Goal: Information Seeking & Learning: Learn about a topic

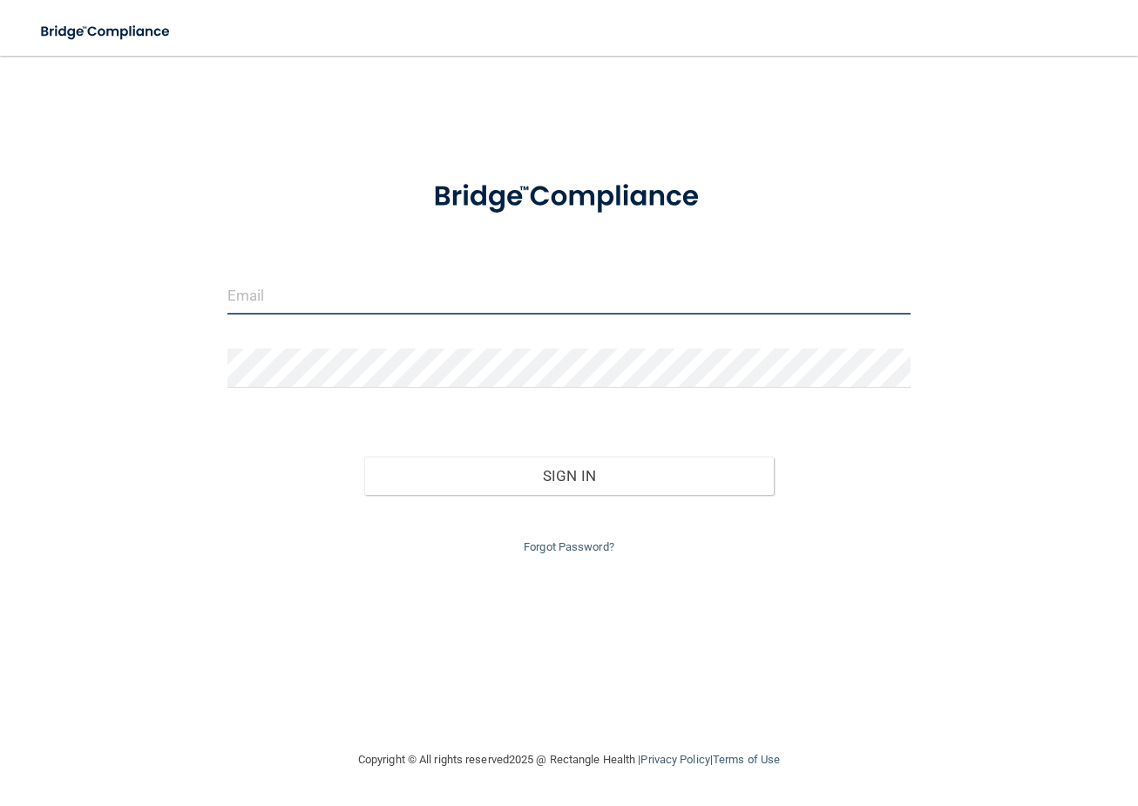
click at [354, 299] on input "email" at bounding box center [569, 294] width 684 height 39
type input "[EMAIL_ADDRESS][DOMAIN_NAME]"
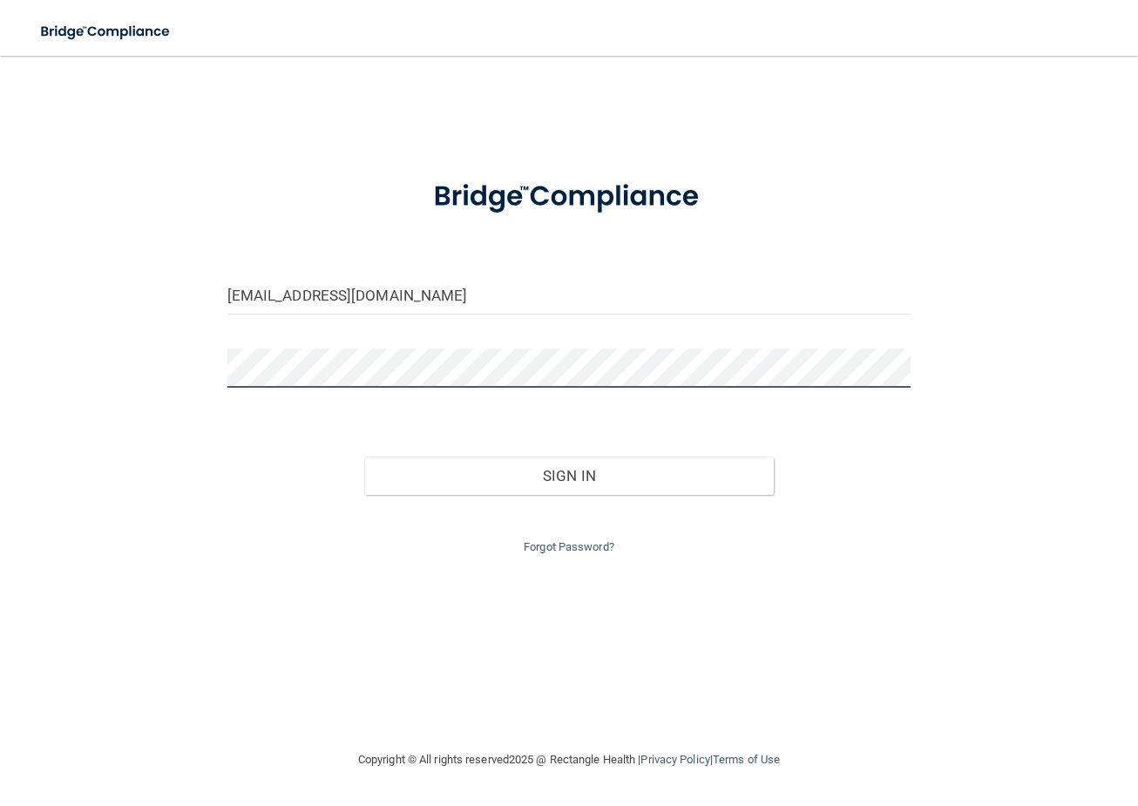
click at [364, 457] on button "Sign In" at bounding box center [569, 476] width 410 height 38
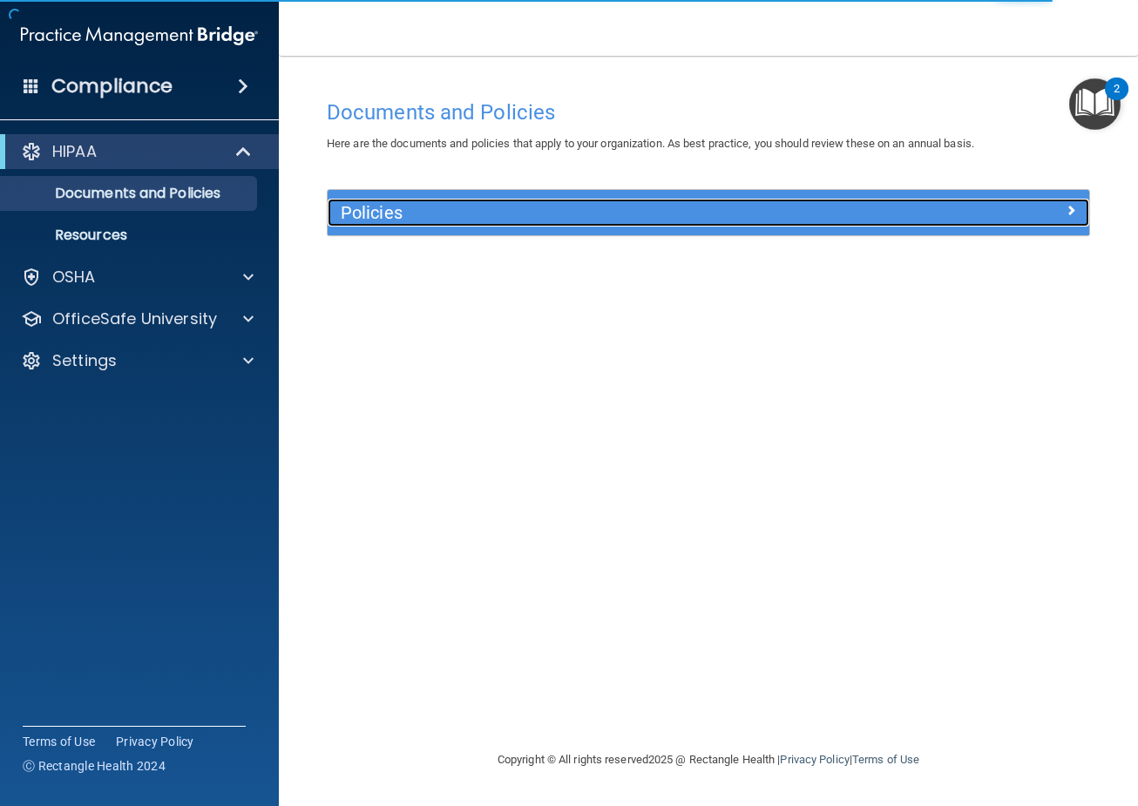
click at [541, 215] on h5 "Policies" at bounding box center [613, 212] width 545 height 19
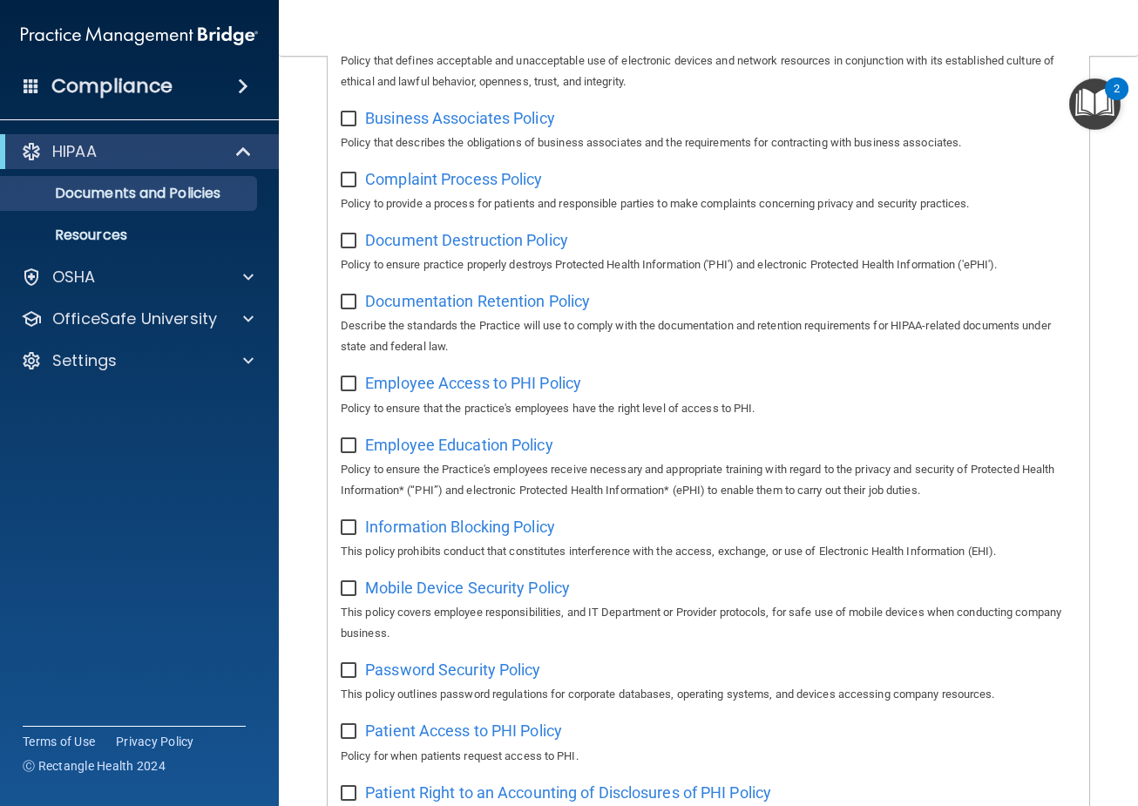
scroll to position [213, 0]
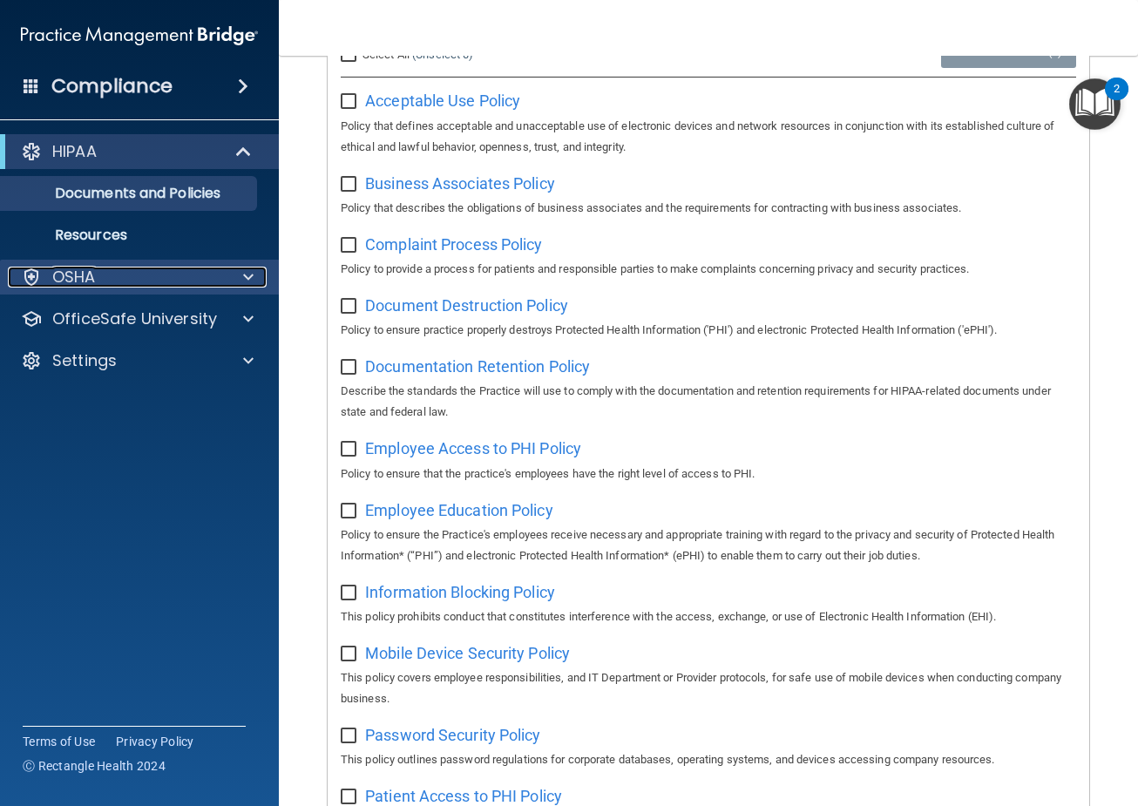
click at [211, 275] on div "OSHA" at bounding box center [116, 277] width 216 height 21
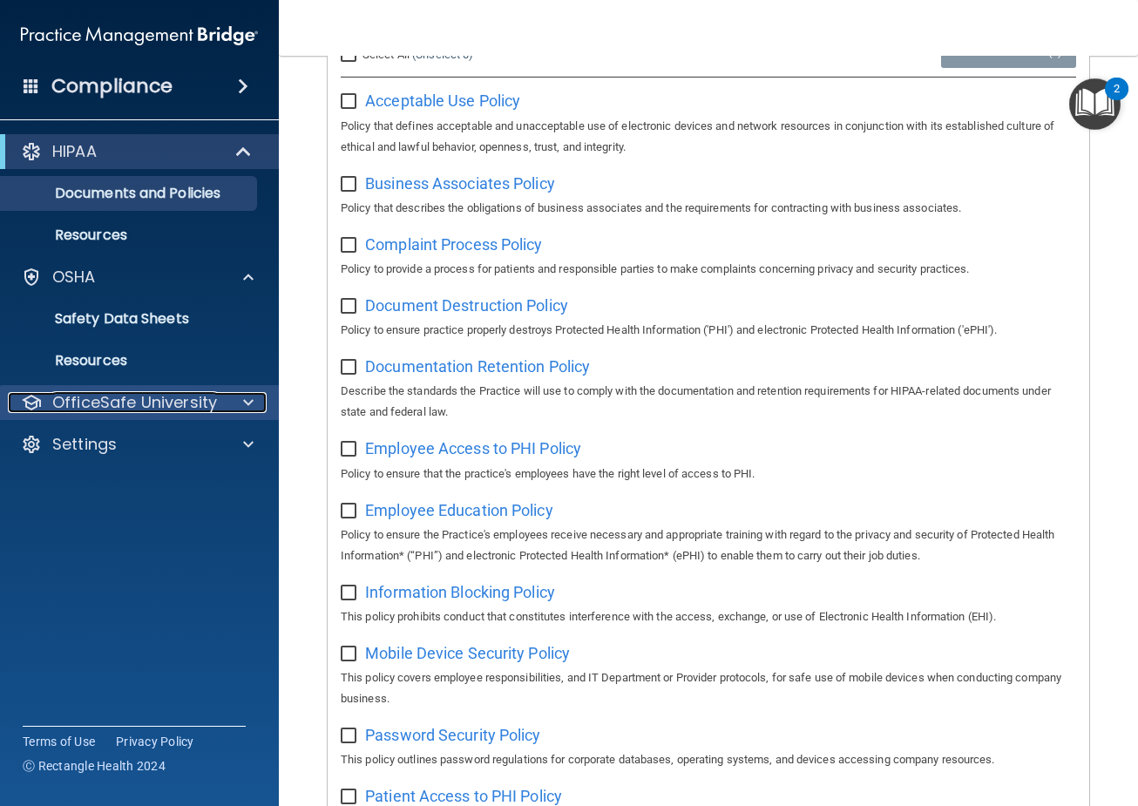
click at [228, 399] on div at bounding box center [246, 402] width 44 height 21
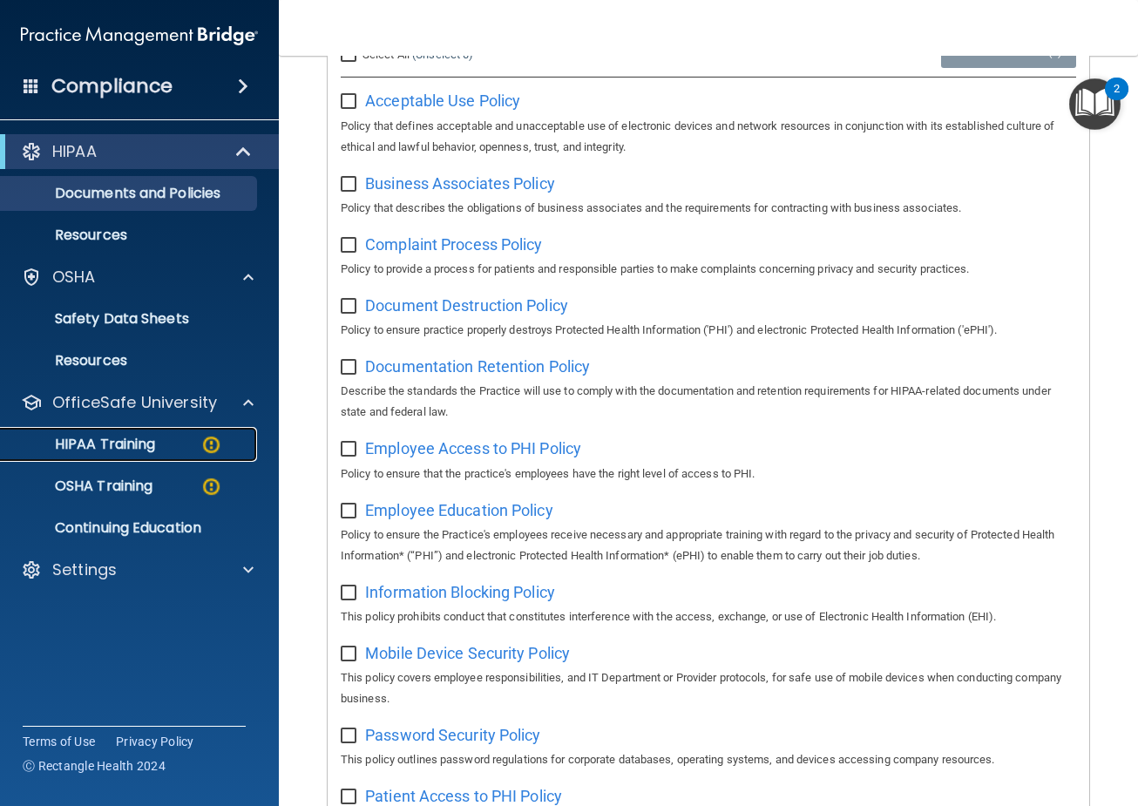
click at [130, 439] on p "HIPAA Training" at bounding box center [83, 444] width 144 height 17
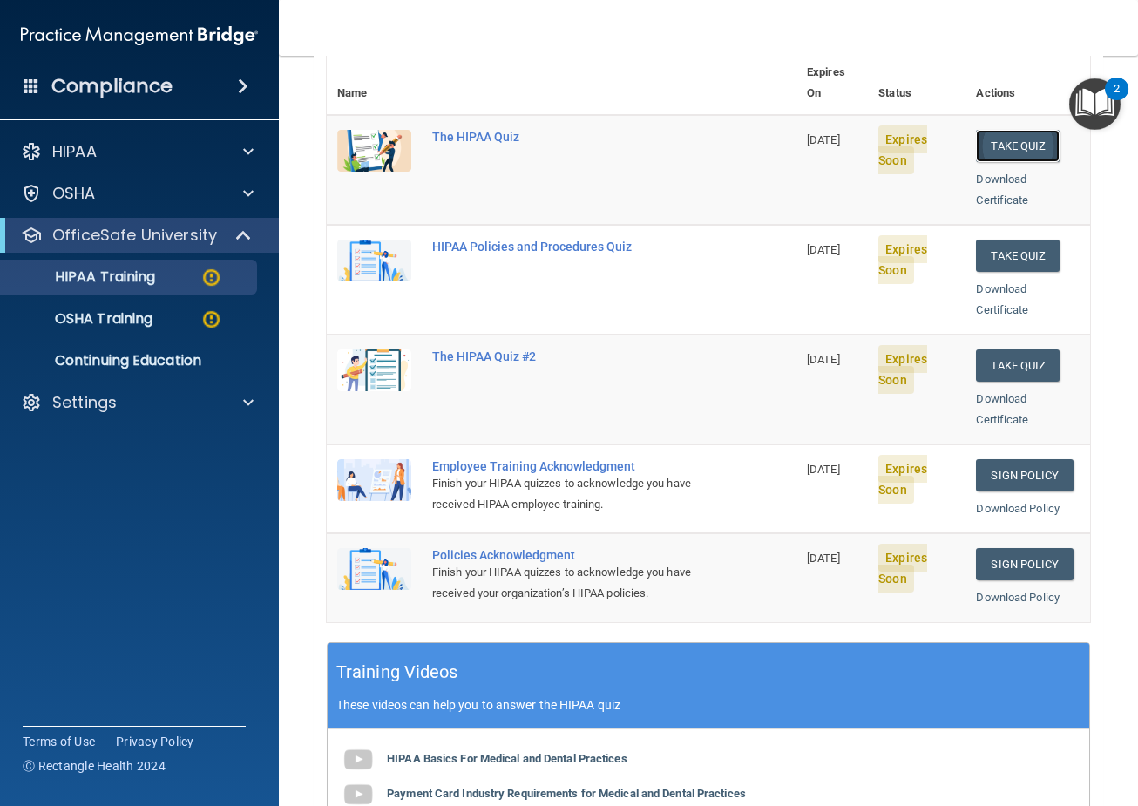
click at [1031, 132] on button "Take Quiz" at bounding box center [1018, 146] width 84 height 32
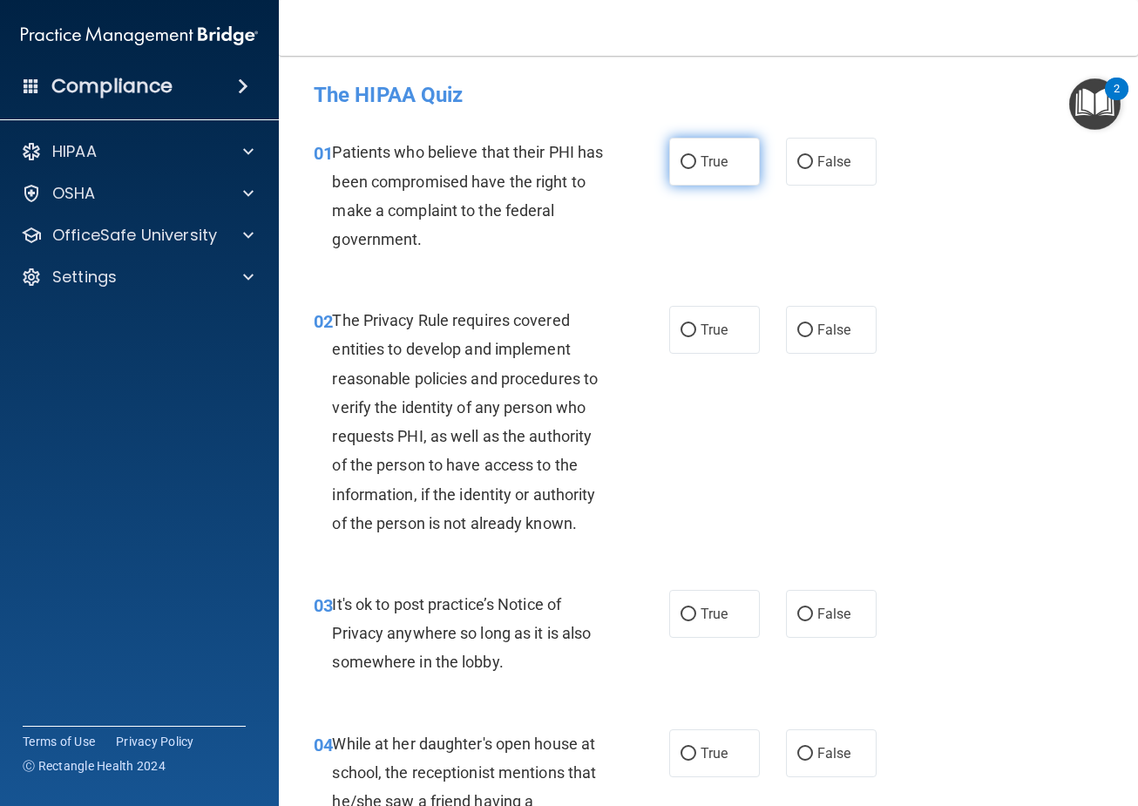
click at [700, 175] on label "True" at bounding box center [714, 162] width 91 height 48
click at [696, 169] on input "True" at bounding box center [688, 162] width 16 height 13
radio input "true"
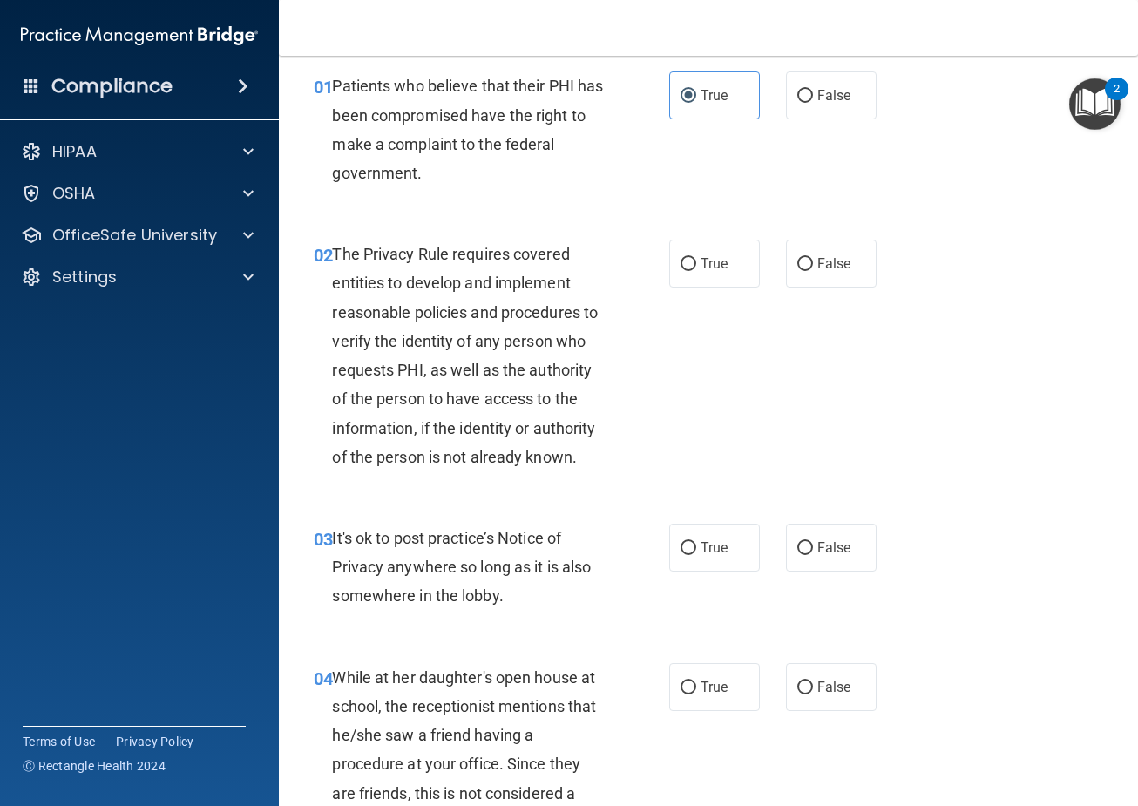
scroll to position [174, 0]
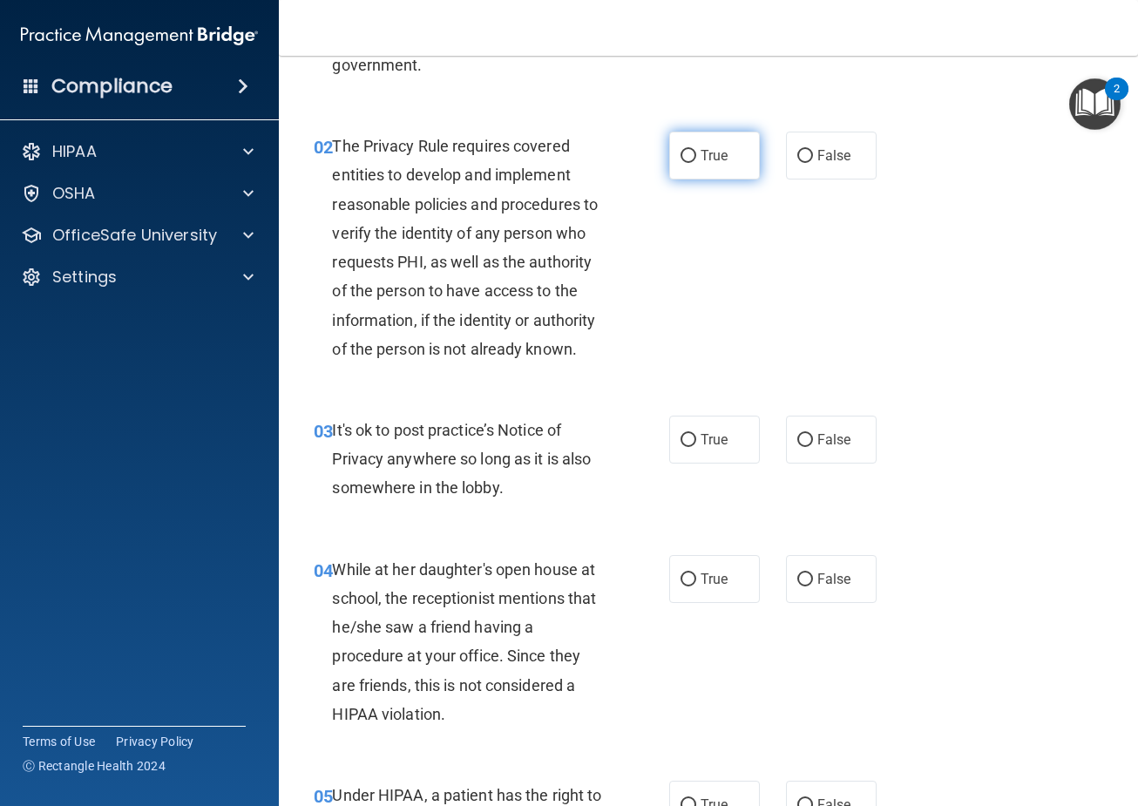
click at [706, 159] on span "True" at bounding box center [714, 155] width 27 height 17
click at [696, 159] on input "True" at bounding box center [688, 156] width 16 height 13
radio input "true"
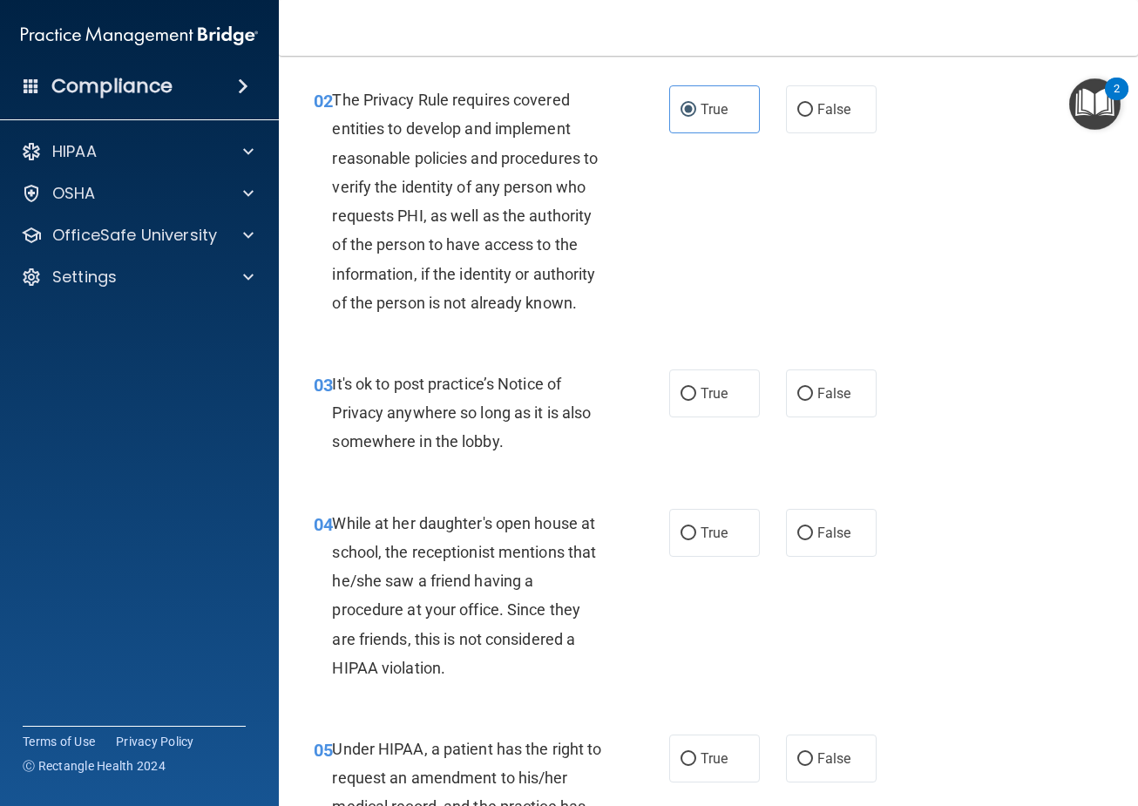
scroll to position [261, 0]
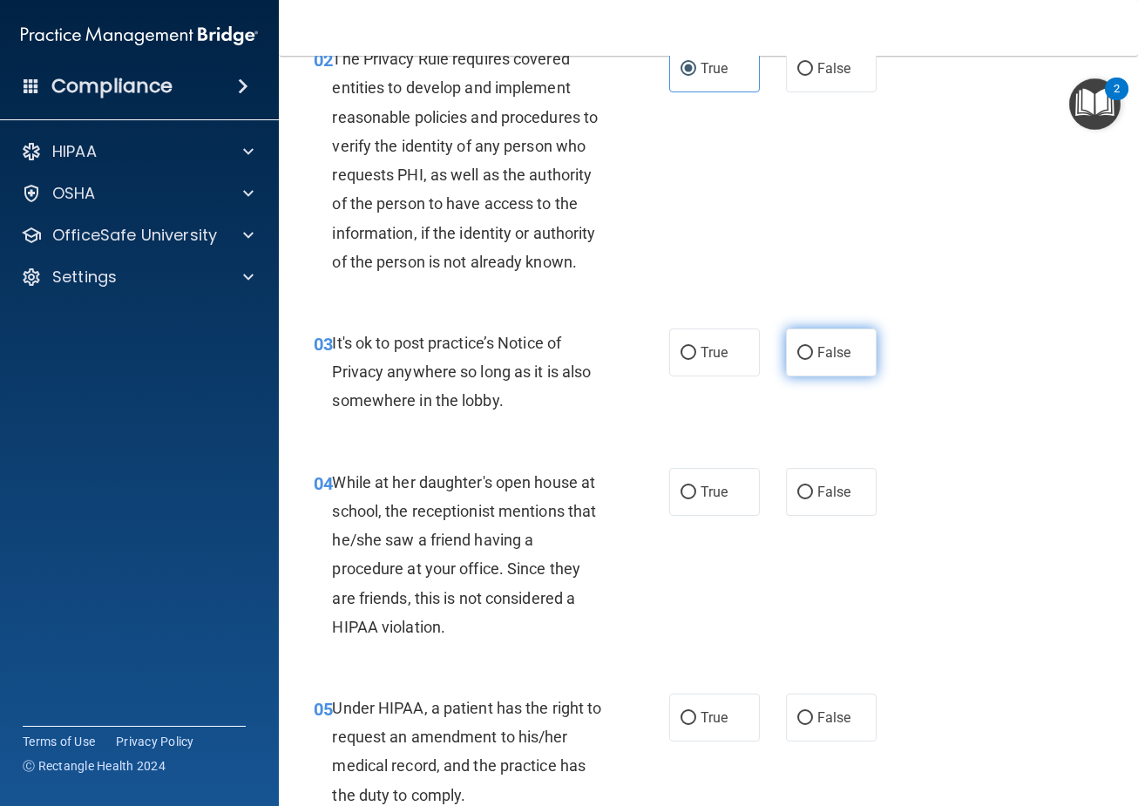
click at [797, 362] on label "False" at bounding box center [831, 352] width 91 height 48
click at [797, 360] on input "False" at bounding box center [805, 353] width 16 height 13
radio input "true"
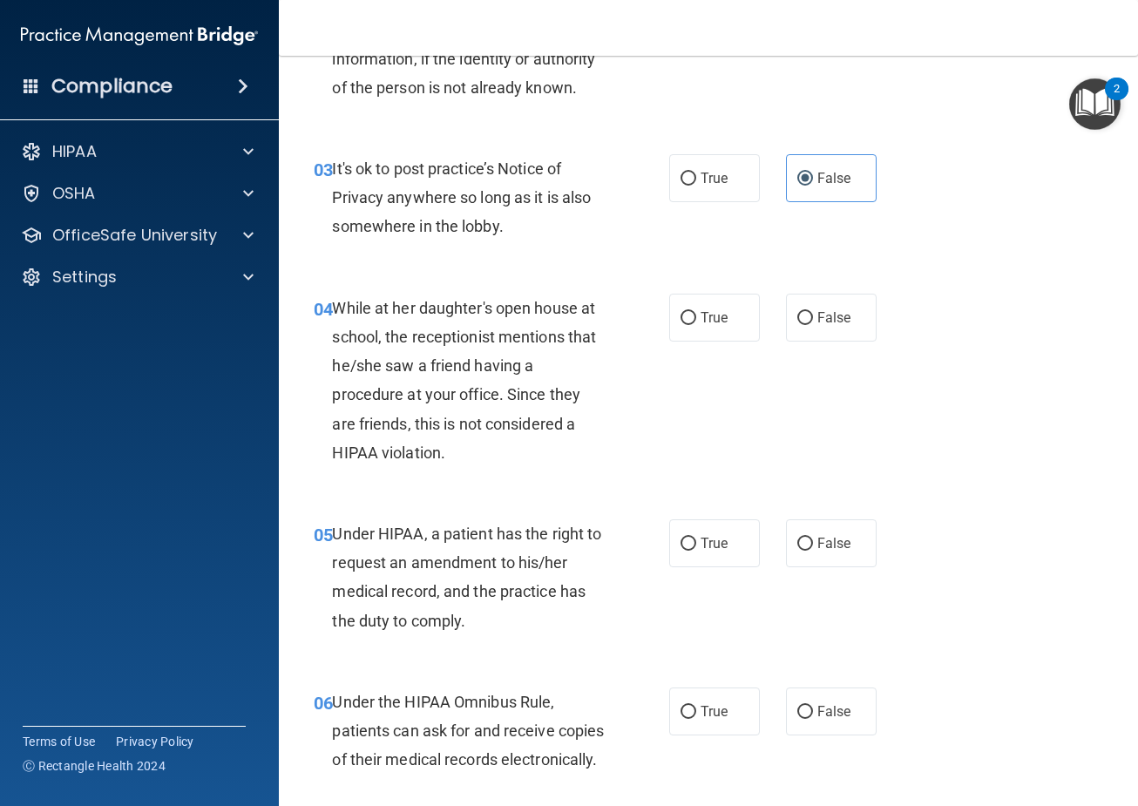
scroll to position [523, 0]
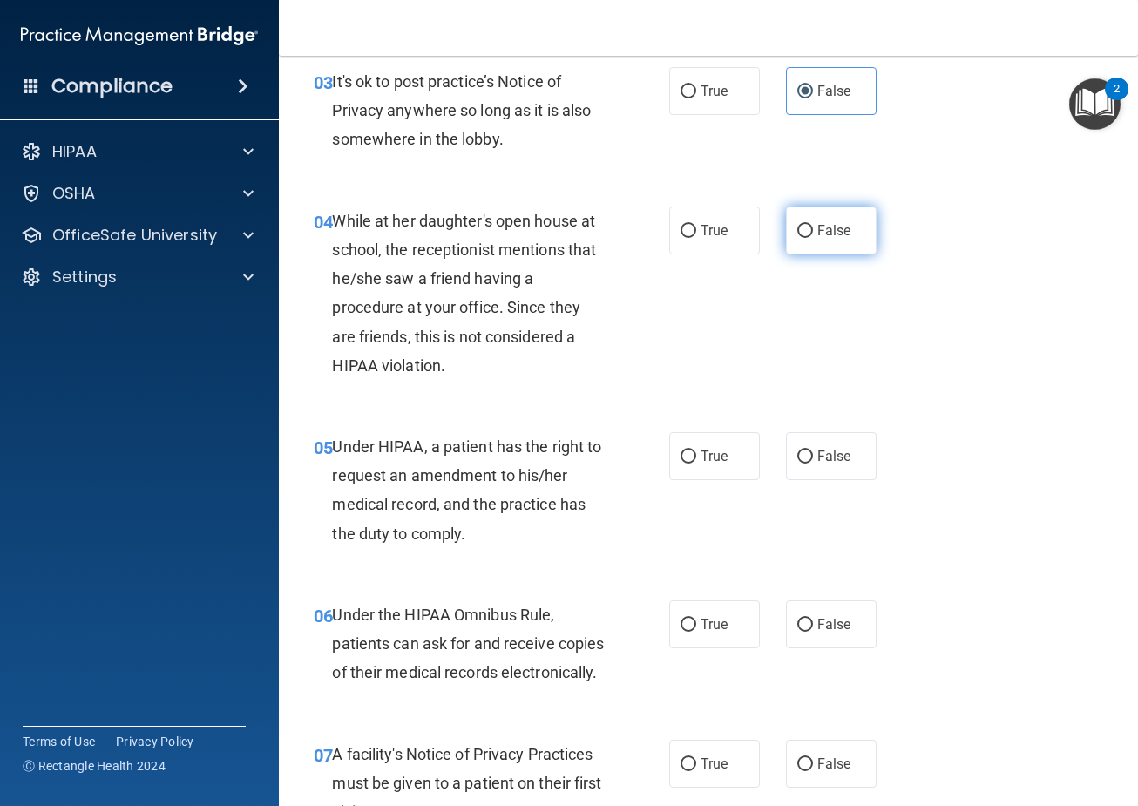
click at [822, 249] on label "False" at bounding box center [831, 230] width 91 height 48
click at [813, 238] on input "False" at bounding box center [805, 231] width 16 height 13
radio input "true"
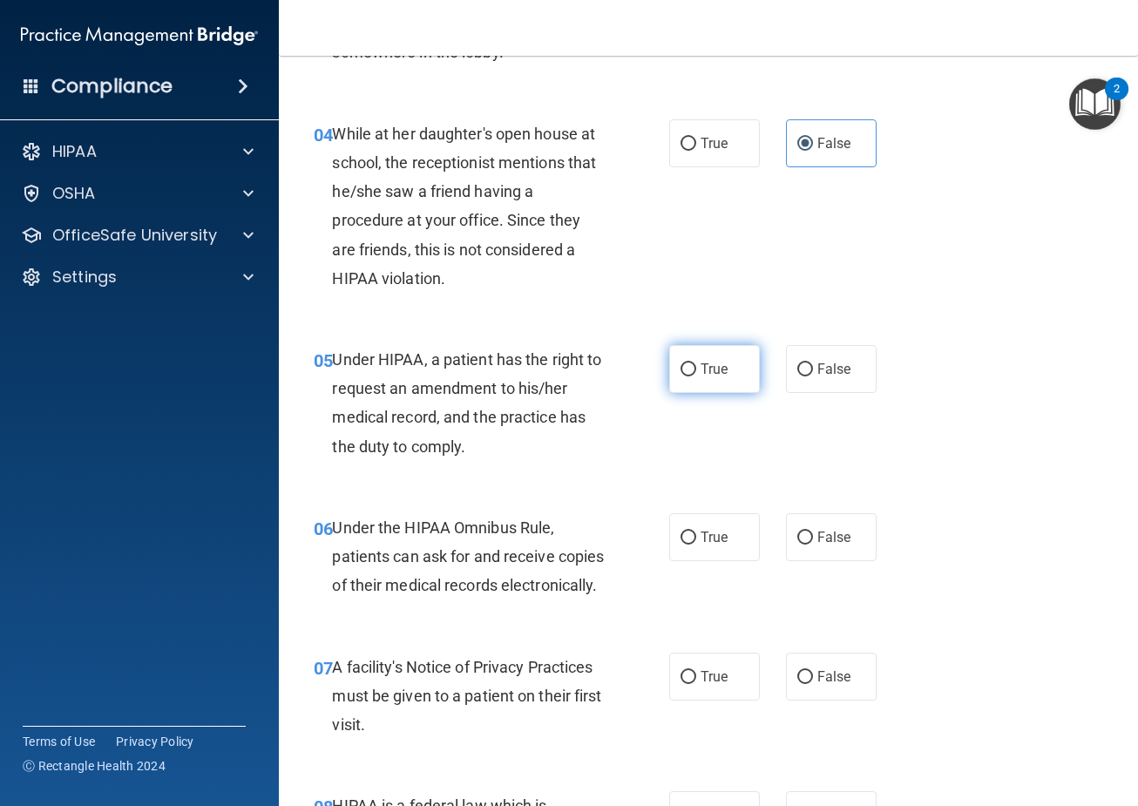
click at [701, 375] on span "True" at bounding box center [714, 369] width 27 height 17
click at [696, 375] on input "True" at bounding box center [688, 369] width 16 height 13
radio input "true"
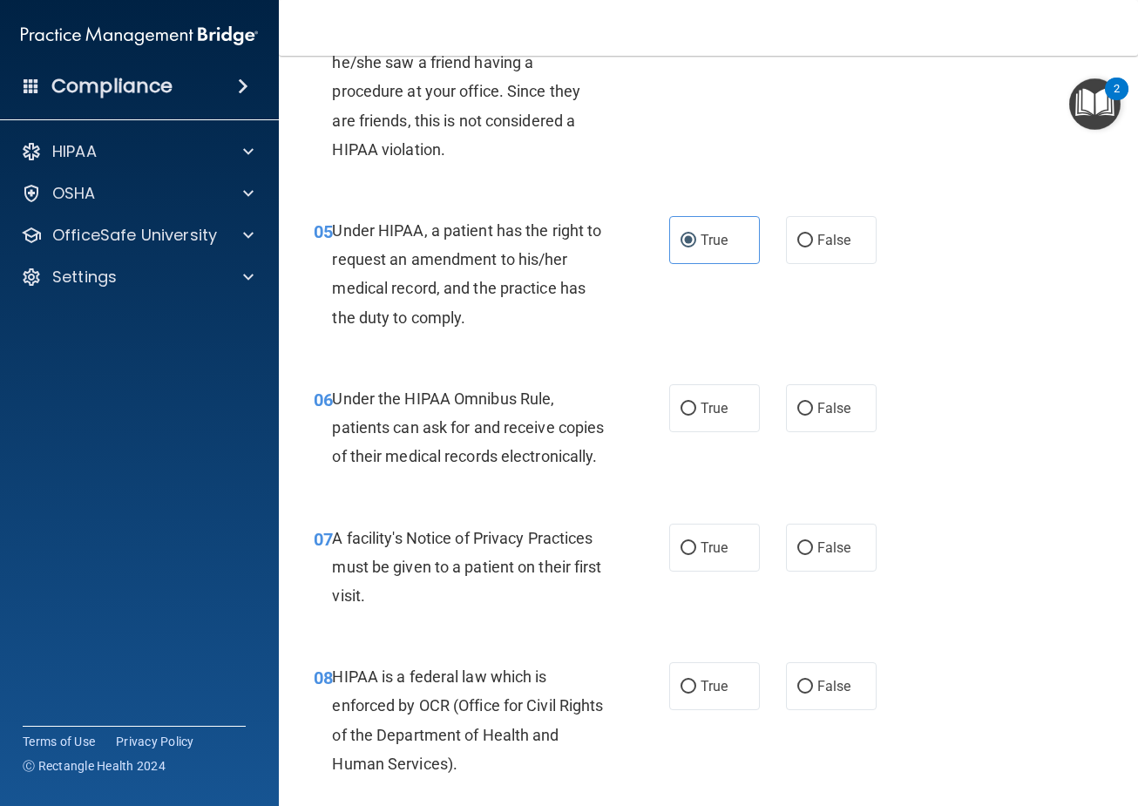
scroll to position [784, 0]
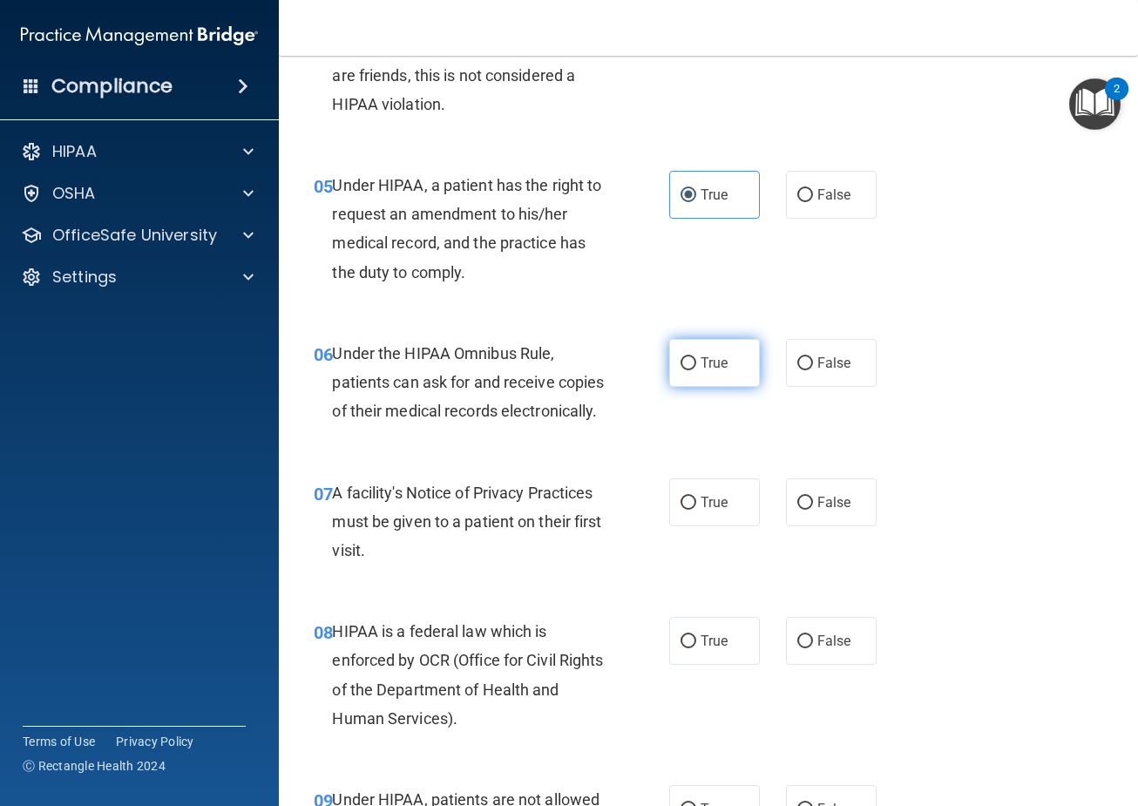
click at [706, 382] on label "True" at bounding box center [714, 363] width 91 height 48
click at [696, 370] on input "True" at bounding box center [688, 363] width 16 height 13
radio input "true"
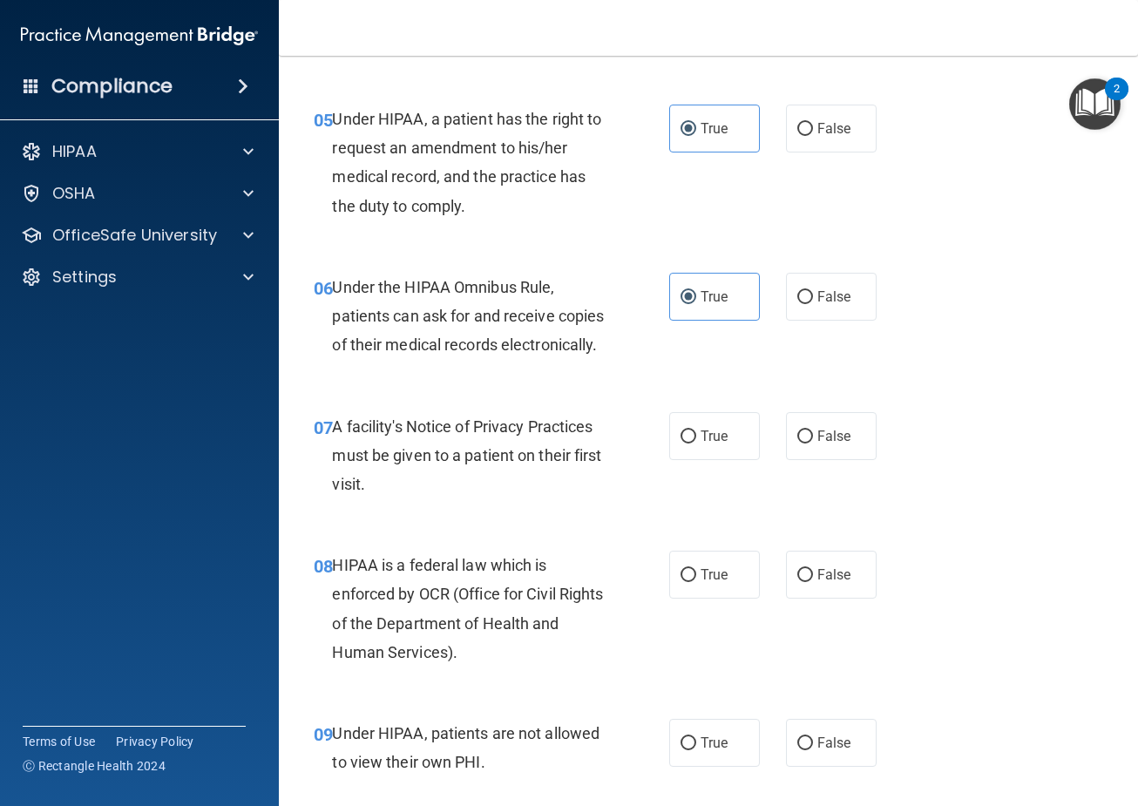
scroll to position [958, 0]
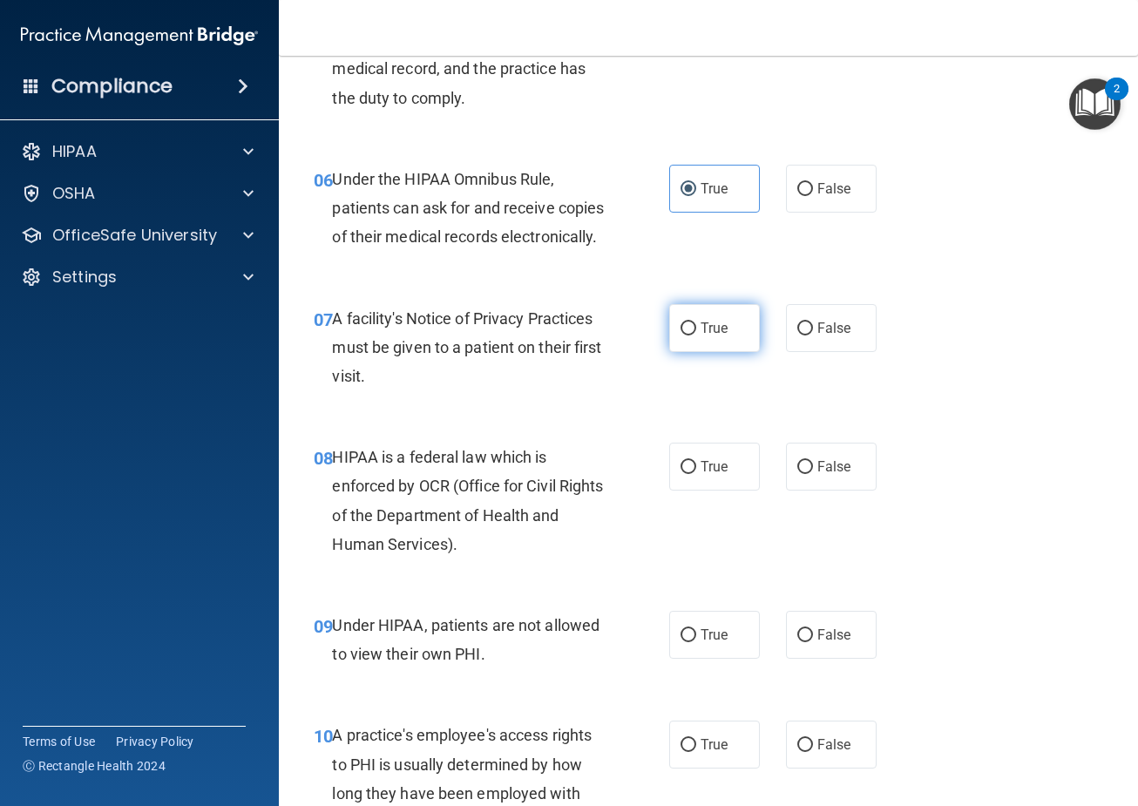
click at [680, 352] on label "True" at bounding box center [714, 328] width 91 height 48
click at [680, 335] on input "True" at bounding box center [688, 328] width 16 height 13
radio input "true"
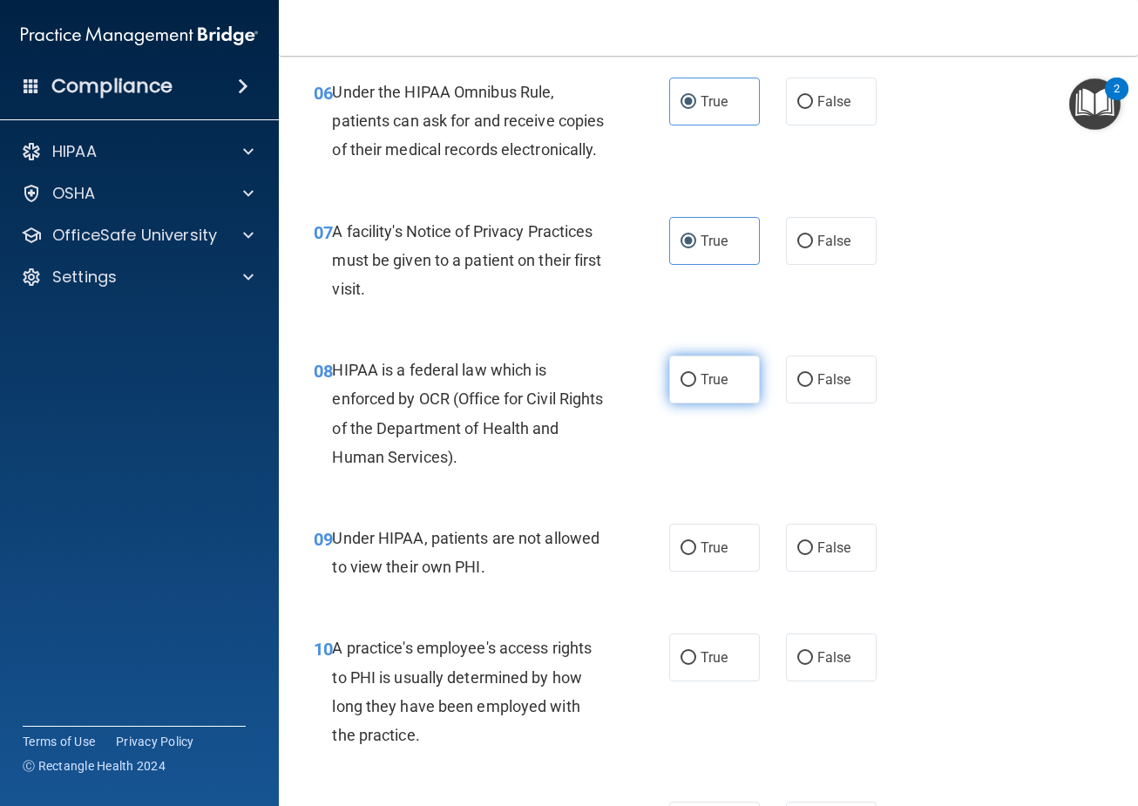
click at [682, 387] on input "True" at bounding box center [688, 380] width 16 height 13
radio input "true"
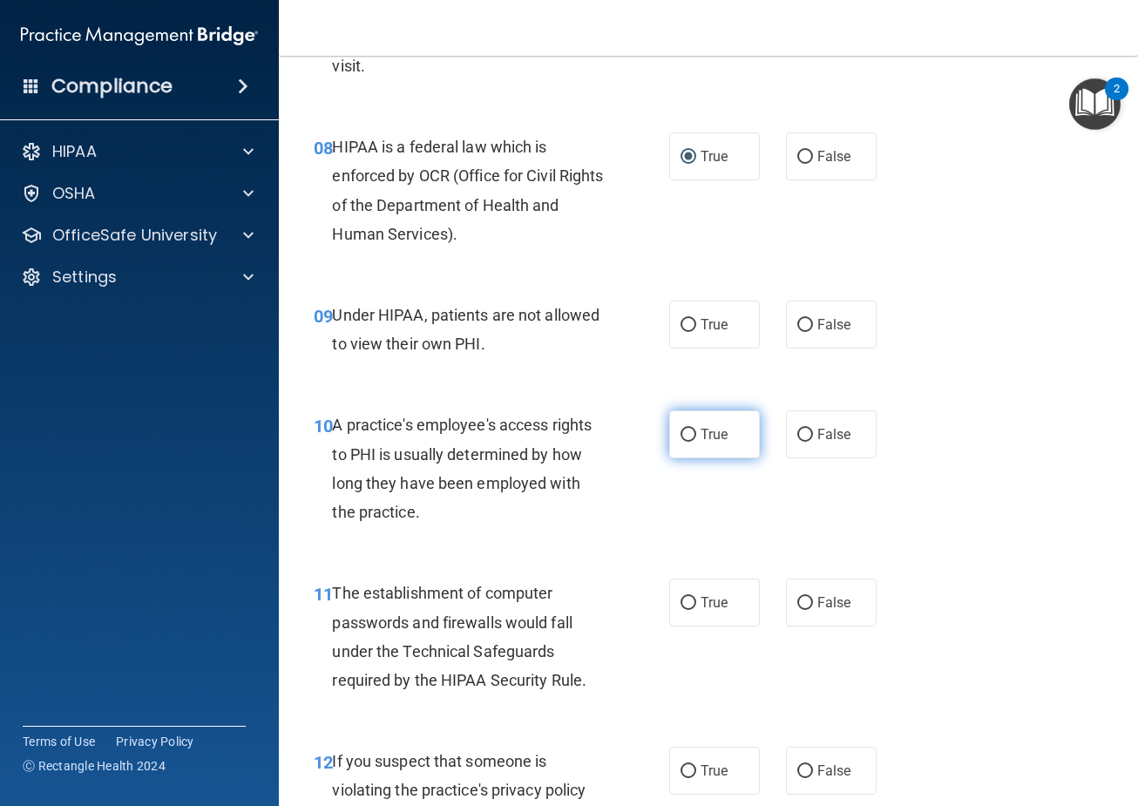
scroll to position [1307, 0]
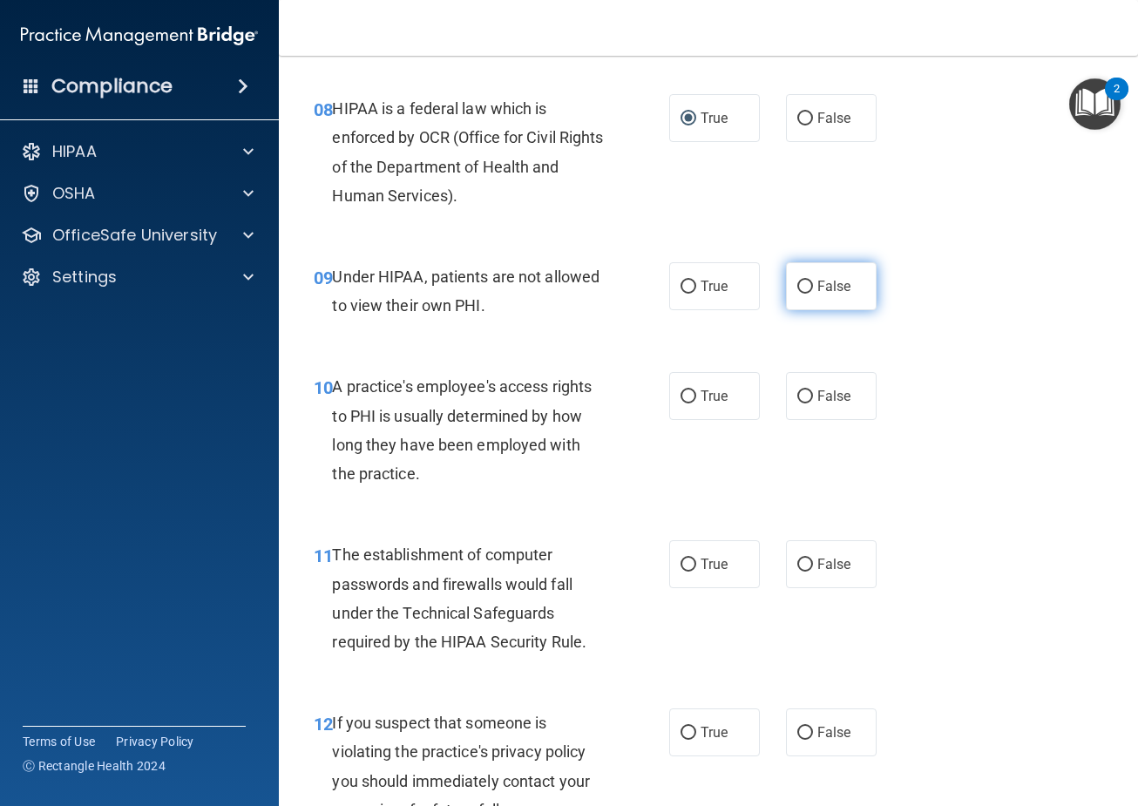
click at [811, 310] on label "False" at bounding box center [831, 286] width 91 height 48
click at [811, 294] on input "False" at bounding box center [805, 287] width 16 height 13
radio input "true"
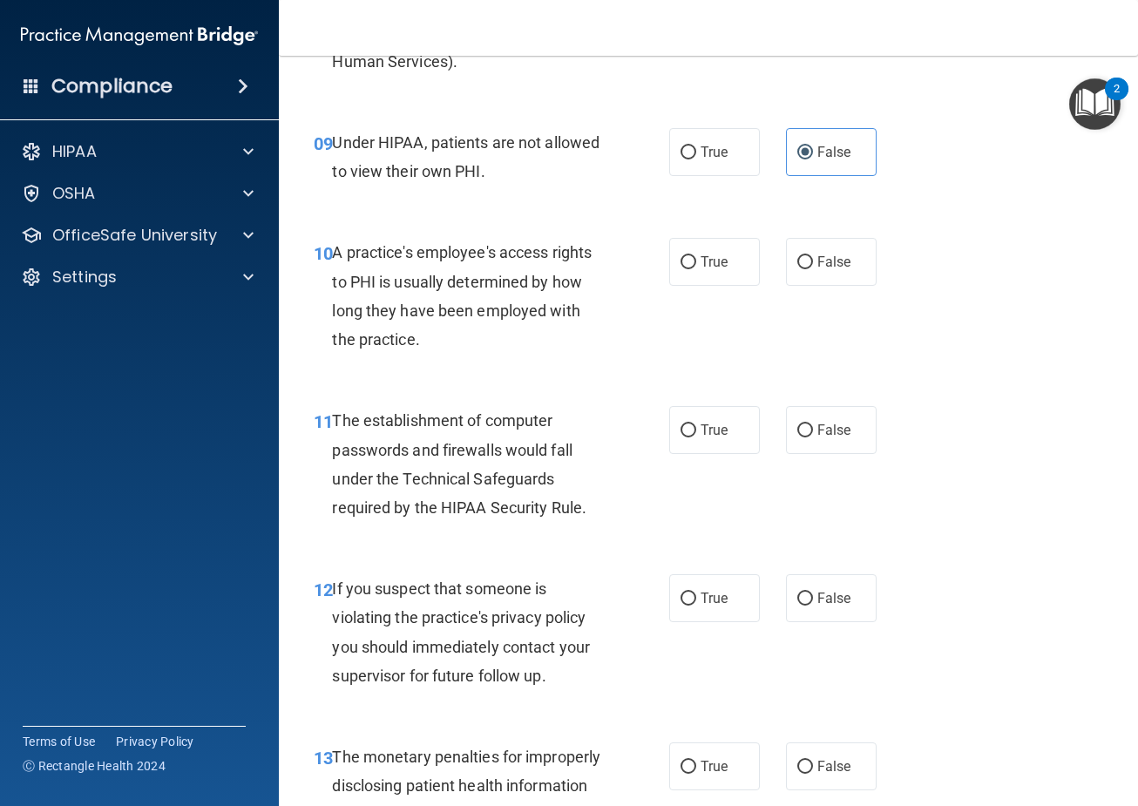
scroll to position [1481, 0]
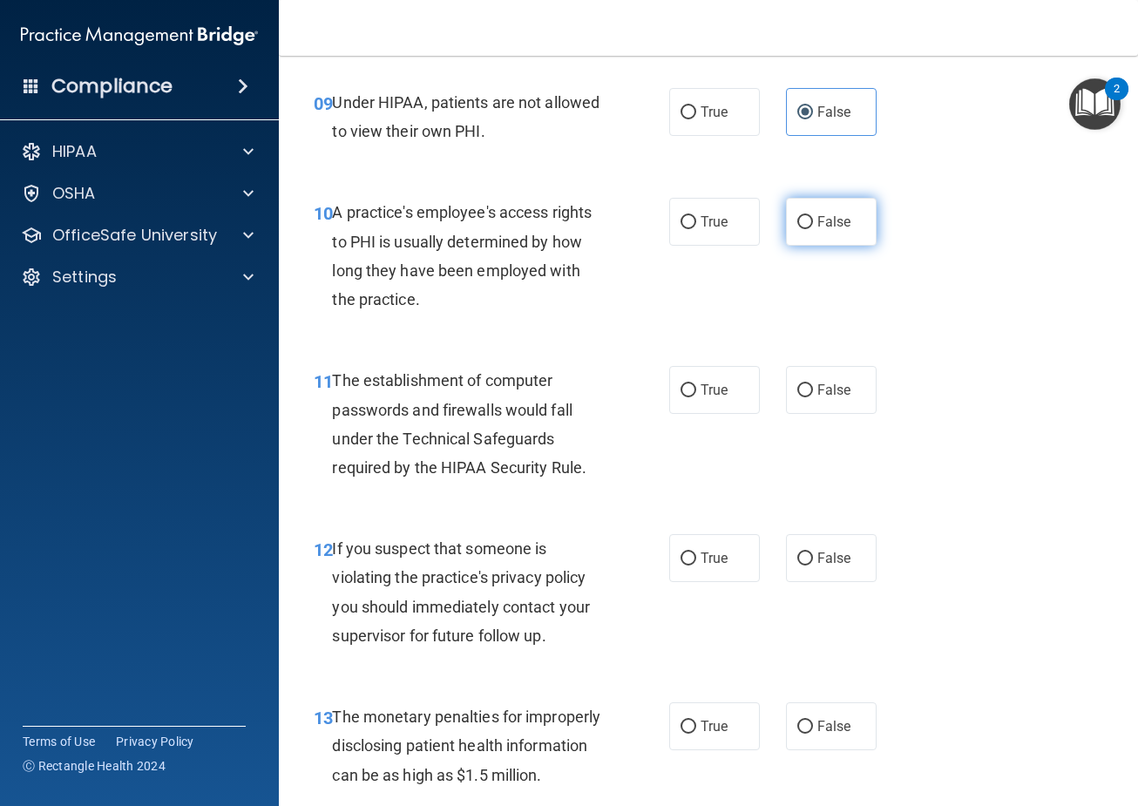
click at [860, 246] on label "False" at bounding box center [831, 222] width 91 height 48
click at [813, 229] on input "False" at bounding box center [805, 222] width 16 height 13
radio input "true"
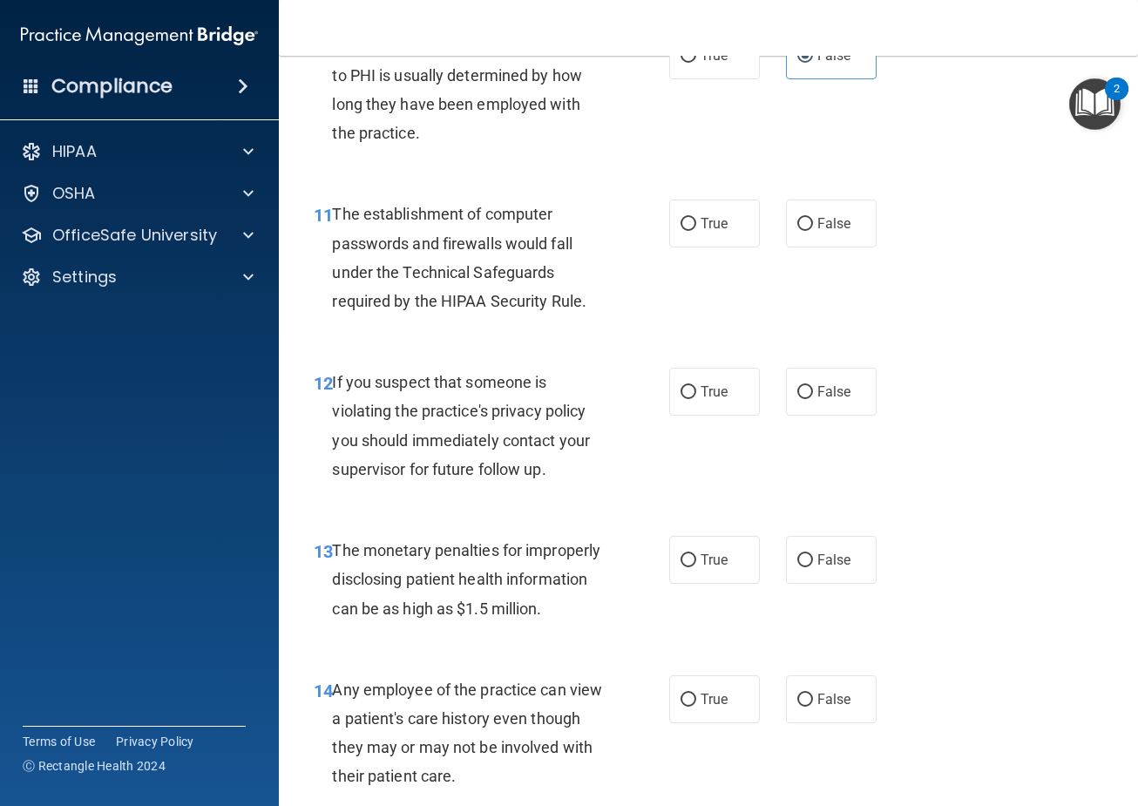
scroll to position [1655, 0]
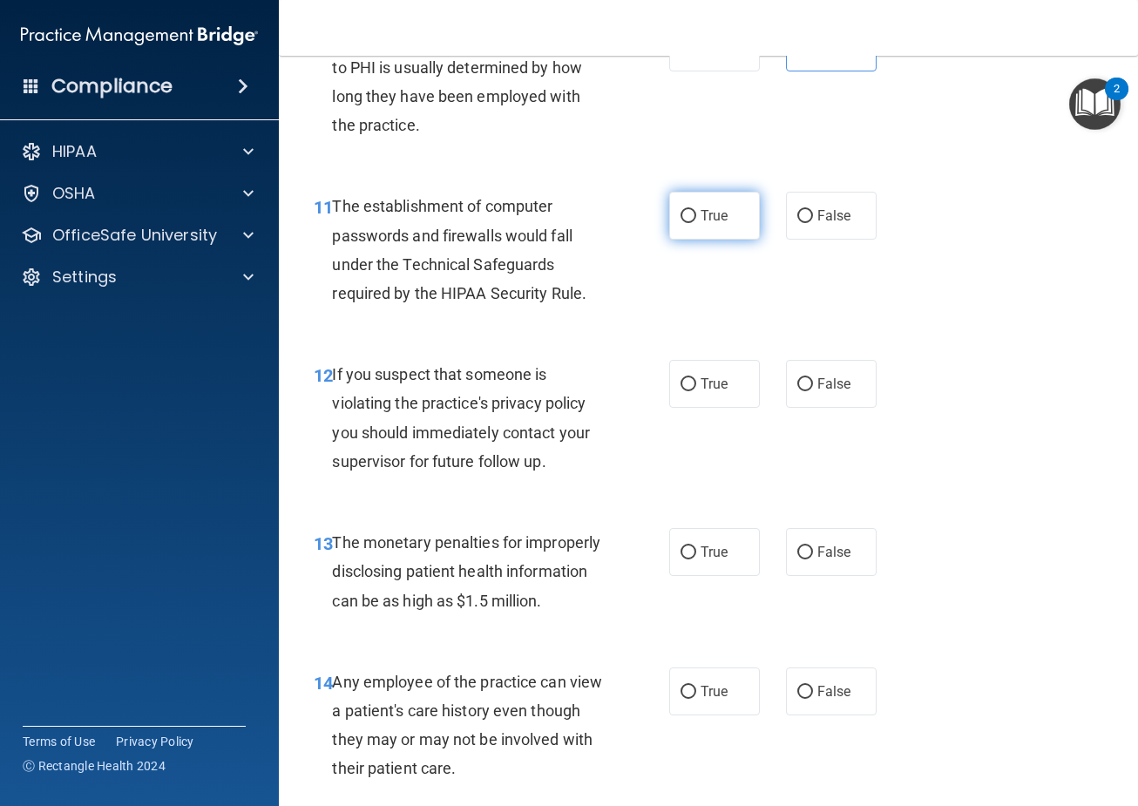
click at [680, 223] on input "True" at bounding box center [688, 216] width 16 height 13
radio input "true"
click at [711, 392] on span "True" at bounding box center [714, 384] width 27 height 17
click at [696, 391] on input "True" at bounding box center [688, 384] width 16 height 13
radio input "true"
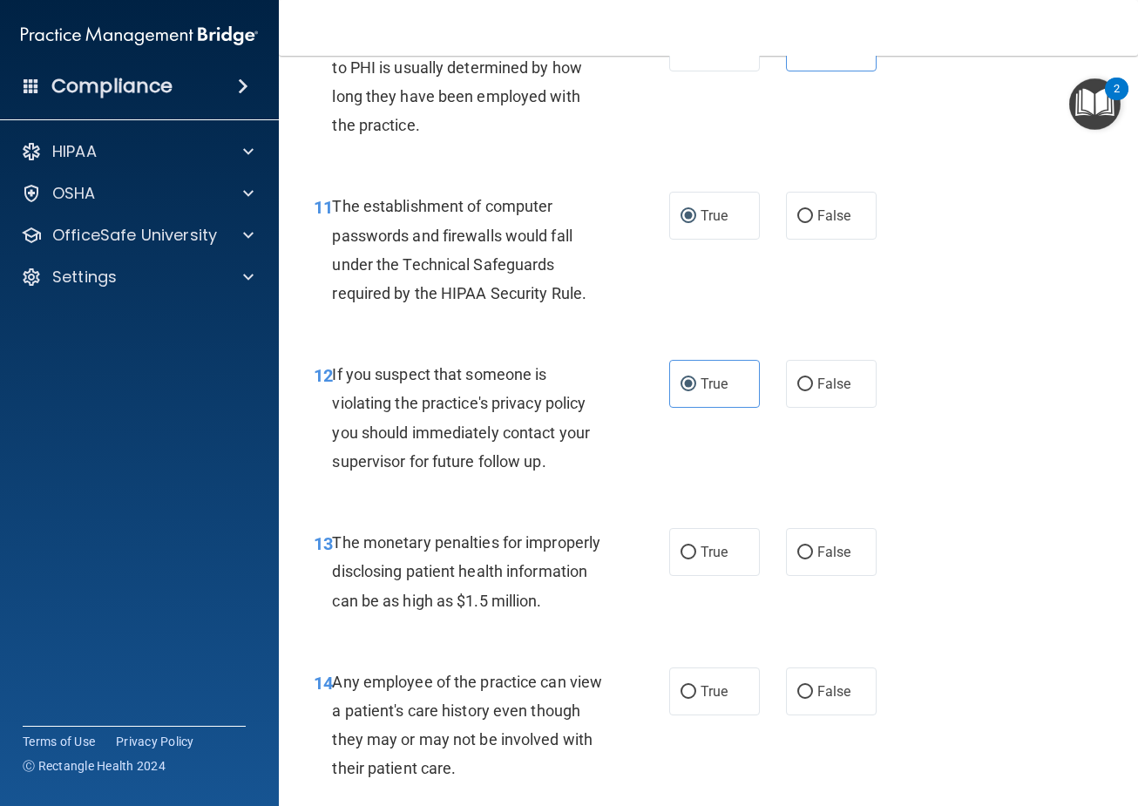
scroll to position [1743, 0]
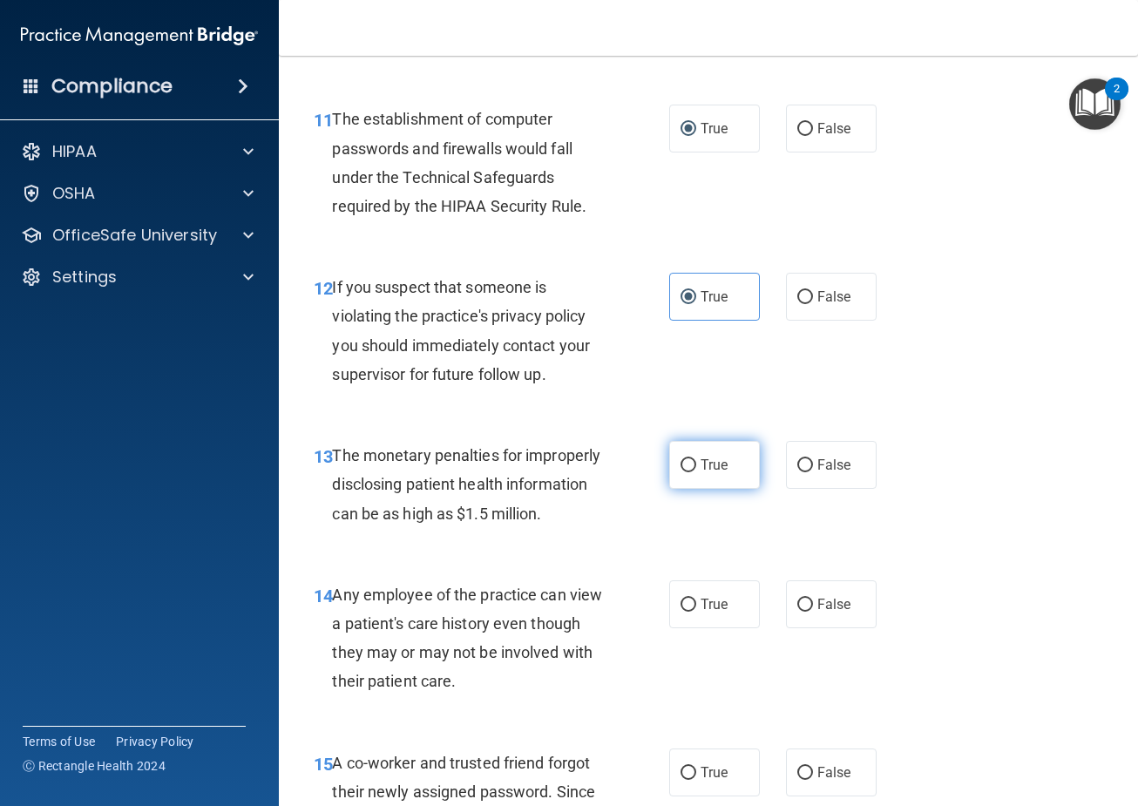
click at [669, 489] on label "True" at bounding box center [714, 465] width 91 height 48
click at [680, 472] on input "True" at bounding box center [688, 465] width 16 height 13
radio input "true"
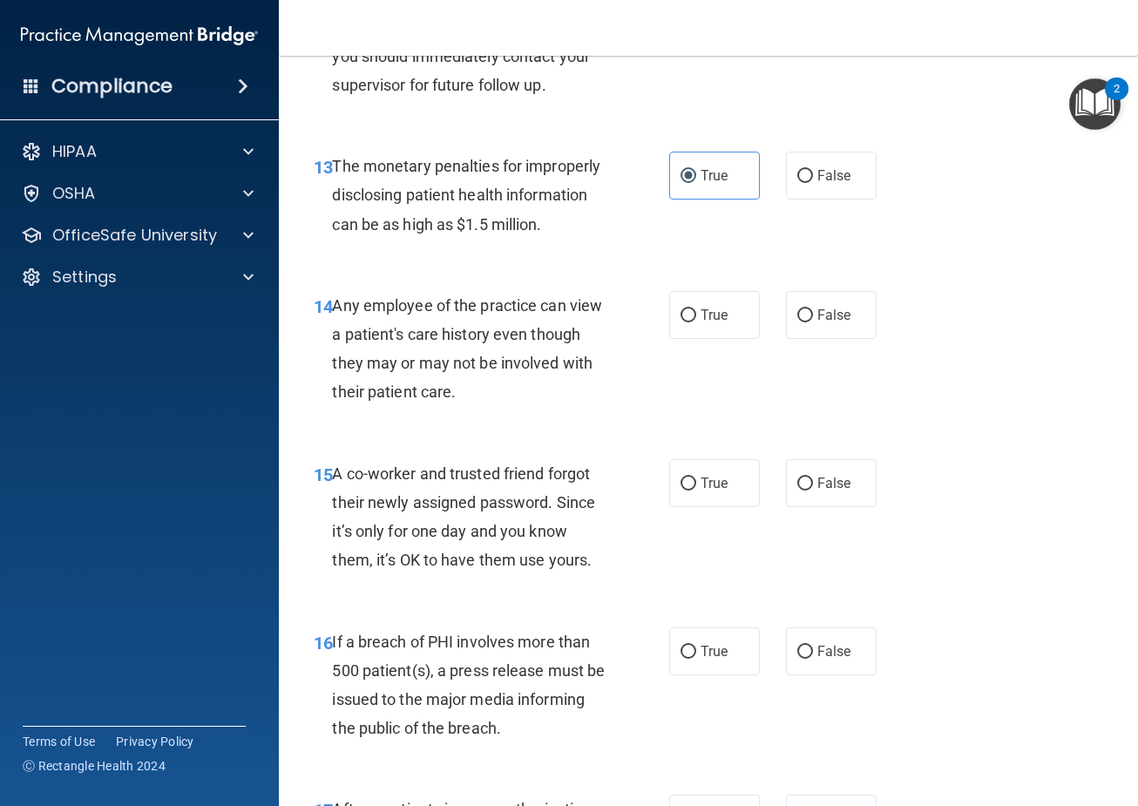
scroll to position [2091, 0]
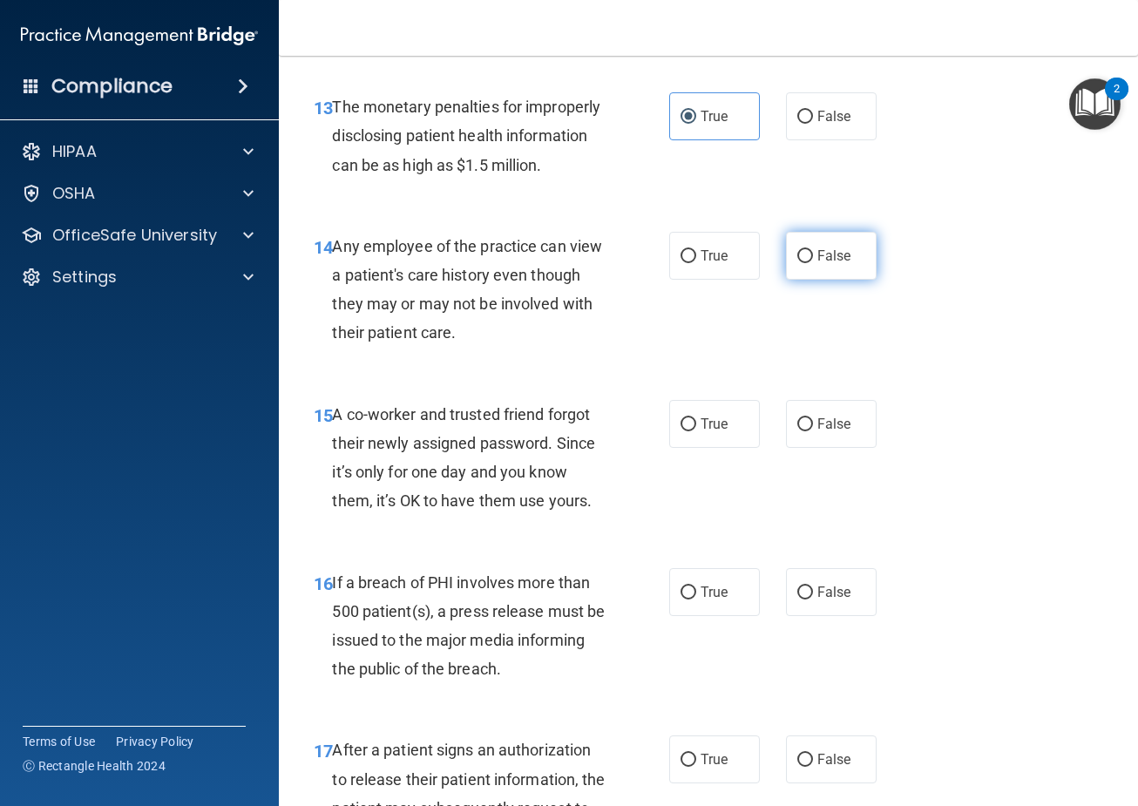
click at [806, 280] on label "False" at bounding box center [831, 256] width 91 height 48
click at [806, 263] on input "False" at bounding box center [805, 256] width 16 height 13
radio input "true"
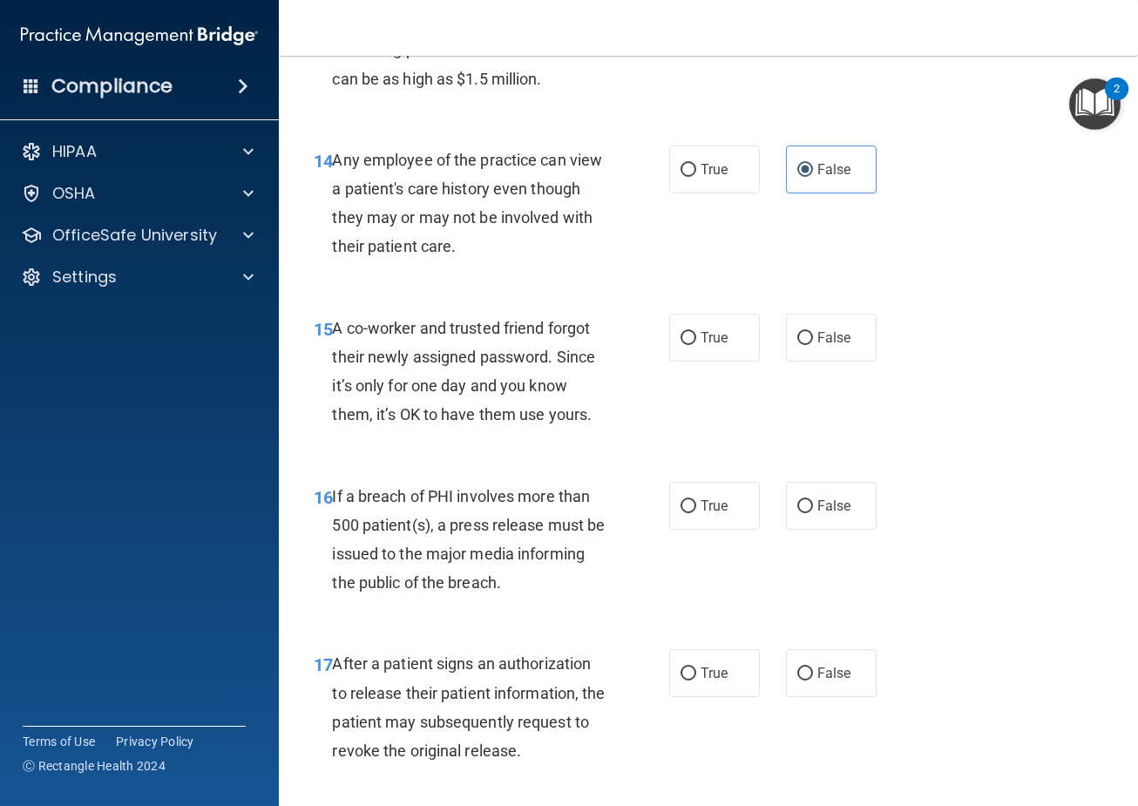
scroll to position [2178, 0]
click at [829, 361] on label "False" at bounding box center [831, 337] width 91 height 48
click at [813, 344] on input "False" at bounding box center [805, 337] width 16 height 13
radio input "true"
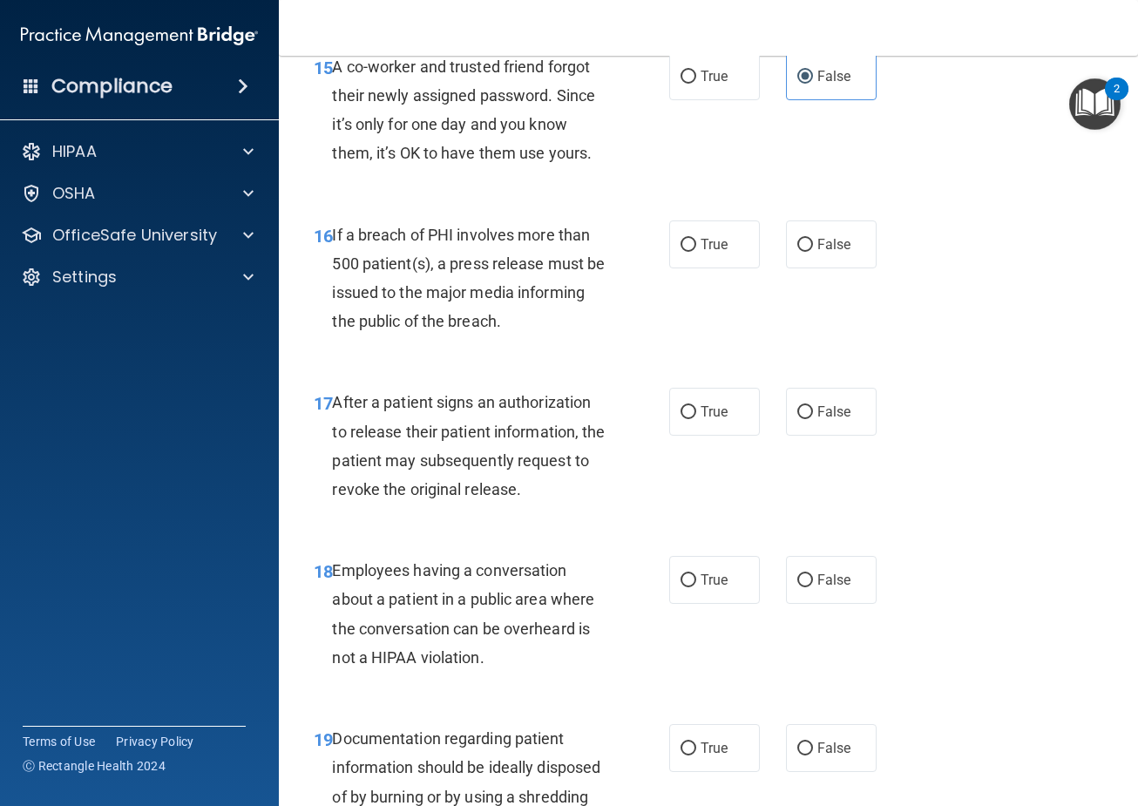
scroll to position [2440, 0]
click at [724, 267] on label "True" at bounding box center [714, 244] width 91 height 48
click at [696, 251] on input "True" at bounding box center [688, 244] width 16 height 13
radio input "true"
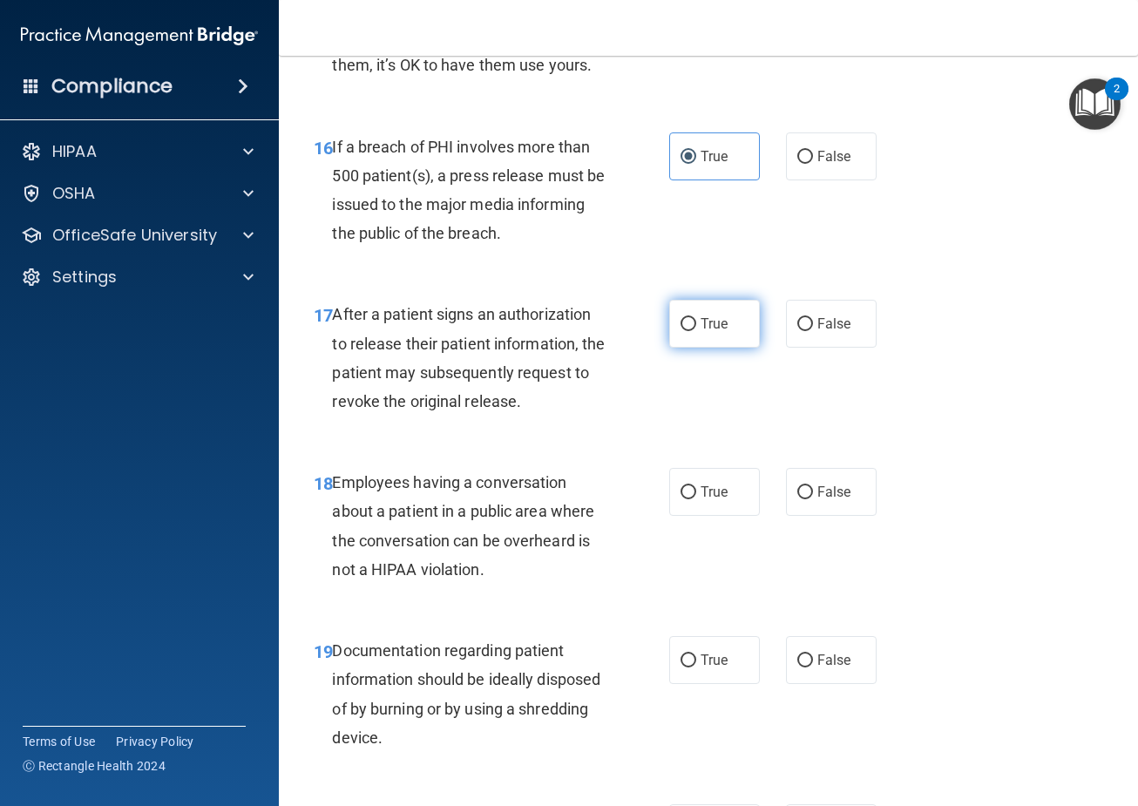
click at [691, 348] on label "True" at bounding box center [714, 324] width 91 height 48
click at [691, 331] on input "True" at bounding box center [688, 324] width 16 height 13
radio input "true"
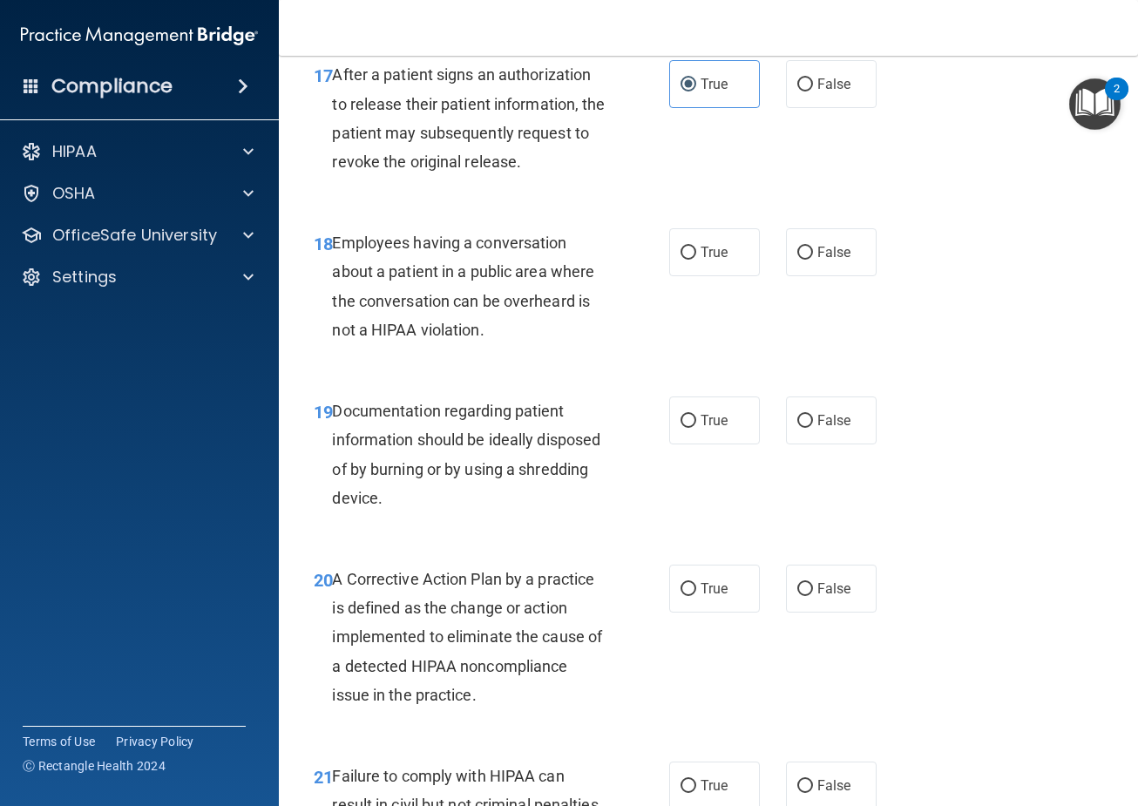
scroll to position [2788, 0]
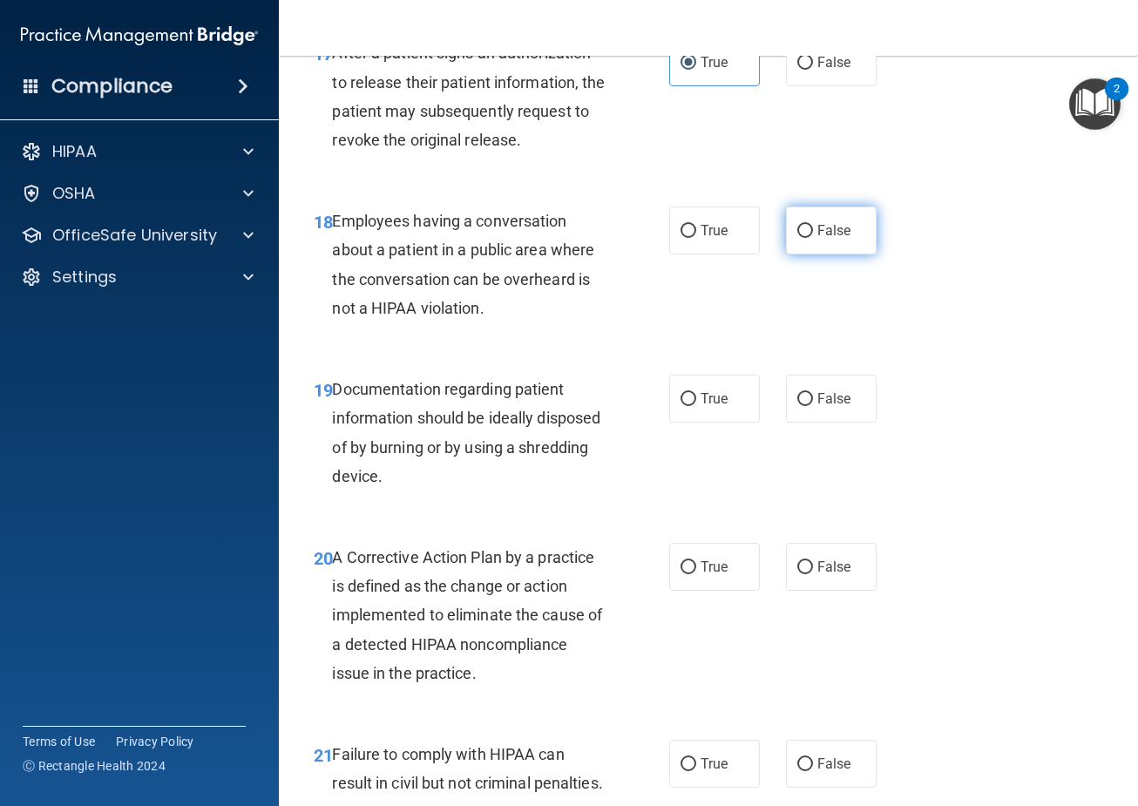
click at [826, 239] on span "False" at bounding box center [834, 230] width 34 height 17
click at [813, 238] on input "False" at bounding box center [805, 231] width 16 height 13
radio input "true"
click at [687, 423] on label "True" at bounding box center [714, 399] width 91 height 48
click at [687, 406] on input "True" at bounding box center [688, 399] width 16 height 13
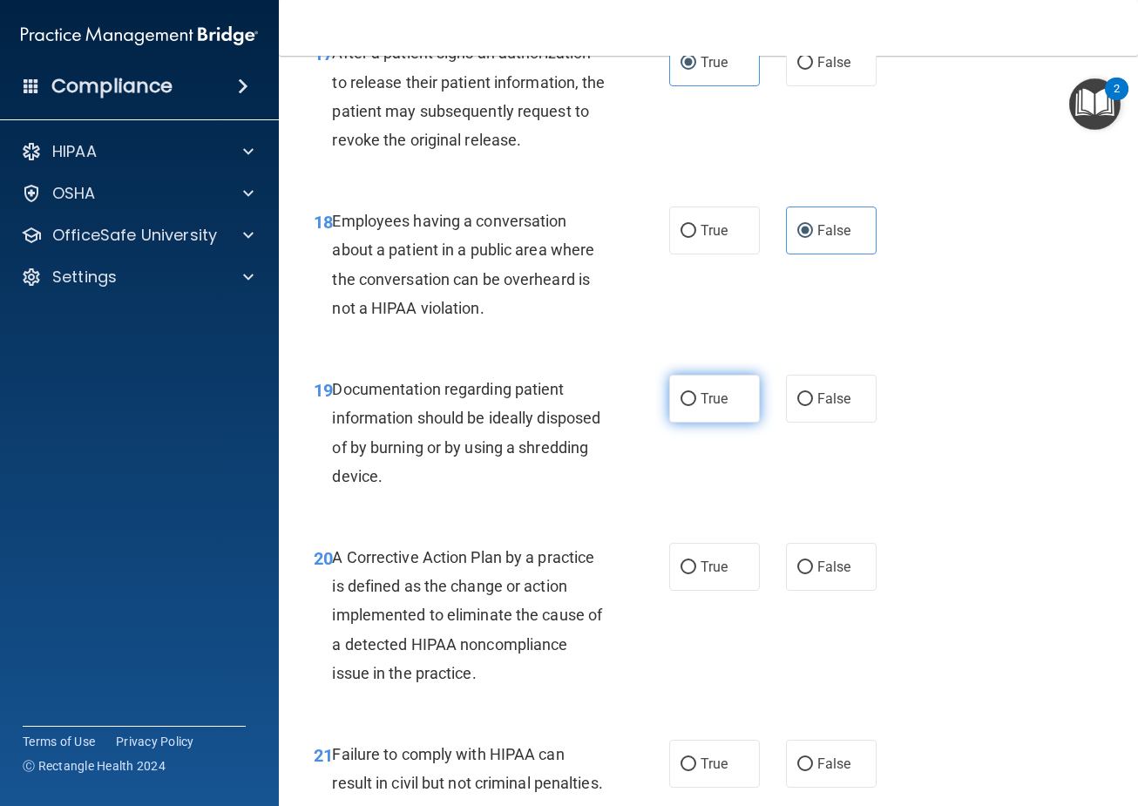
radio input "true"
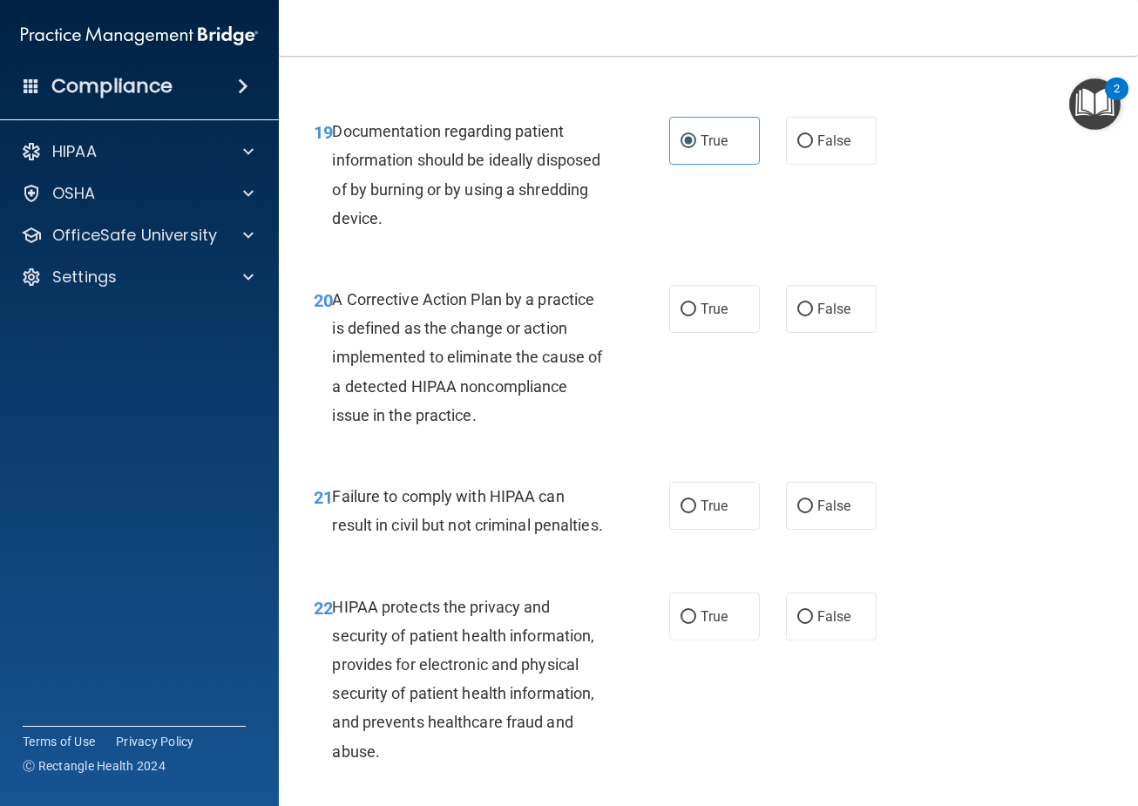
scroll to position [3049, 0]
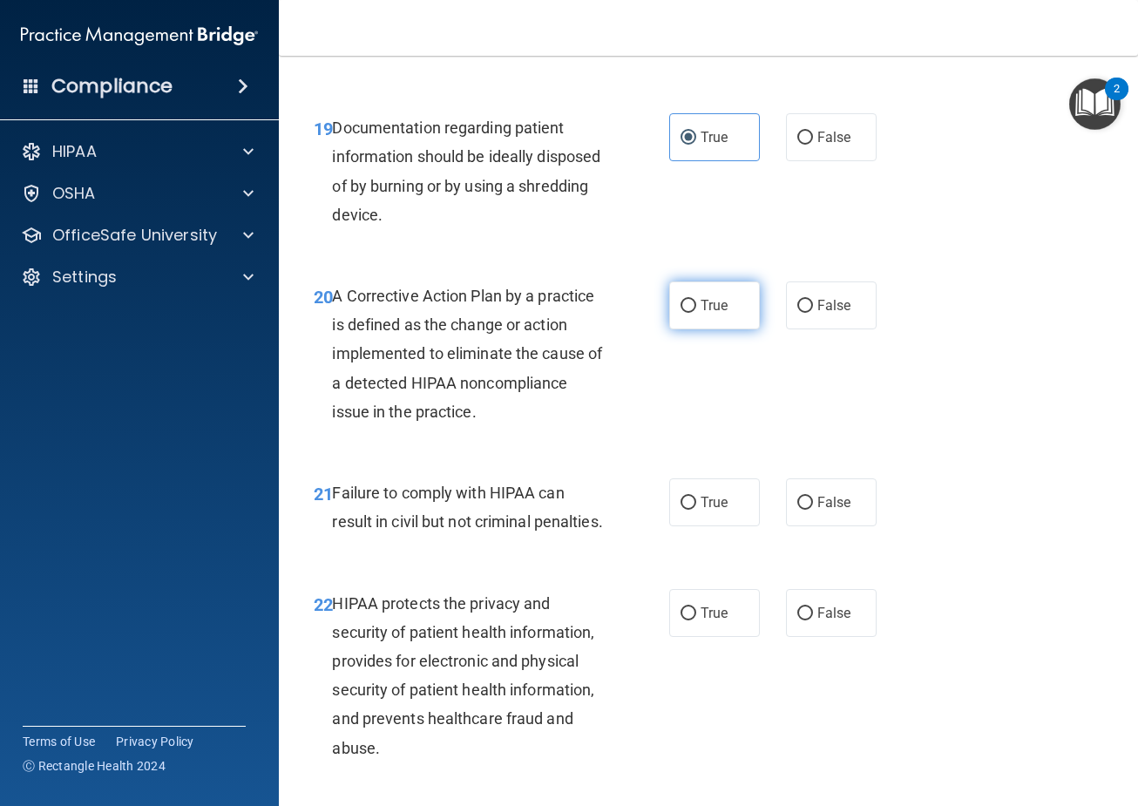
click at [701, 314] on span "True" at bounding box center [714, 305] width 27 height 17
click at [695, 313] on input "True" at bounding box center [688, 306] width 16 height 13
radio input "true"
click at [795, 526] on label "False" at bounding box center [831, 502] width 91 height 48
click at [797, 510] on input "False" at bounding box center [805, 503] width 16 height 13
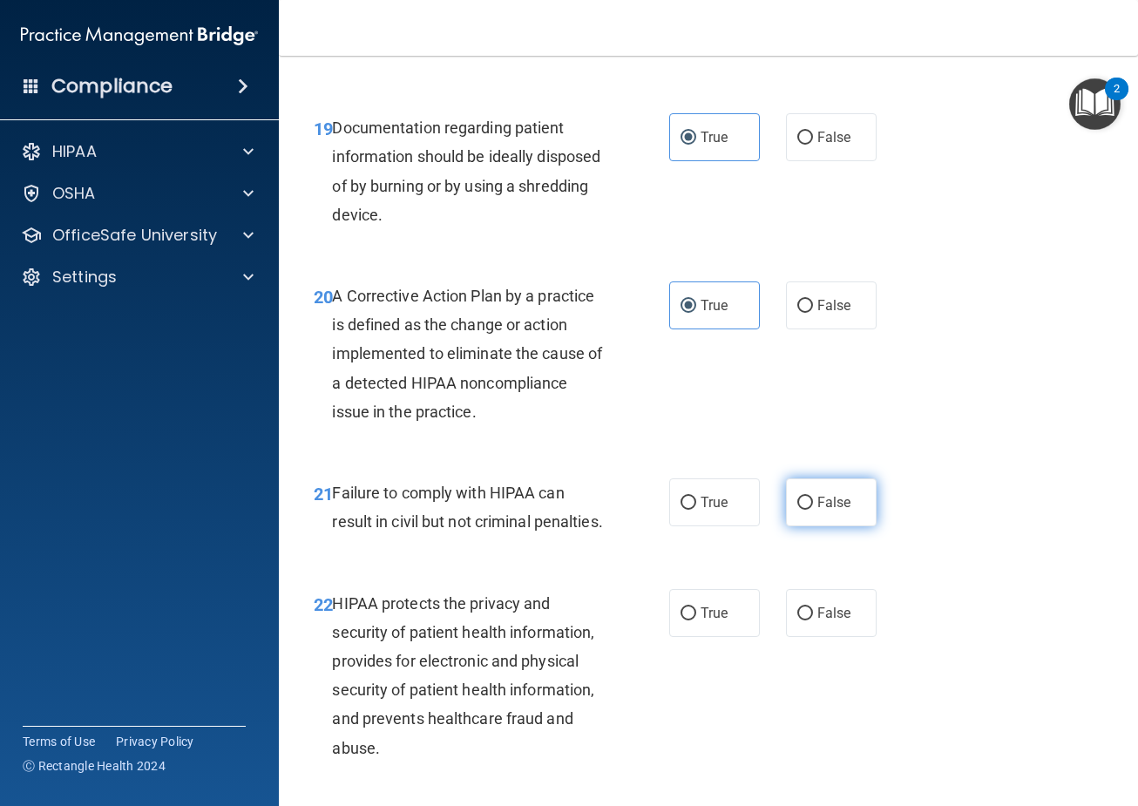
radio input "true"
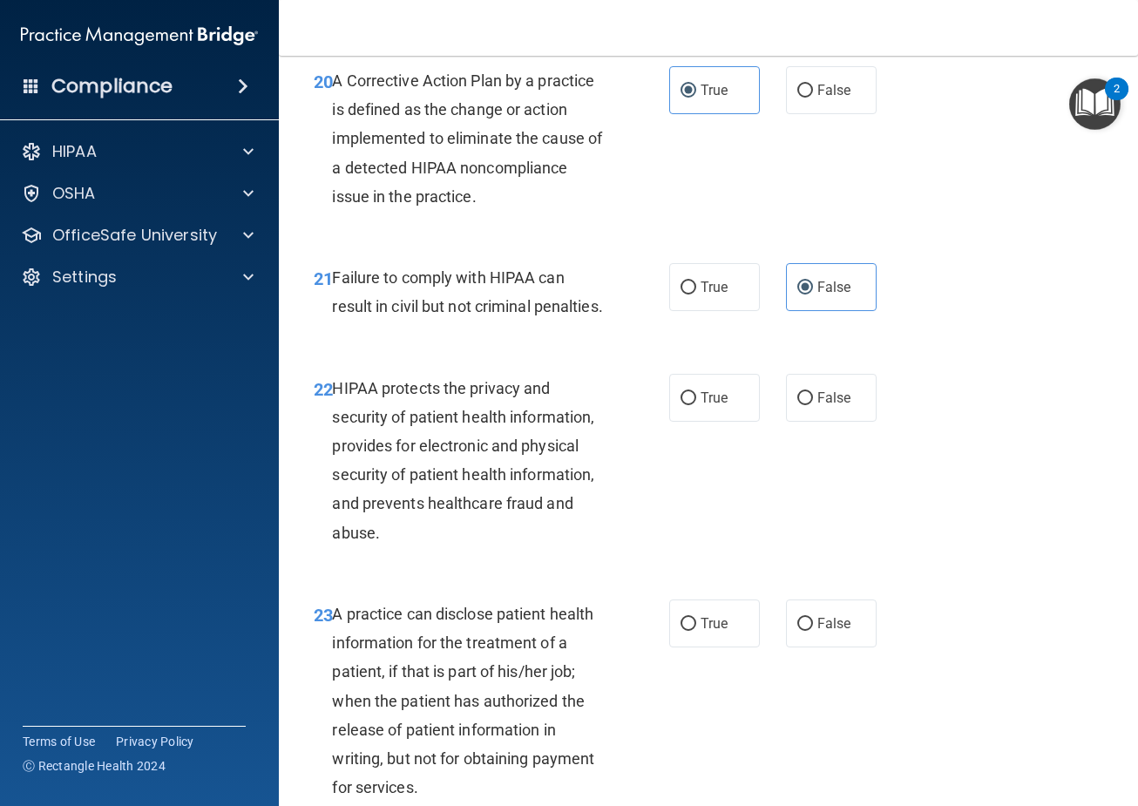
scroll to position [3311, 0]
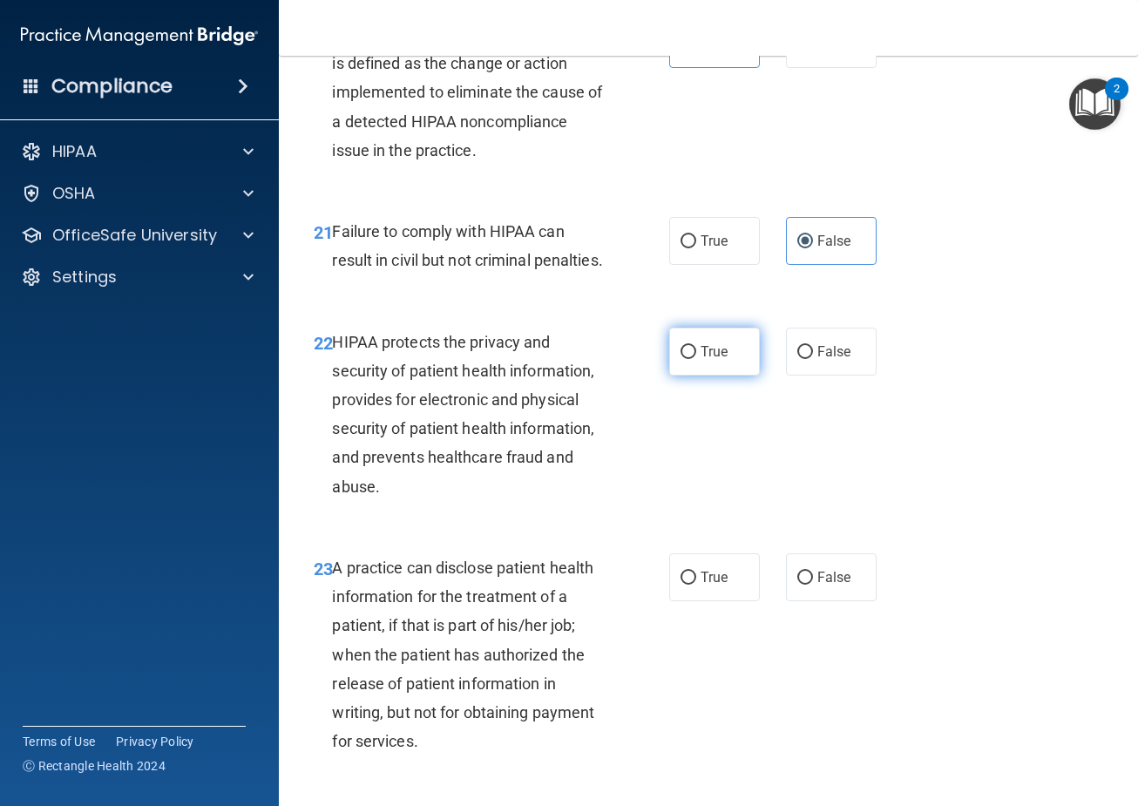
click at [700, 376] on label "True" at bounding box center [714, 352] width 91 height 48
click at [696, 359] on input "True" at bounding box center [688, 352] width 16 height 13
radio input "true"
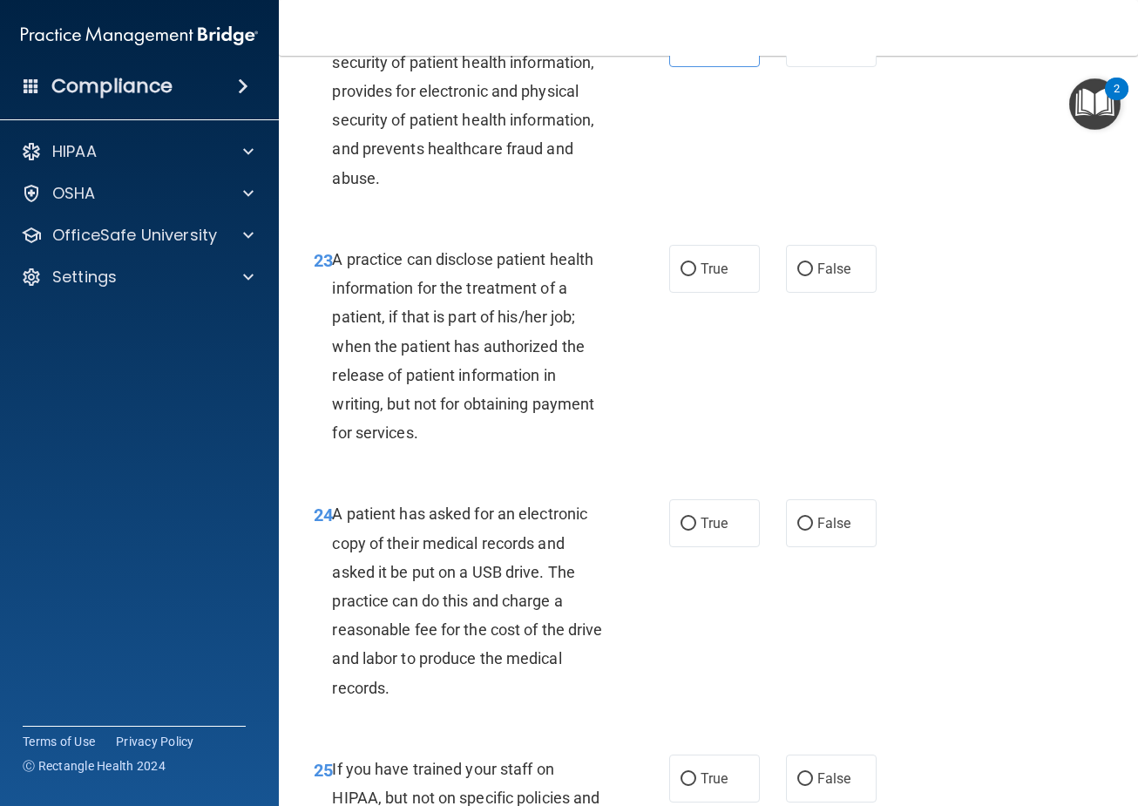
scroll to position [3659, 0]
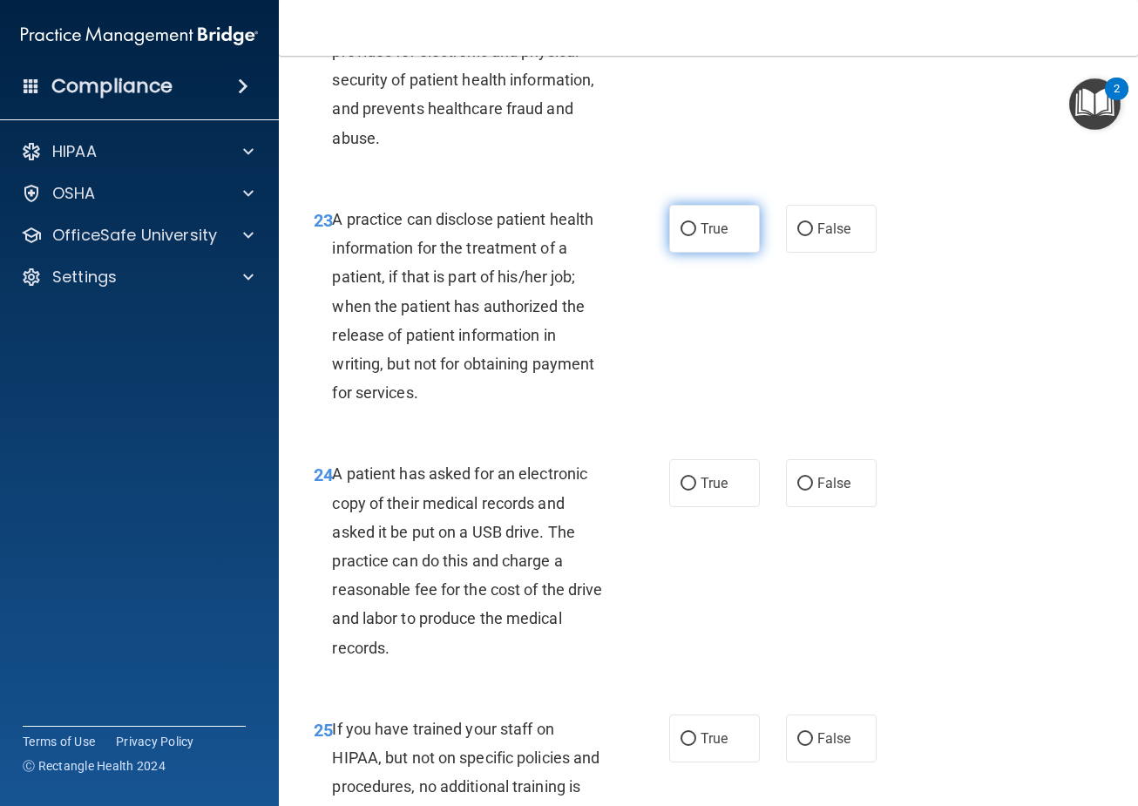
click at [694, 253] on label "True" at bounding box center [714, 229] width 91 height 48
click at [694, 236] on input "True" at bounding box center [688, 229] width 16 height 13
radio input "true"
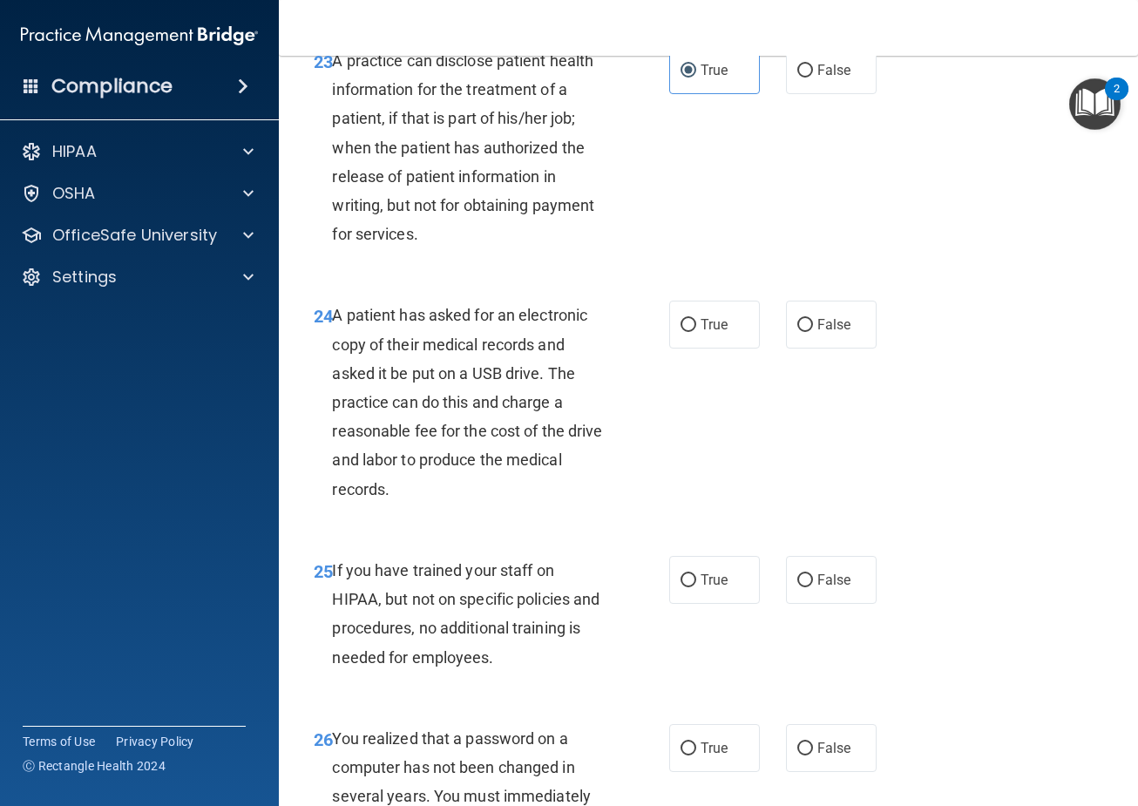
scroll to position [3834, 0]
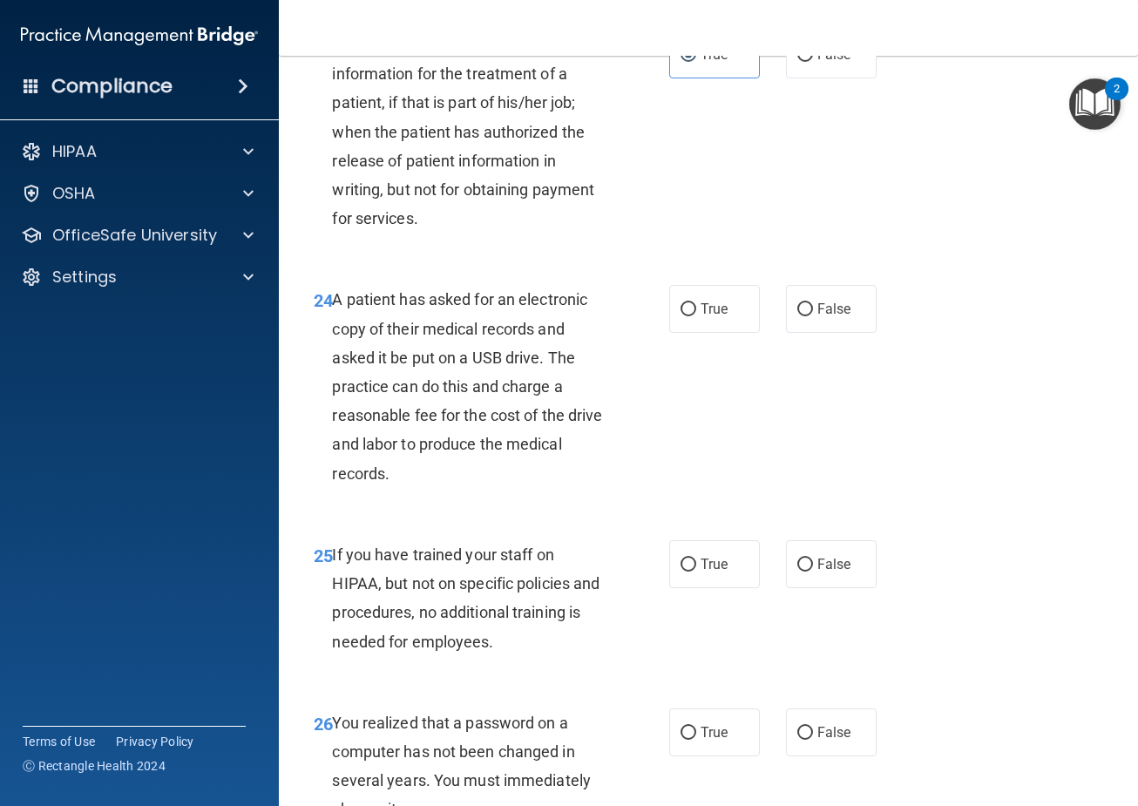
drag, startPoint x: 664, startPoint y: 408, endPoint x: 624, endPoint y: 469, distance: 73.0
click at [624, 469] on div "24 A patient has asked for an electronic copy of their medical records and aske…" at bounding box center [492, 391] width 408 height 212
click at [684, 333] on label "True" at bounding box center [714, 309] width 91 height 48
click at [684, 316] on input "True" at bounding box center [688, 309] width 16 height 13
radio input "true"
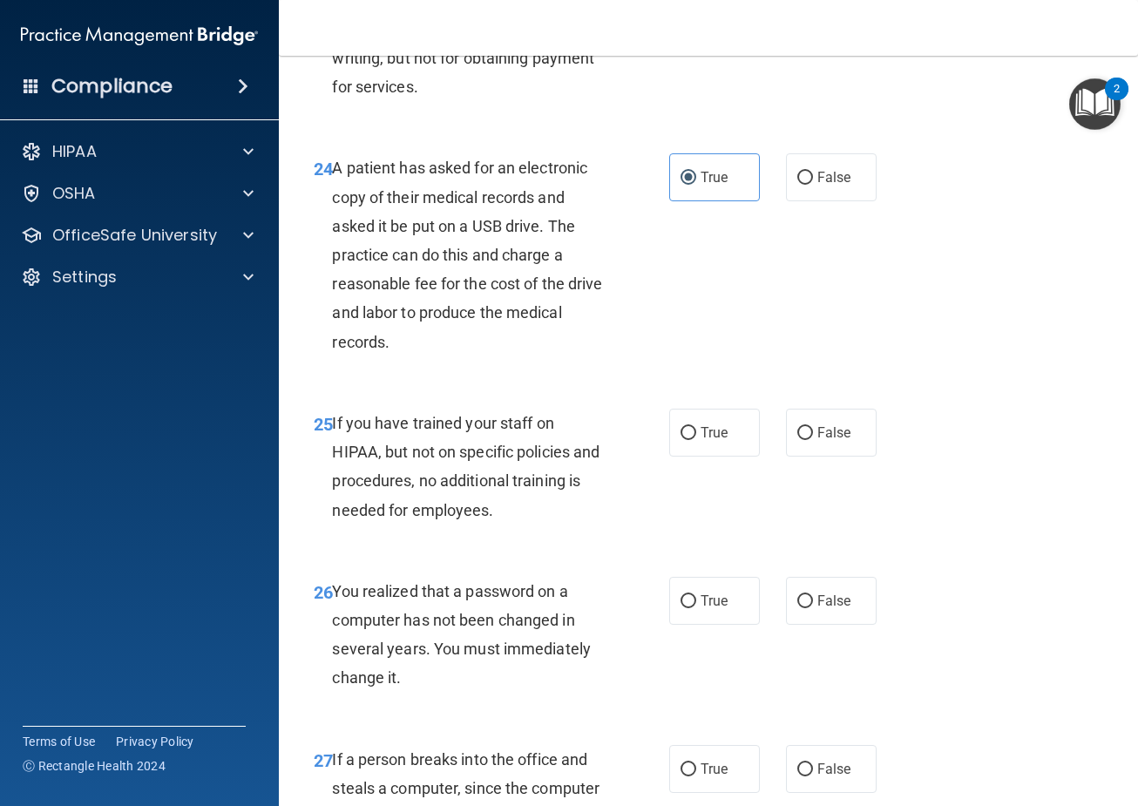
scroll to position [4008, 0]
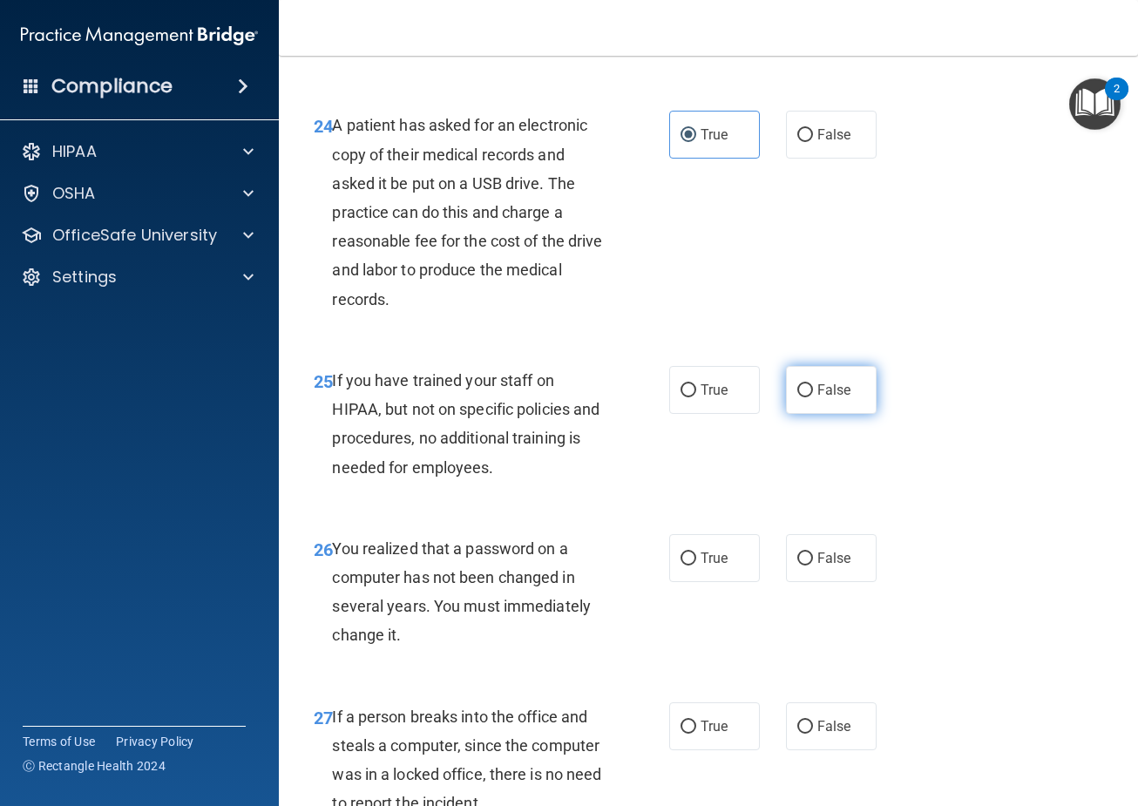
click at [848, 414] on label "False" at bounding box center [831, 390] width 91 height 48
click at [813, 397] on input "False" at bounding box center [805, 390] width 16 height 13
radio input "true"
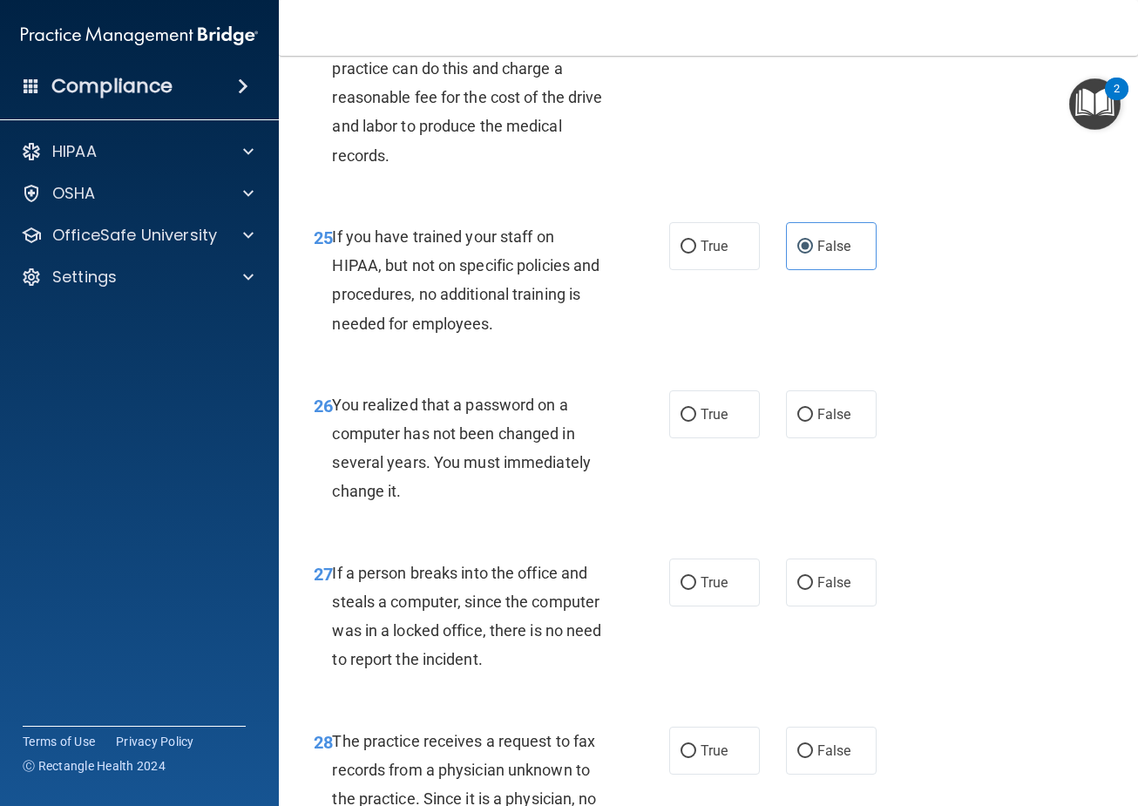
scroll to position [4182, 0]
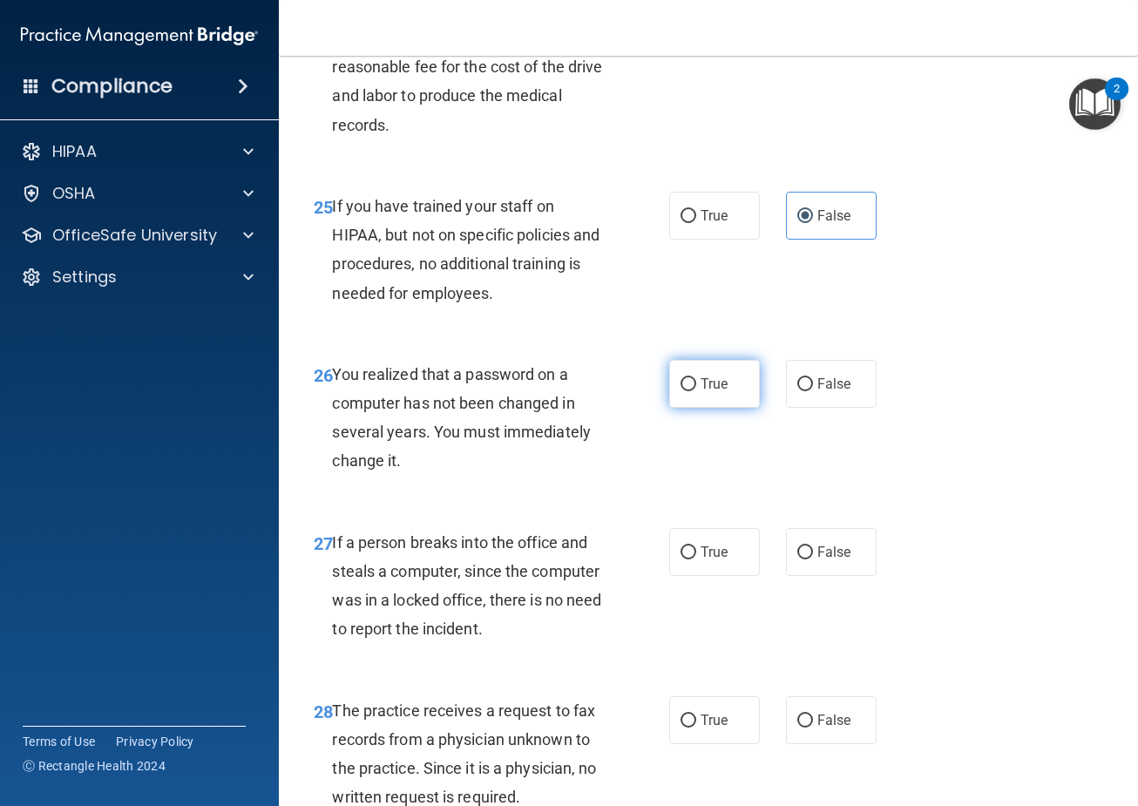
click at [707, 392] on span "True" at bounding box center [714, 384] width 27 height 17
click at [696, 391] on input "True" at bounding box center [688, 384] width 16 height 13
radio input "true"
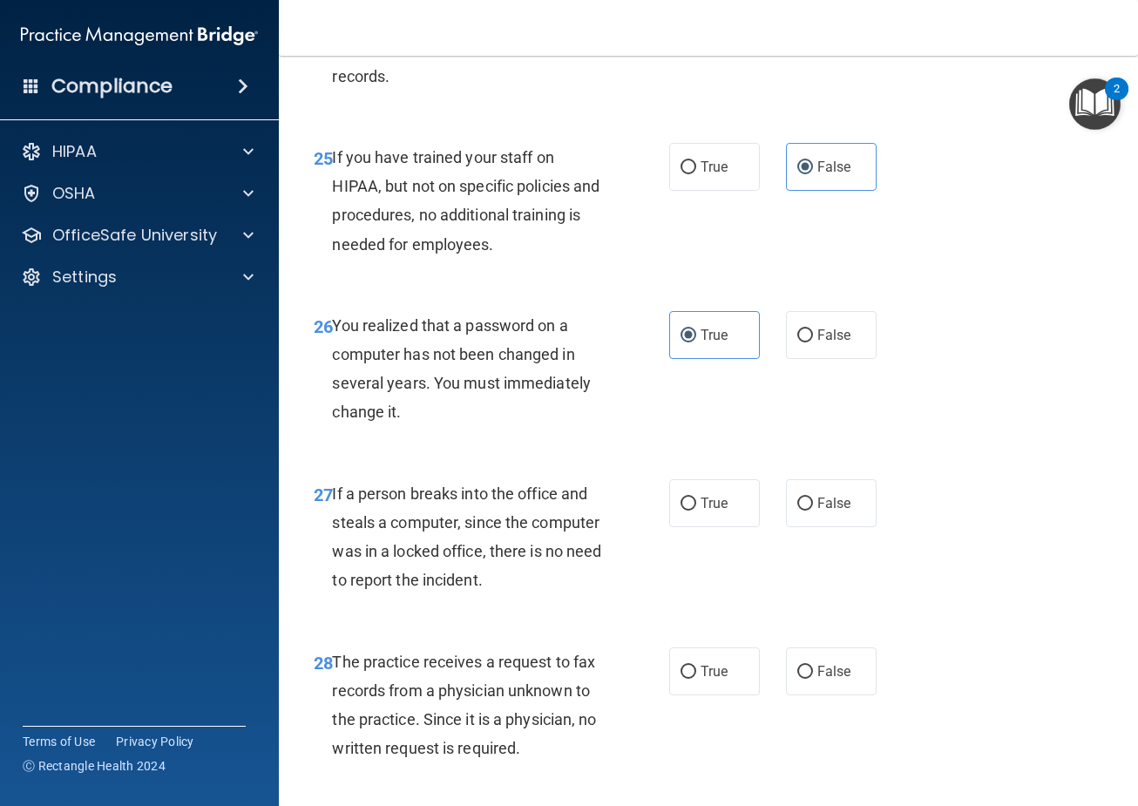
scroll to position [4444, 0]
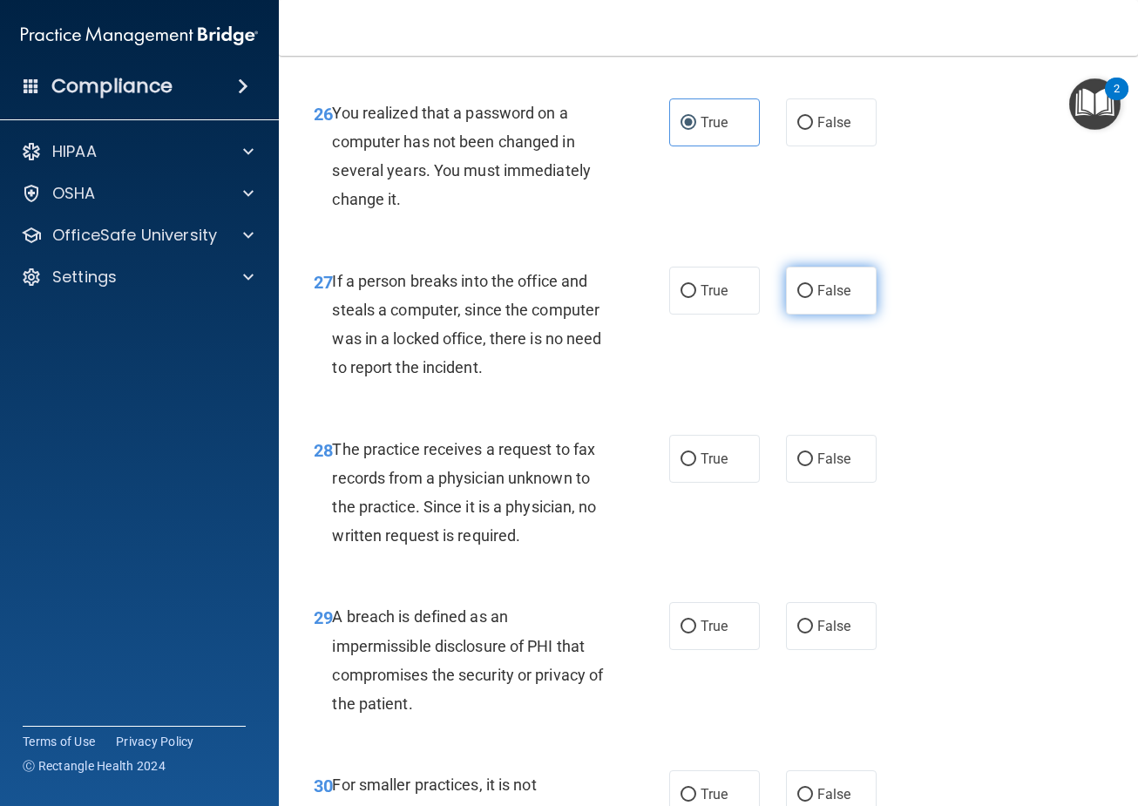
click at [849, 315] on label "False" at bounding box center [831, 291] width 91 height 48
click at [813, 298] on input "False" at bounding box center [805, 291] width 16 height 13
radio input "true"
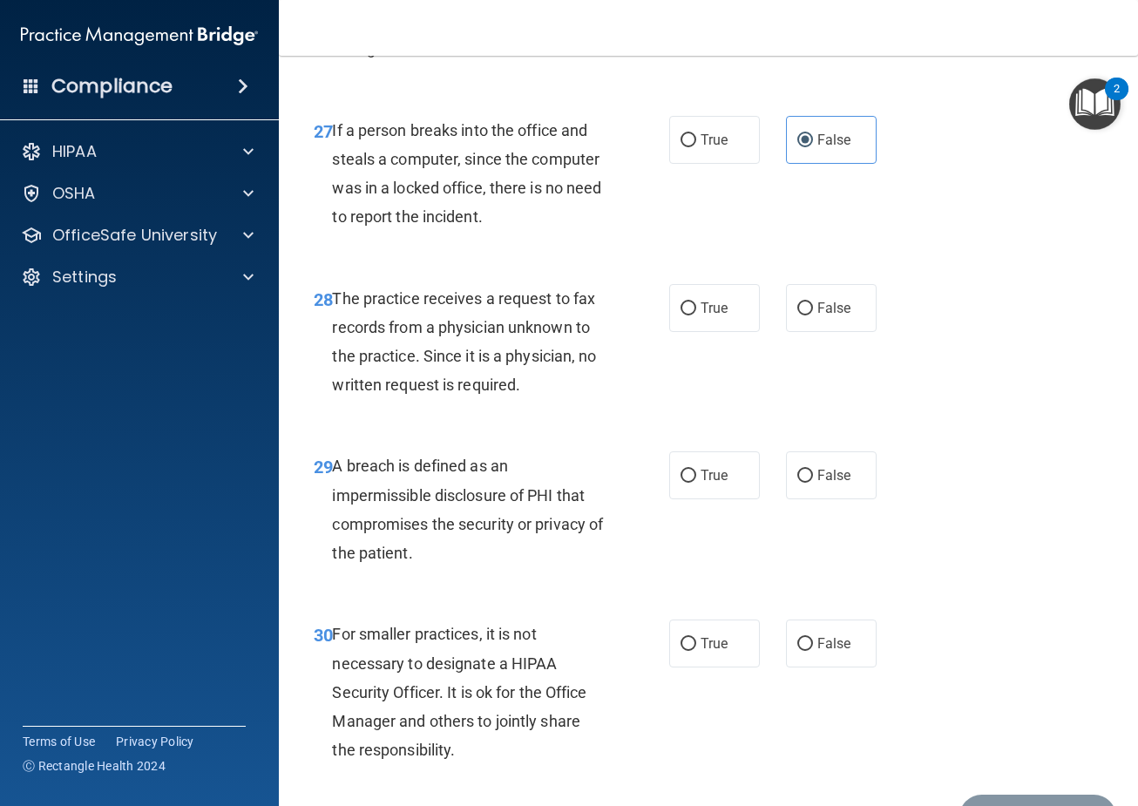
scroll to position [4618, 0]
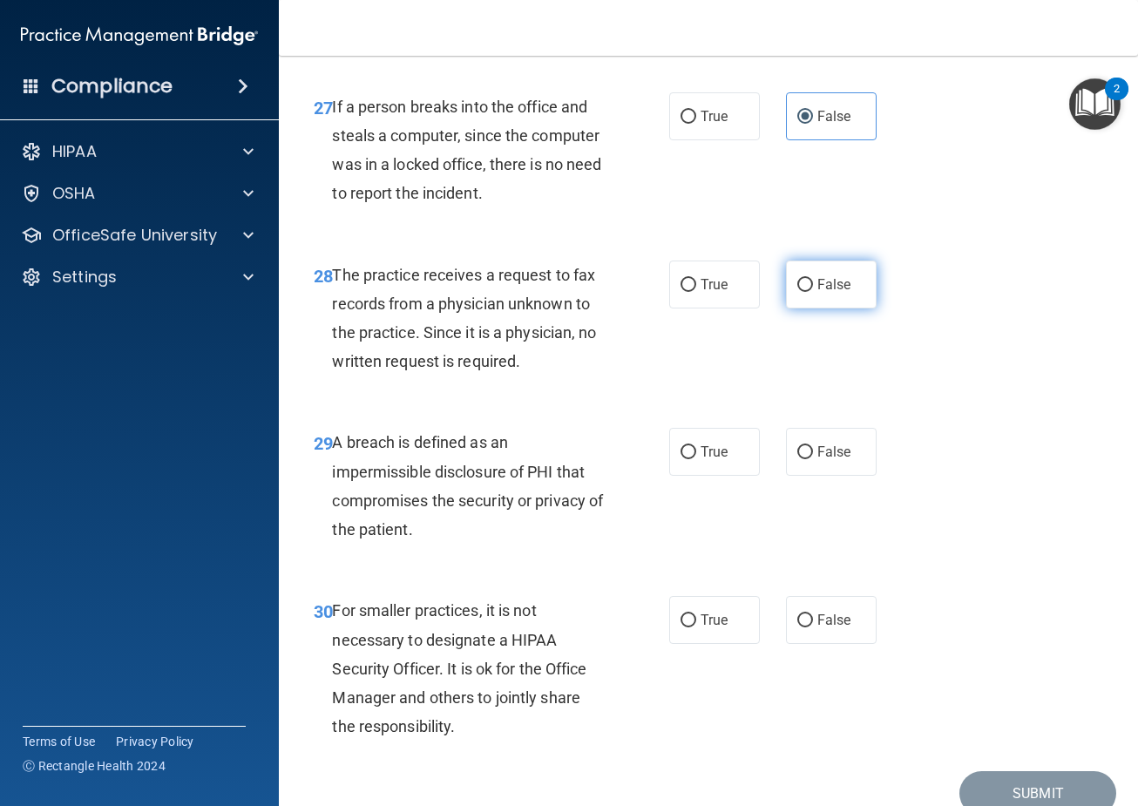
click at [817, 293] on span "False" at bounding box center [834, 284] width 34 height 17
click at [812, 292] on input "False" at bounding box center [805, 285] width 16 height 13
radio input "true"
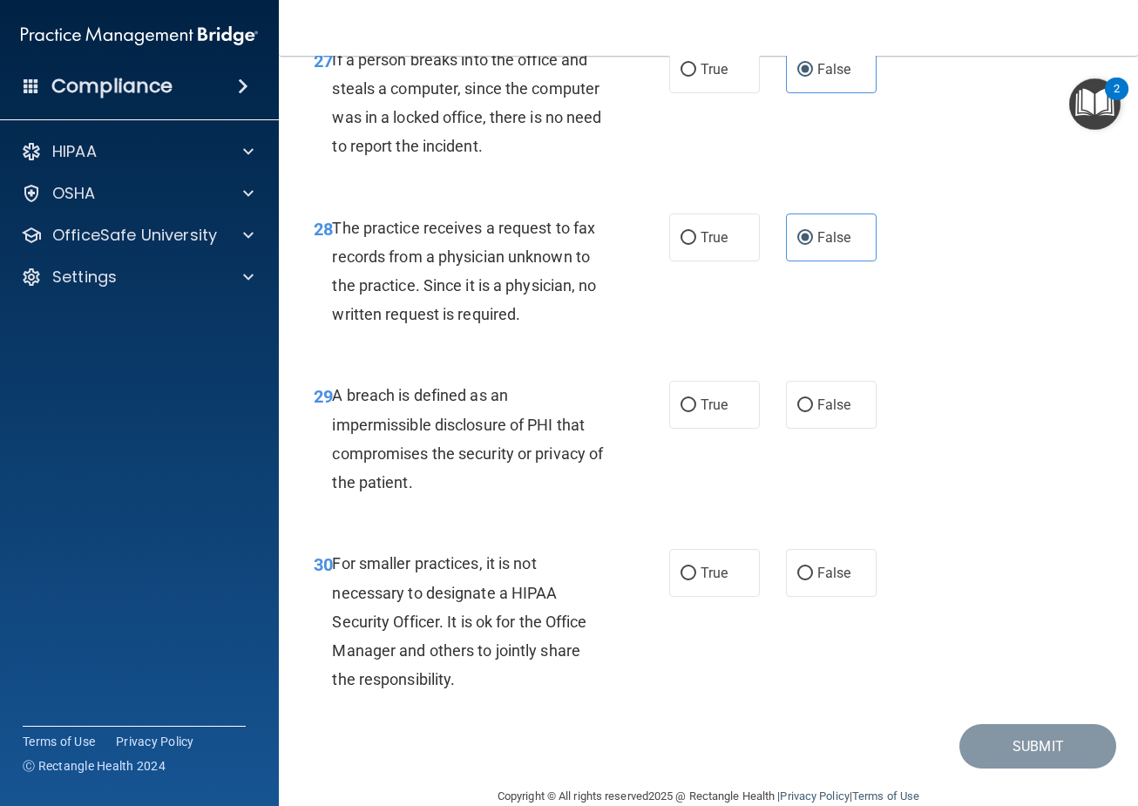
scroll to position [4705, 0]
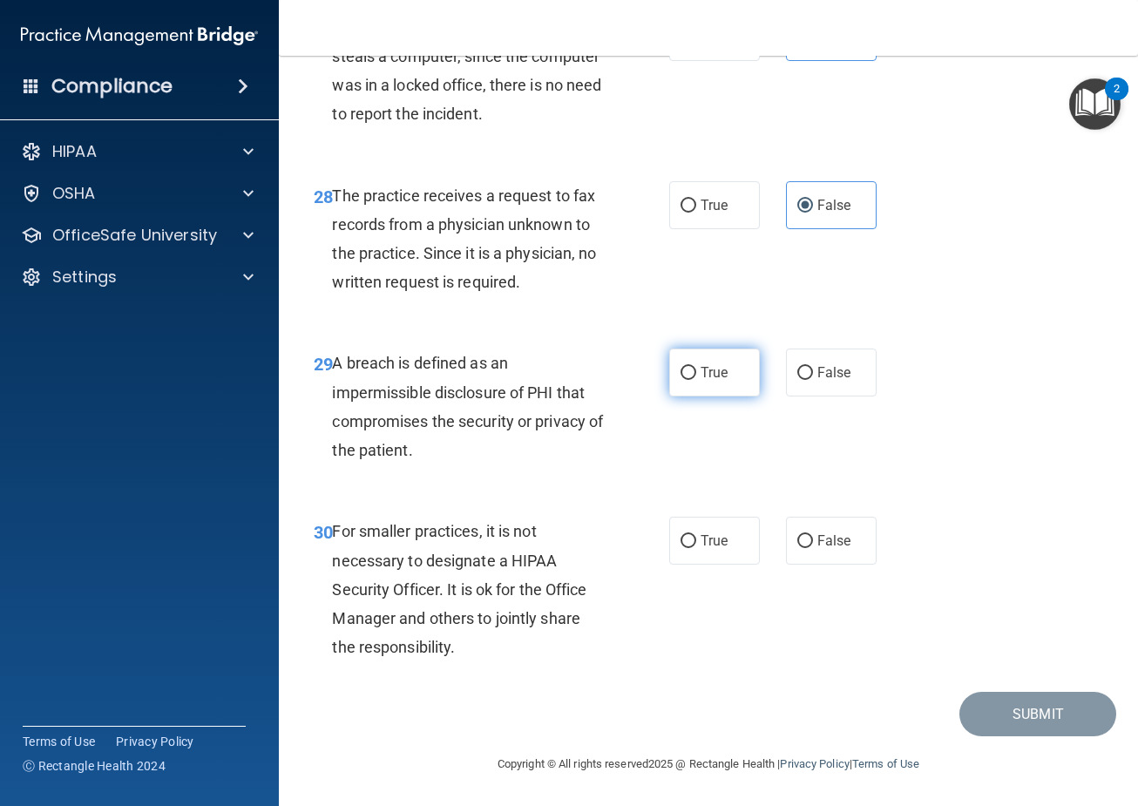
click at [702, 381] on span "True" at bounding box center [714, 372] width 27 height 17
click at [696, 380] on input "True" at bounding box center [688, 373] width 16 height 13
radio input "true"
click at [820, 534] on span "False" at bounding box center [834, 540] width 34 height 17
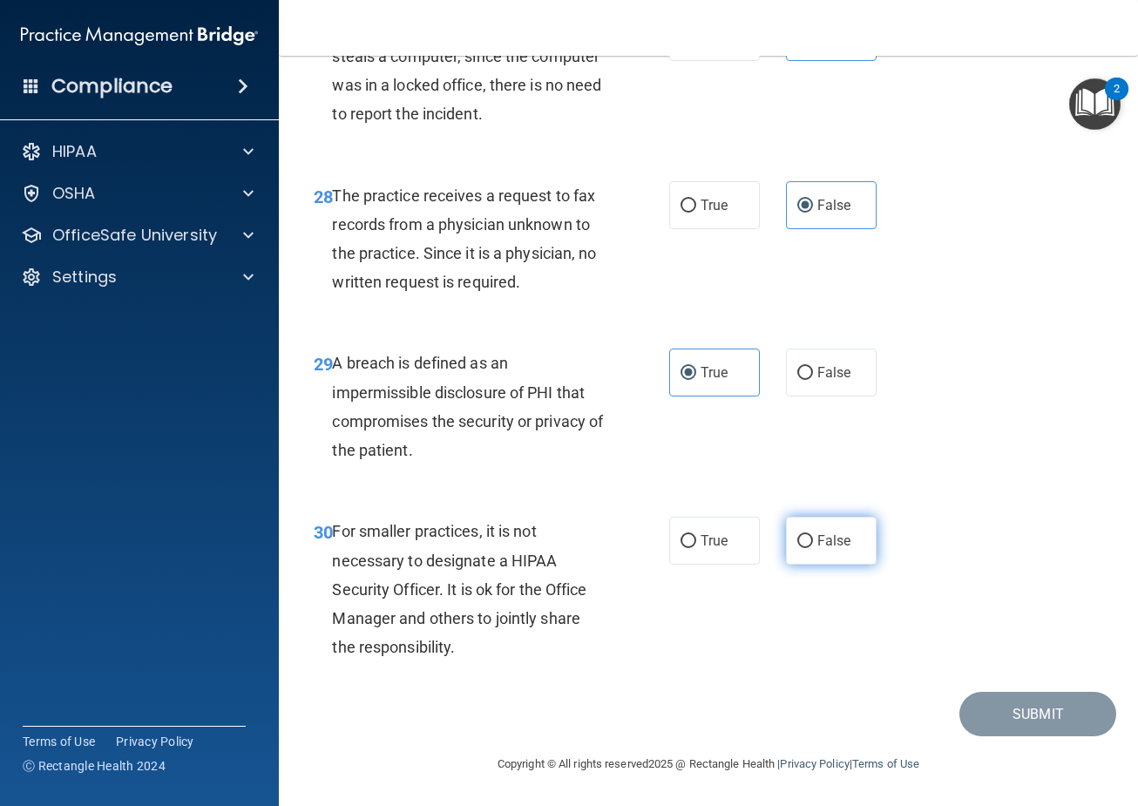
click at [813, 535] on input "False" at bounding box center [805, 541] width 16 height 13
radio input "true"
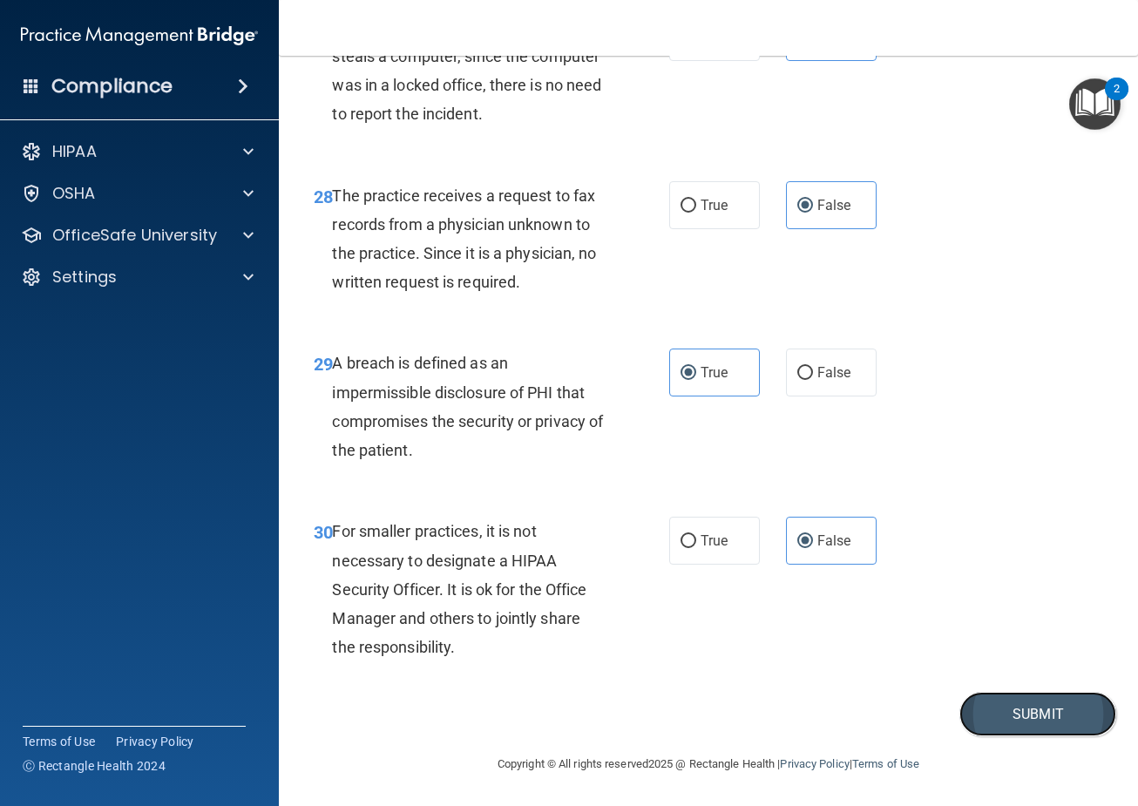
click at [1003, 709] on button "Submit" at bounding box center [1037, 714] width 157 height 44
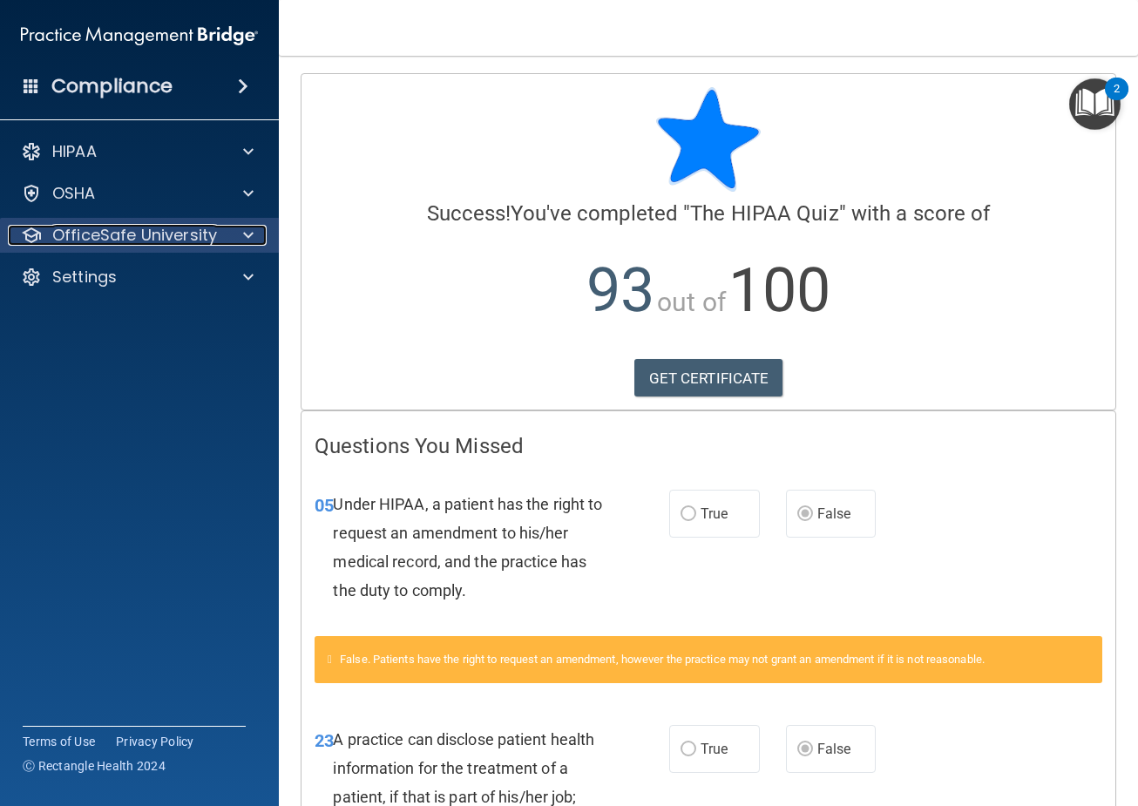
click at [245, 228] on span at bounding box center [248, 235] width 10 height 21
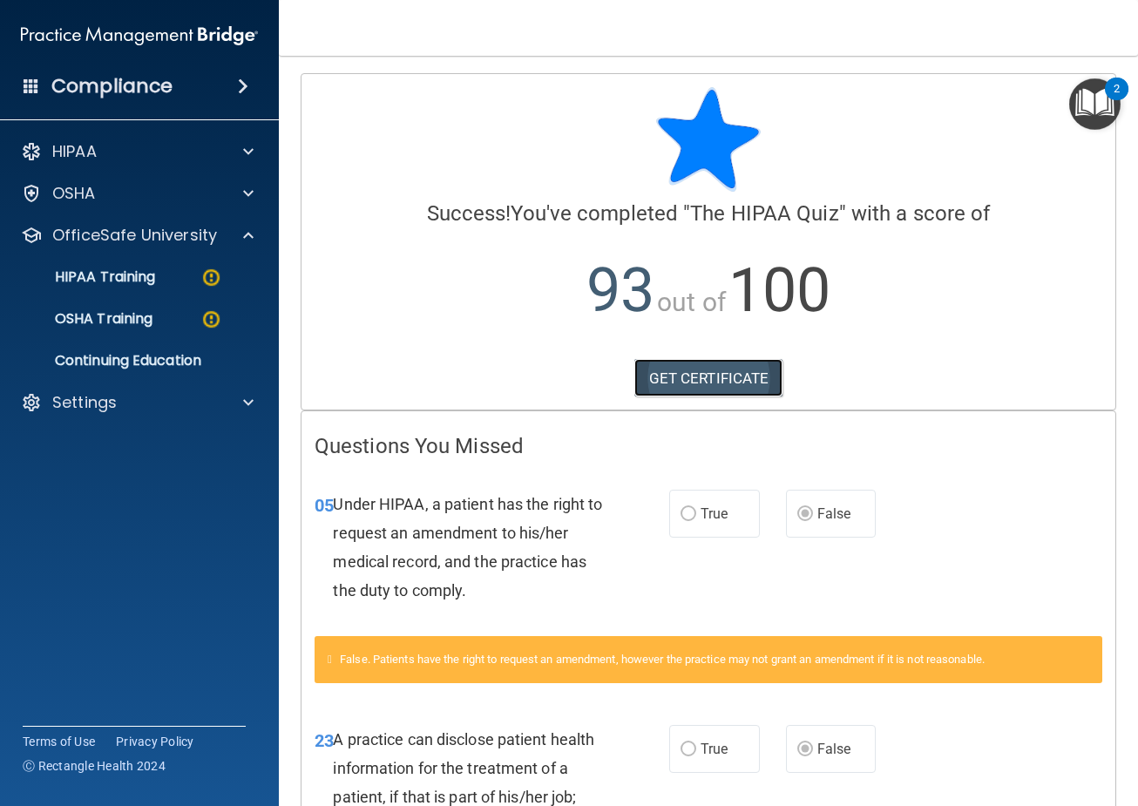
click at [690, 376] on link "GET CERTIFICATE" at bounding box center [708, 378] width 149 height 38
click at [121, 270] on p "HIPAA Training" at bounding box center [83, 276] width 144 height 17
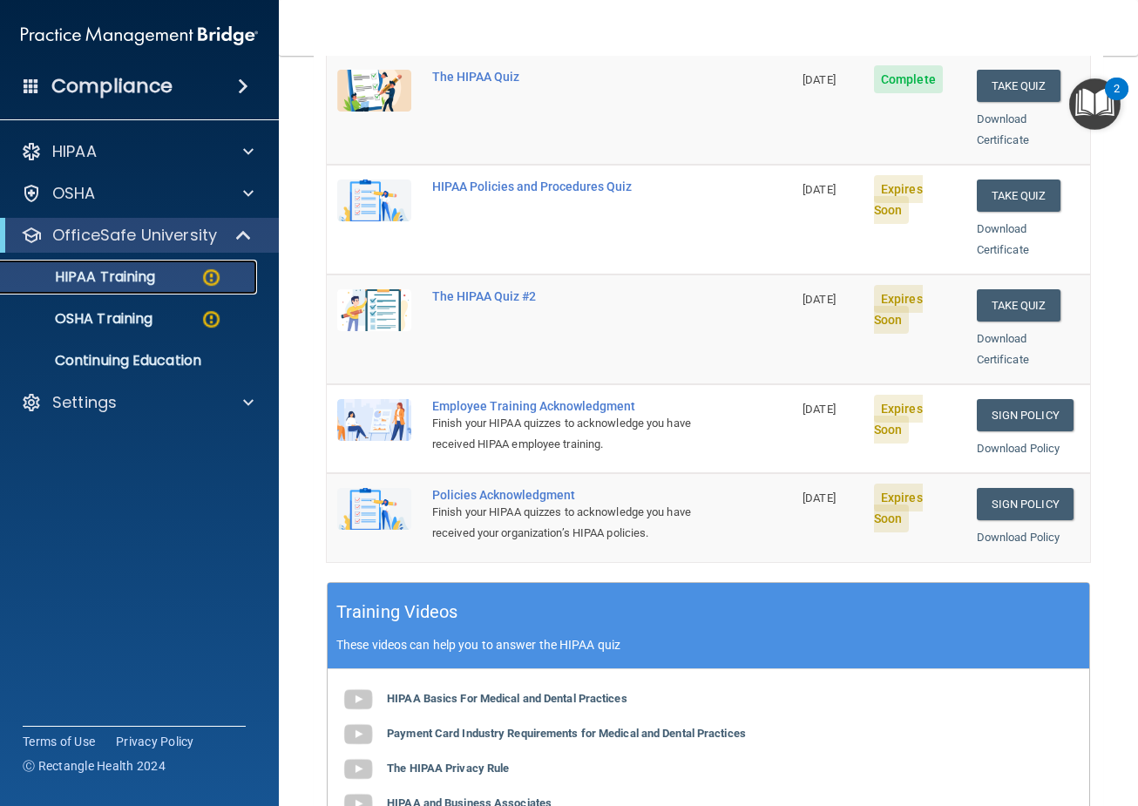
scroll to position [220, 0]
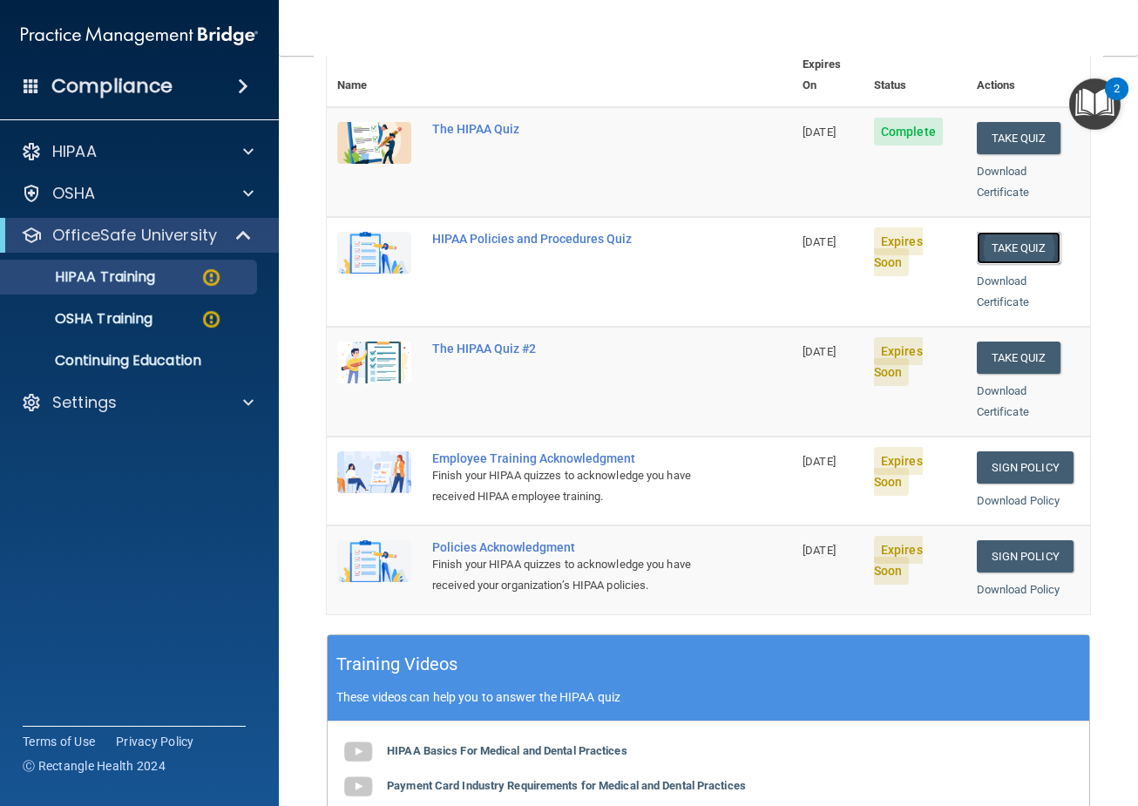
click at [987, 232] on button "Take Quiz" at bounding box center [1019, 248] width 84 height 32
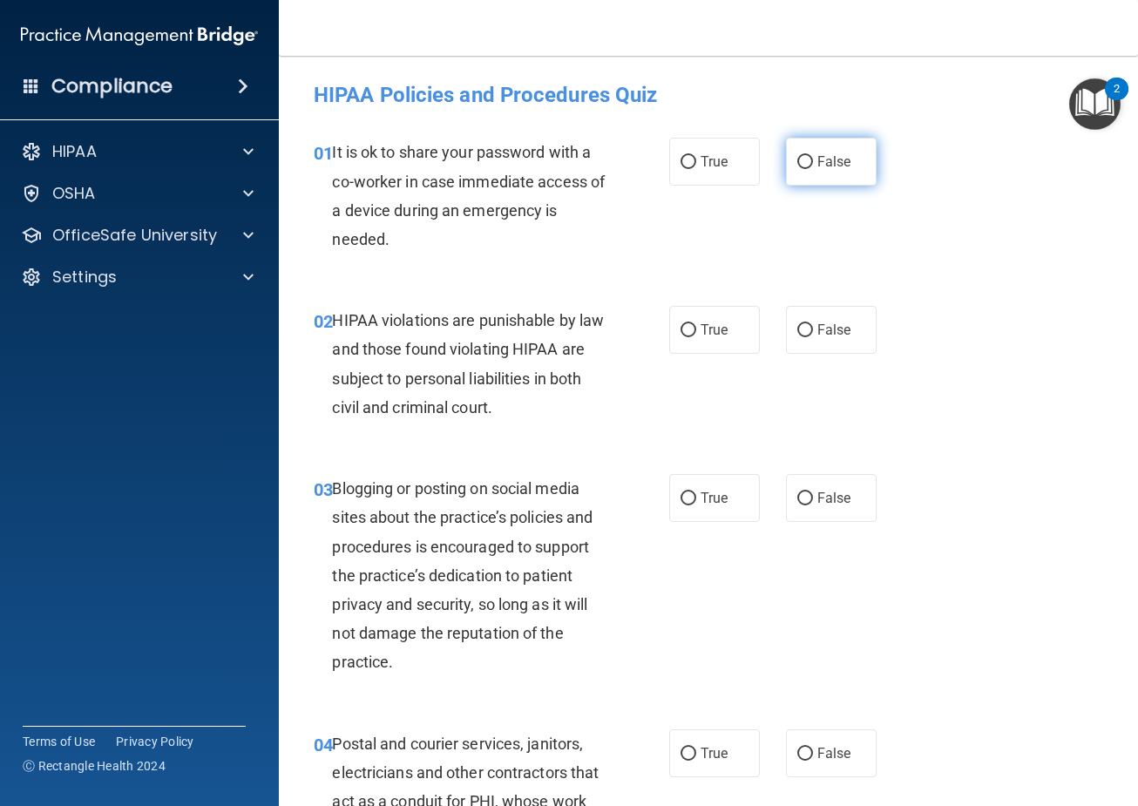
click at [838, 172] on label "False" at bounding box center [831, 162] width 91 height 48
click at [813, 169] on input "False" at bounding box center [805, 162] width 16 height 13
radio input "true"
click at [687, 332] on input "True" at bounding box center [688, 330] width 16 height 13
radio input "true"
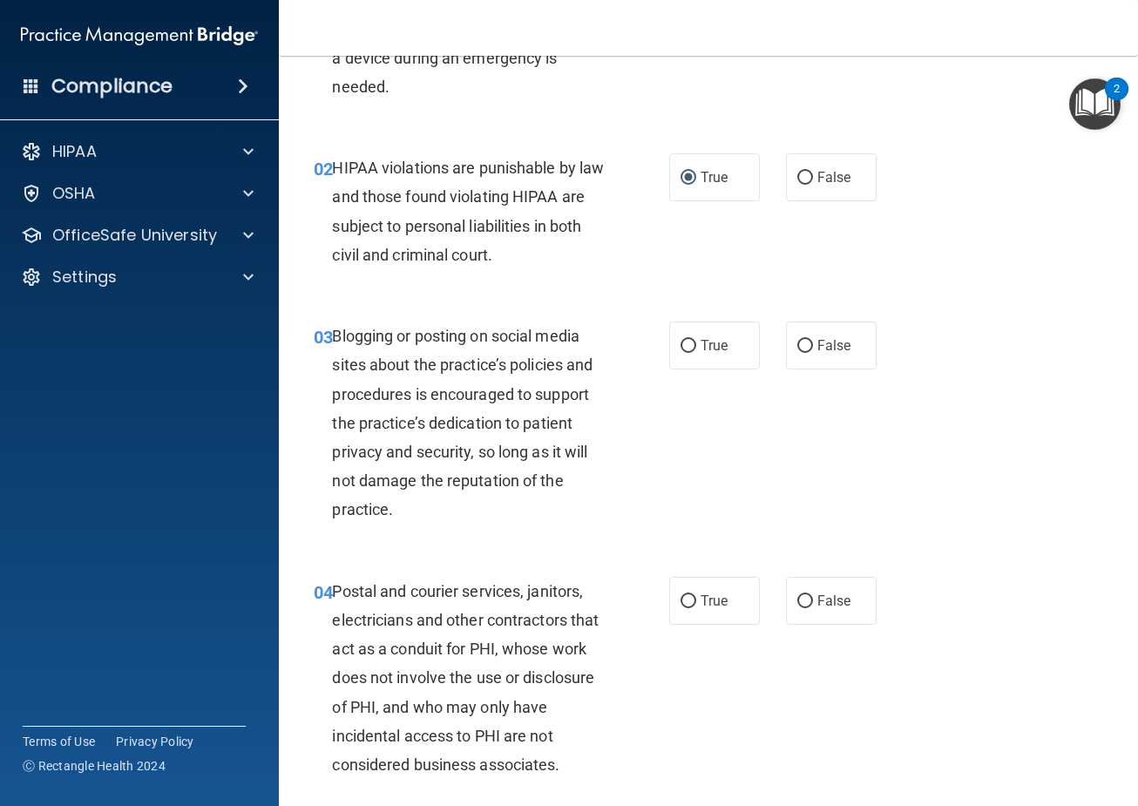
scroll to position [174, 0]
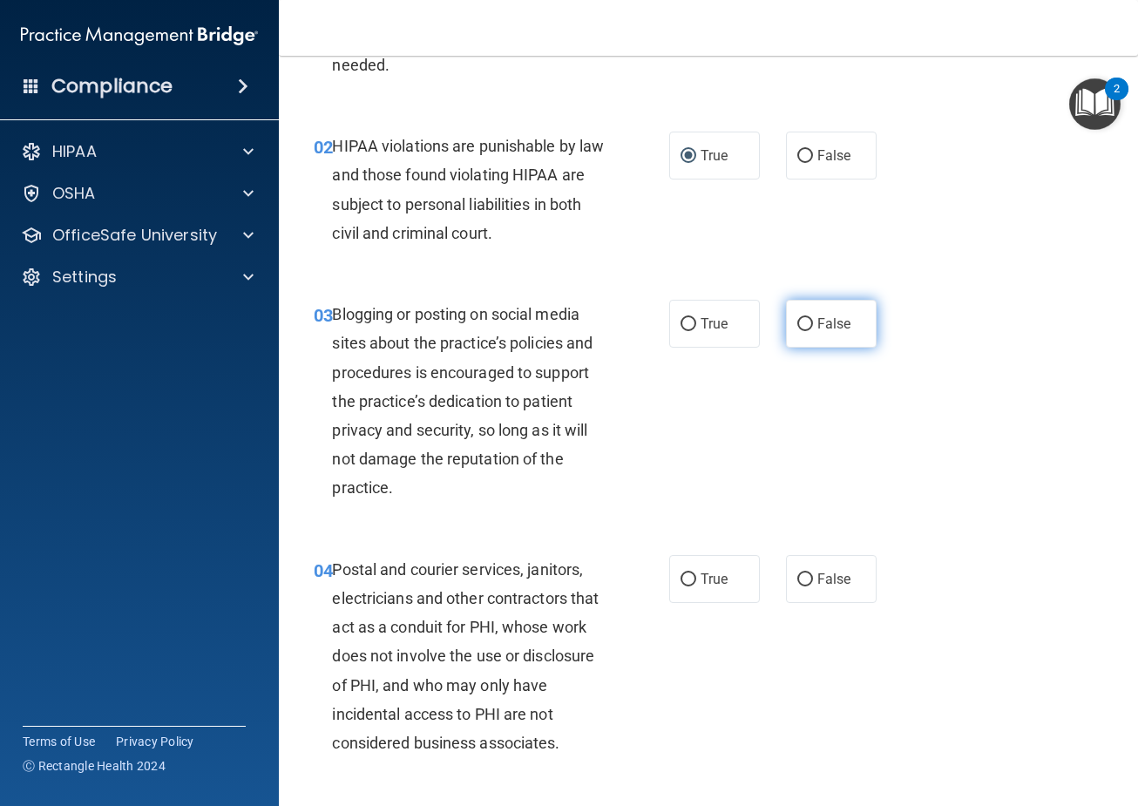
click at [841, 321] on span "False" at bounding box center [834, 323] width 34 height 17
click at [813, 321] on input "False" at bounding box center [805, 324] width 16 height 13
radio input "true"
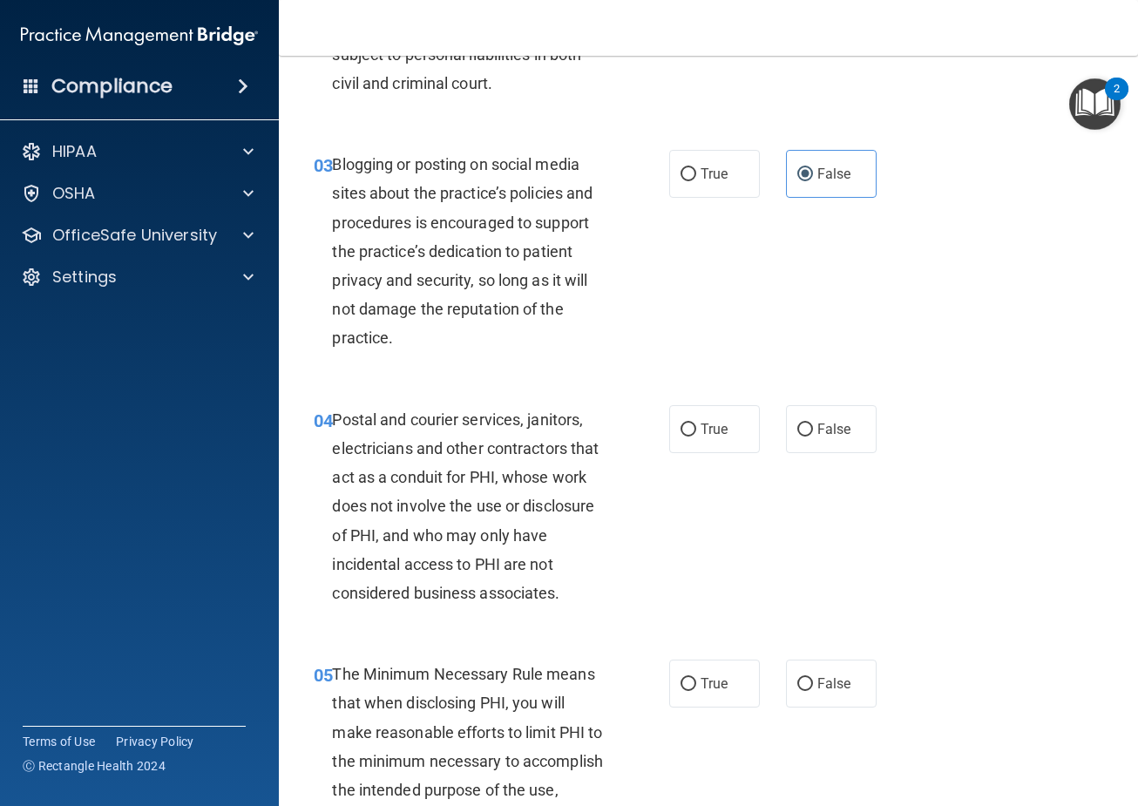
scroll to position [349, 0]
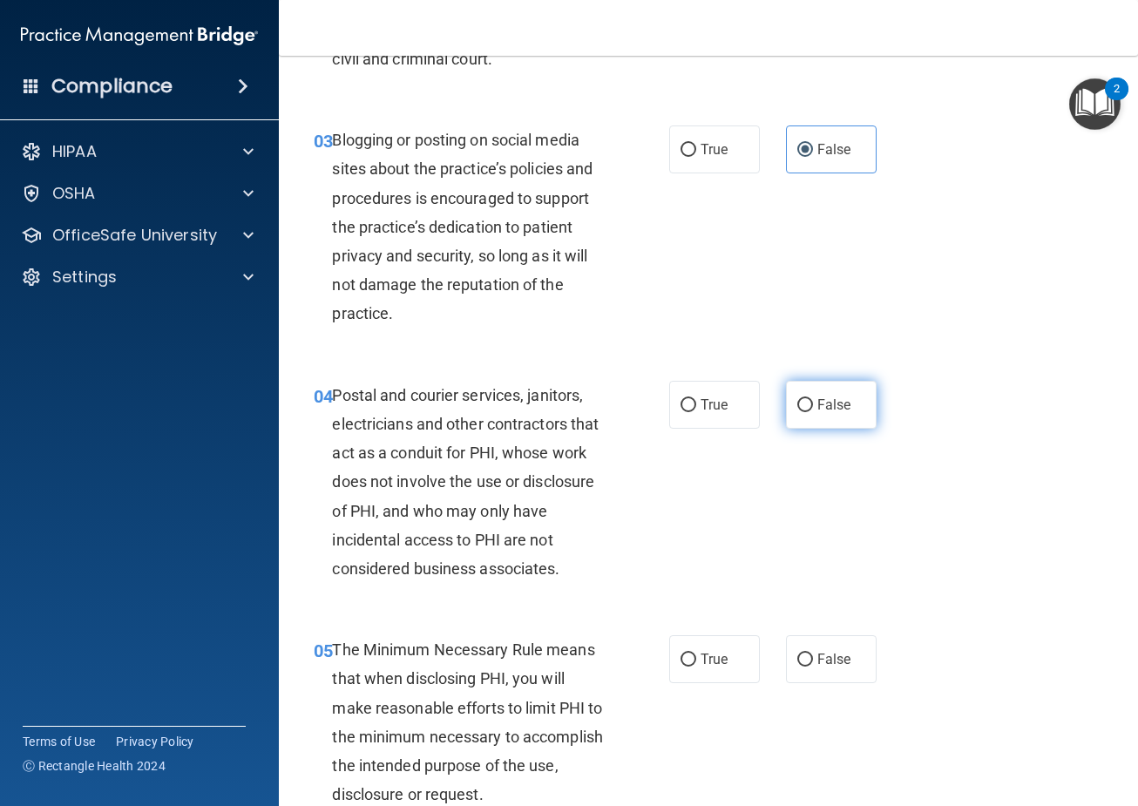
click at [832, 419] on label "False" at bounding box center [831, 405] width 91 height 48
click at [813, 412] on input "False" at bounding box center [805, 405] width 16 height 13
radio input "true"
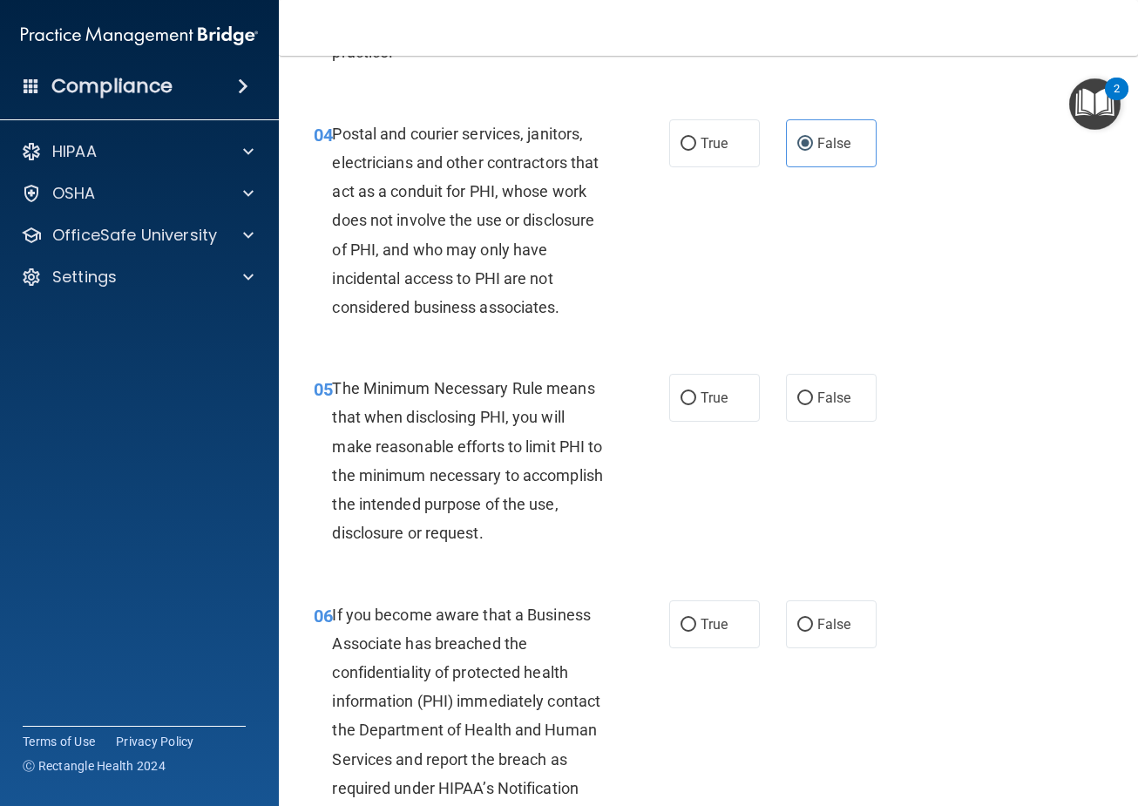
scroll to position [697, 0]
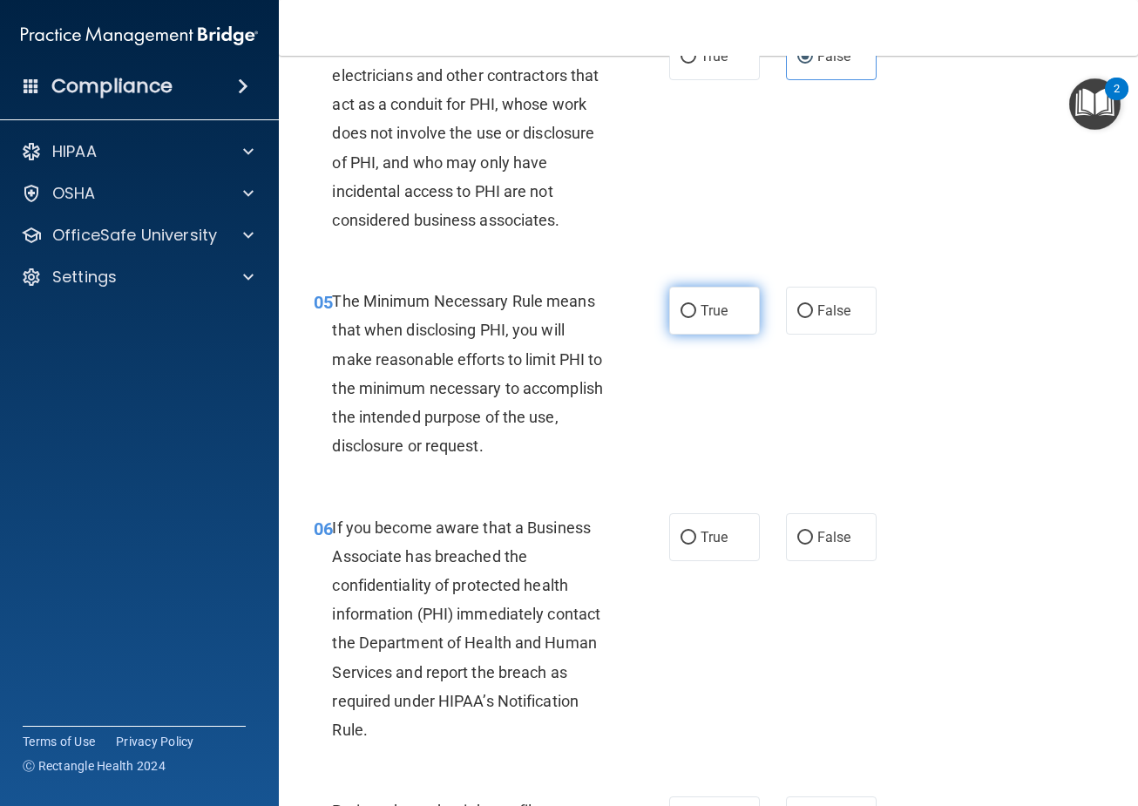
click at [714, 317] on span "True" at bounding box center [714, 310] width 27 height 17
click at [696, 317] on input "True" at bounding box center [688, 311] width 16 height 13
radio input "true"
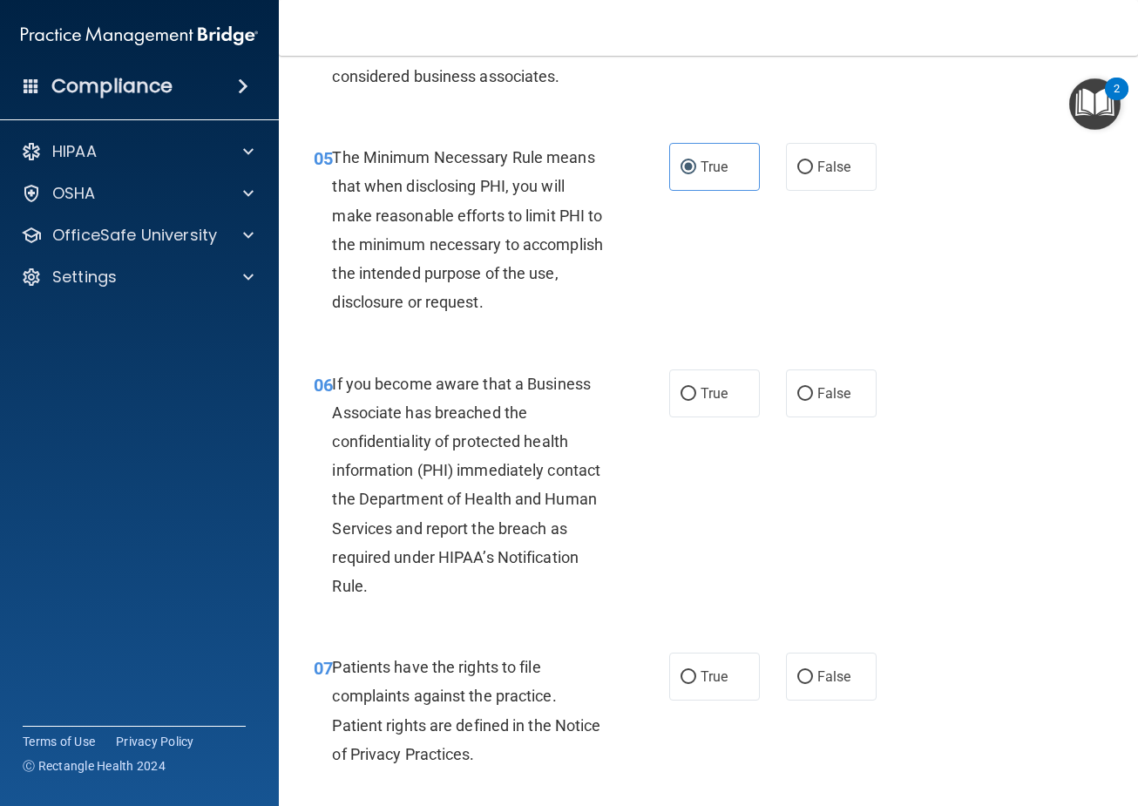
scroll to position [871, 0]
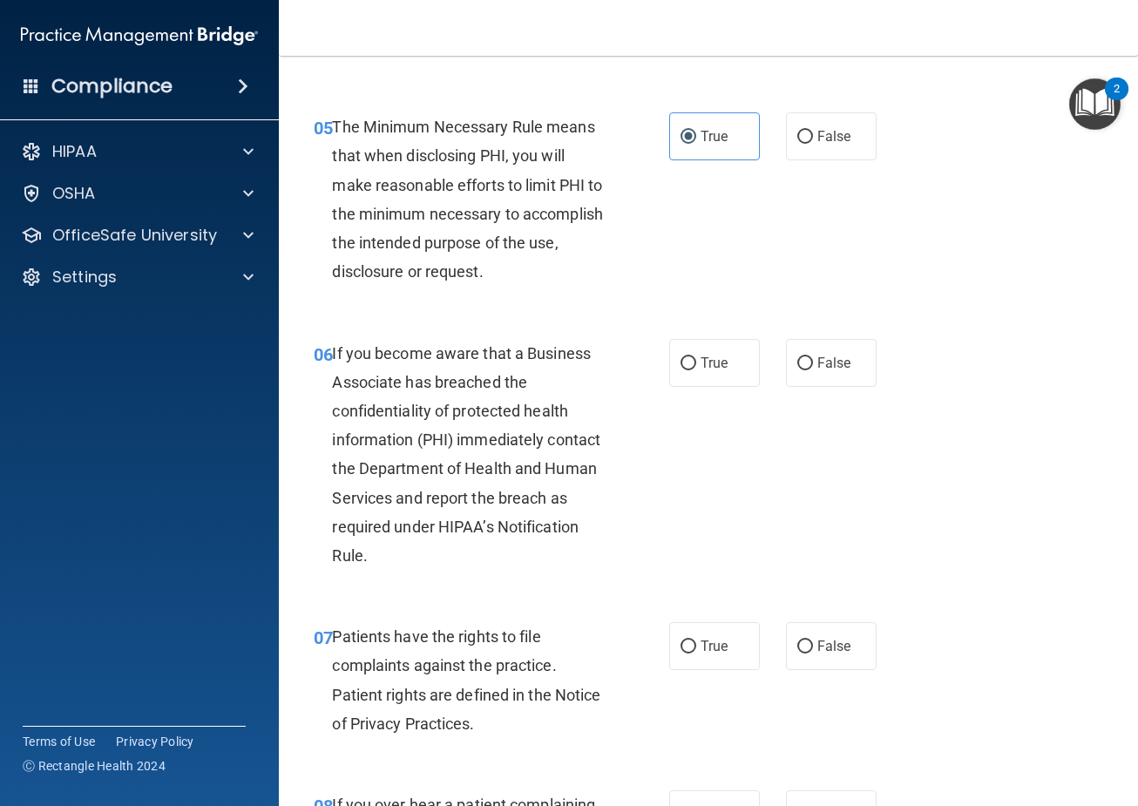
click at [703, 387] on div "06 If you become aware that a Business Associate has breached the confidentiali…" at bounding box center [709, 459] width 816 height 284
click at [703, 382] on label "True" at bounding box center [714, 363] width 91 height 48
click at [696, 370] on input "True" at bounding box center [688, 363] width 16 height 13
radio input "true"
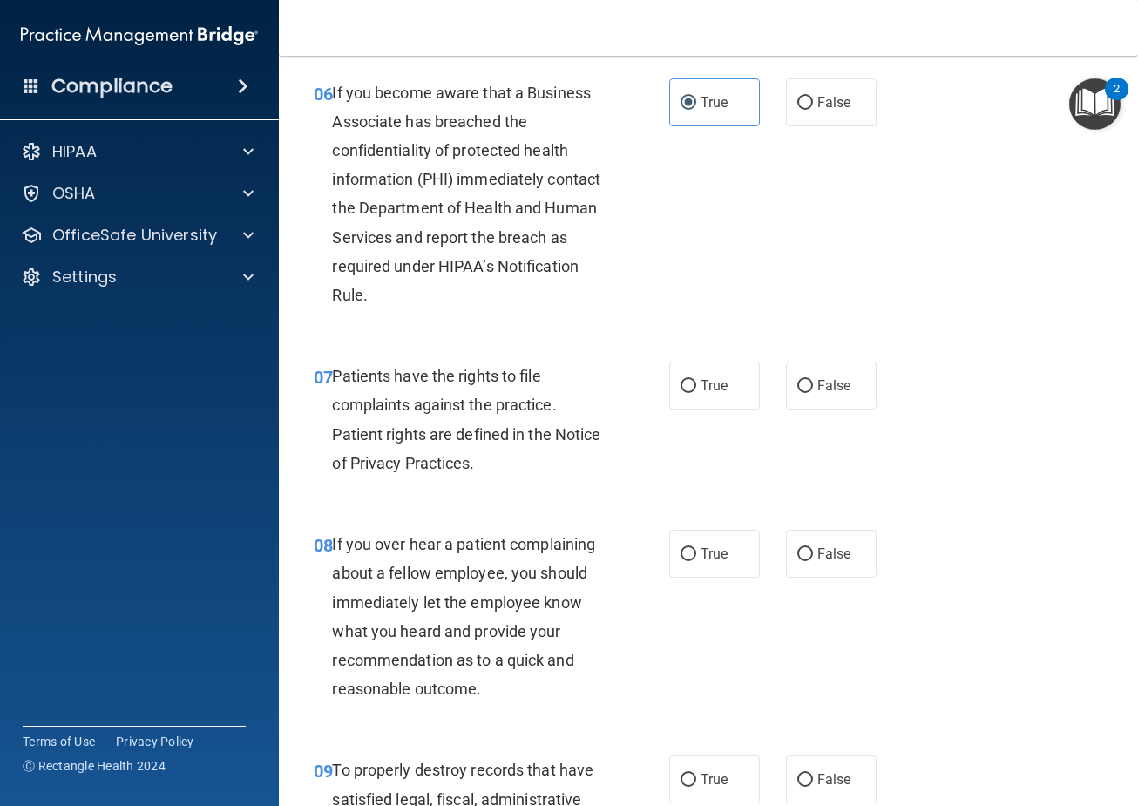
scroll to position [1133, 0]
click at [678, 398] on label "True" at bounding box center [714, 385] width 91 height 48
click at [680, 392] on input "True" at bounding box center [688, 385] width 16 height 13
radio input "true"
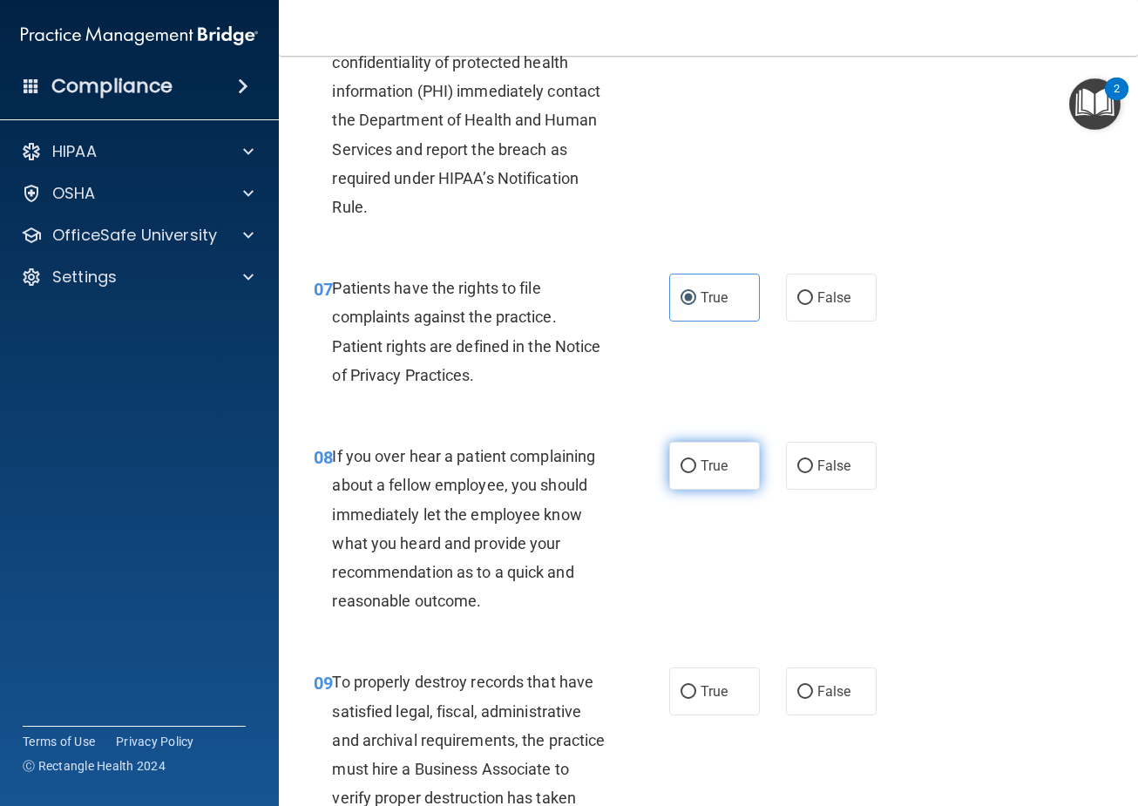
click at [717, 484] on label "True" at bounding box center [714, 466] width 91 height 48
click at [696, 473] on input "True" at bounding box center [688, 466] width 16 height 13
radio input "true"
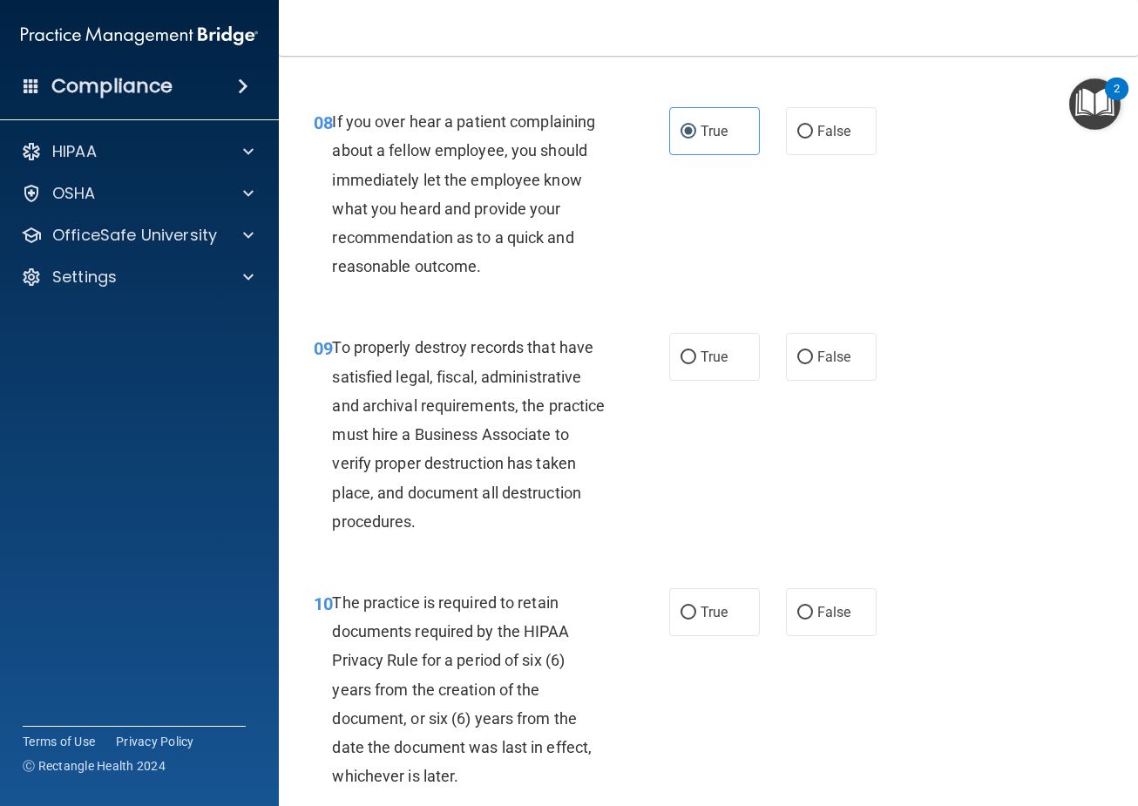
scroll to position [1568, 0]
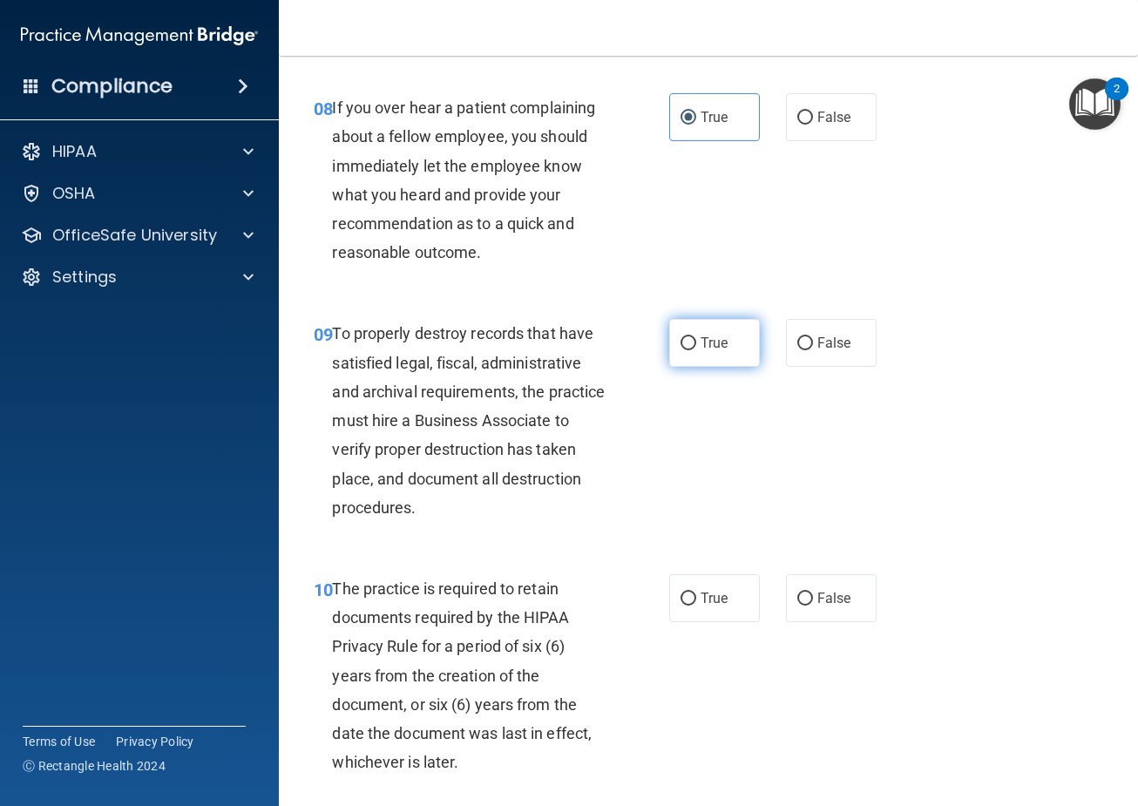
click at [714, 351] on label "True" at bounding box center [714, 343] width 91 height 48
click at [696, 350] on input "True" at bounding box center [688, 343] width 16 height 13
radio input "true"
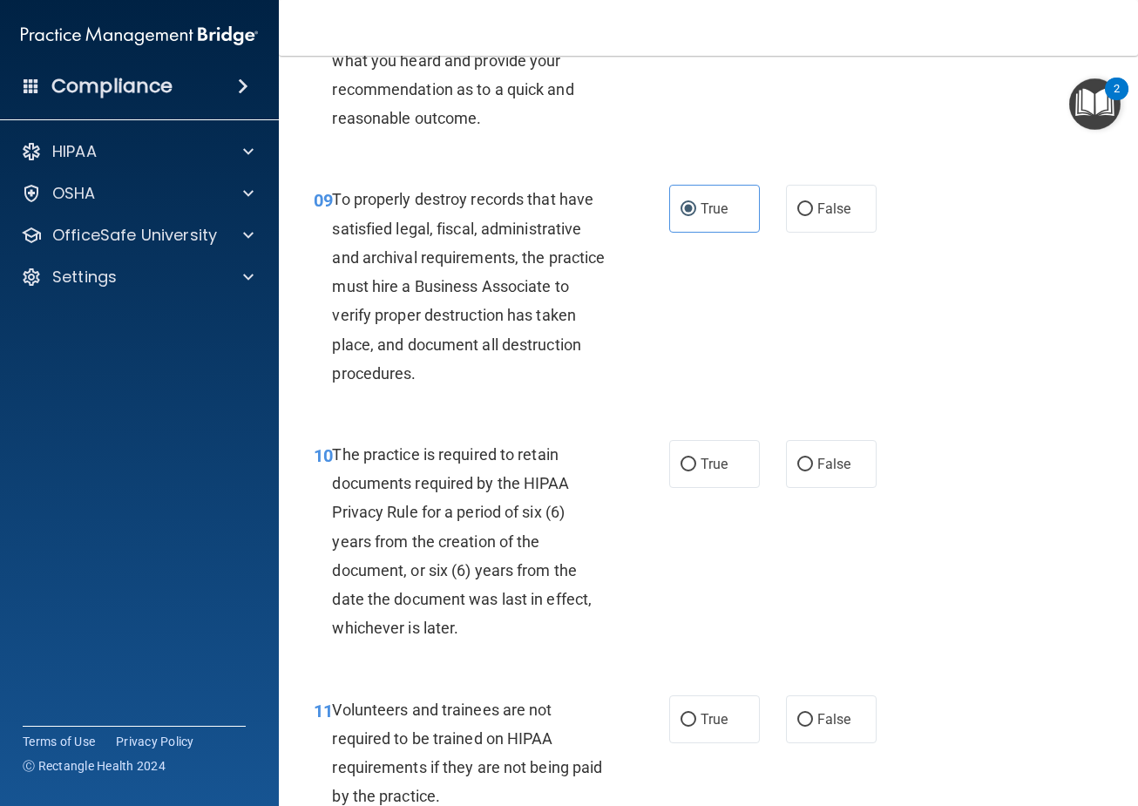
scroll to position [1830, 0]
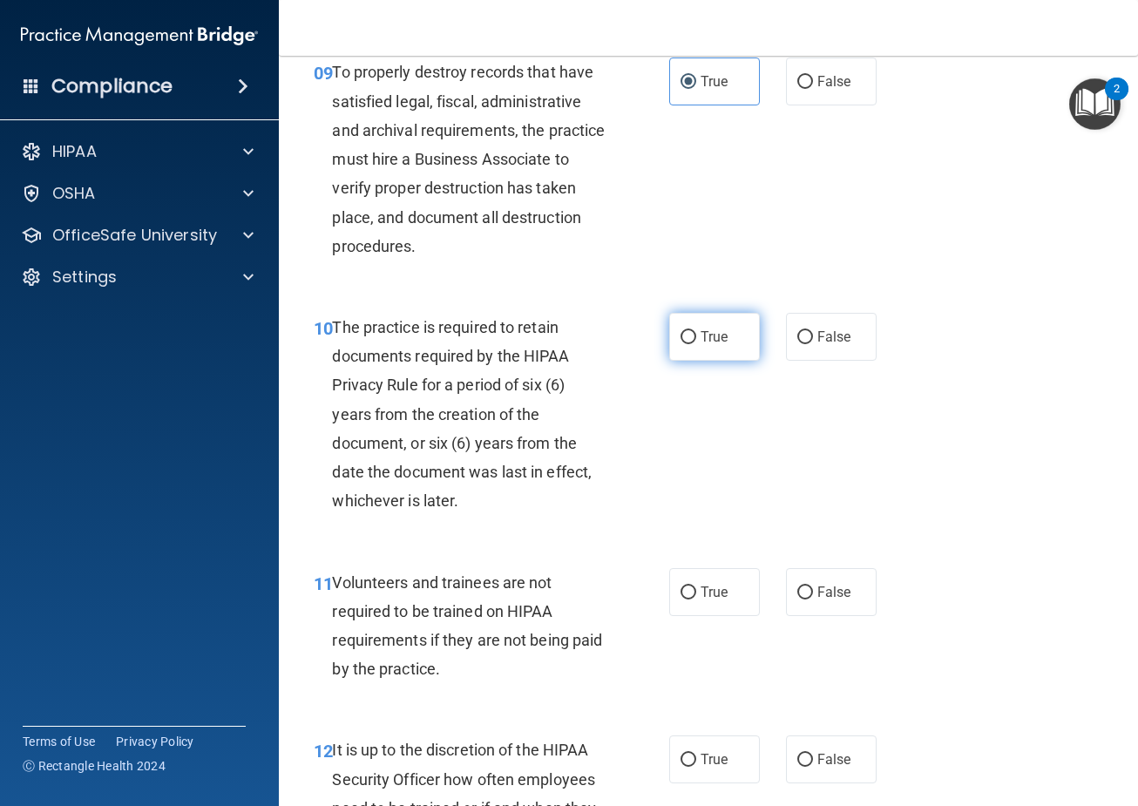
click at [720, 324] on label "True" at bounding box center [714, 337] width 91 height 48
click at [696, 331] on input "True" at bounding box center [688, 337] width 16 height 13
radio input "true"
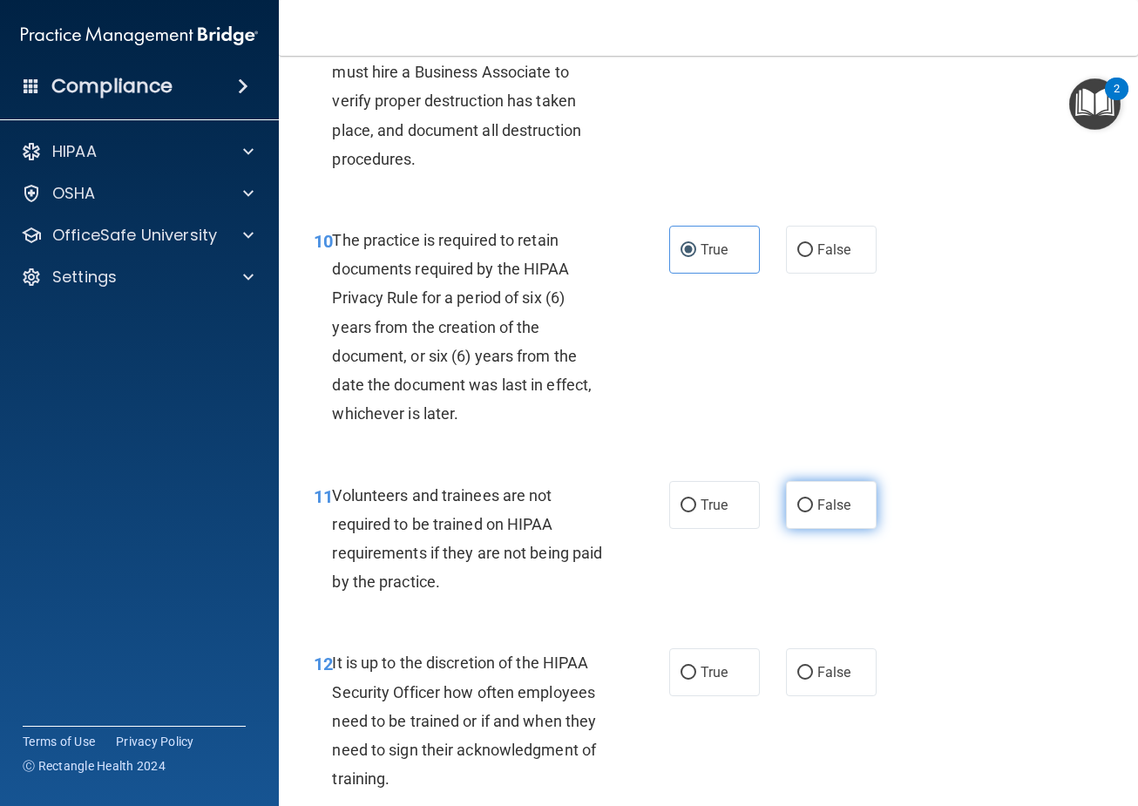
click at [819, 509] on span "False" at bounding box center [834, 505] width 34 height 17
click at [813, 509] on input "False" at bounding box center [805, 505] width 16 height 13
radio input "true"
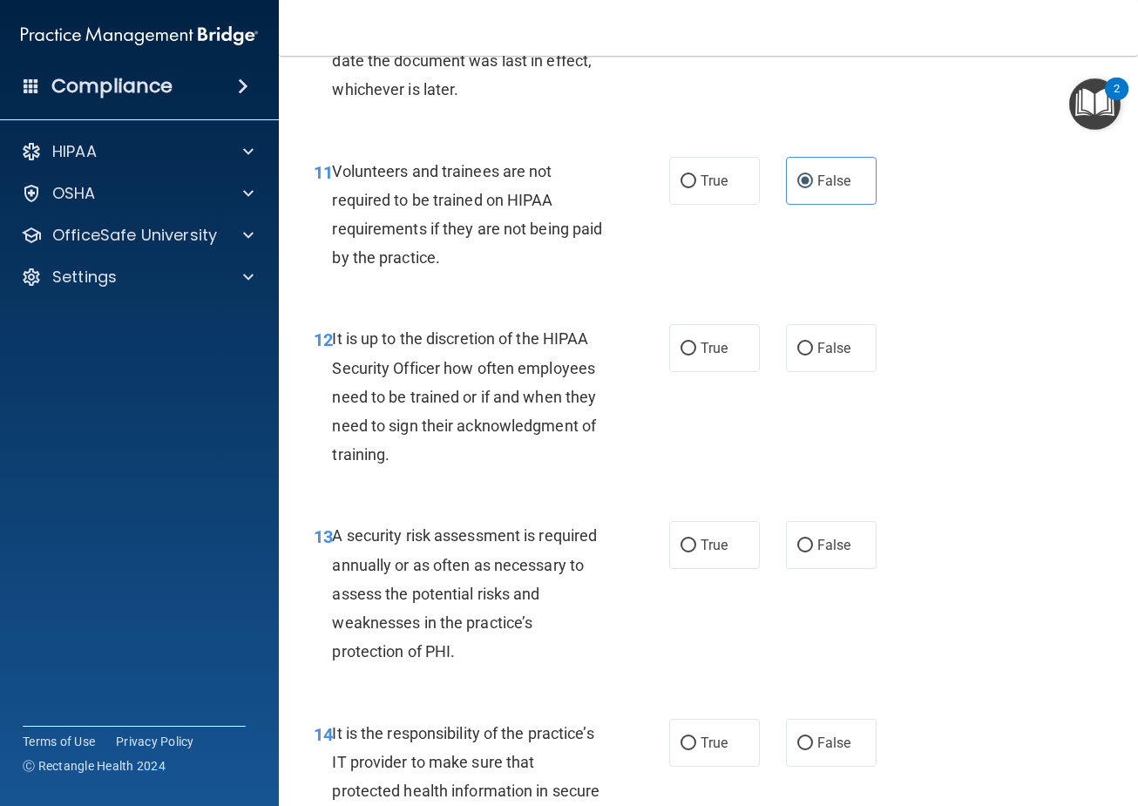
scroll to position [2265, 0]
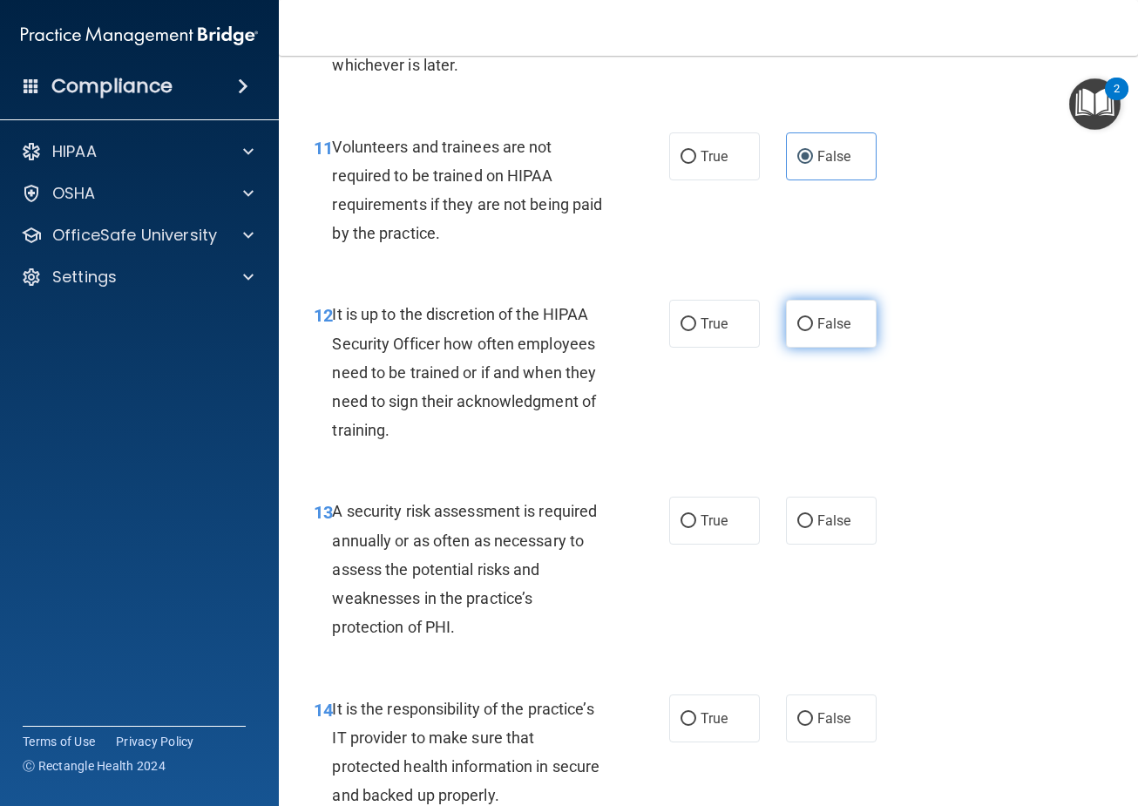
click at [829, 315] on span "False" at bounding box center [834, 323] width 34 height 17
click at [813, 318] on input "False" at bounding box center [805, 324] width 16 height 13
radio input "true"
click at [680, 518] on input "True" at bounding box center [688, 521] width 16 height 13
radio input "true"
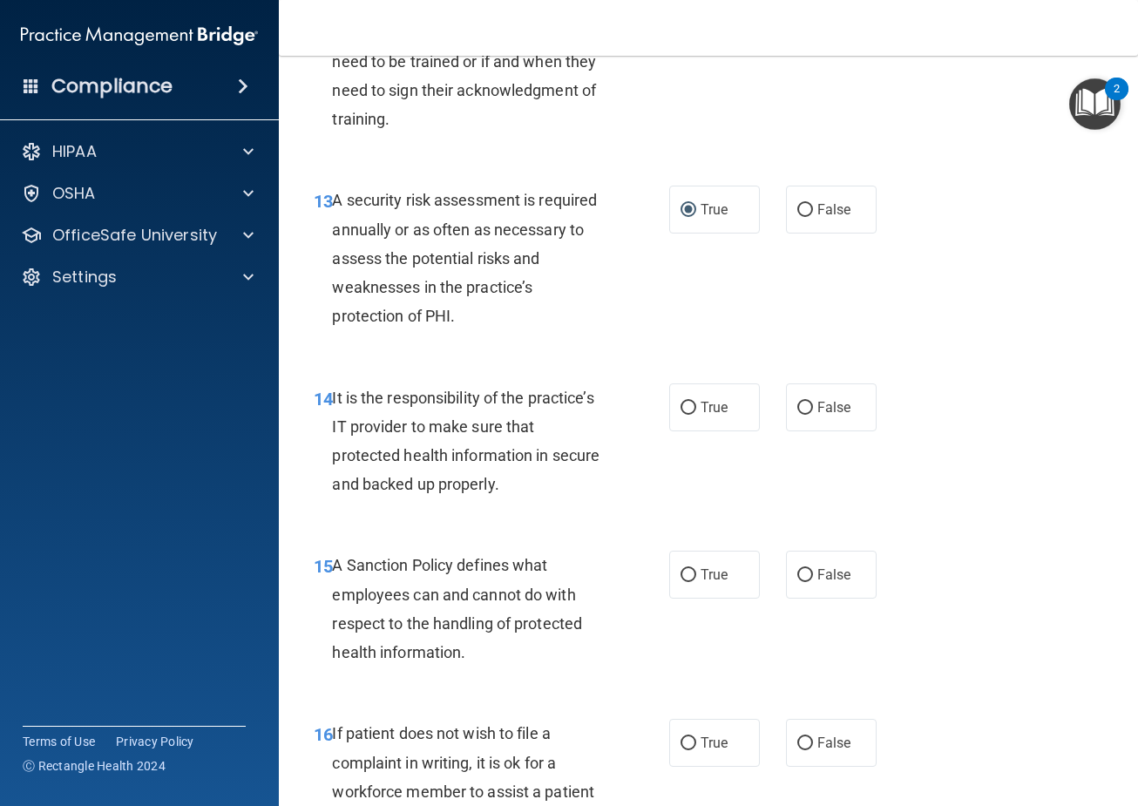
scroll to position [2701, 0]
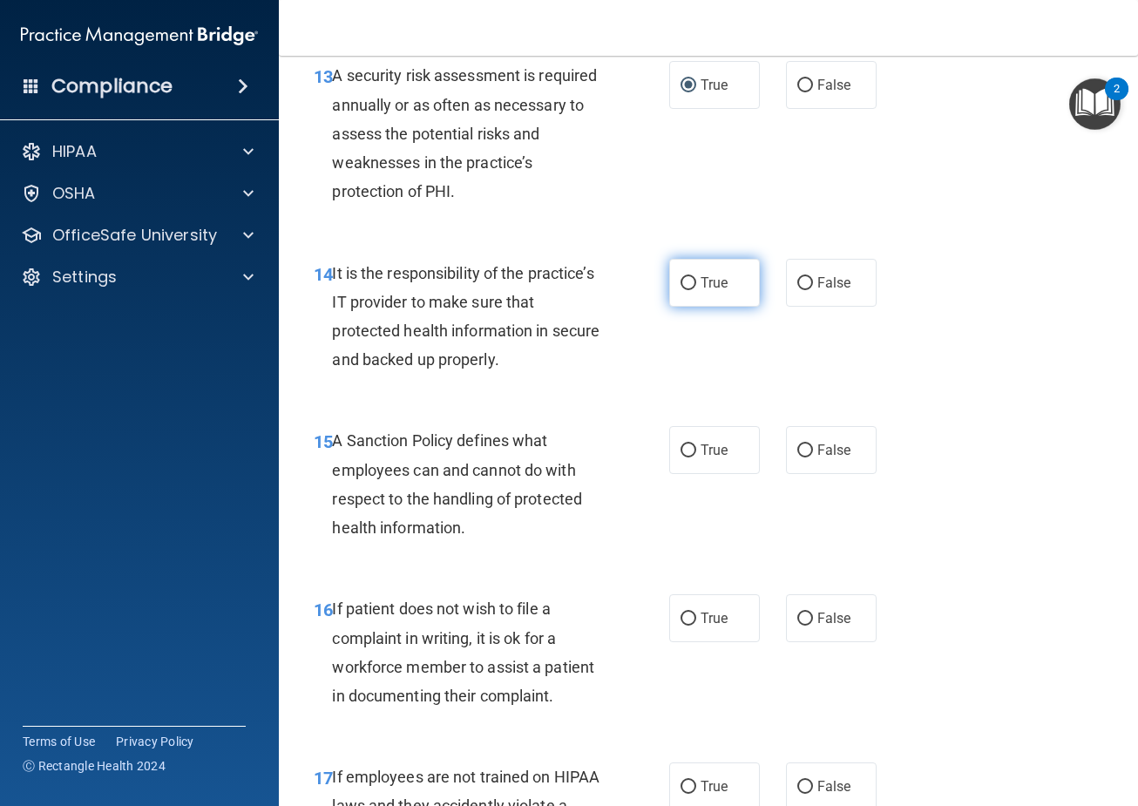
click at [693, 292] on label "True" at bounding box center [714, 283] width 91 height 48
click at [693, 290] on input "True" at bounding box center [688, 283] width 16 height 13
radio input "true"
click at [719, 462] on label "True" at bounding box center [714, 450] width 91 height 48
click at [696, 457] on input "True" at bounding box center [688, 450] width 16 height 13
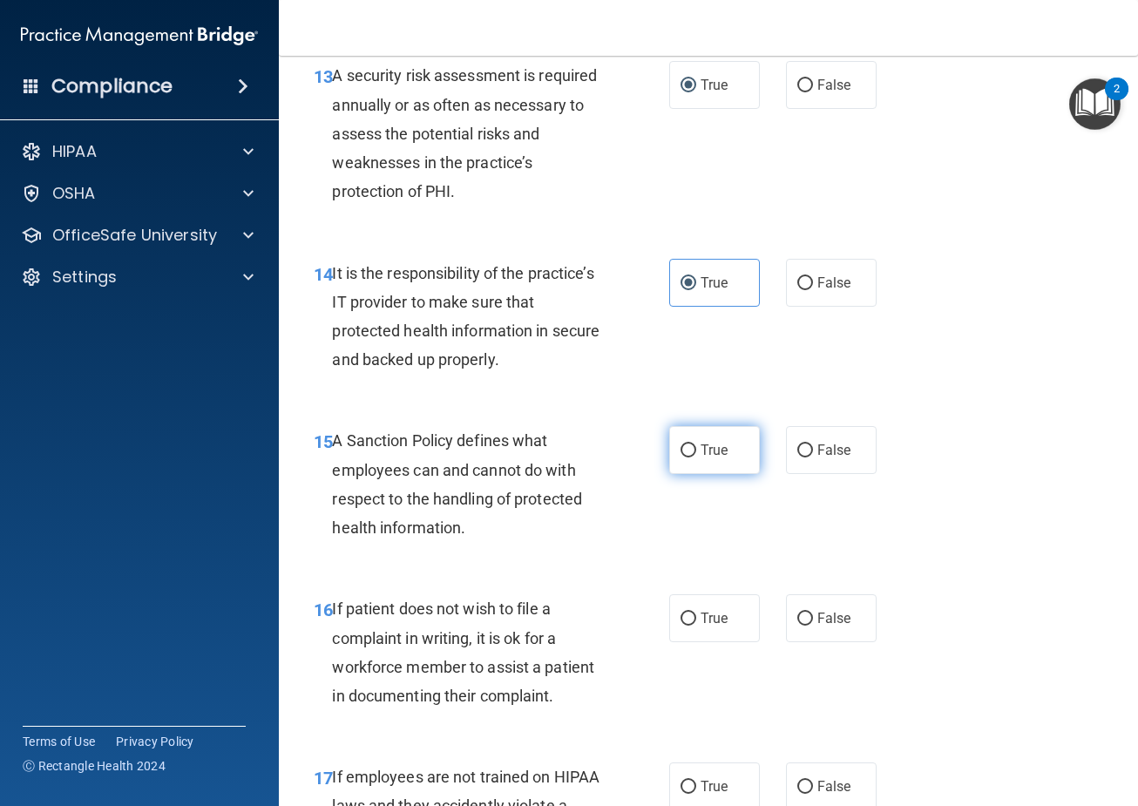
radio input "true"
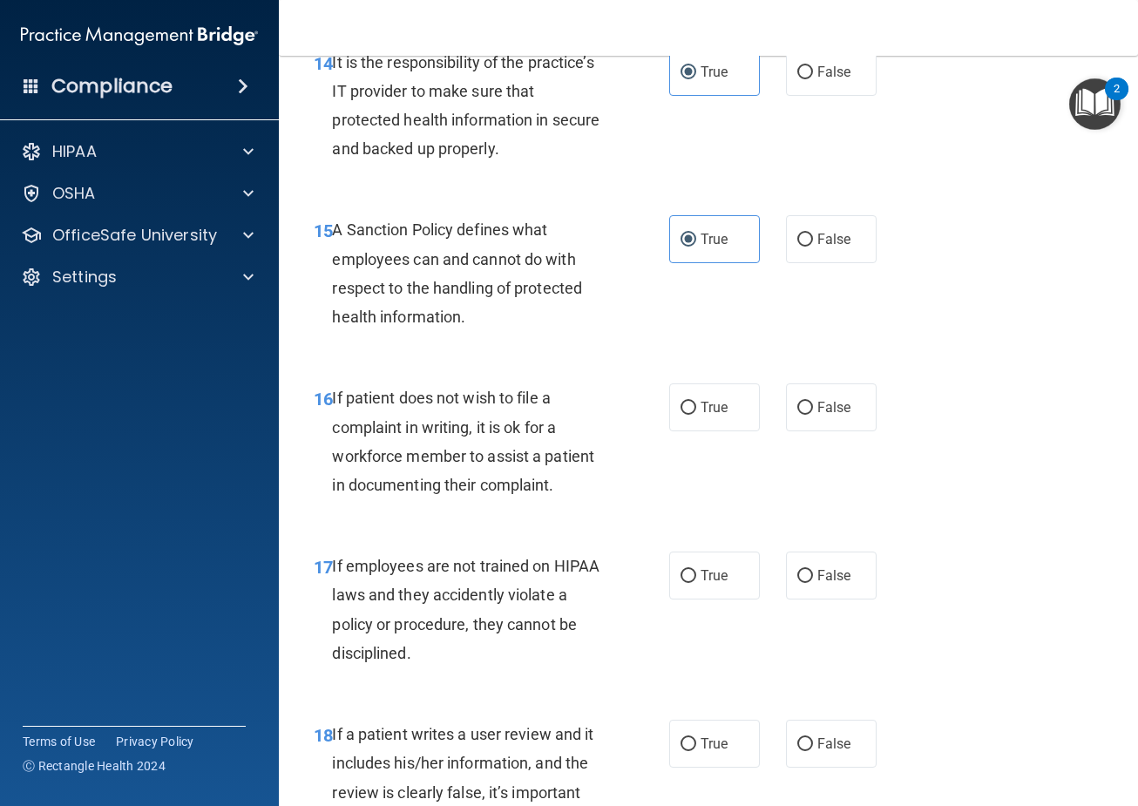
scroll to position [2962, 0]
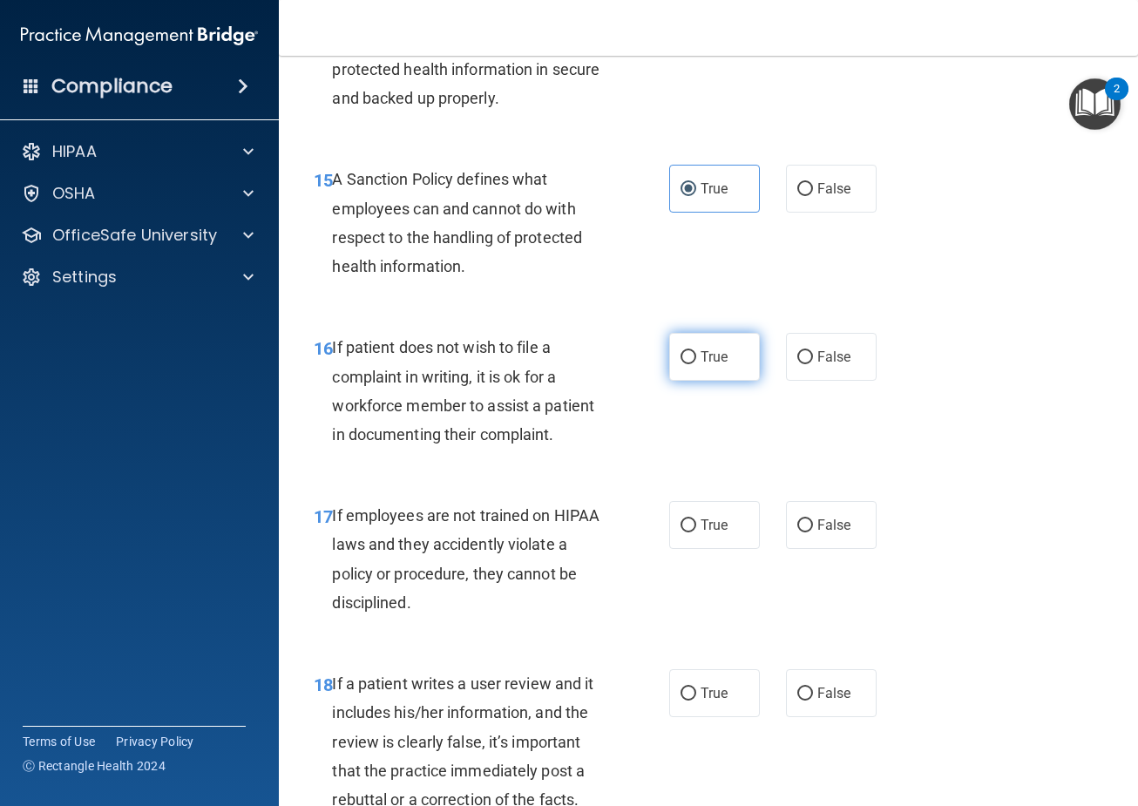
click at [708, 356] on span "True" at bounding box center [714, 357] width 27 height 17
click at [696, 356] on input "True" at bounding box center [688, 357] width 16 height 13
radio input "true"
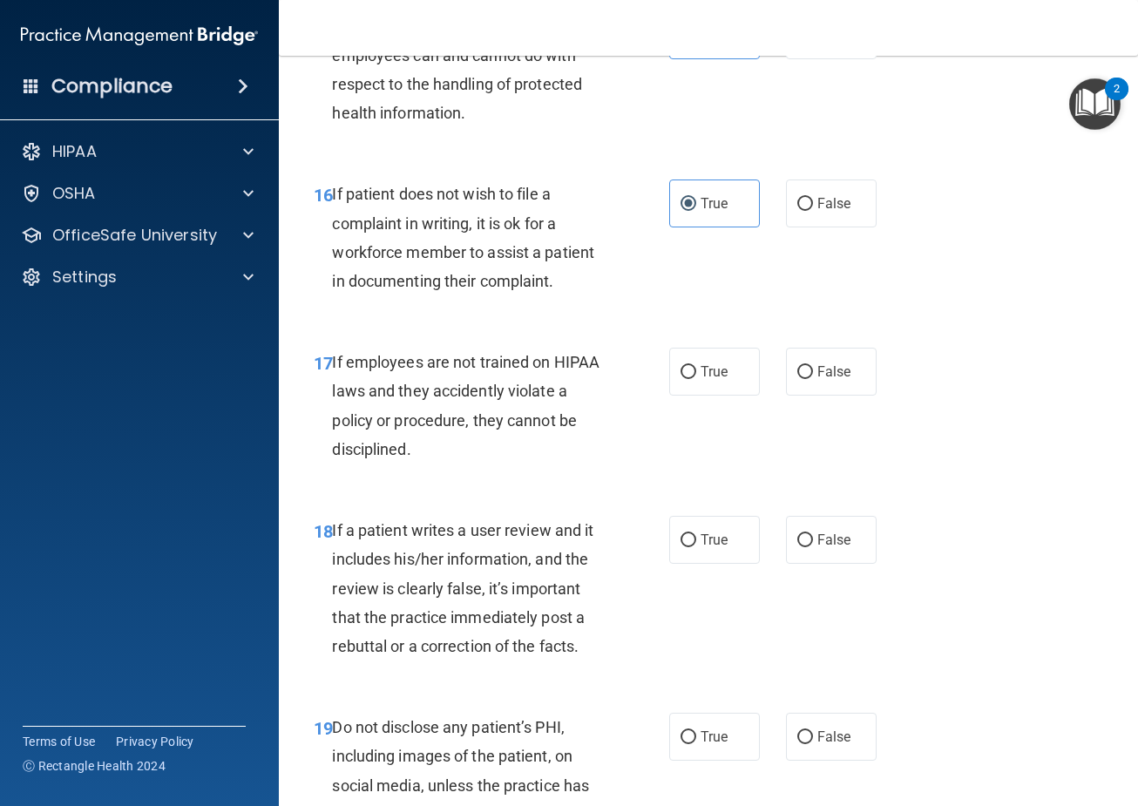
scroll to position [3137, 0]
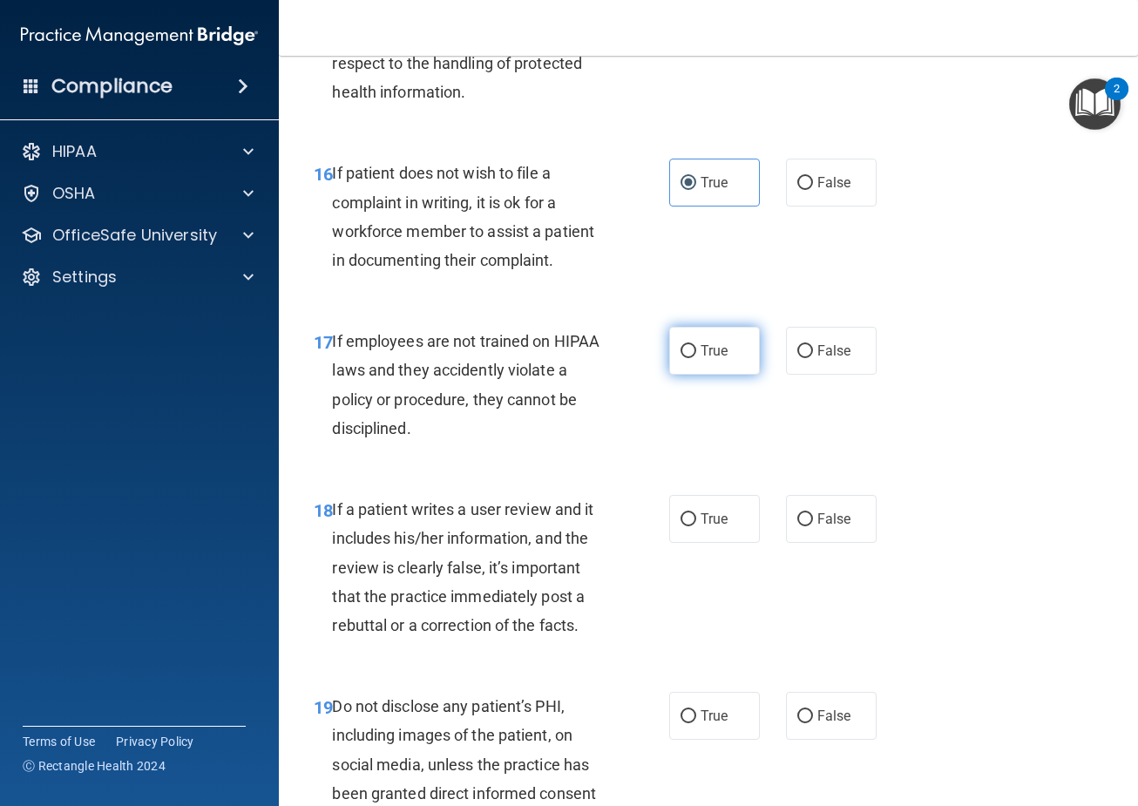
click at [687, 357] on input "True" at bounding box center [688, 351] width 16 height 13
radio input "true"
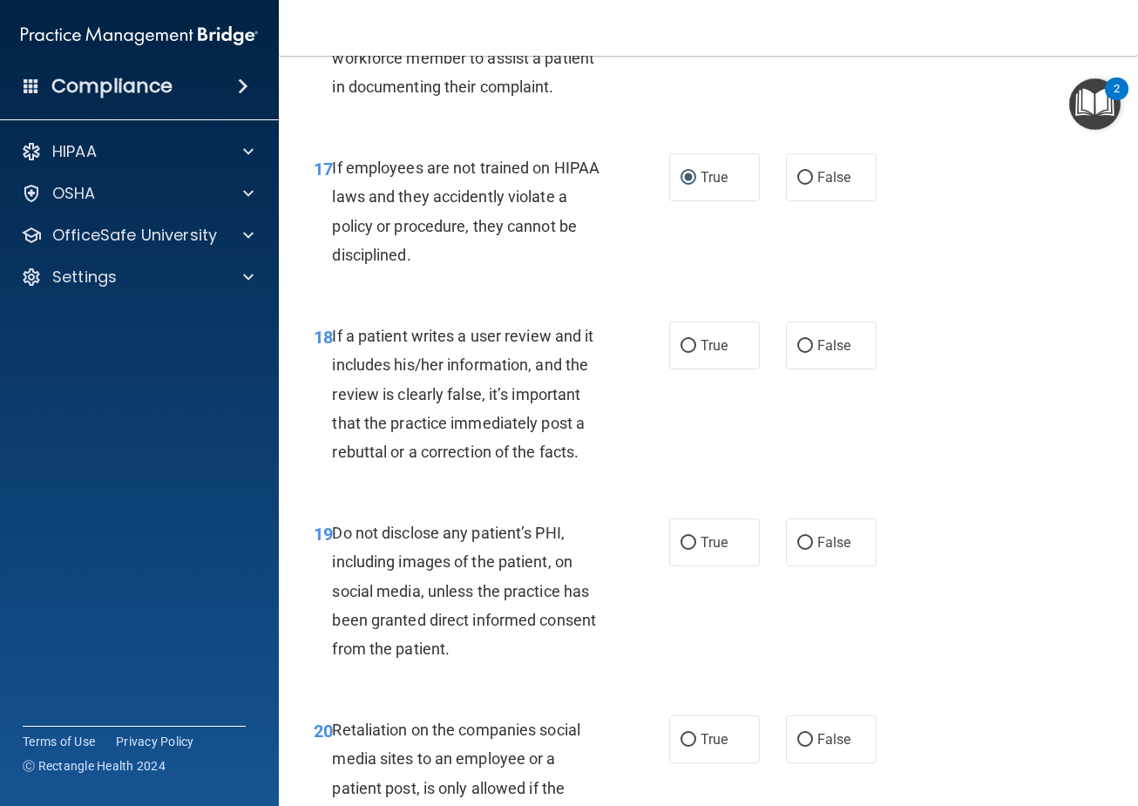
scroll to position [3311, 0]
click at [831, 330] on label "False" at bounding box center [831, 345] width 91 height 48
click at [813, 339] on input "False" at bounding box center [805, 345] width 16 height 13
radio input "true"
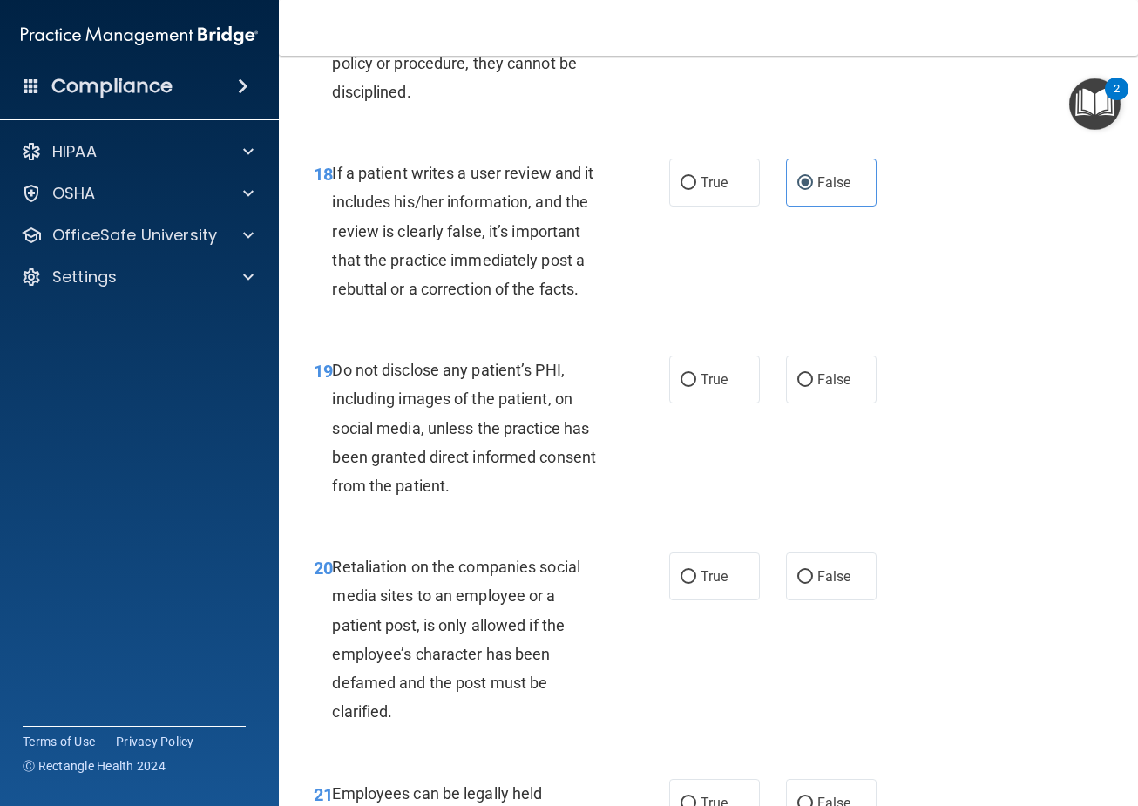
scroll to position [3485, 0]
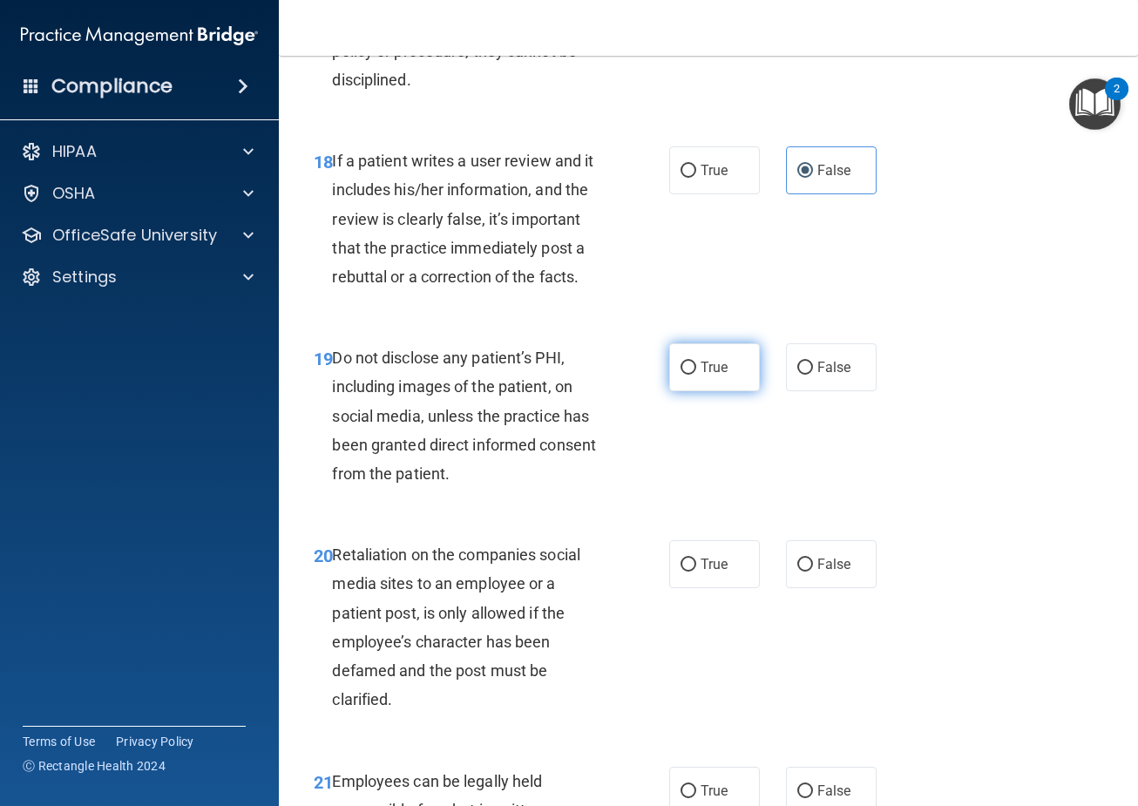
click at [682, 365] on input "True" at bounding box center [688, 368] width 16 height 13
radio input "true"
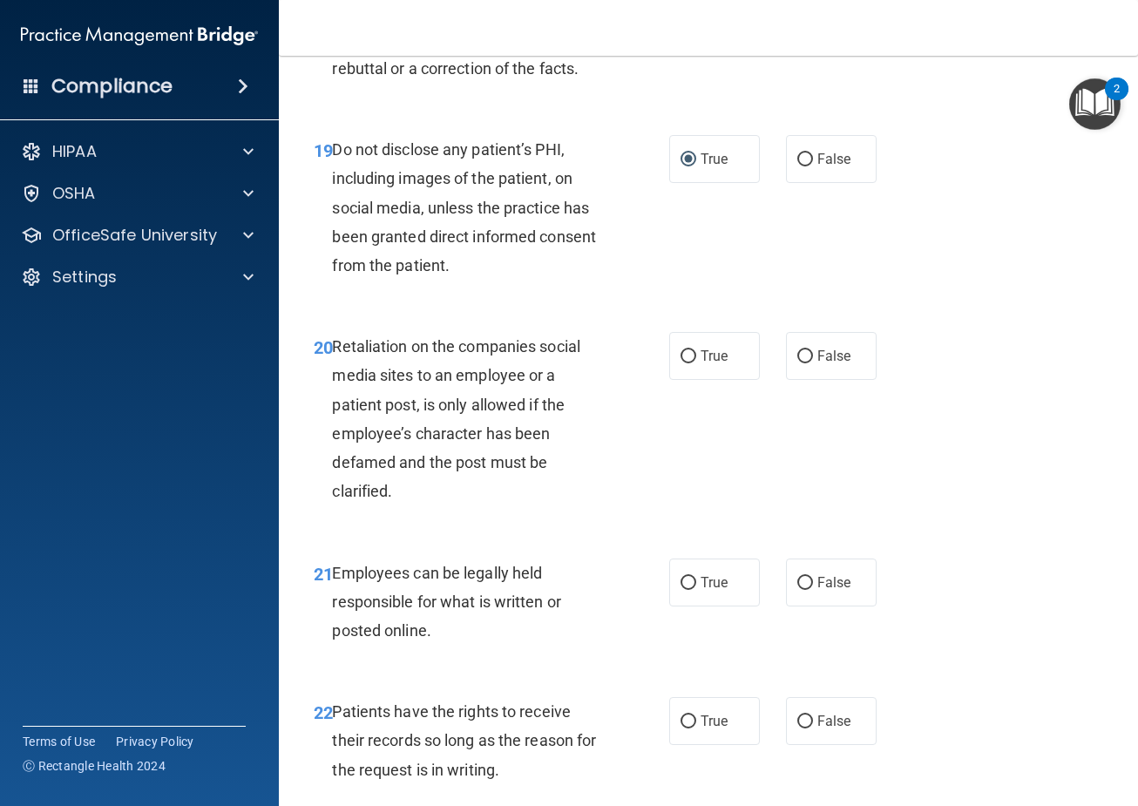
scroll to position [3746, 0]
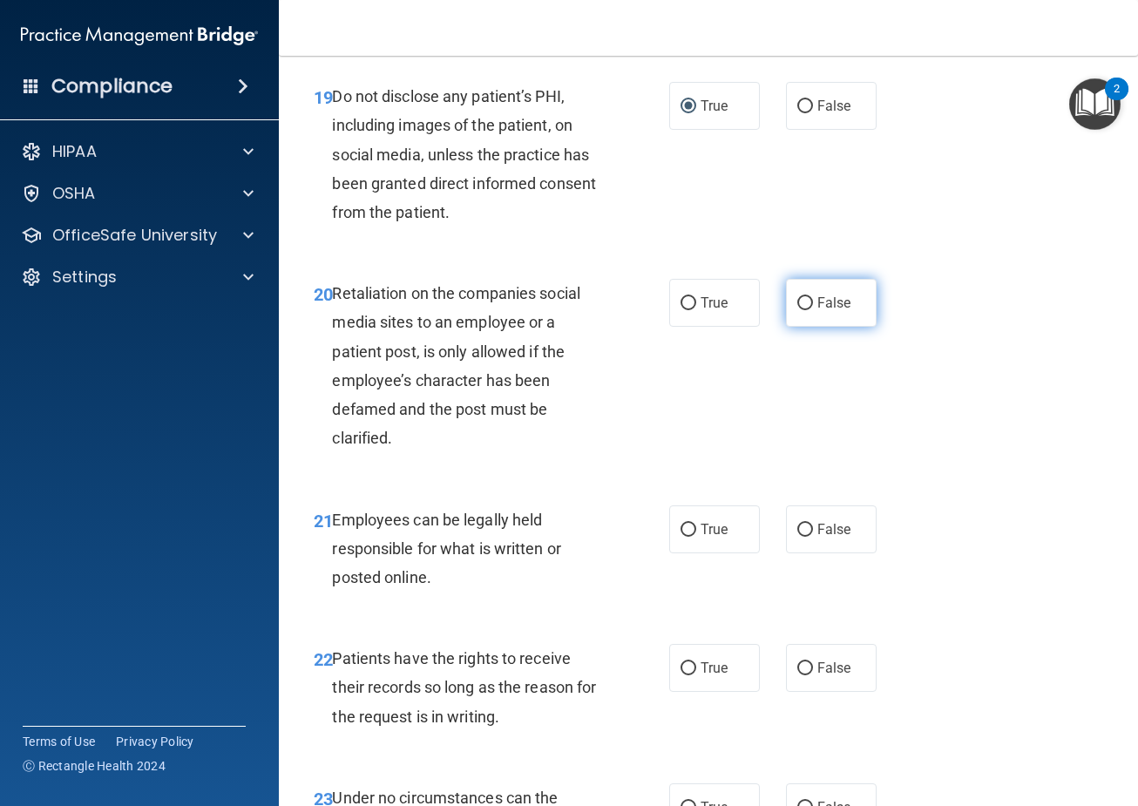
click at [820, 324] on label "False" at bounding box center [831, 303] width 91 height 48
click at [813, 310] on input "False" at bounding box center [805, 303] width 16 height 13
radio input "true"
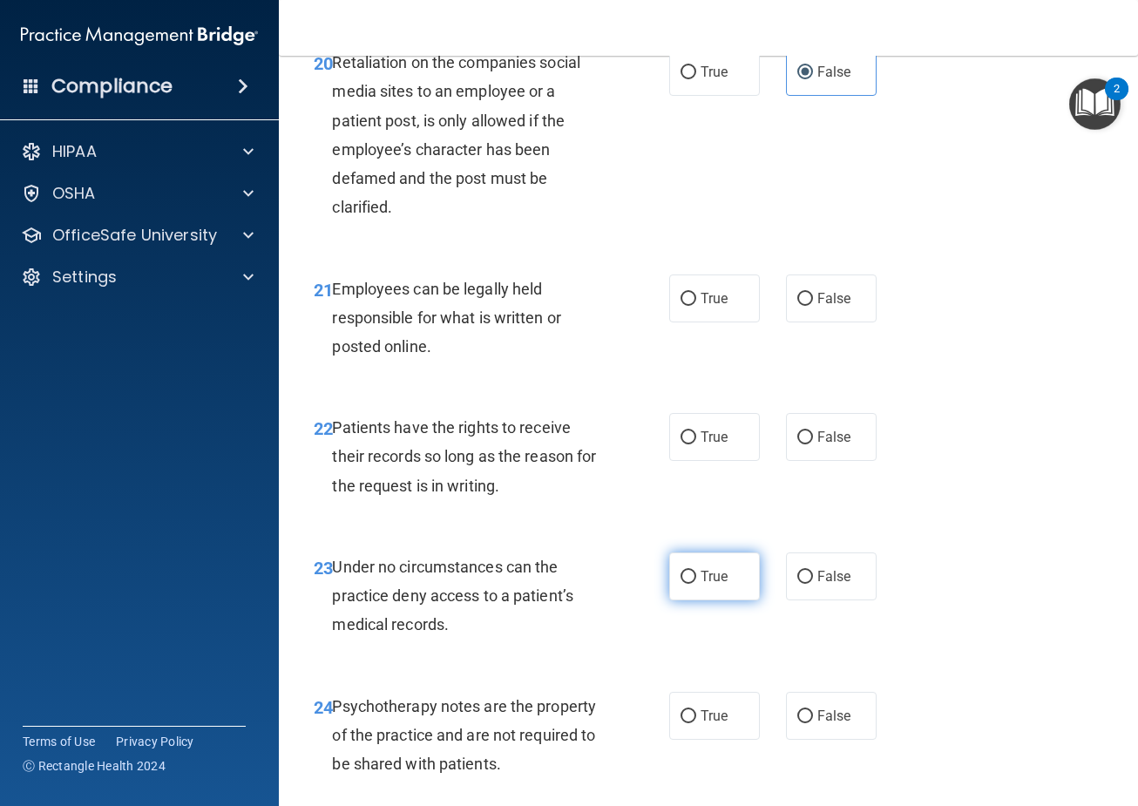
scroll to position [4008, 0]
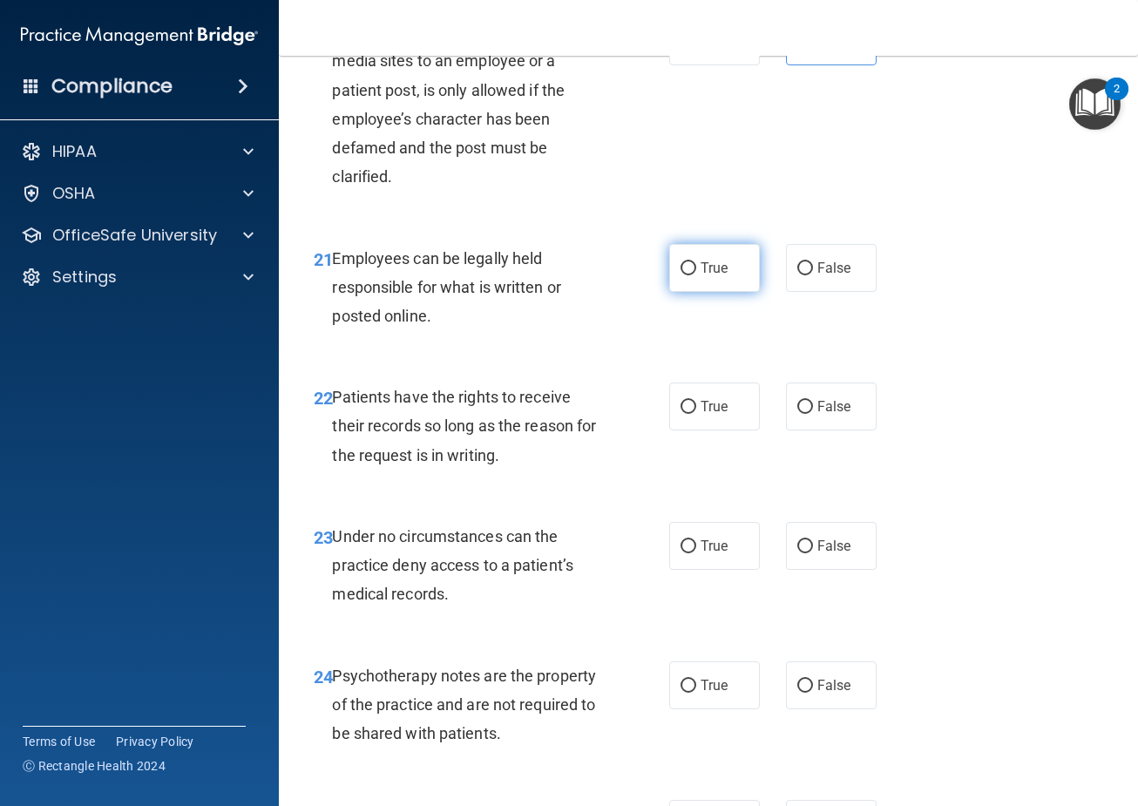
click at [690, 285] on label "True" at bounding box center [714, 268] width 91 height 48
click at [690, 275] on input "True" at bounding box center [688, 268] width 16 height 13
radio input "true"
click at [680, 406] on input "True" at bounding box center [688, 407] width 16 height 13
radio input "true"
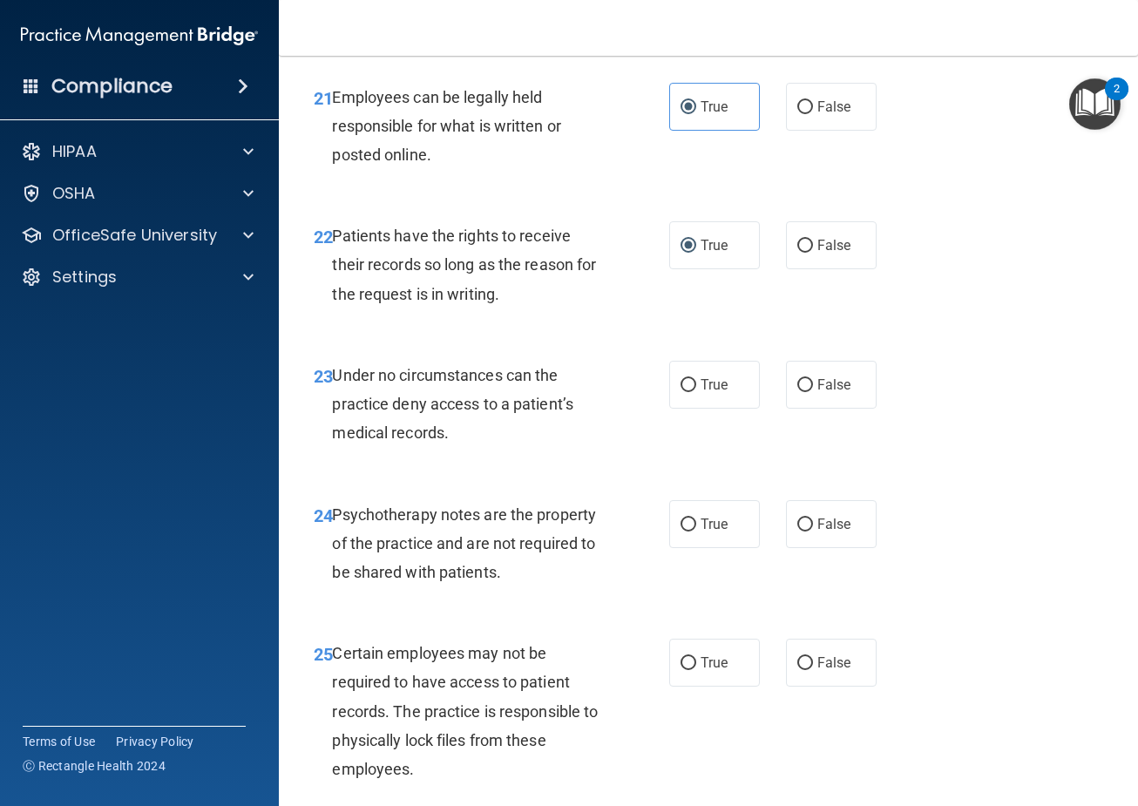
scroll to position [4182, 0]
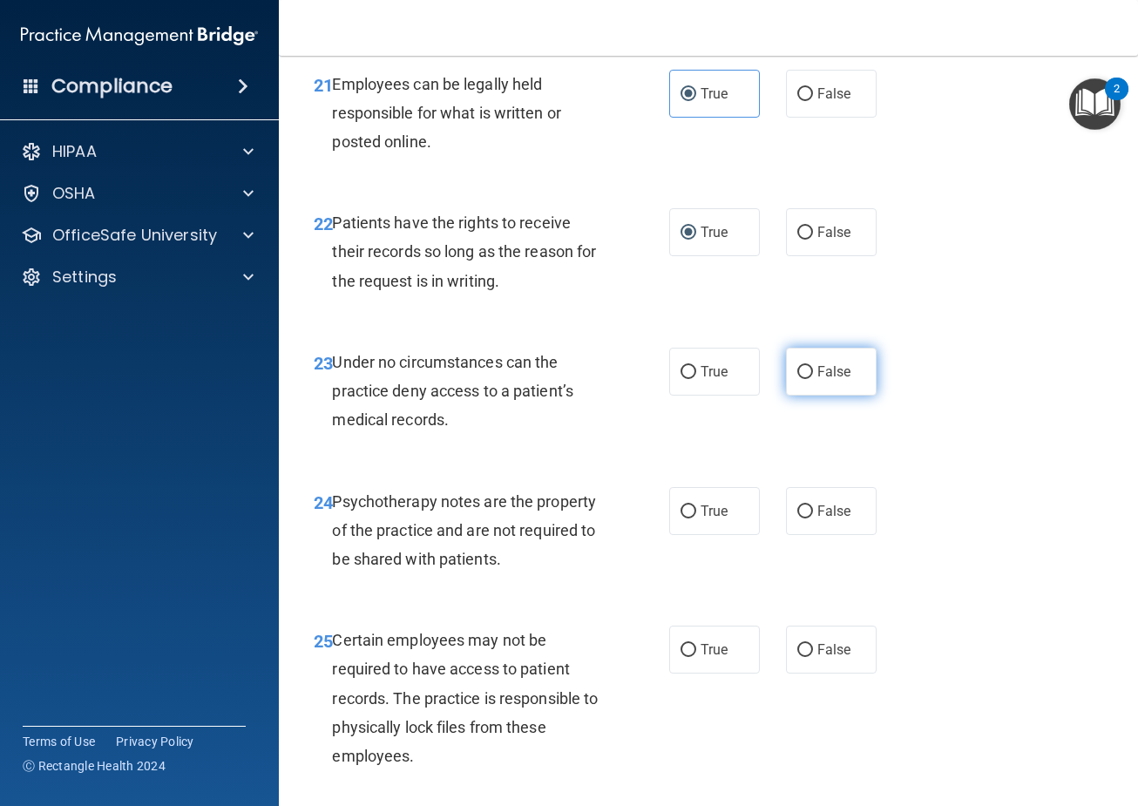
click at [828, 379] on span "False" at bounding box center [834, 371] width 34 height 17
click at [813, 379] on input "False" at bounding box center [805, 372] width 16 height 13
radio input "true"
click at [799, 522] on label "False" at bounding box center [831, 511] width 91 height 48
click at [799, 518] on input "False" at bounding box center [805, 511] width 16 height 13
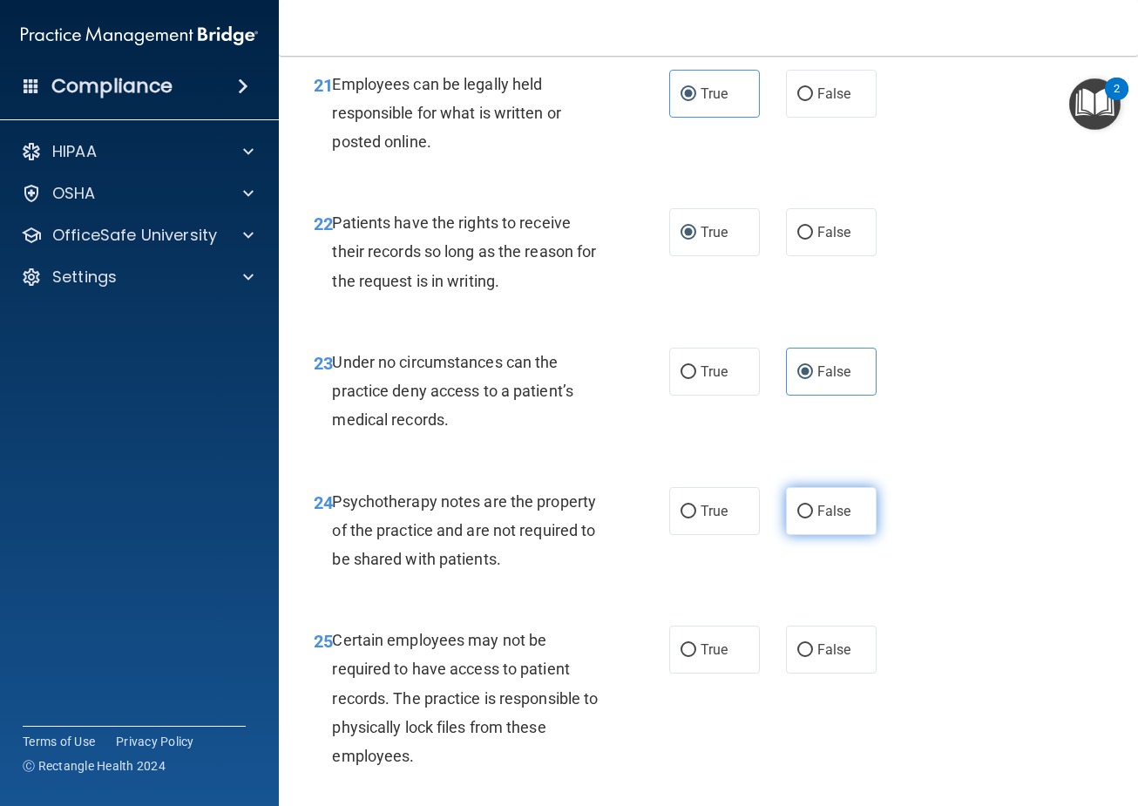
radio input "true"
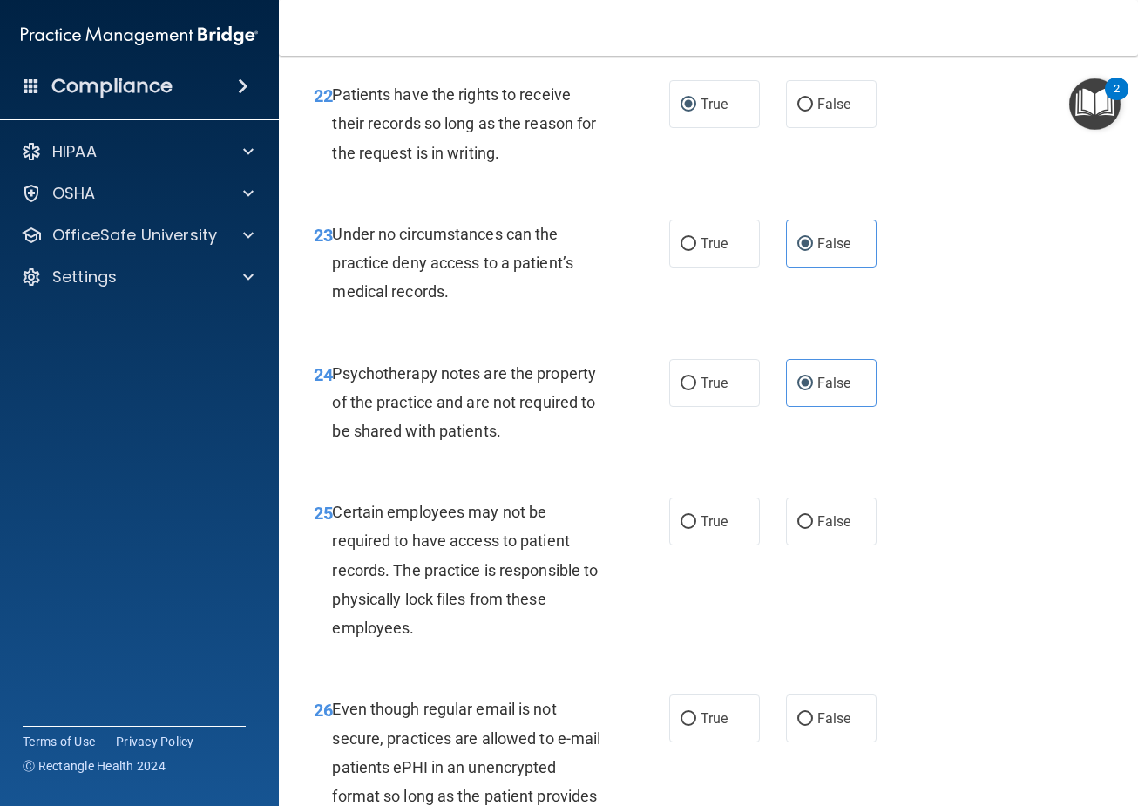
scroll to position [4444, 0]
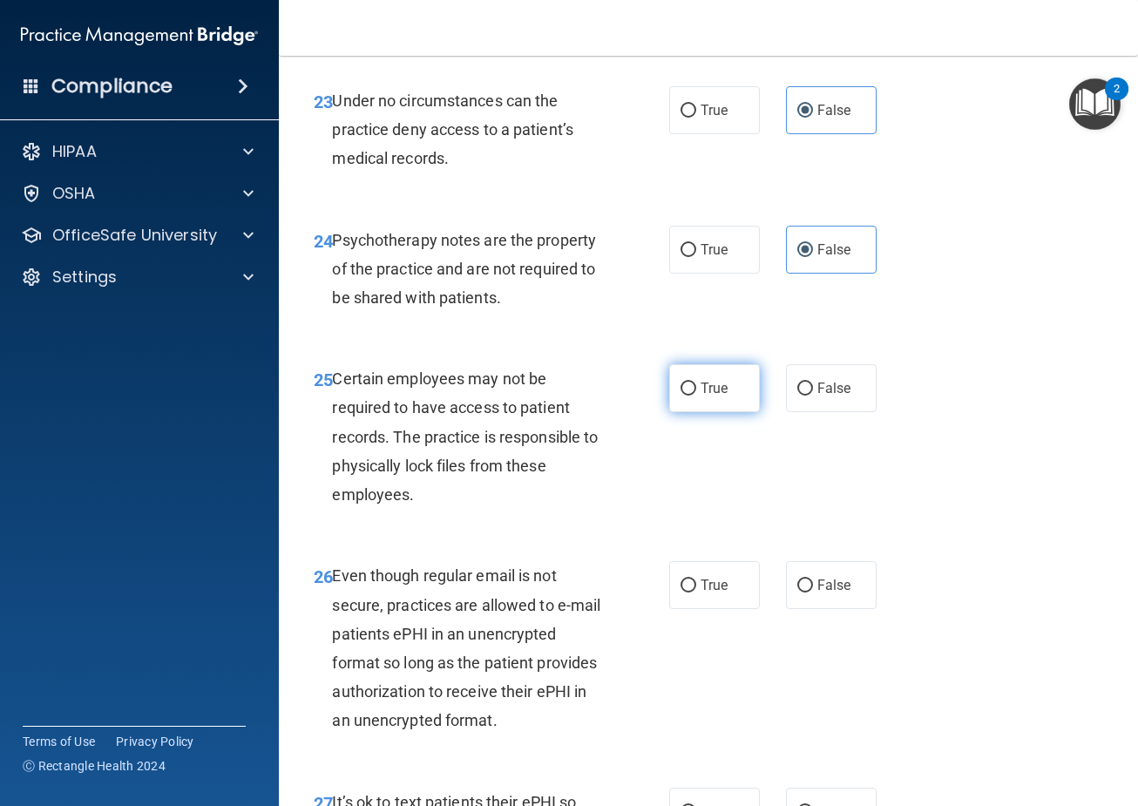
click at [673, 403] on label "True" at bounding box center [714, 388] width 91 height 48
click at [680, 396] on input "True" at bounding box center [688, 388] width 16 height 13
radio input "true"
click at [815, 376] on label "False" at bounding box center [831, 388] width 91 height 48
click at [813, 382] on input "False" at bounding box center [805, 388] width 16 height 13
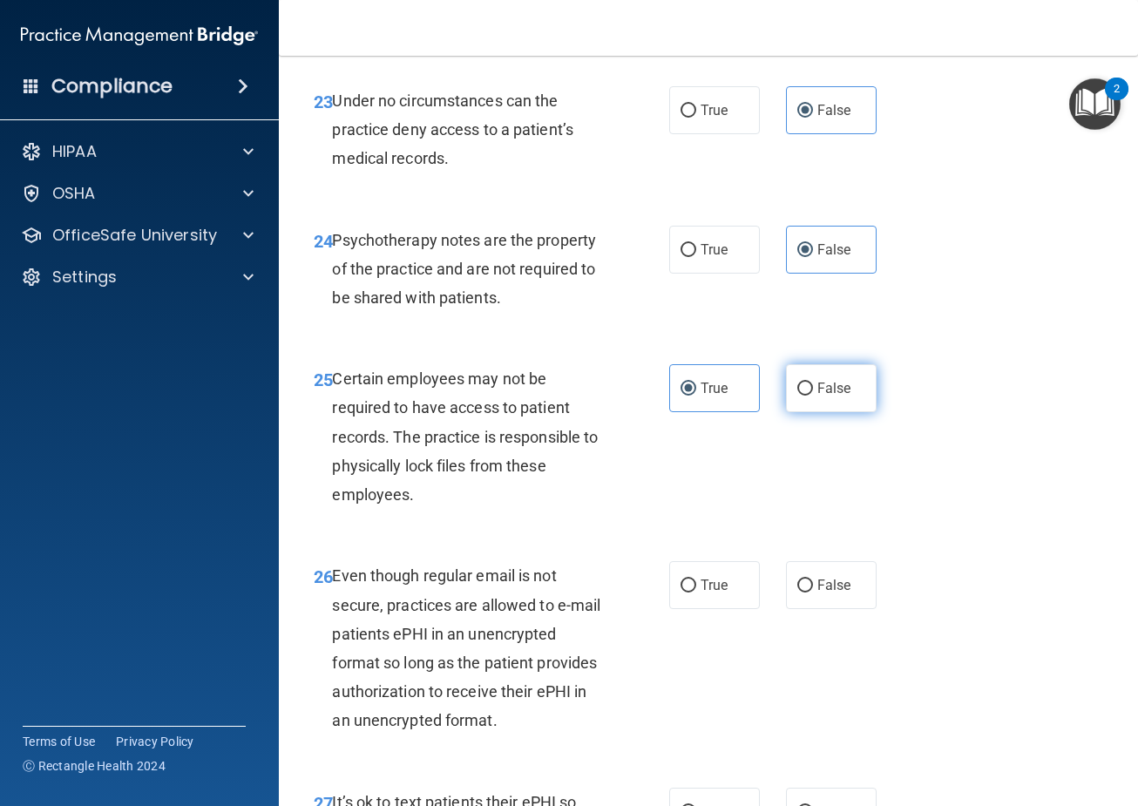
radio input "true"
radio input "false"
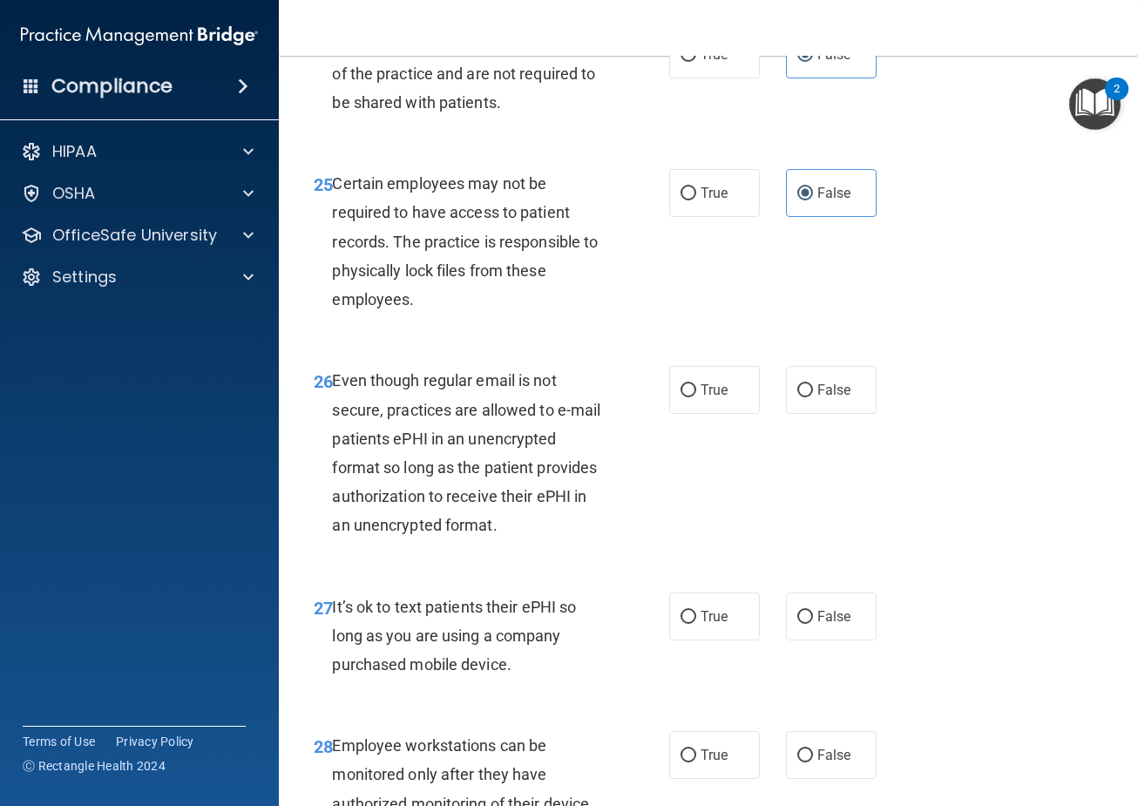
scroll to position [4705, 0]
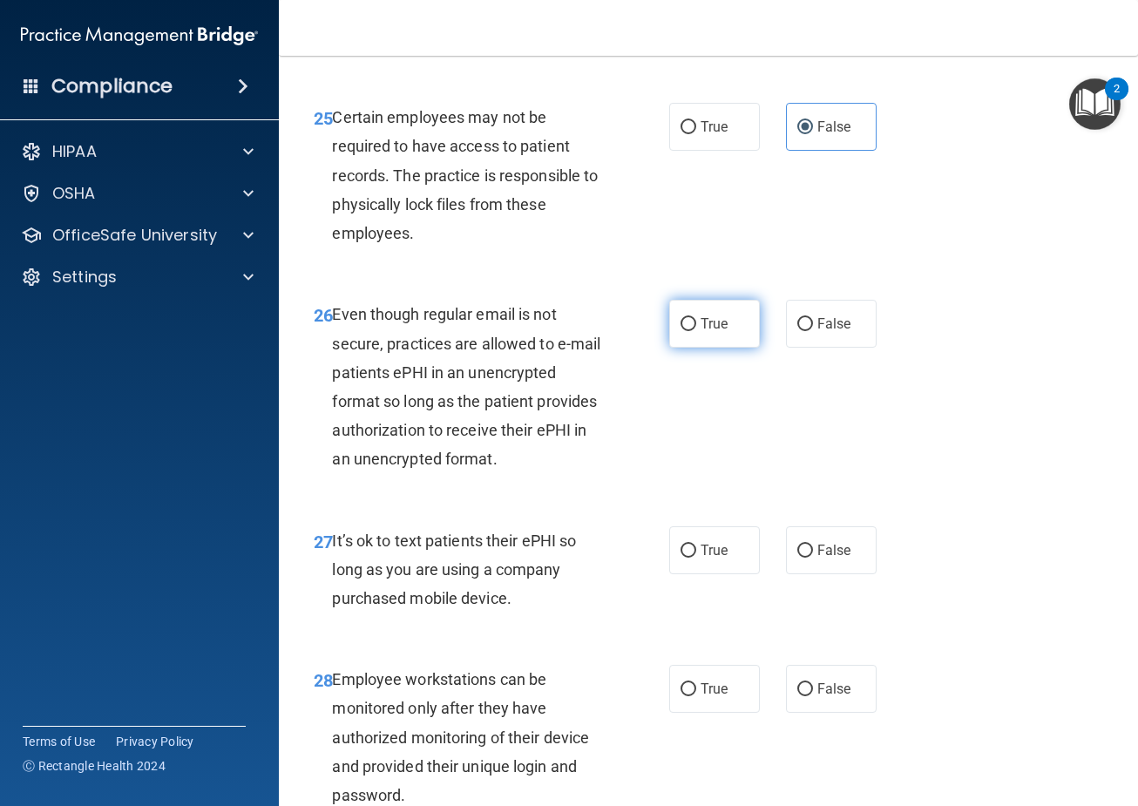
click at [704, 335] on label "True" at bounding box center [714, 324] width 91 height 48
click at [696, 331] on input "True" at bounding box center [688, 324] width 16 height 13
radio input "true"
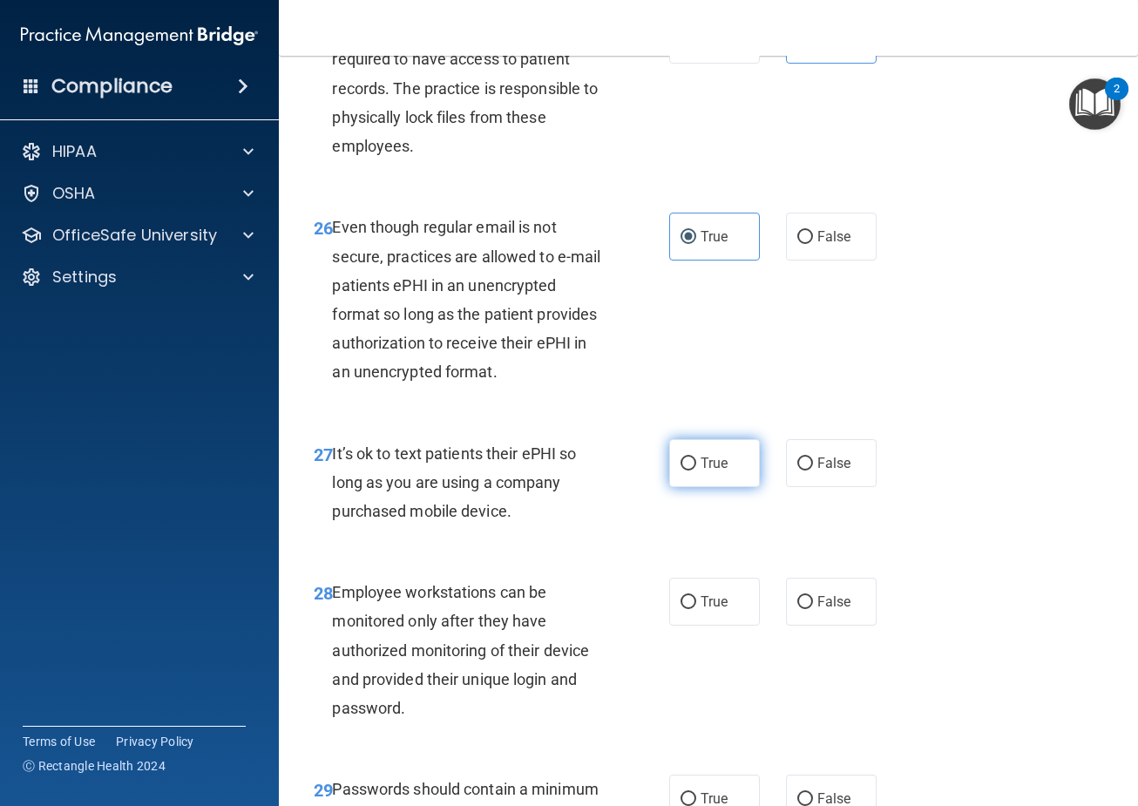
click at [680, 468] on input "True" at bounding box center [688, 463] width 16 height 13
radio input "true"
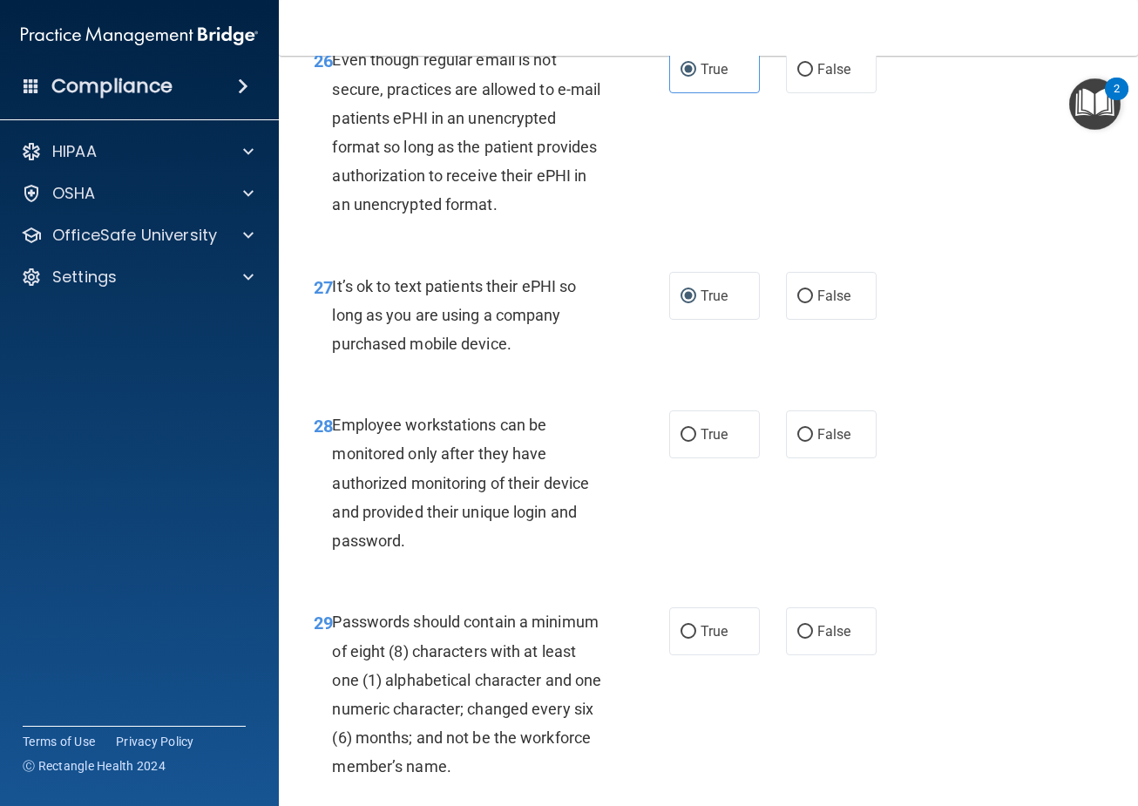
scroll to position [4966, 0]
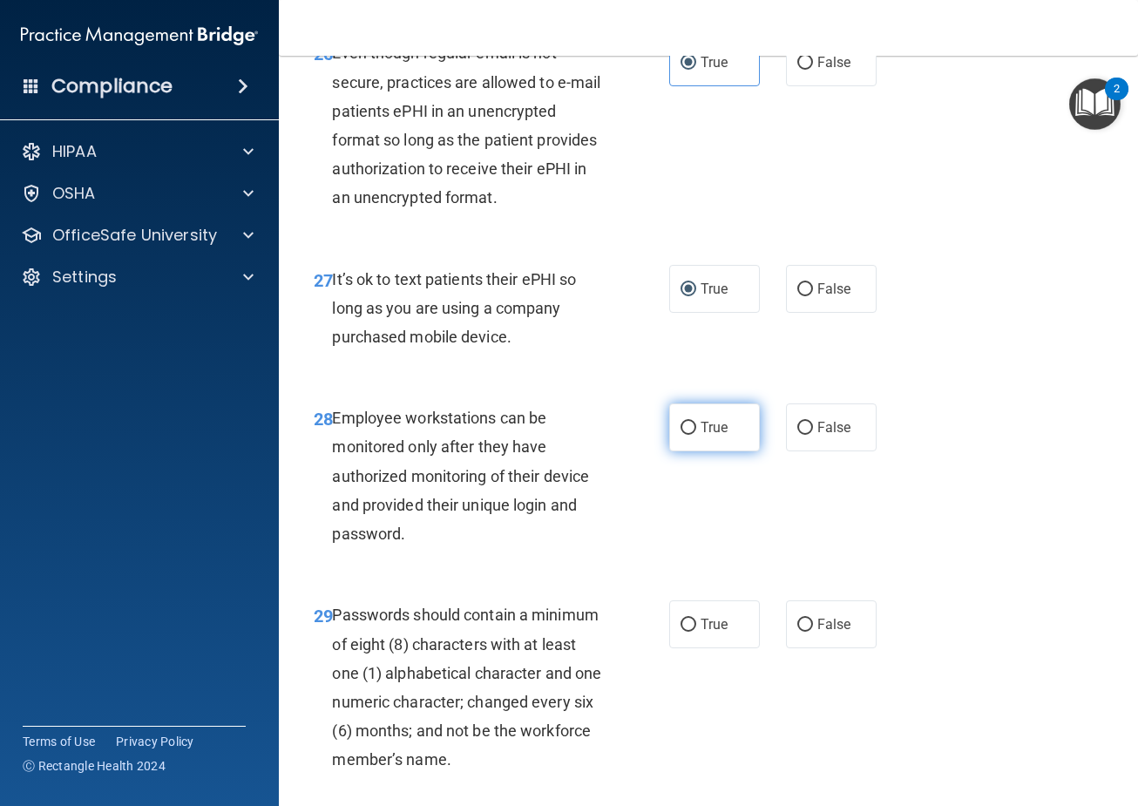
click at [684, 424] on input "True" at bounding box center [688, 428] width 16 height 13
radio input "true"
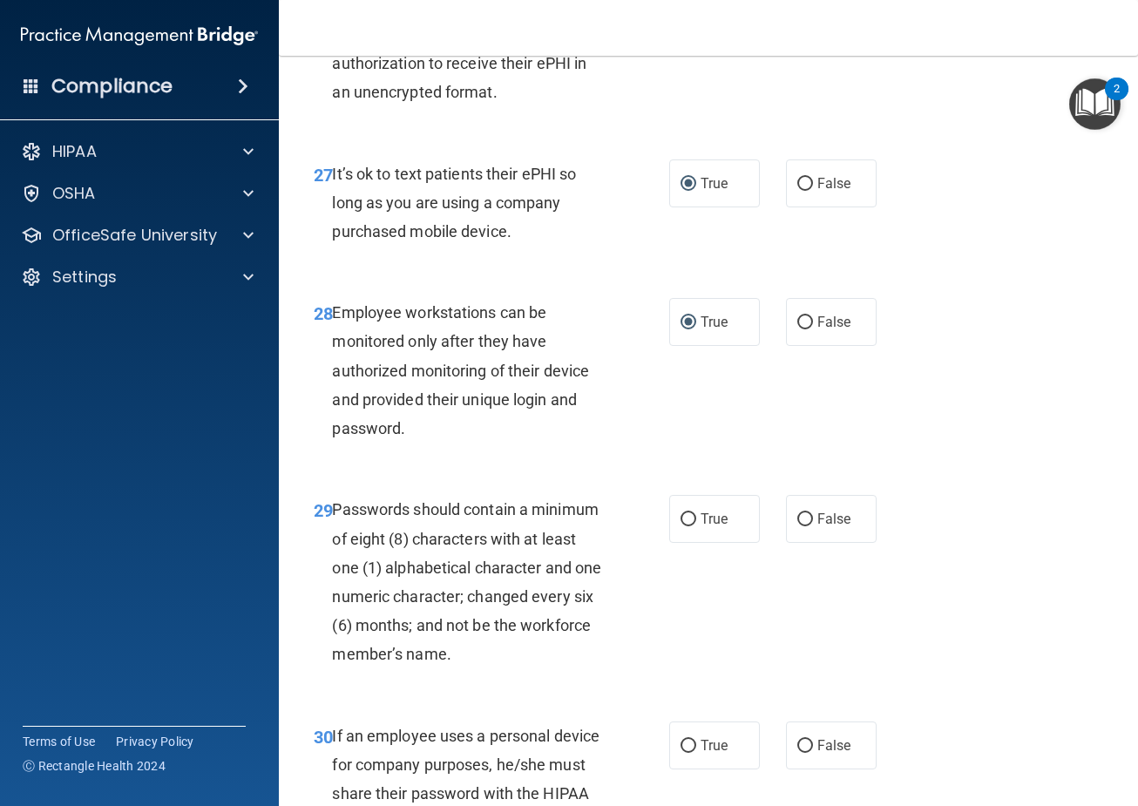
scroll to position [5141, 0]
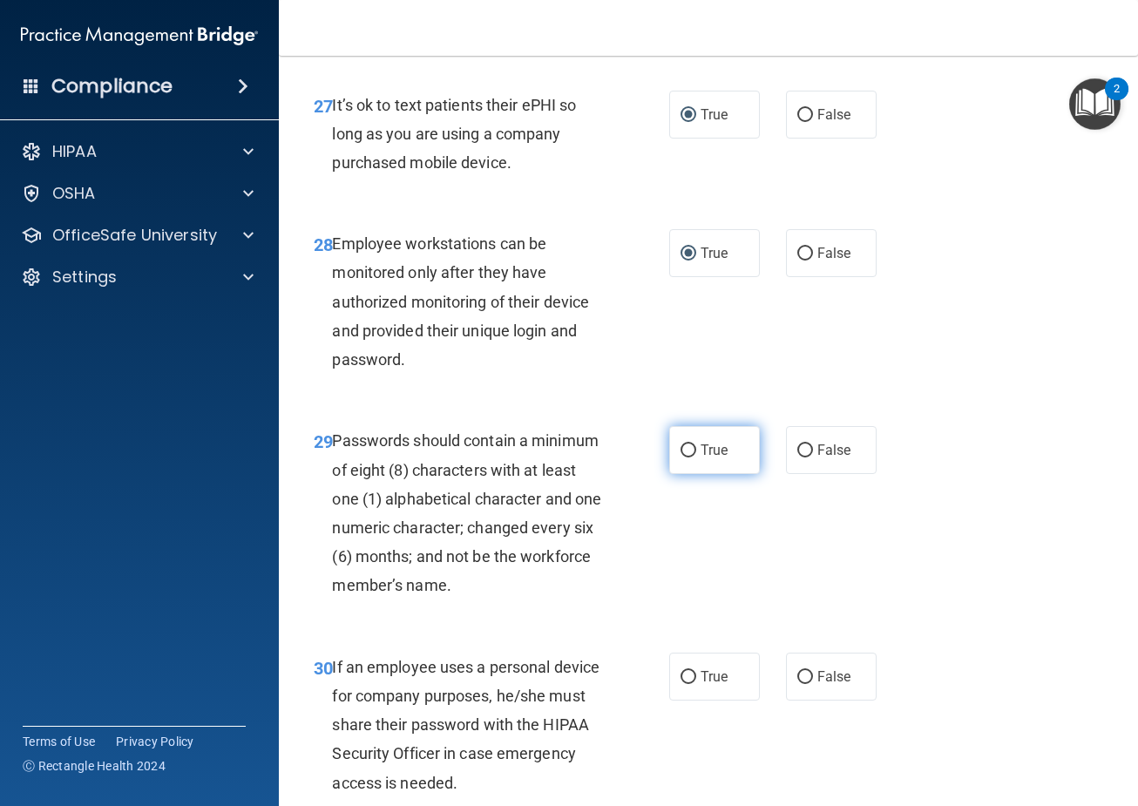
click at [687, 458] on label "True" at bounding box center [714, 450] width 91 height 48
click at [687, 457] on input "True" at bounding box center [688, 450] width 16 height 13
radio input "true"
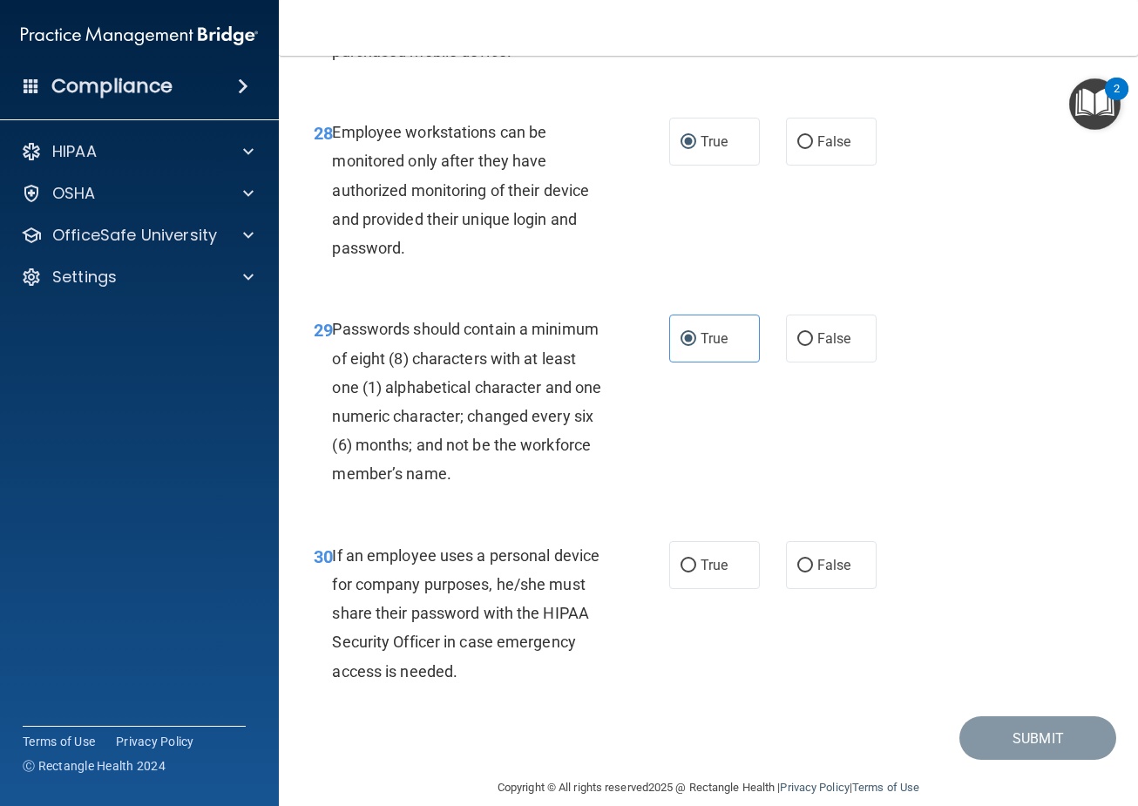
scroll to position [5276, 0]
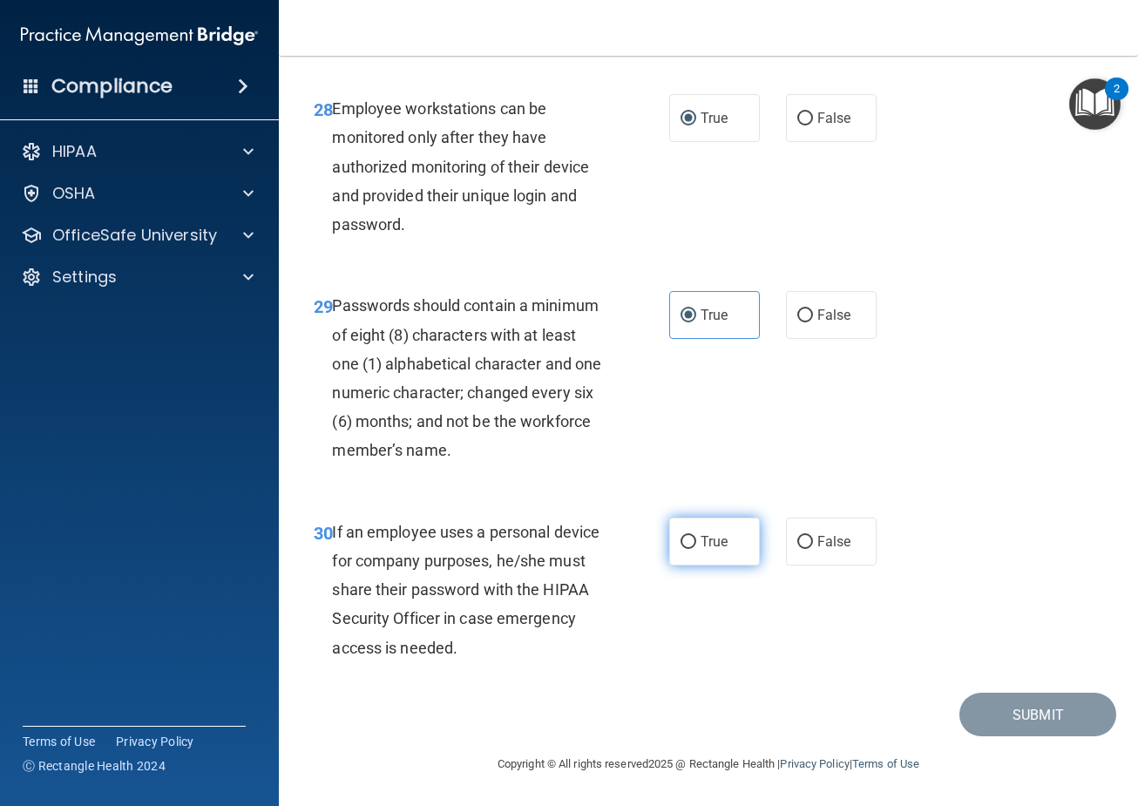
click at [669, 552] on label "True" at bounding box center [714, 542] width 91 height 48
click at [680, 549] on input "True" at bounding box center [688, 542] width 16 height 13
radio input "true"
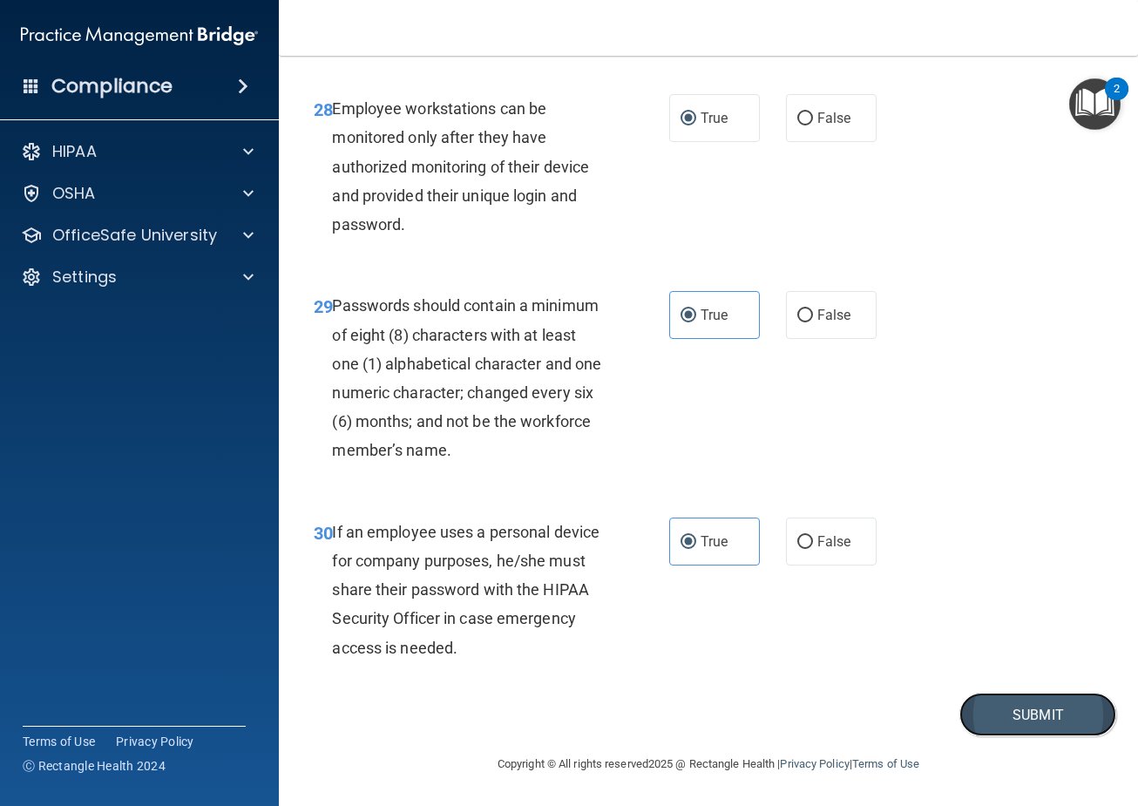
click at [1002, 714] on button "Submit" at bounding box center [1037, 715] width 157 height 44
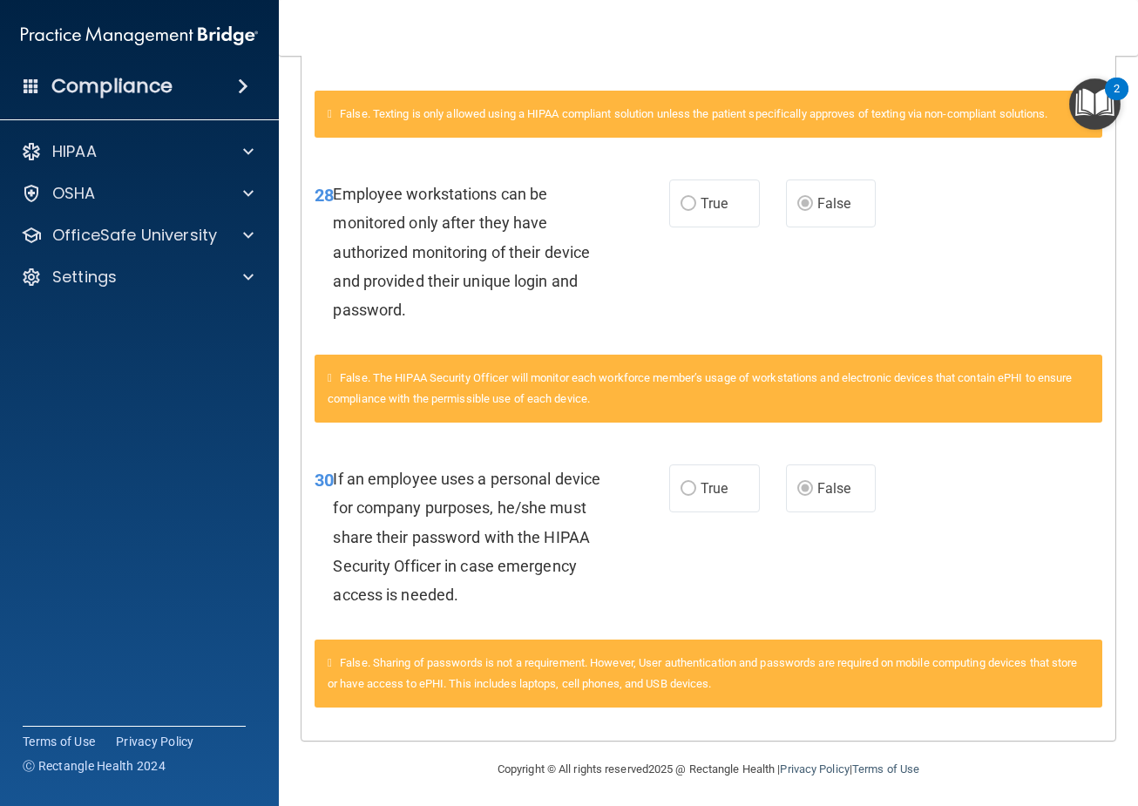
scroll to position [3316, 0]
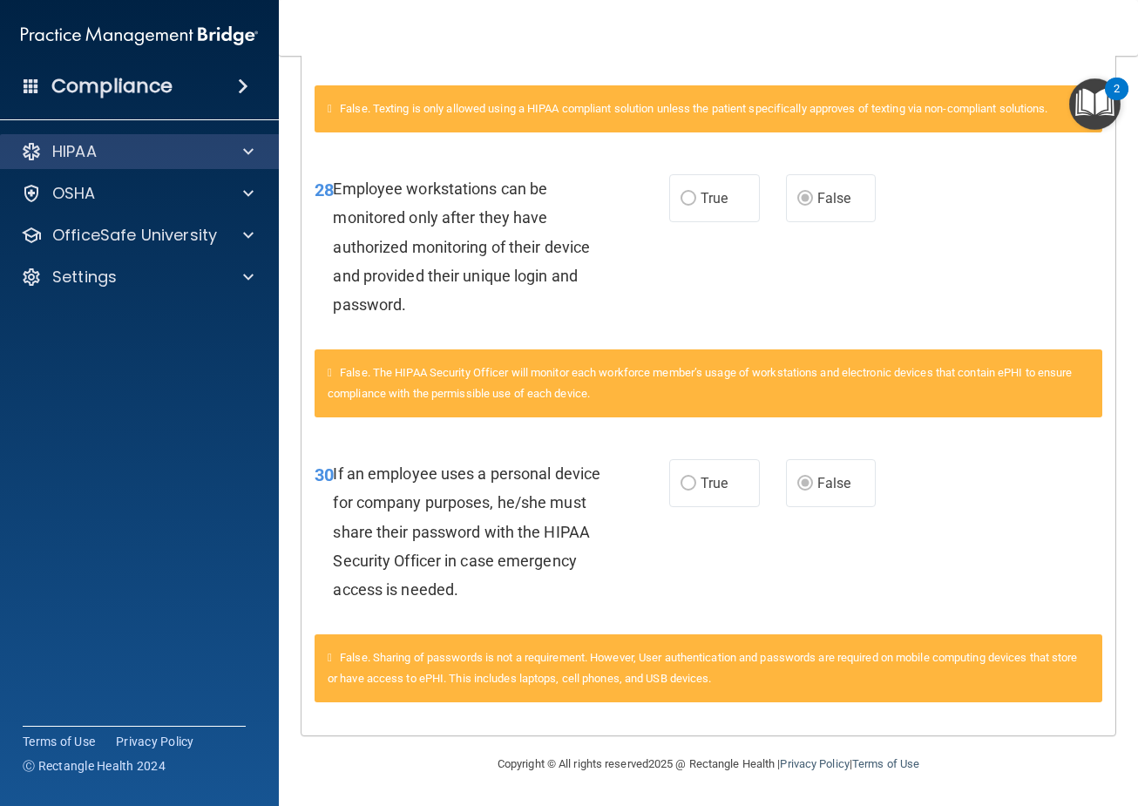
click at [239, 139] on div "HIPAA" at bounding box center [140, 151] width 280 height 35
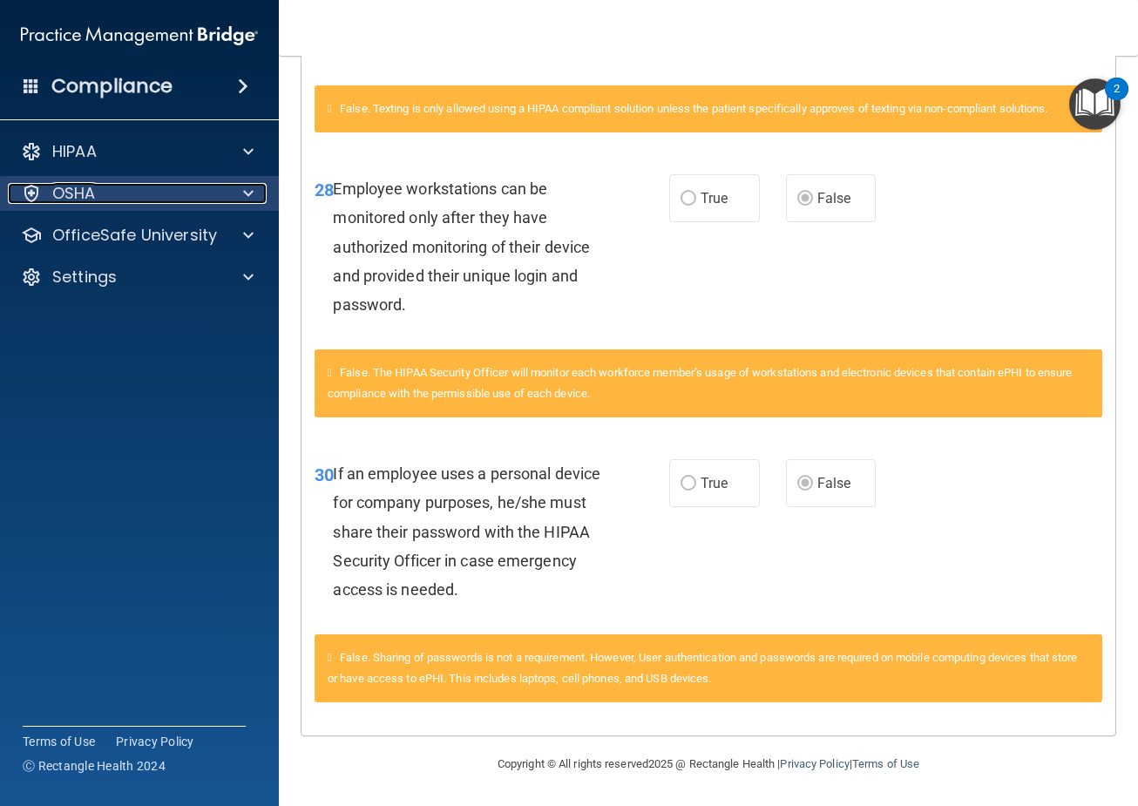
click at [241, 192] on div at bounding box center [246, 193] width 44 height 21
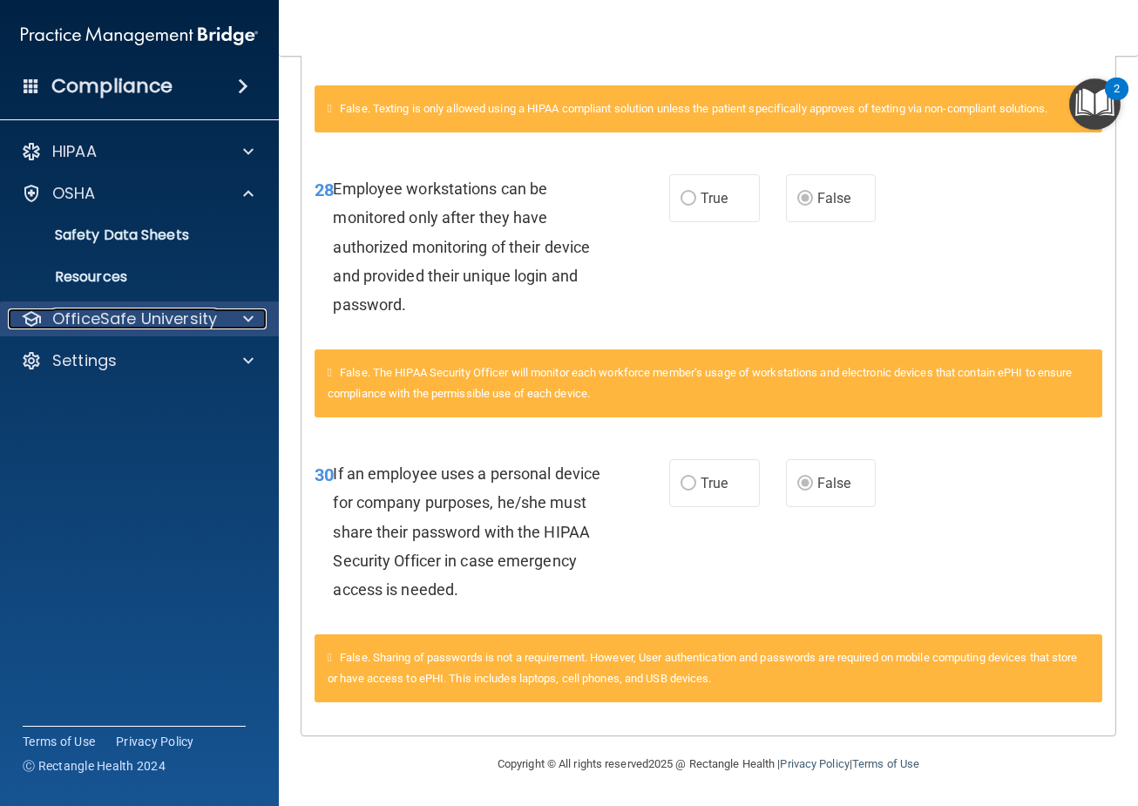
click at [131, 328] on p "OfficeSafe University" at bounding box center [134, 318] width 165 height 21
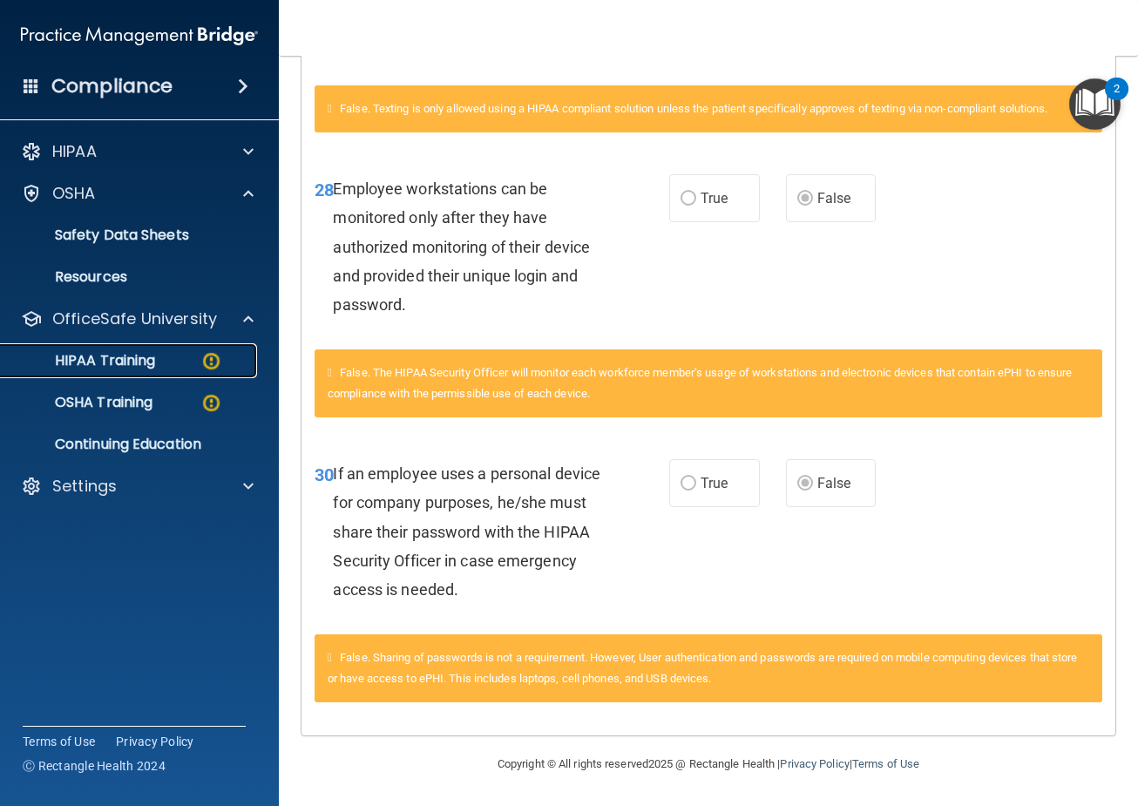
click at [132, 365] on p "HIPAA Training" at bounding box center [83, 360] width 144 height 17
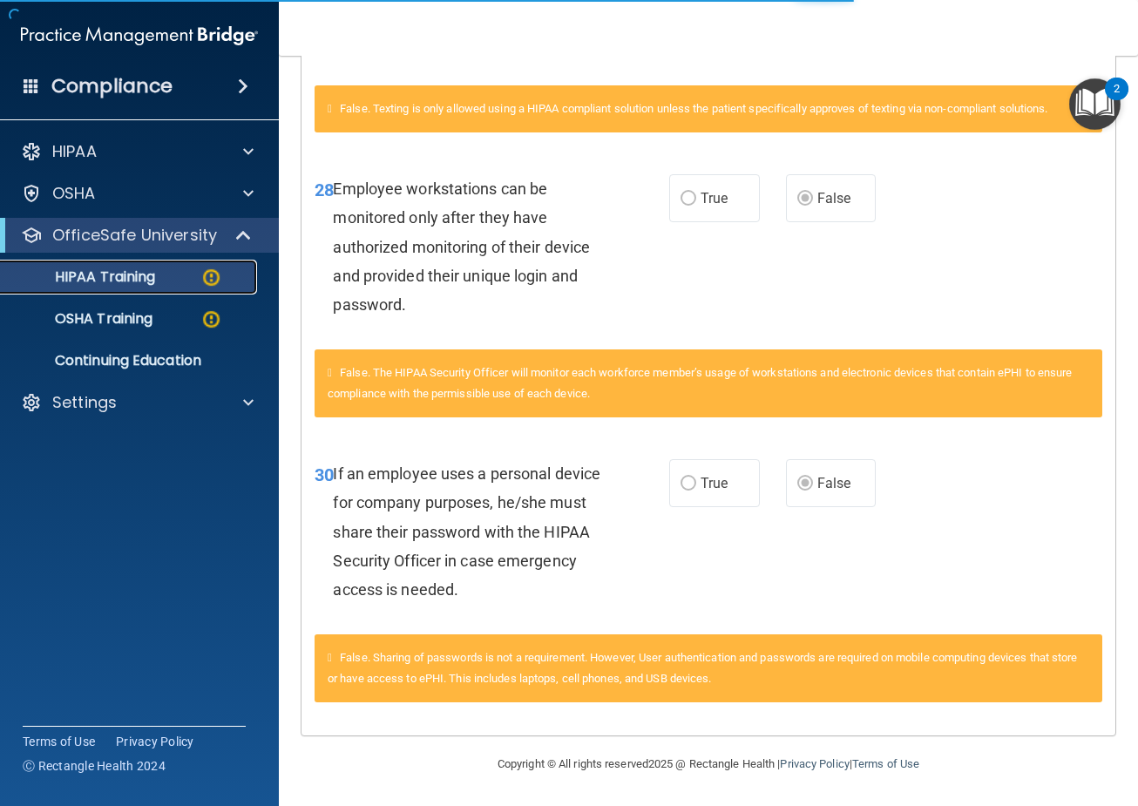
click at [120, 286] on p "HIPAA Training" at bounding box center [83, 276] width 144 height 17
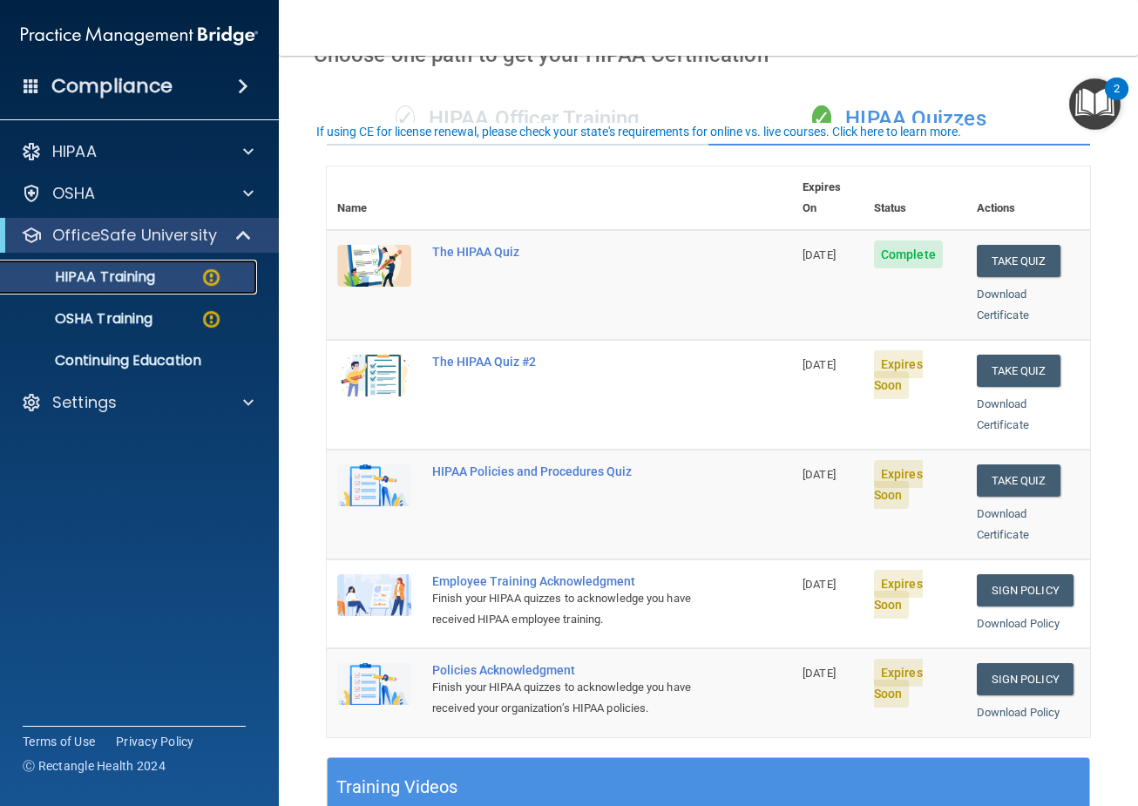
scroll to position [46, 0]
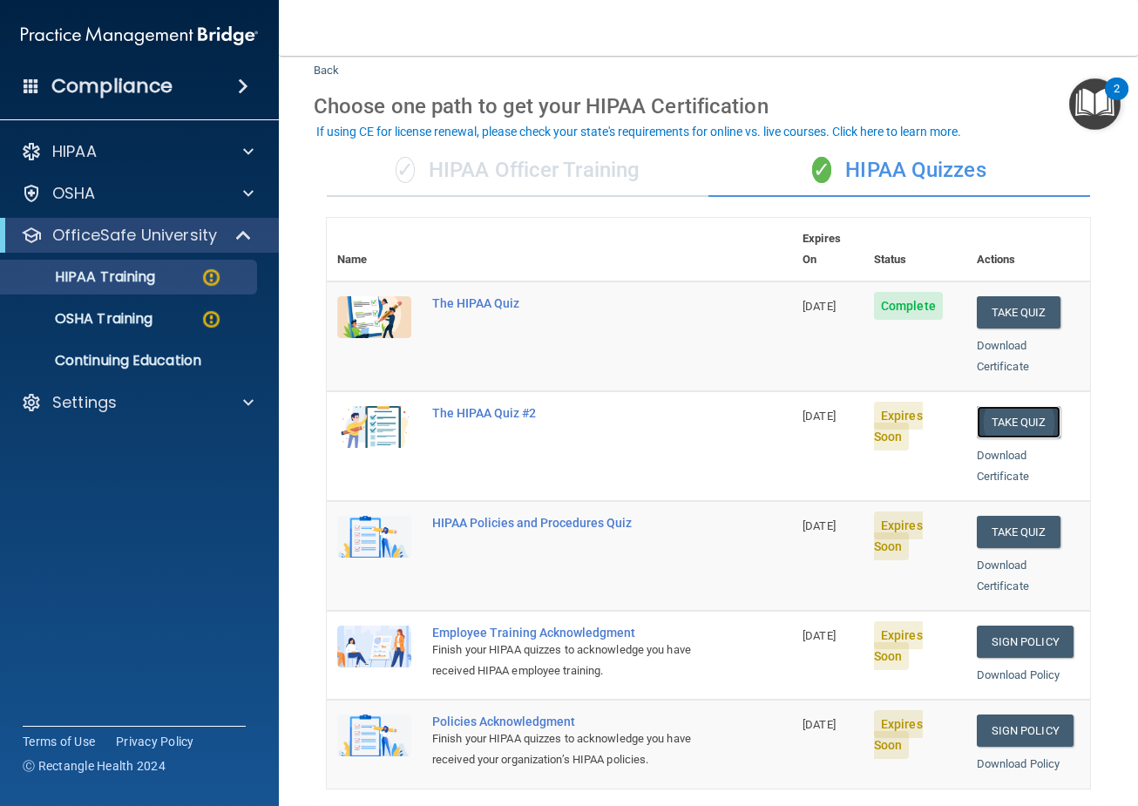
click at [1011, 406] on button "Take Quiz" at bounding box center [1019, 422] width 84 height 32
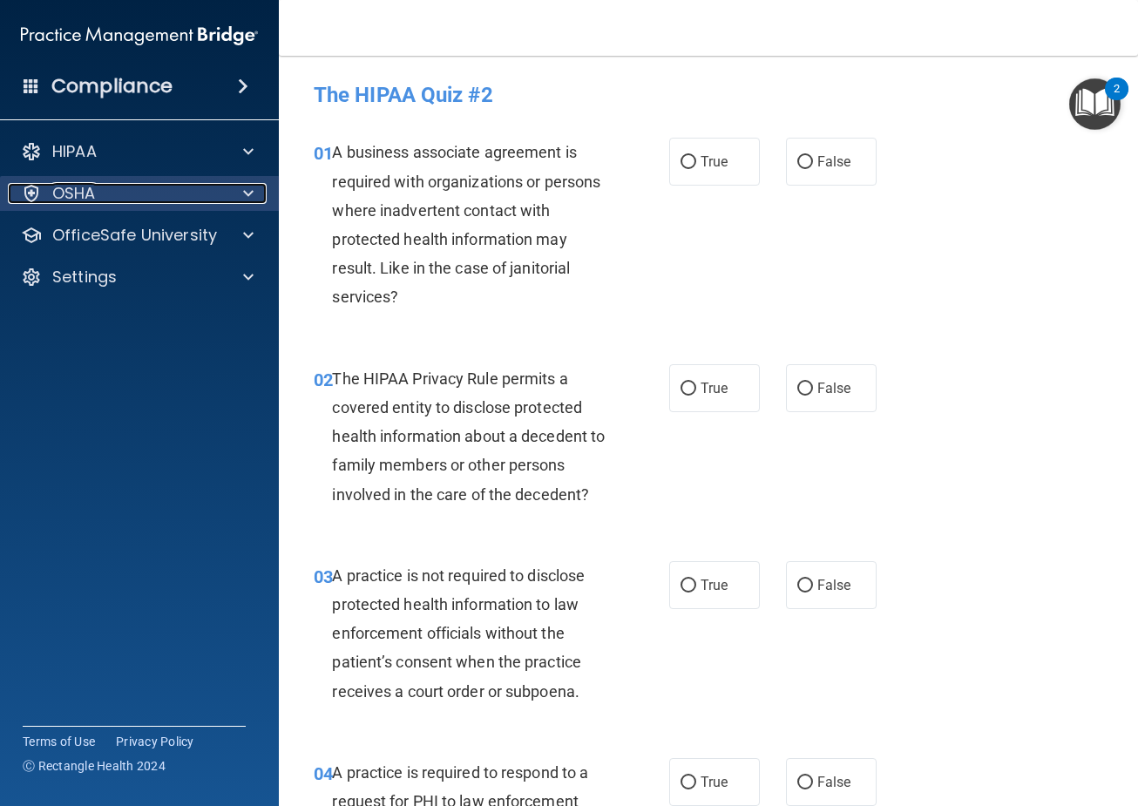
click at [144, 187] on div "OSHA" at bounding box center [116, 193] width 216 height 21
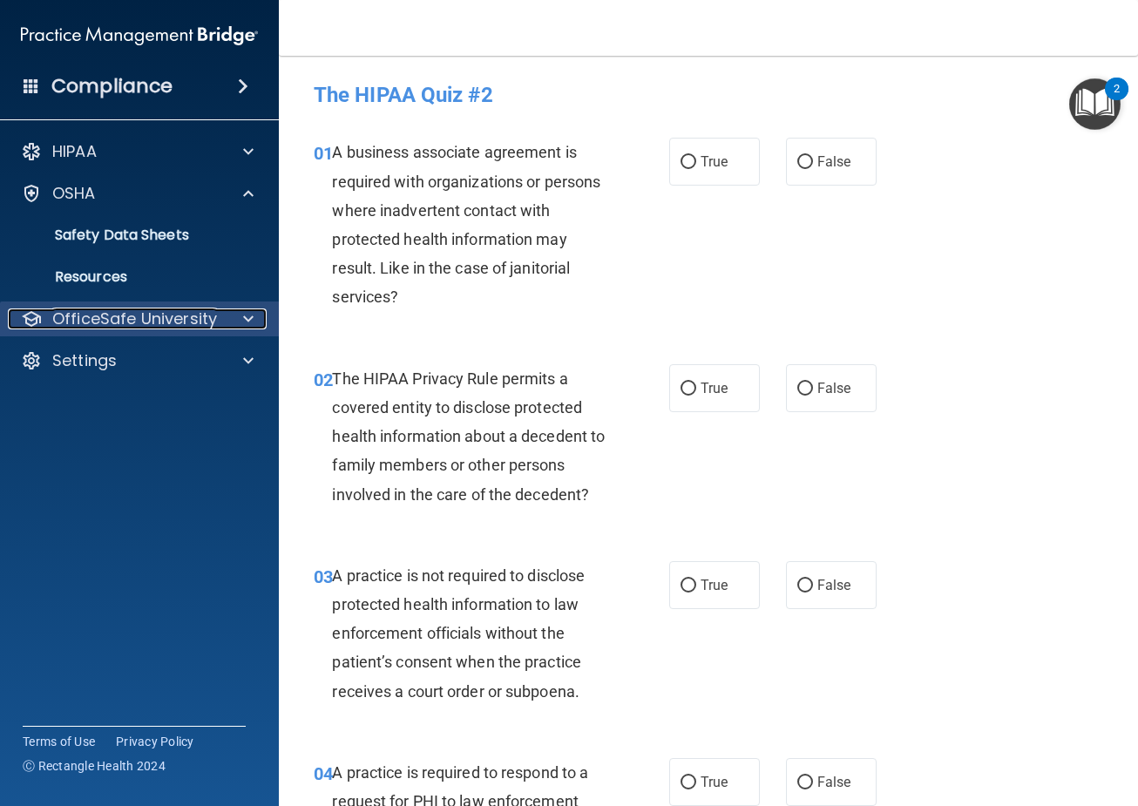
click at [137, 312] on p "OfficeSafe University" at bounding box center [134, 318] width 165 height 21
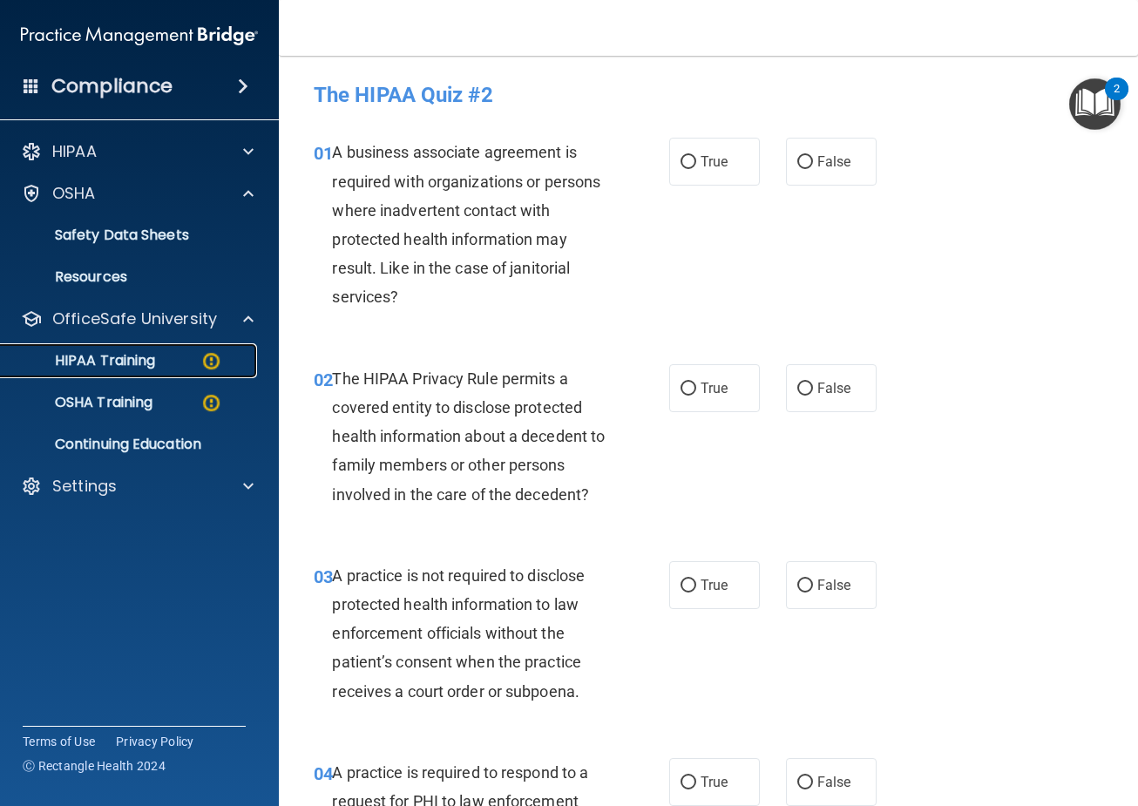
click at [135, 357] on p "HIPAA Training" at bounding box center [83, 360] width 144 height 17
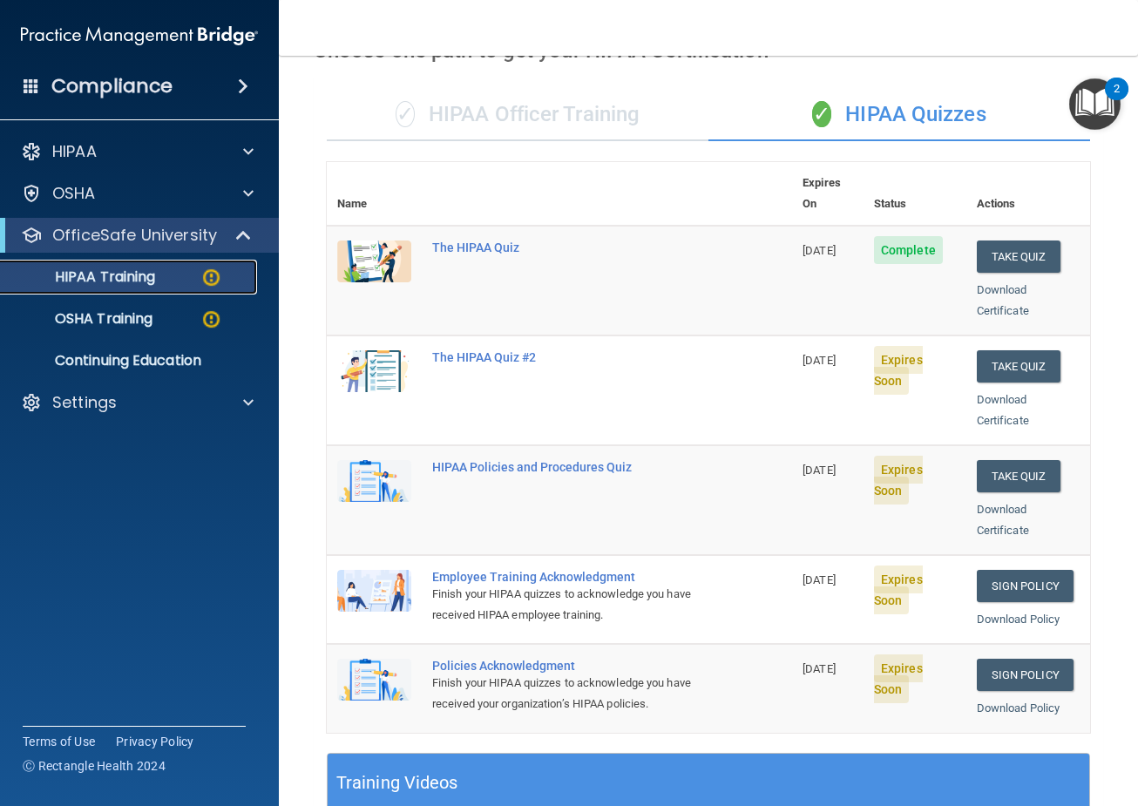
scroll to position [87, 0]
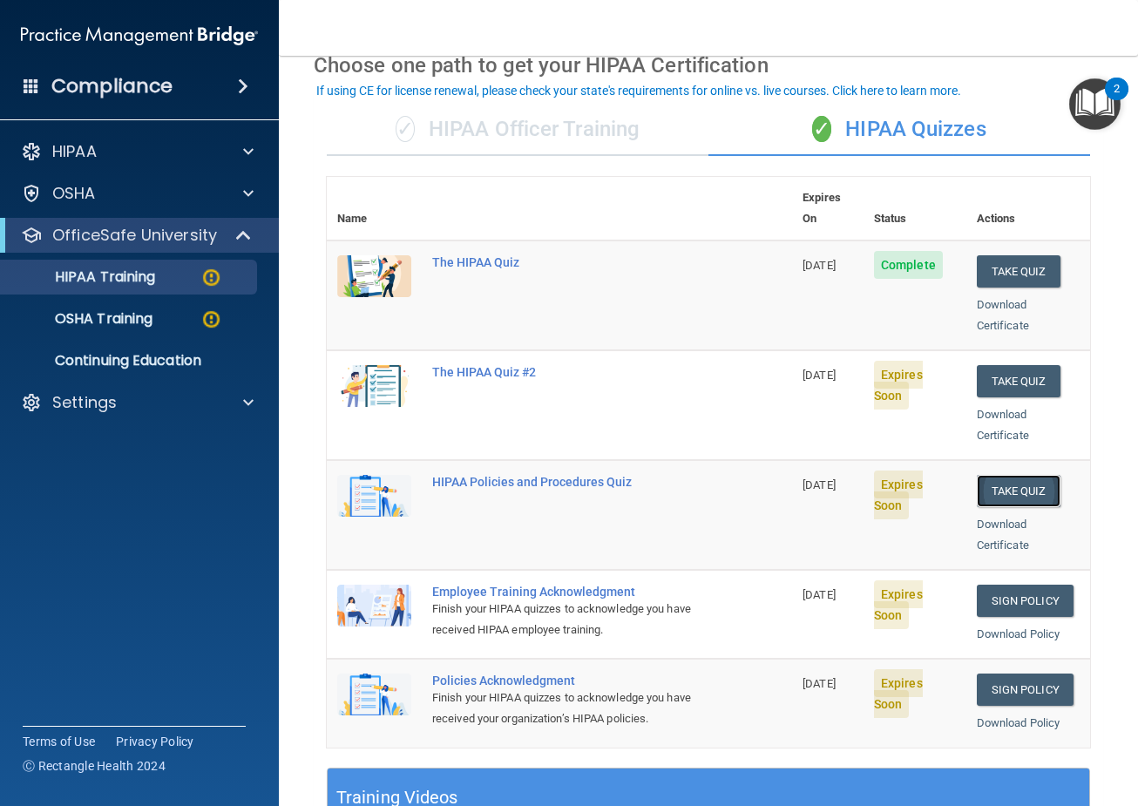
click at [1010, 475] on button "Take Quiz" at bounding box center [1019, 491] width 84 height 32
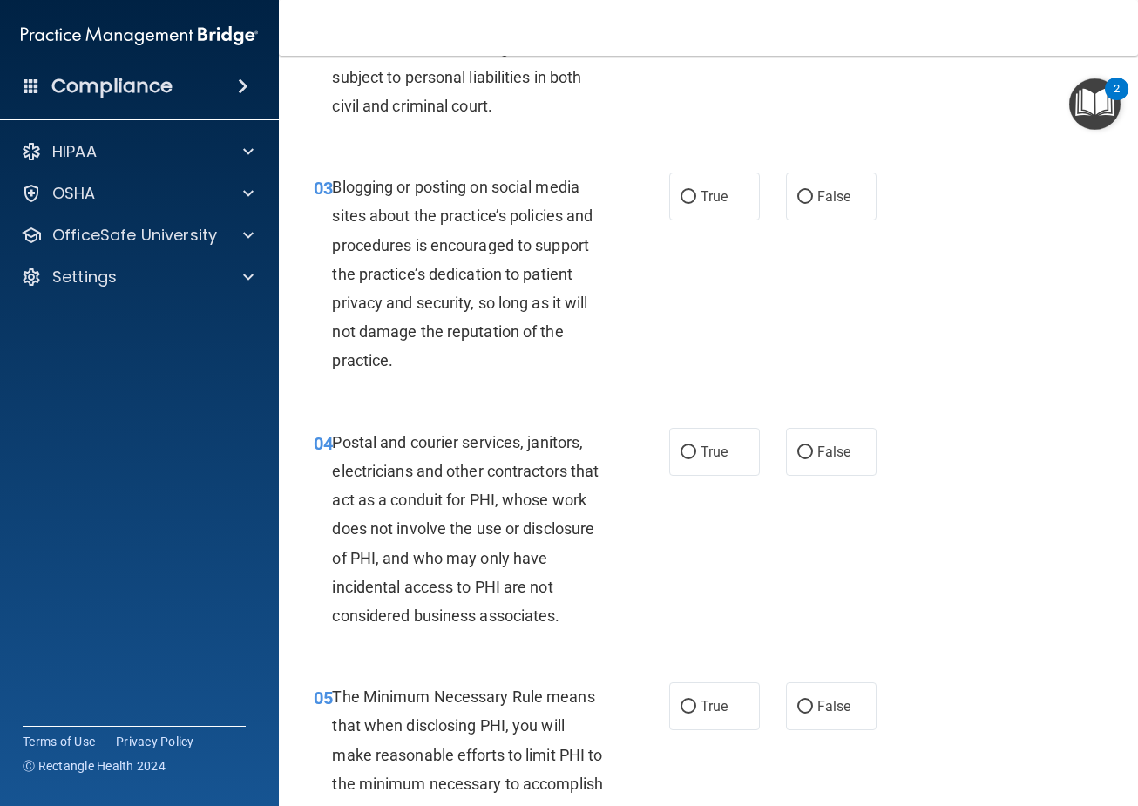
scroll to position [349, 0]
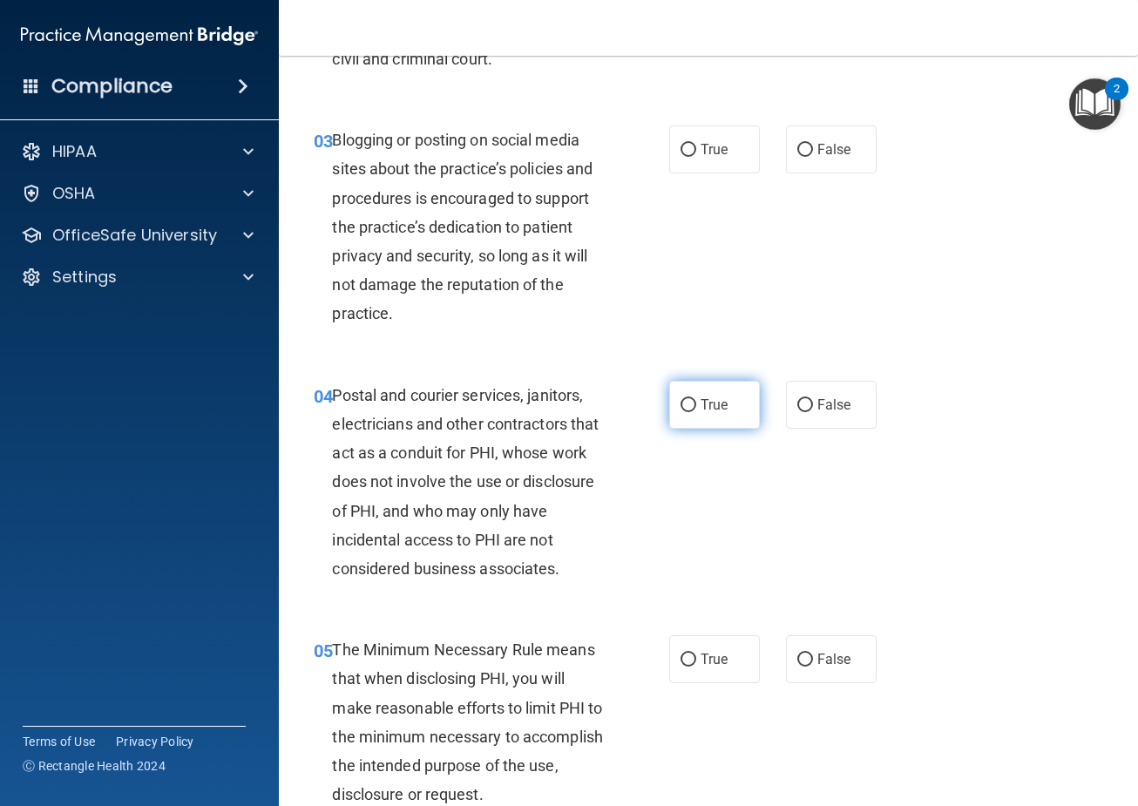
click at [706, 404] on span "True" at bounding box center [714, 404] width 27 height 17
click at [696, 404] on input "True" at bounding box center [688, 405] width 16 height 13
radio input "true"
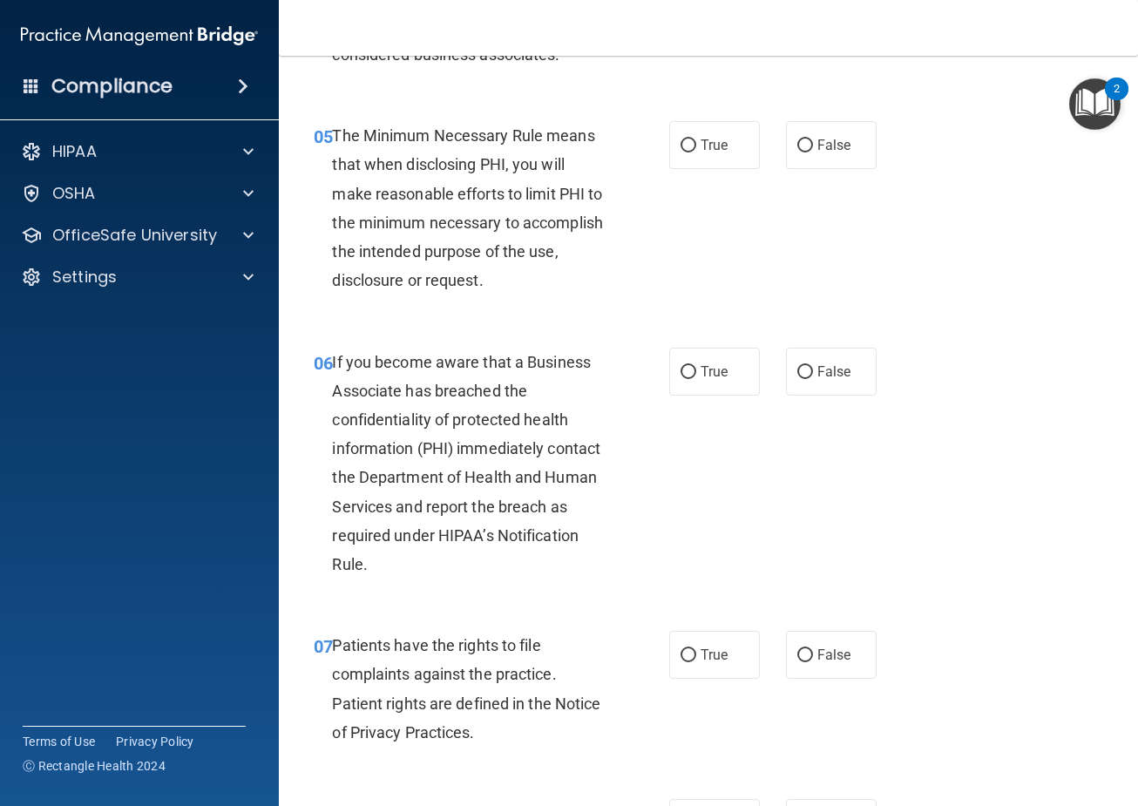
scroll to position [871, 0]
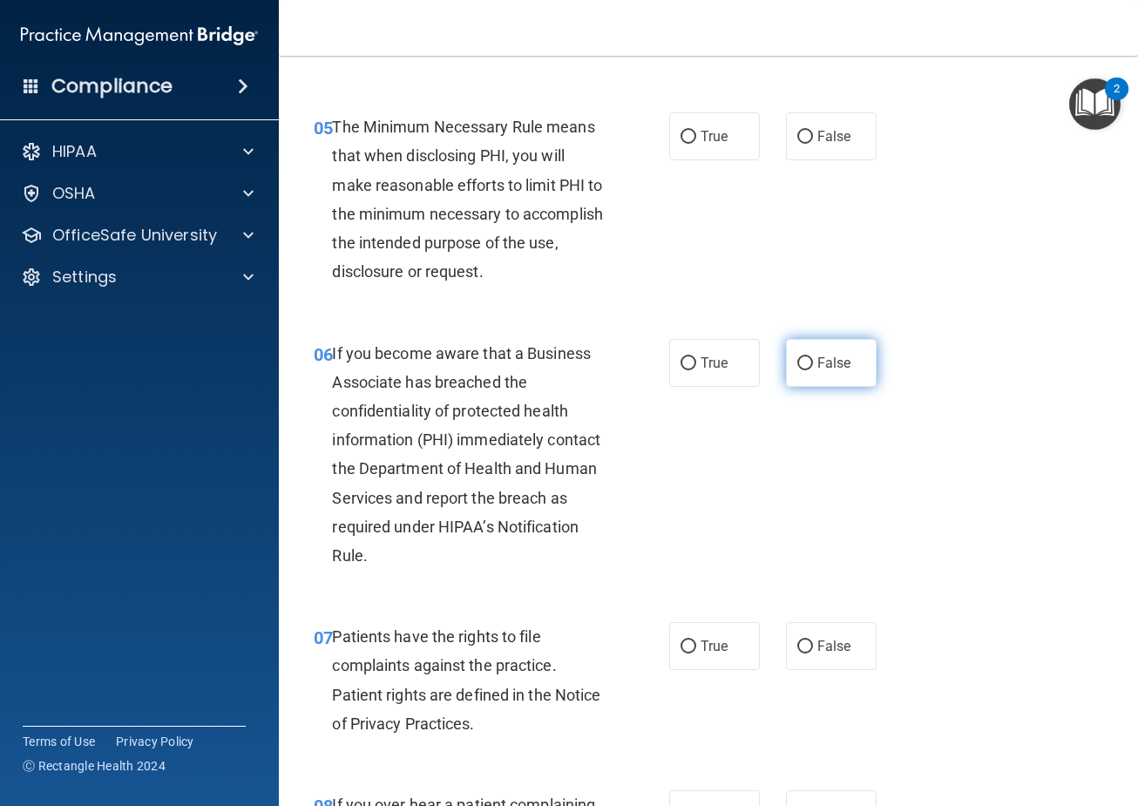
click at [809, 361] on label "False" at bounding box center [831, 363] width 91 height 48
click at [809, 361] on input "False" at bounding box center [805, 363] width 16 height 13
radio input "true"
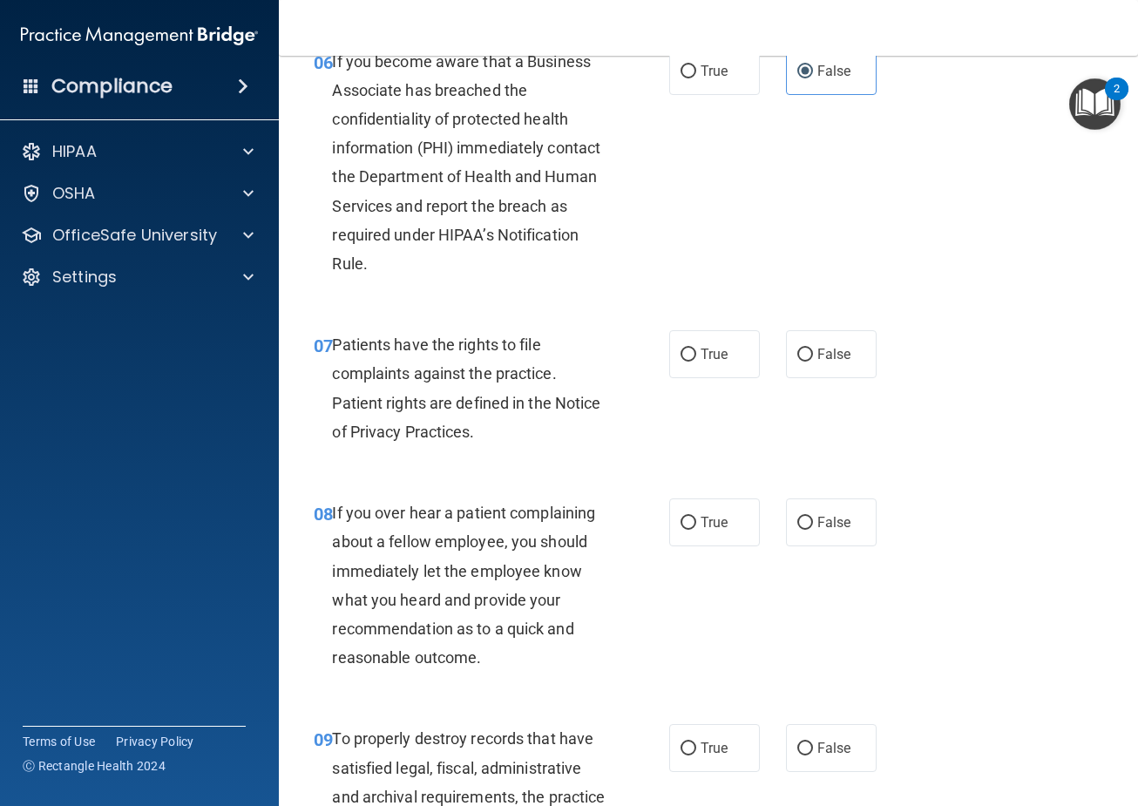
scroll to position [1307, 0]
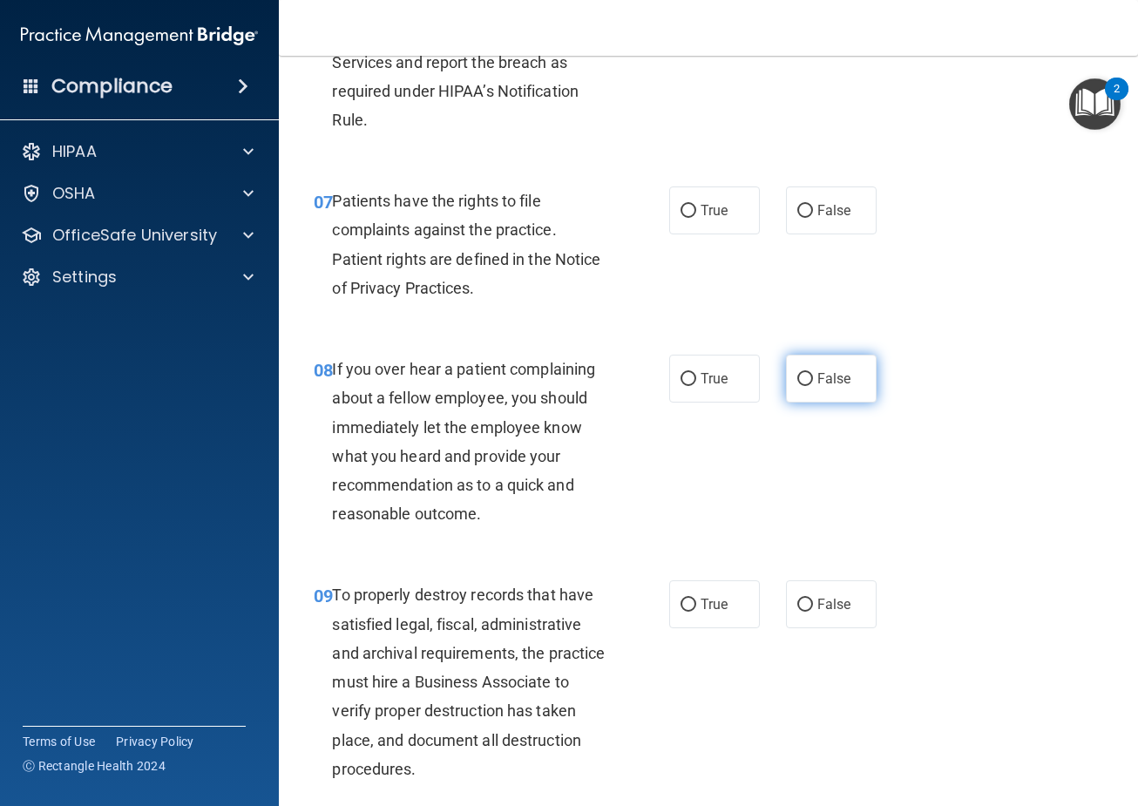
click at [821, 374] on span "False" at bounding box center [834, 378] width 34 height 17
click at [813, 374] on input "False" at bounding box center [805, 379] width 16 height 13
radio input "true"
click at [825, 610] on span "False" at bounding box center [834, 604] width 34 height 17
click at [813, 610] on input "False" at bounding box center [805, 605] width 16 height 13
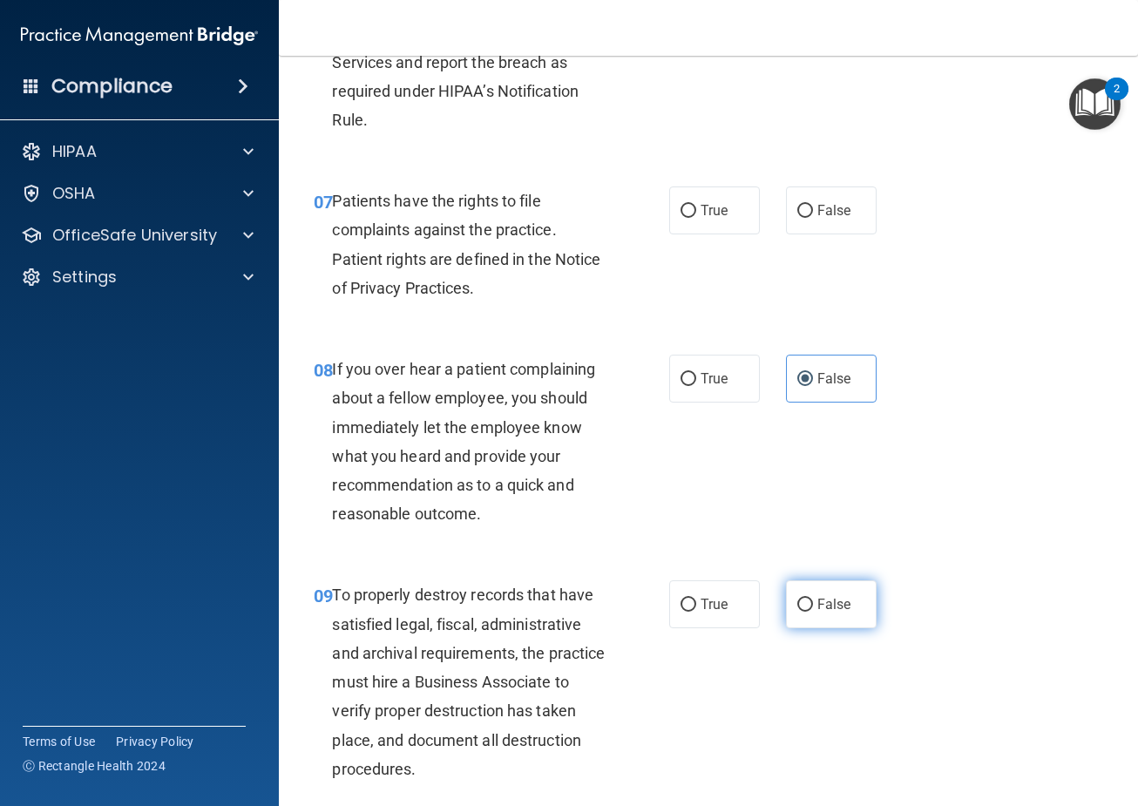
radio input "true"
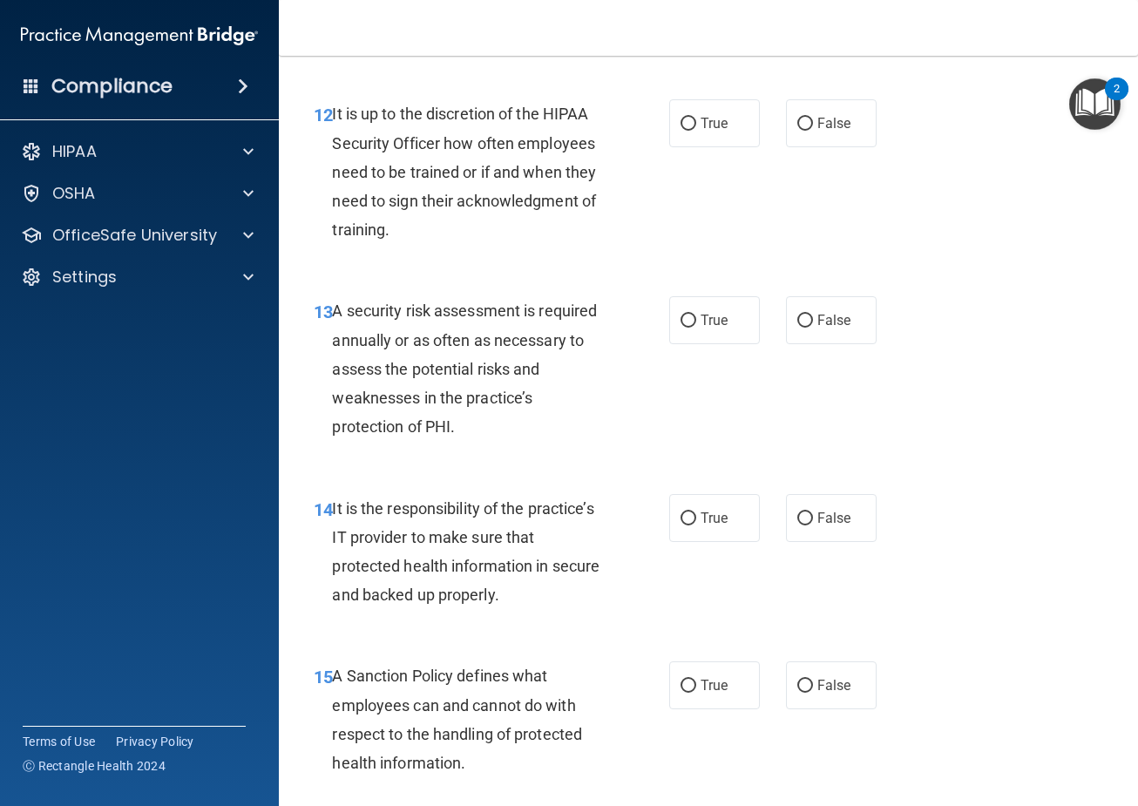
scroll to position [2614, 0]
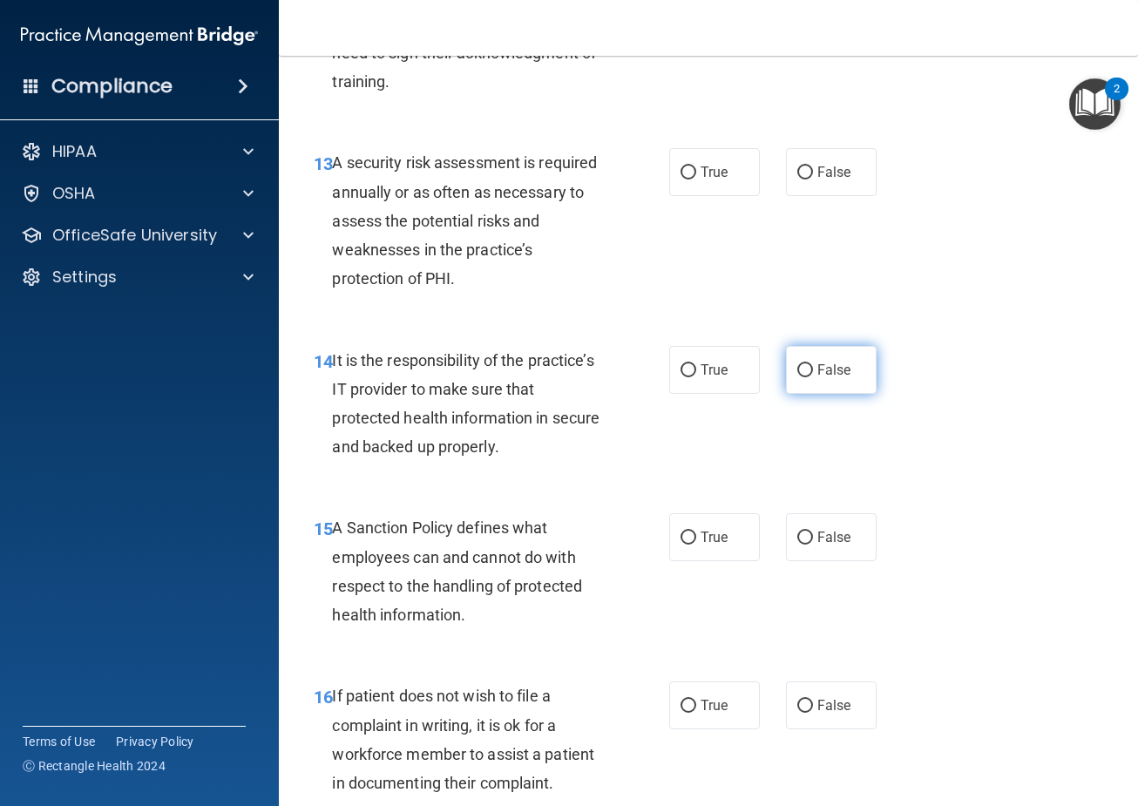
click at [825, 376] on span "False" at bounding box center [834, 370] width 34 height 17
click at [813, 376] on input "False" at bounding box center [805, 370] width 16 height 13
radio input "true"
click at [831, 527] on label "False" at bounding box center [831, 537] width 91 height 48
click at [813, 531] on input "False" at bounding box center [805, 537] width 16 height 13
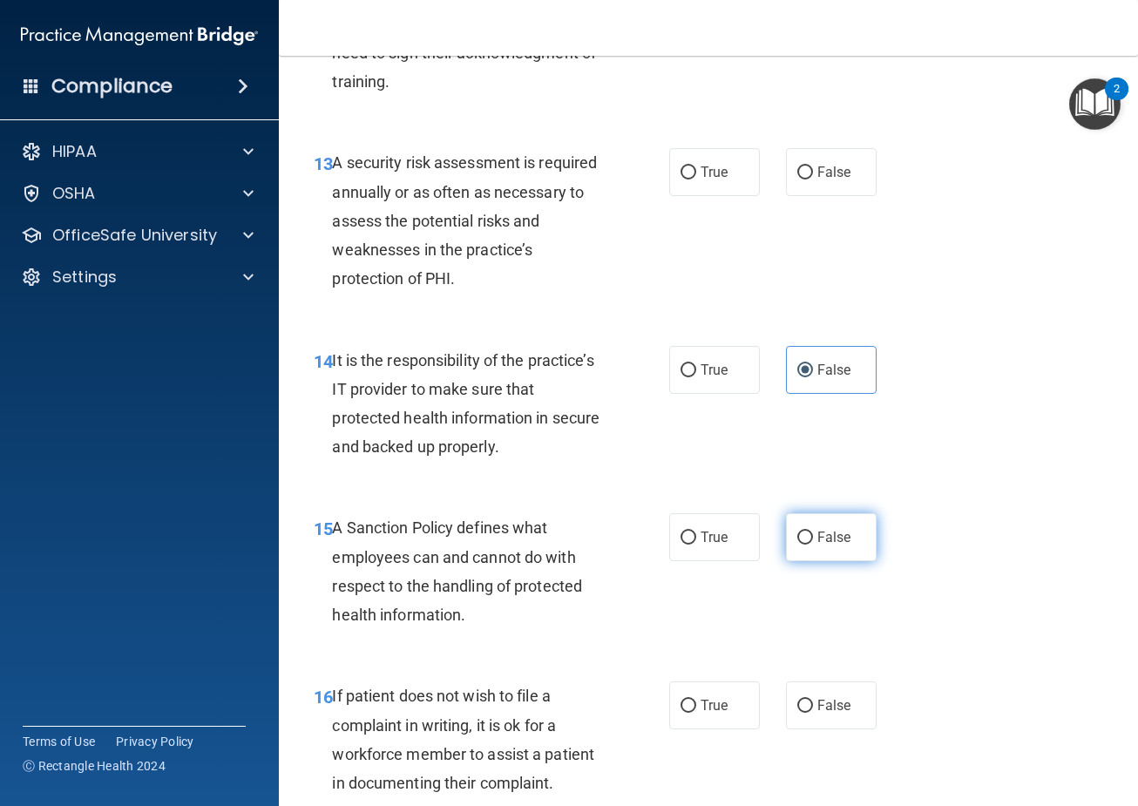
radio input "true"
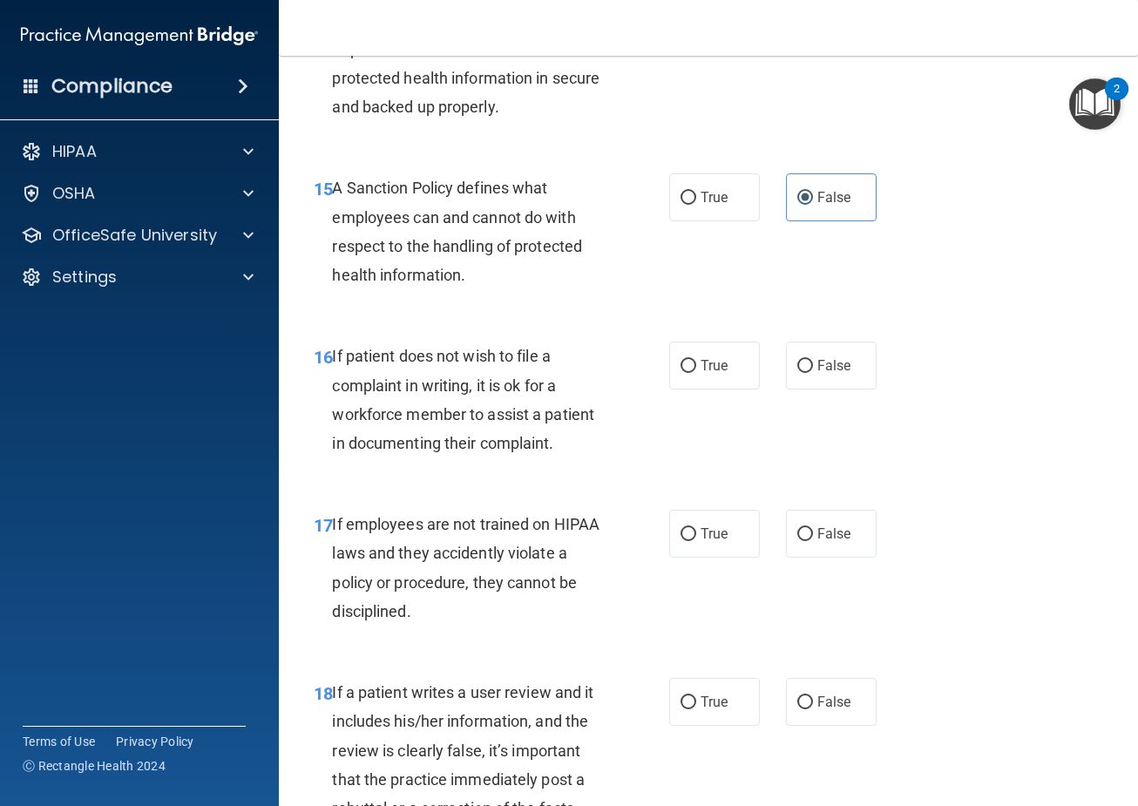
scroll to position [2962, 0]
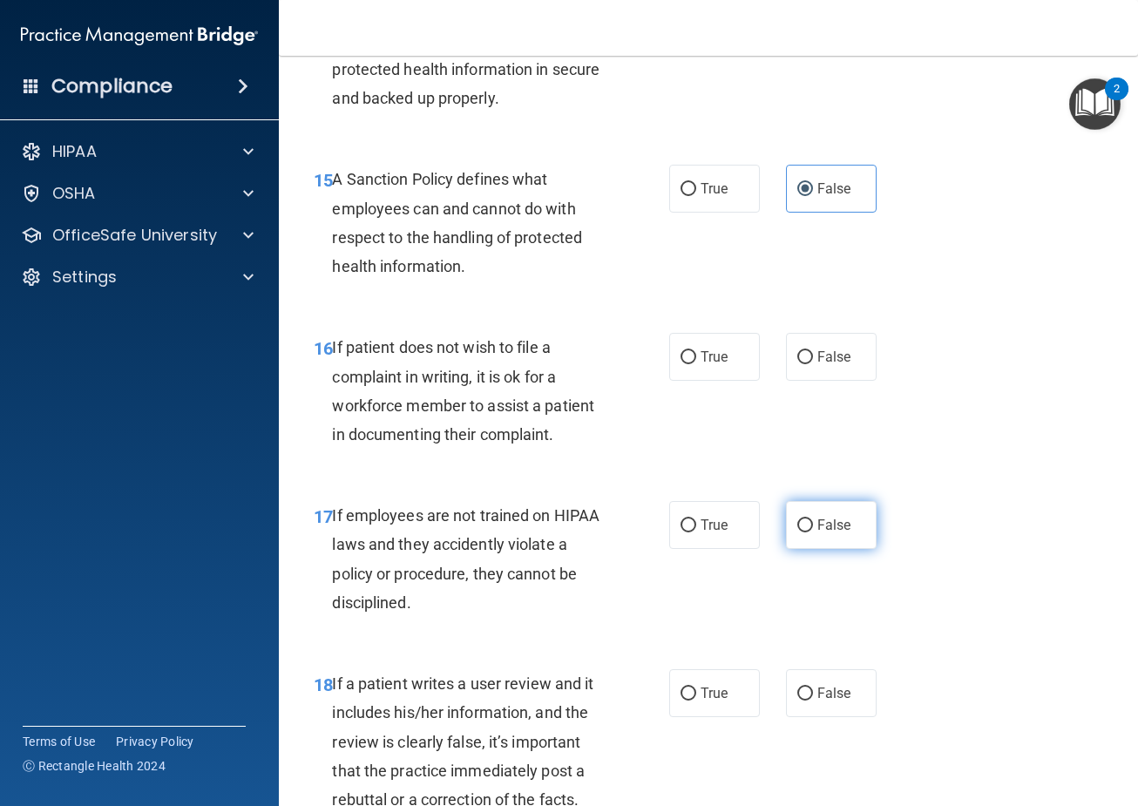
click at [841, 529] on span "False" at bounding box center [834, 525] width 34 height 17
click at [813, 529] on input "False" at bounding box center [805, 525] width 16 height 13
radio input "true"
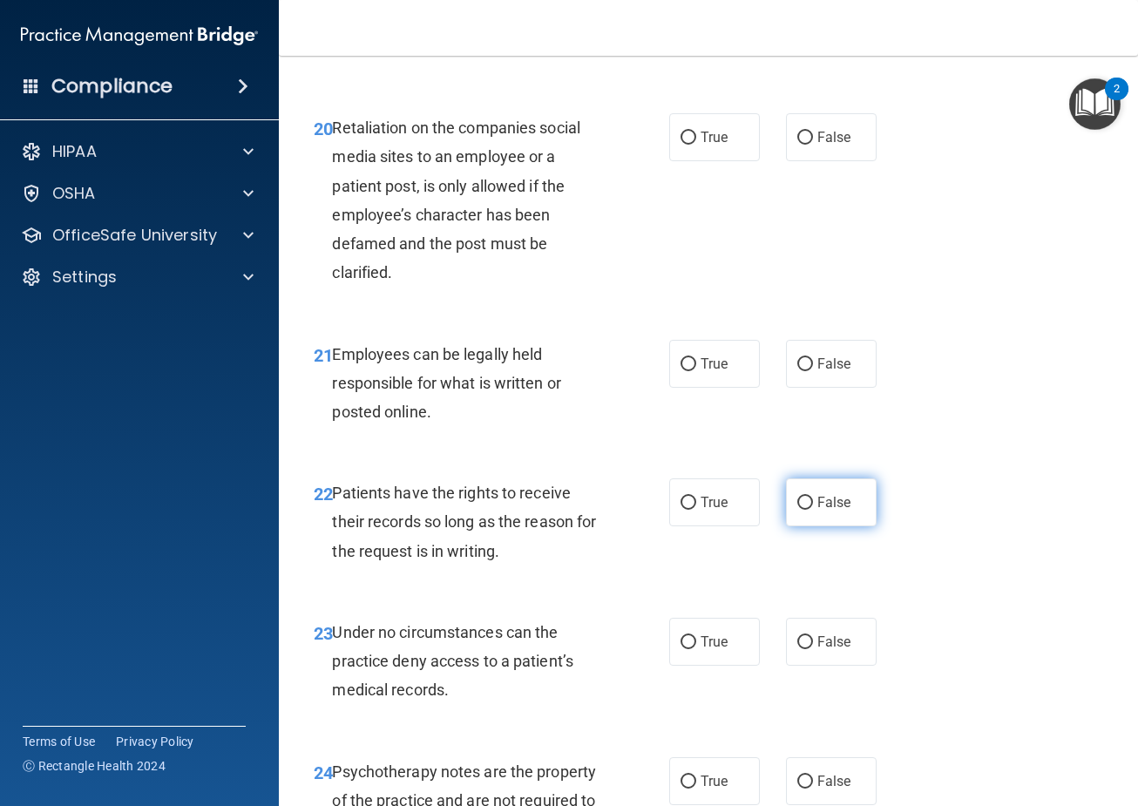
scroll to position [3921, 0]
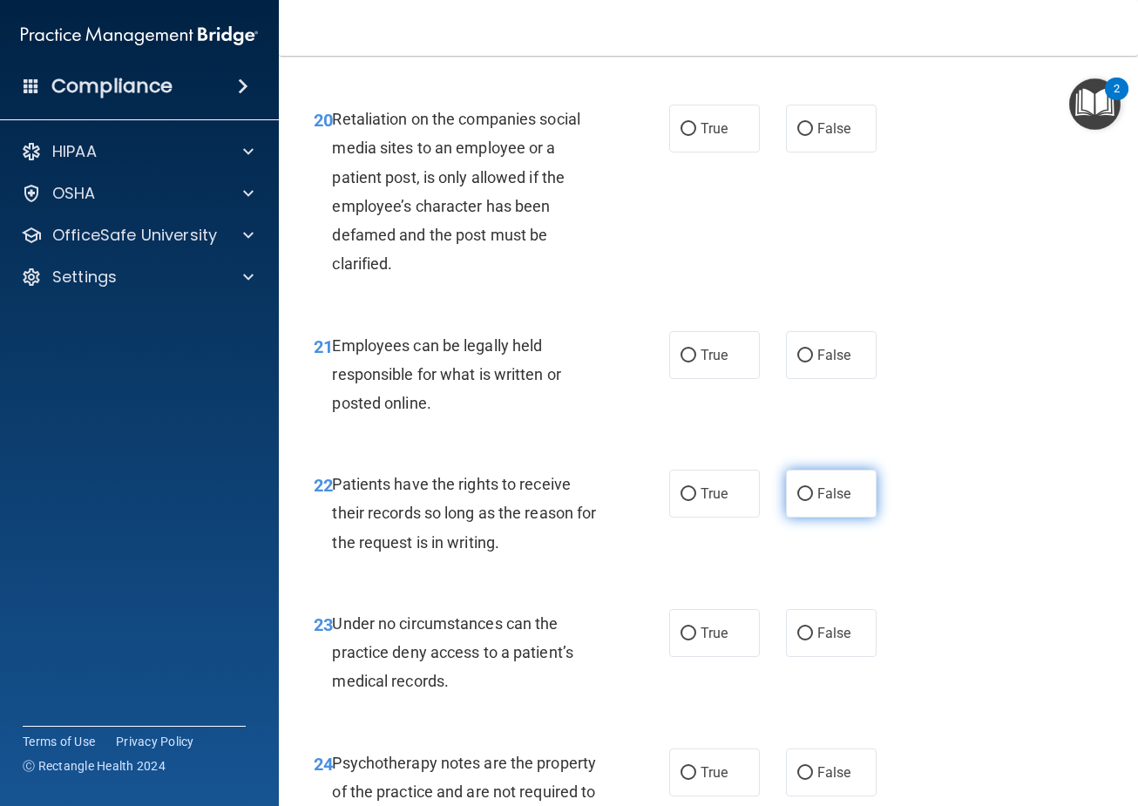
click at [836, 499] on span "False" at bounding box center [834, 493] width 34 height 17
click at [813, 499] on input "False" at bounding box center [805, 494] width 16 height 13
radio input "true"
click at [680, 636] on input "True" at bounding box center [688, 633] width 16 height 13
radio input "true"
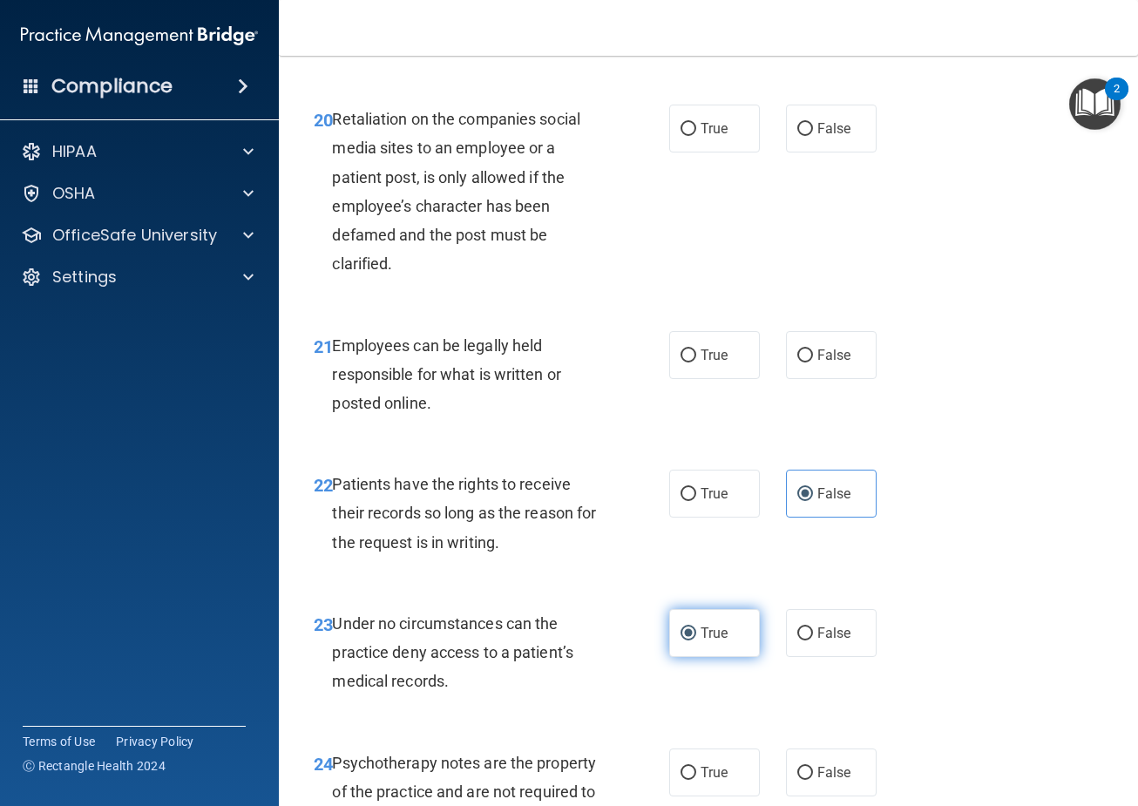
click at [680, 636] on input "True" at bounding box center [688, 633] width 16 height 13
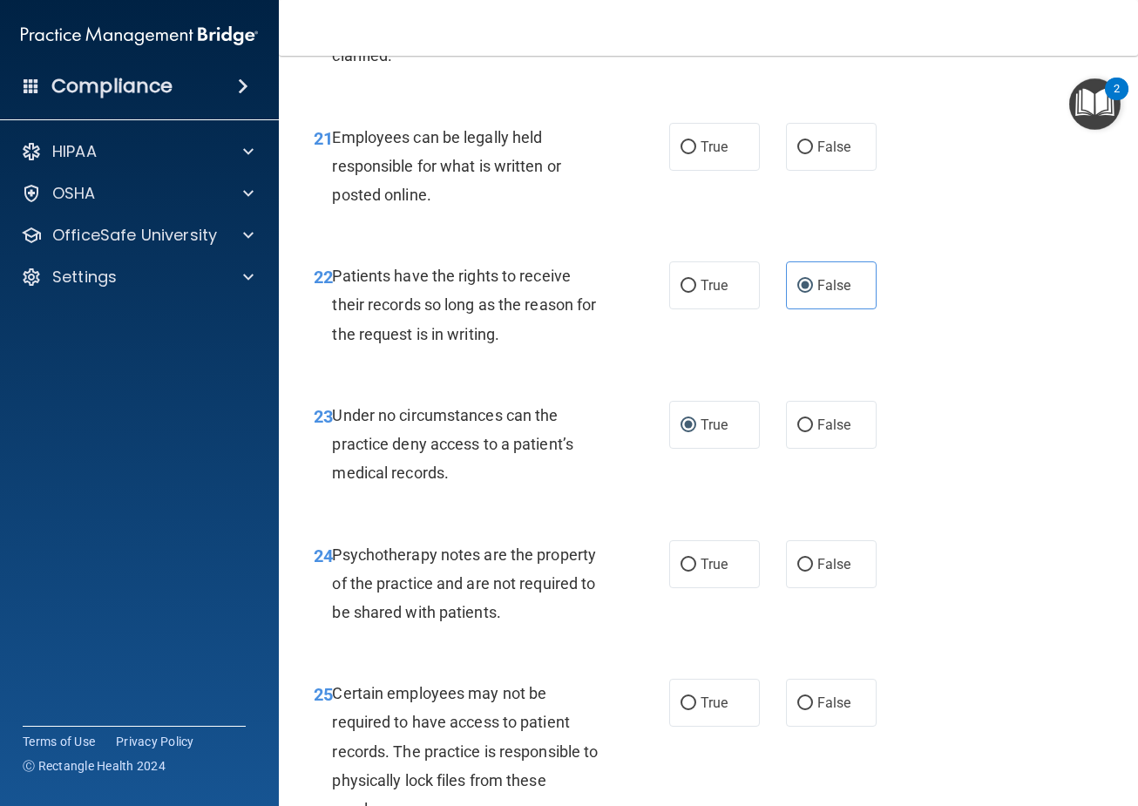
scroll to position [4182, 0]
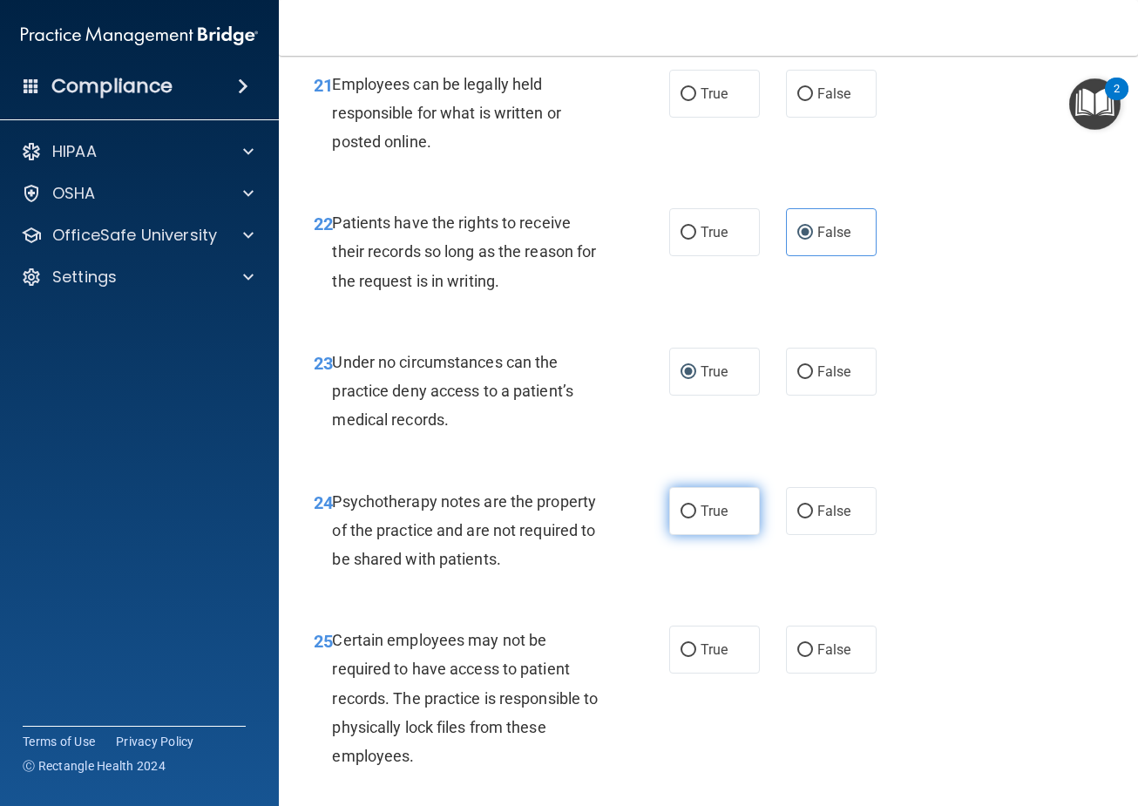
click at [693, 505] on label "True" at bounding box center [714, 511] width 91 height 48
click at [693, 505] on input "True" at bounding box center [688, 511] width 16 height 13
radio input "true"
click at [849, 382] on label "False" at bounding box center [831, 372] width 91 height 48
click at [813, 379] on input "False" at bounding box center [805, 372] width 16 height 13
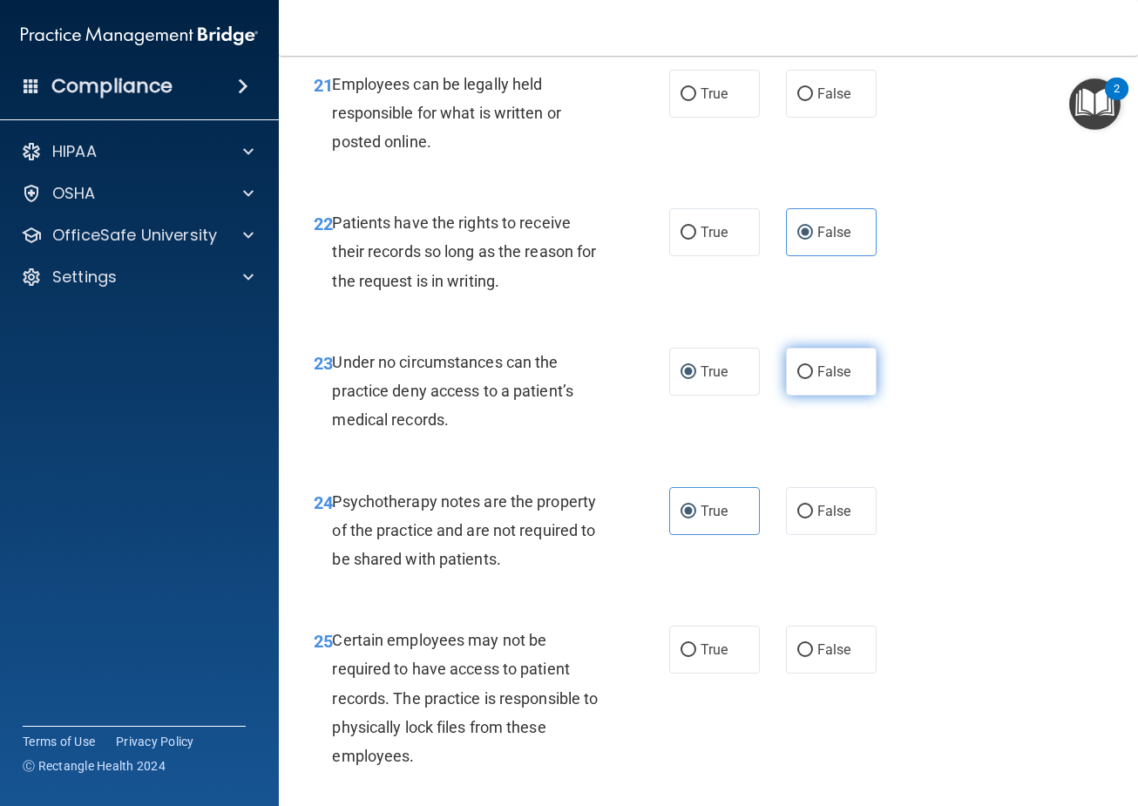
radio input "true"
radio input "false"
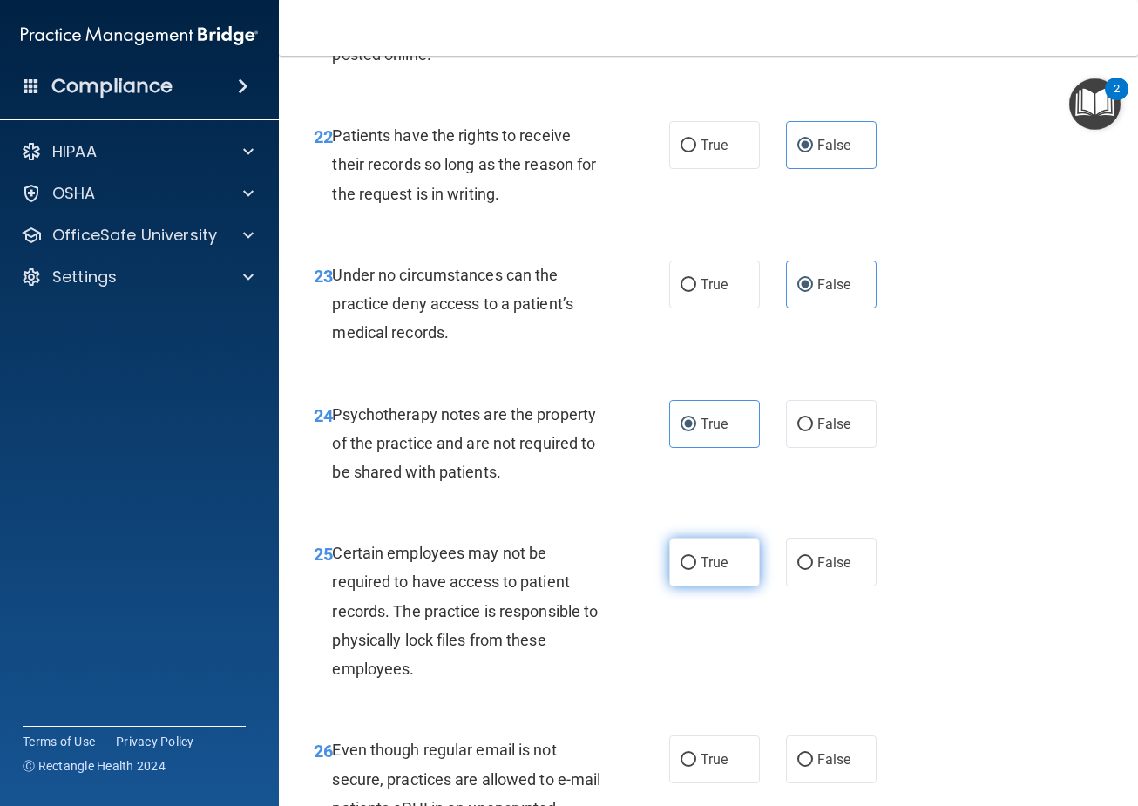
click at [687, 557] on input "True" at bounding box center [688, 563] width 16 height 13
radio input "true"
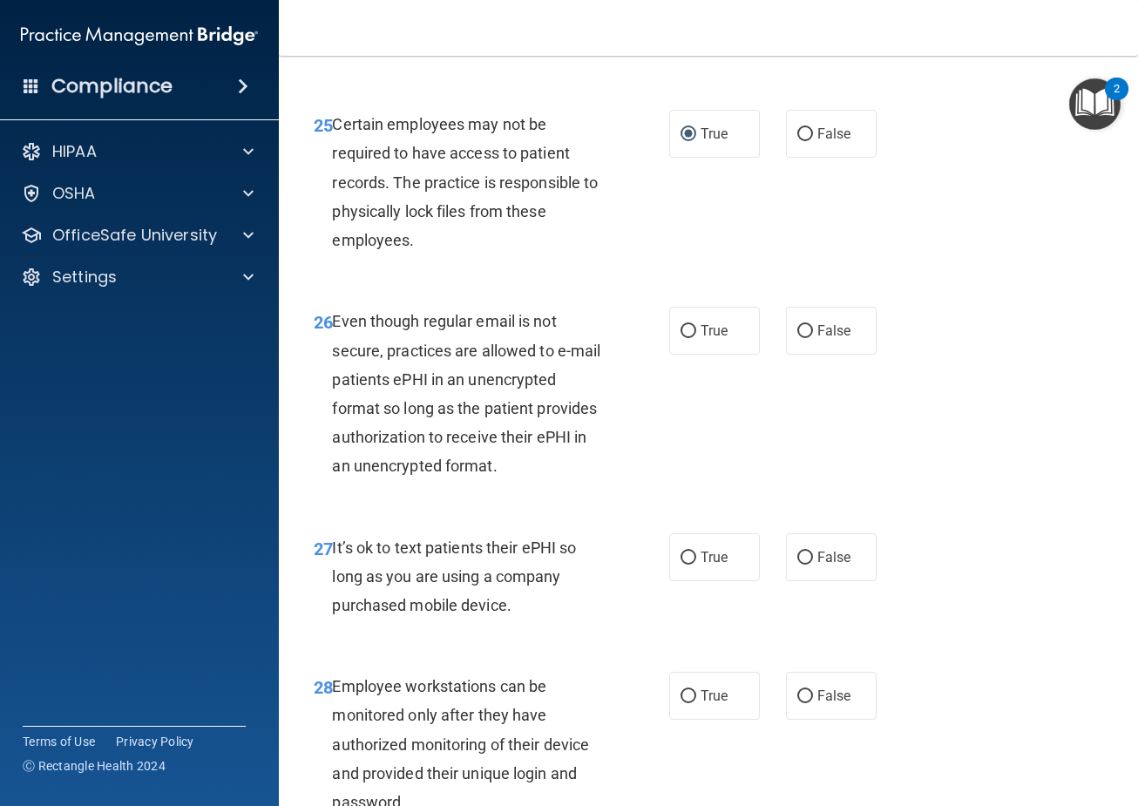
scroll to position [4705, 0]
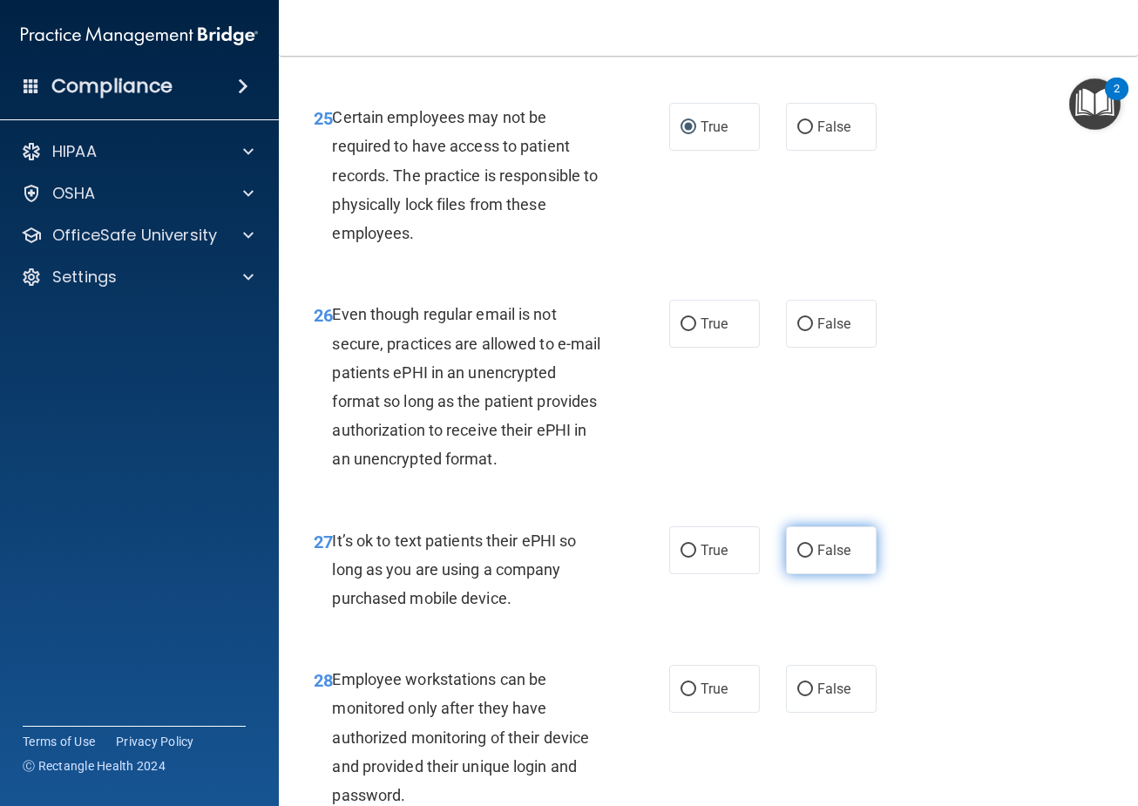
click at [826, 554] on span "False" at bounding box center [834, 550] width 34 height 17
click at [813, 554] on input "False" at bounding box center [805, 551] width 16 height 13
radio input "true"
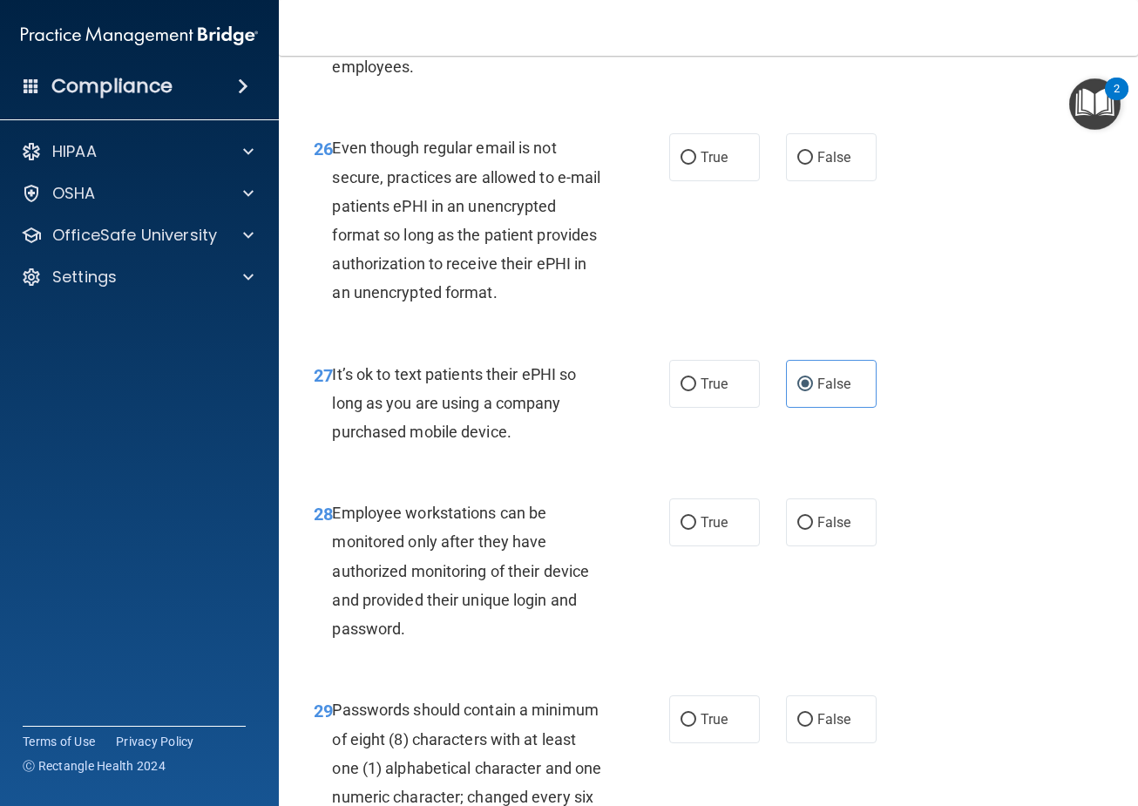
scroll to position [4879, 0]
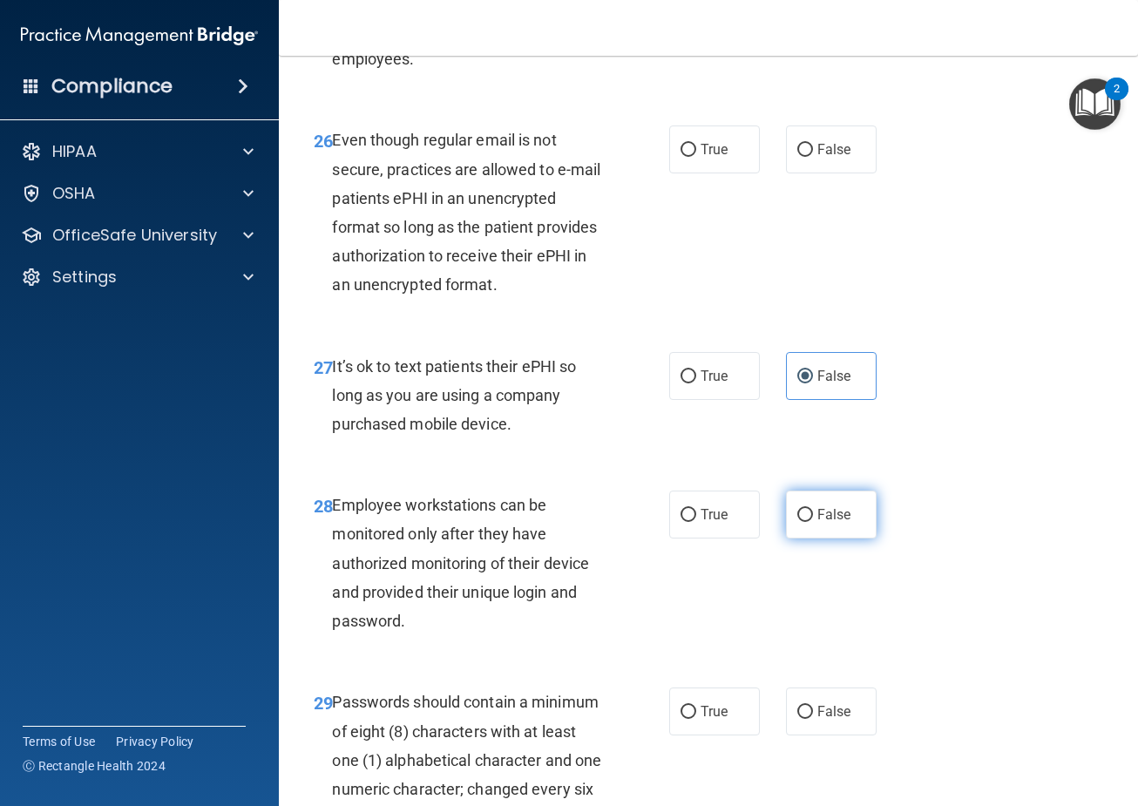
click at [823, 526] on label "False" at bounding box center [831, 515] width 91 height 48
click at [813, 522] on input "False" at bounding box center [805, 515] width 16 height 13
radio input "true"
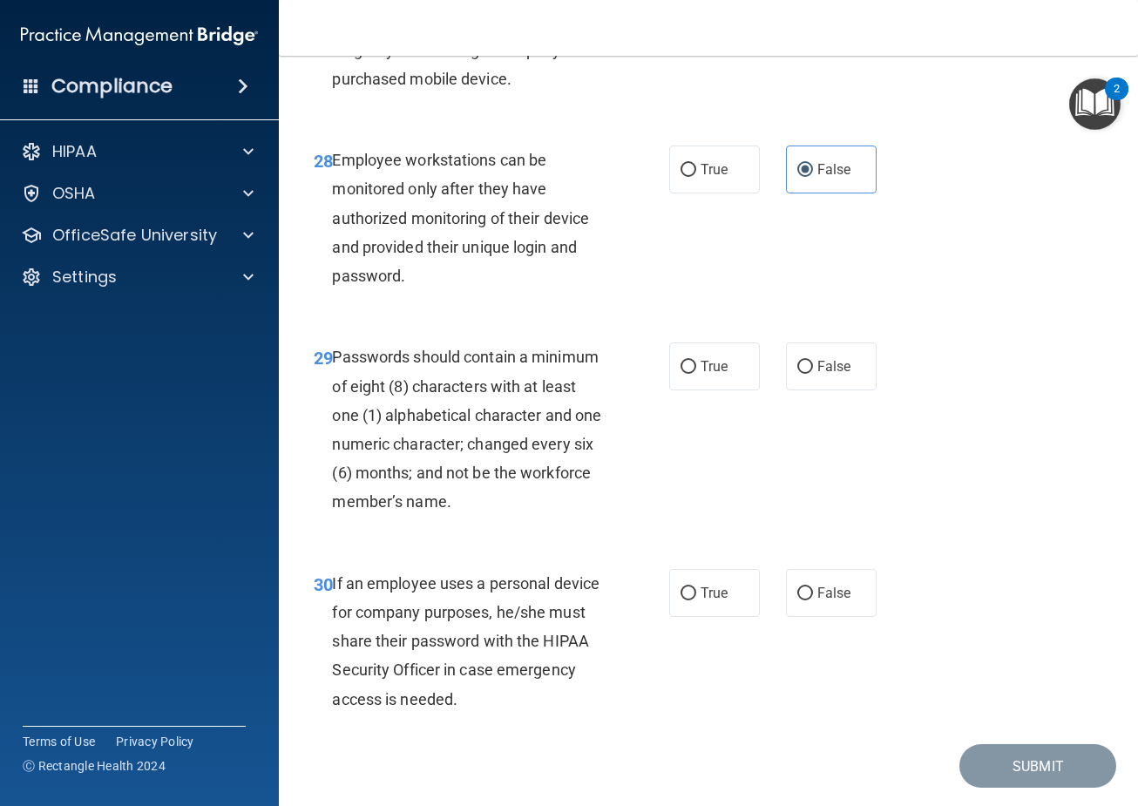
scroll to position [5228, 0]
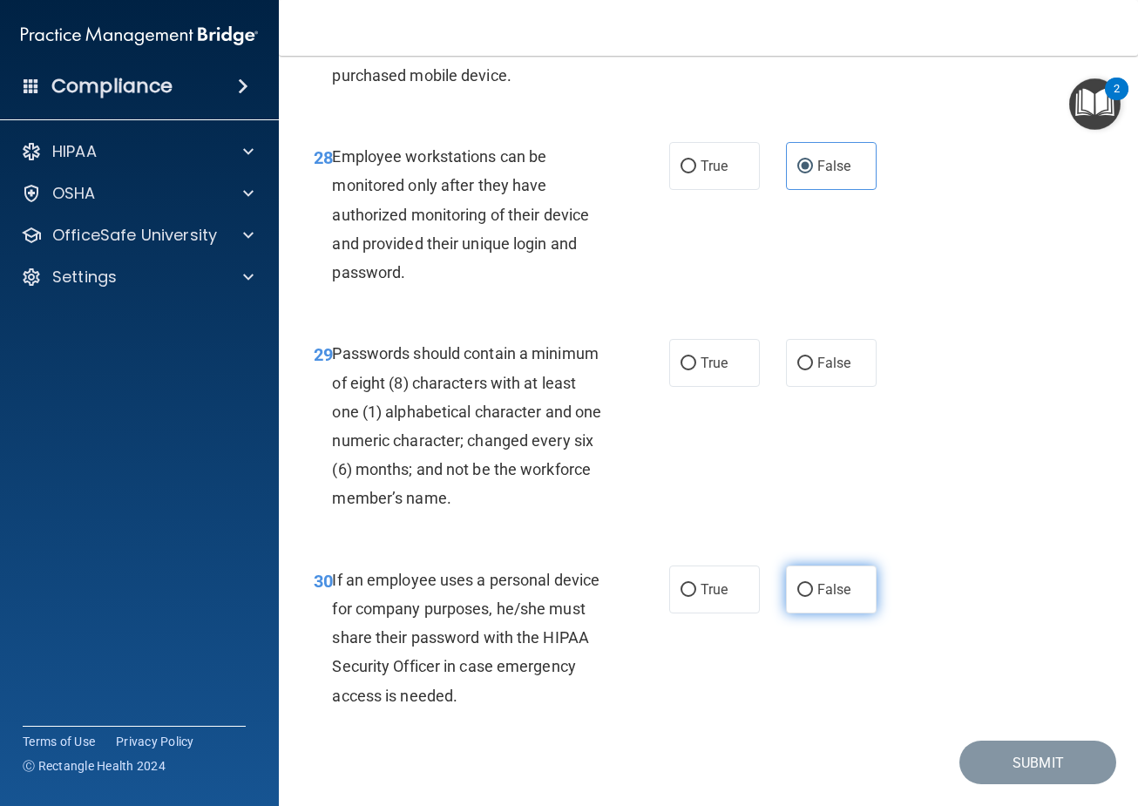
click at [837, 588] on span "False" at bounding box center [834, 589] width 34 height 17
click at [813, 588] on input "False" at bounding box center [805, 590] width 16 height 13
radio input "true"
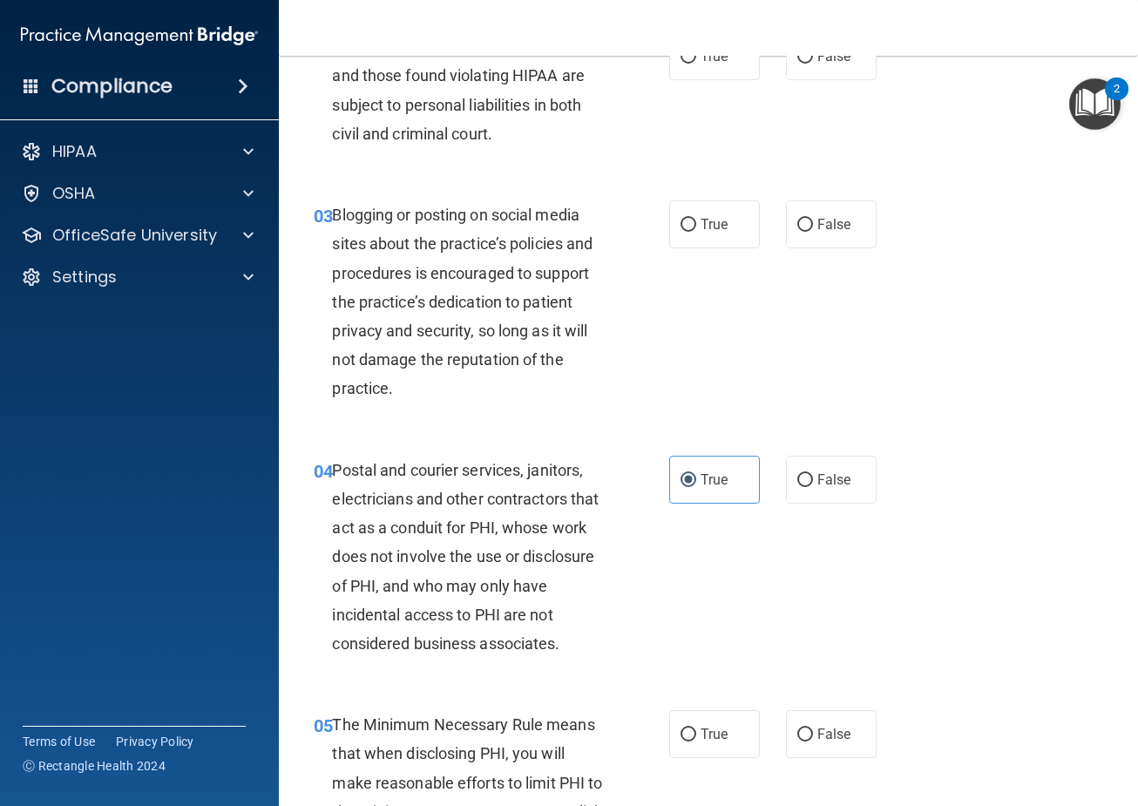
scroll to position [0, 0]
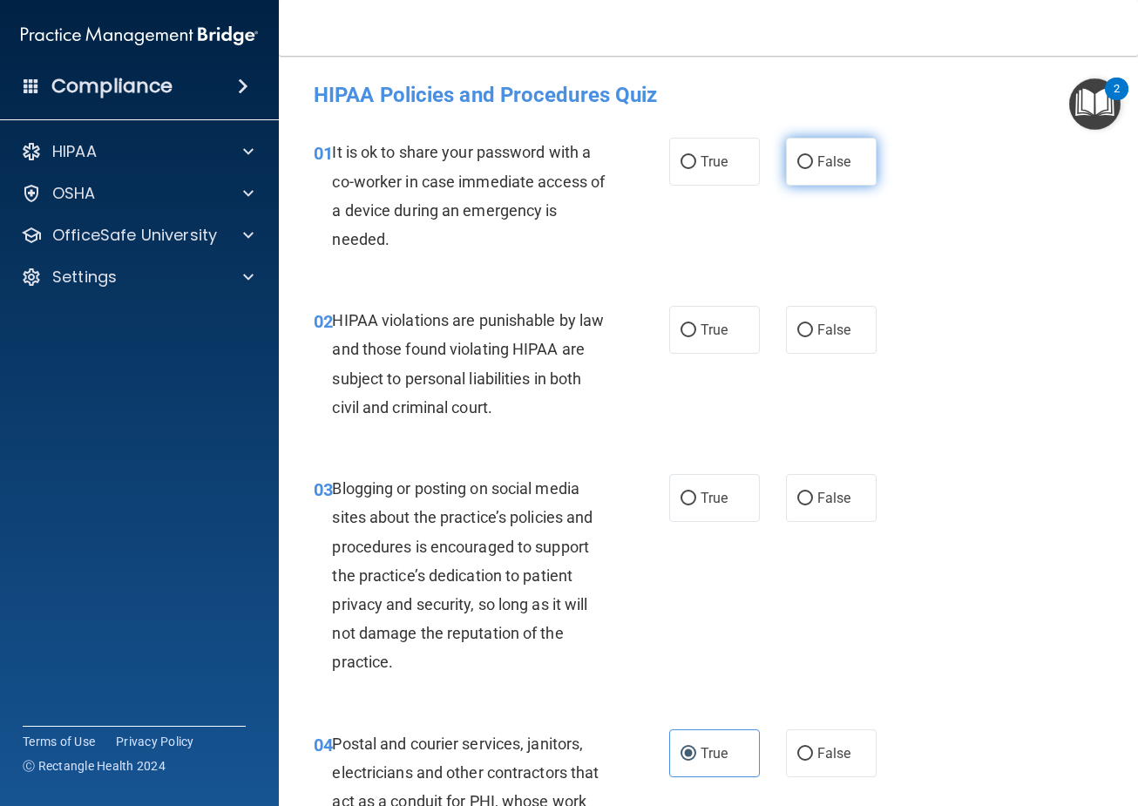
click at [831, 156] on span "False" at bounding box center [834, 161] width 34 height 17
click at [813, 156] on input "False" at bounding box center [805, 162] width 16 height 13
radio input "true"
click at [694, 336] on label "True" at bounding box center [714, 330] width 91 height 48
click at [694, 336] on input "True" at bounding box center [688, 330] width 16 height 13
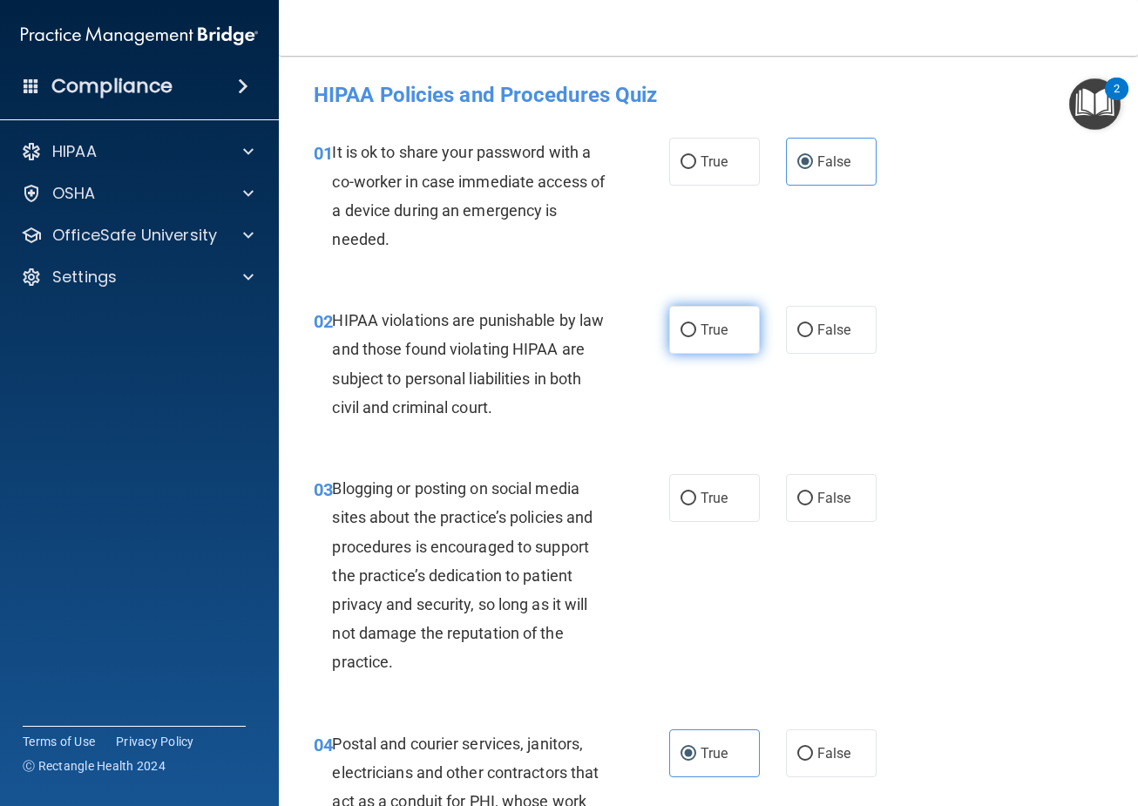
radio input "true"
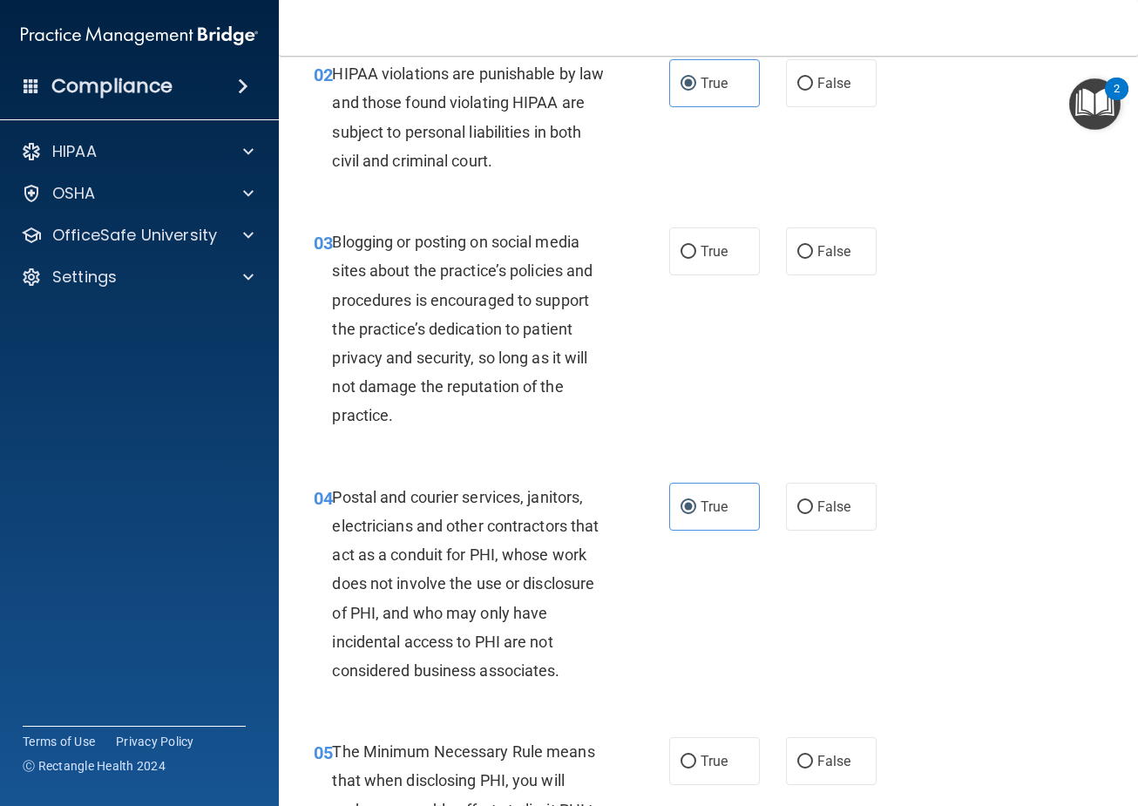
scroll to position [261, 0]
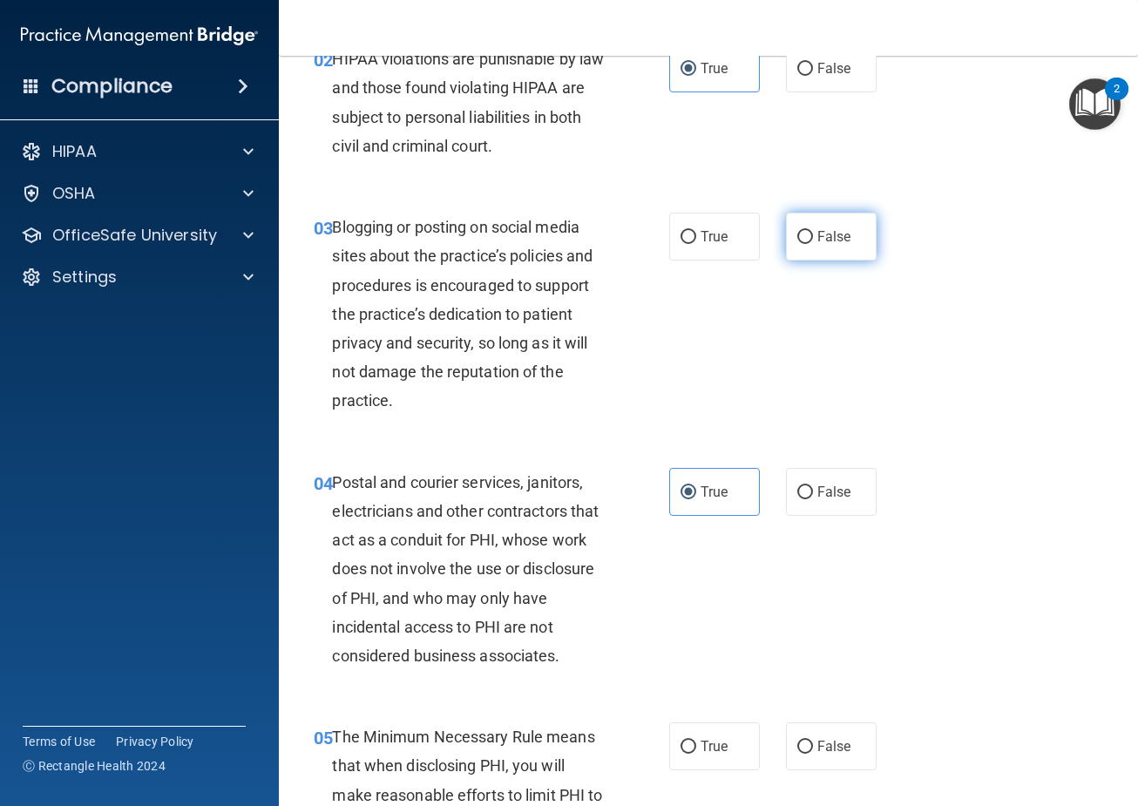
click at [849, 237] on label "False" at bounding box center [831, 237] width 91 height 48
click at [813, 237] on input "False" at bounding box center [805, 237] width 16 height 13
radio input "true"
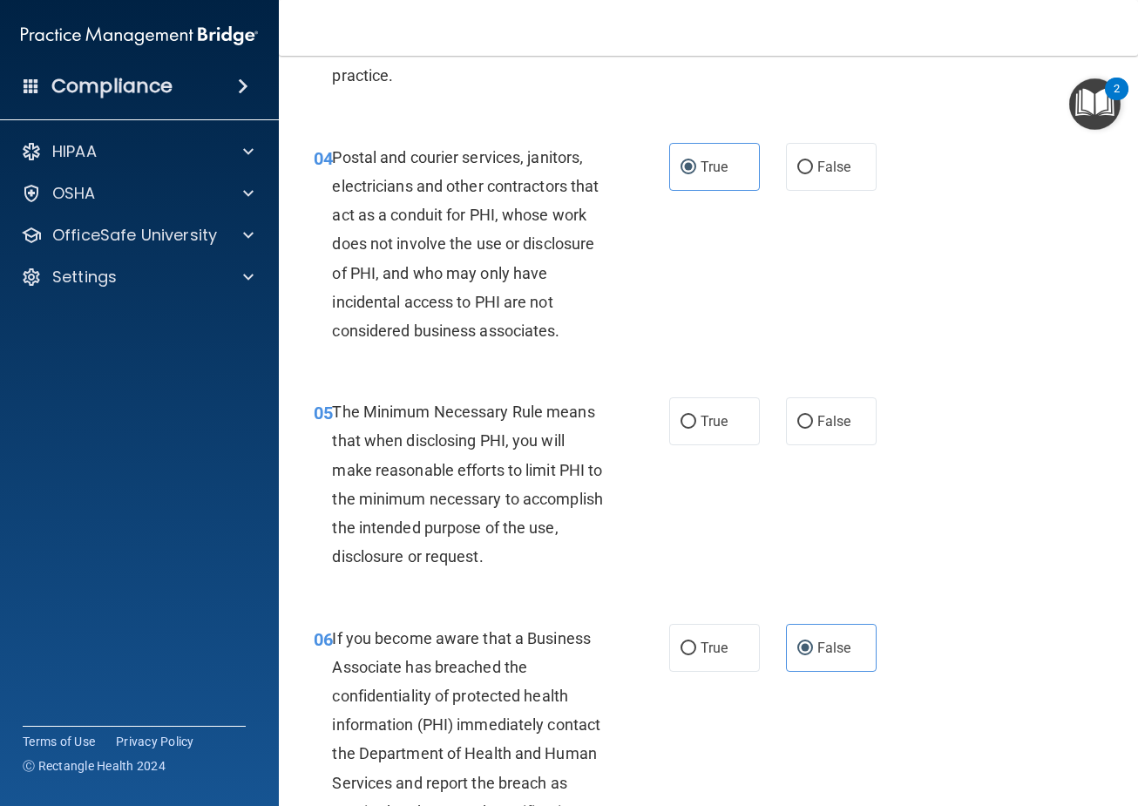
scroll to position [610, 0]
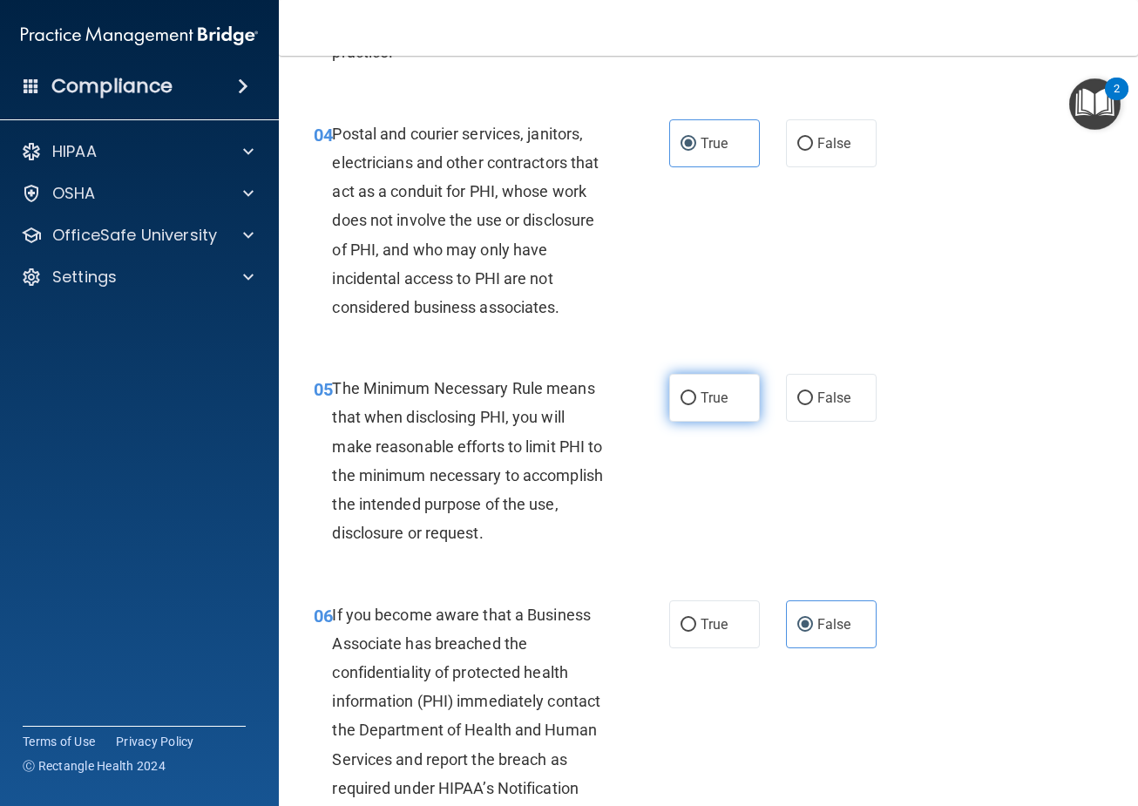
click at [694, 400] on label "True" at bounding box center [714, 398] width 91 height 48
click at [694, 400] on input "True" at bounding box center [688, 398] width 16 height 13
radio input "true"
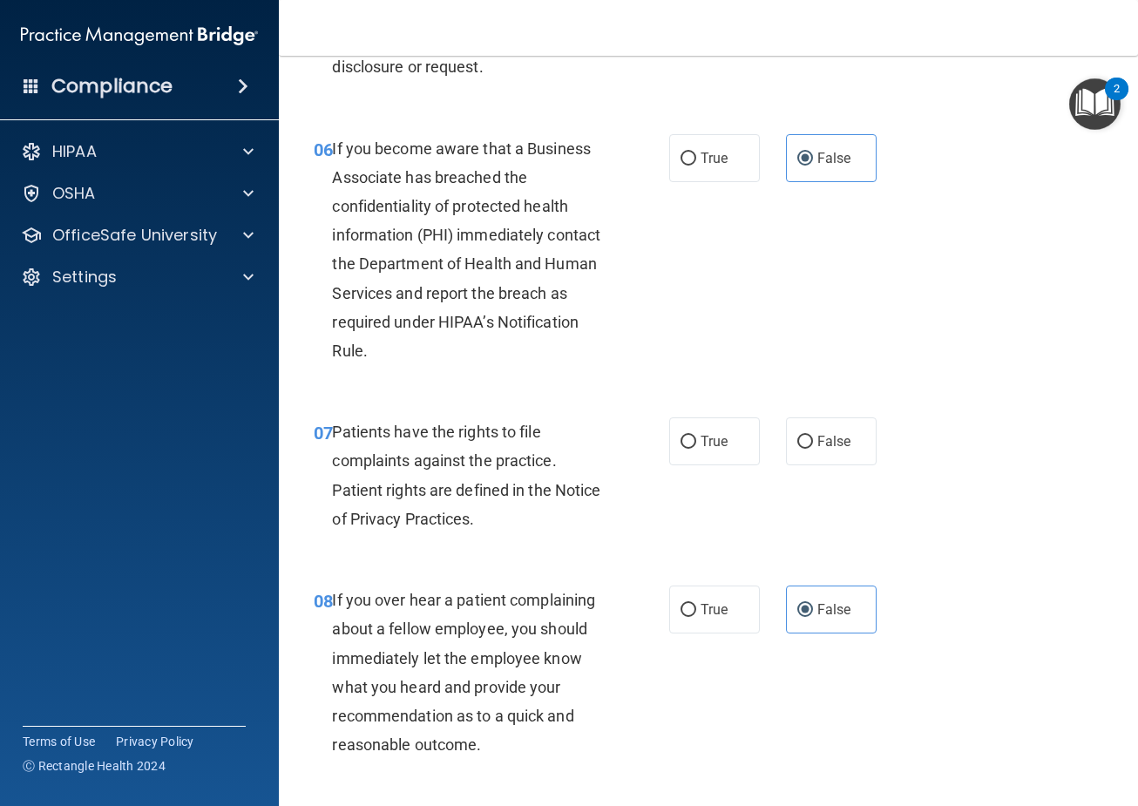
scroll to position [1133, 0]
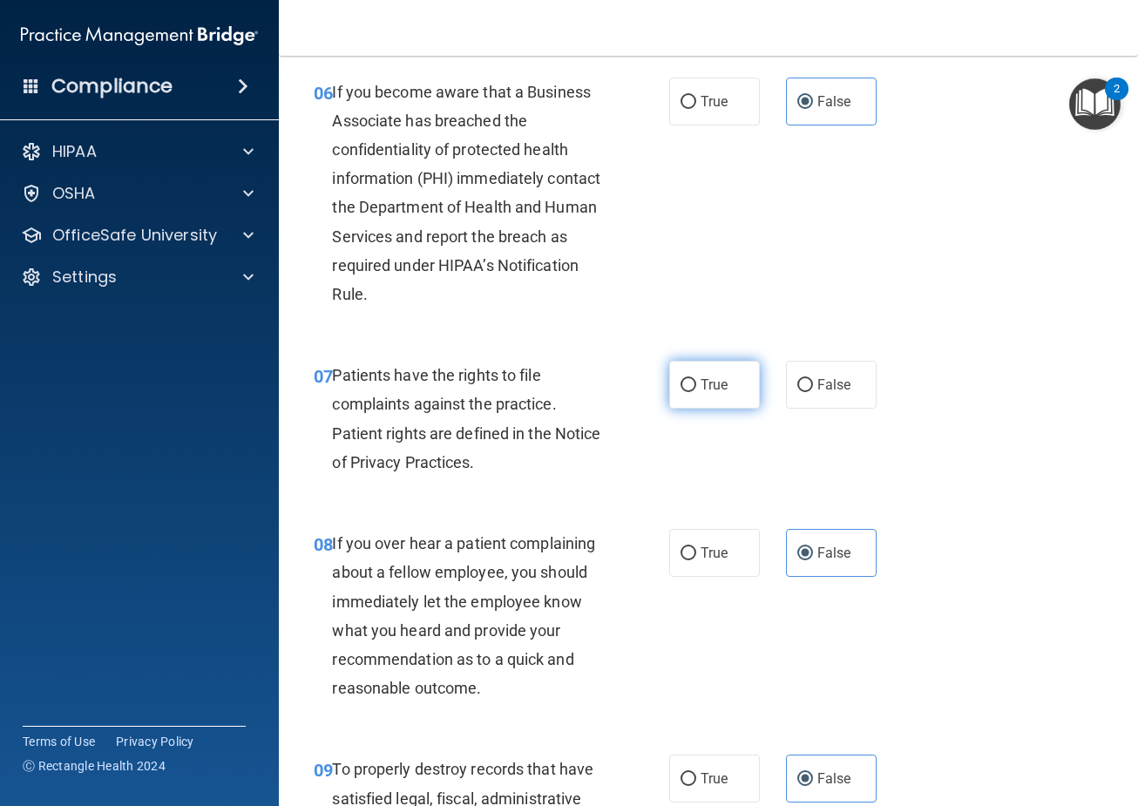
click at [703, 401] on label "True" at bounding box center [714, 385] width 91 height 48
click at [696, 392] on input "True" at bounding box center [688, 385] width 16 height 13
radio input "true"
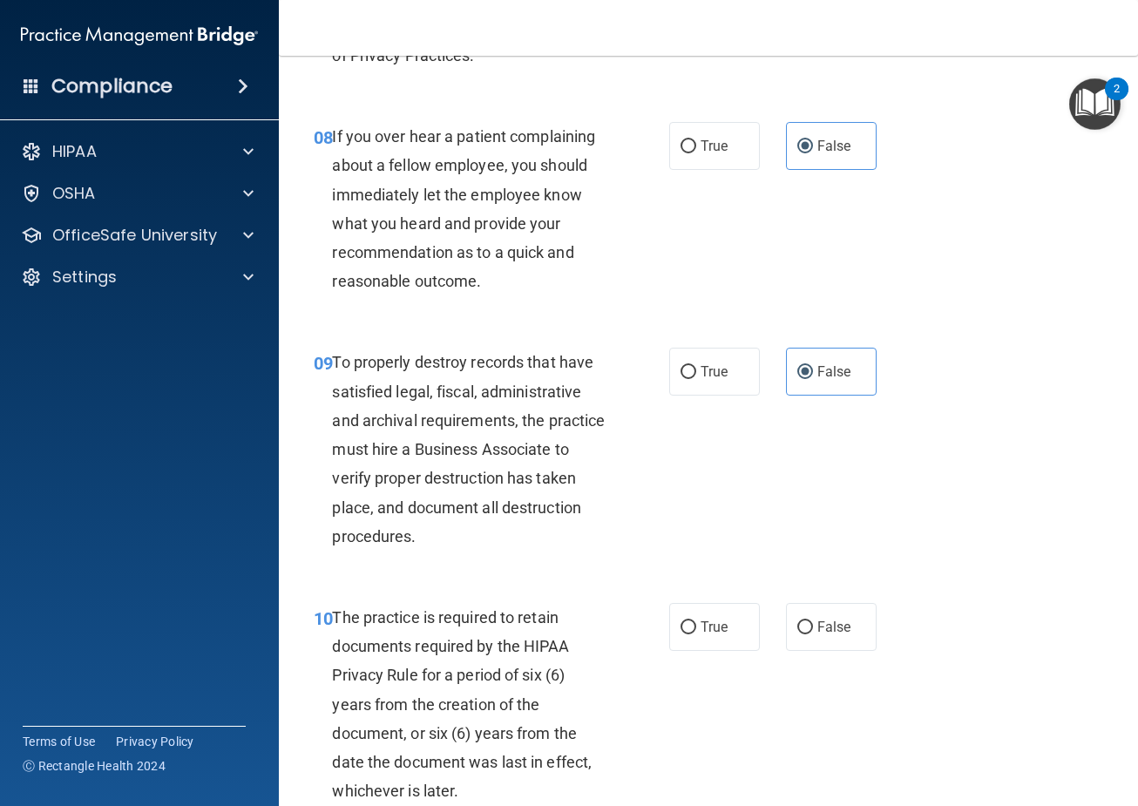
scroll to position [1655, 0]
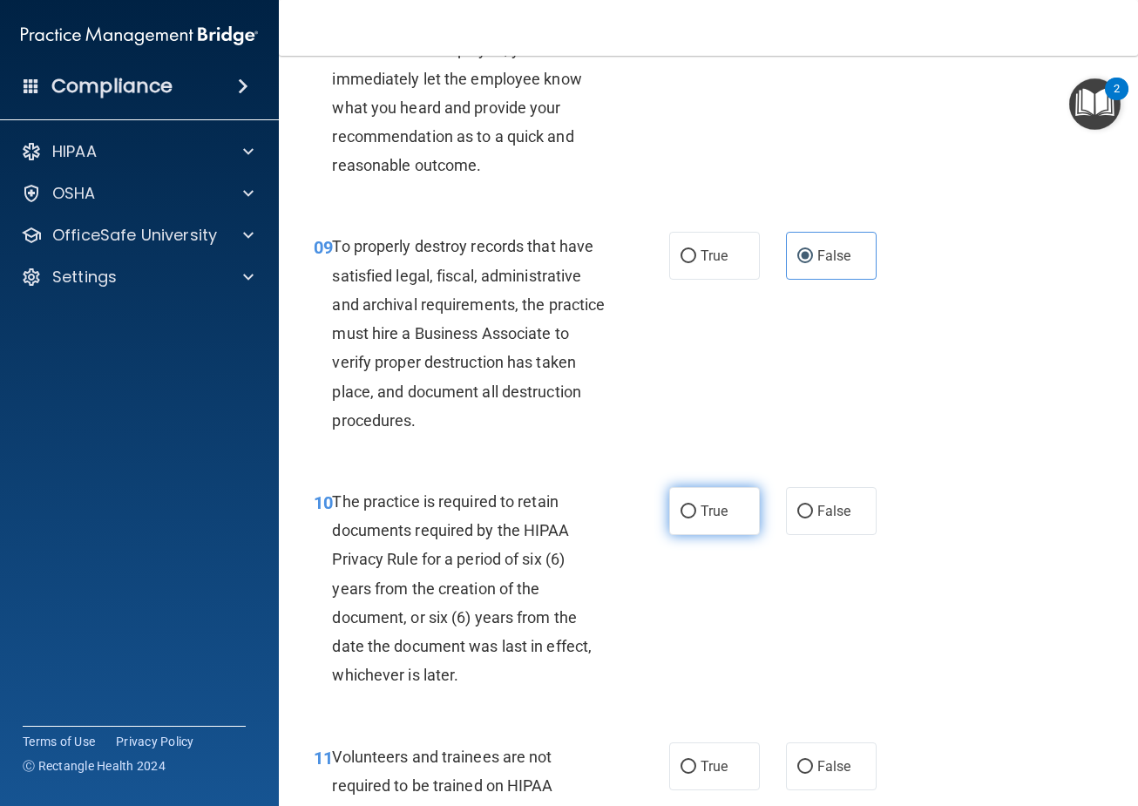
click at [728, 513] on label "True" at bounding box center [714, 511] width 91 height 48
click at [696, 513] on input "True" at bounding box center [688, 511] width 16 height 13
radio input "true"
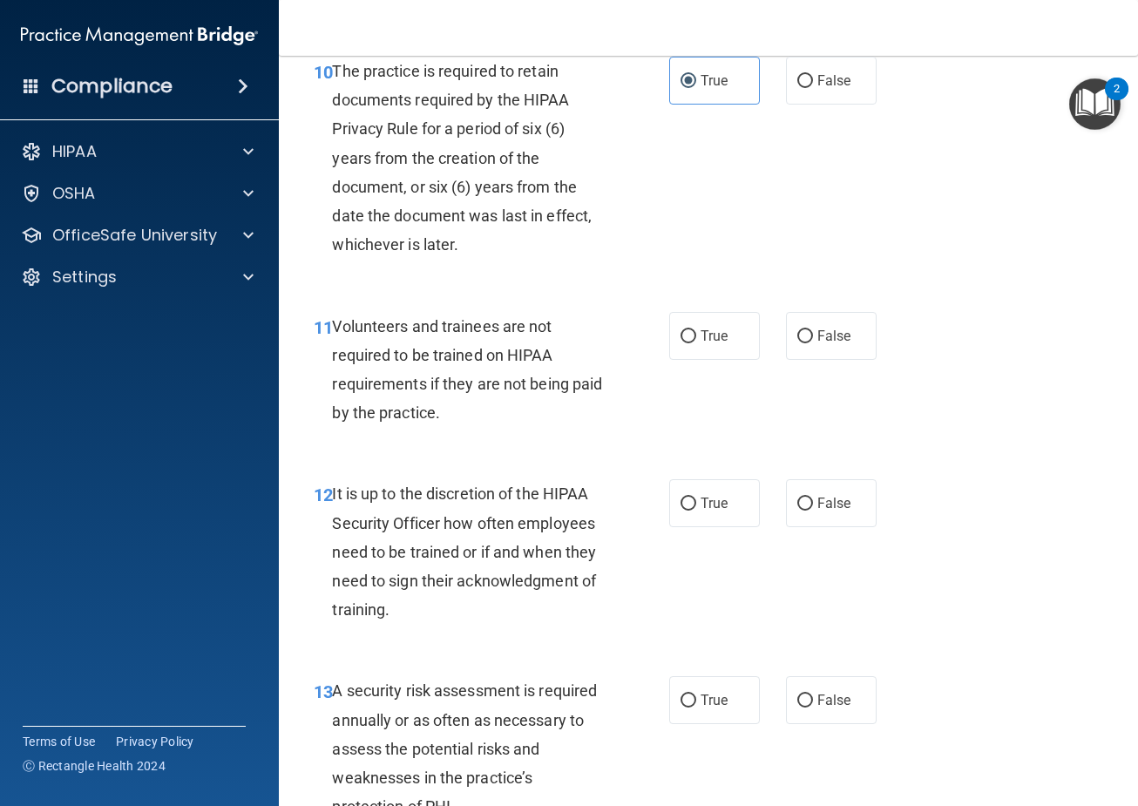
scroll to position [2091, 0]
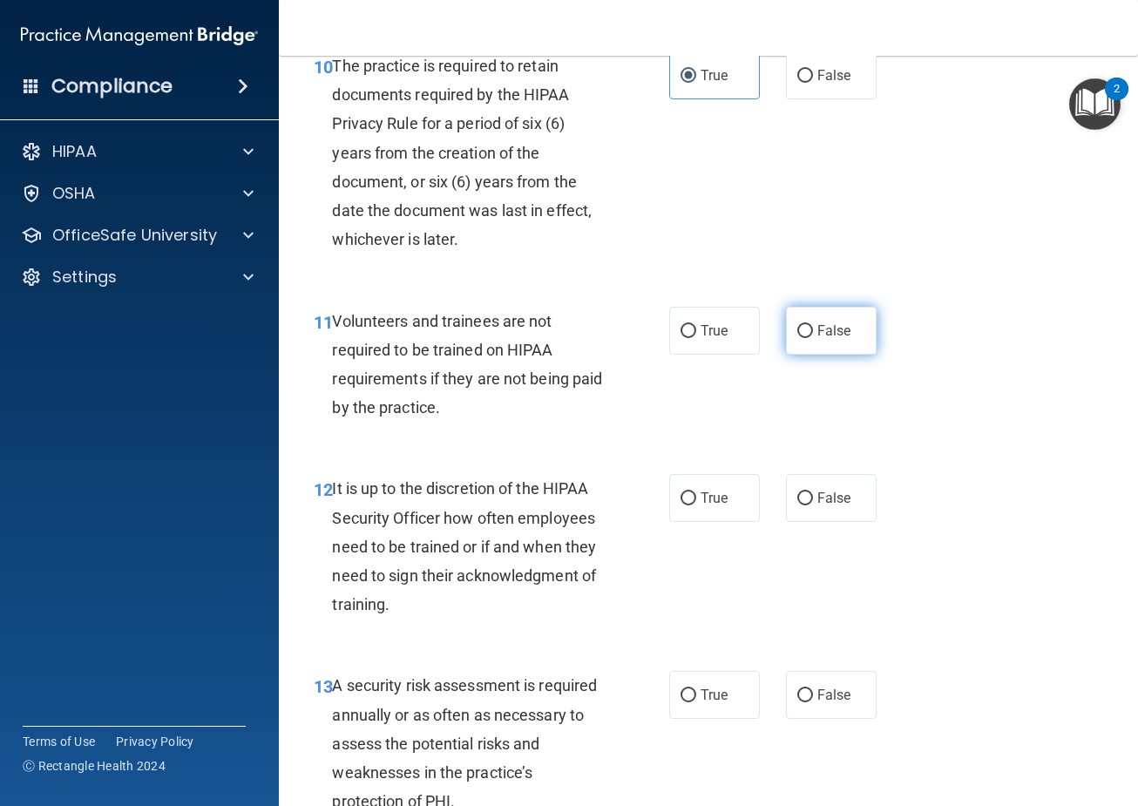
click at [819, 331] on span "False" at bounding box center [834, 330] width 34 height 17
click at [813, 331] on input "False" at bounding box center [805, 331] width 16 height 13
radio input "true"
click at [835, 507] on label "False" at bounding box center [831, 498] width 91 height 48
click at [813, 505] on input "False" at bounding box center [805, 498] width 16 height 13
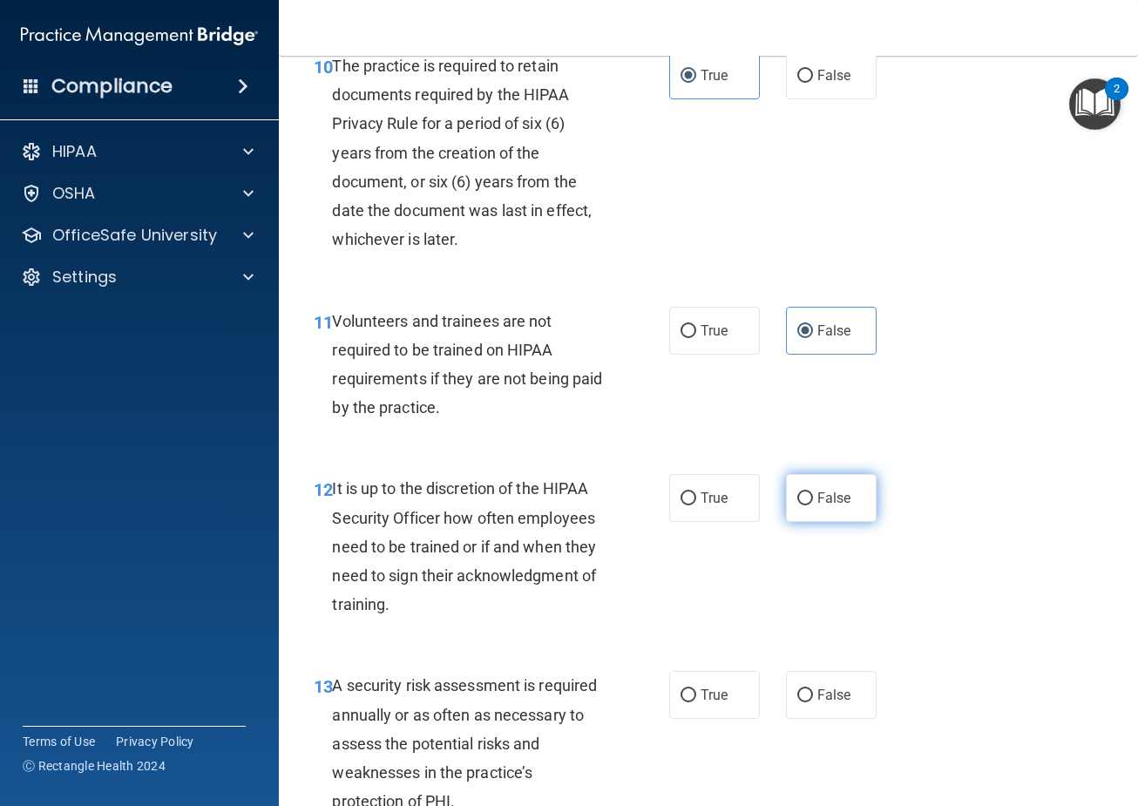
radio input "true"
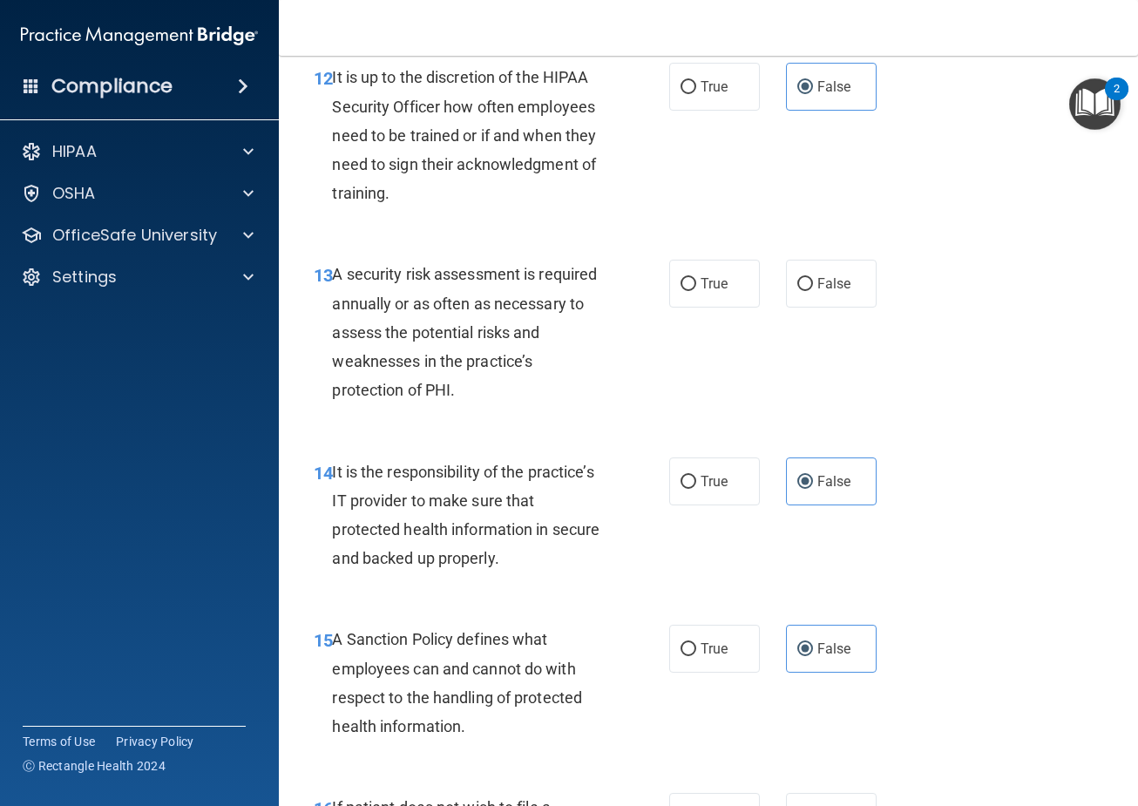
scroll to position [2527, 0]
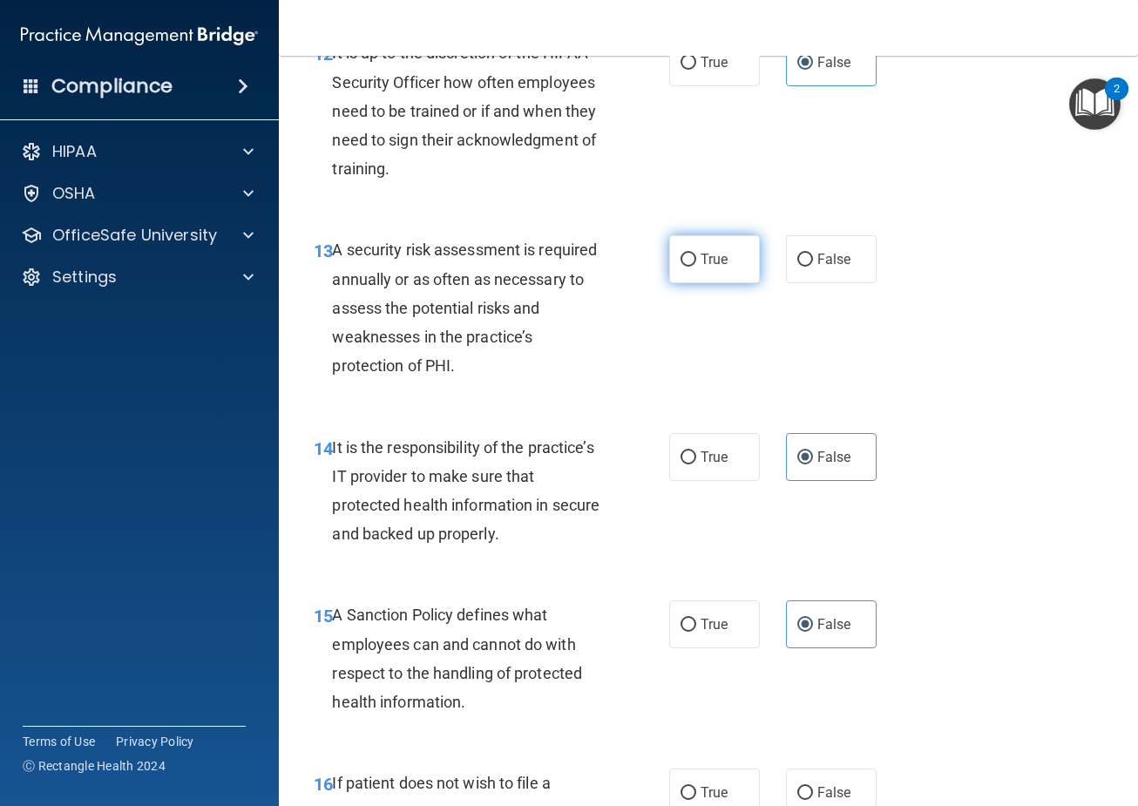
click at [685, 265] on input "True" at bounding box center [688, 260] width 16 height 13
radio input "true"
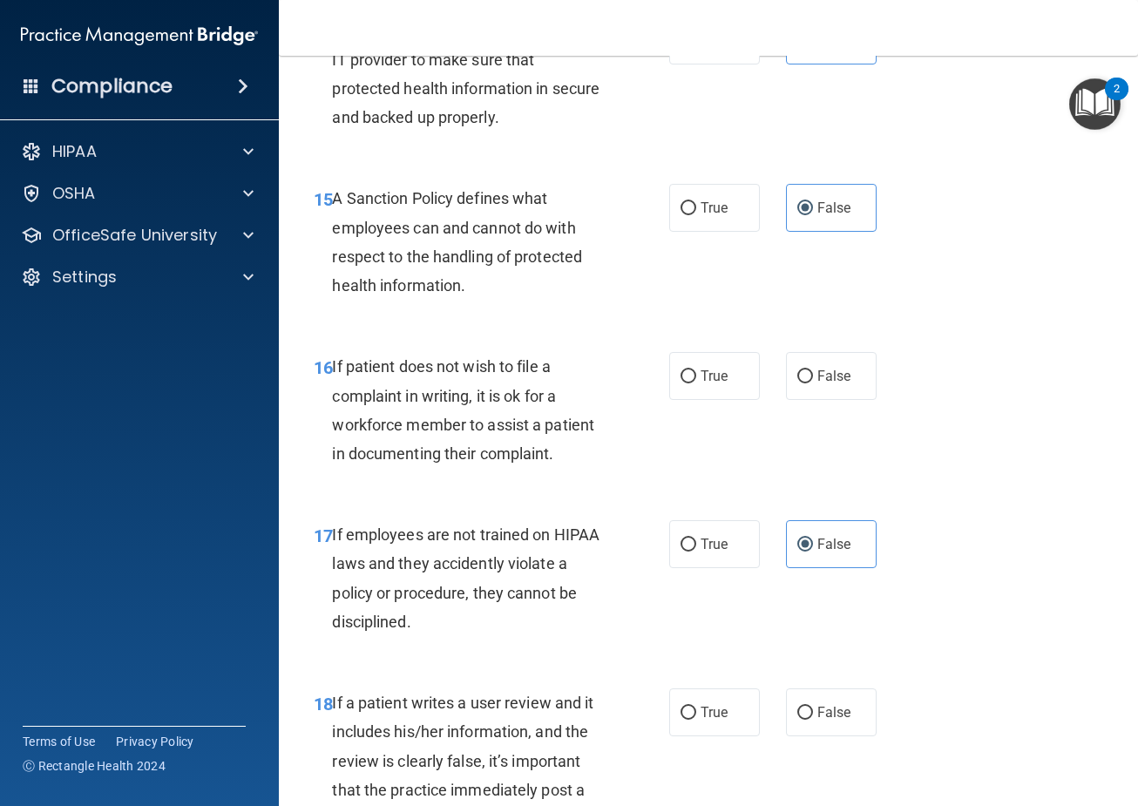
scroll to position [2962, 0]
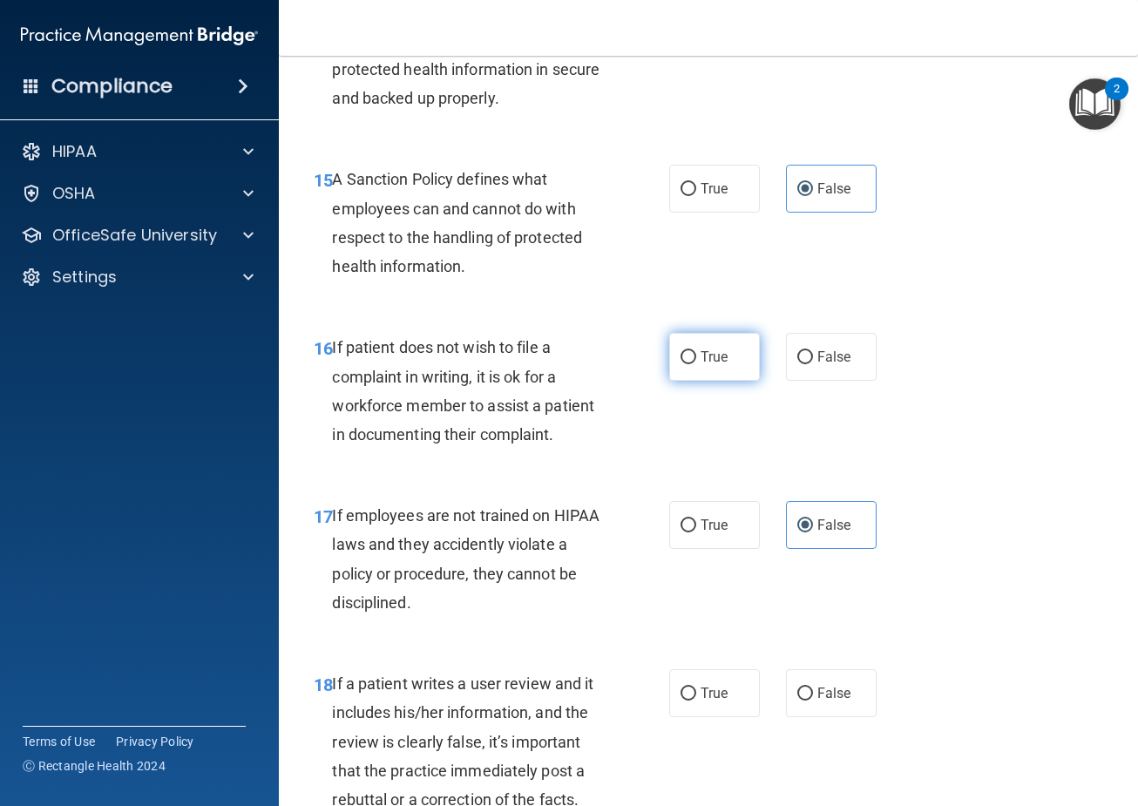
click at [692, 372] on label "True" at bounding box center [714, 357] width 91 height 48
click at [692, 364] on input "True" at bounding box center [688, 357] width 16 height 13
radio input "true"
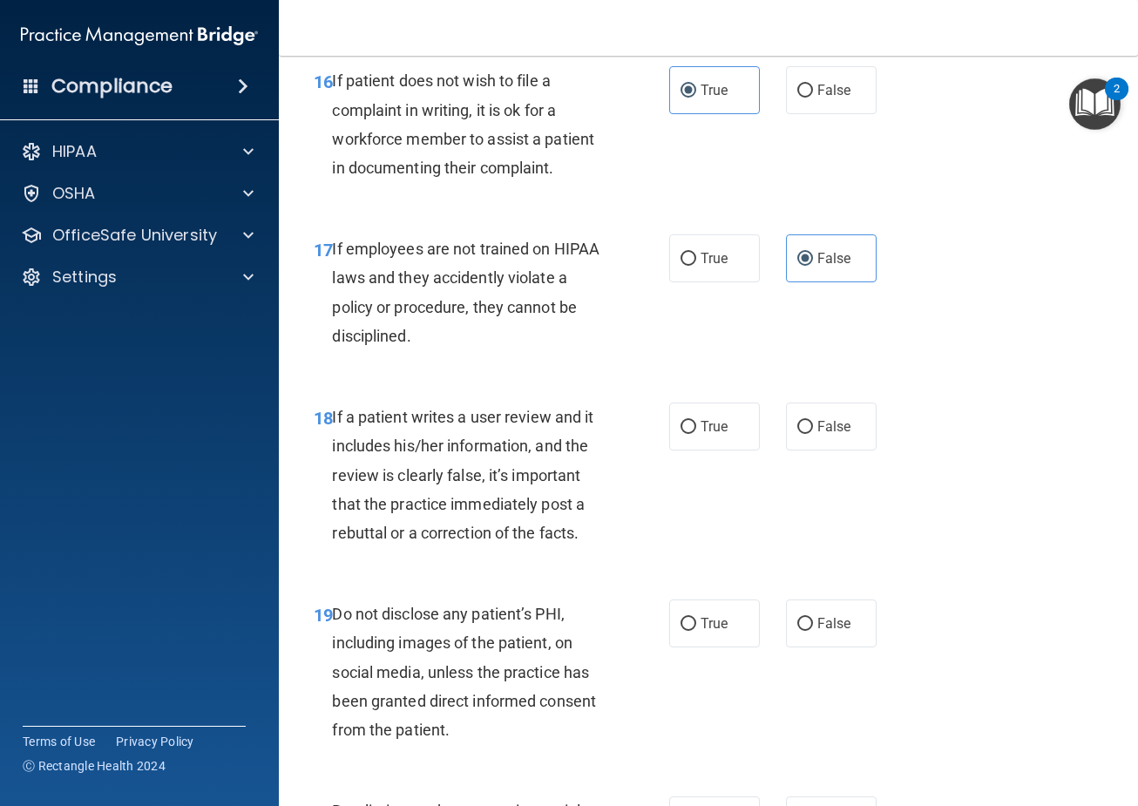
scroll to position [3311, 0]
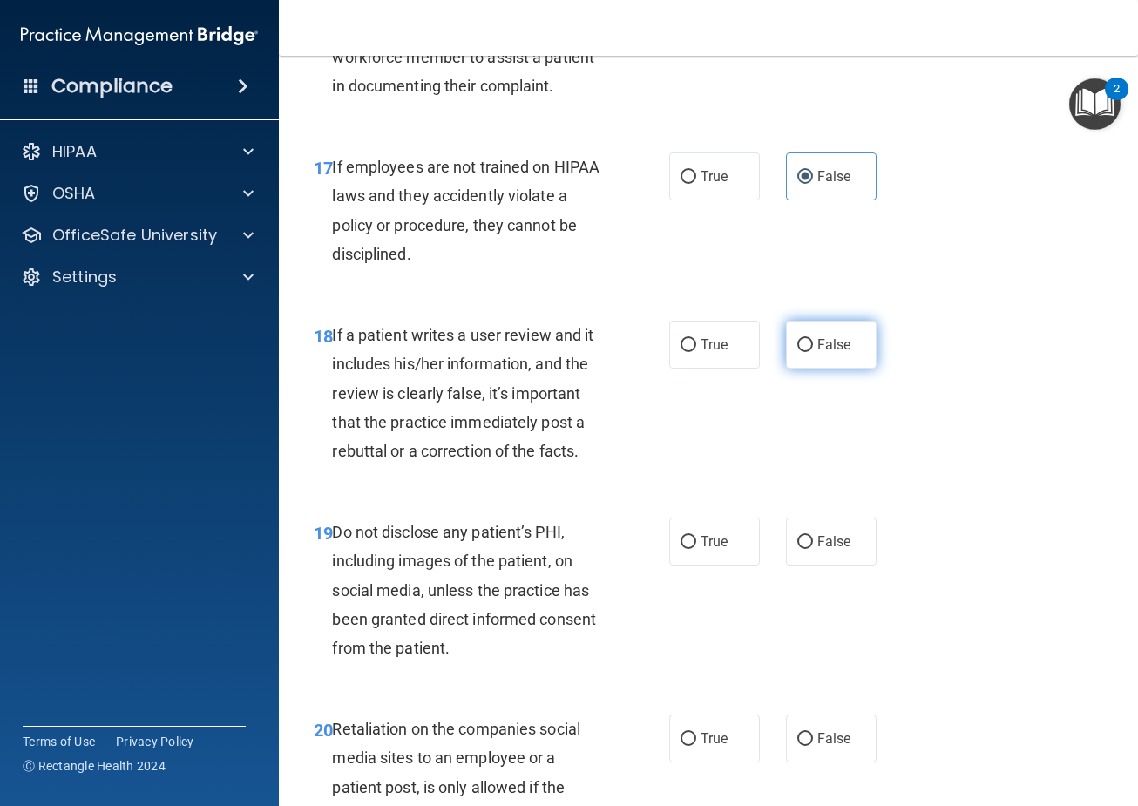
click at [844, 361] on label "False" at bounding box center [831, 345] width 91 height 48
click at [813, 352] on input "False" at bounding box center [805, 345] width 16 height 13
radio input "true"
click at [708, 551] on label "True" at bounding box center [714, 542] width 91 height 48
click at [696, 549] on input "True" at bounding box center [688, 542] width 16 height 13
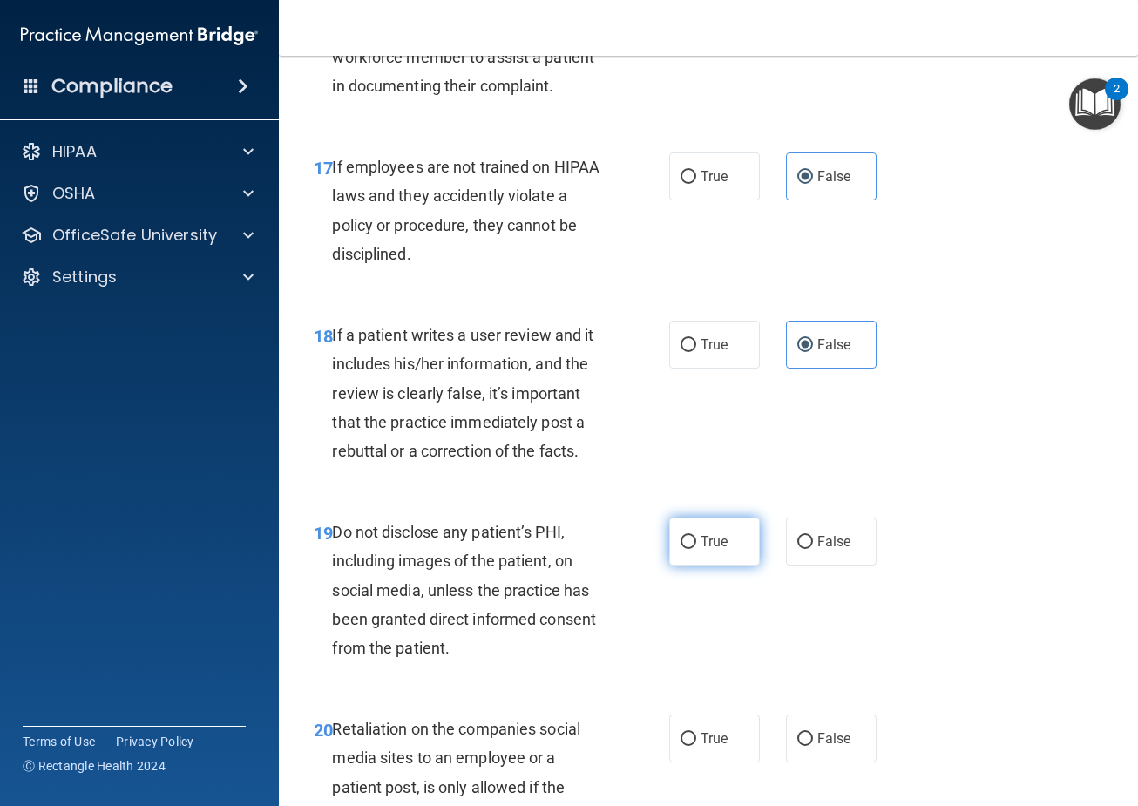
radio input "true"
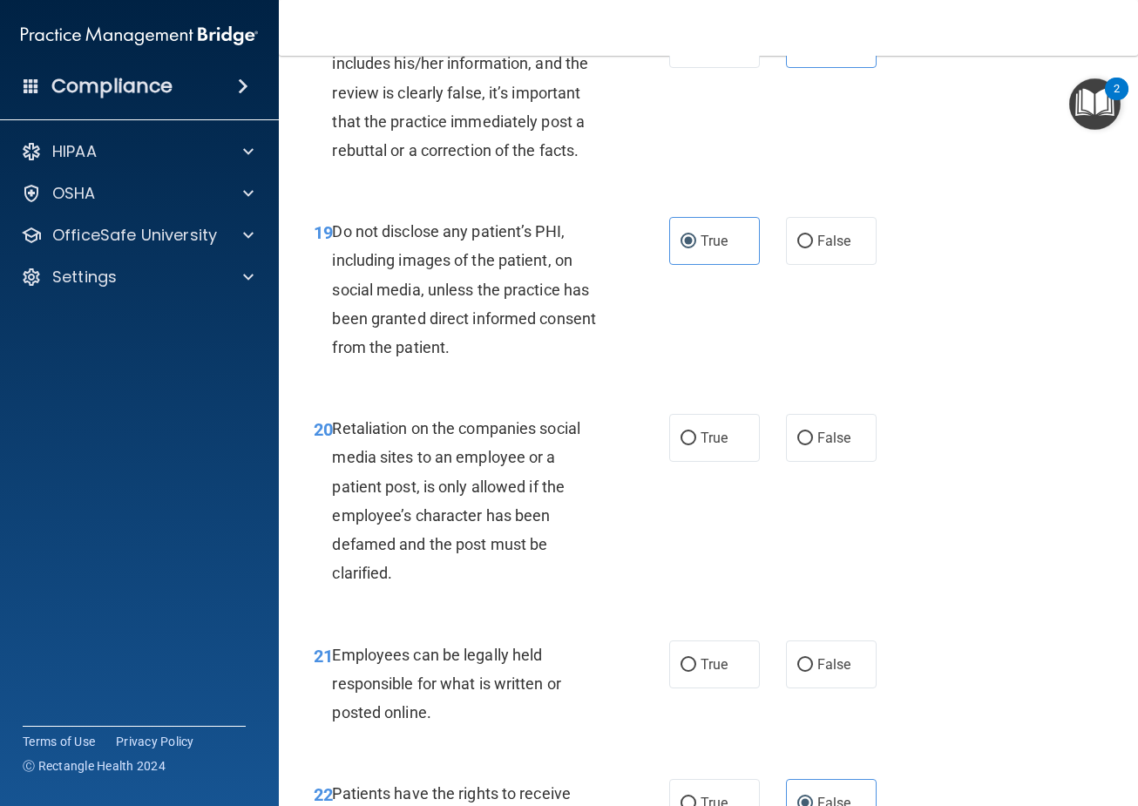
scroll to position [3659, 0]
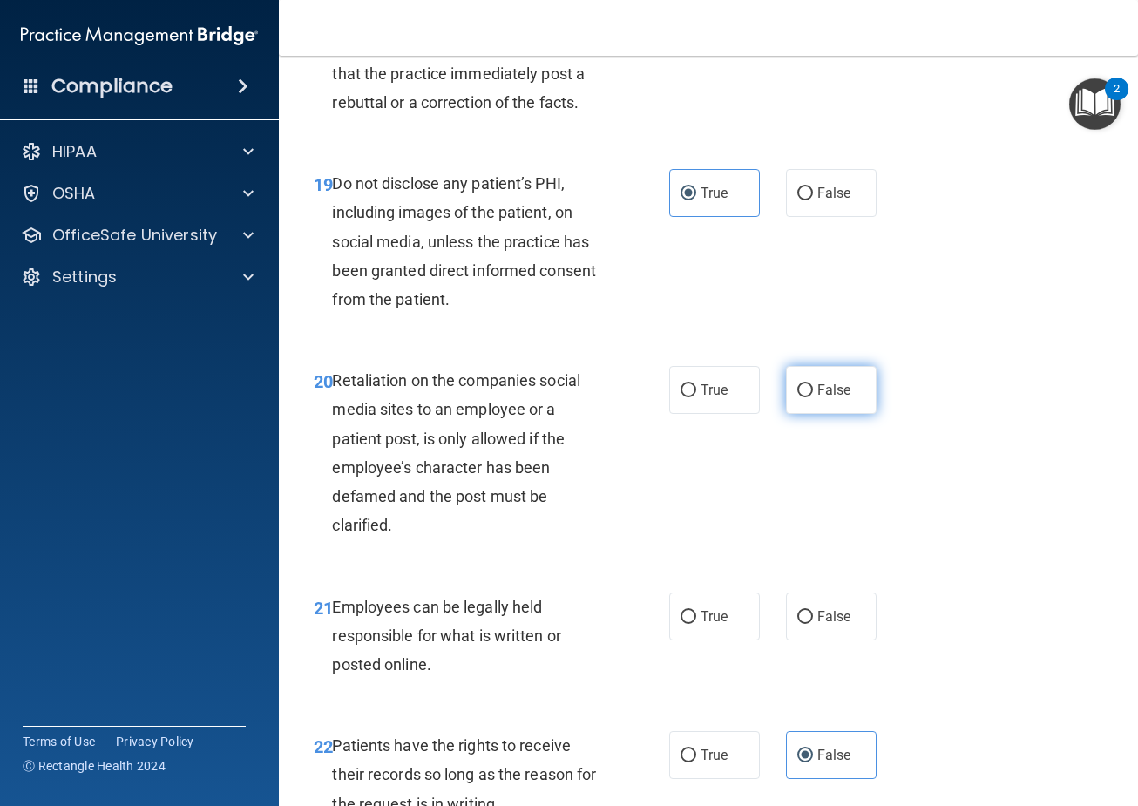
click at [827, 399] on label "False" at bounding box center [831, 390] width 91 height 48
click at [813, 397] on input "False" at bounding box center [805, 390] width 16 height 13
radio input "true"
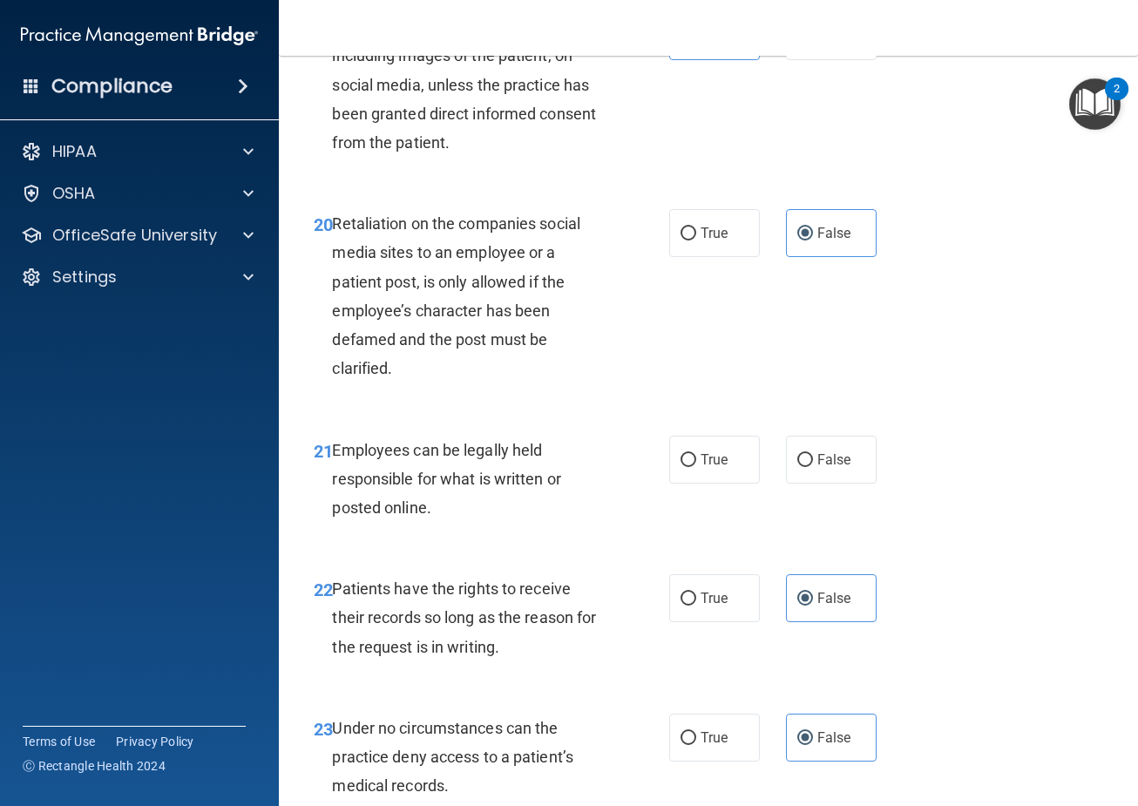
scroll to position [3834, 0]
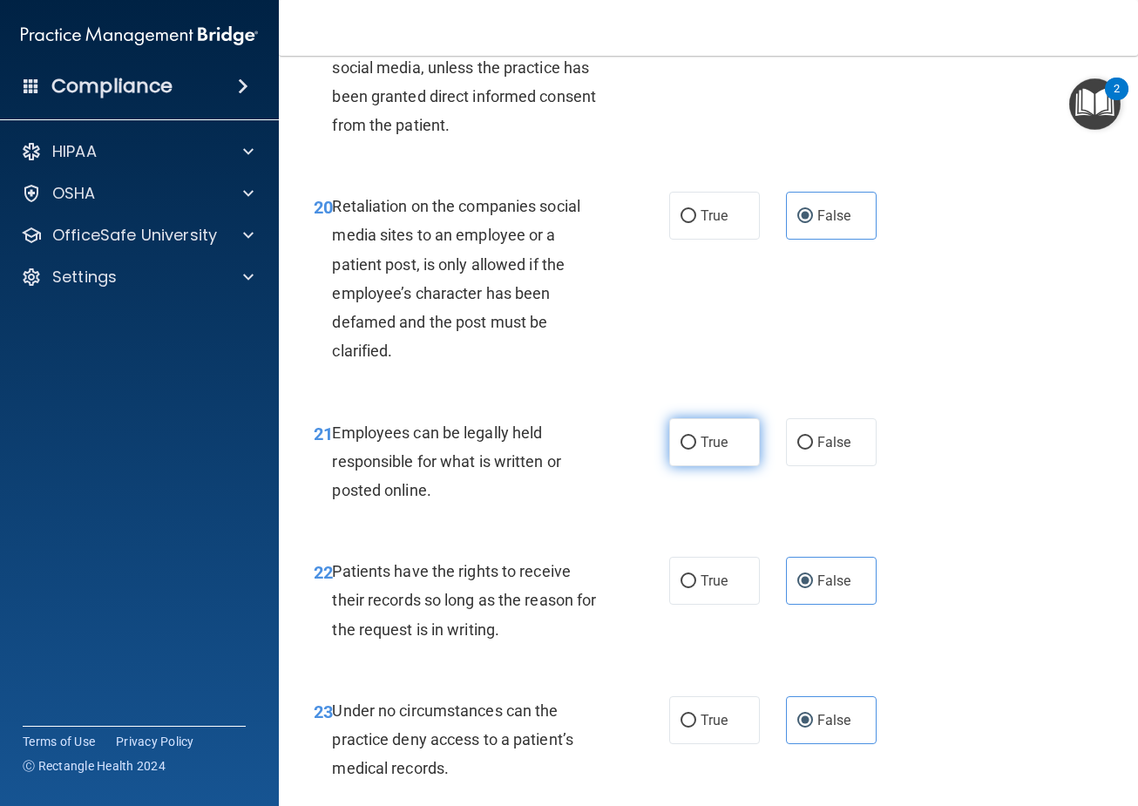
click at [714, 451] on label "True" at bounding box center [714, 442] width 91 height 48
click at [696, 450] on input "True" at bounding box center [688, 443] width 16 height 13
radio input "true"
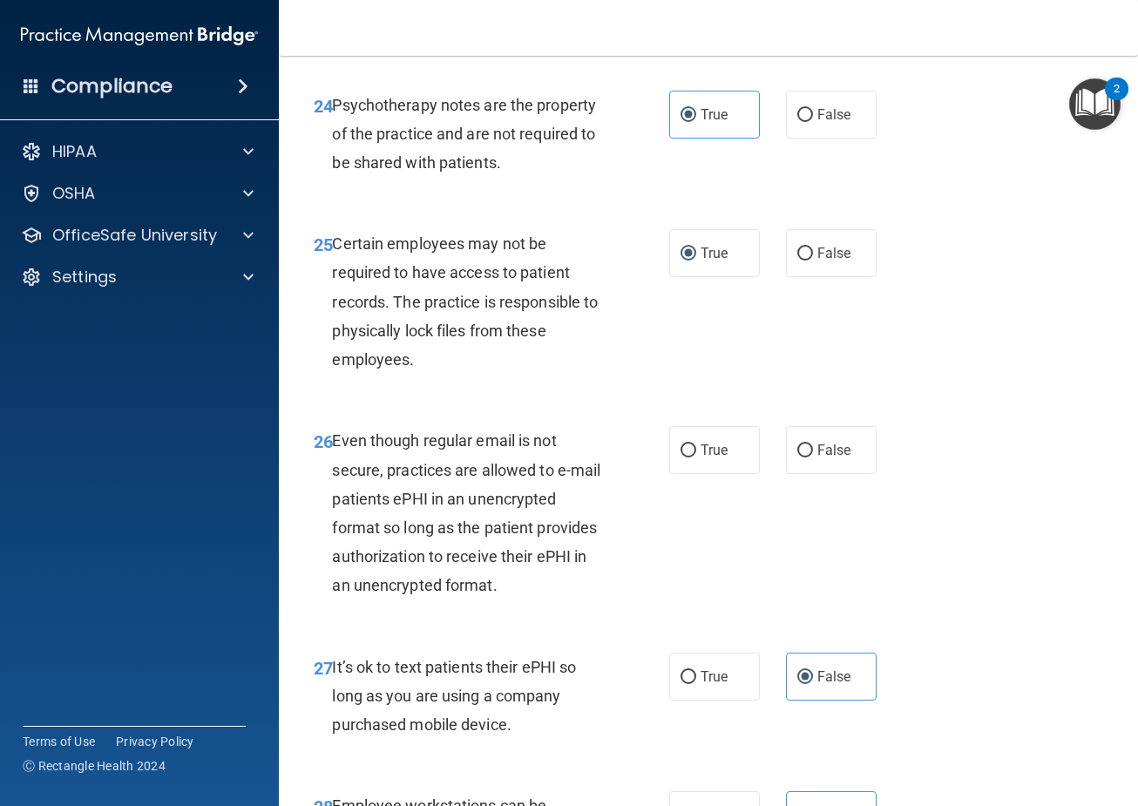
scroll to position [4618, 0]
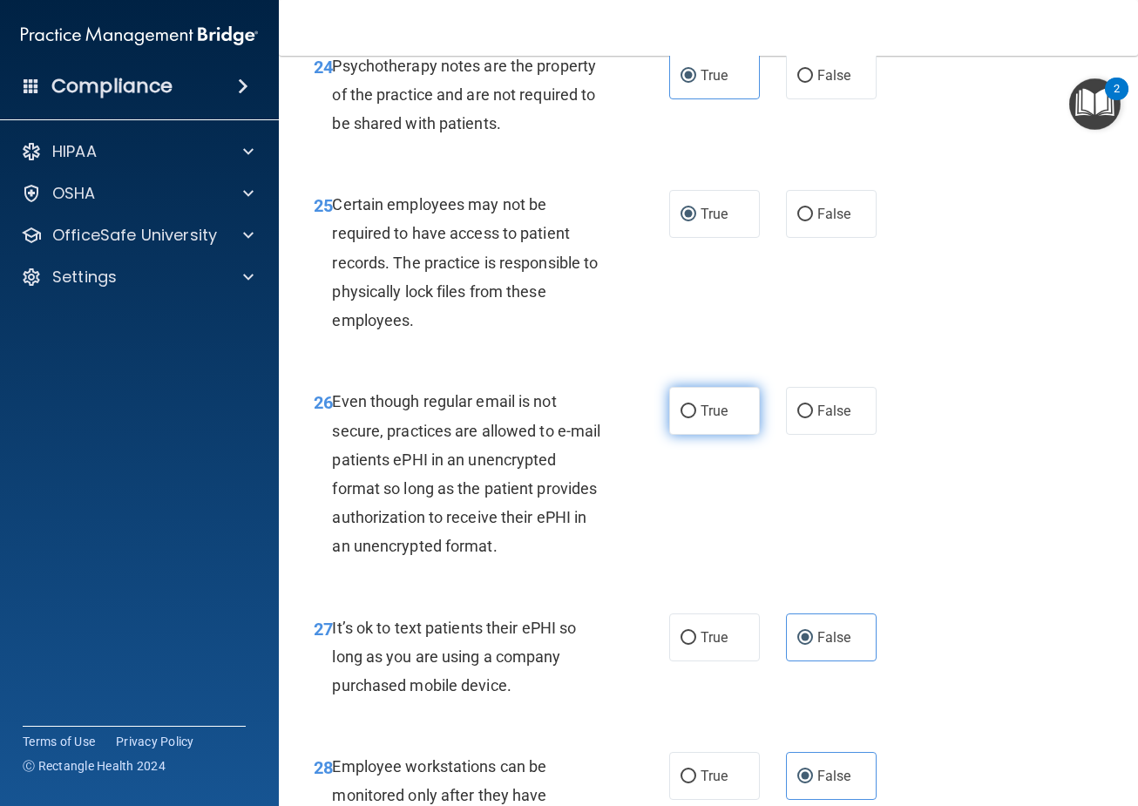
click at [705, 387] on label "True" at bounding box center [714, 411] width 91 height 48
click at [696, 405] on input "True" at bounding box center [688, 411] width 16 height 13
radio input "true"
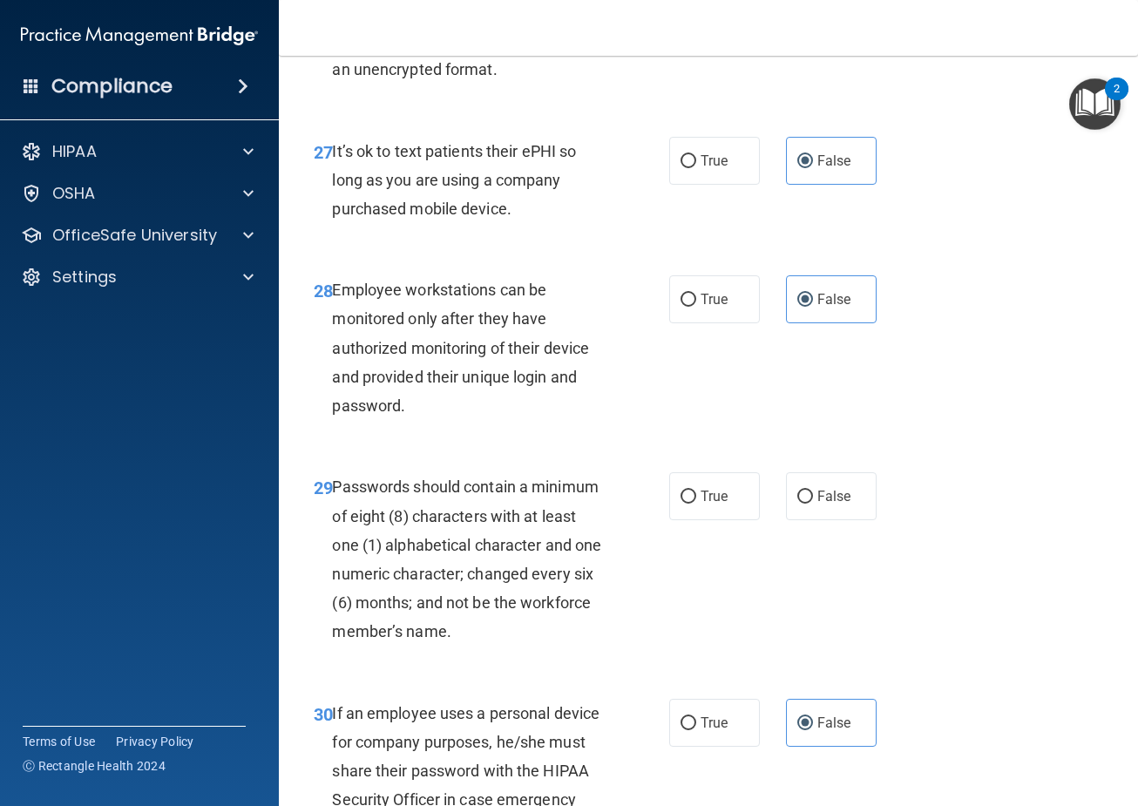
scroll to position [5141, 0]
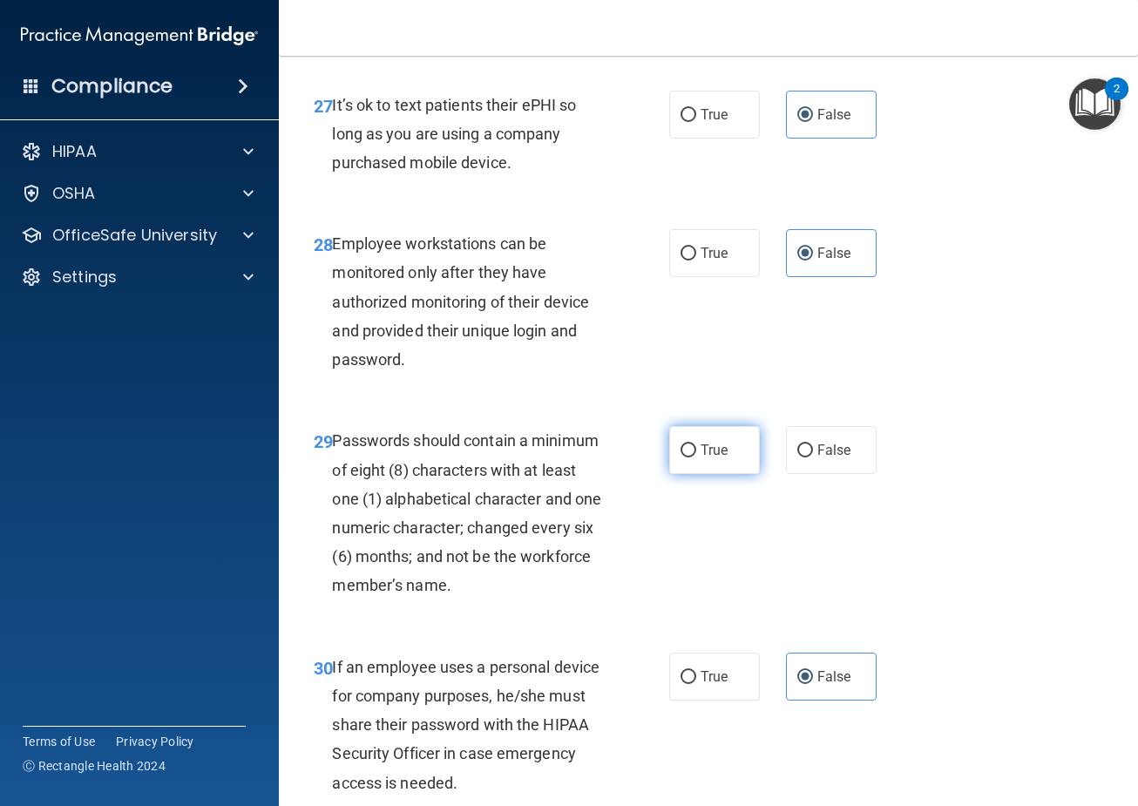
click at [695, 461] on label "True" at bounding box center [714, 450] width 91 height 48
click at [695, 457] on input "True" at bounding box center [688, 450] width 16 height 13
radio input "true"
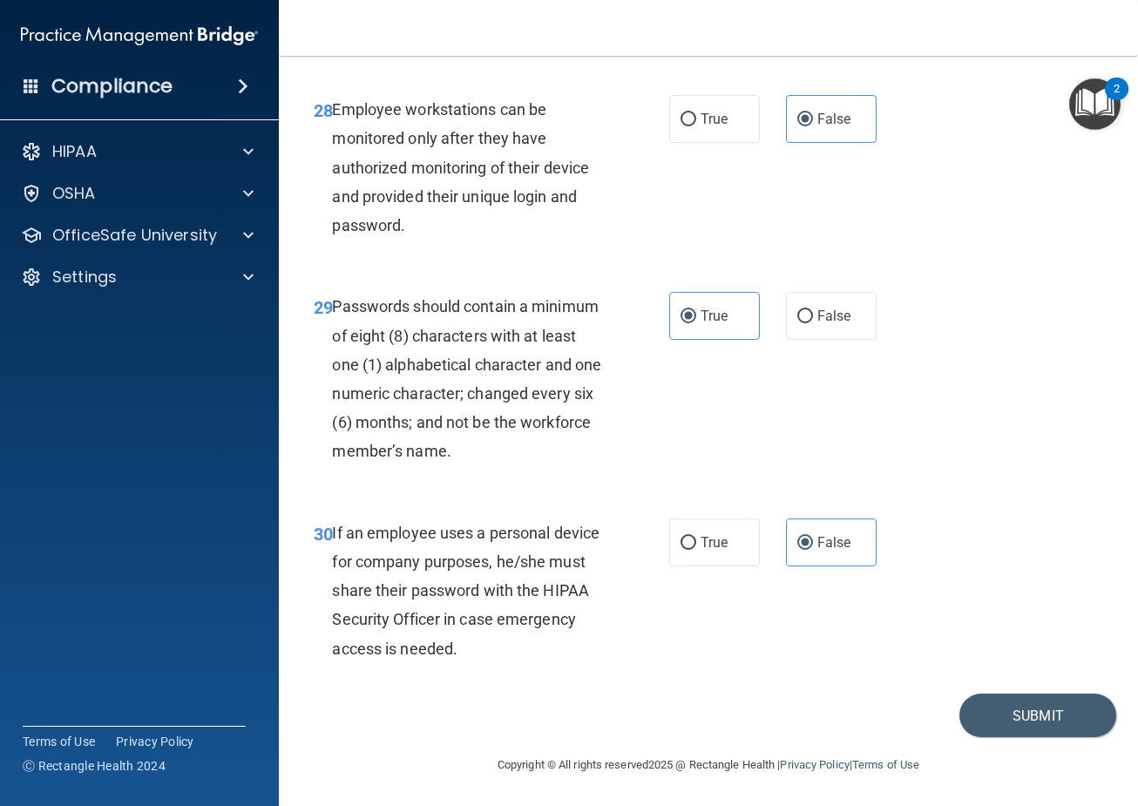
scroll to position [5276, 0]
click at [999, 715] on button "Submit" at bounding box center [1037, 715] width 157 height 44
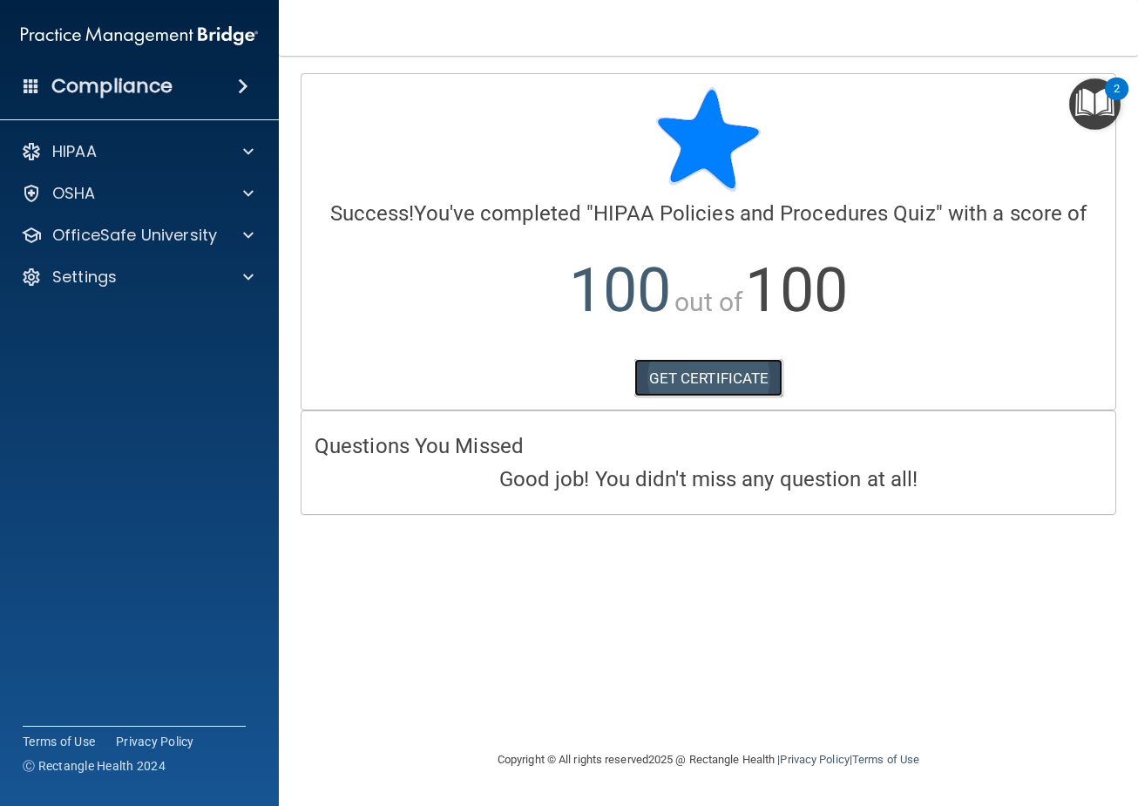
click at [728, 384] on link "GET CERTIFICATE" at bounding box center [708, 378] width 149 height 38
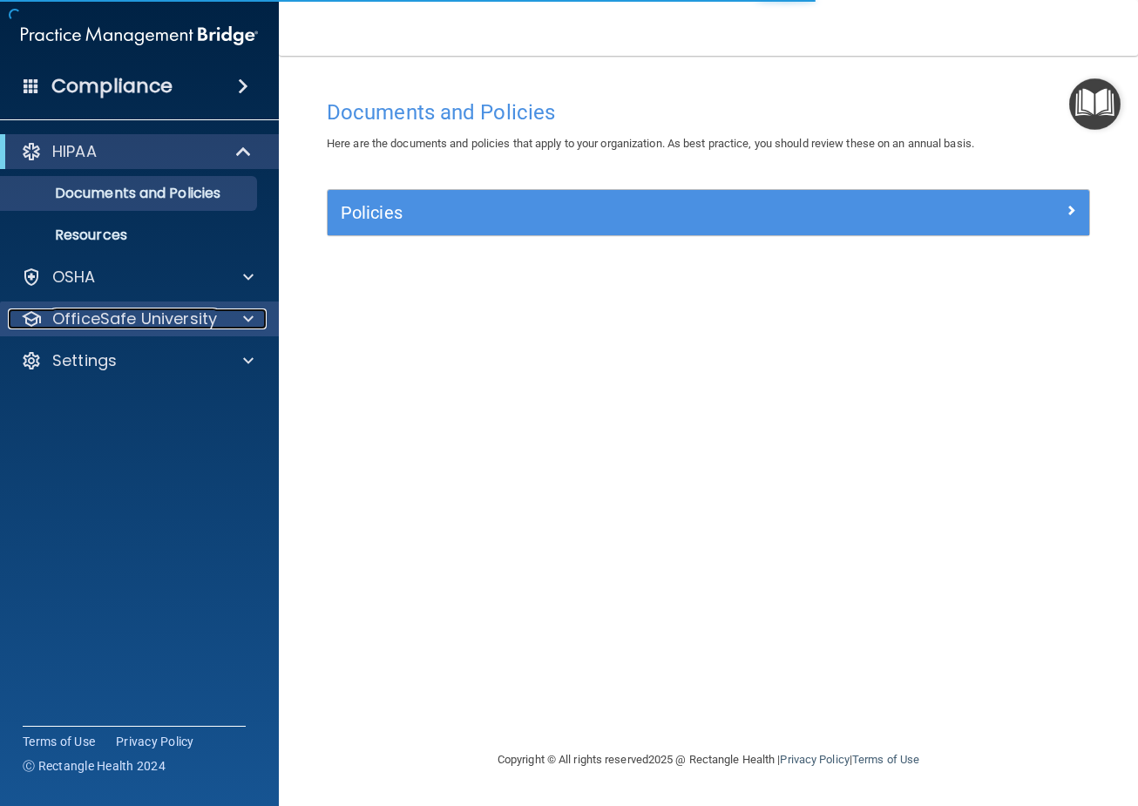
click at [250, 320] on span at bounding box center [248, 318] width 10 height 21
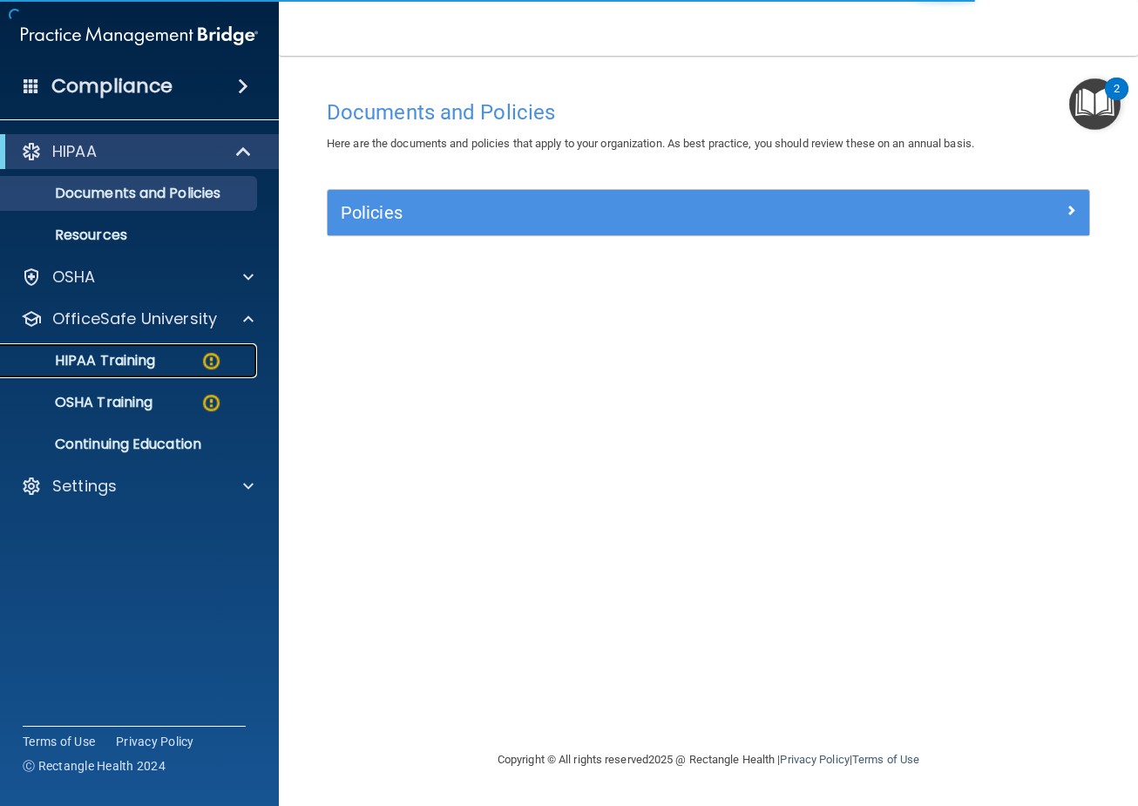
click at [137, 365] on p "HIPAA Training" at bounding box center [83, 360] width 144 height 17
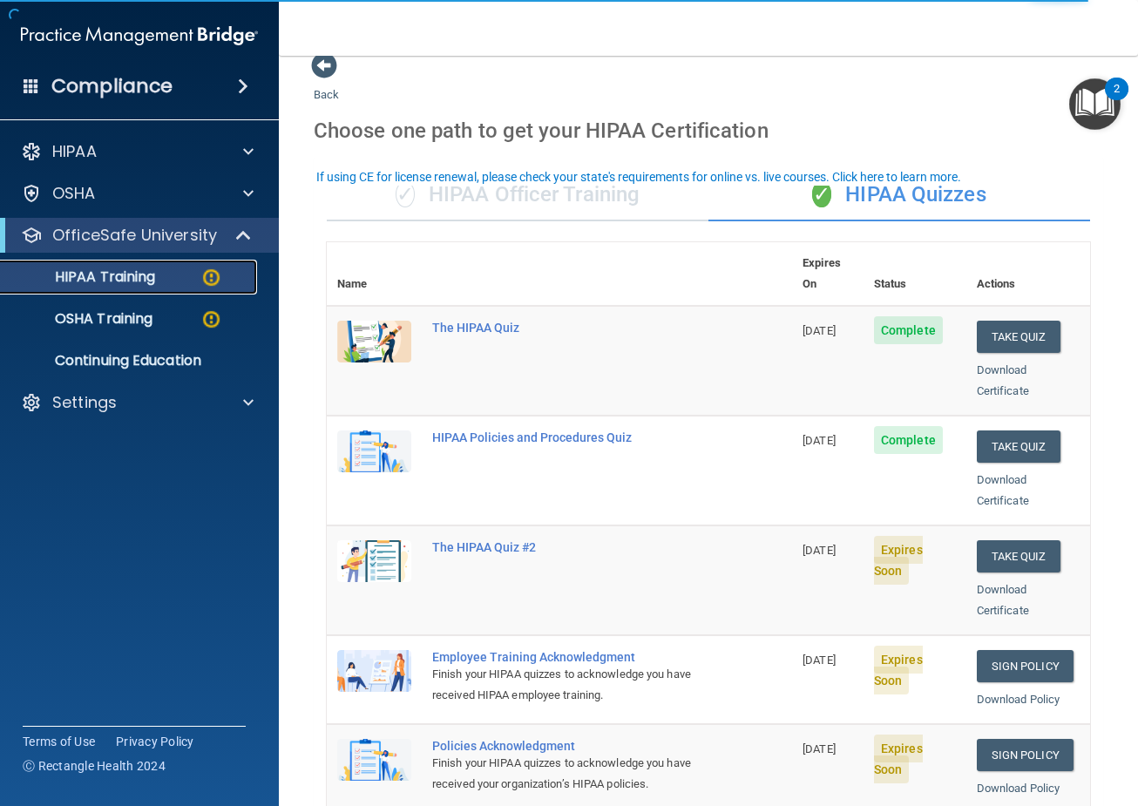
scroll to position [87, 0]
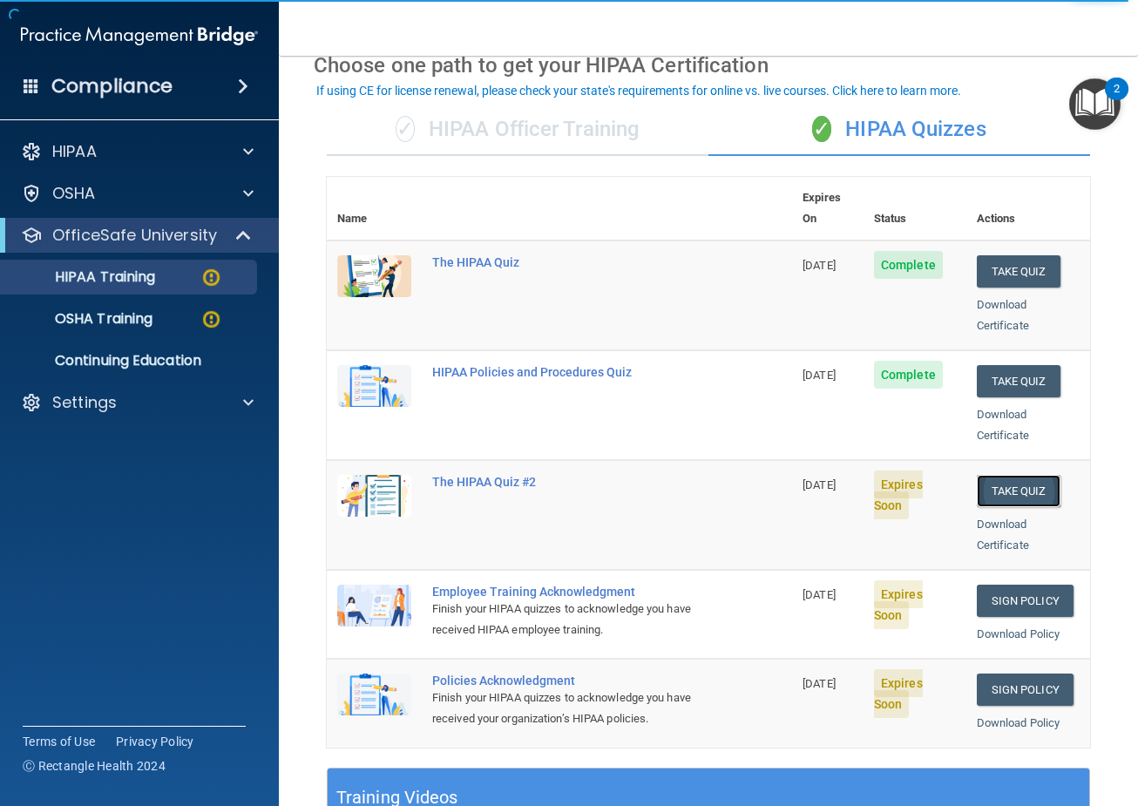
click at [981, 478] on button "Take Quiz" at bounding box center [1019, 491] width 84 height 32
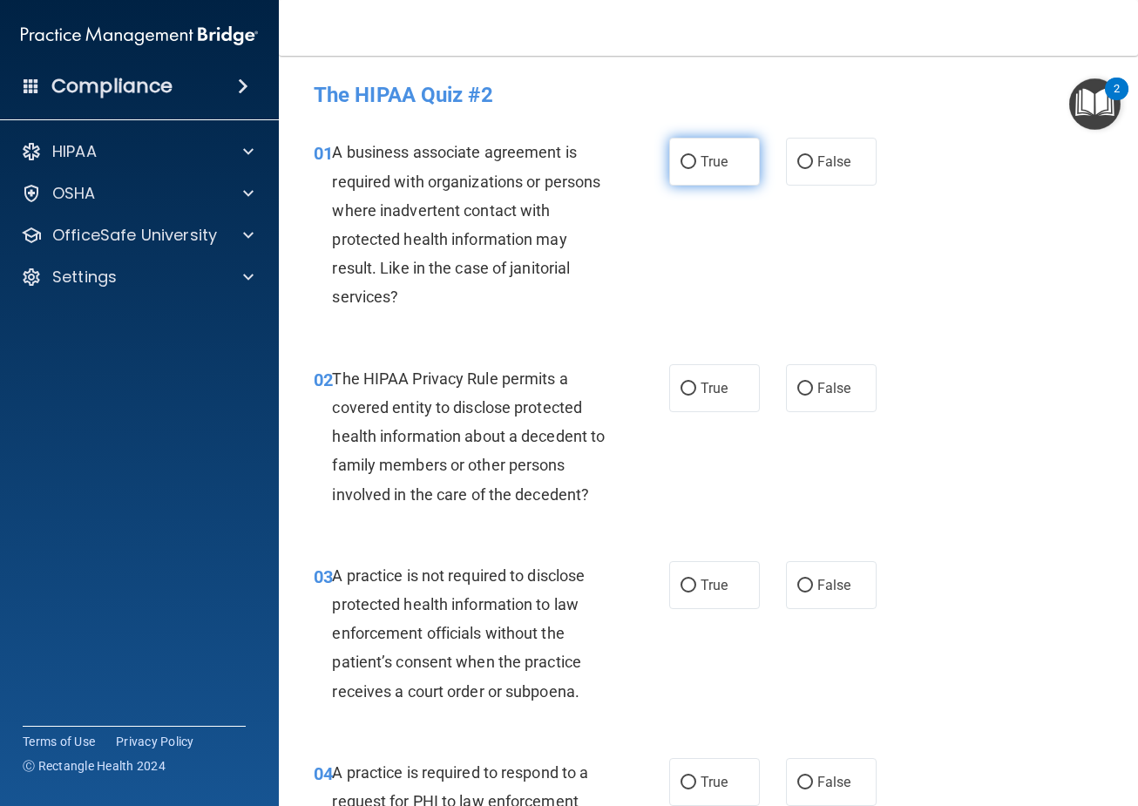
click at [734, 152] on label "True" at bounding box center [714, 162] width 91 height 48
click at [696, 156] on input "True" at bounding box center [688, 162] width 16 height 13
radio input "true"
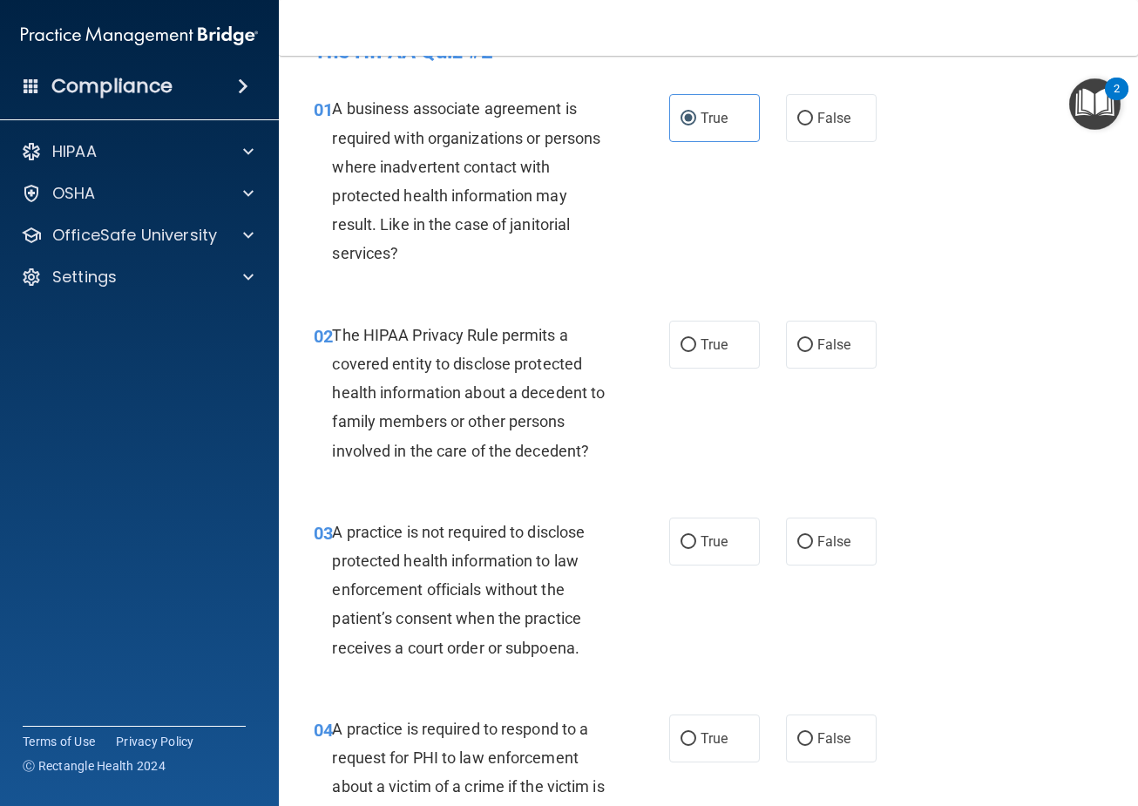
scroll to position [87, 0]
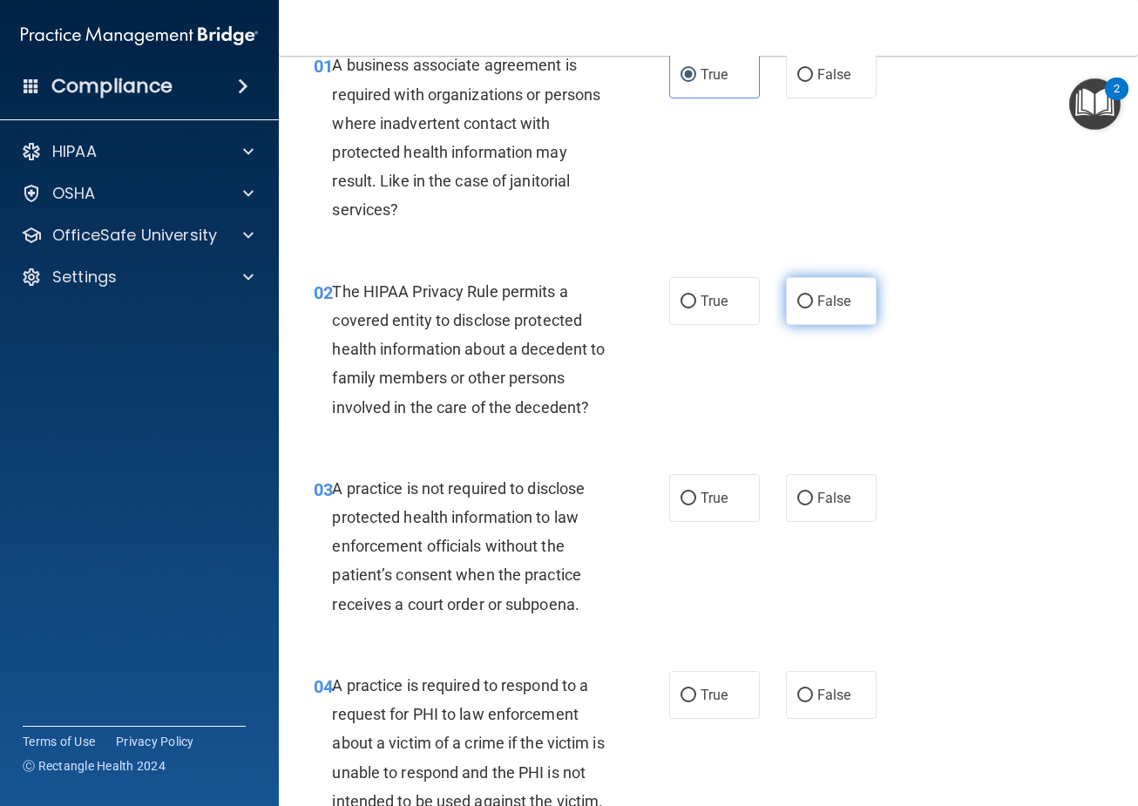
click at [817, 315] on label "False" at bounding box center [831, 301] width 91 height 48
click at [813, 308] on input "False" at bounding box center [805, 301] width 16 height 13
radio input "true"
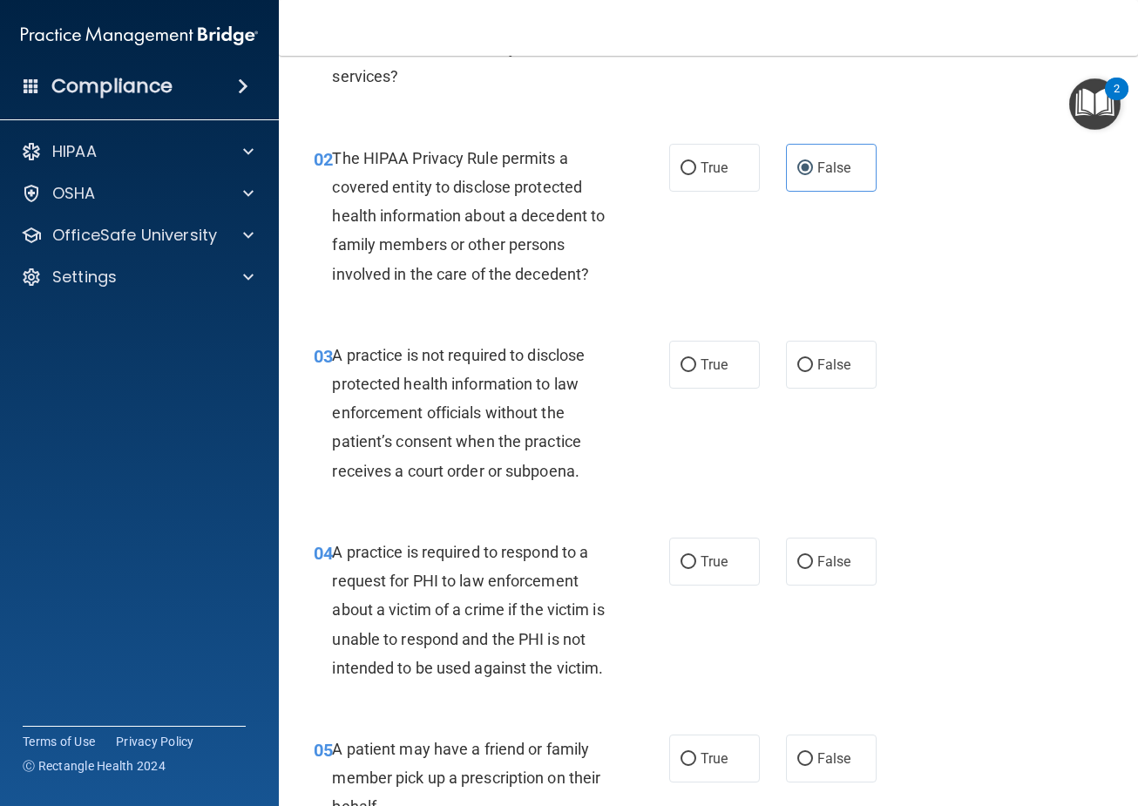
scroll to position [261, 0]
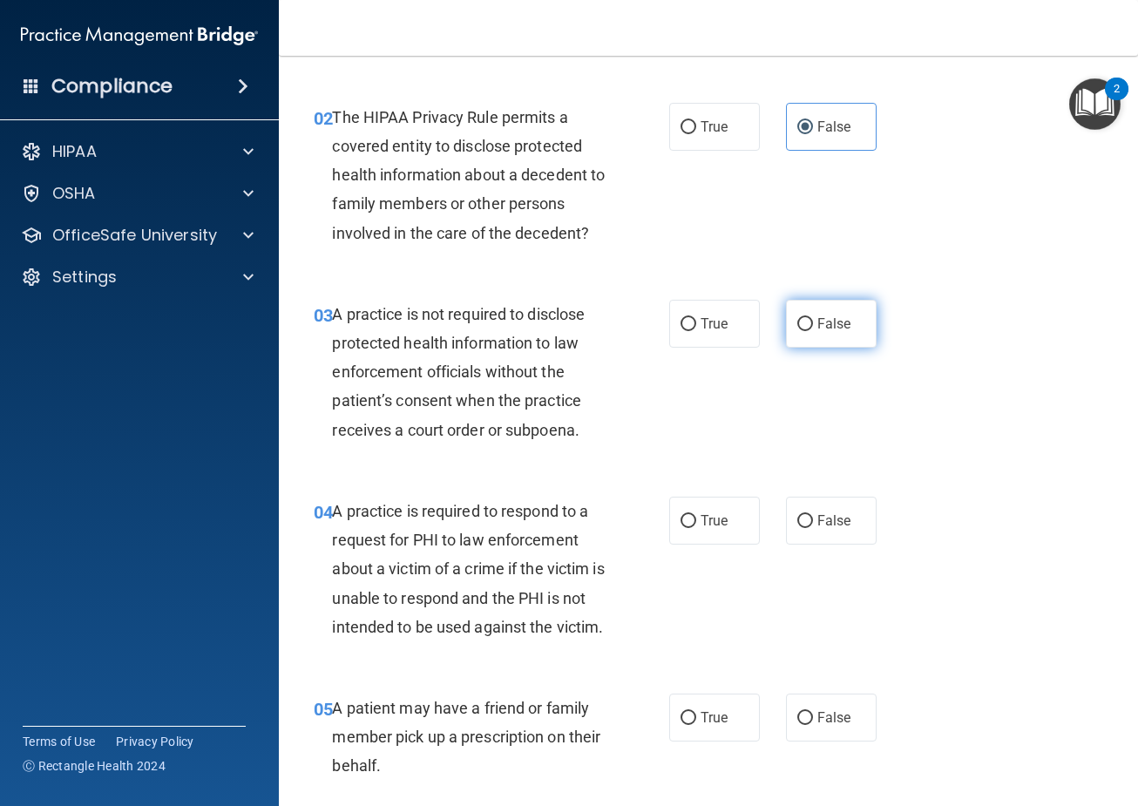
click at [836, 321] on span "False" at bounding box center [834, 323] width 34 height 17
click at [813, 321] on input "False" at bounding box center [805, 324] width 16 height 13
radio input "true"
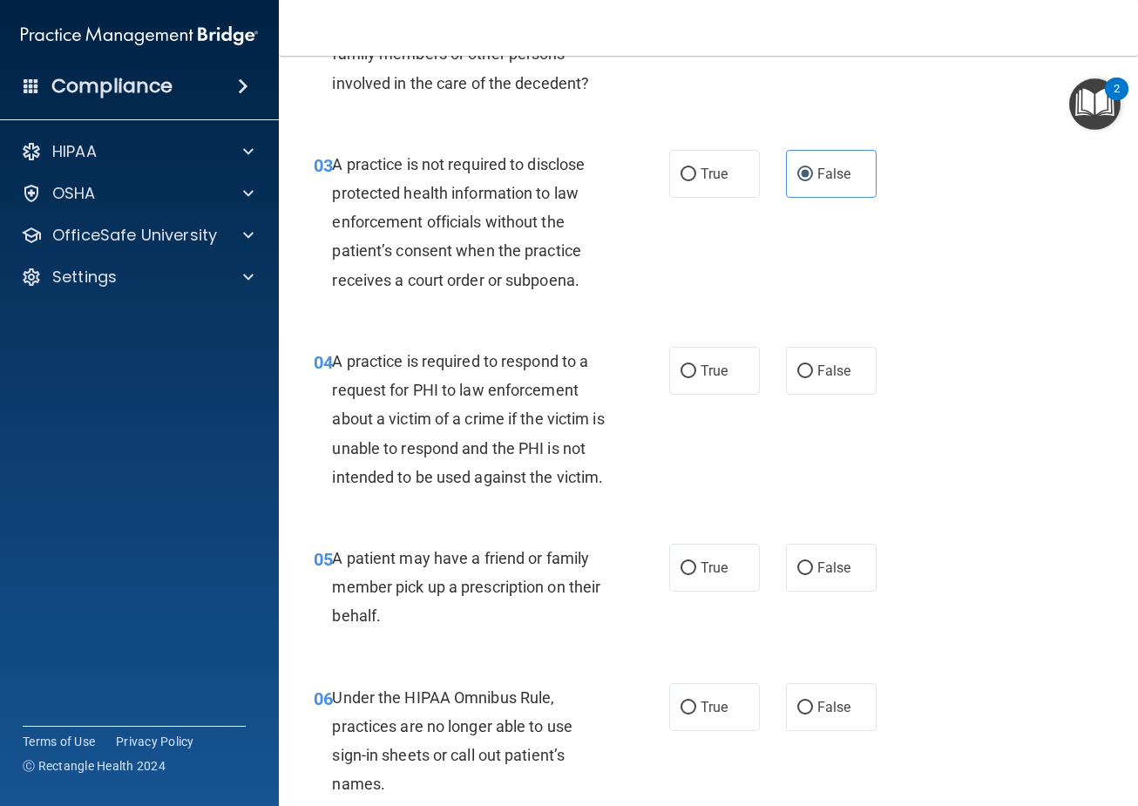
scroll to position [436, 0]
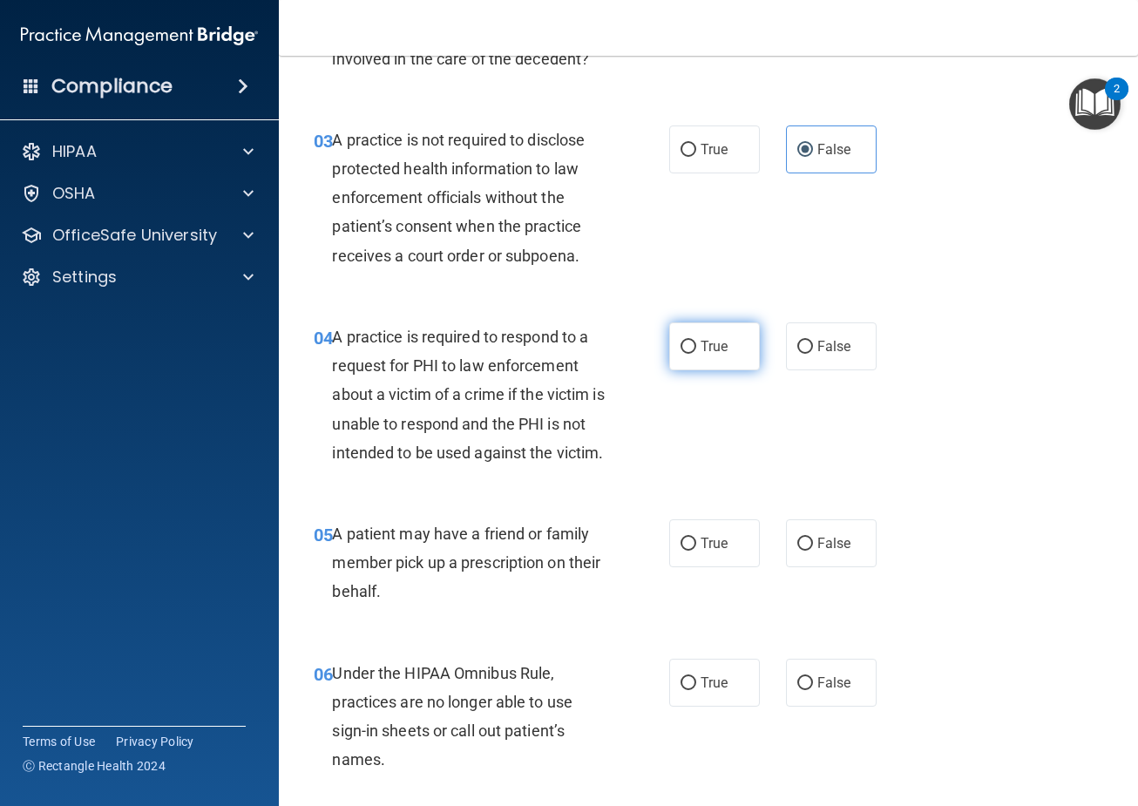
click at [688, 346] on input "True" at bounding box center [688, 347] width 16 height 13
radio input "true"
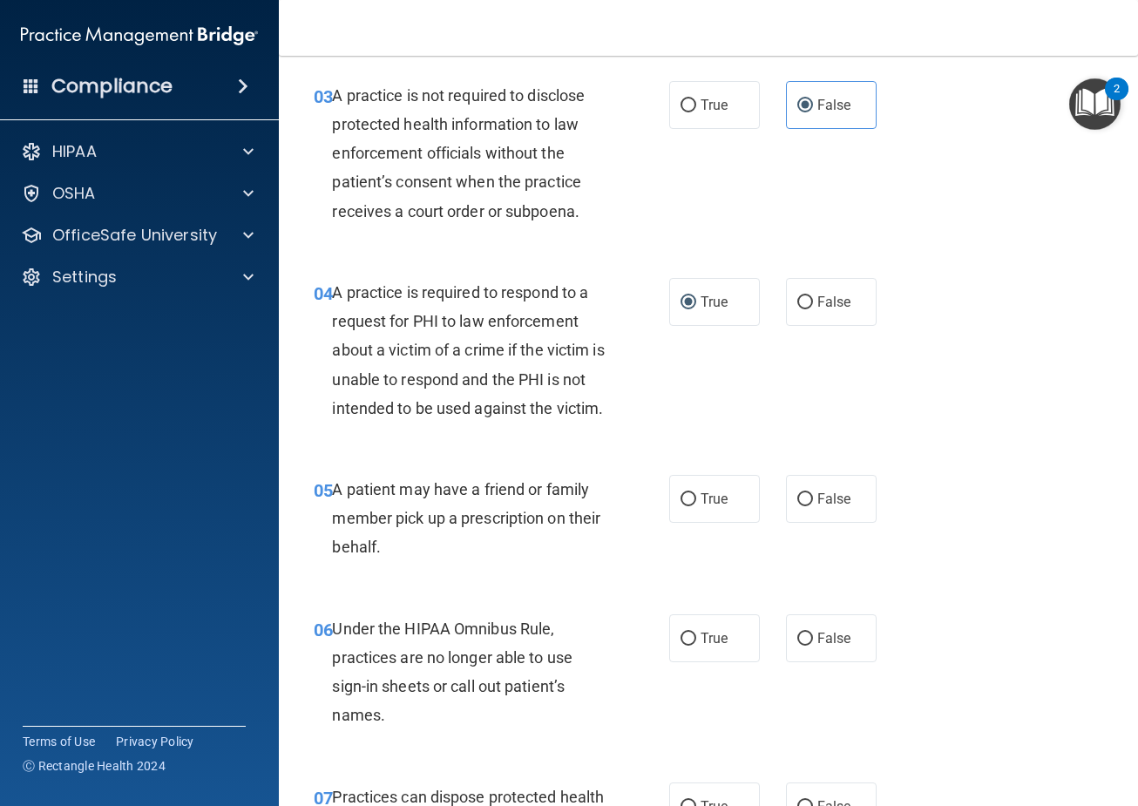
scroll to position [610, 0]
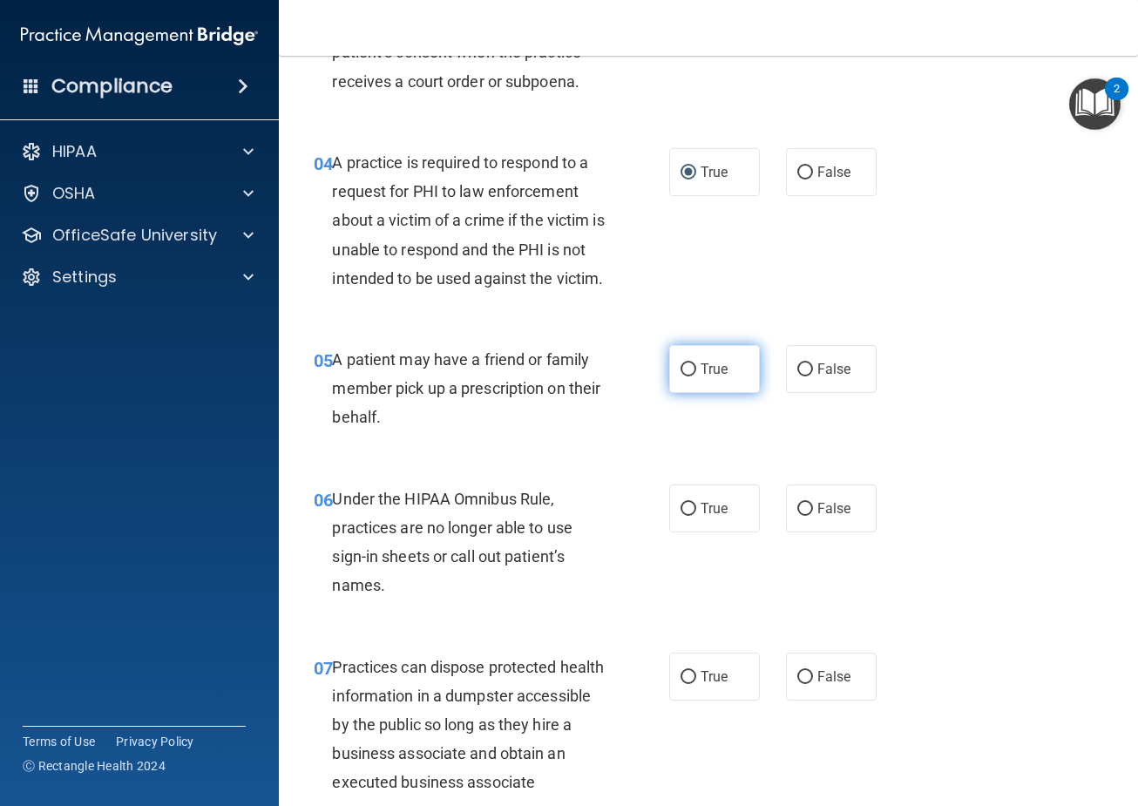
click at [717, 393] on label "True" at bounding box center [714, 369] width 91 height 48
click at [696, 376] on input "True" at bounding box center [688, 369] width 16 height 13
radio input "true"
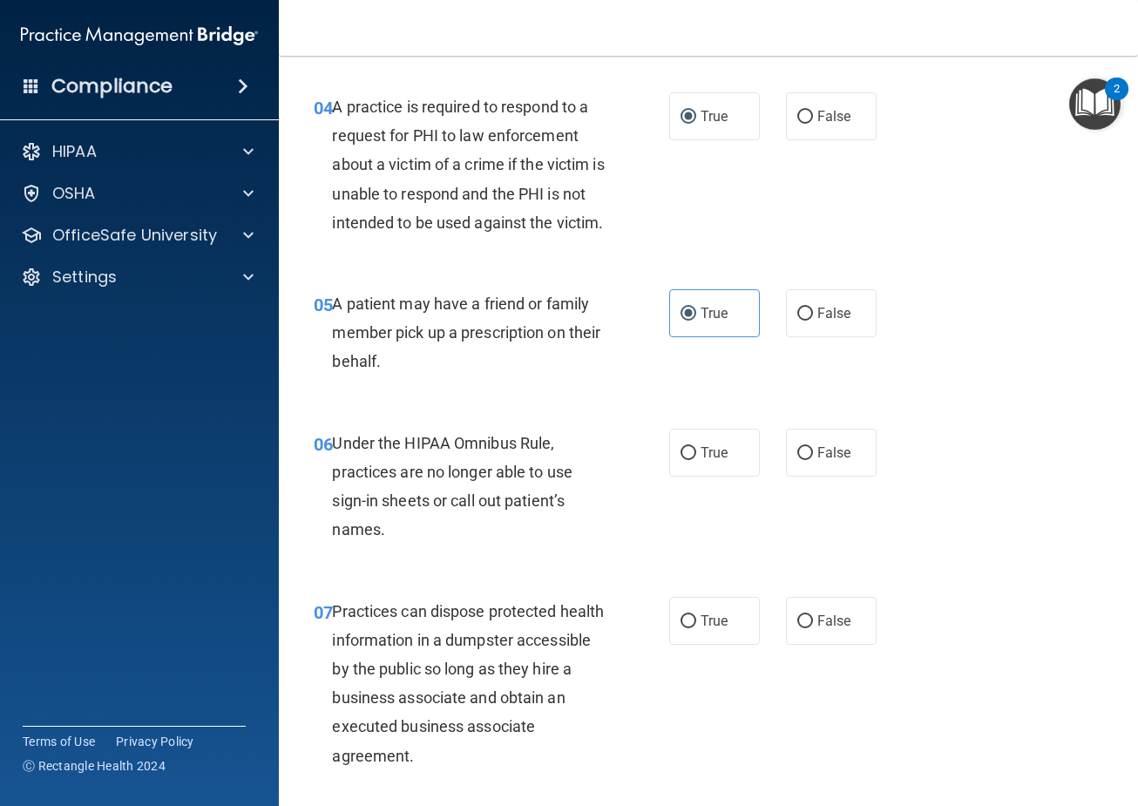
scroll to position [784, 0]
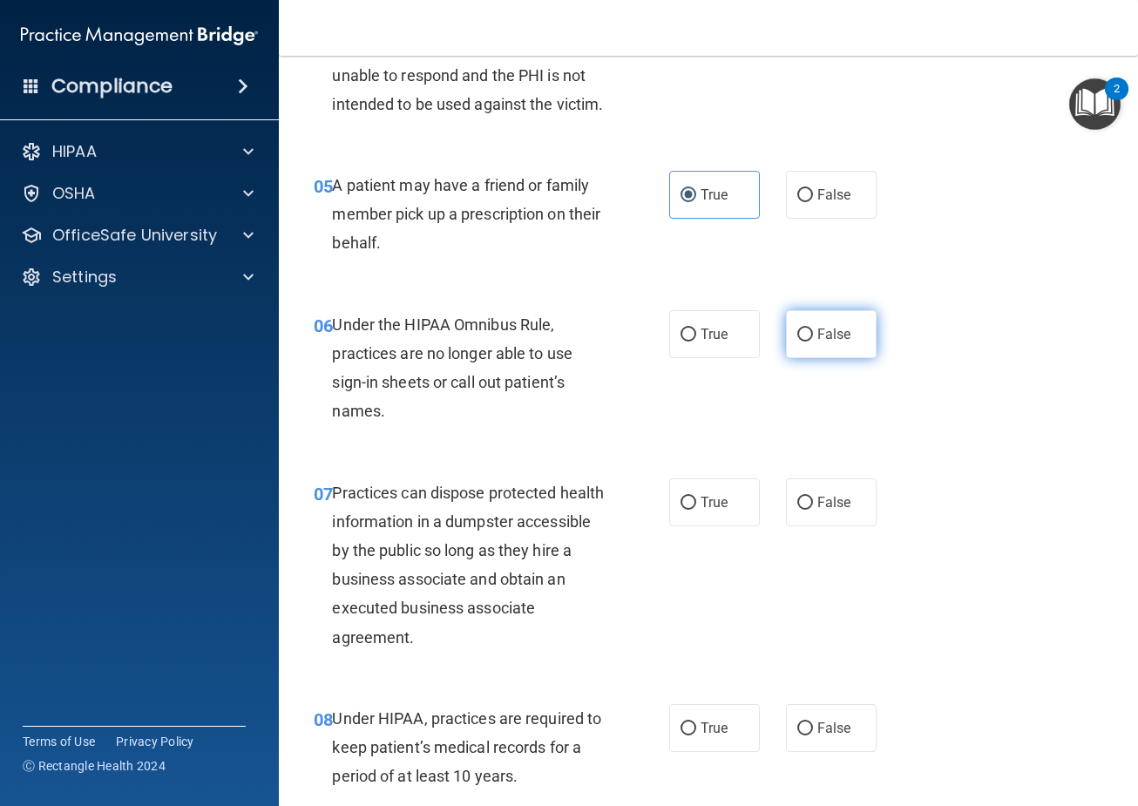
click at [794, 358] on label "False" at bounding box center [831, 334] width 91 height 48
click at [797, 342] on input "False" at bounding box center [805, 334] width 16 height 13
radio input "true"
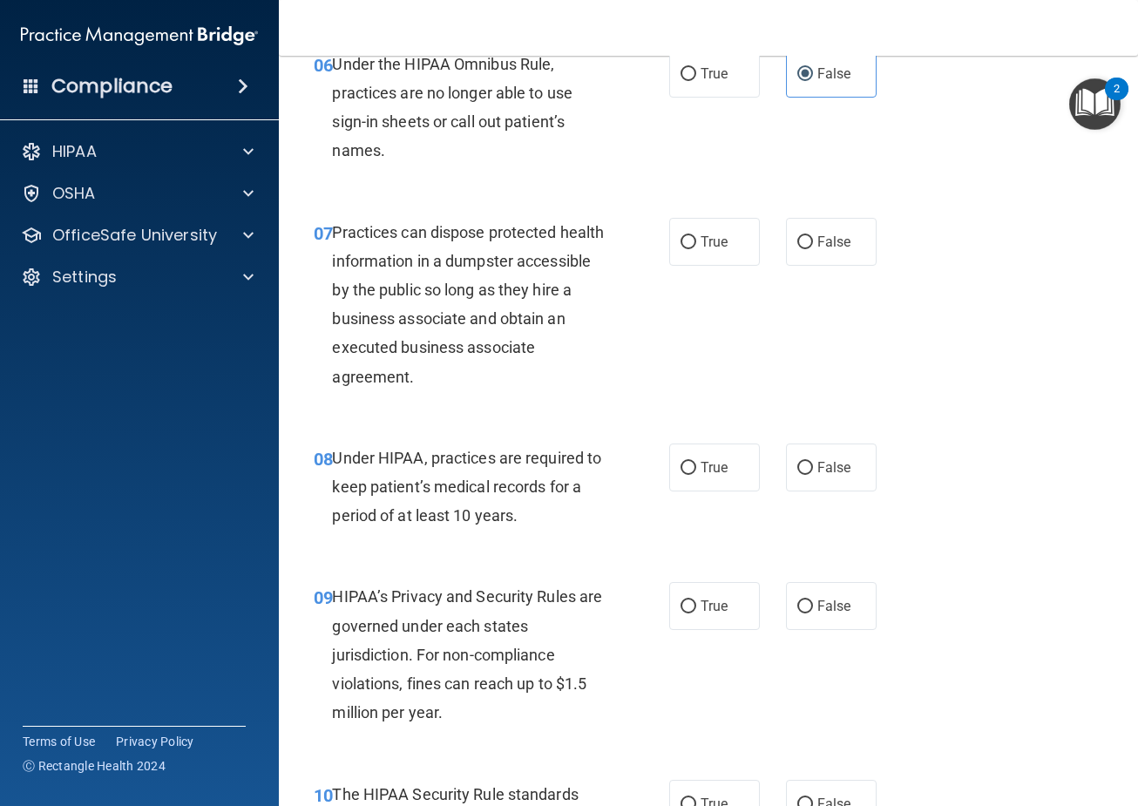
scroll to position [1046, 0]
click at [799, 248] on input "False" at bounding box center [805, 241] width 16 height 13
radio input "true"
click at [707, 491] on label "True" at bounding box center [714, 467] width 91 height 48
click at [696, 474] on input "True" at bounding box center [688, 467] width 16 height 13
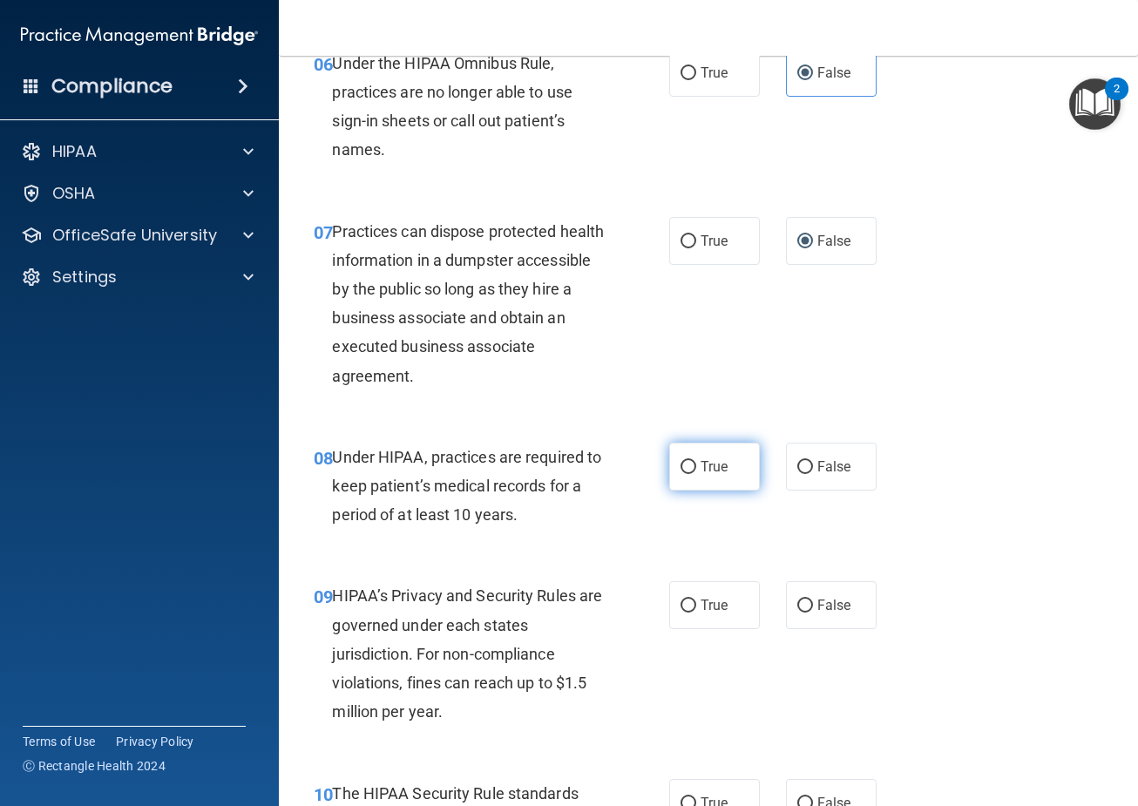
radio input "true"
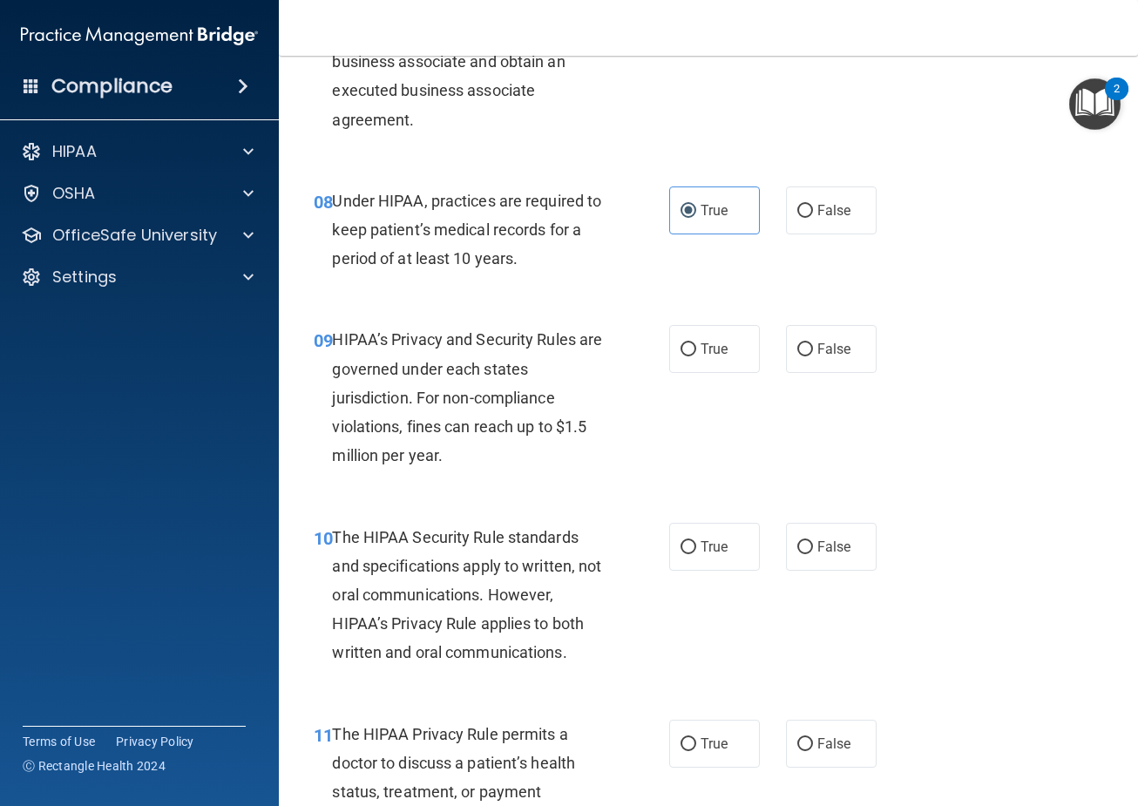
scroll to position [1307, 0]
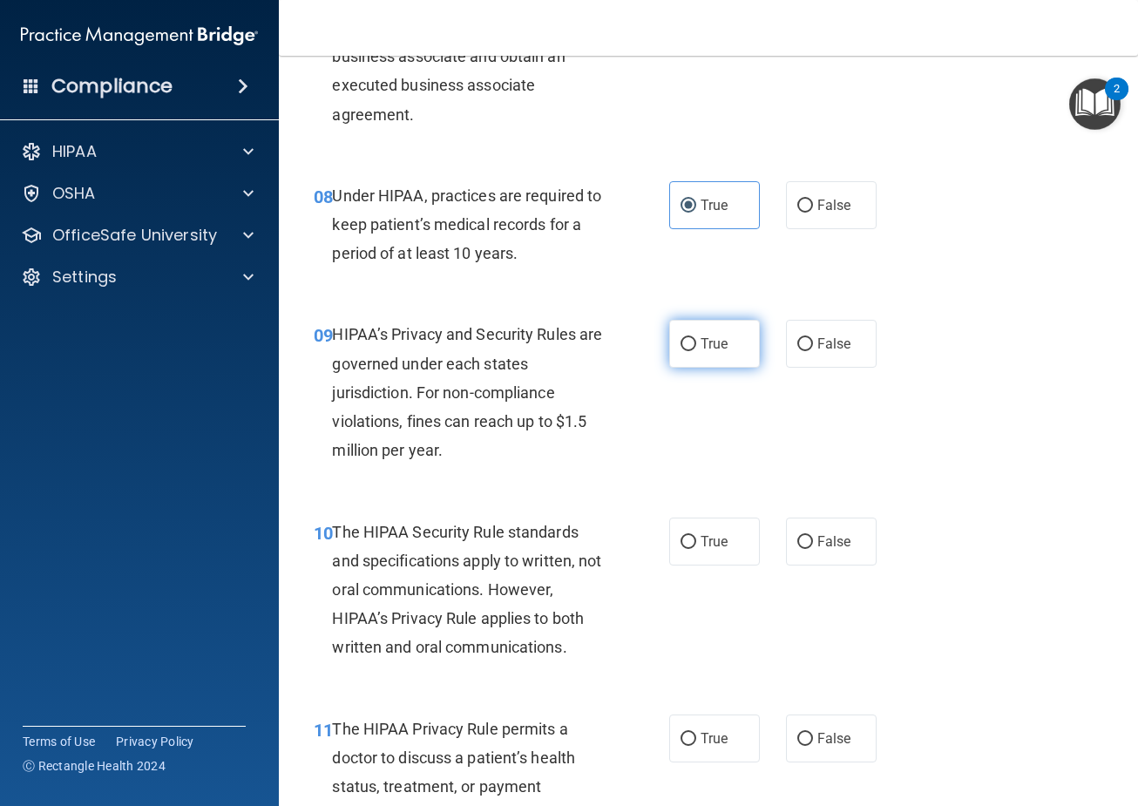
click at [707, 368] on label "True" at bounding box center [714, 344] width 91 height 48
click at [696, 351] on input "True" at bounding box center [688, 344] width 16 height 13
radio input "true"
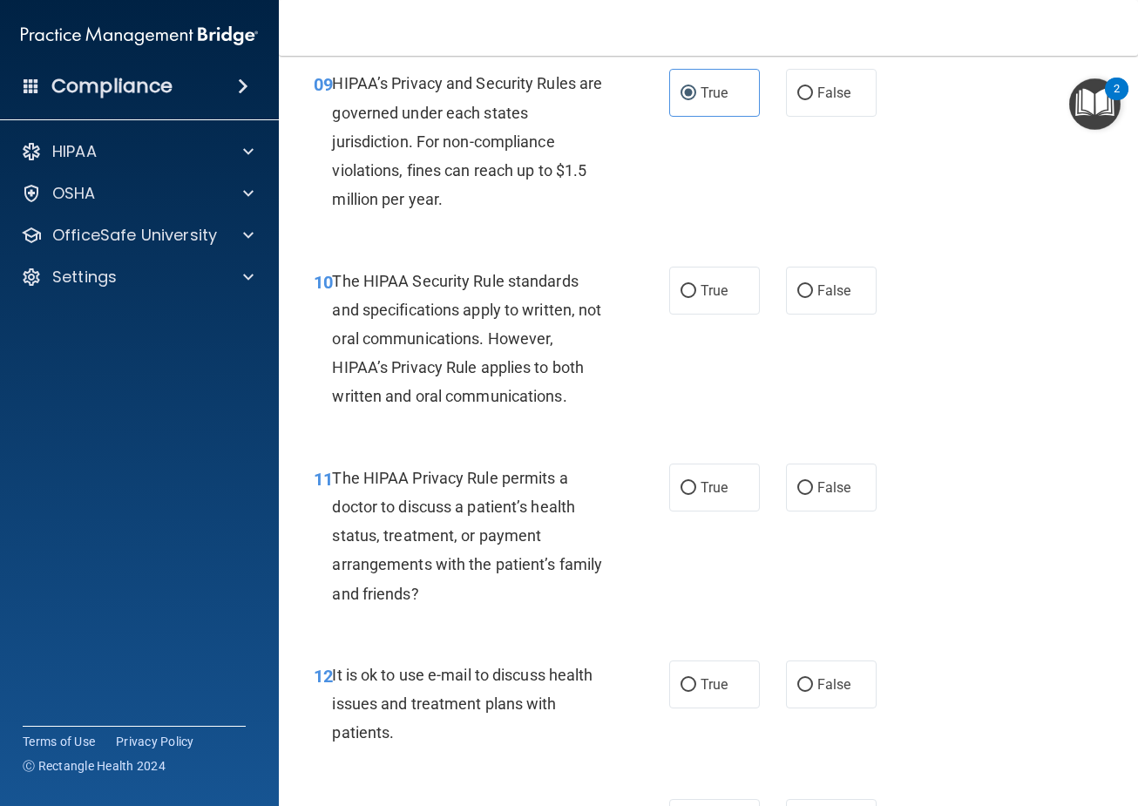
scroll to position [1568, 0]
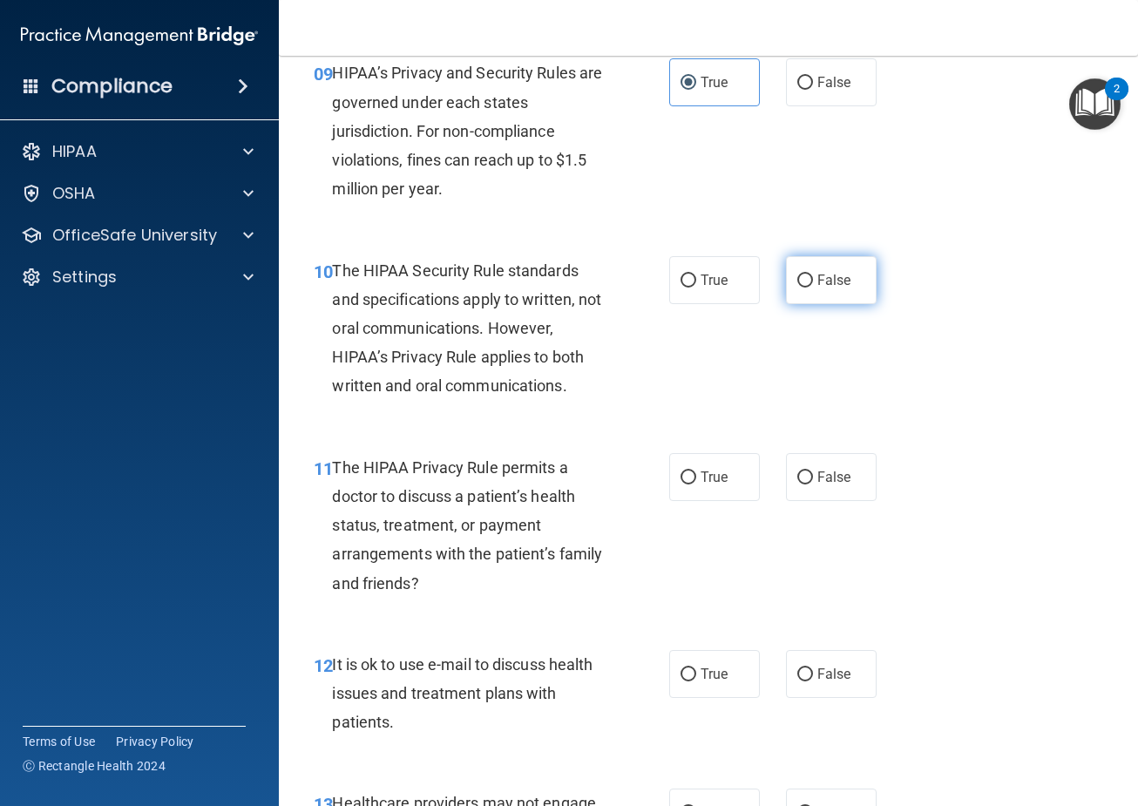
click at [820, 304] on label "False" at bounding box center [831, 280] width 91 height 48
click at [813, 288] on input "False" at bounding box center [805, 280] width 16 height 13
radio input "true"
click at [797, 484] on input "False" at bounding box center [805, 477] width 16 height 13
radio input "true"
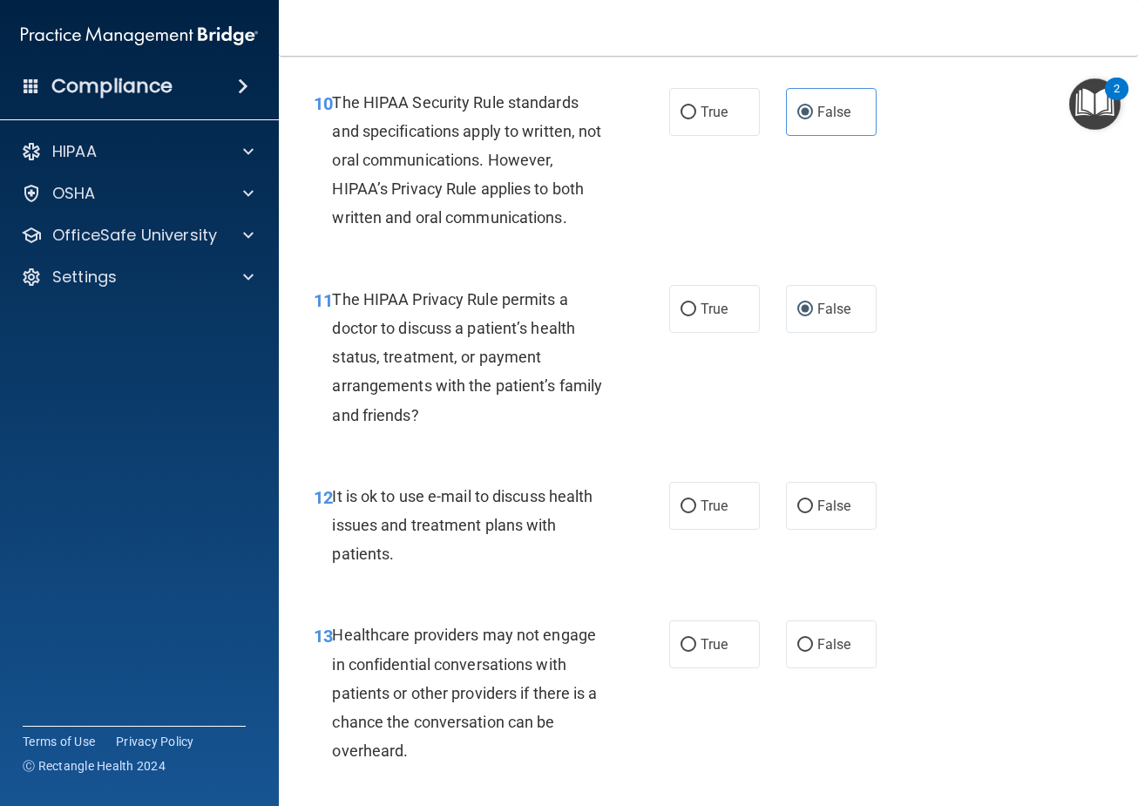
scroll to position [1830, 0]
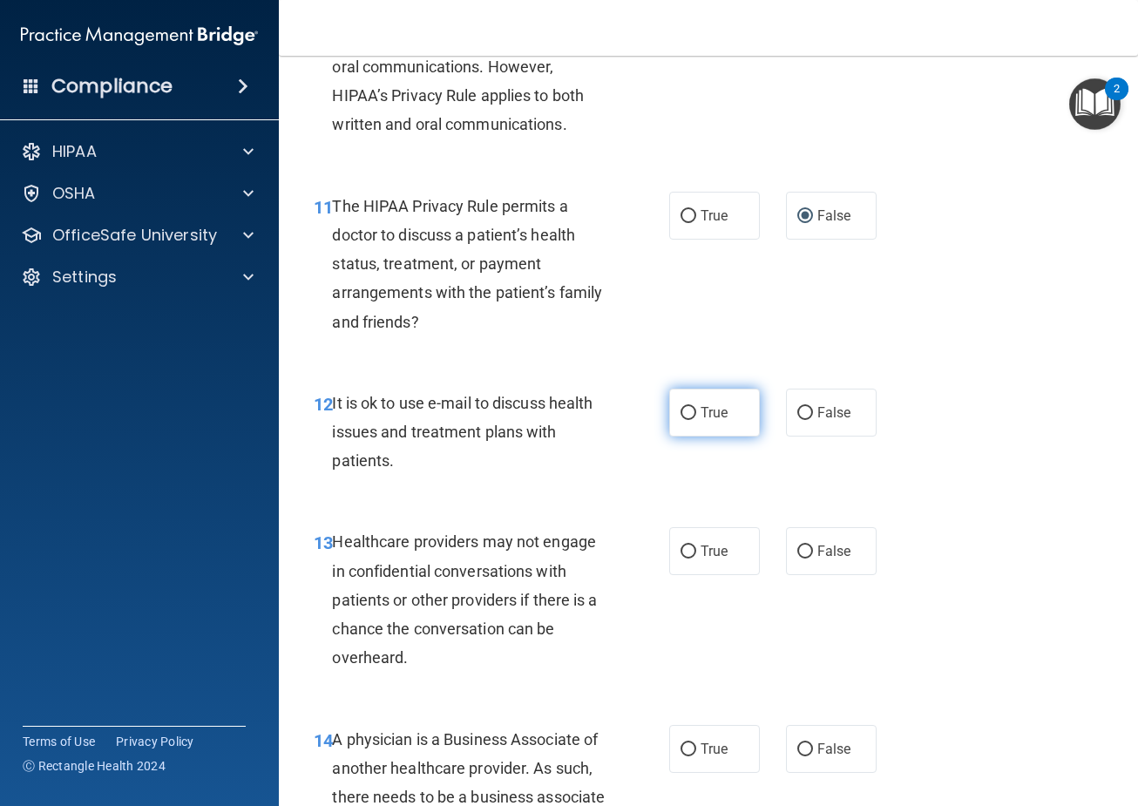
click at [701, 421] on span "True" at bounding box center [714, 412] width 27 height 17
click at [696, 420] on input "True" at bounding box center [688, 413] width 16 height 13
radio input "true"
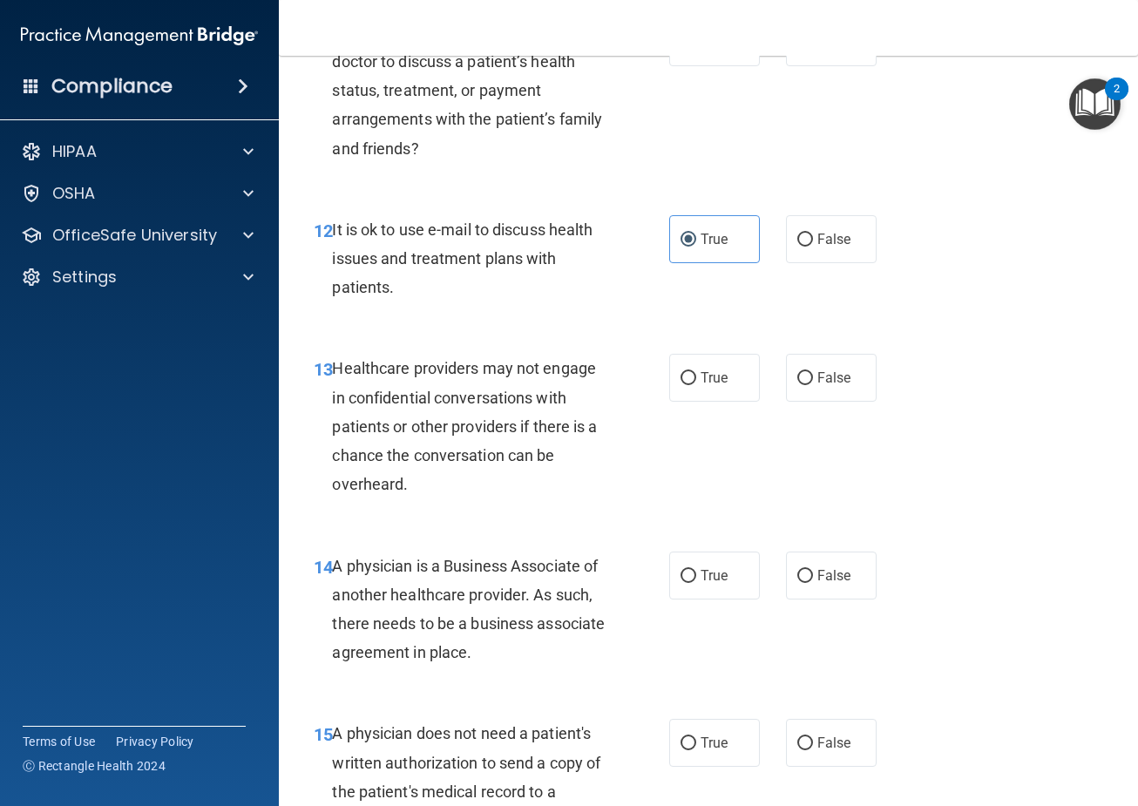
scroll to position [2004, 0]
click at [705, 385] on span "True" at bounding box center [714, 377] width 27 height 17
click at [696, 384] on input "True" at bounding box center [688, 377] width 16 height 13
radio input "true"
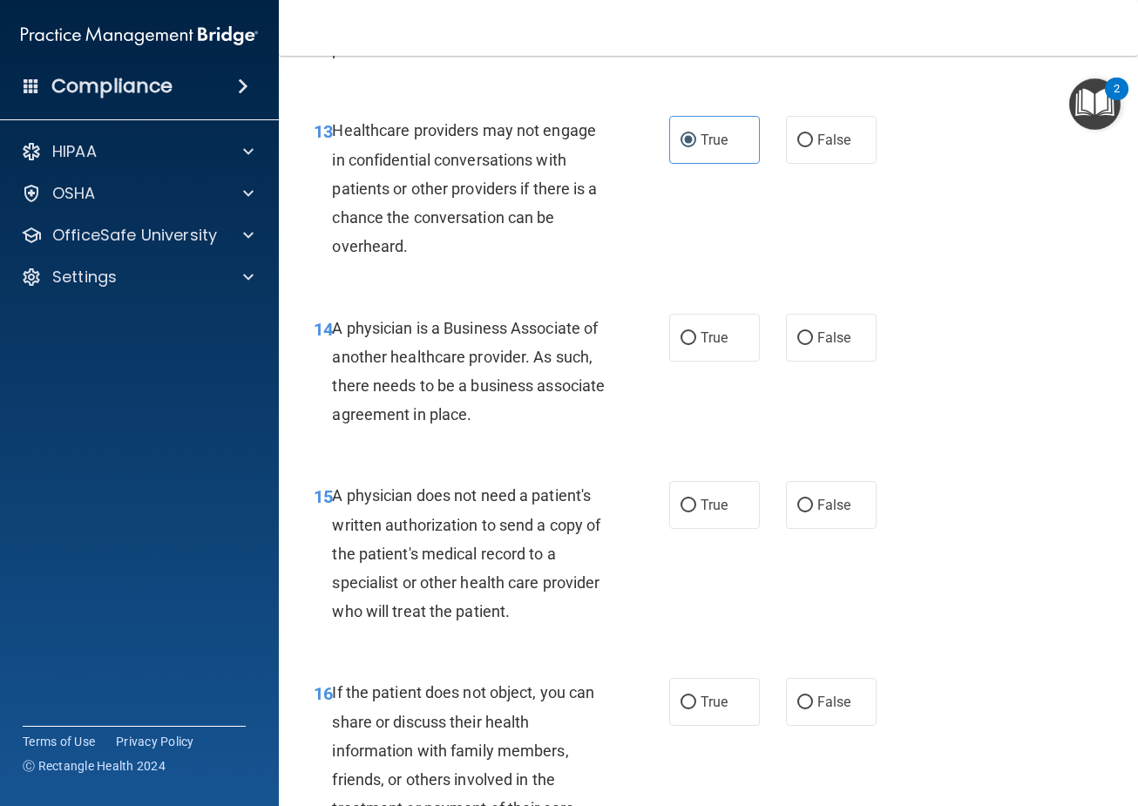
scroll to position [2265, 0]
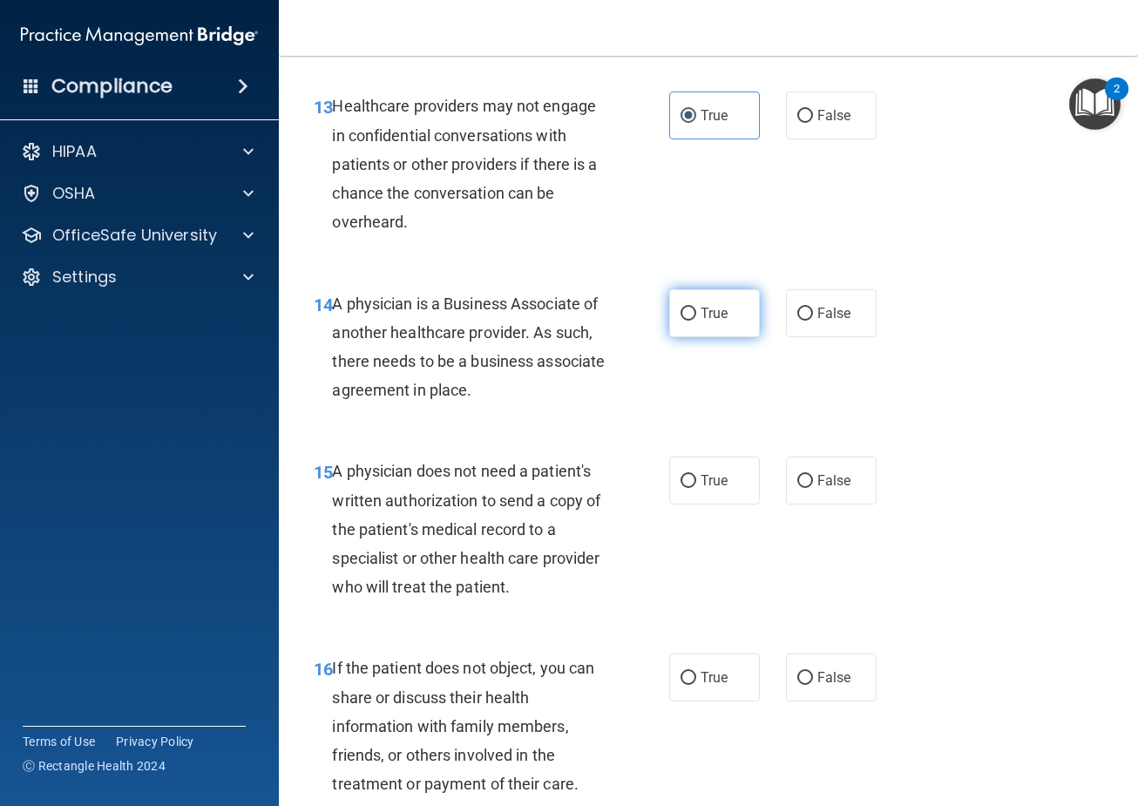
click at [690, 333] on label "True" at bounding box center [714, 313] width 91 height 48
click at [690, 321] on input "True" at bounding box center [688, 314] width 16 height 13
radio input "true"
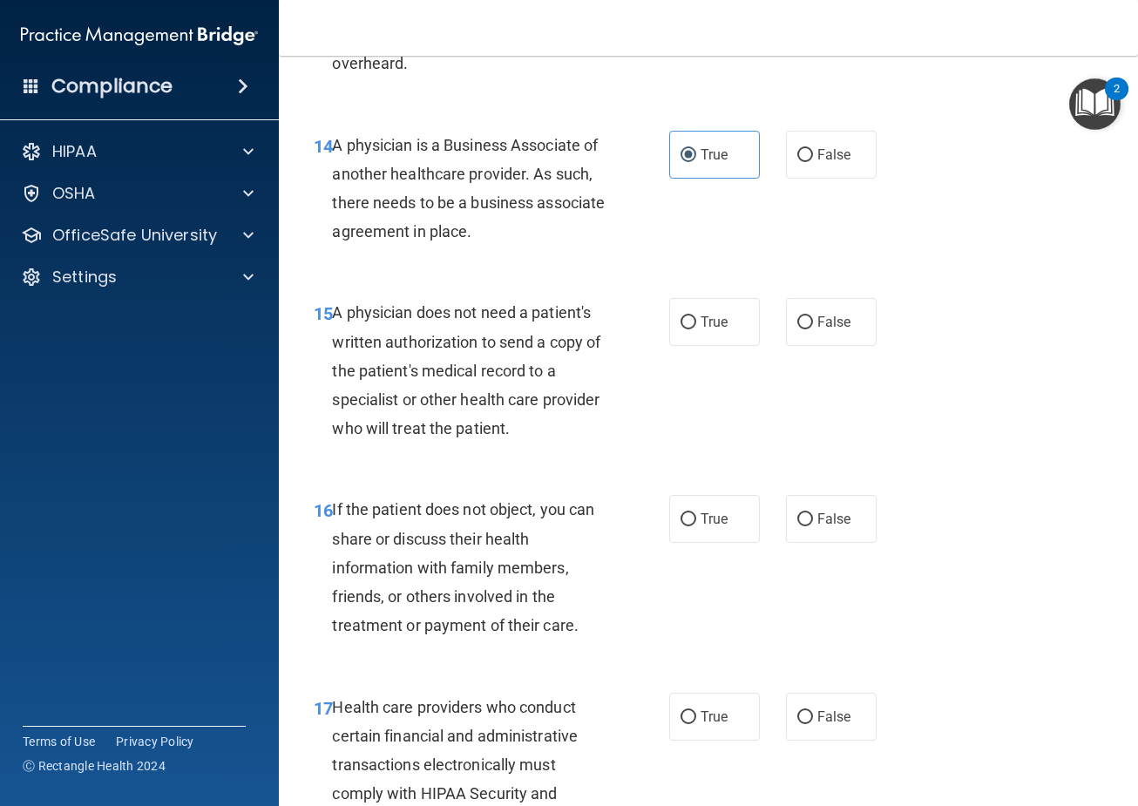
scroll to position [2440, 0]
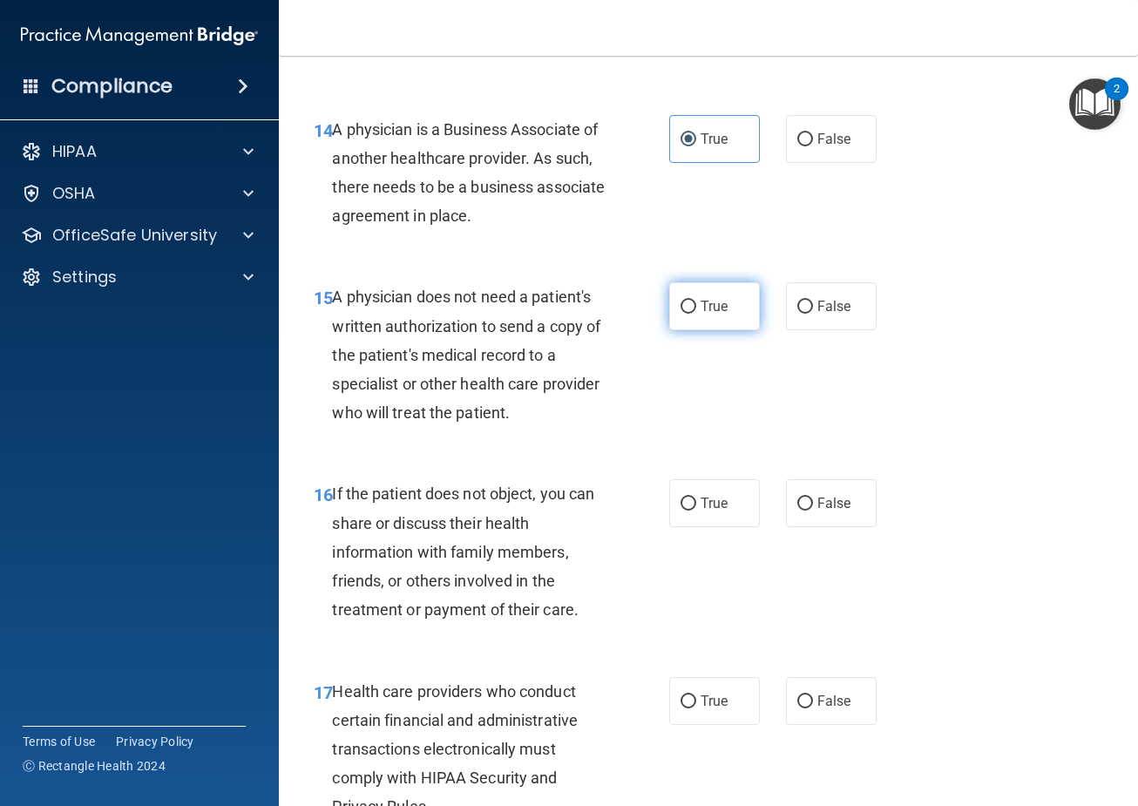
click at [721, 330] on label "True" at bounding box center [714, 306] width 91 height 48
click at [696, 314] on input "True" at bounding box center [688, 307] width 16 height 13
radio input "true"
click at [817, 315] on span "False" at bounding box center [834, 306] width 34 height 17
click at [813, 314] on input "False" at bounding box center [805, 307] width 16 height 13
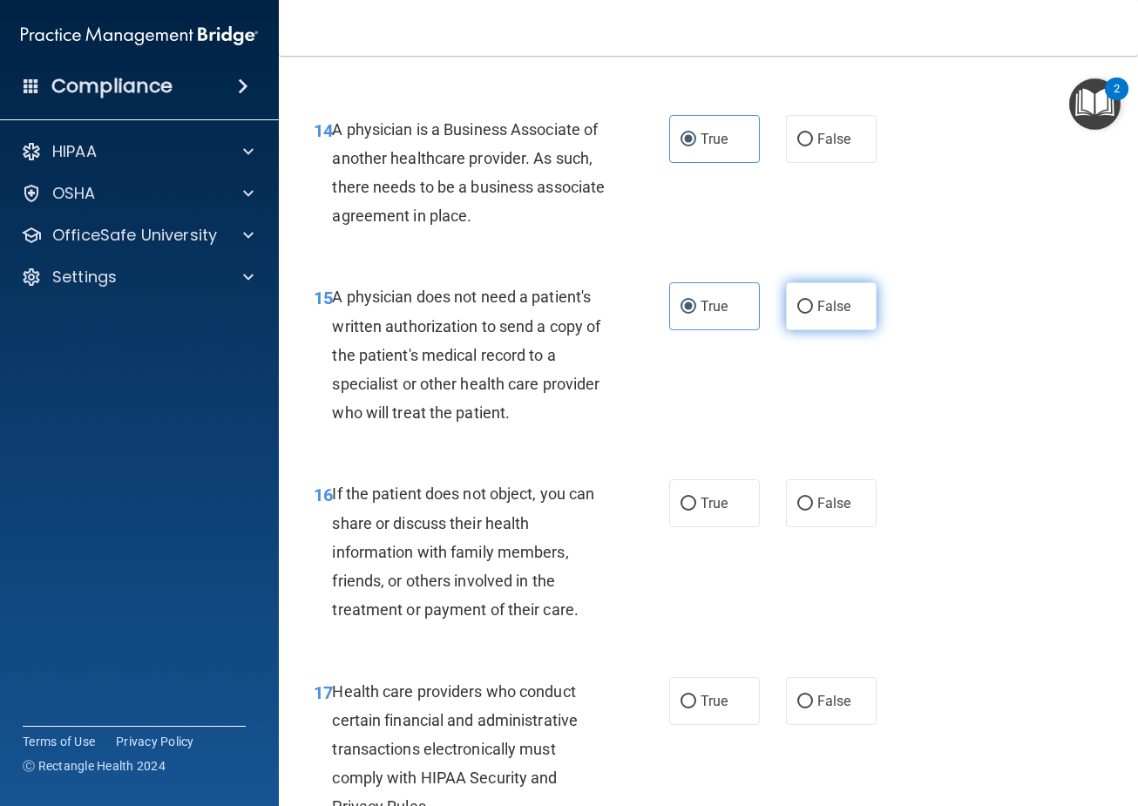
radio input "true"
radio input "false"
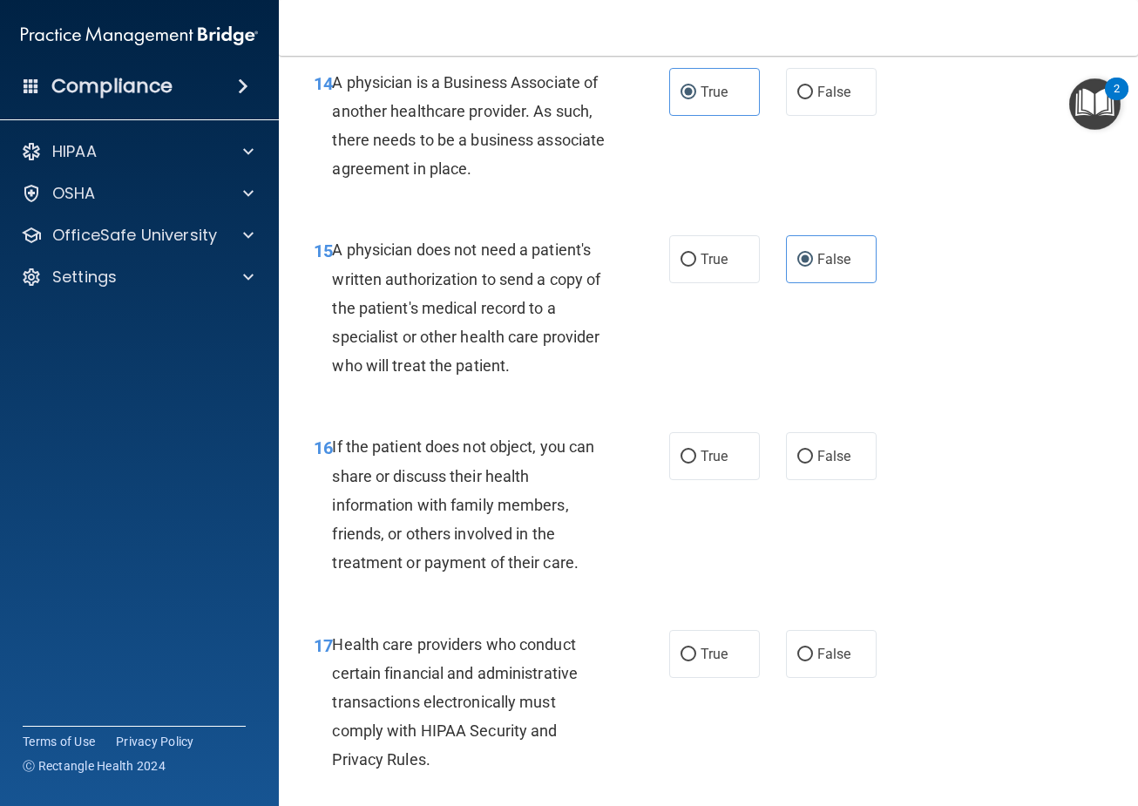
scroll to position [2527, 0]
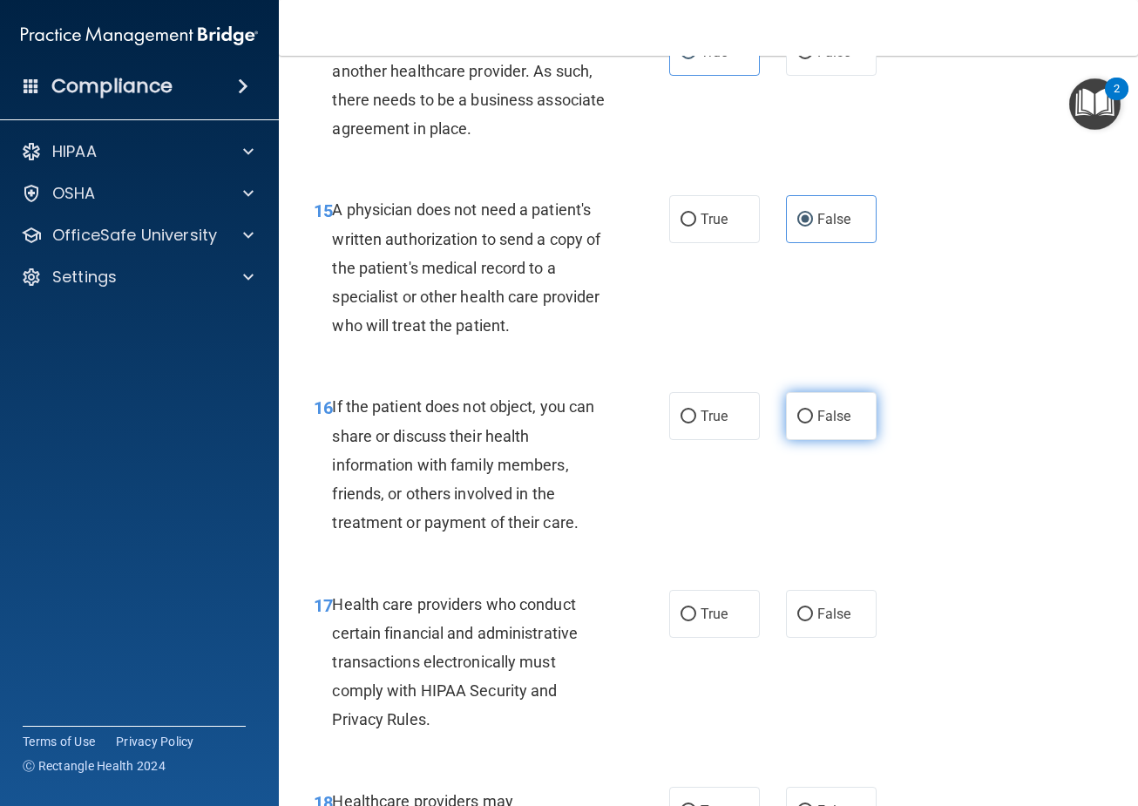
click at [862, 440] on label "False" at bounding box center [831, 416] width 91 height 48
click at [813, 423] on input "False" at bounding box center [805, 416] width 16 height 13
radio input "true"
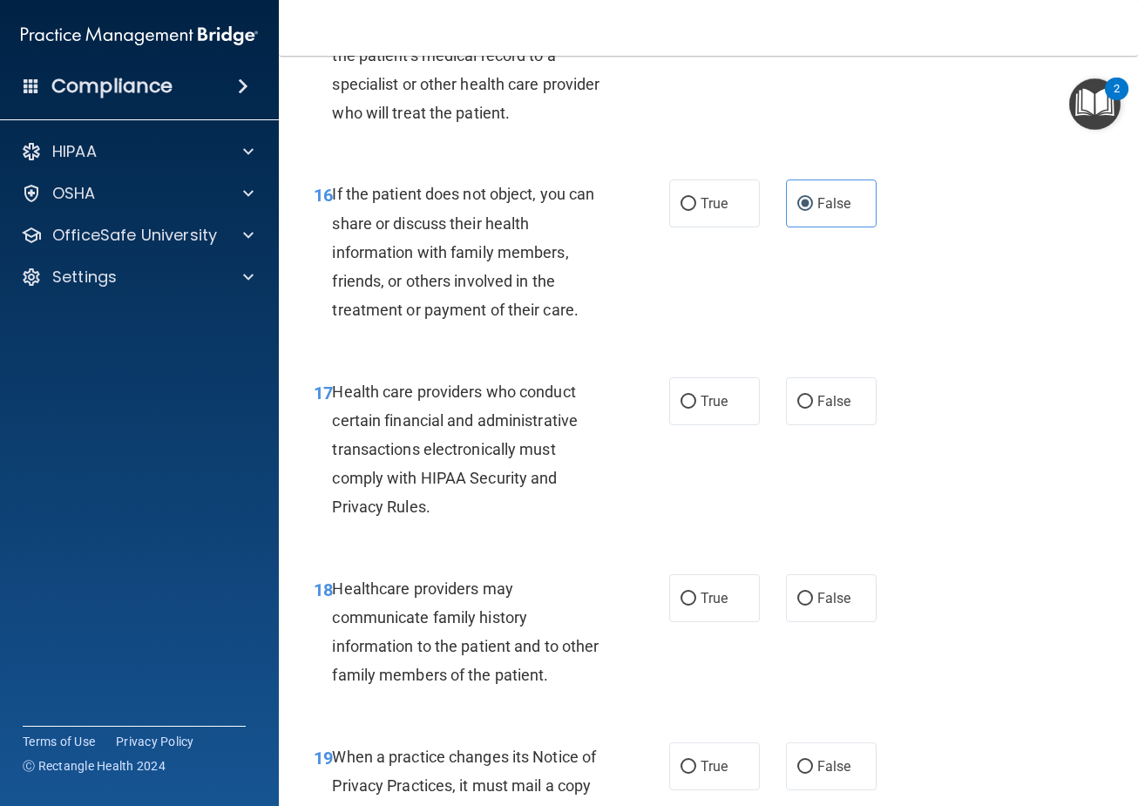
scroll to position [2788, 0]
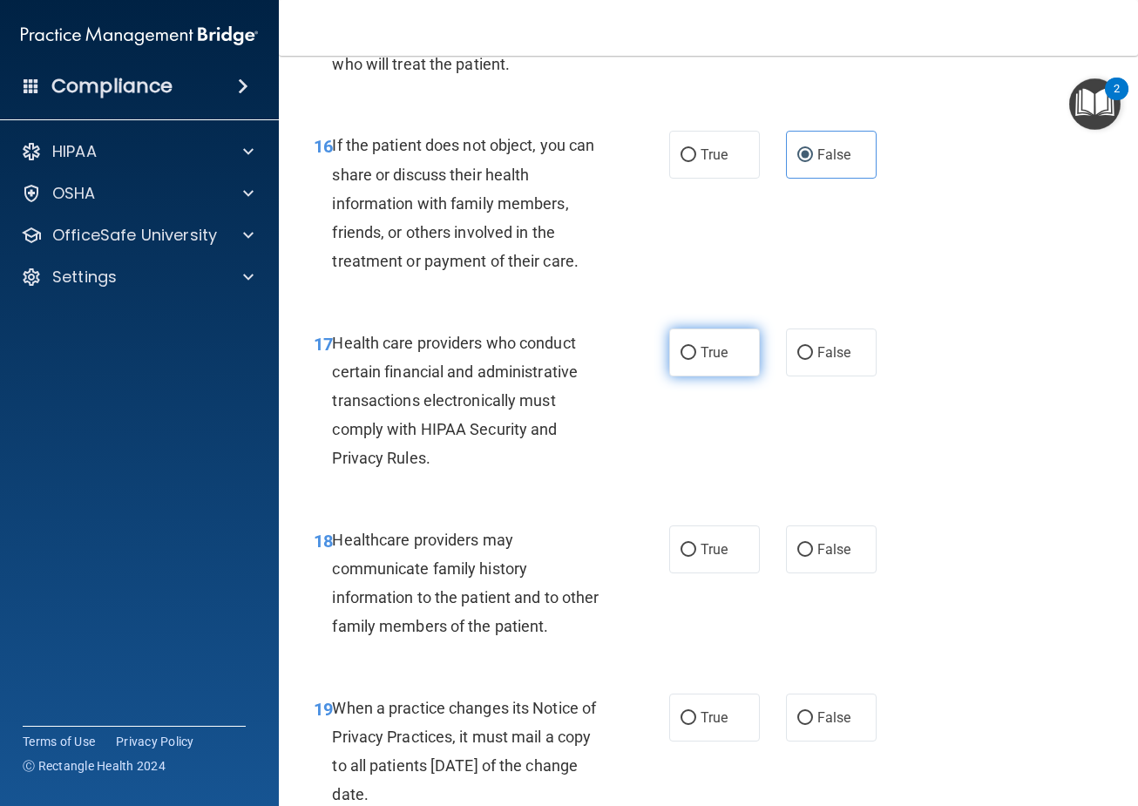
click at [720, 361] on span "True" at bounding box center [714, 352] width 27 height 17
click at [696, 360] on input "True" at bounding box center [688, 353] width 16 height 13
radio input "true"
click at [817, 558] on span "False" at bounding box center [834, 549] width 34 height 17
click at [813, 557] on input "False" at bounding box center [805, 550] width 16 height 13
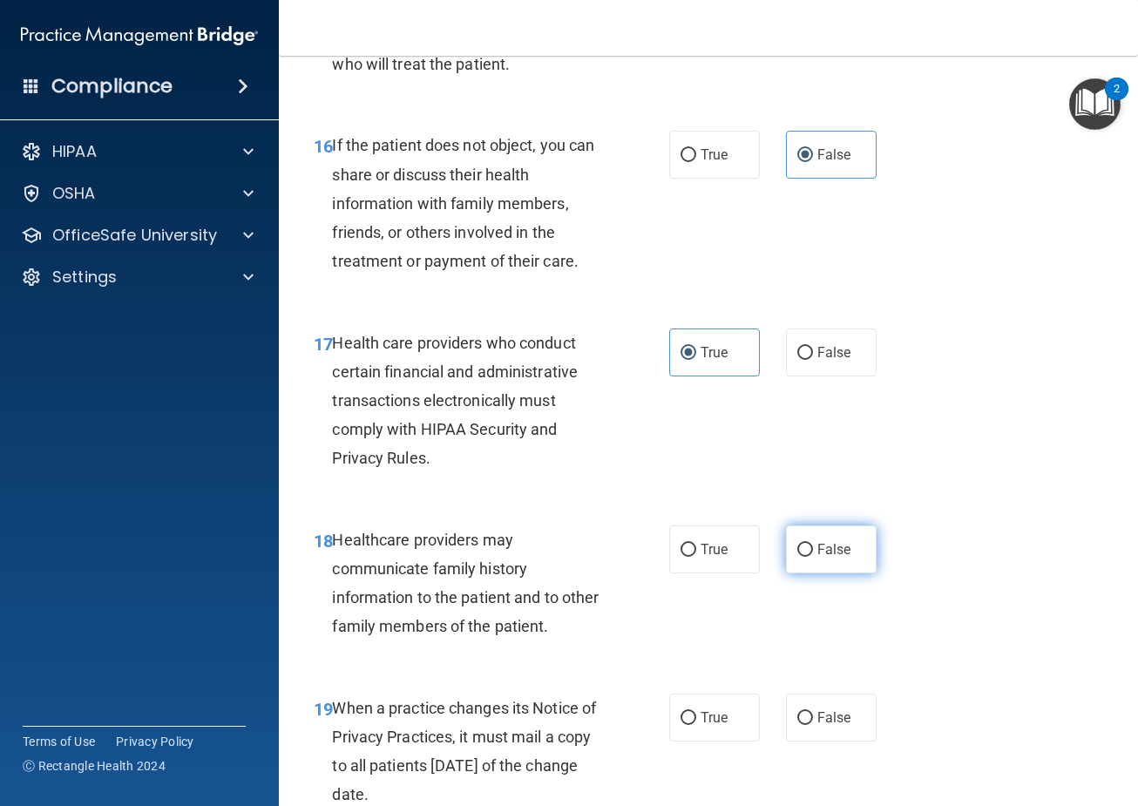
radio input "true"
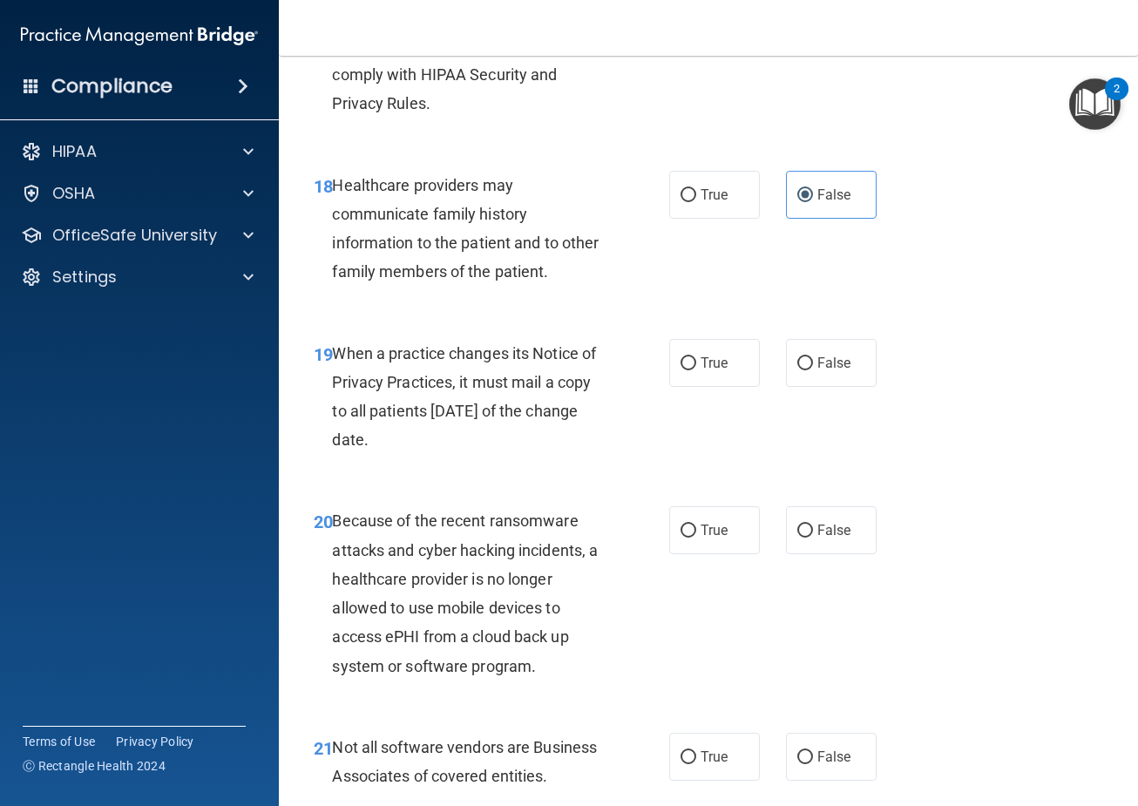
scroll to position [3224, 0]
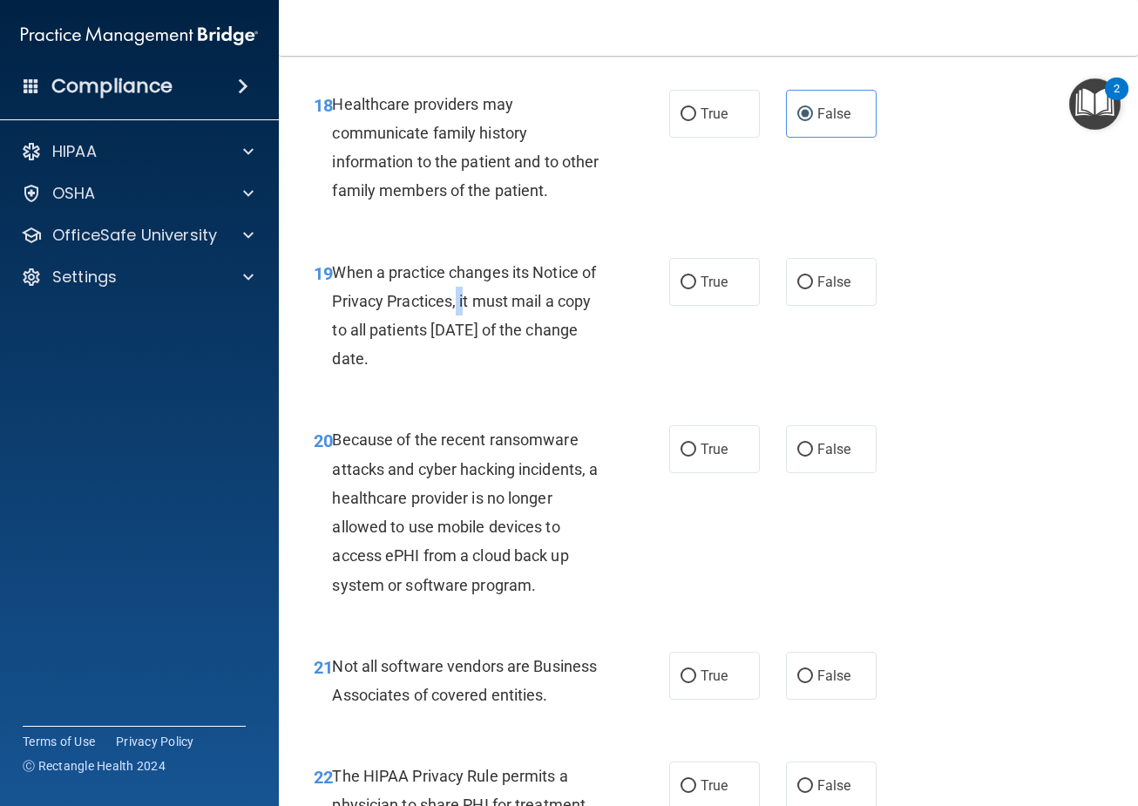
click at [463, 326] on span "When a practice changes its Notice of Privacy Practices, it must mail a copy to…" at bounding box center [464, 315] width 264 height 105
click at [474, 328] on span "When a practice changes its Notice of Privacy Practices, it must mail a copy to…" at bounding box center [464, 315] width 264 height 105
click at [692, 306] on label "True" at bounding box center [714, 282] width 91 height 48
click at [692, 289] on input "True" at bounding box center [688, 282] width 16 height 13
radio input "true"
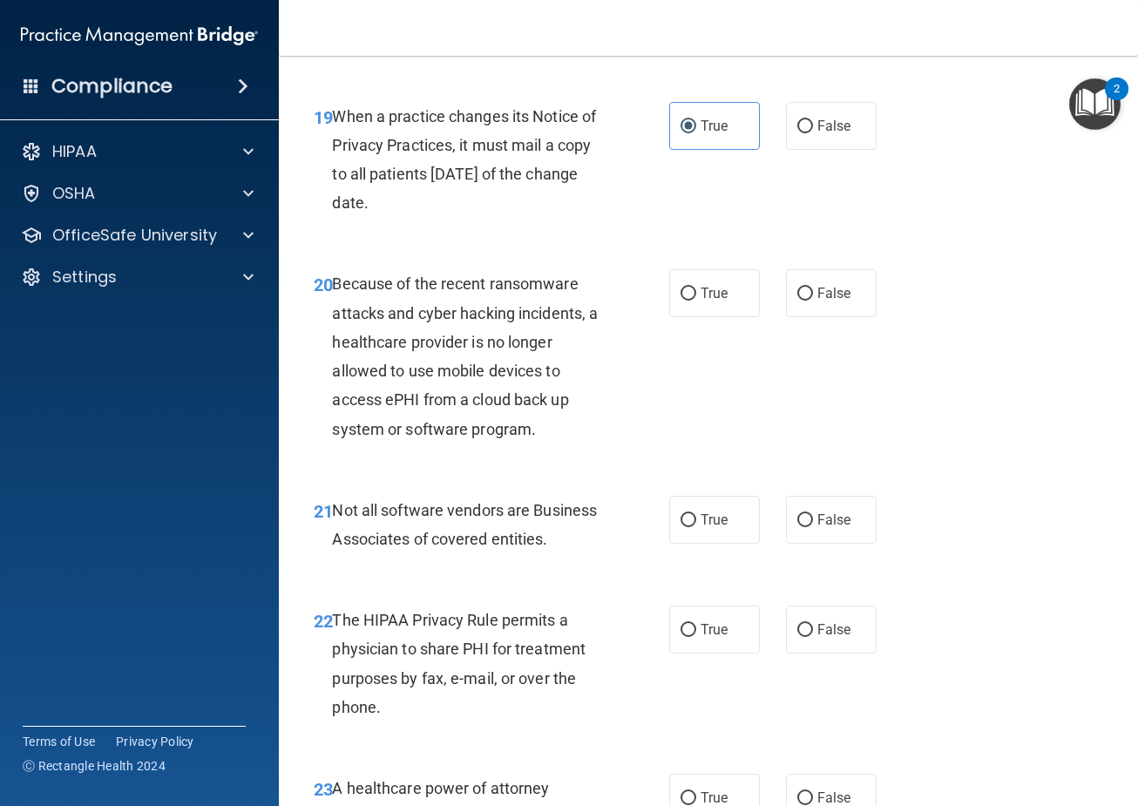
scroll to position [3398, 0]
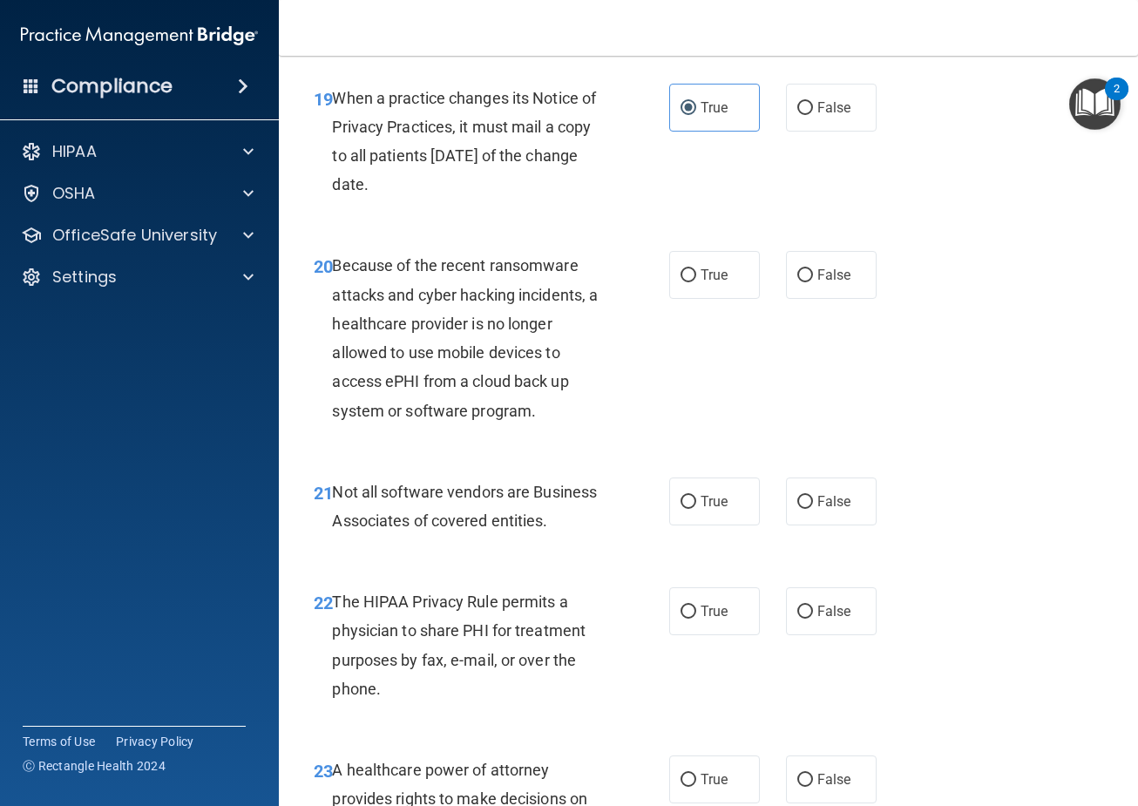
drag, startPoint x: 333, startPoint y: 297, endPoint x: 334, endPoint y: 308, distance: 10.5
click at [334, 308] on div "Because of the recent ransomware attacks and cyber hacking incidents, a healthc…" at bounding box center [475, 337] width 287 height 173
click at [797, 282] on input "False" at bounding box center [805, 275] width 16 height 13
radio input "true"
click at [701, 510] on span "True" at bounding box center [714, 501] width 27 height 17
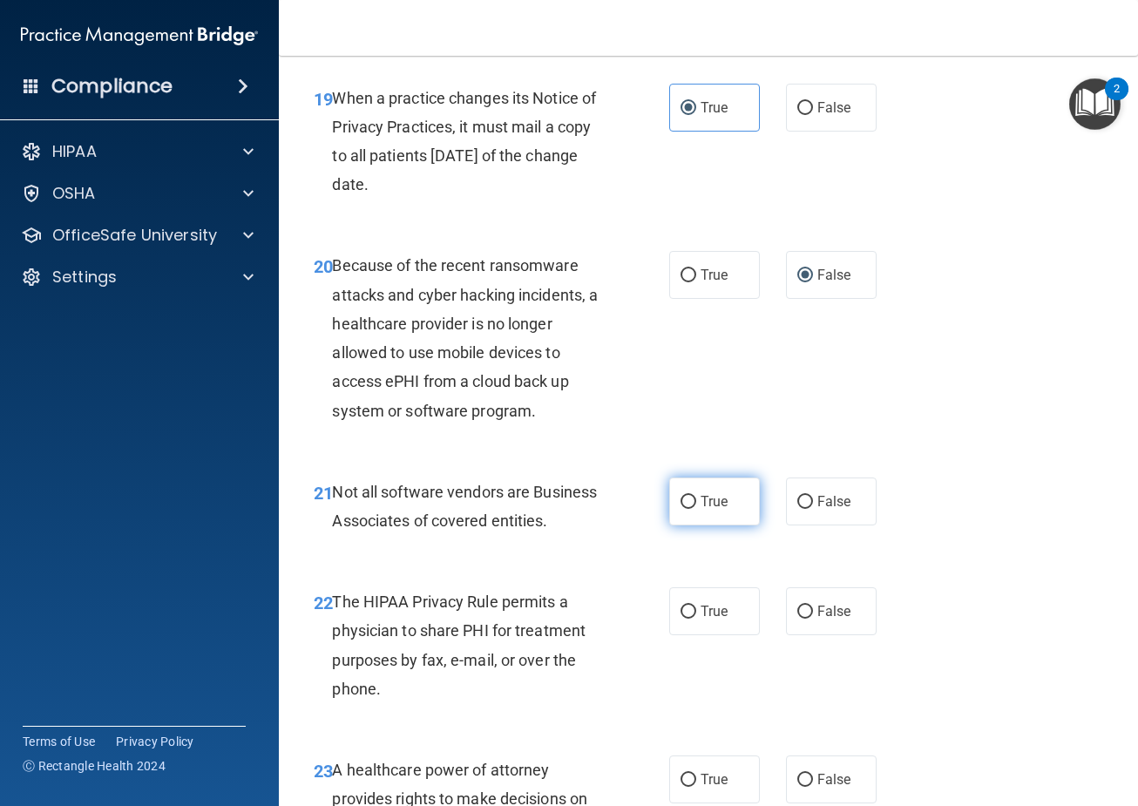
click at [696, 509] on input "True" at bounding box center [688, 502] width 16 height 13
radio input "true"
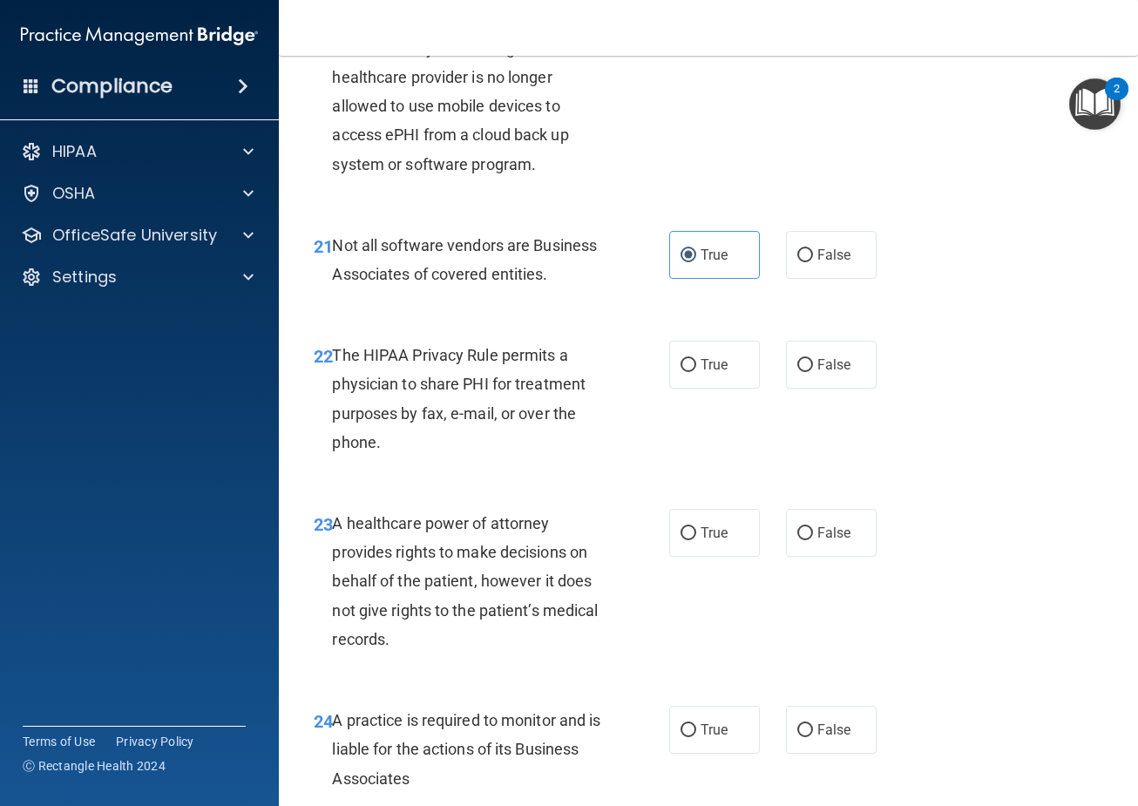
scroll to position [3659, 0]
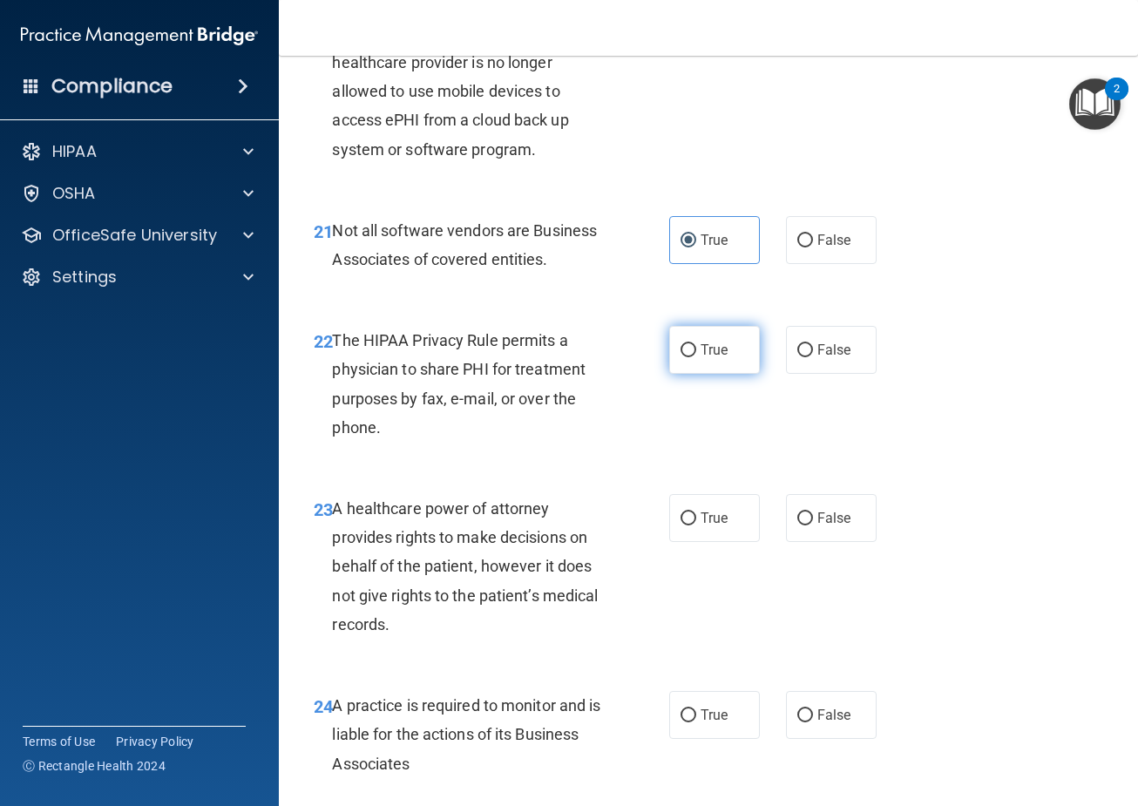
click at [685, 357] on input "True" at bounding box center [688, 350] width 16 height 13
radio input "true"
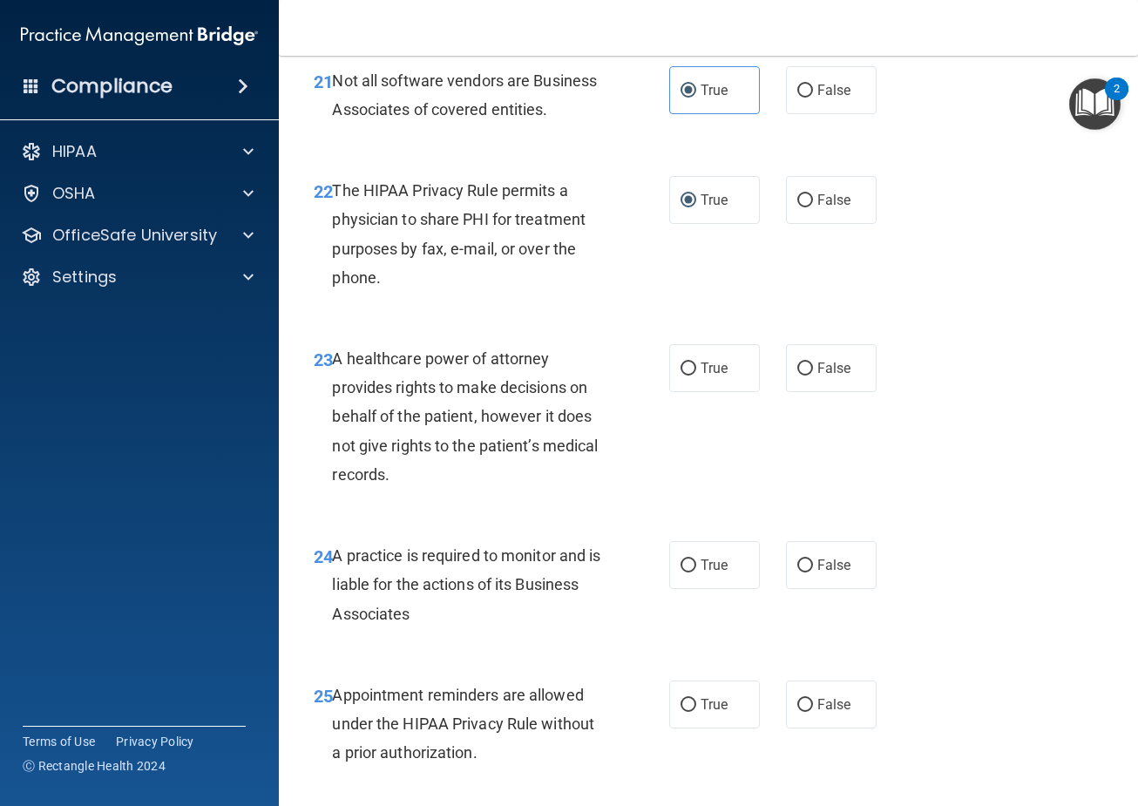
scroll to position [3834, 0]
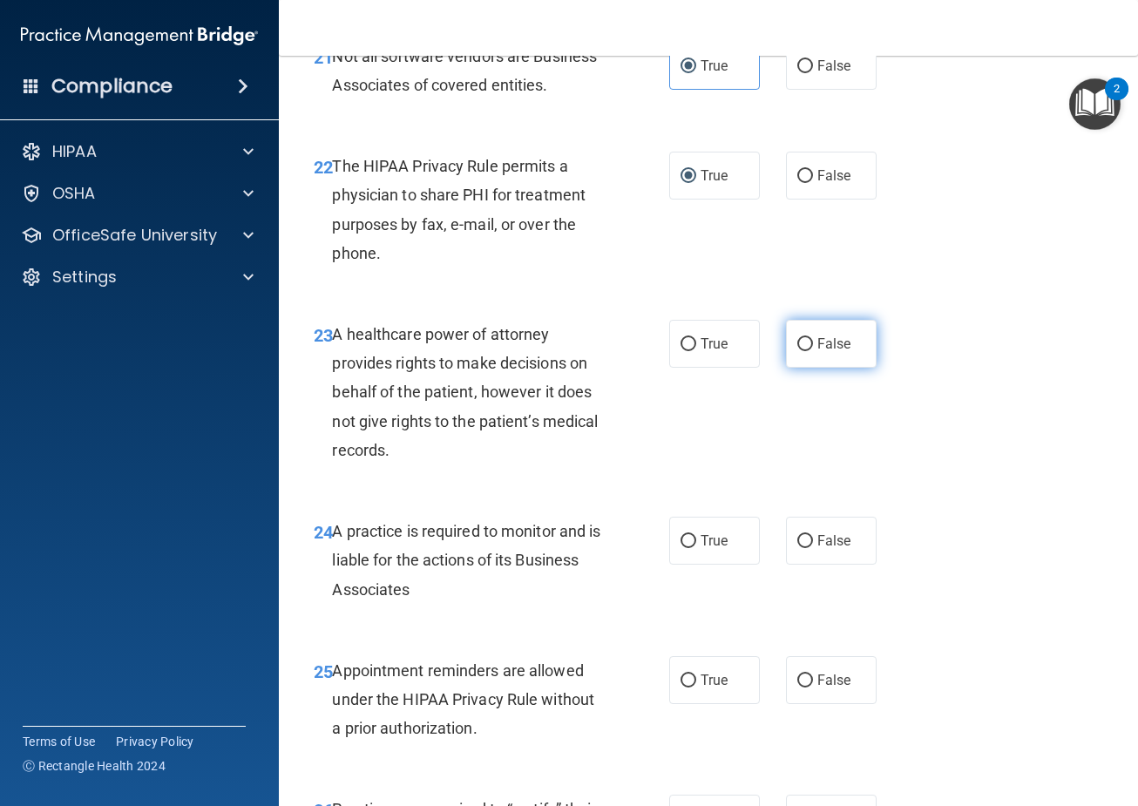
click at [795, 368] on label "False" at bounding box center [831, 344] width 91 height 48
click at [797, 351] on input "False" at bounding box center [805, 344] width 16 height 13
radio input "true"
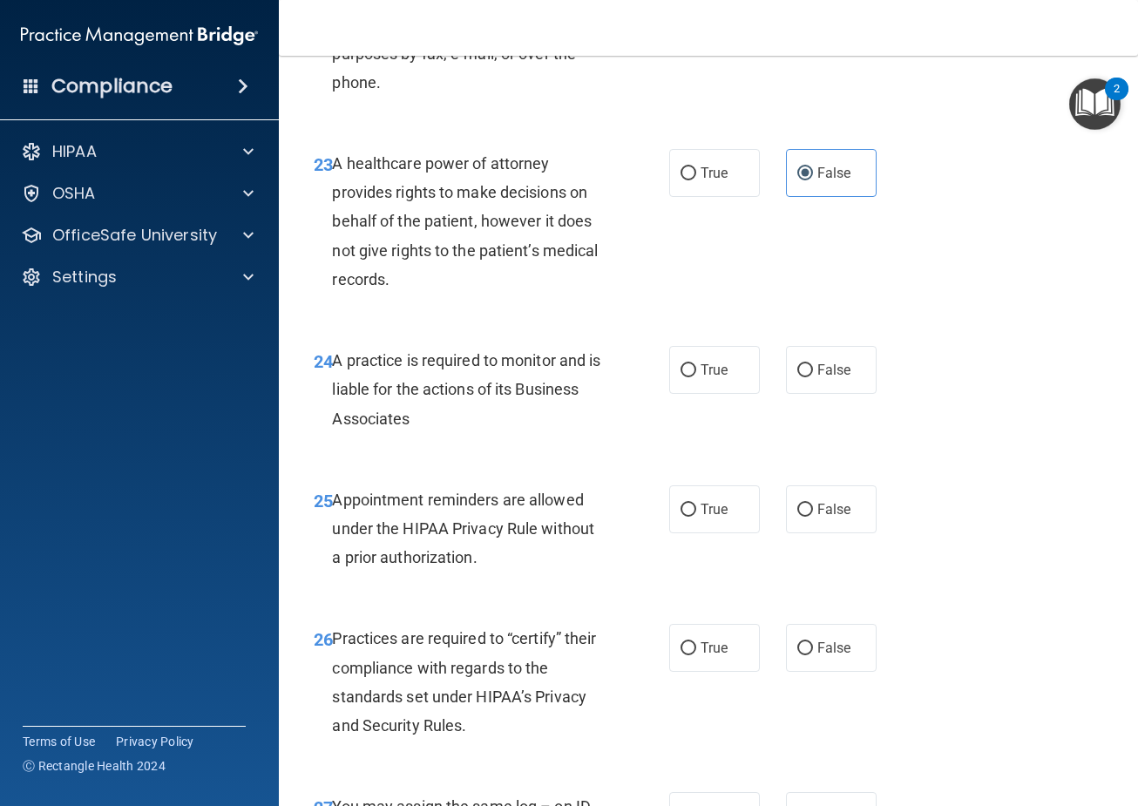
scroll to position [4008, 0]
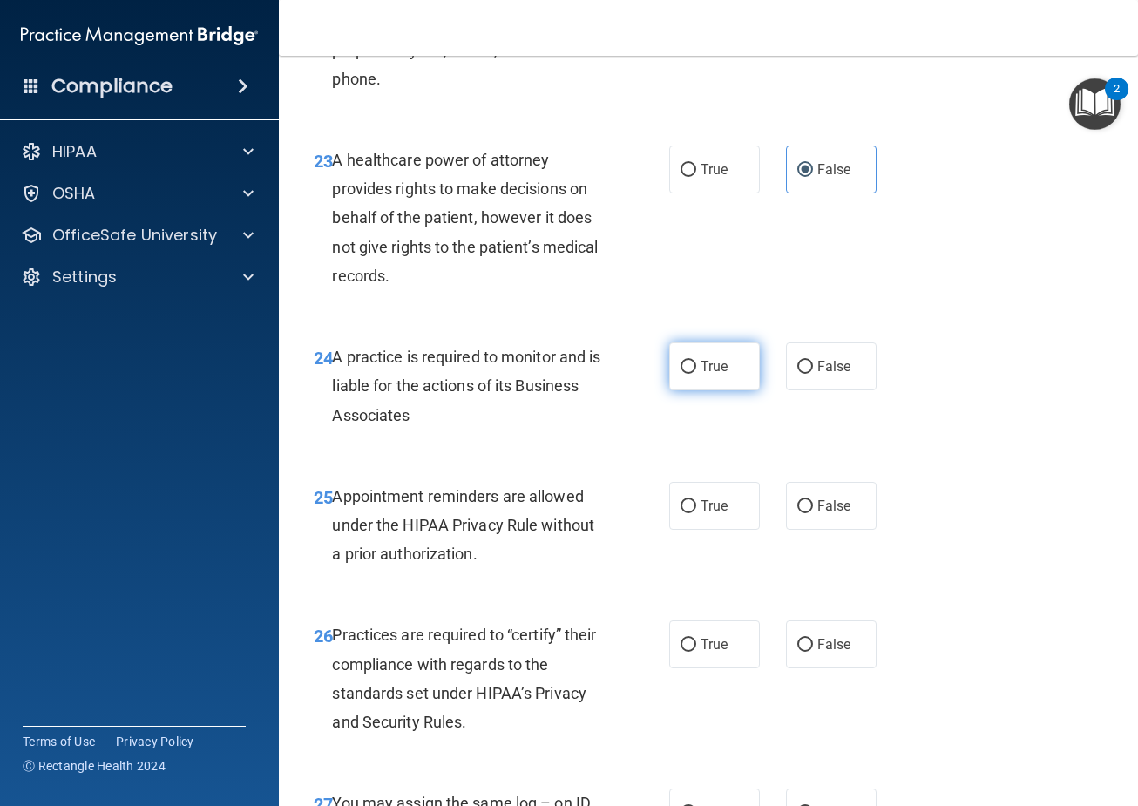
click at [702, 390] on label "True" at bounding box center [714, 366] width 91 height 48
click at [696, 374] on input "True" at bounding box center [688, 367] width 16 height 13
radio input "true"
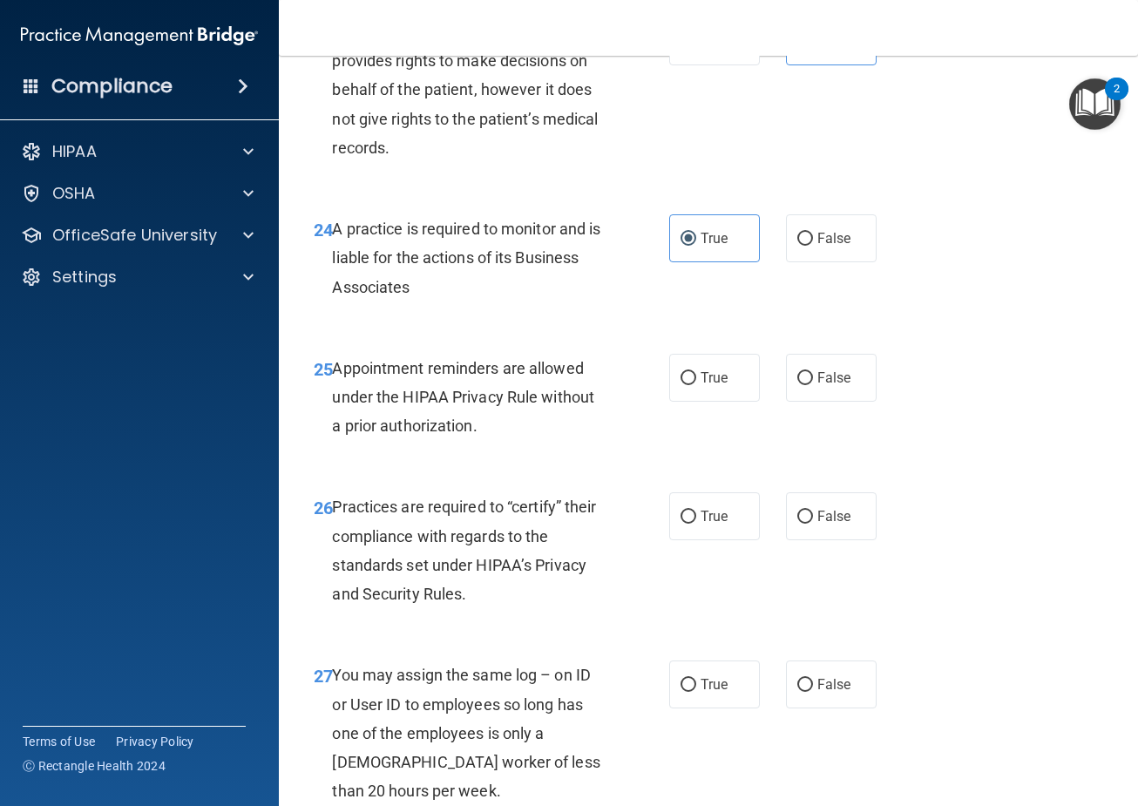
scroll to position [4182, 0]
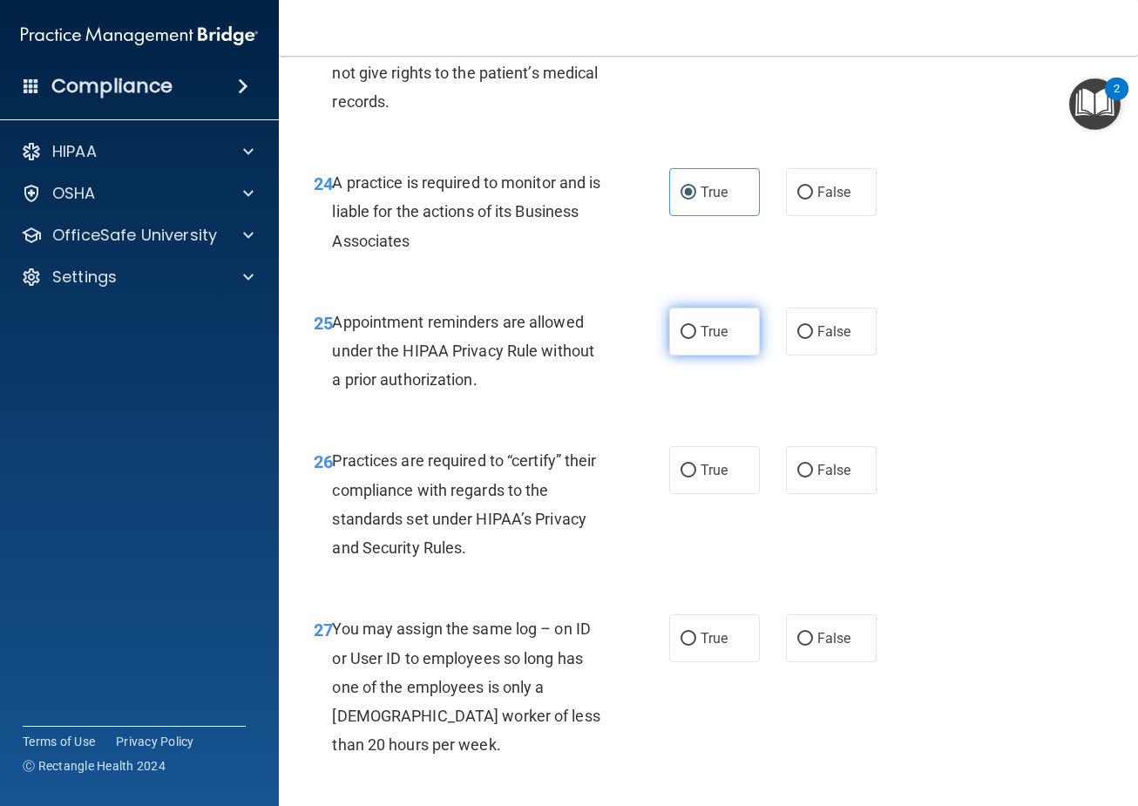
click at [705, 355] on label "True" at bounding box center [714, 332] width 91 height 48
click at [696, 339] on input "True" at bounding box center [688, 332] width 16 height 13
radio input "true"
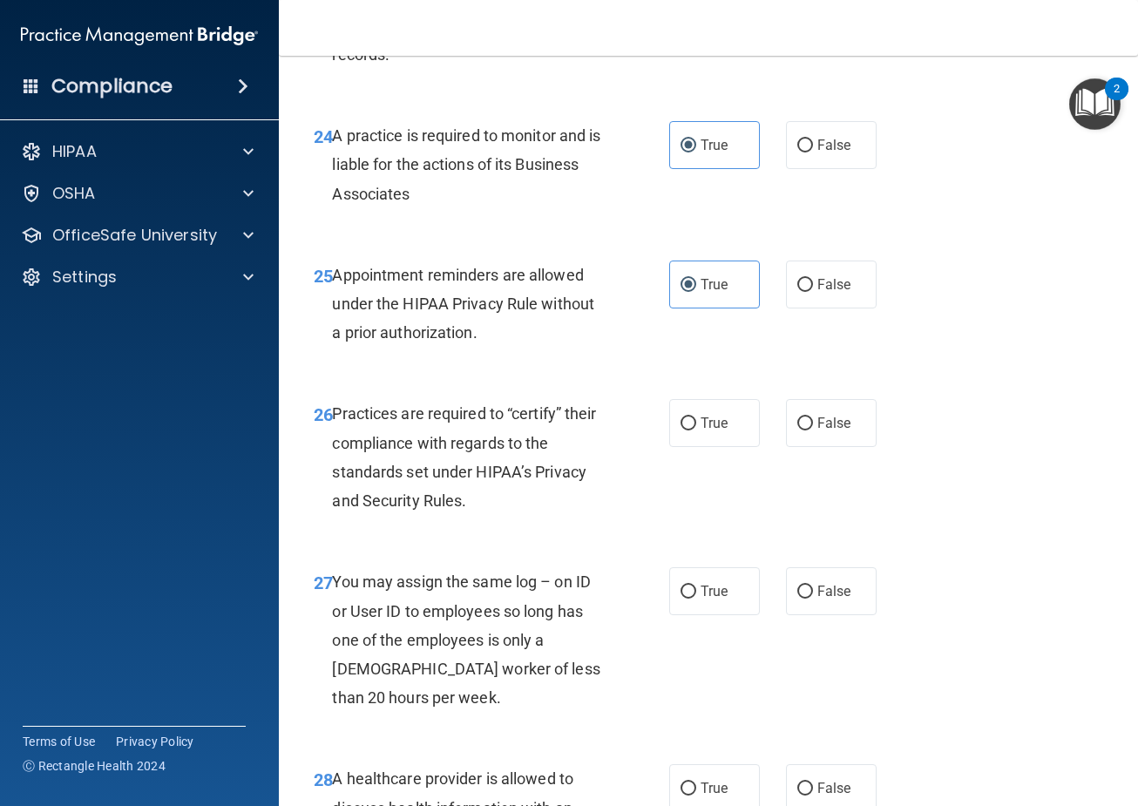
scroll to position [4356, 0]
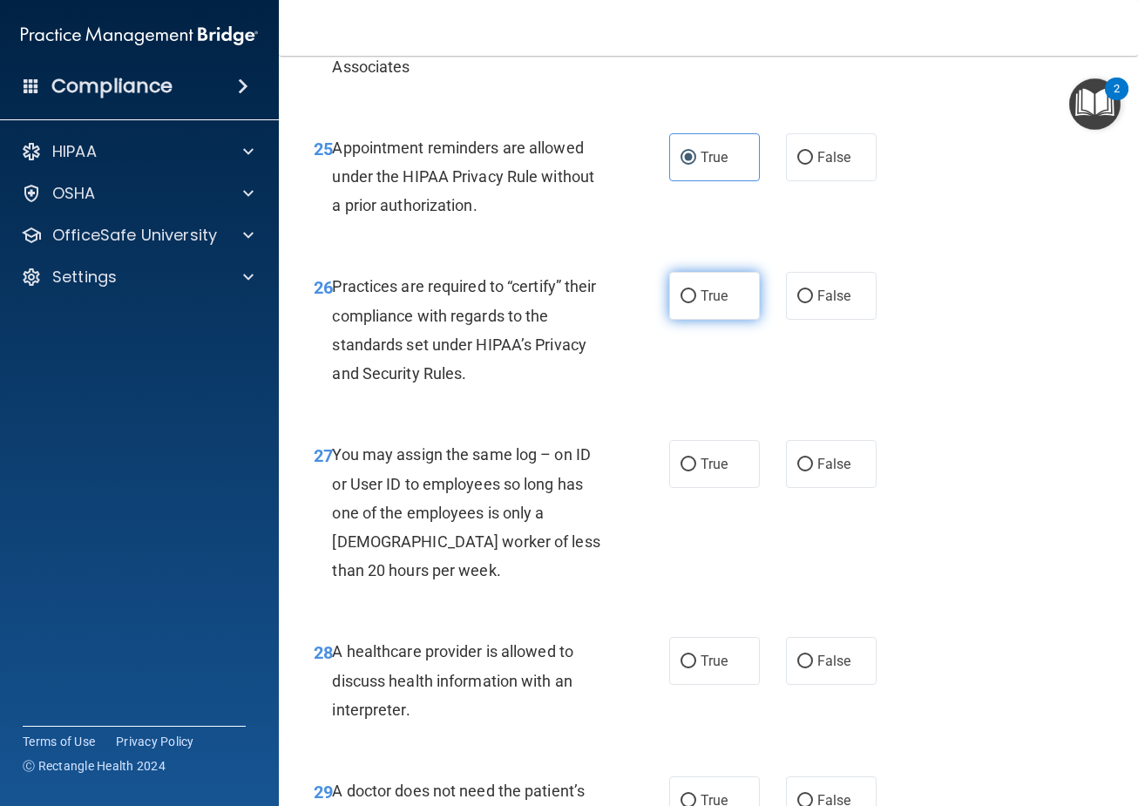
click at [739, 320] on label "True" at bounding box center [714, 296] width 91 height 48
click at [696, 303] on input "True" at bounding box center [688, 296] width 16 height 13
radio input "true"
click at [809, 488] on label "False" at bounding box center [831, 464] width 91 height 48
click at [809, 471] on input "False" at bounding box center [805, 464] width 16 height 13
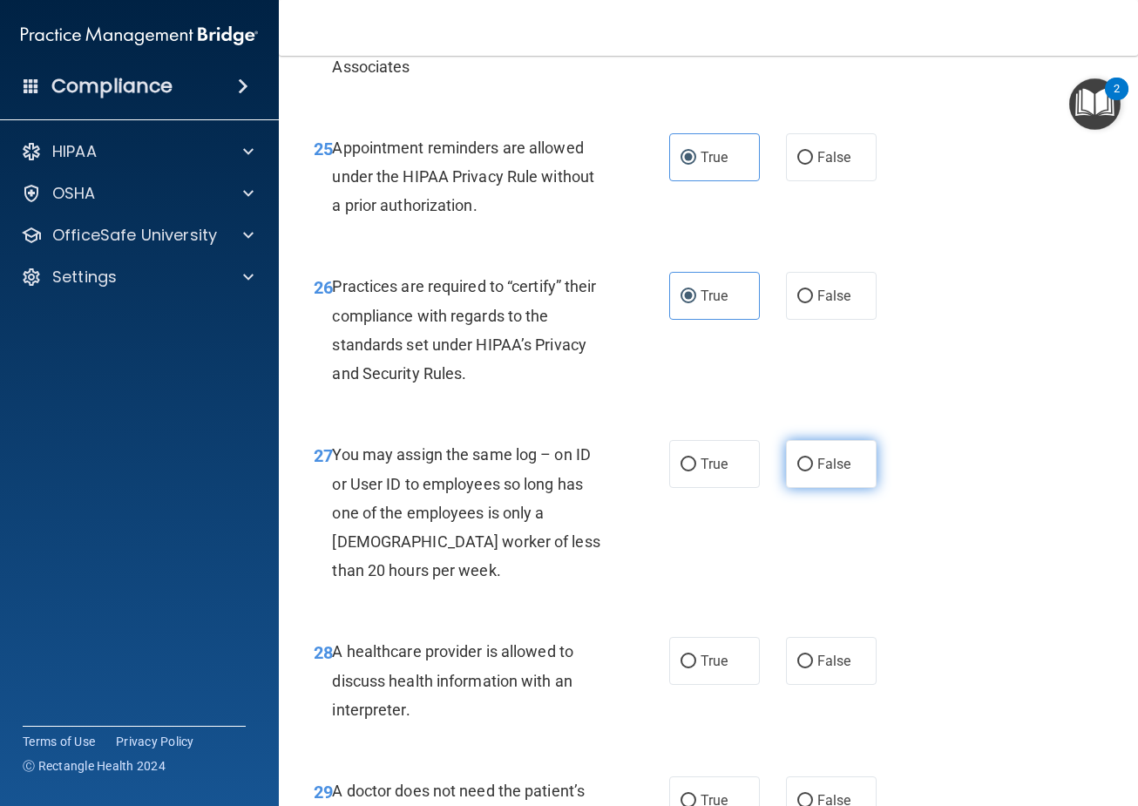
radio input "true"
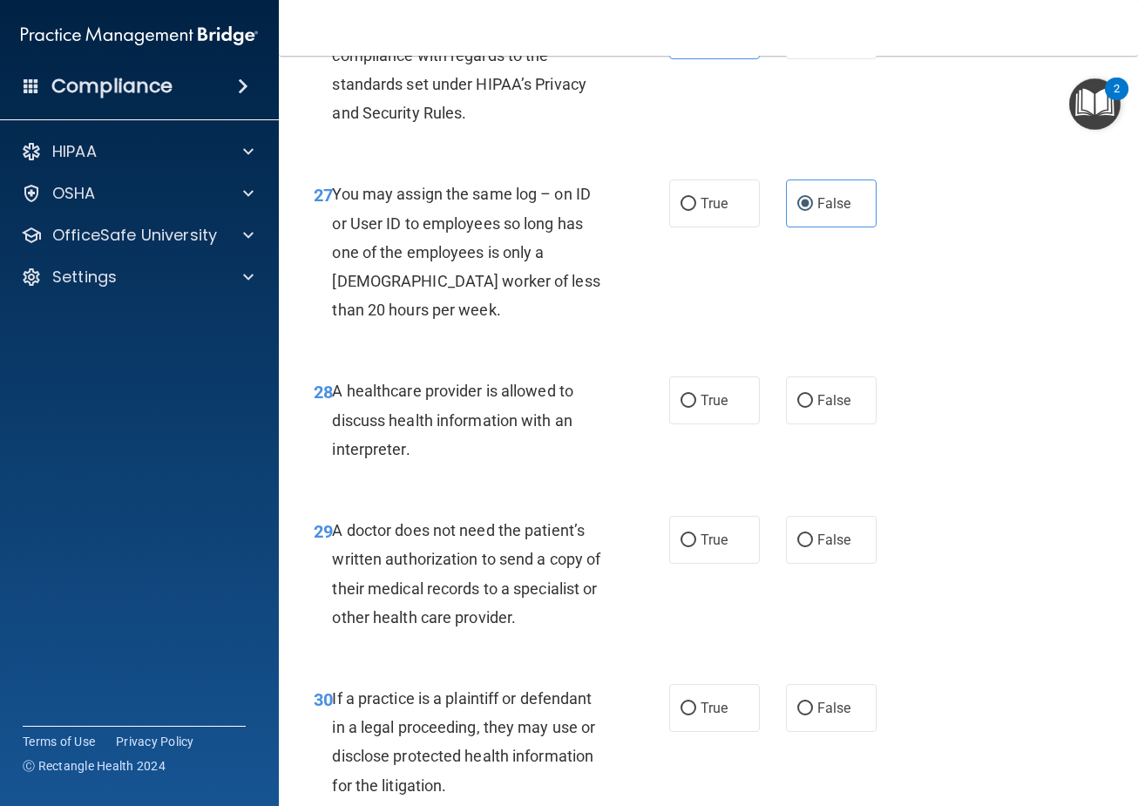
scroll to position [4618, 0]
click at [701, 423] on label "True" at bounding box center [714, 400] width 91 height 48
click at [696, 407] on input "True" at bounding box center [688, 400] width 16 height 13
radio input "true"
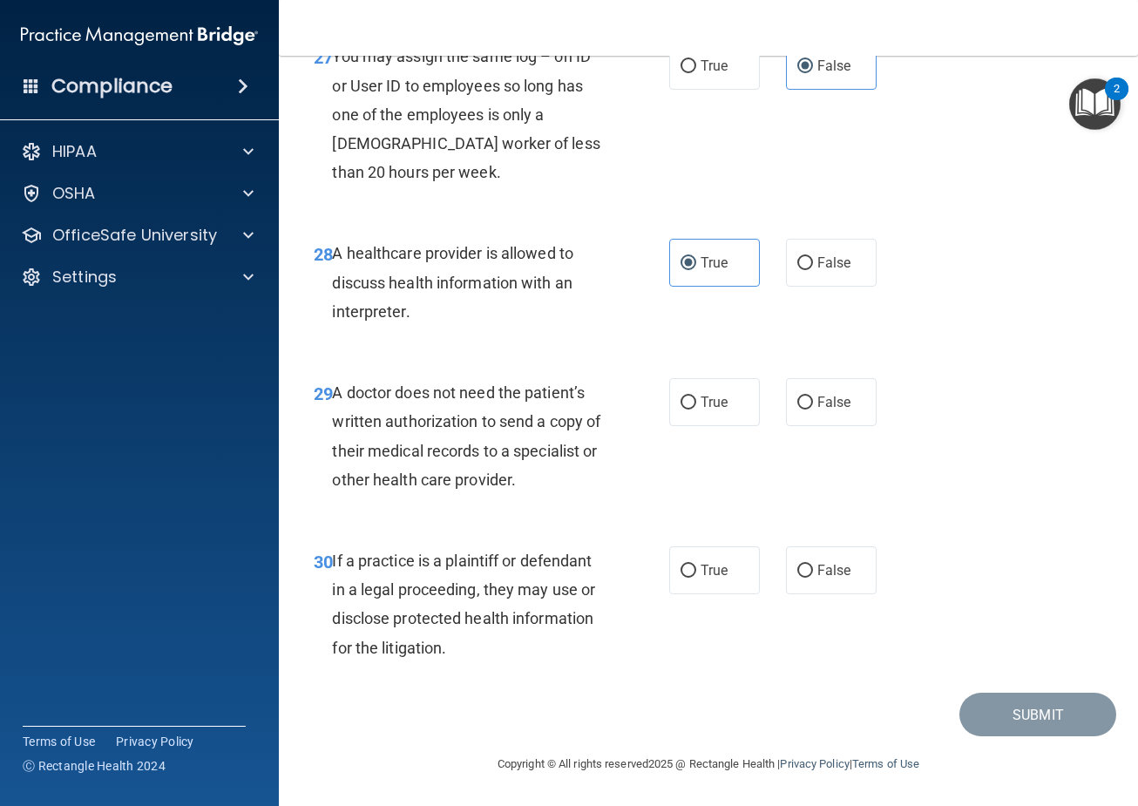
scroll to position [4813, 0]
click at [832, 385] on label "False" at bounding box center [831, 402] width 91 height 48
click at [813, 396] on input "False" at bounding box center [805, 402] width 16 height 13
radio input "true"
click at [807, 584] on label "False" at bounding box center [831, 570] width 91 height 48
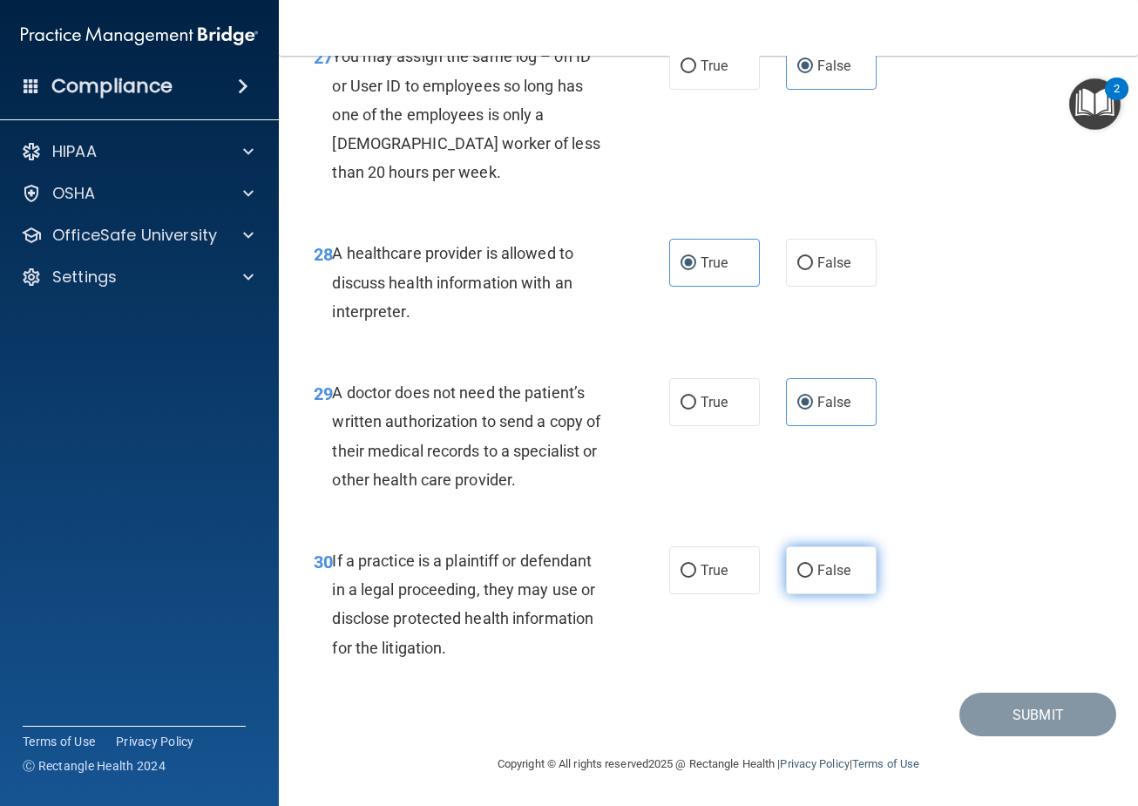
click at [807, 578] on input "False" at bounding box center [805, 571] width 16 height 13
radio input "true"
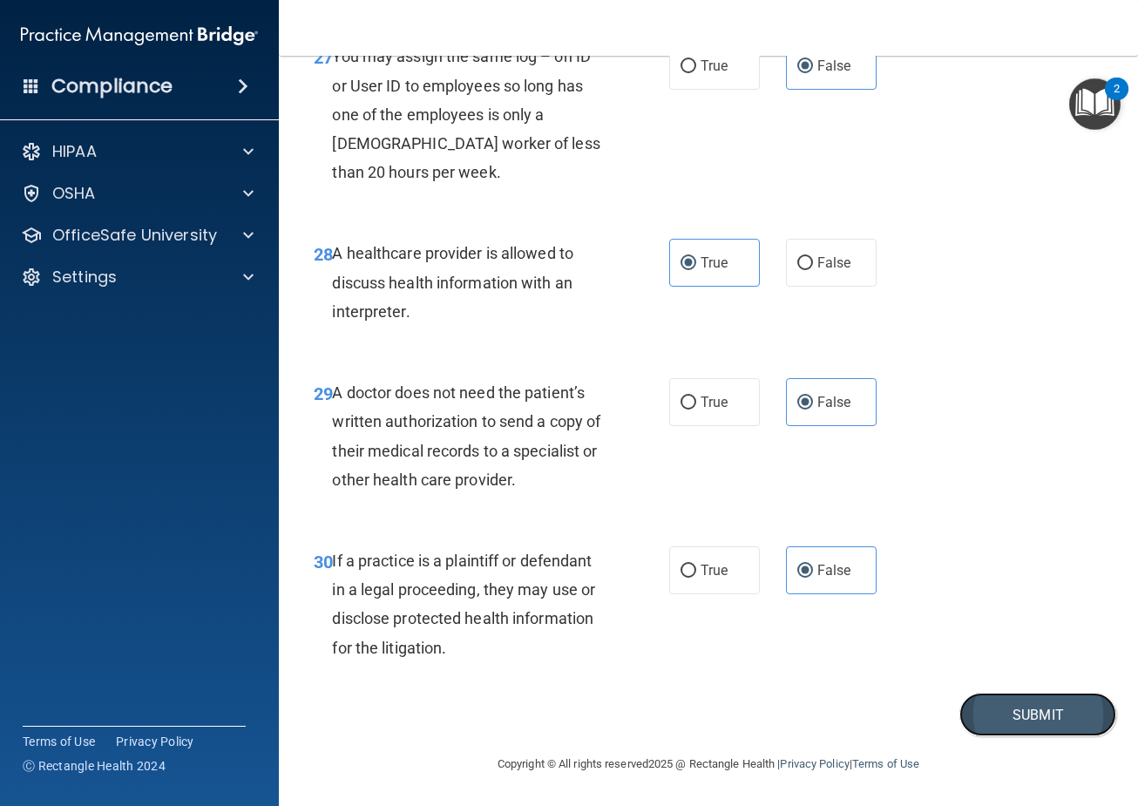
click at [1022, 716] on button "Submit" at bounding box center [1037, 715] width 157 height 44
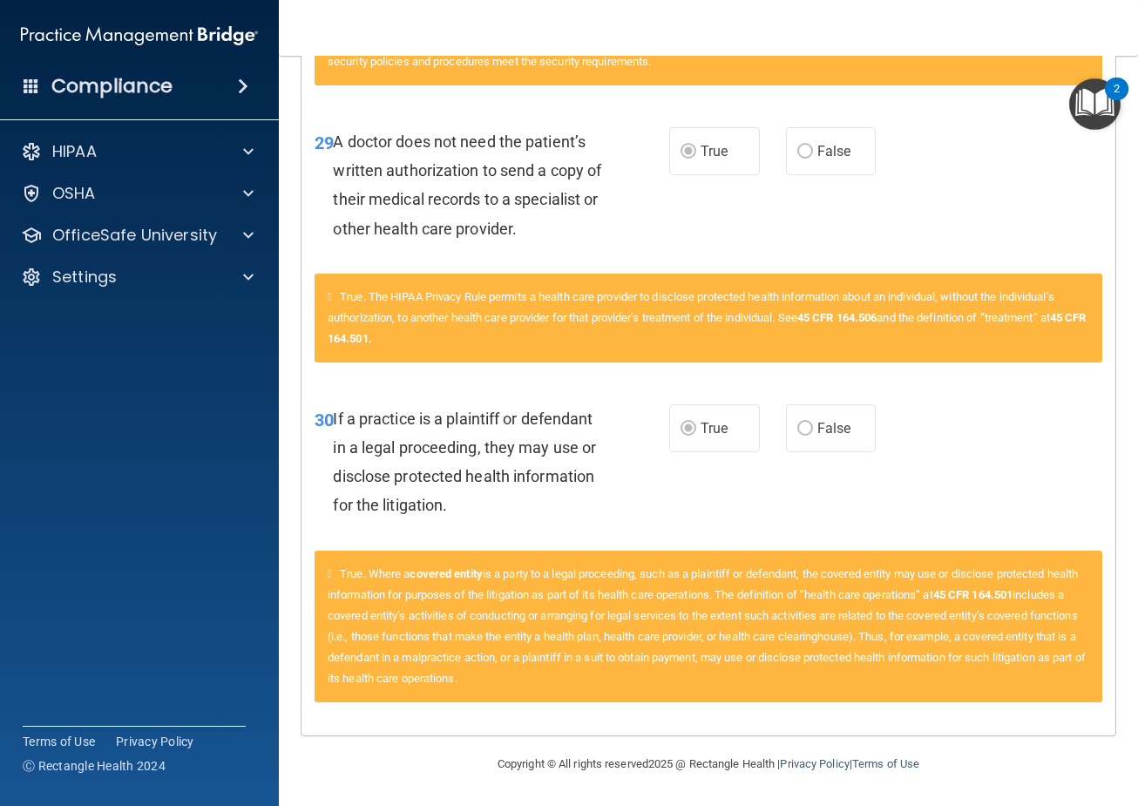
scroll to position [4214, 0]
click at [243, 181] on div "OSHA" at bounding box center [140, 193] width 280 height 35
click at [247, 241] on span at bounding box center [248, 235] width 10 height 21
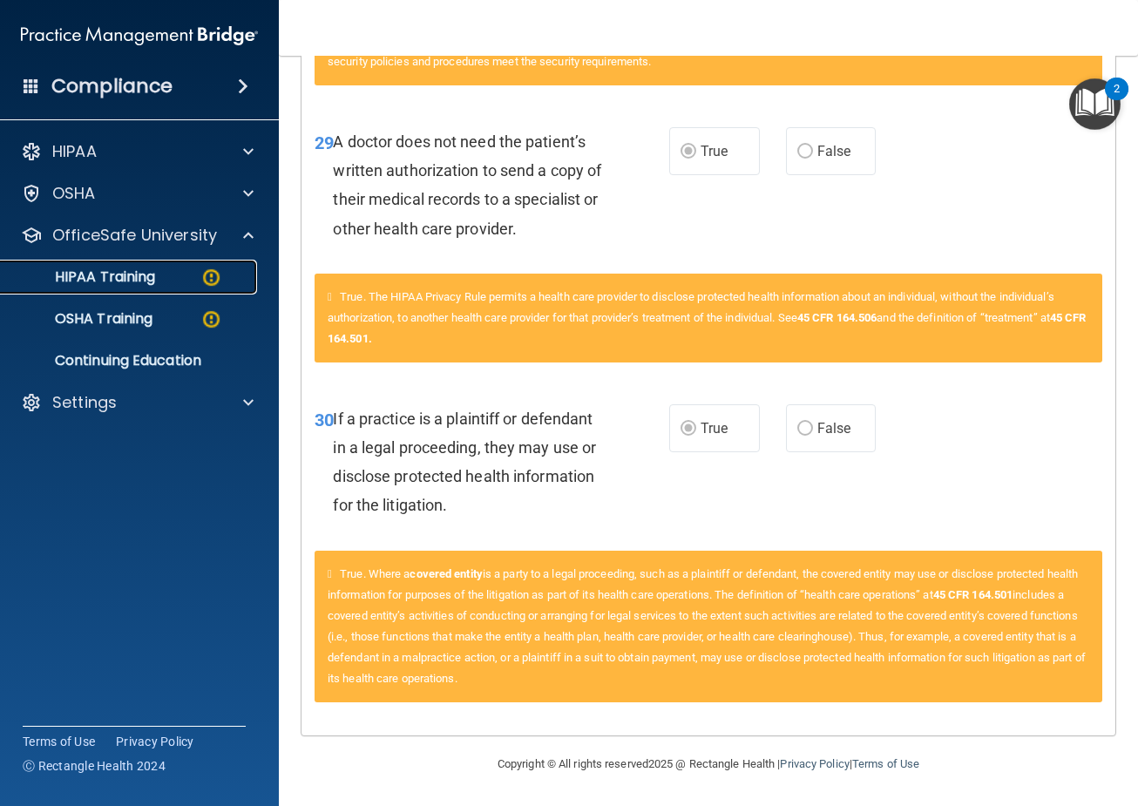
click at [174, 274] on div "HIPAA Training" at bounding box center [130, 276] width 238 height 17
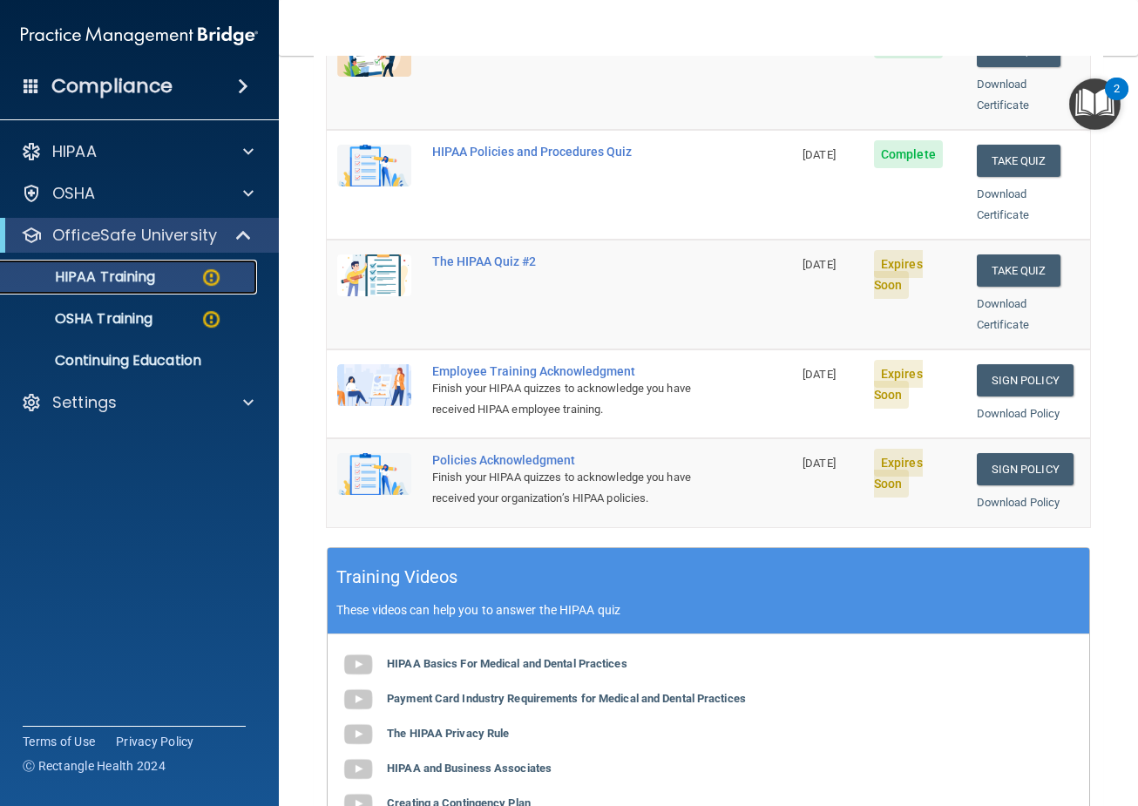
scroll to position [133, 0]
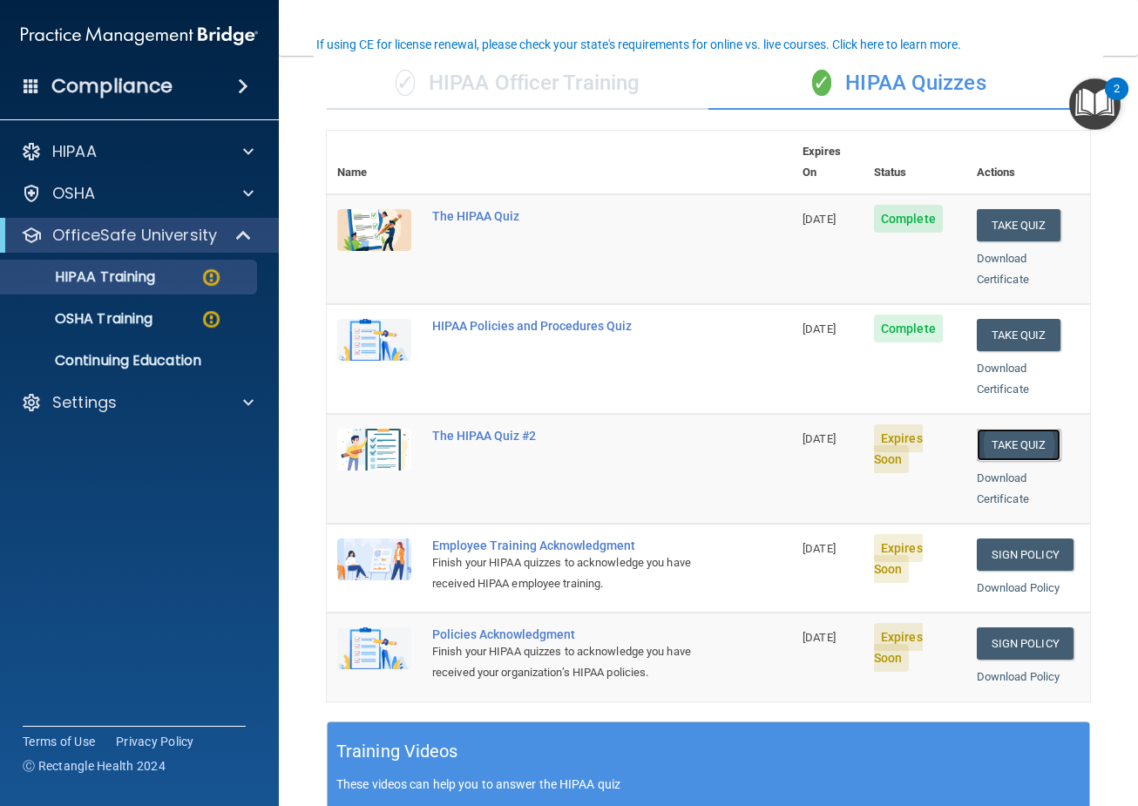
click at [1018, 429] on button "Take Quiz" at bounding box center [1019, 445] width 84 height 32
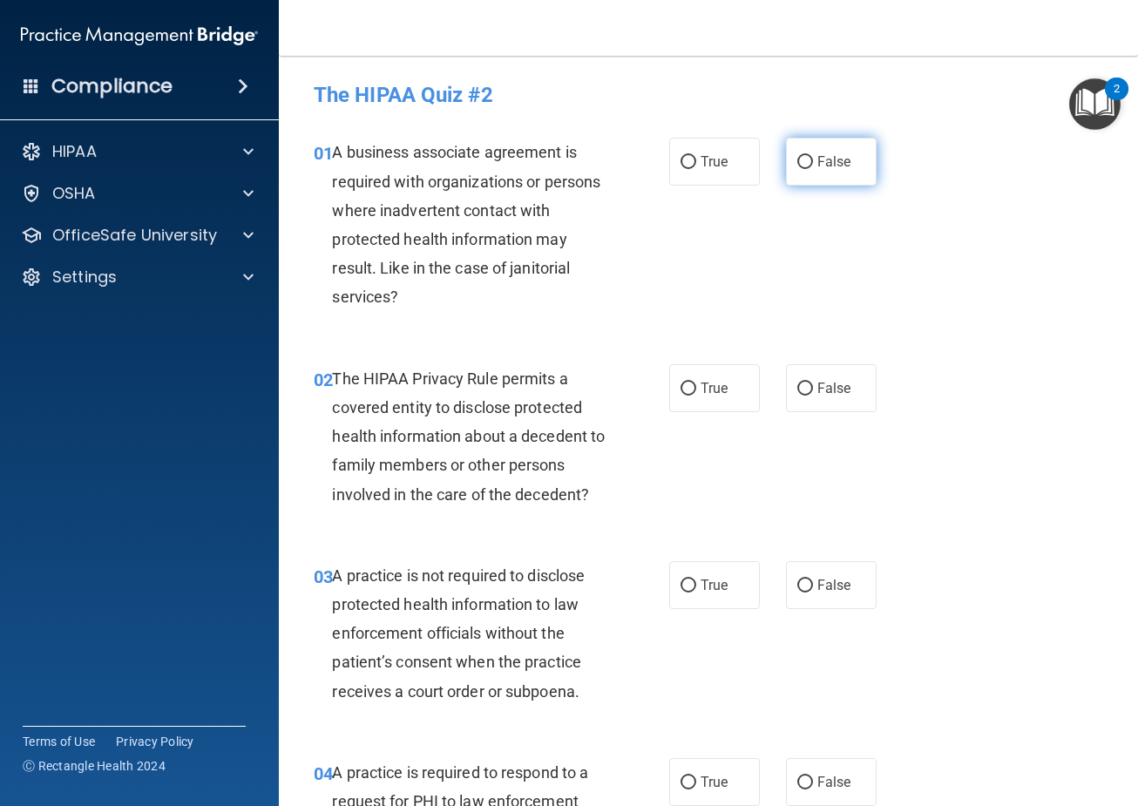
click at [809, 153] on label "False" at bounding box center [831, 162] width 91 height 48
click at [809, 156] on input "False" at bounding box center [805, 162] width 16 height 13
radio input "true"
click at [715, 390] on span "True" at bounding box center [714, 388] width 27 height 17
click at [696, 390] on input "True" at bounding box center [688, 388] width 16 height 13
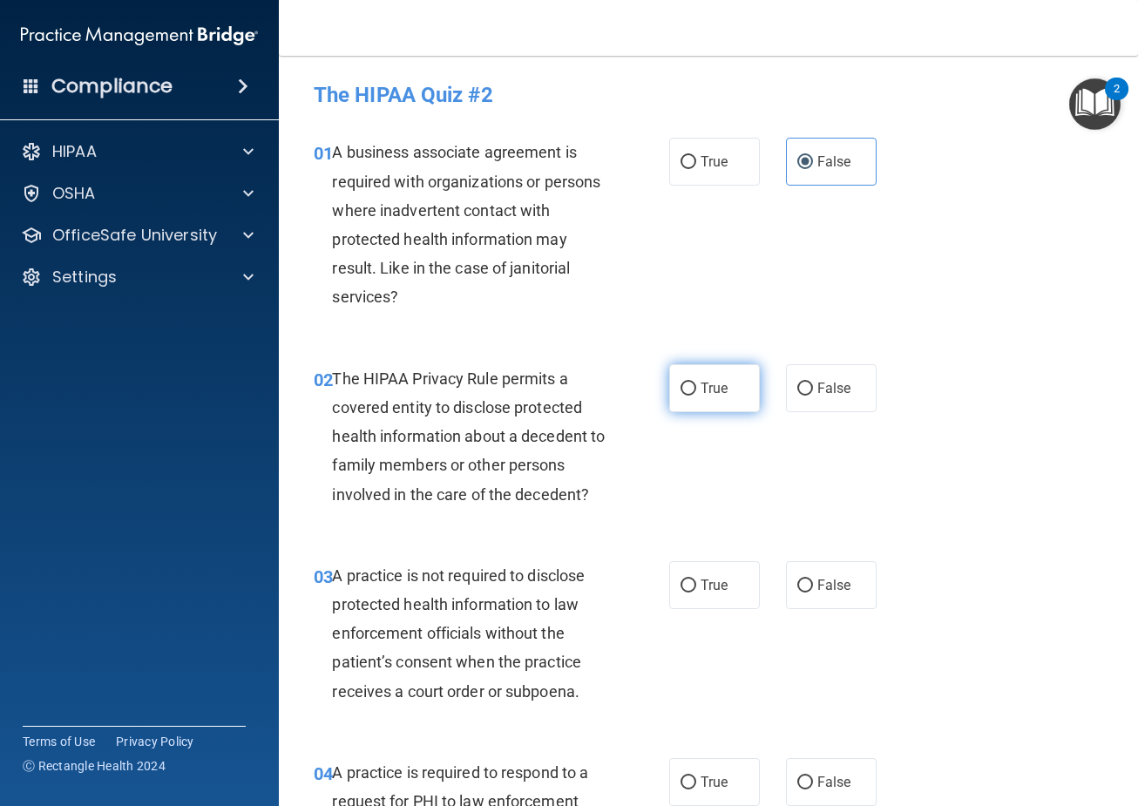
radio input "true"
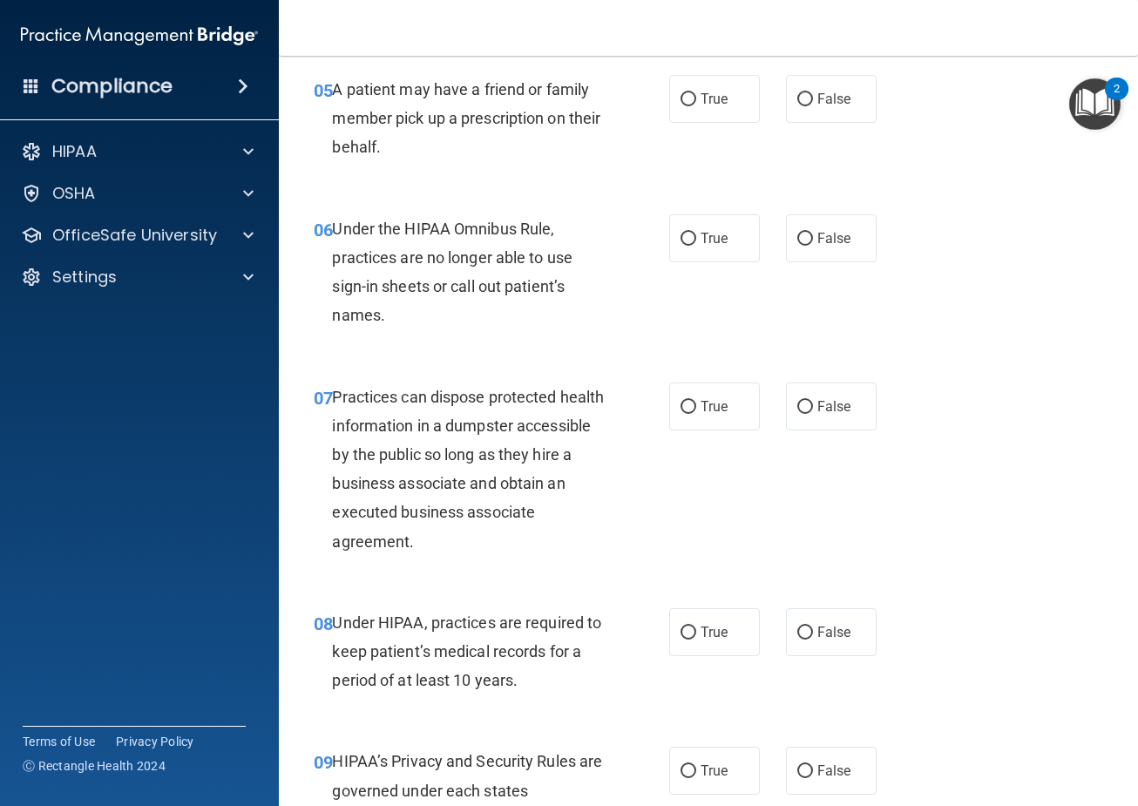
scroll to position [958, 0]
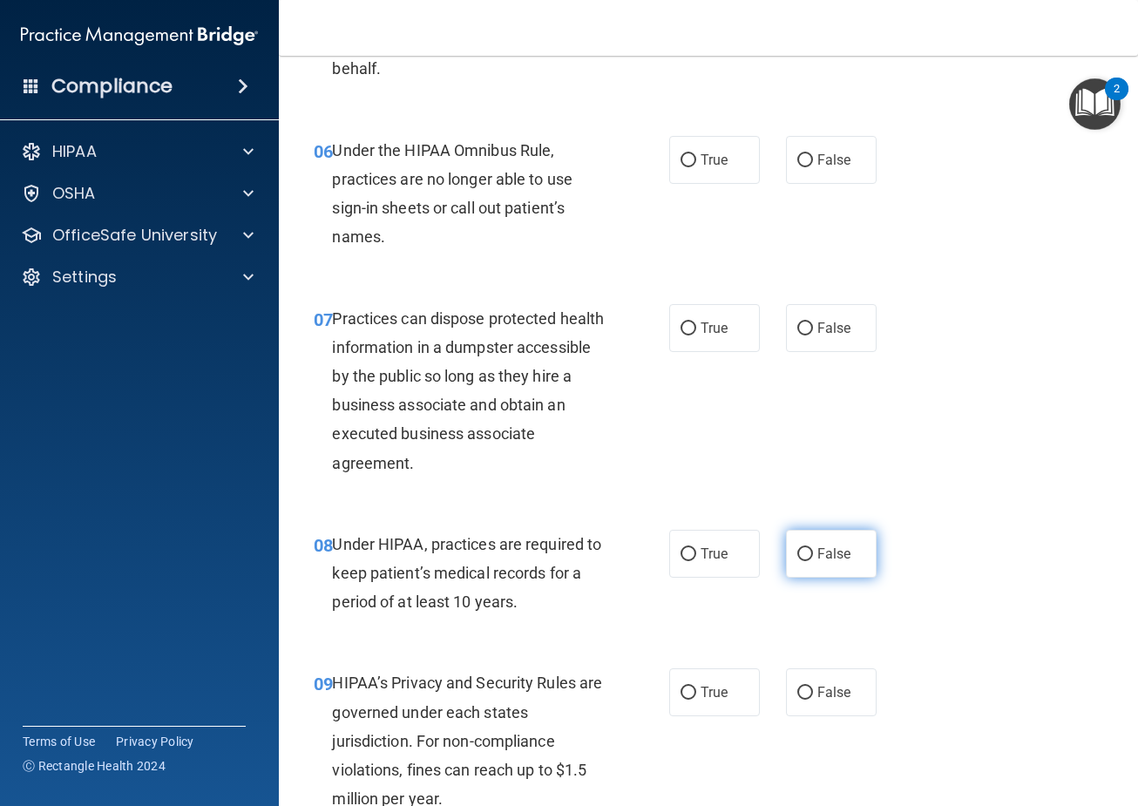
click at [817, 562] on span "False" at bounding box center [834, 553] width 34 height 17
click at [811, 561] on input "False" at bounding box center [805, 554] width 16 height 13
radio input "true"
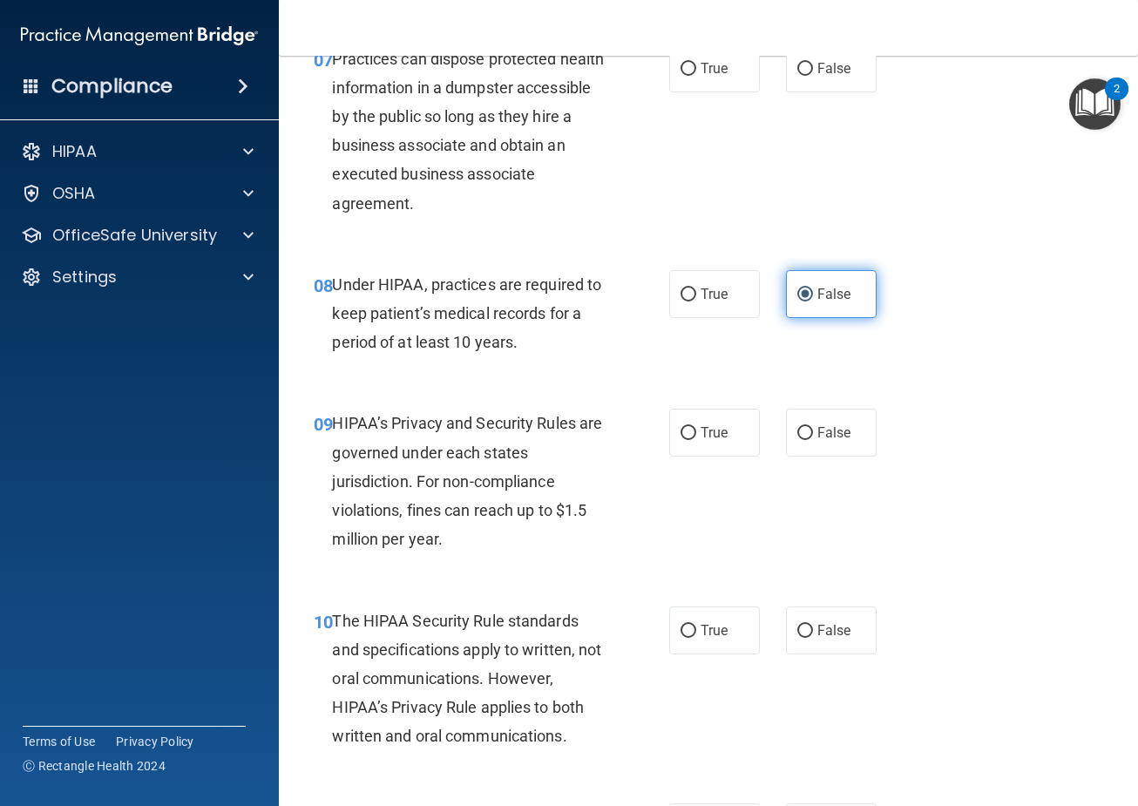
scroll to position [1220, 0]
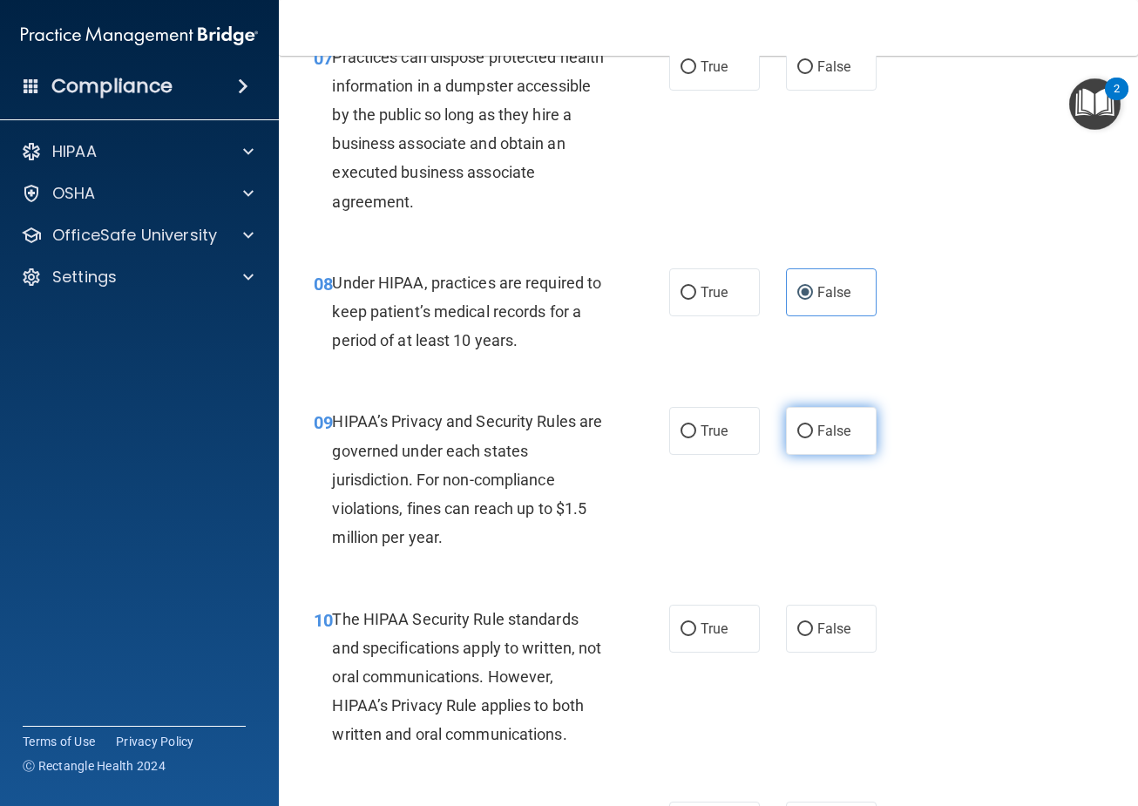
click at [818, 449] on label "False" at bounding box center [831, 431] width 91 height 48
click at [813, 438] on input "False" at bounding box center [805, 431] width 16 height 13
radio input "true"
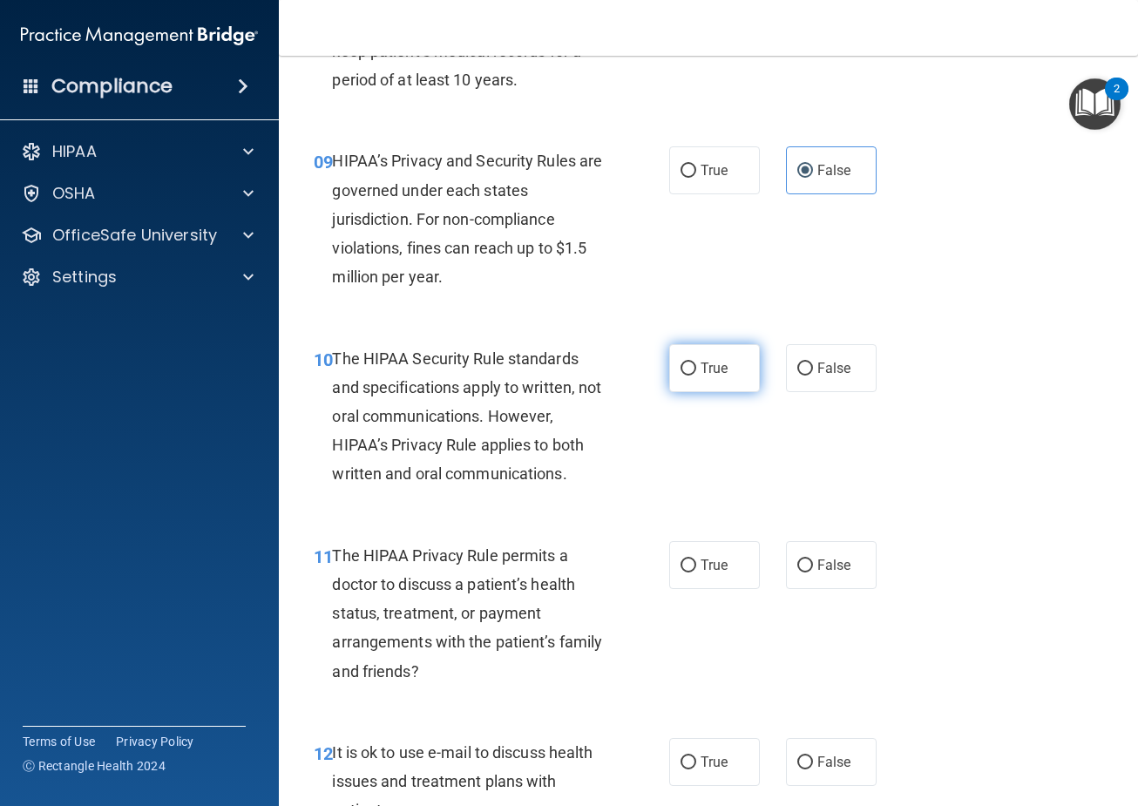
scroll to position [1481, 0]
click at [710, 391] on label "True" at bounding box center [714, 367] width 91 height 48
click at [696, 375] on input "True" at bounding box center [688, 368] width 16 height 13
radio input "true"
click at [693, 588] on label "True" at bounding box center [714, 564] width 91 height 48
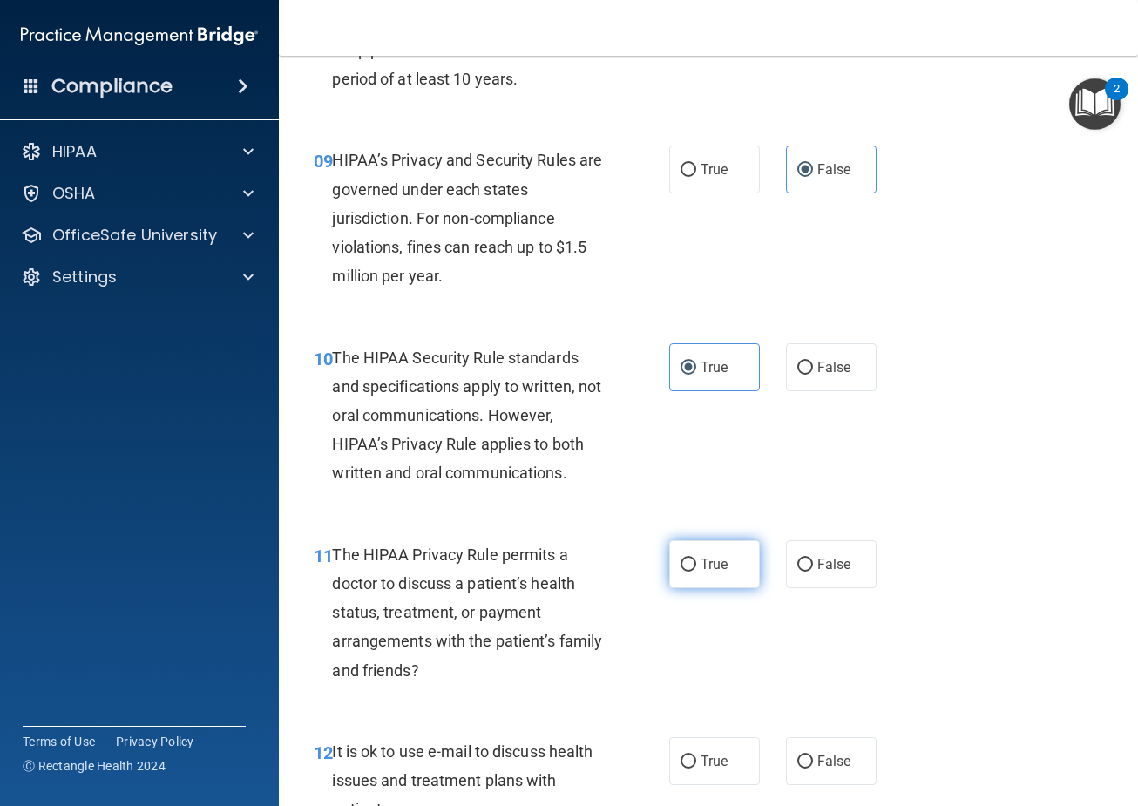
click at [693, 572] on input "True" at bounding box center [688, 564] width 16 height 13
radio input "true"
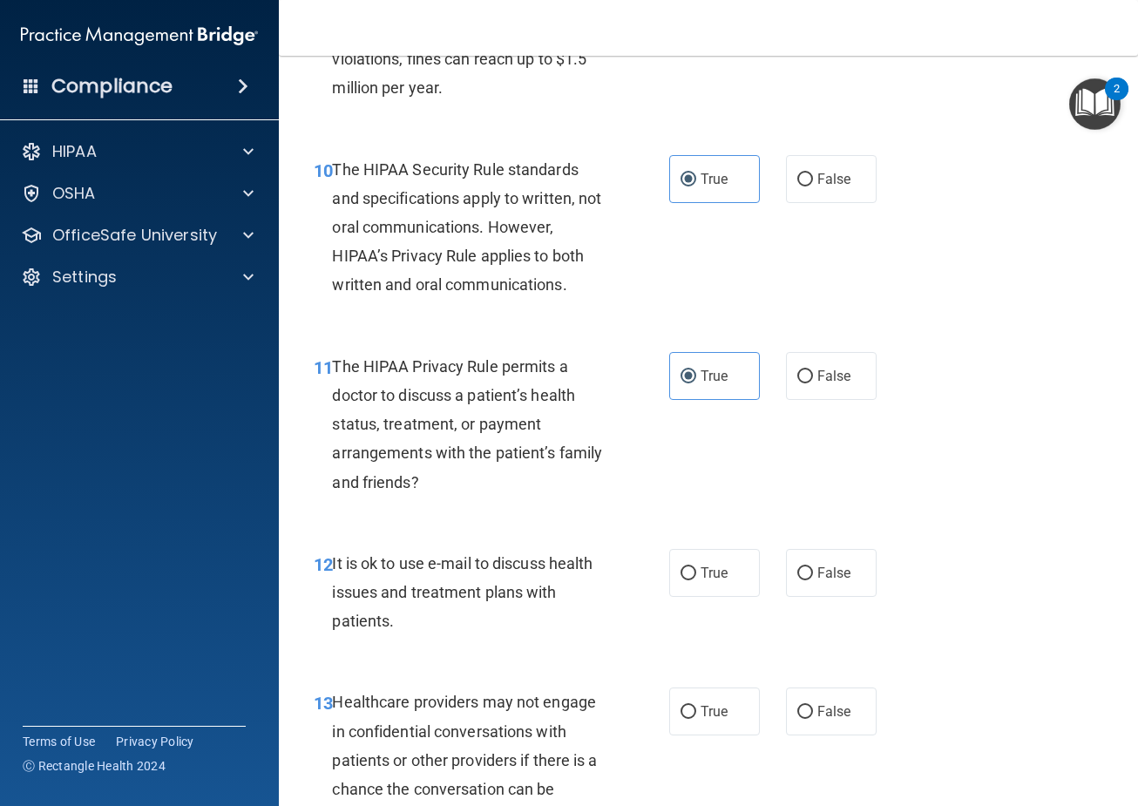
scroll to position [1917, 0]
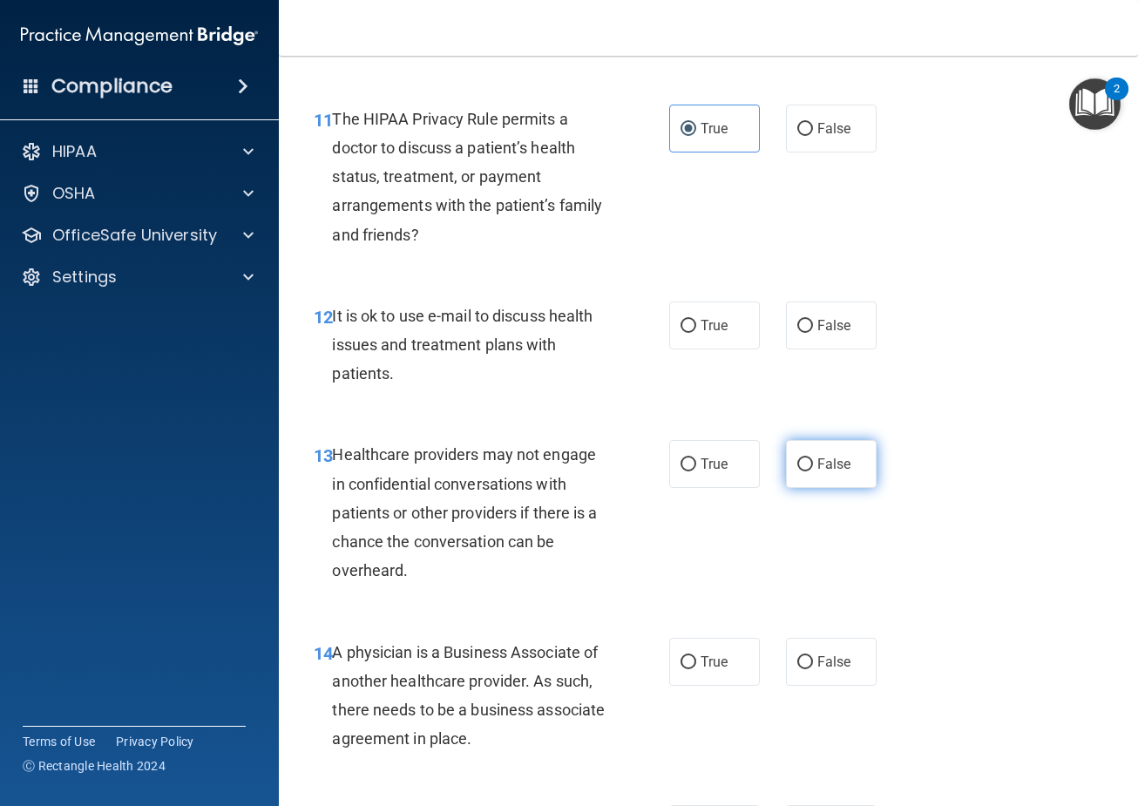
click at [829, 472] on span "False" at bounding box center [834, 464] width 34 height 17
click at [813, 471] on input "False" at bounding box center [805, 464] width 16 height 13
radio input "true"
click at [832, 670] on span "False" at bounding box center [834, 661] width 34 height 17
click at [813, 669] on input "False" at bounding box center [805, 662] width 16 height 13
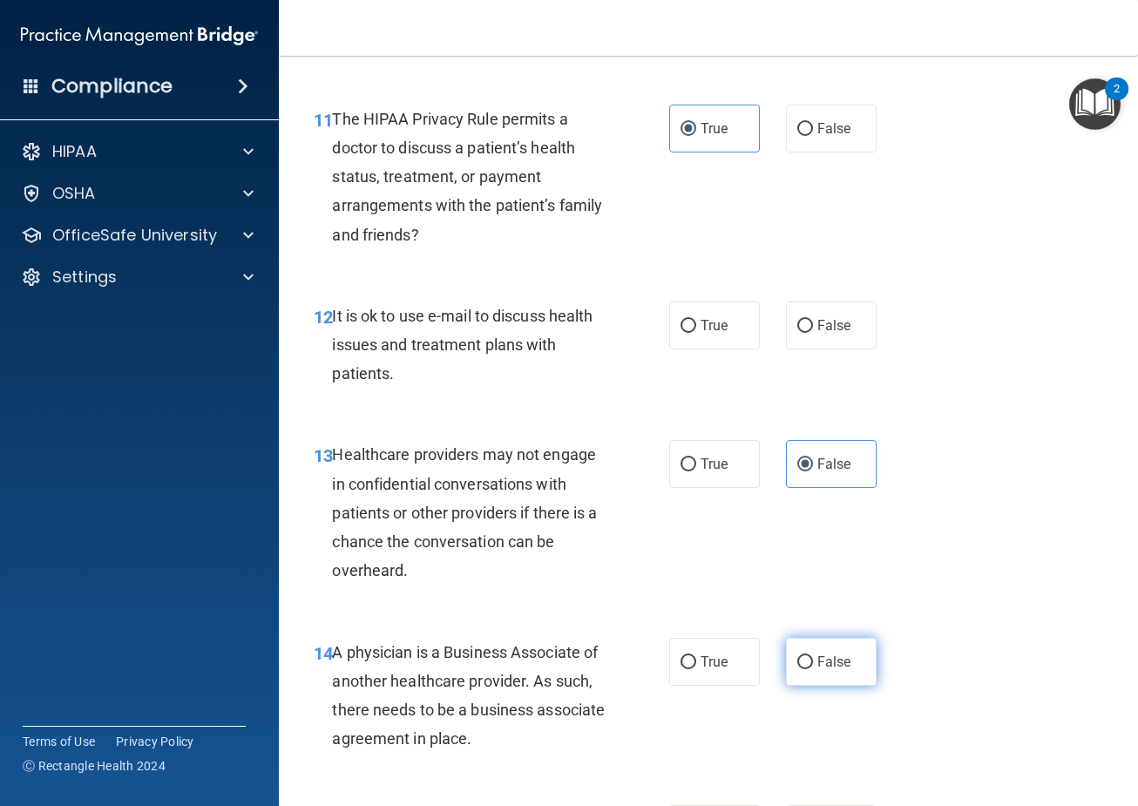
radio input "true"
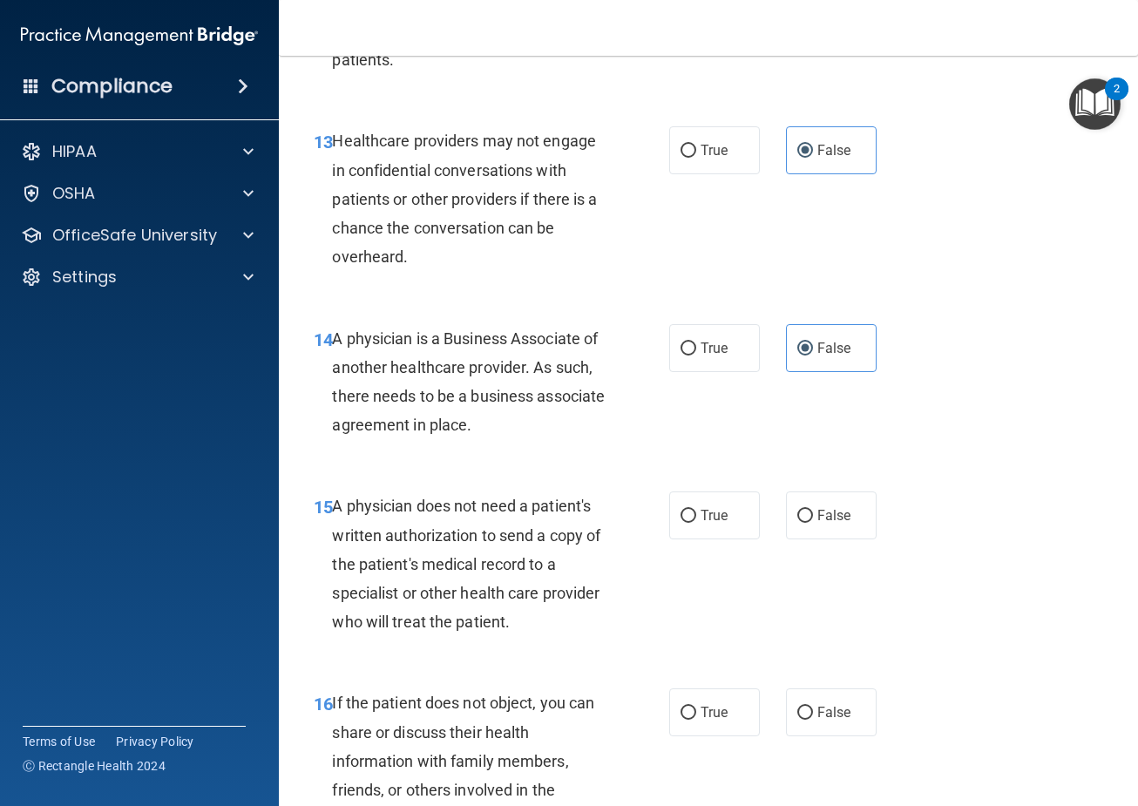
scroll to position [2352, 0]
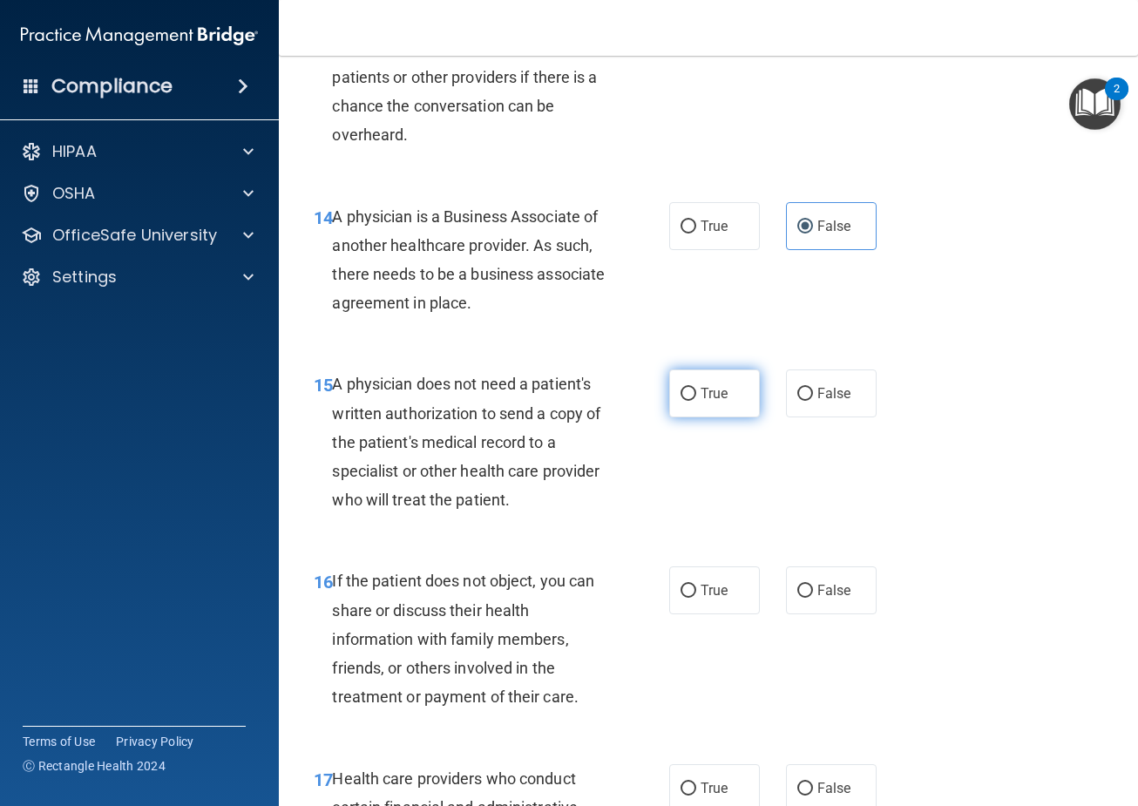
click at [724, 417] on label "True" at bounding box center [714, 393] width 91 height 48
click at [696, 401] on input "True" at bounding box center [688, 394] width 16 height 13
radio input "true"
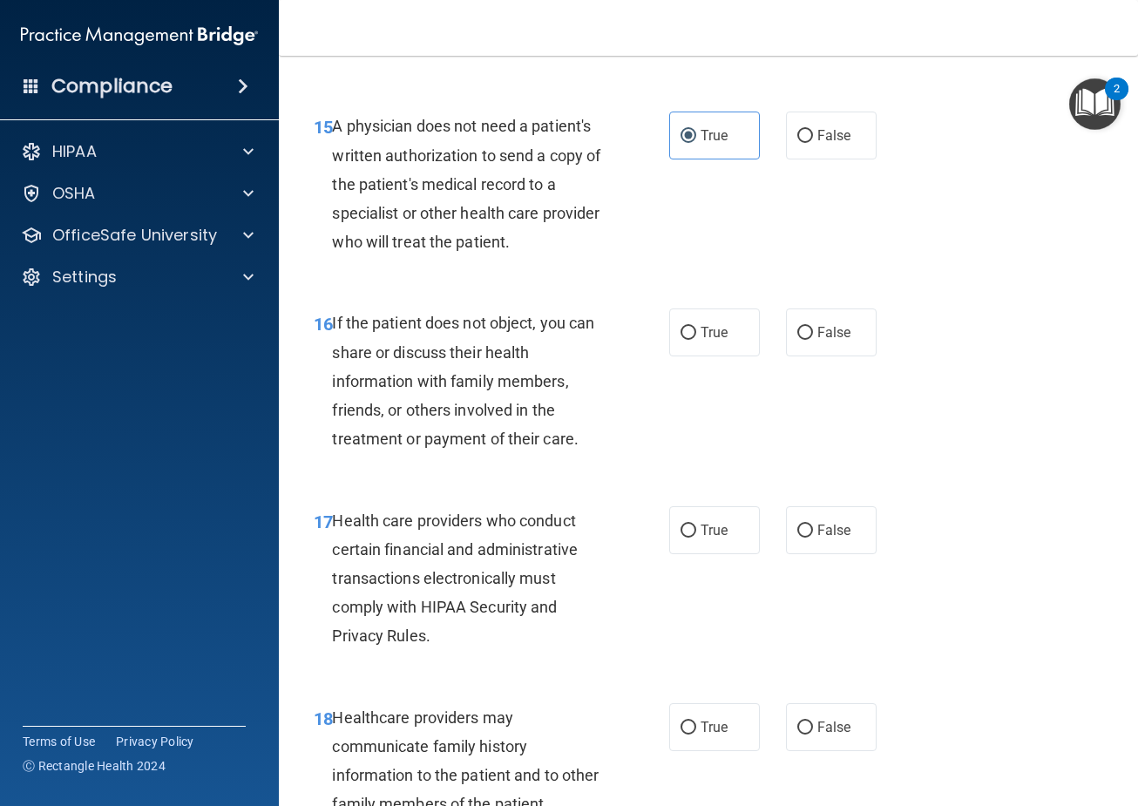
scroll to position [2614, 0]
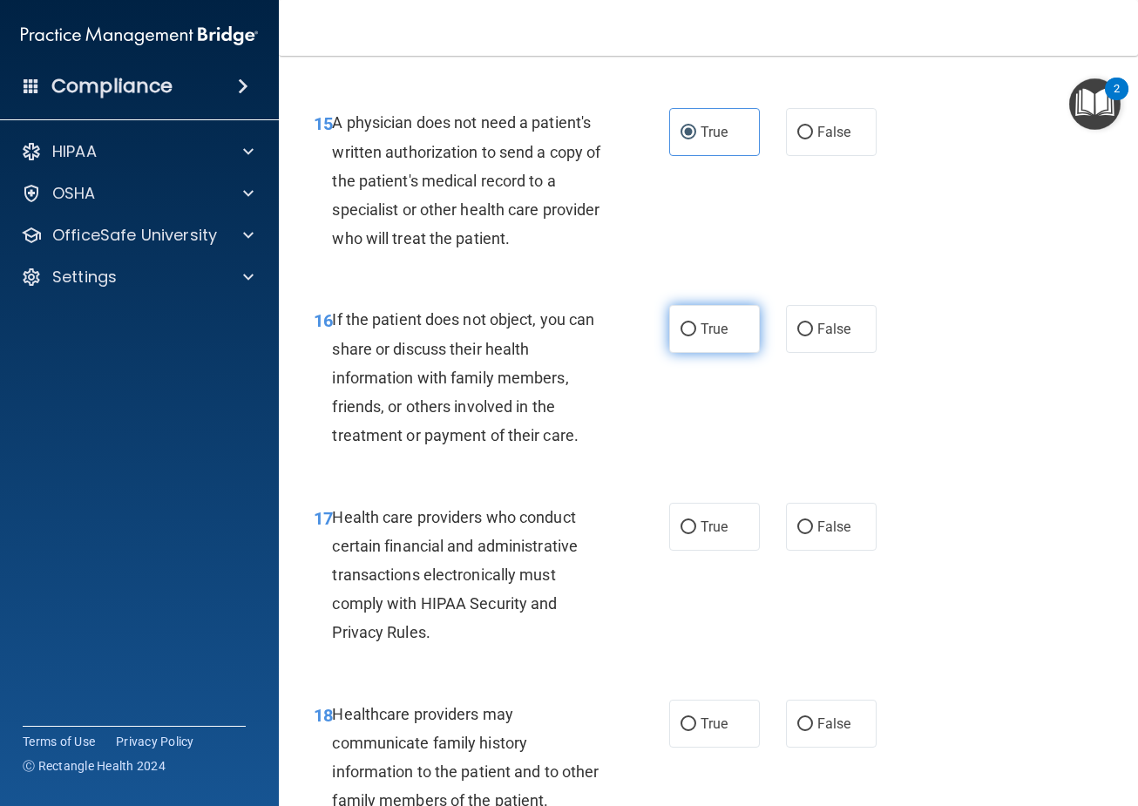
click at [701, 337] on span "True" at bounding box center [714, 329] width 27 height 17
click at [696, 336] on input "True" at bounding box center [688, 329] width 16 height 13
radio input "true"
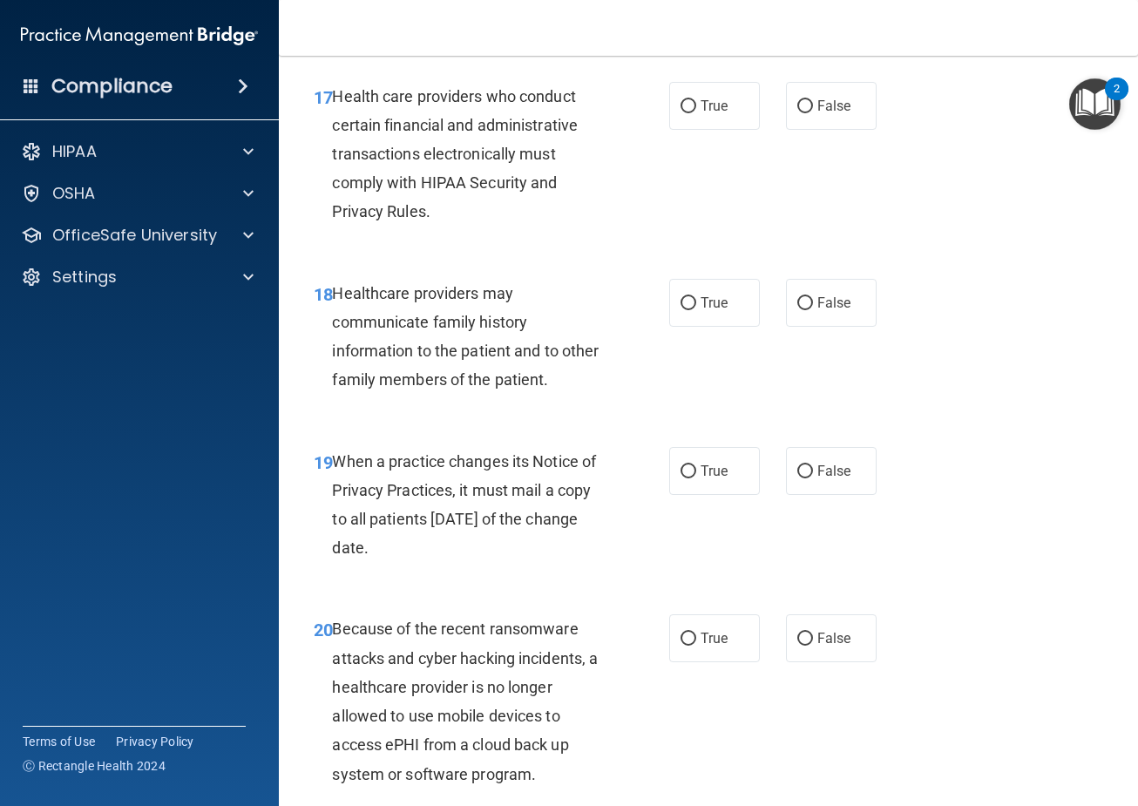
scroll to position [3049, 0]
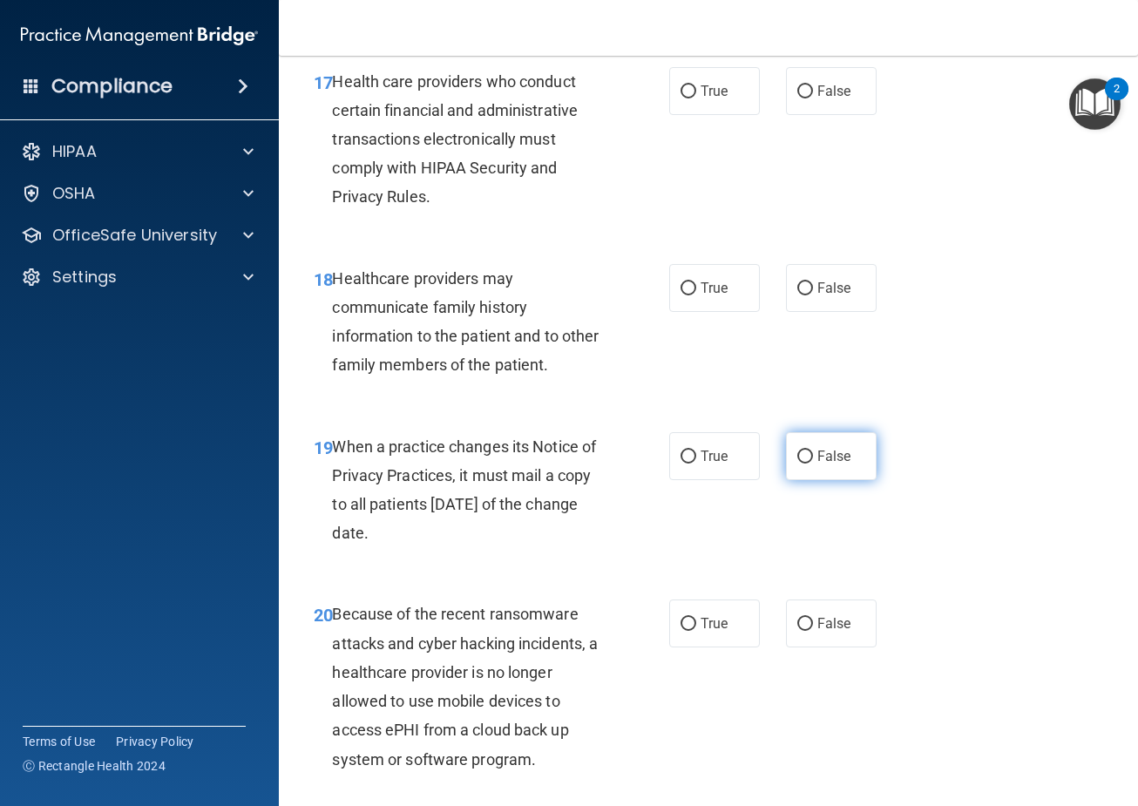
click at [861, 480] on label "False" at bounding box center [831, 456] width 91 height 48
click at [813, 464] on input "False" at bounding box center [805, 456] width 16 height 13
radio input "true"
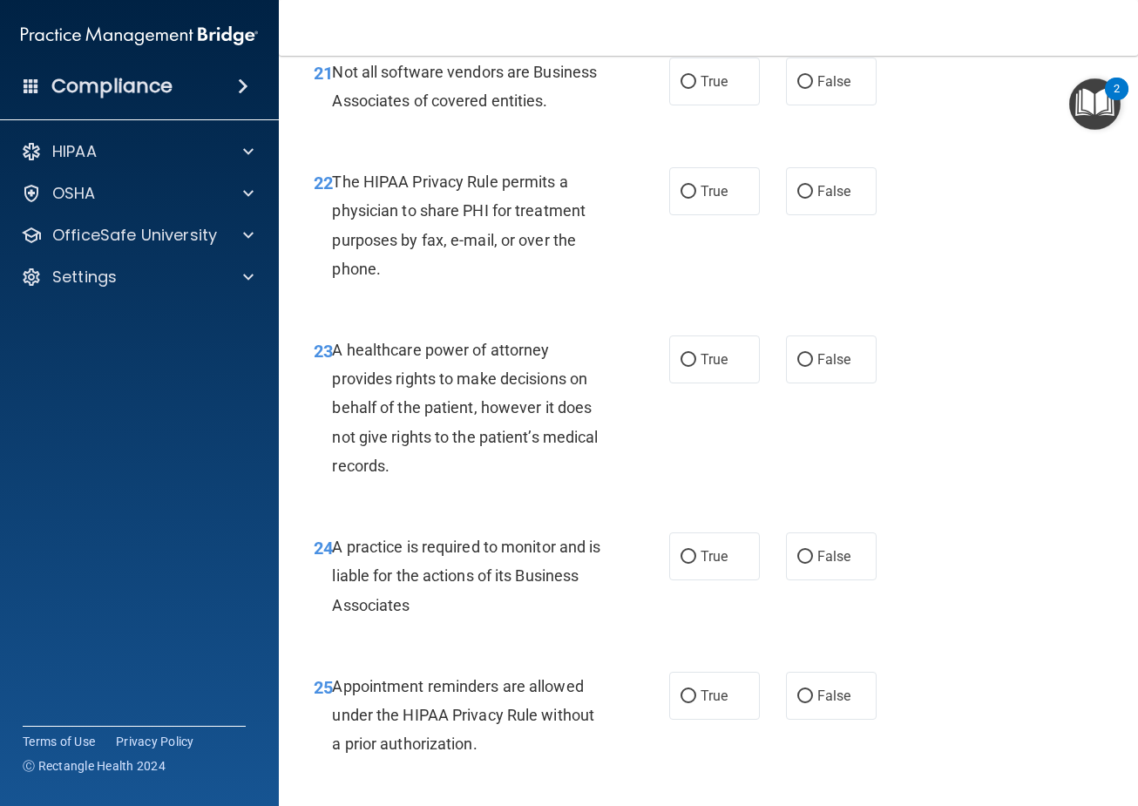
scroll to position [3834, 0]
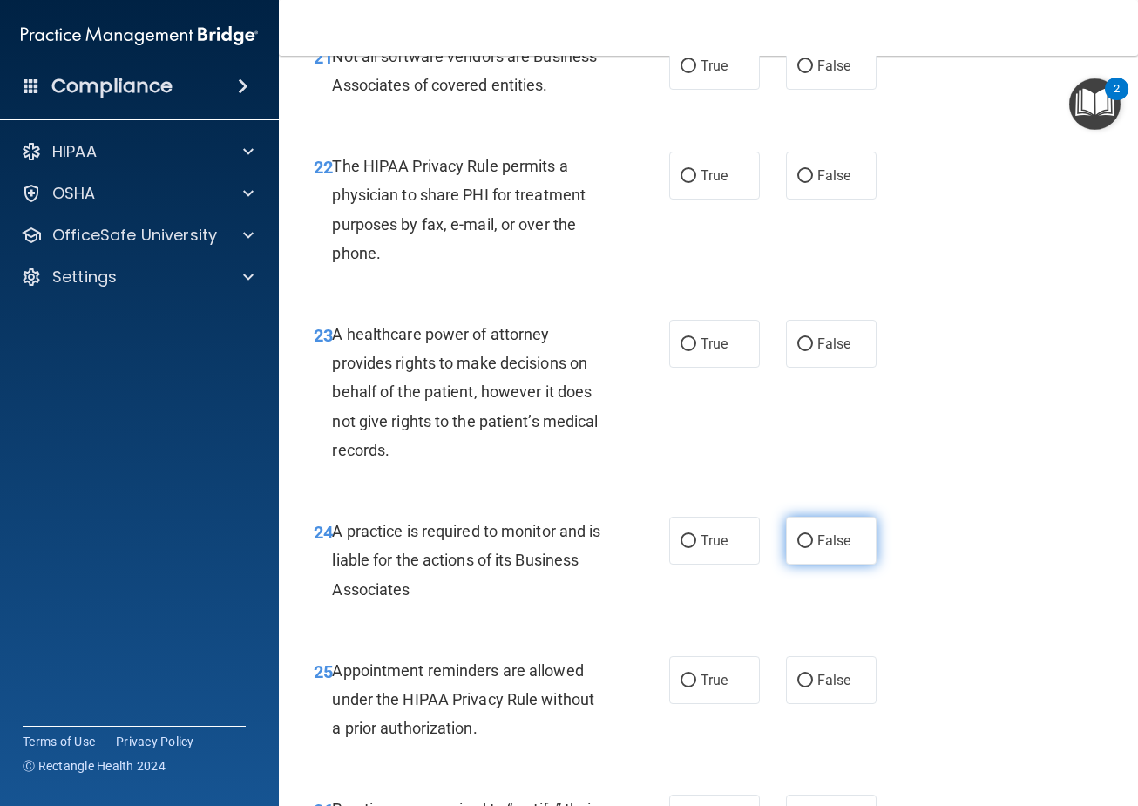
click at [822, 549] on span "False" at bounding box center [834, 540] width 34 height 17
click at [813, 548] on input "False" at bounding box center [805, 541] width 16 height 13
radio input "true"
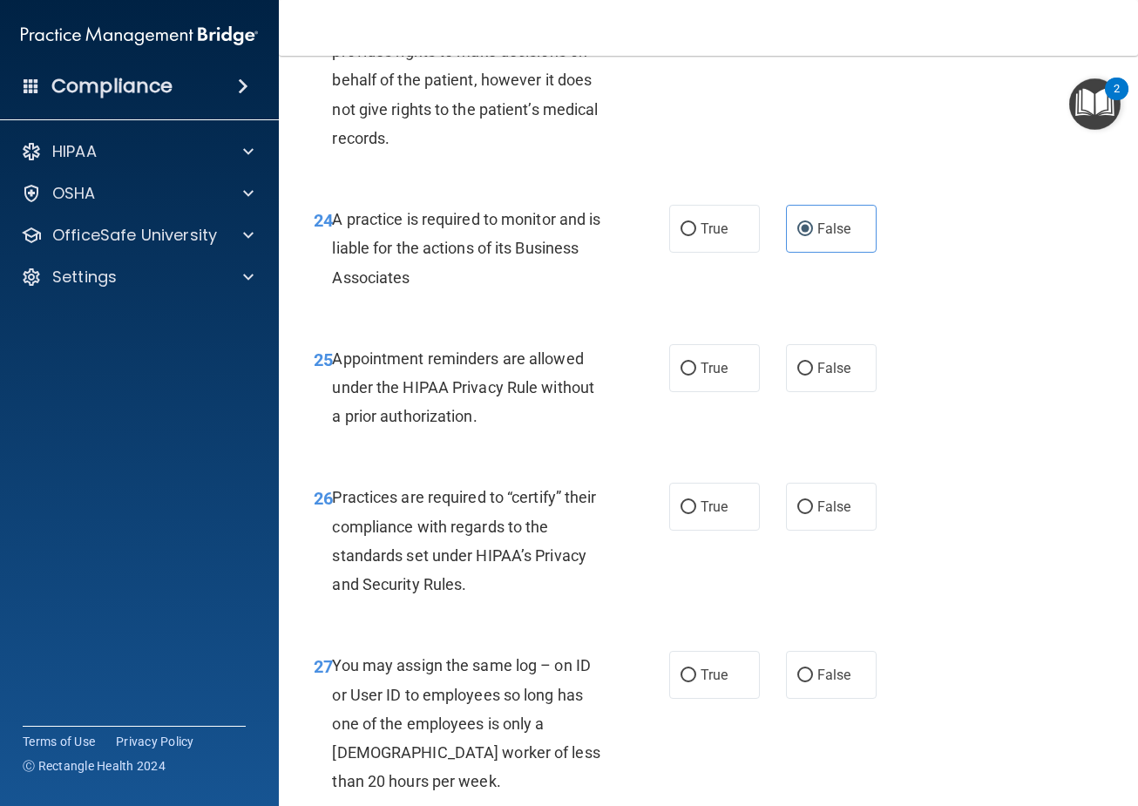
scroll to position [4269, 0]
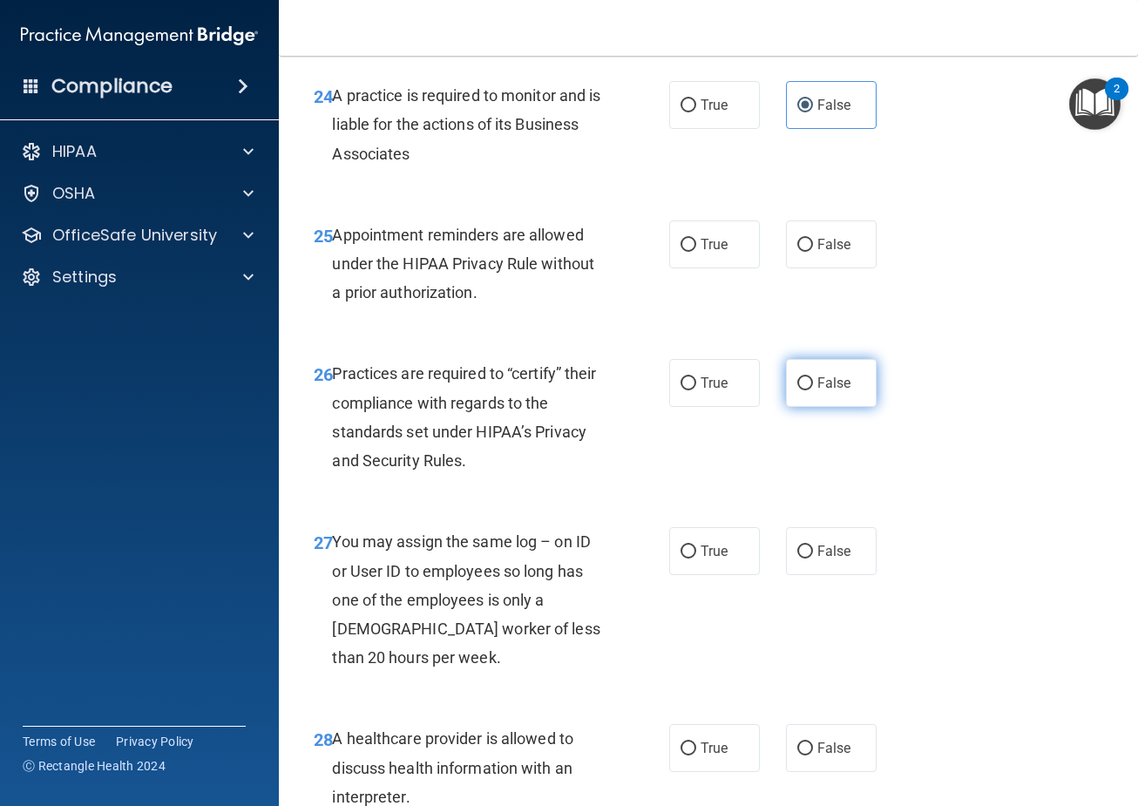
click at [812, 405] on label "False" at bounding box center [831, 383] width 91 height 48
click at [812, 390] on input "False" at bounding box center [805, 383] width 16 height 13
radio input "true"
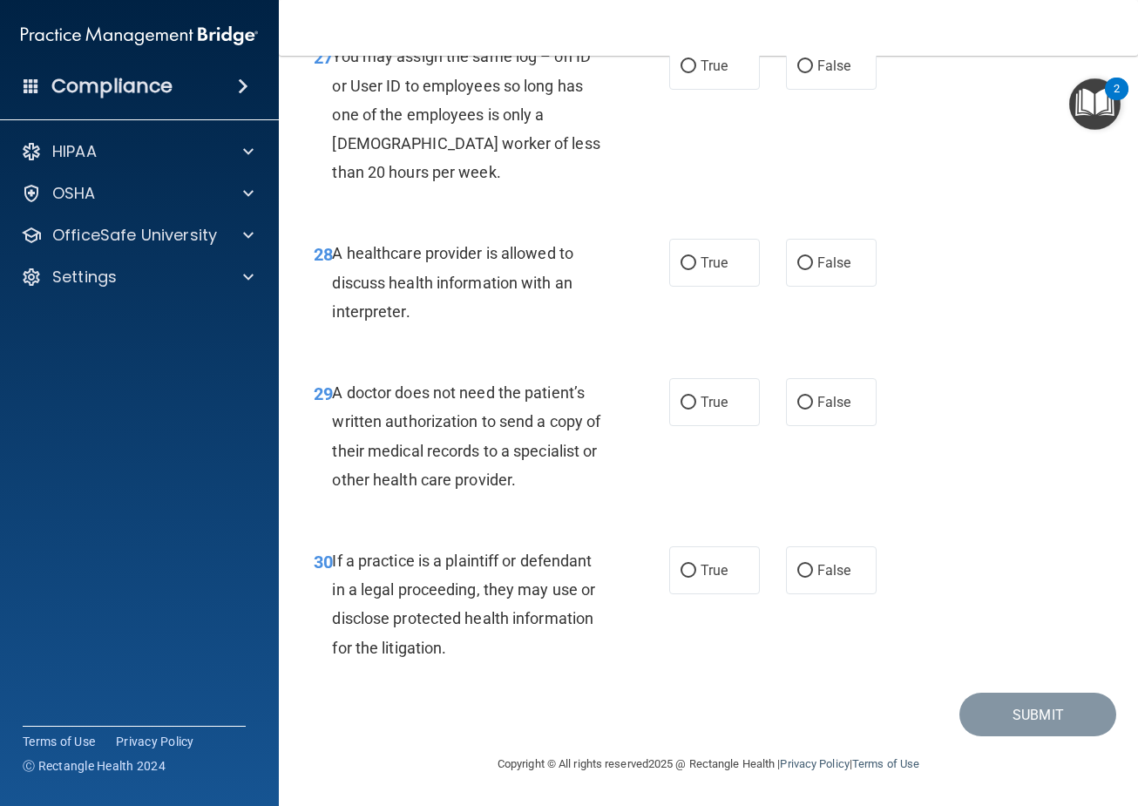
scroll to position [4792, 0]
click at [717, 409] on label "True" at bounding box center [714, 402] width 91 height 48
click at [696, 409] on input "True" at bounding box center [688, 402] width 16 height 13
radio input "true"
click at [712, 594] on label "True" at bounding box center [714, 570] width 91 height 48
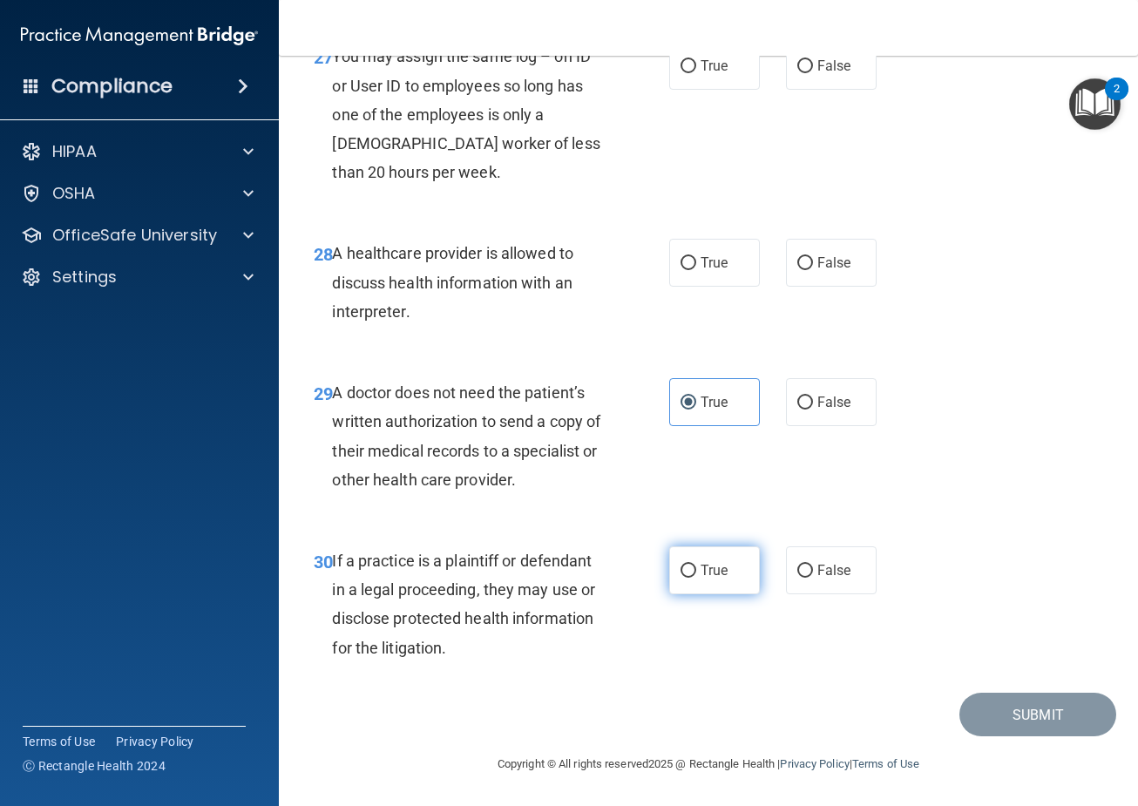
click at [696, 578] on input "True" at bounding box center [688, 571] width 16 height 13
radio input "true"
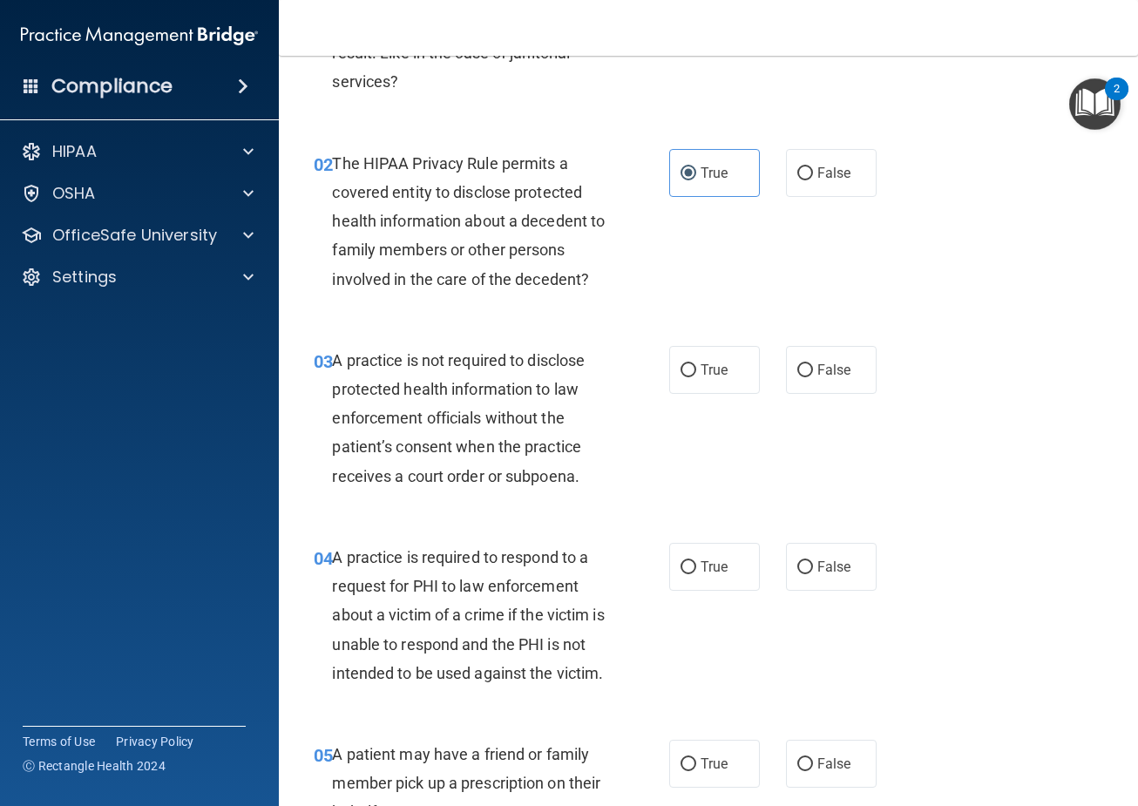
scroll to position [261, 0]
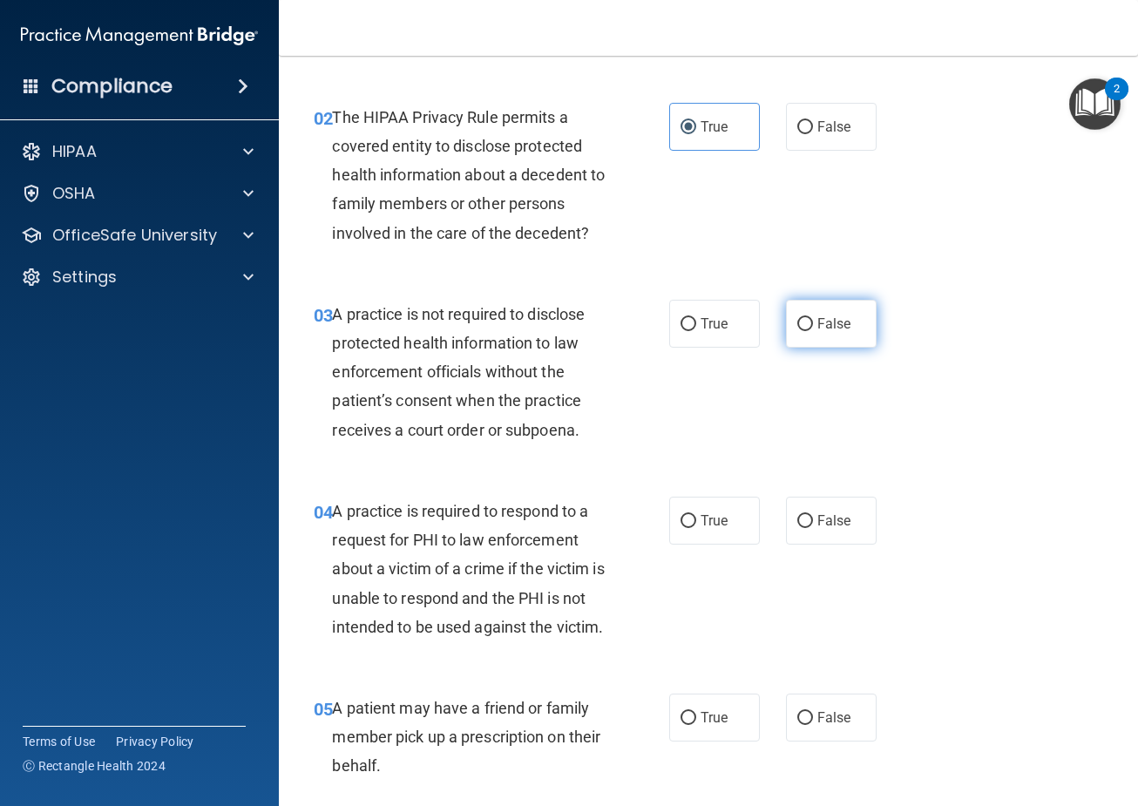
click at [824, 322] on span "False" at bounding box center [834, 323] width 34 height 17
click at [813, 322] on input "False" at bounding box center [805, 324] width 16 height 13
radio input "true"
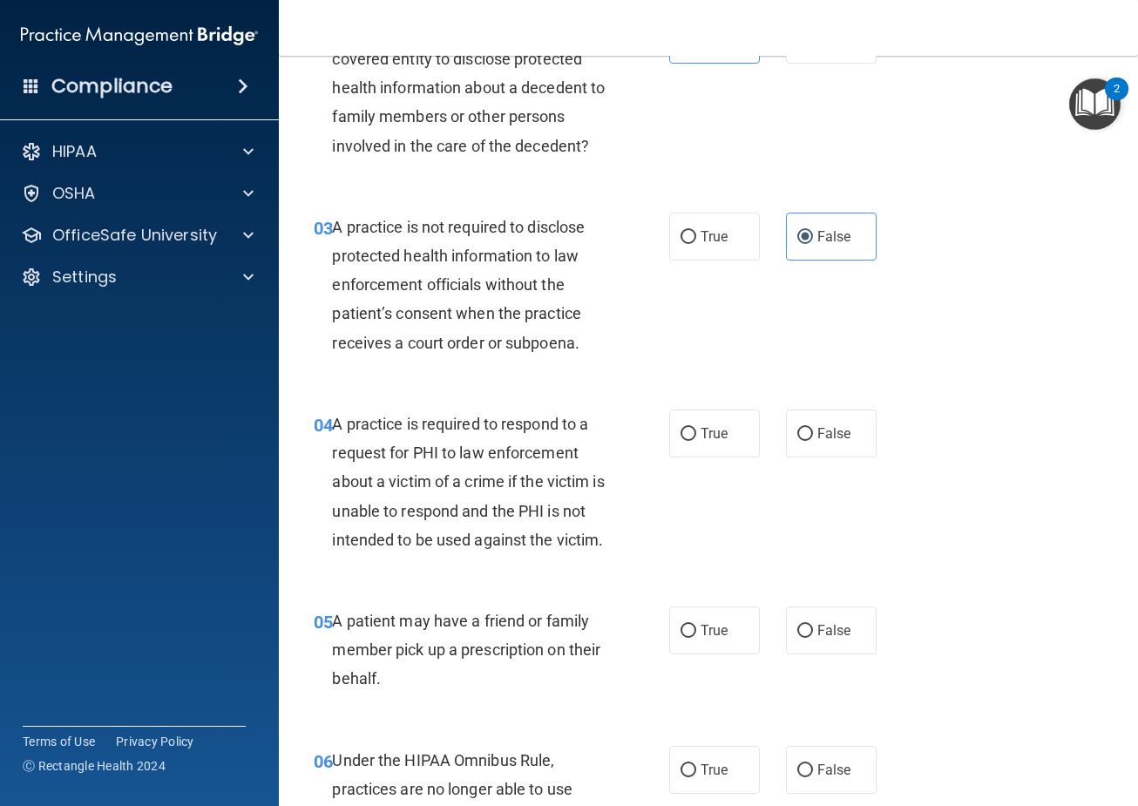
scroll to position [436, 0]
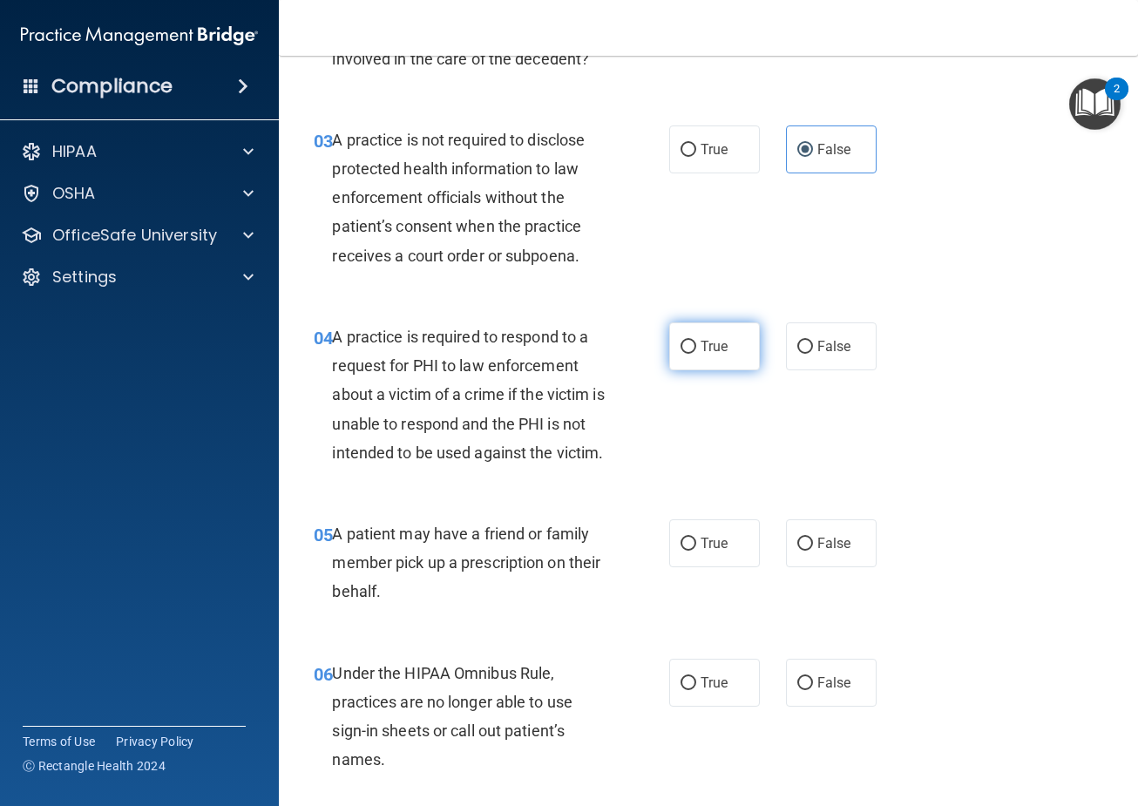
click at [694, 357] on label "True" at bounding box center [714, 346] width 91 height 48
click at [694, 354] on input "True" at bounding box center [688, 347] width 16 height 13
radio input "true"
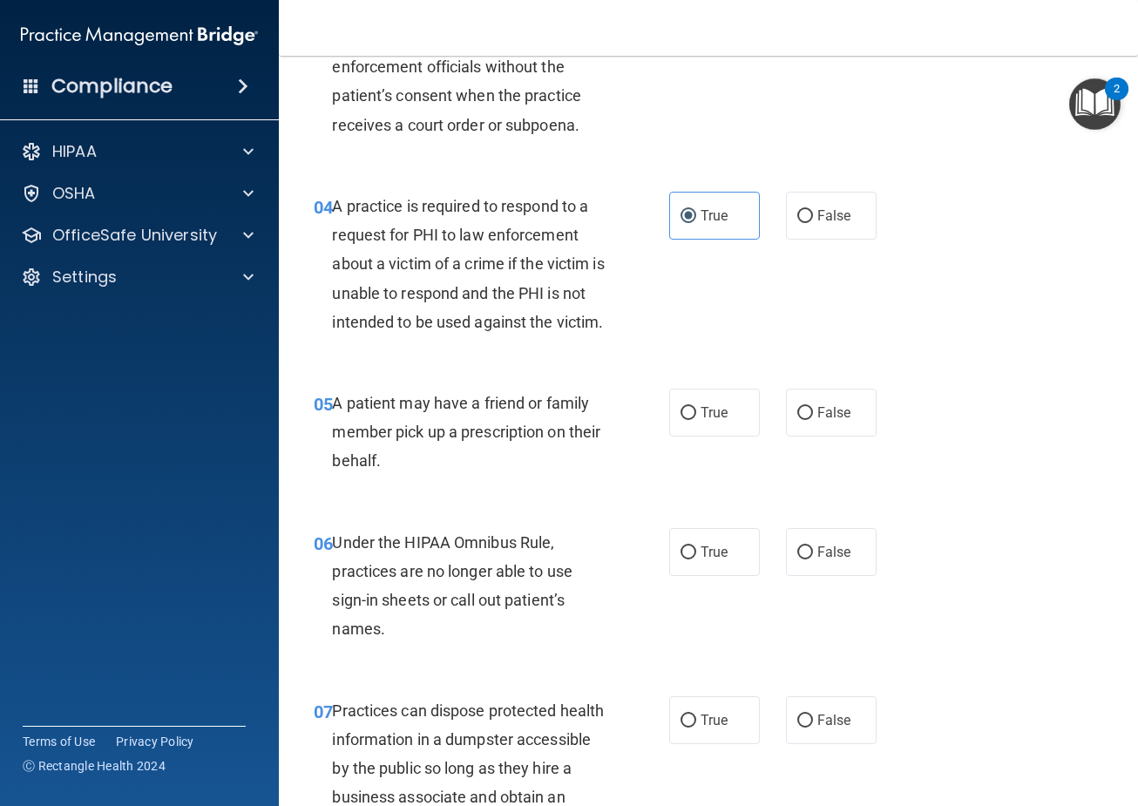
scroll to position [610, 0]
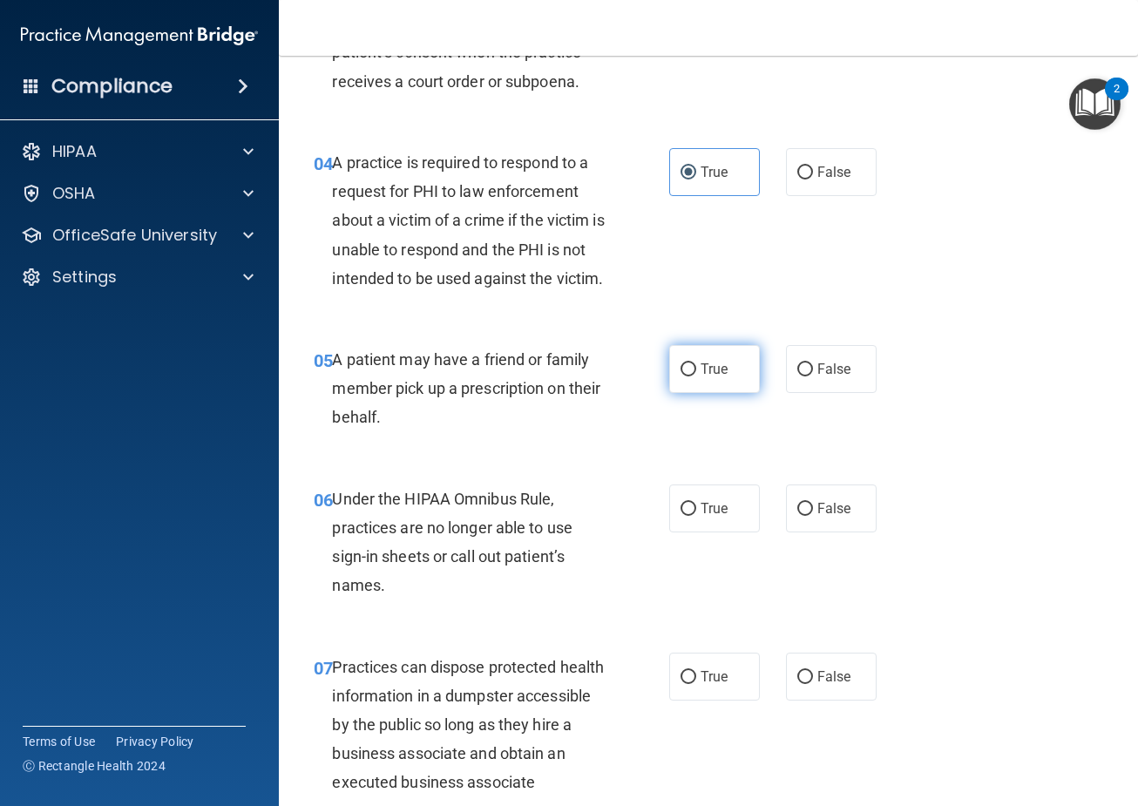
click at [714, 377] on span "True" at bounding box center [714, 369] width 27 height 17
click at [696, 376] on input "True" at bounding box center [688, 369] width 16 height 13
radio input "true"
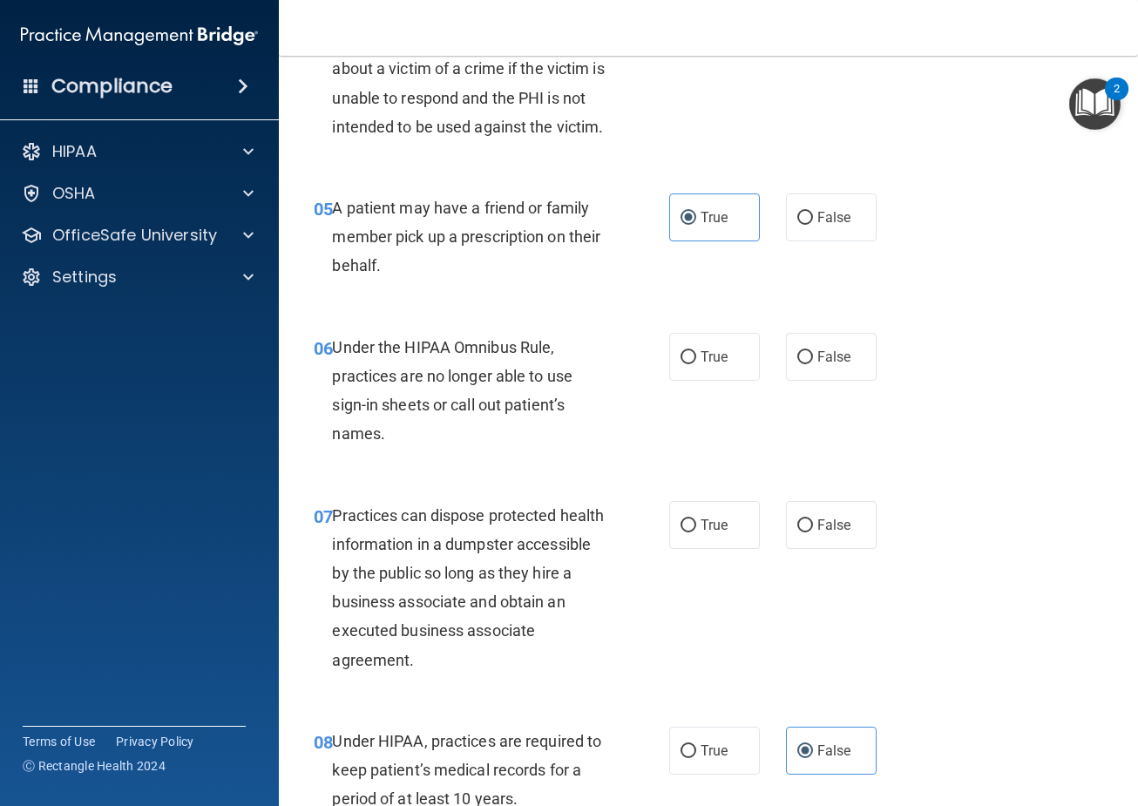
scroll to position [784, 0]
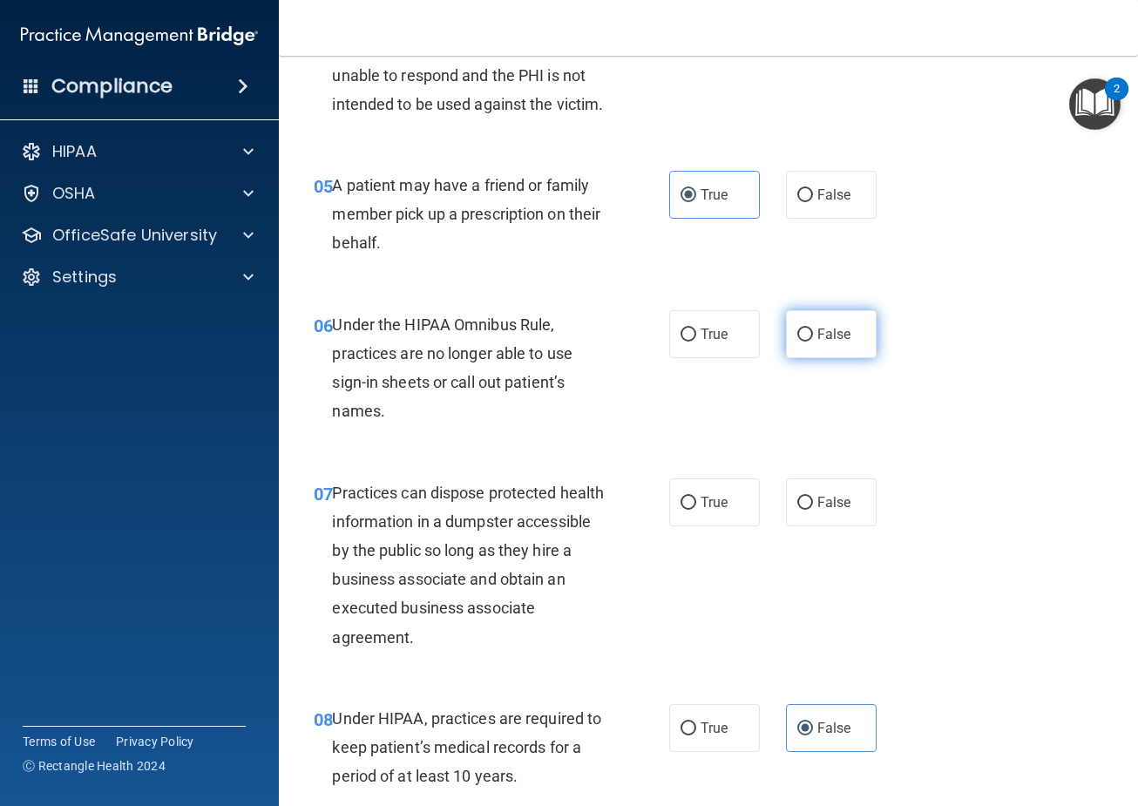
click at [849, 358] on label "False" at bounding box center [831, 334] width 91 height 48
click at [813, 342] on input "False" at bounding box center [805, 334] width 16 height 13
radio input "true"
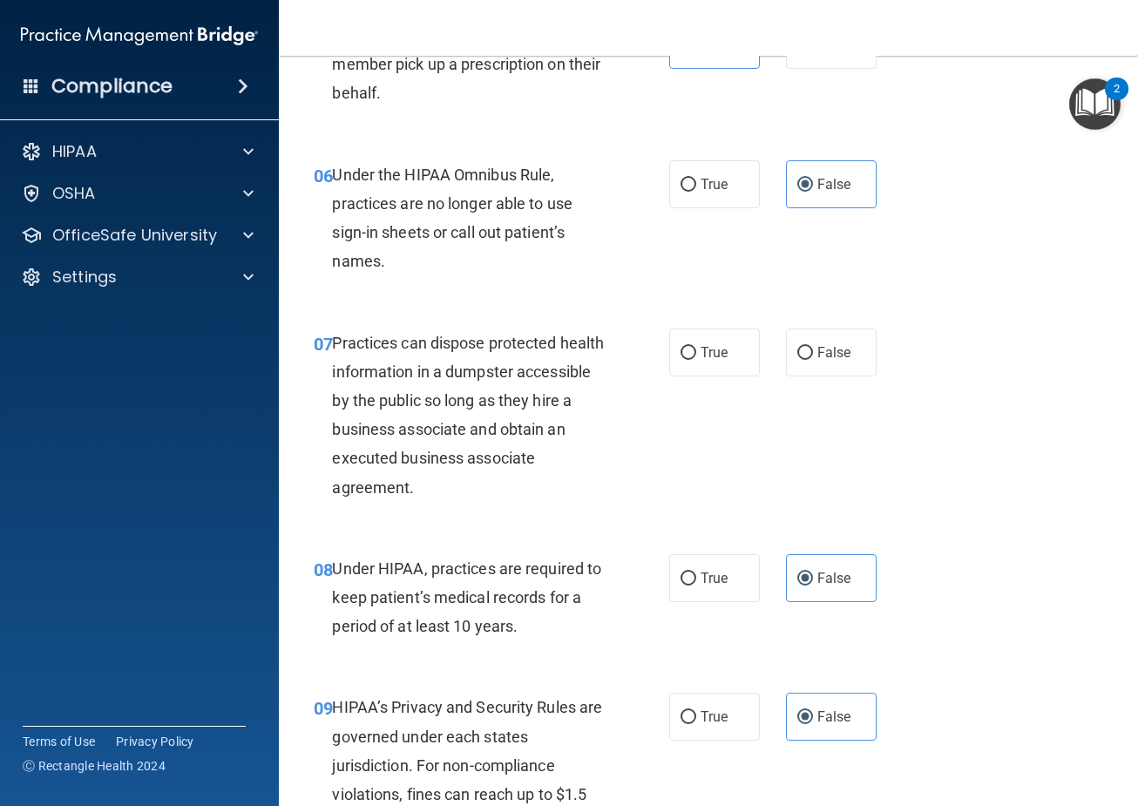
scroll to position [958, 0]
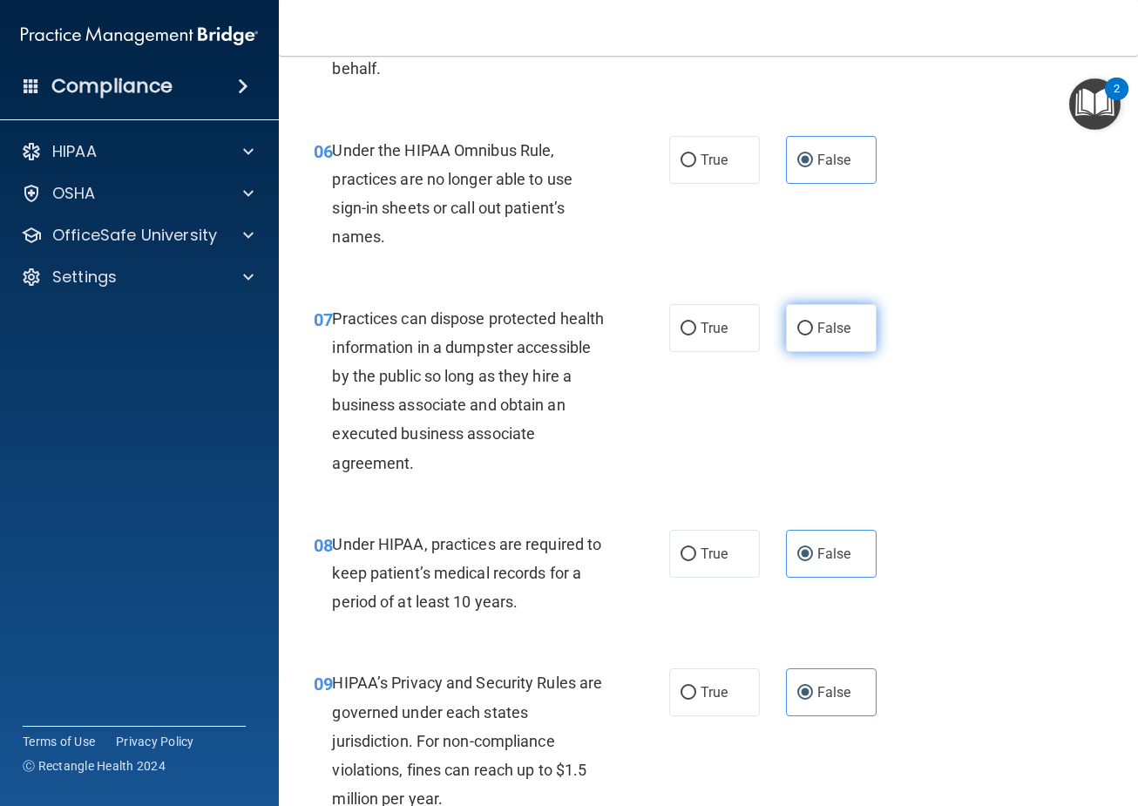
click at [841, 352] on label "False" at bounding box center [831, 328] width 91 height 48
click at [813, 335] on input "False" at bounding box center [805, 328] width 16 height 13
radio input "true"
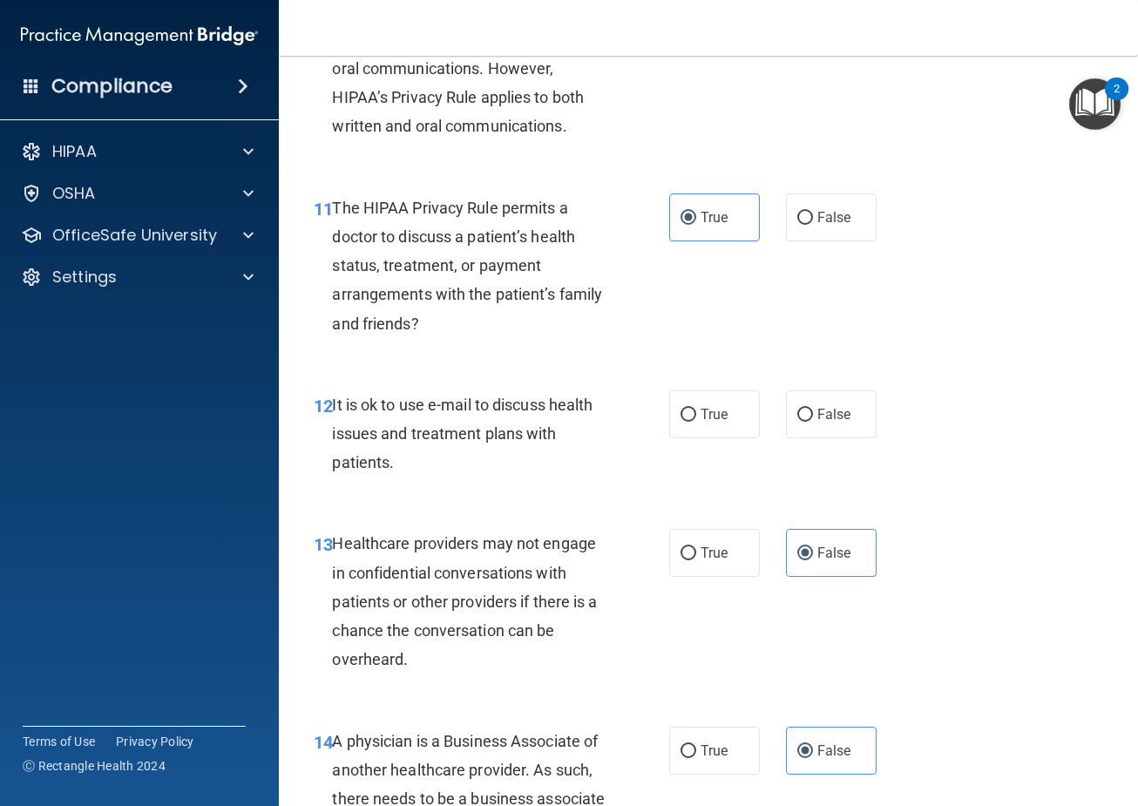
scroll to position [1830, 0]
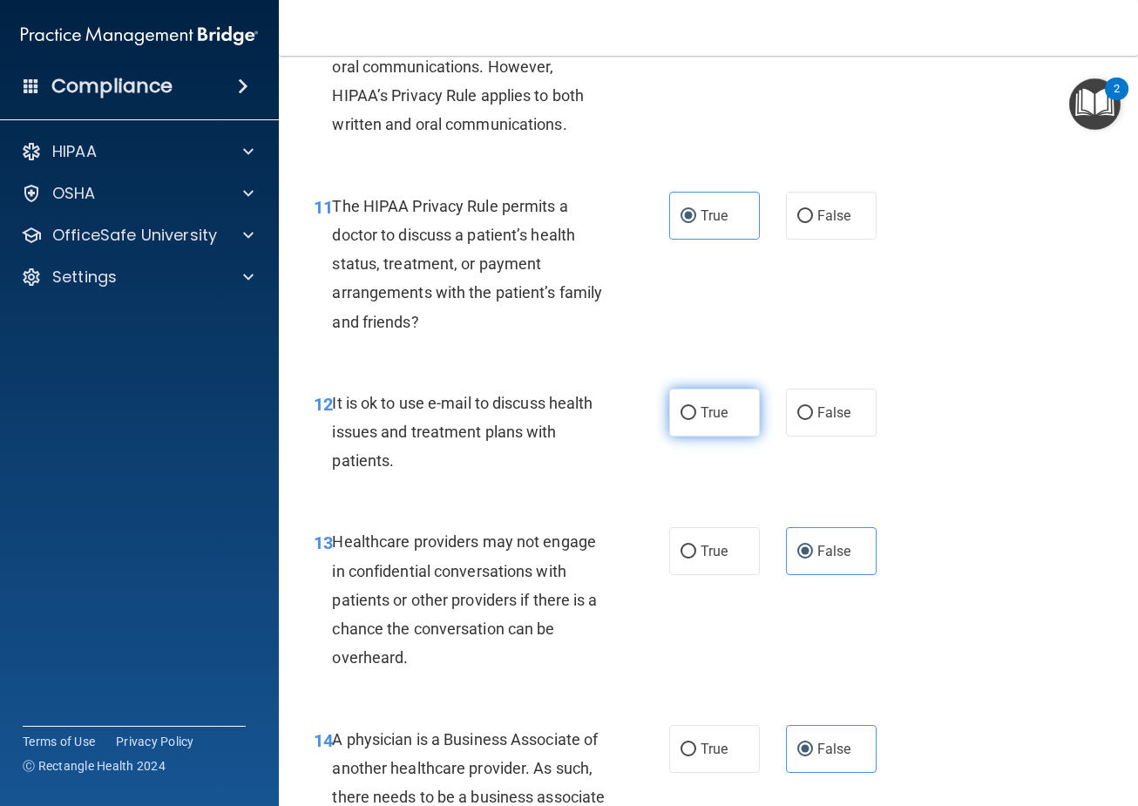
click at [718, 421] on span "True" at bounding box center [714, 412] width 27 height 17
click at [696, 420] on input "True" at bounding box center [688, 413] width 16 height 13
radio input "true"
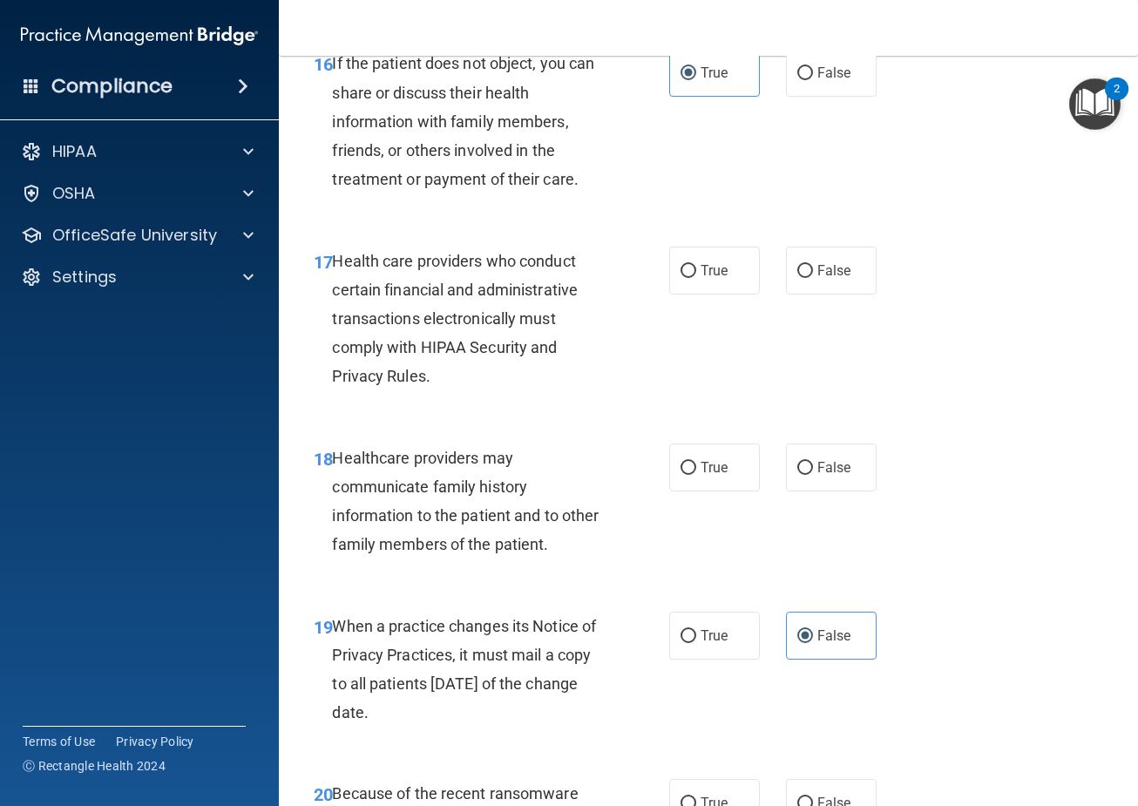
scroll to position [2875, 0]
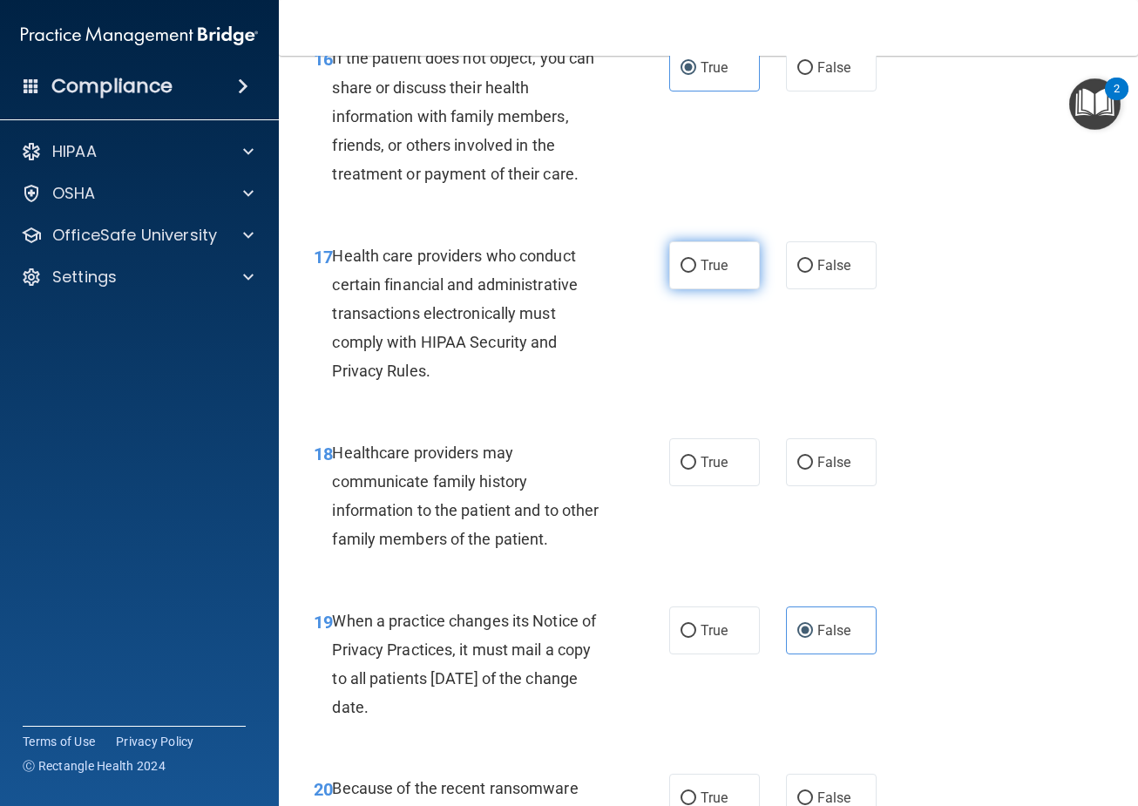
click at [708, 274] on span "True" at bounding box center [714, 265] width 27 height 17
click at [696, 273] on input "True" at bounding box center [688, 266] width 16 height 13
radio input "true"
click at [836, 474] on label "False" at bounding box center [831, 462] width 91 height 48
click at [813, 470] on input "False" at bounding box center [805, 463] width 16 height 13
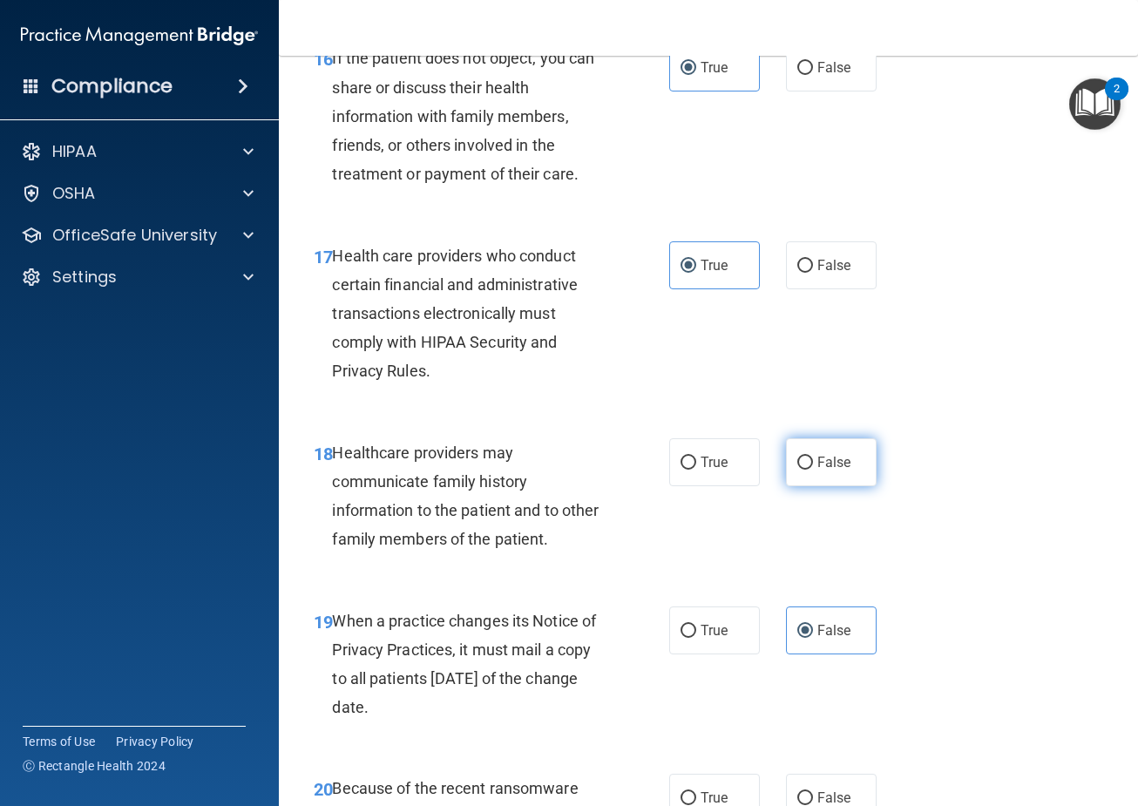
radio input "true"
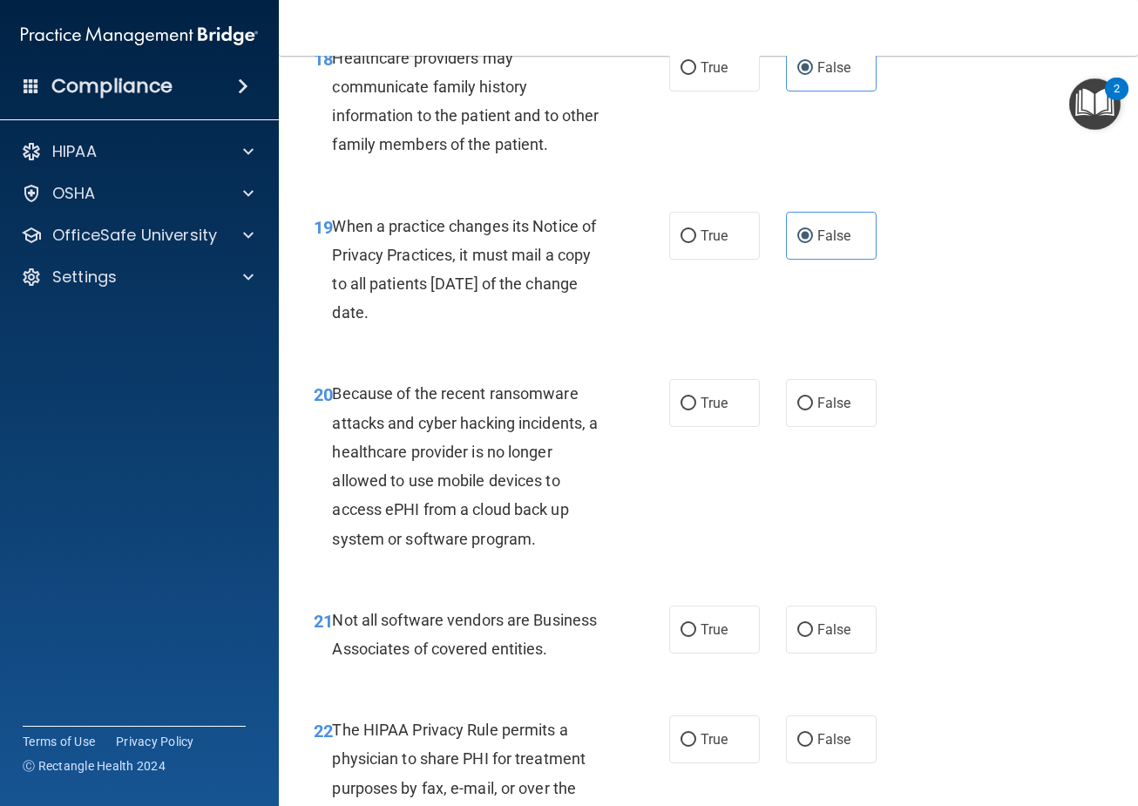
scroll to position [3311, 0]
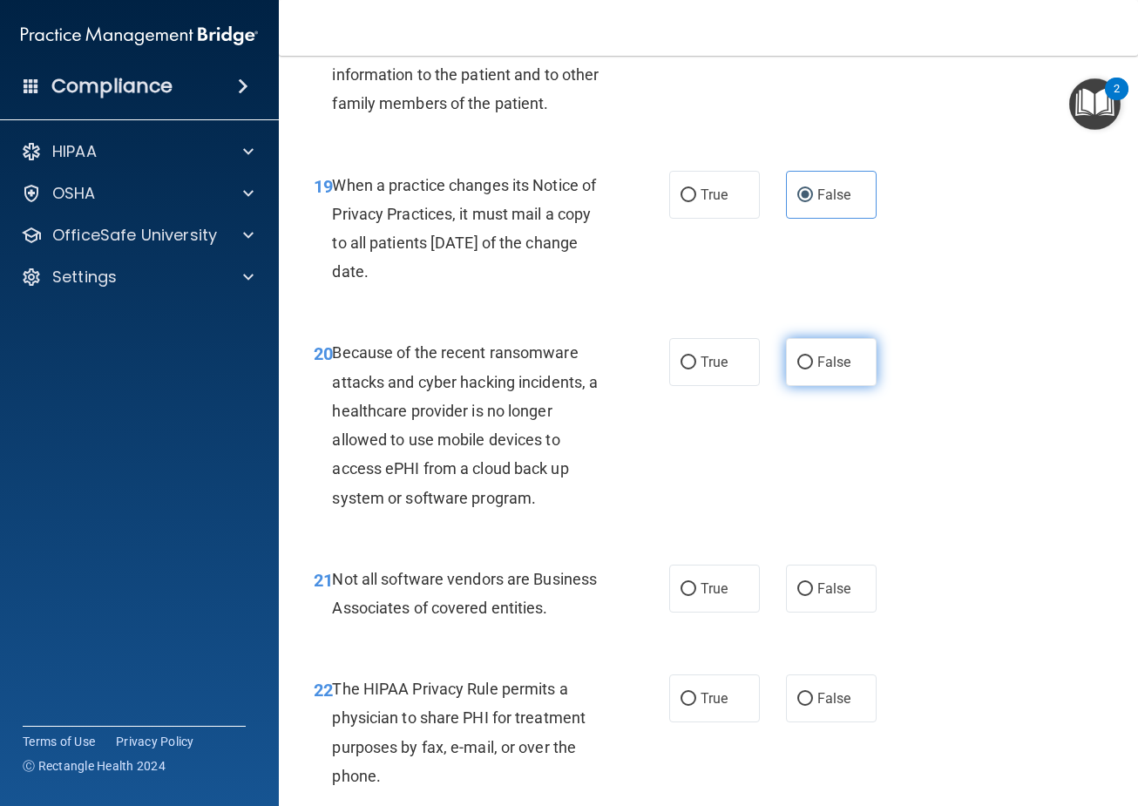
click at [805, 386] on label "False" at bounding box center [831, 362] width 91 height 48
click at [805, 369] on input "False" at bounding box center [805, 362] width 16 height 13
radio input "true"
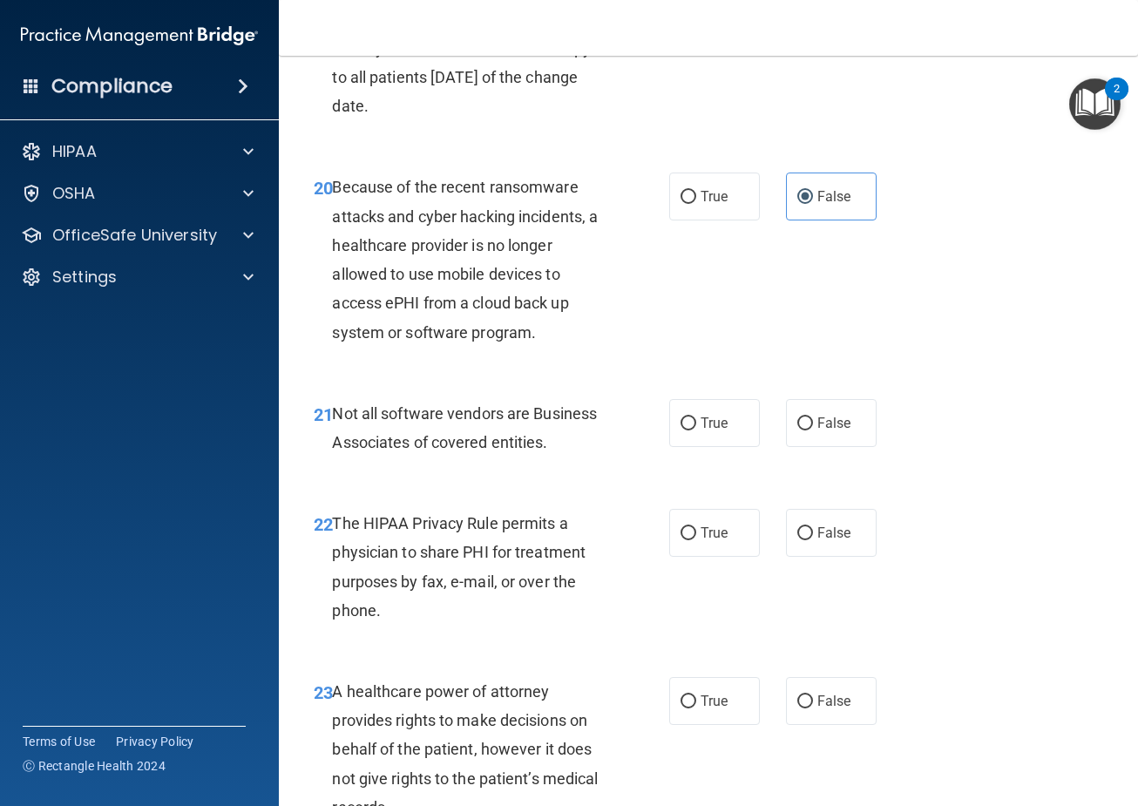
scroll to position [3485, 0]
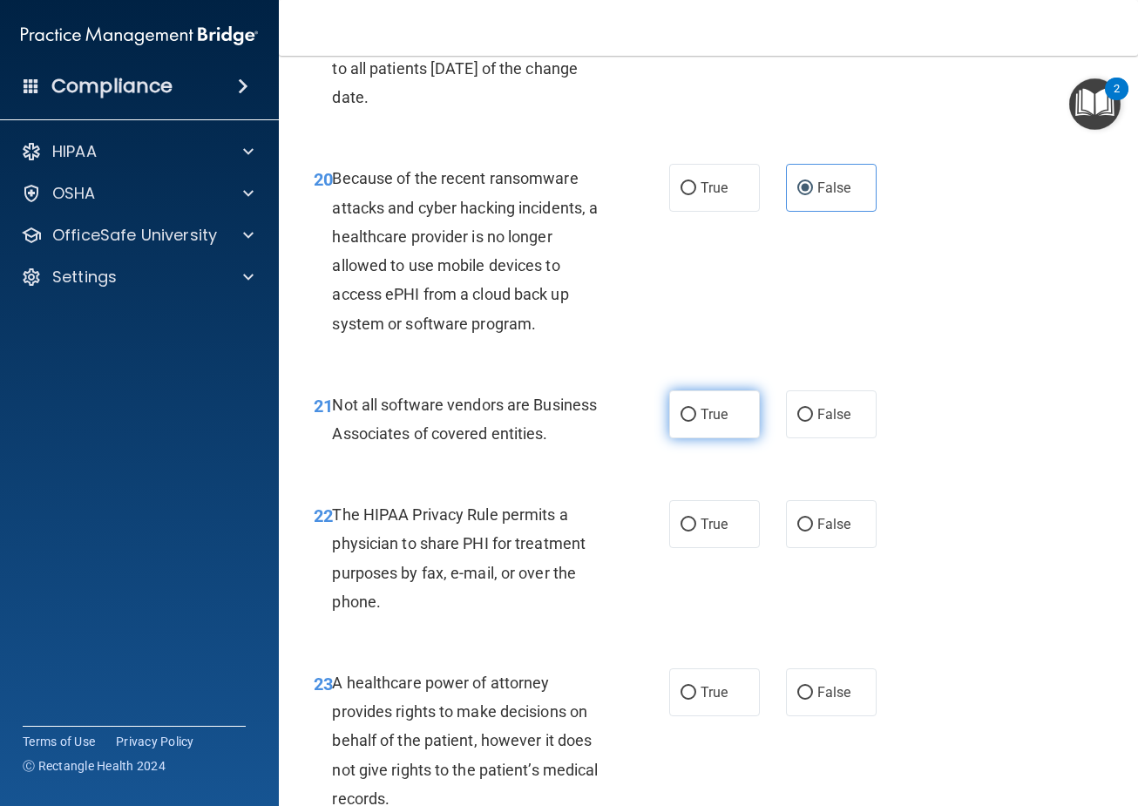
click at [689, 422] on input "True" at bounding box center [688, 415] width 16 height 13
radio input "true"
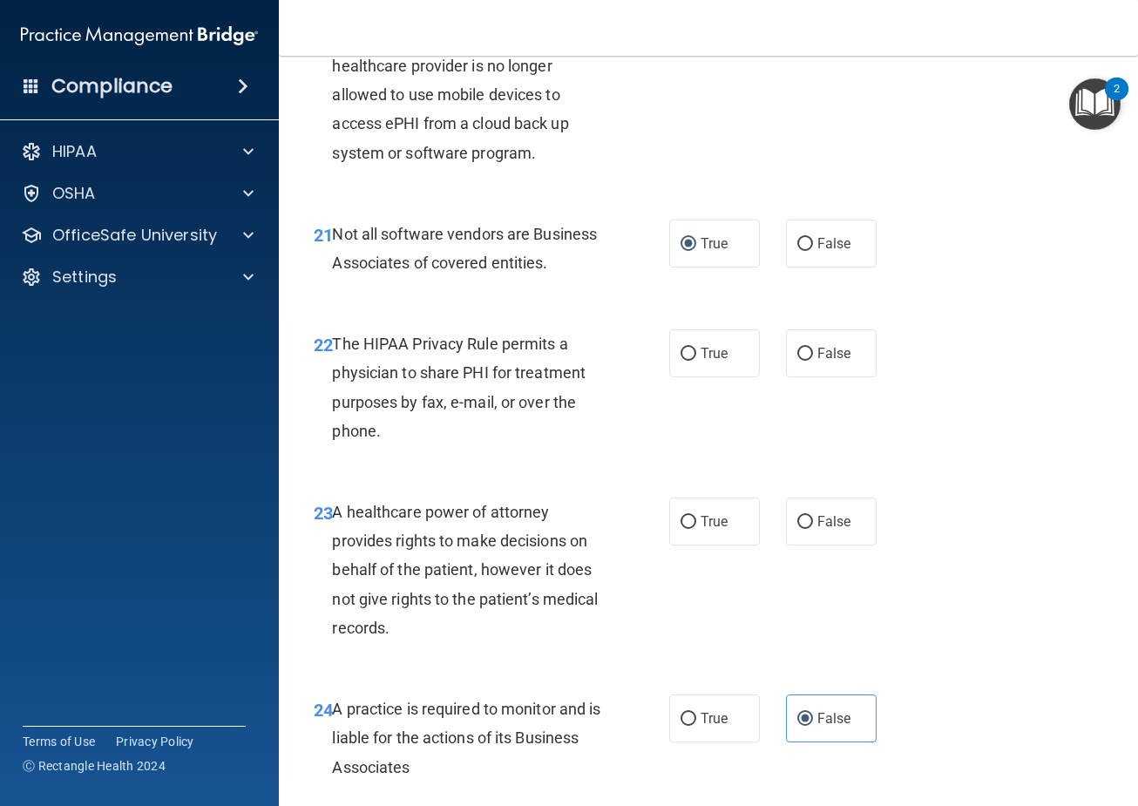
scroll to position [3659, 0]
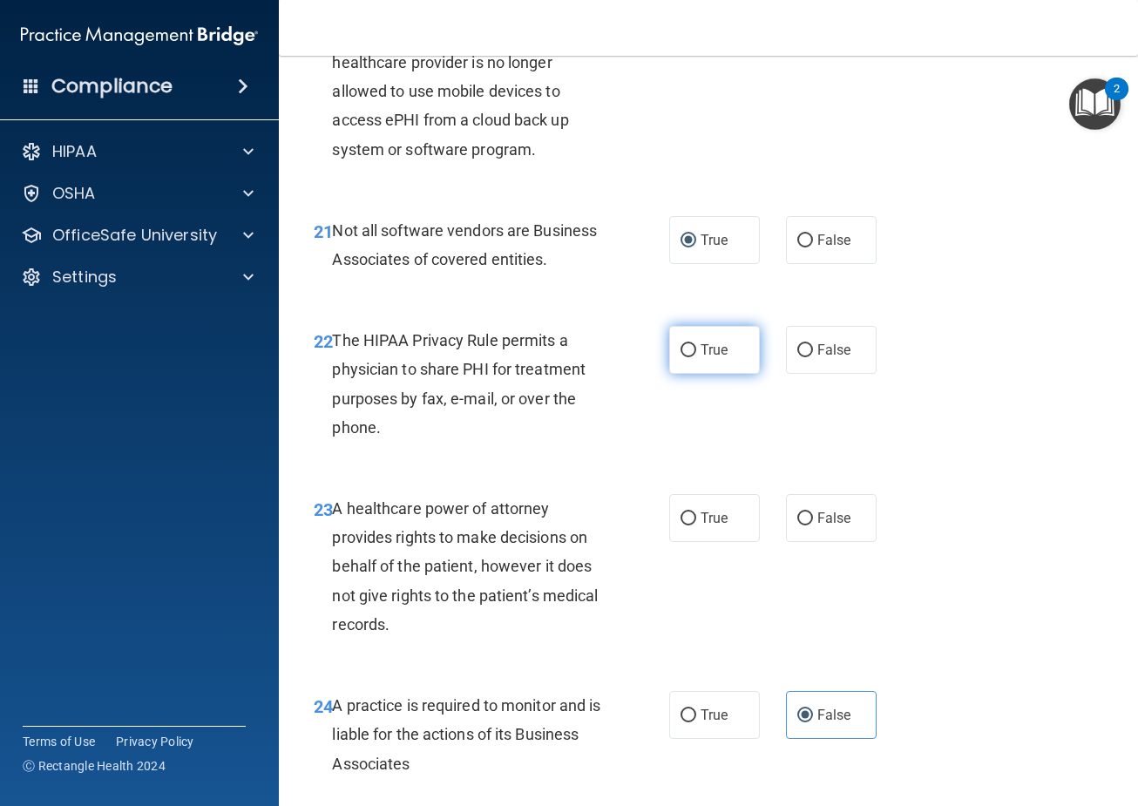
click at [718, 374] on label "True" at bounding box center [714, 350] width 91 height 48
click at [696, 357] on input "True" at bounding box center [688, 350] width 16 height 13
radio input "true"
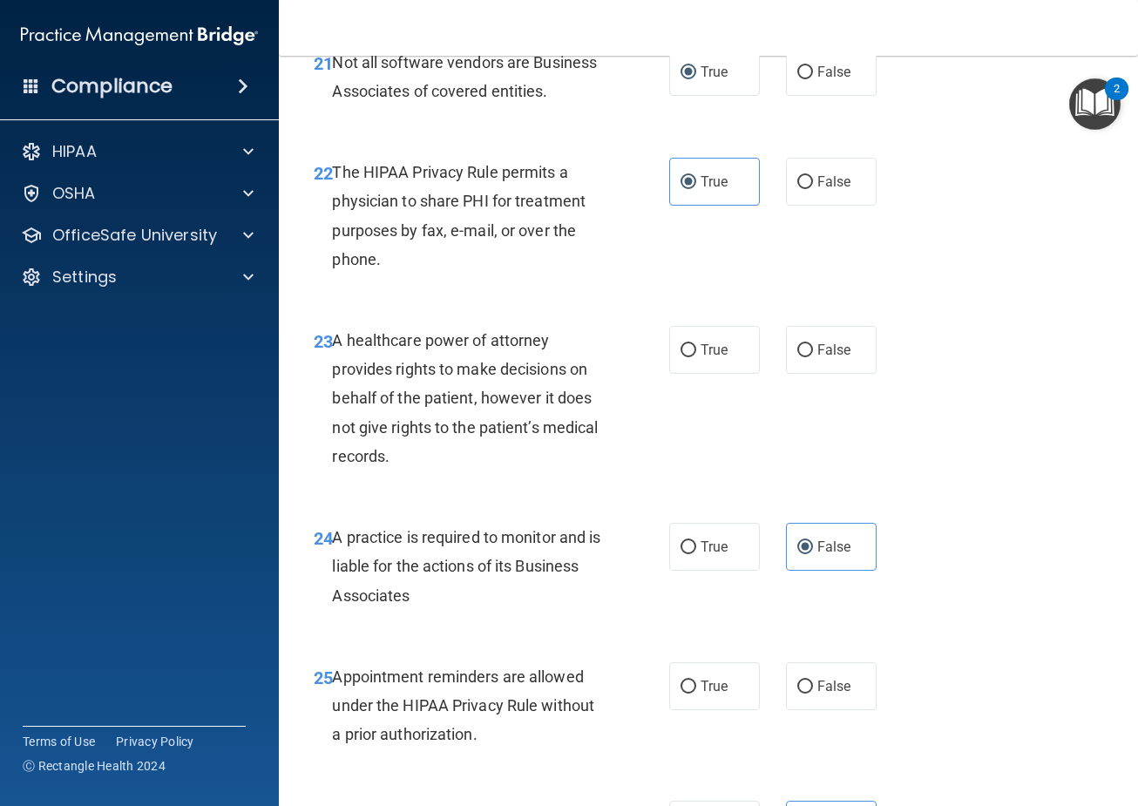
scroll to position [3834, 0]
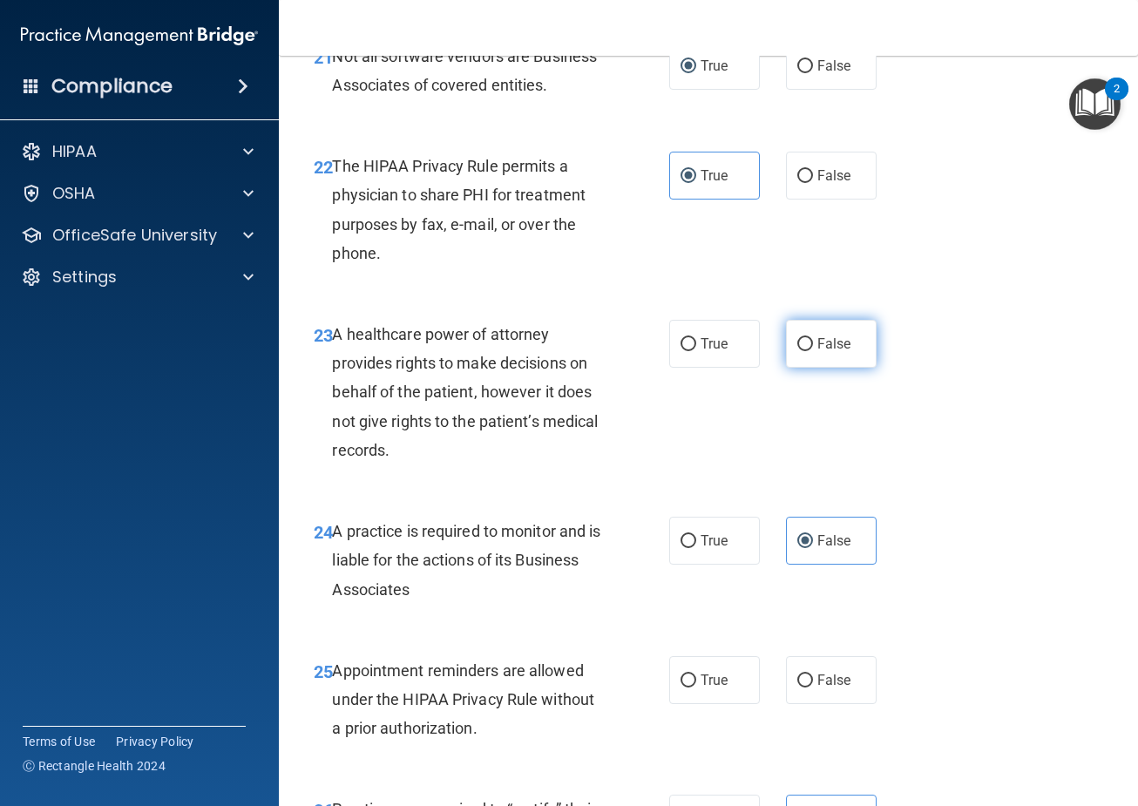
click at [786, 368] on label "False" at bounding box center [831, 344] width 91 height 48
click at [797, 351] on input "False" at bounding box center [805, 344] width 16 height 13
radio input "true"
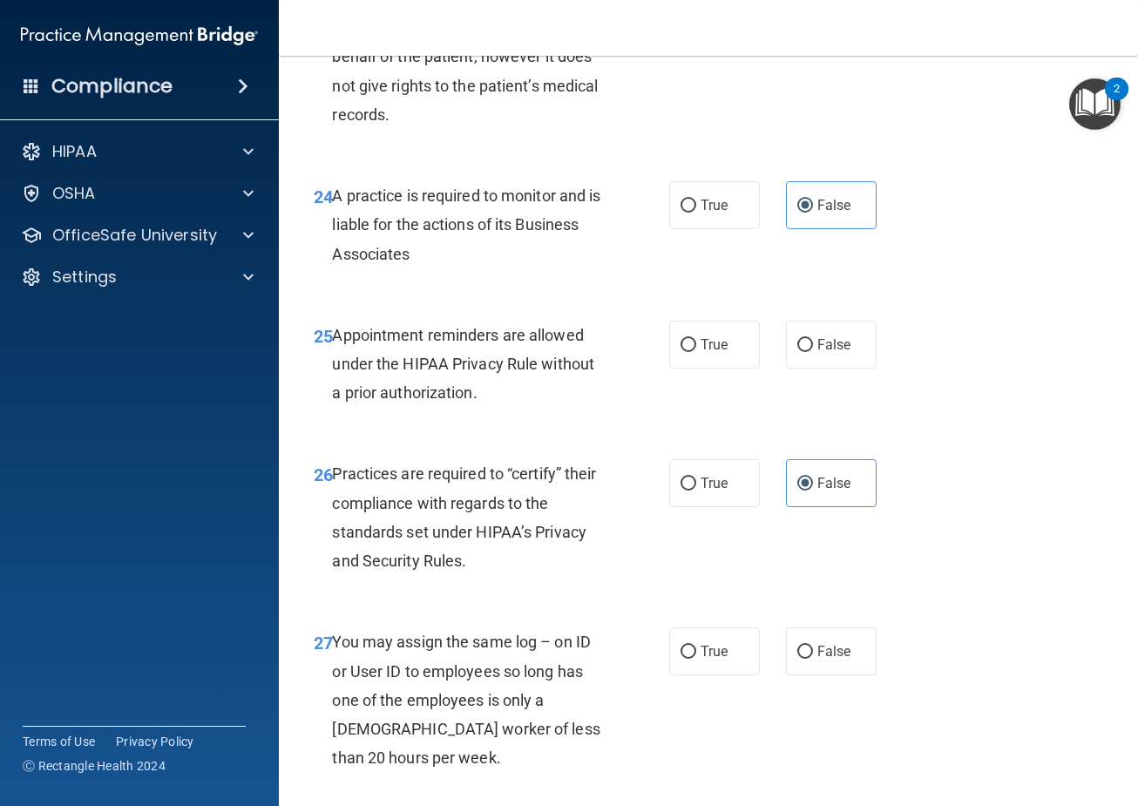
scroll to position [4182, 0]
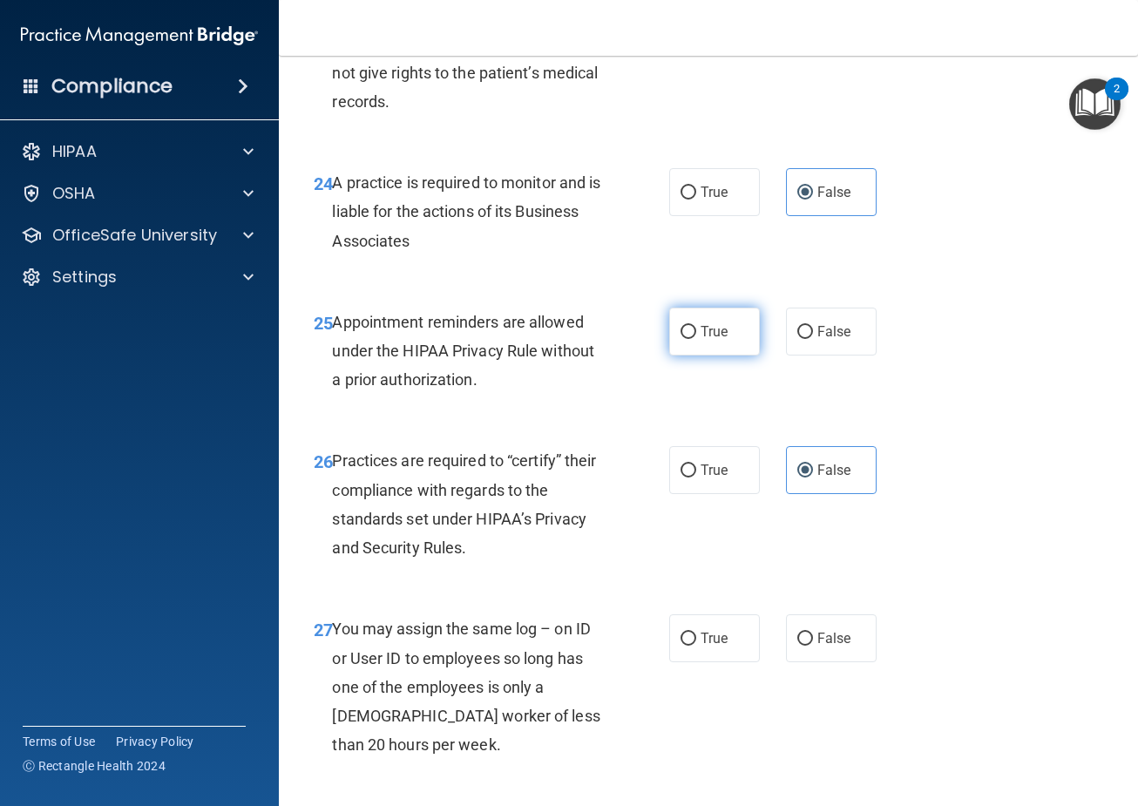
click at [692, 355] on label "True" at bounding box center [714, 332] width 91 height 48
click at [692, 339] on input "True" at bounding box center [688, 332] width 16 height 13
radio input "true"
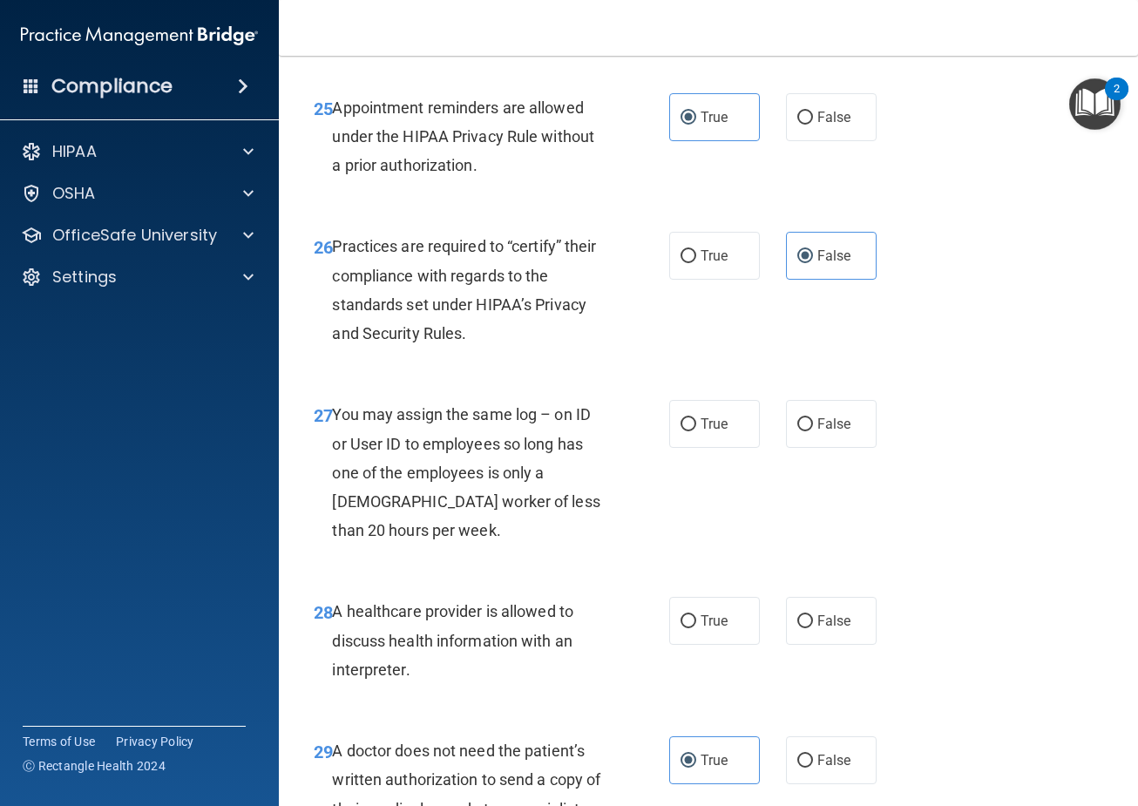
scroll to position [4444, 0]
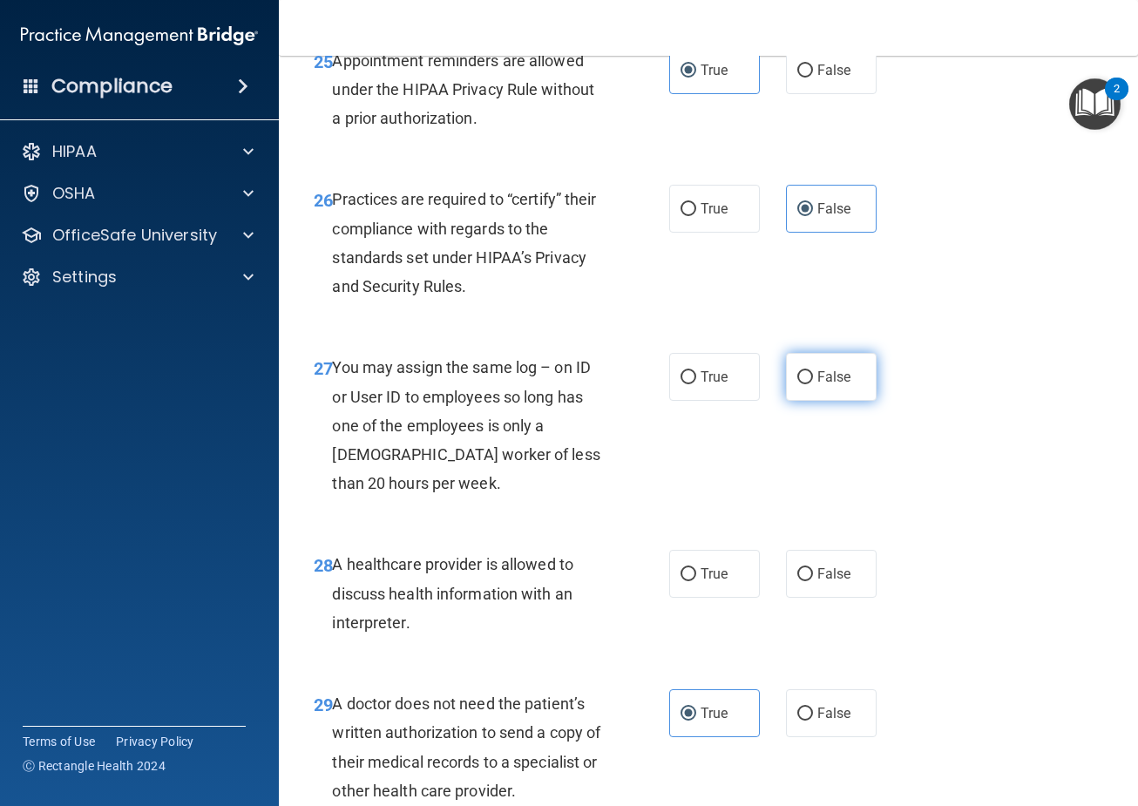
click at [834, 385] on span "False" at bounding box center [834, 377] width 34 height 17
click at [813, 384] on input "False" at bounding box center [805, 377] width 16 height 13
radio input "true"
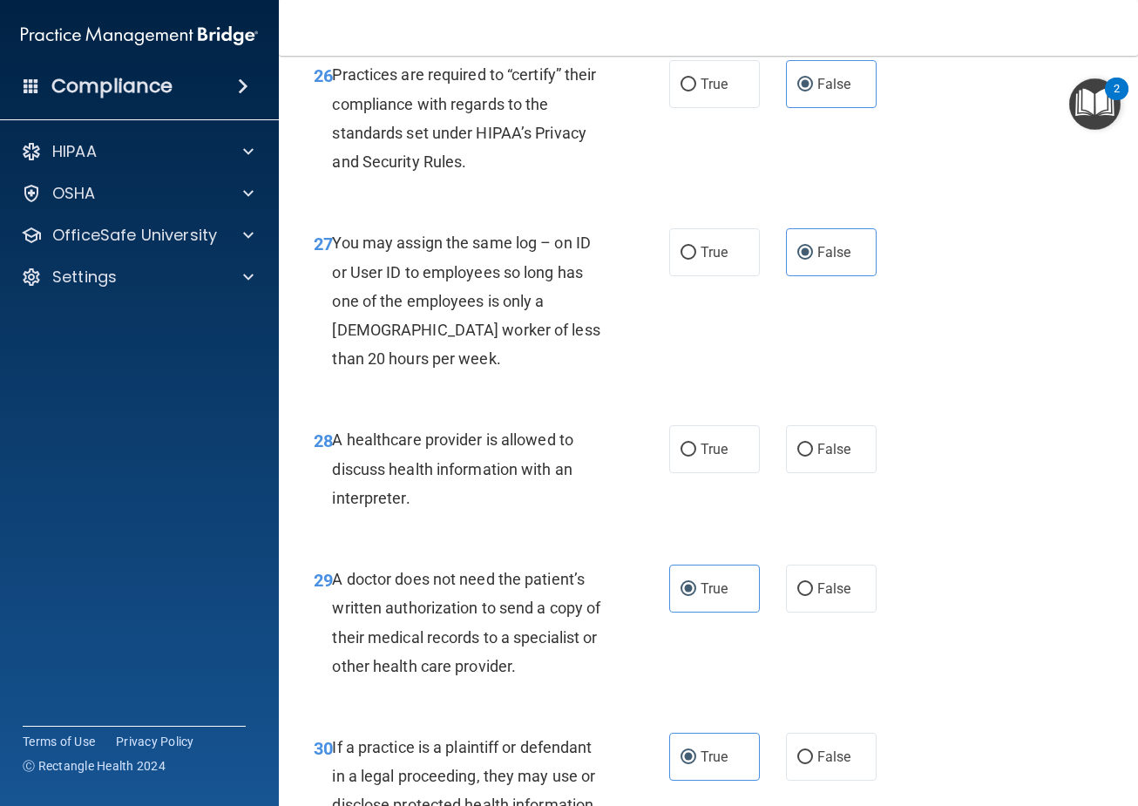
scroll to position [4618, 0]
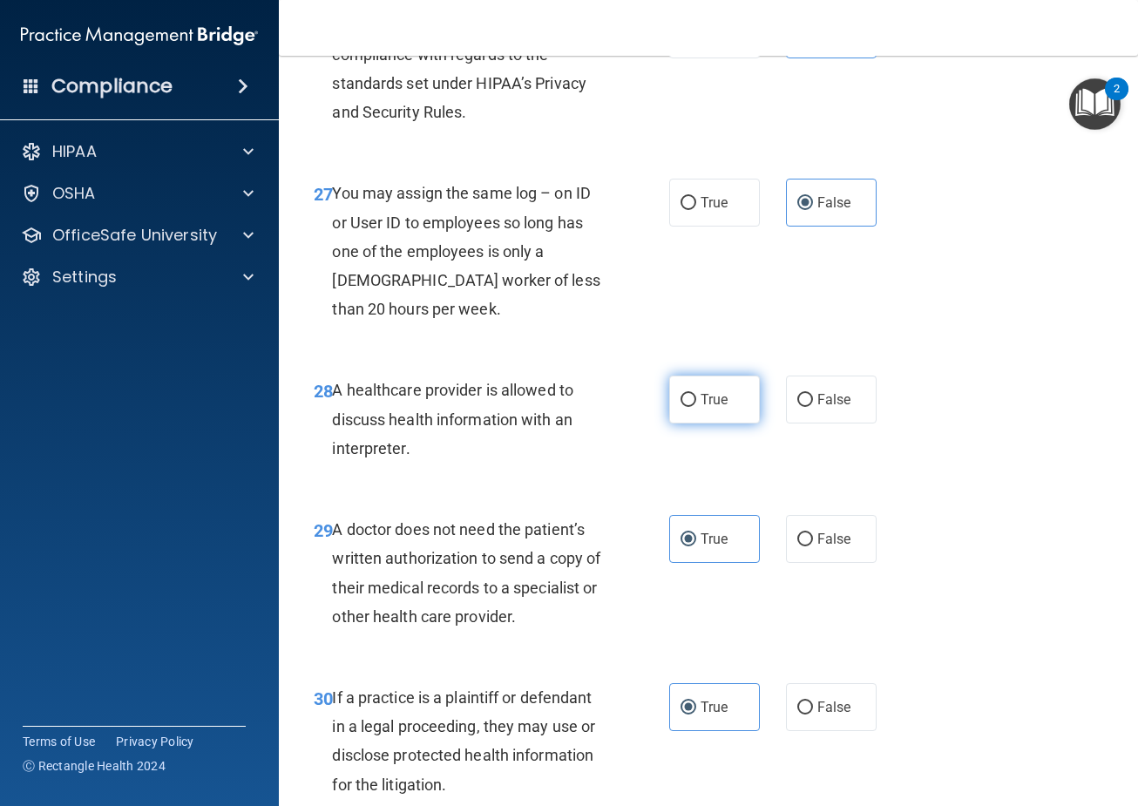
click at [704, 423] on label "True" at bounding box center [714, 400] width 91 height 48
click at [696, 407] on input "True" at bounding box center [688, 400] width 16 height 13
radio input "true"
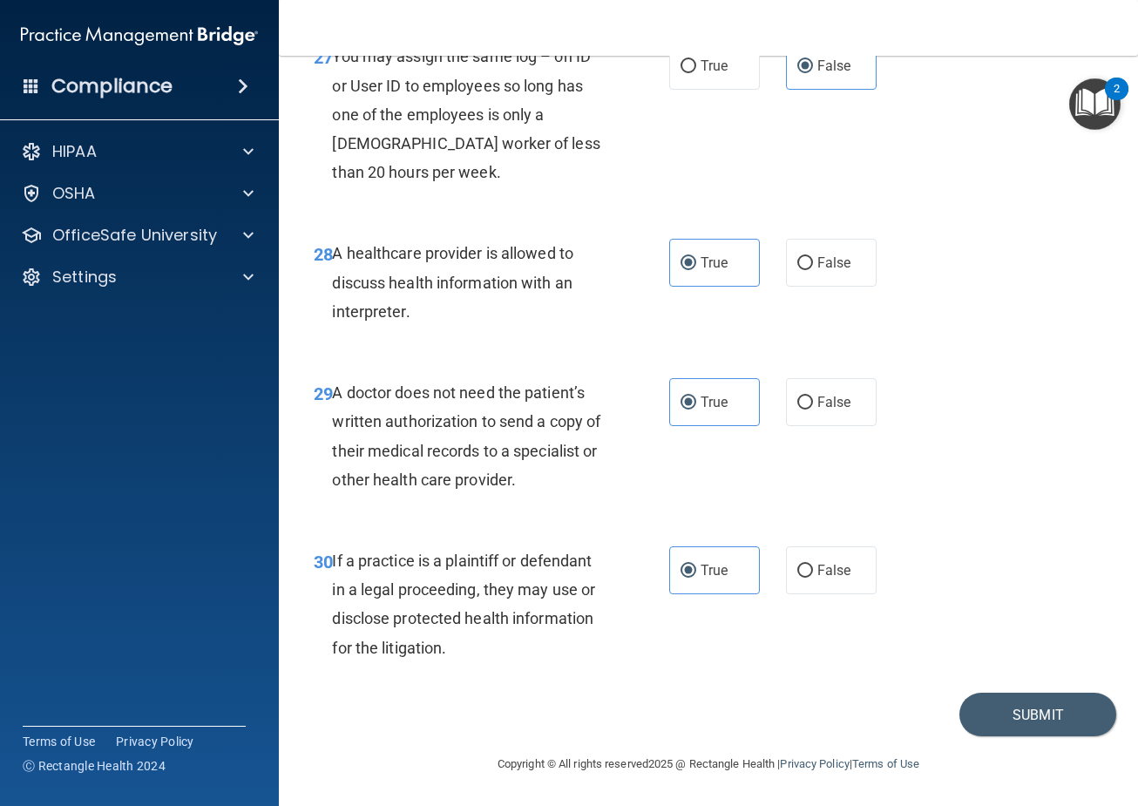
scroll to position [4813, 0]
click at [975, 701] on button "Submit" at bounding box center [1037, 715] width 157 height 44
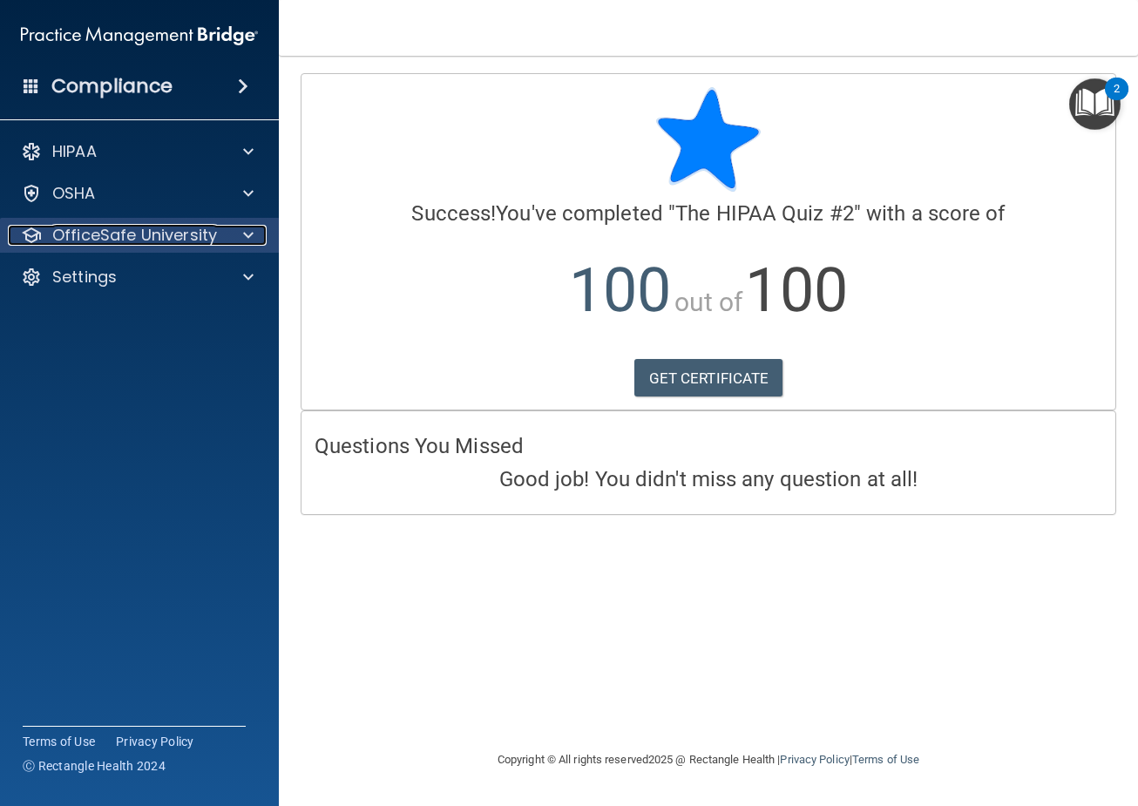
click at [254, 227] on div at bounding box center [246, 235] width 44 height 21
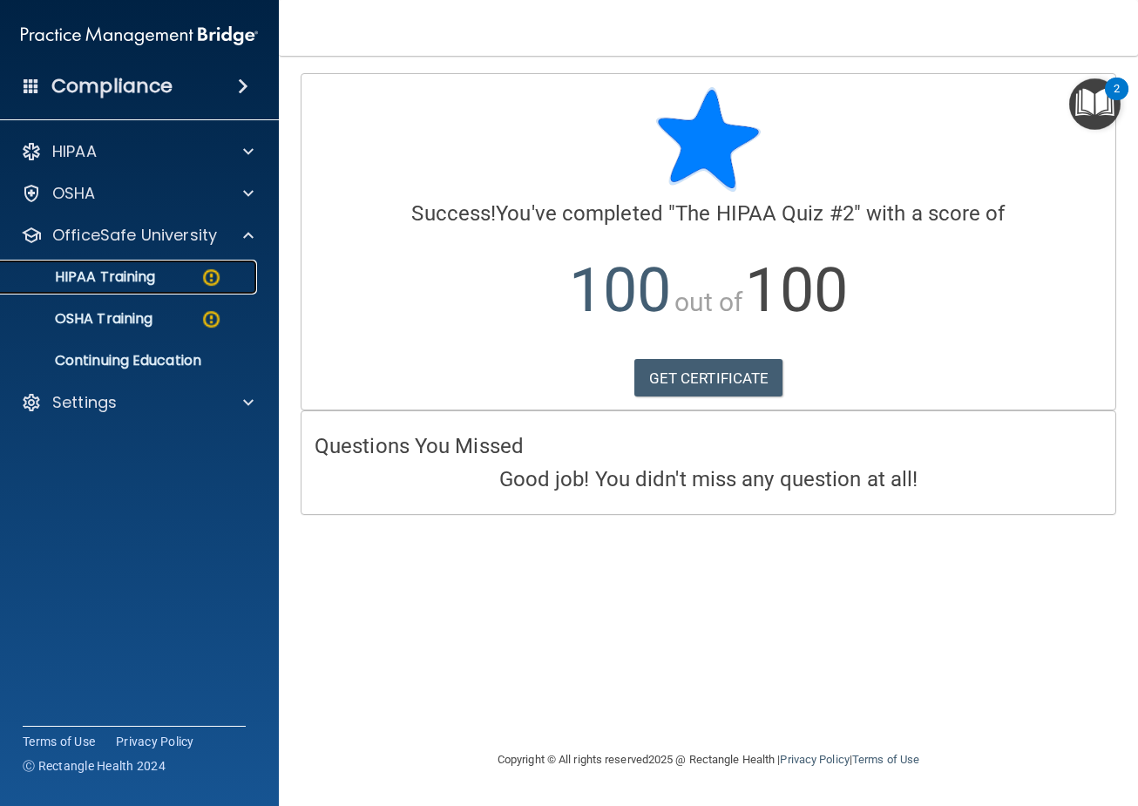
click at [148, 268] on p "HIPAA Training" at bounding box center [83, 276] width 144 height 17
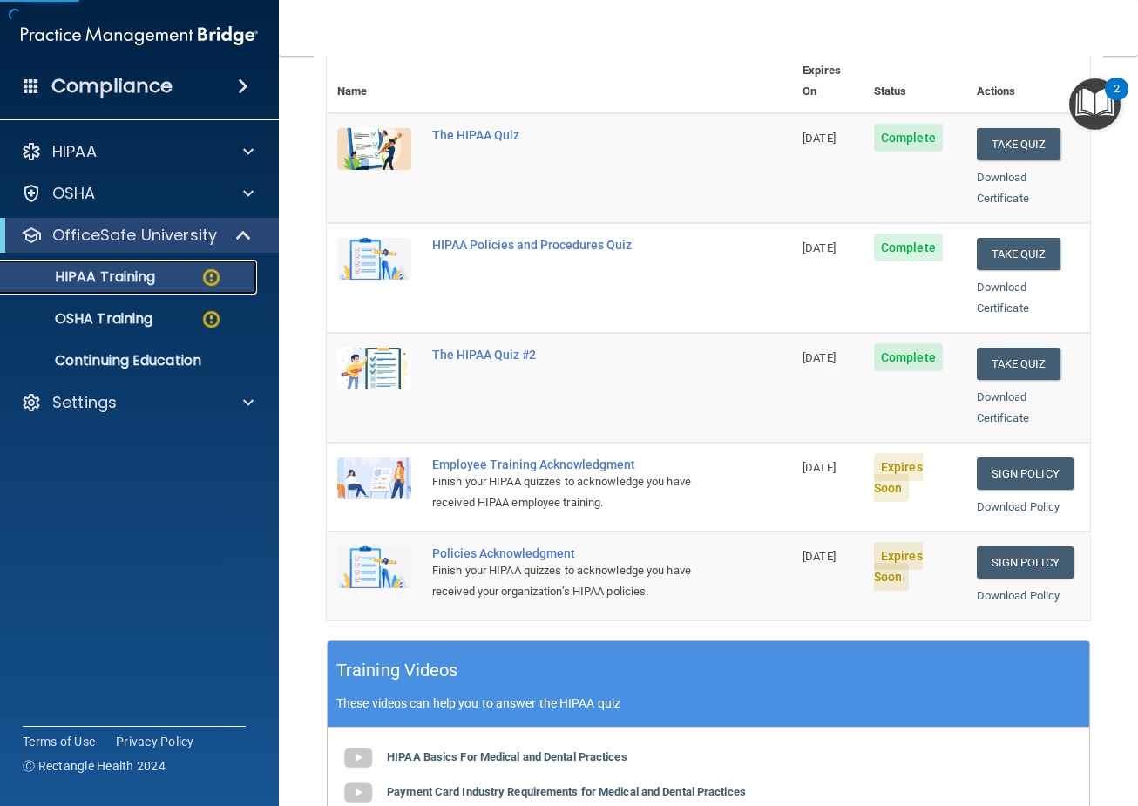
scroll to position [261, 0]
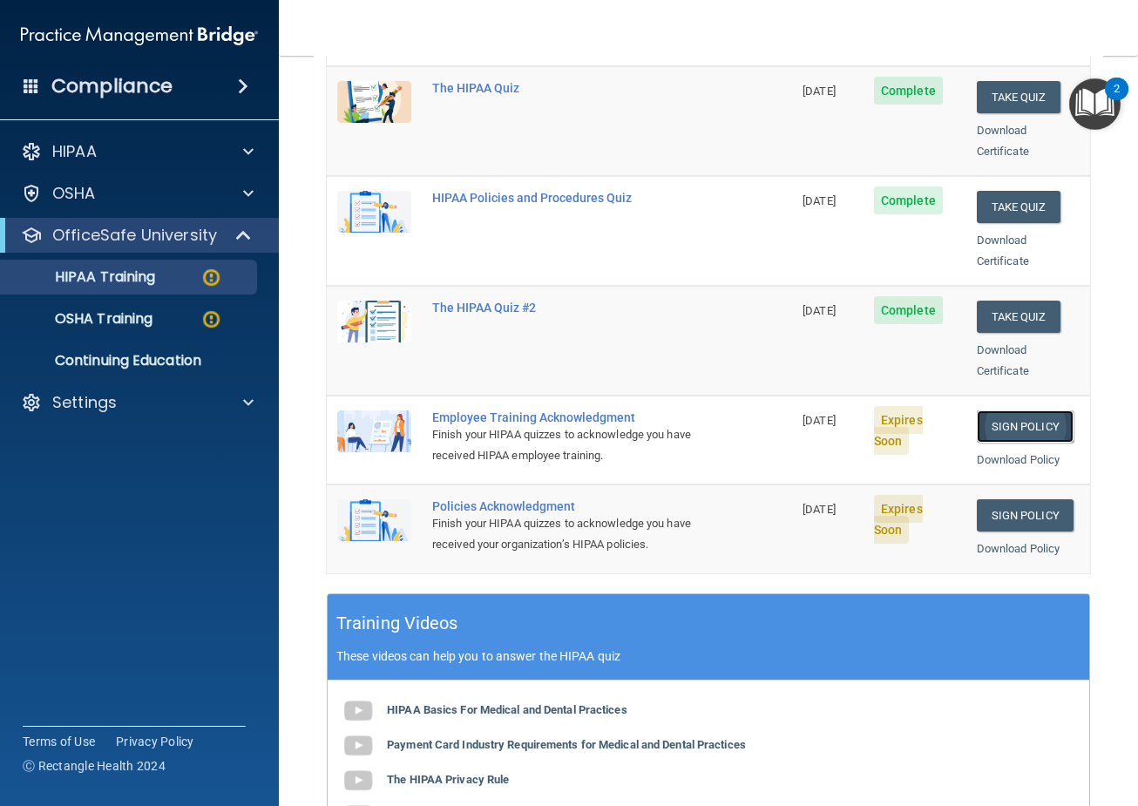
click at [1026, 410] on link "Sign Policy" at bounding box center [1025, 426] width 97 height 32
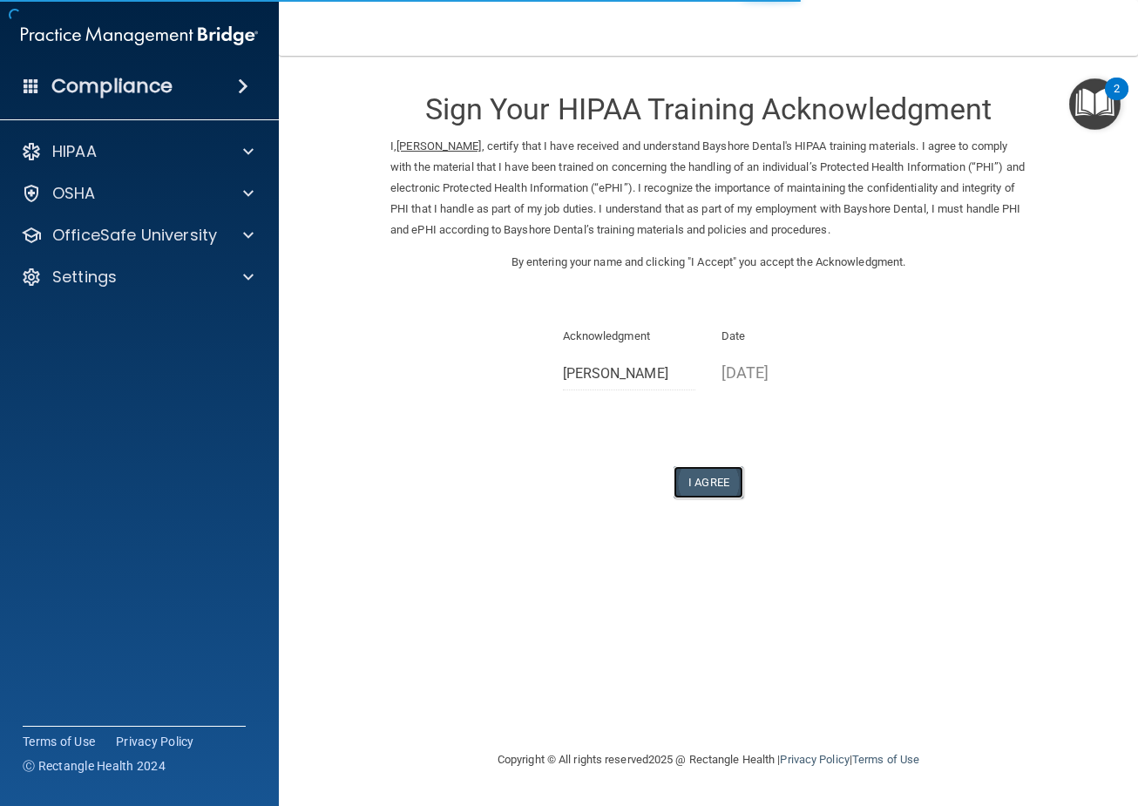
click at [708, 477] on button "I Agree" at bounding box center [708, 482] width 70 height 32
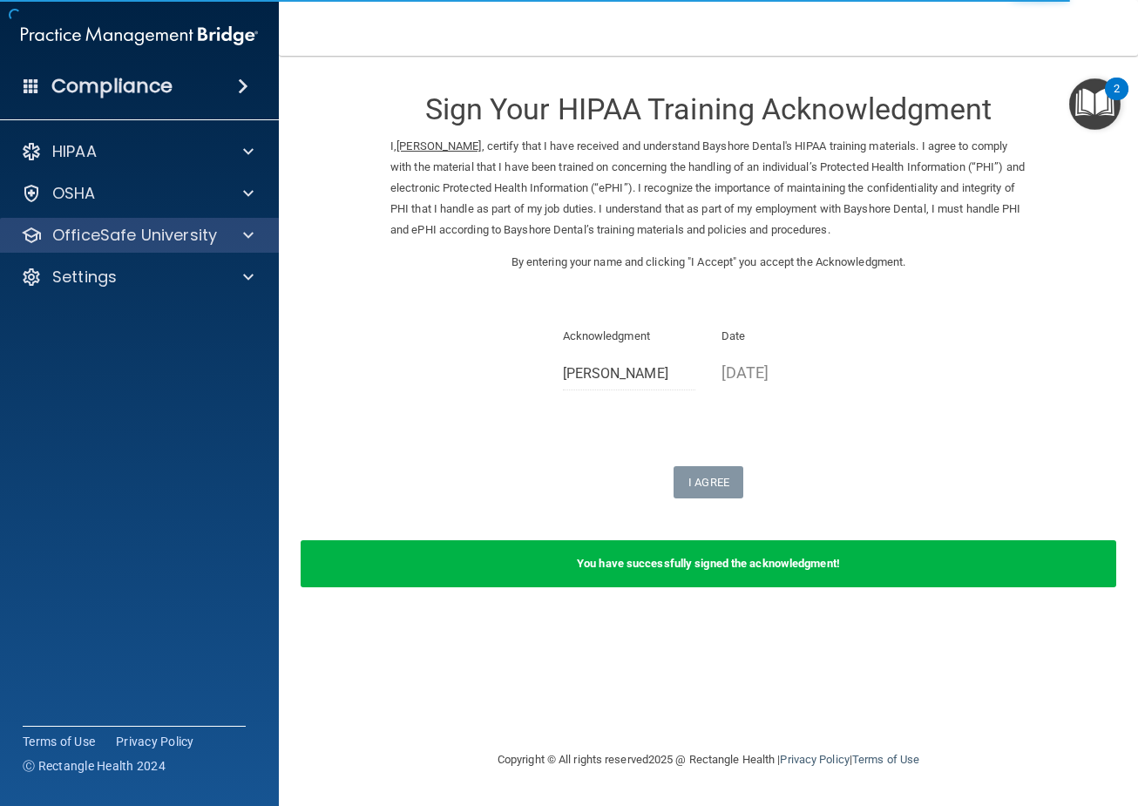
click at [256, 224] on div "OfficeSafe University" at bounding box center [140, 235] width 280 height 35
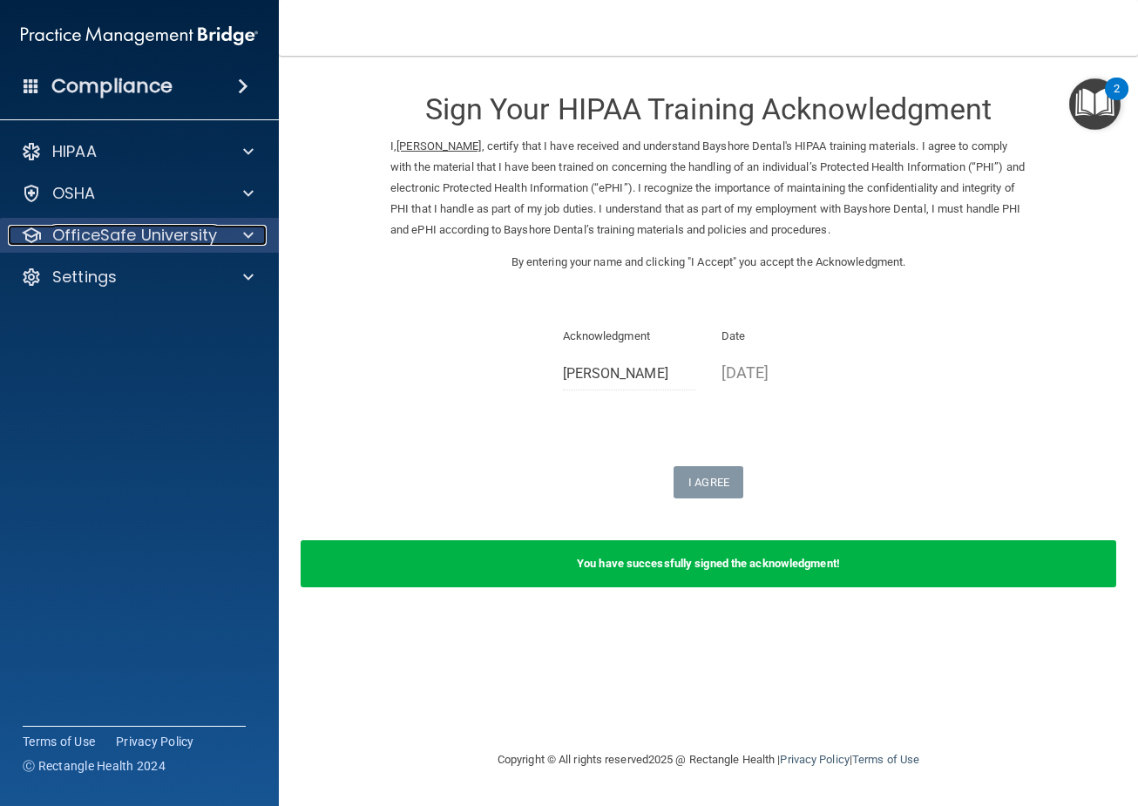
click at [245, 234] on span at bounding box center [248, 235] width 10 height 21
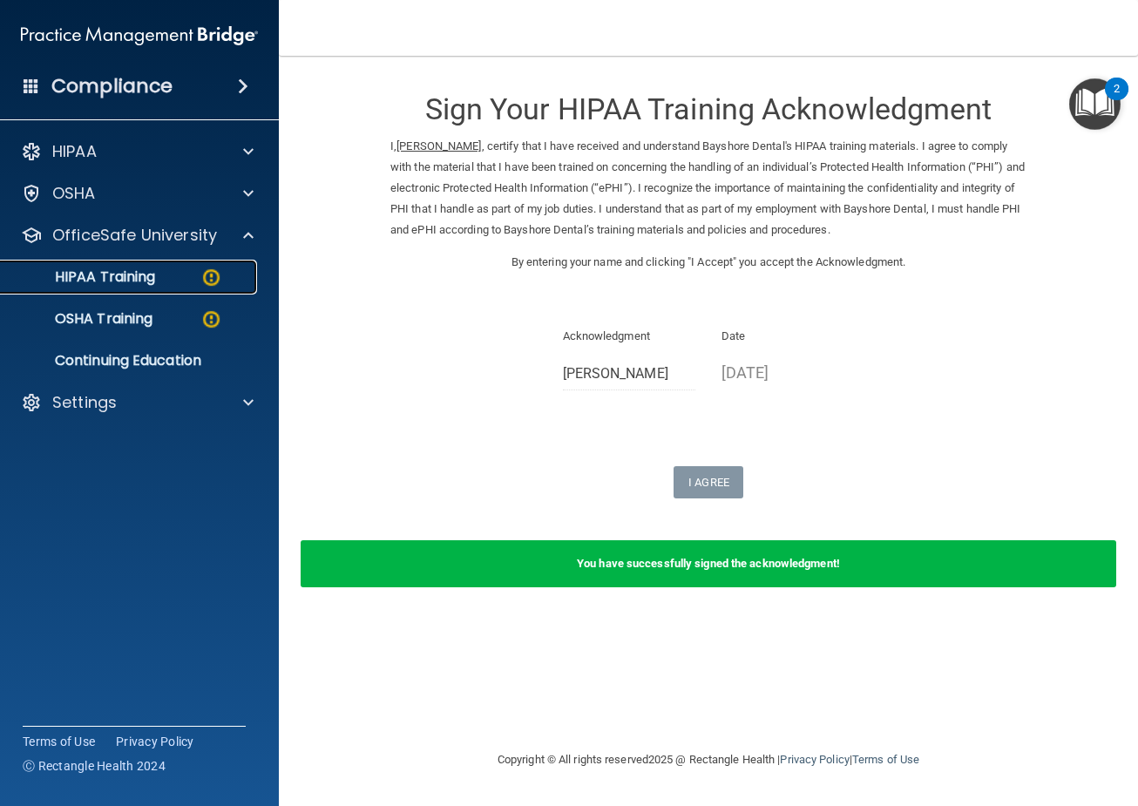
click at [157, 281] on div "HIPAA Training" at bounding box center [130, 276] width 238 height 17
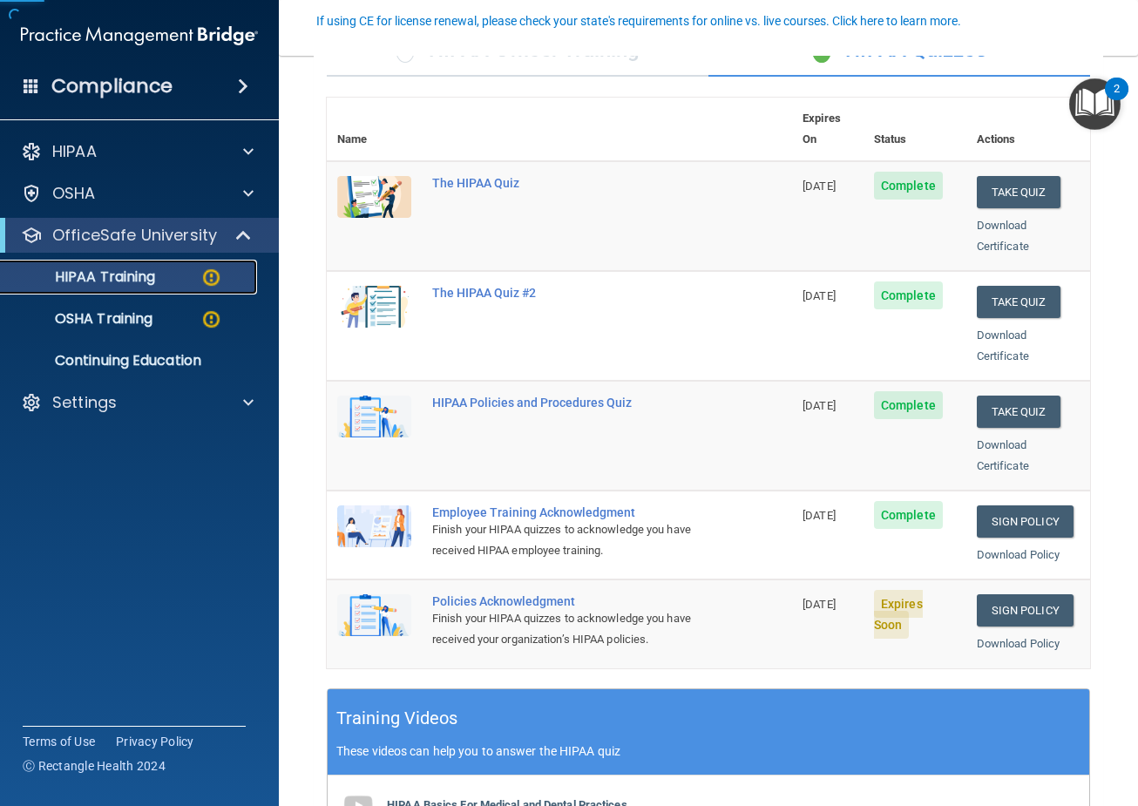
scroll to position [174, 0]
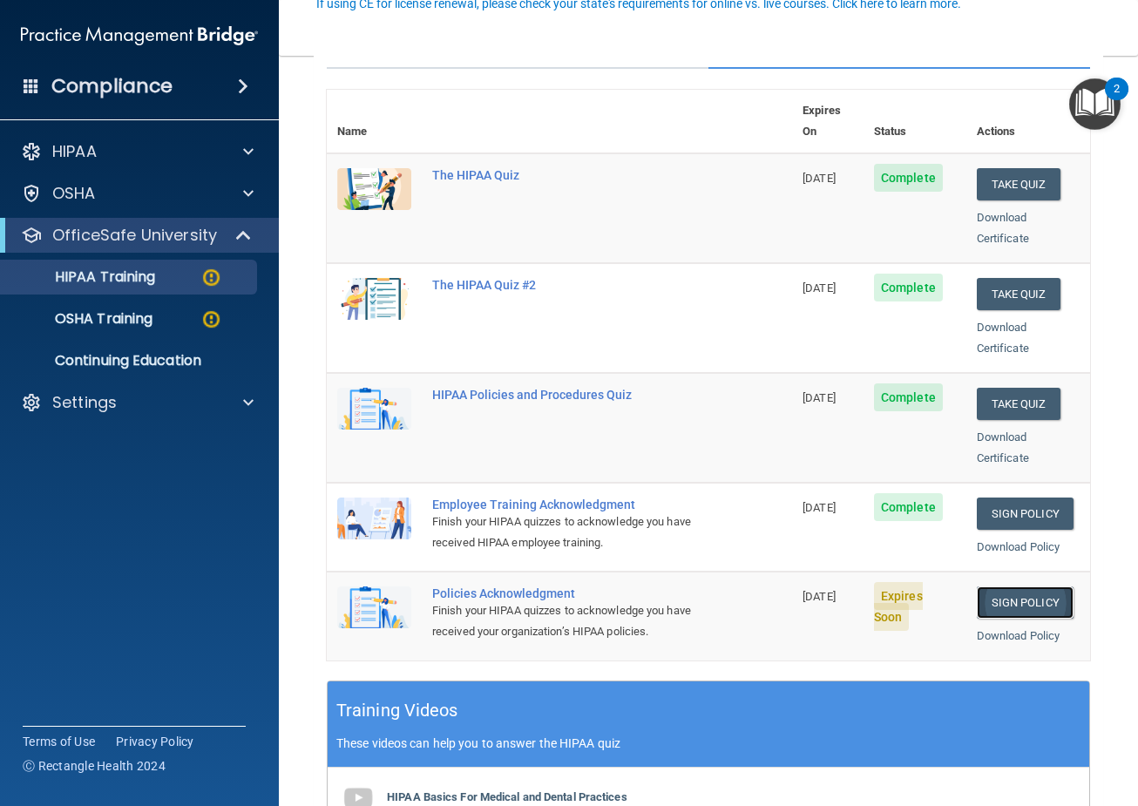
click at [998, 586] on link "Sign Policy" at bounding box center [1025, 602] width 97 height 32
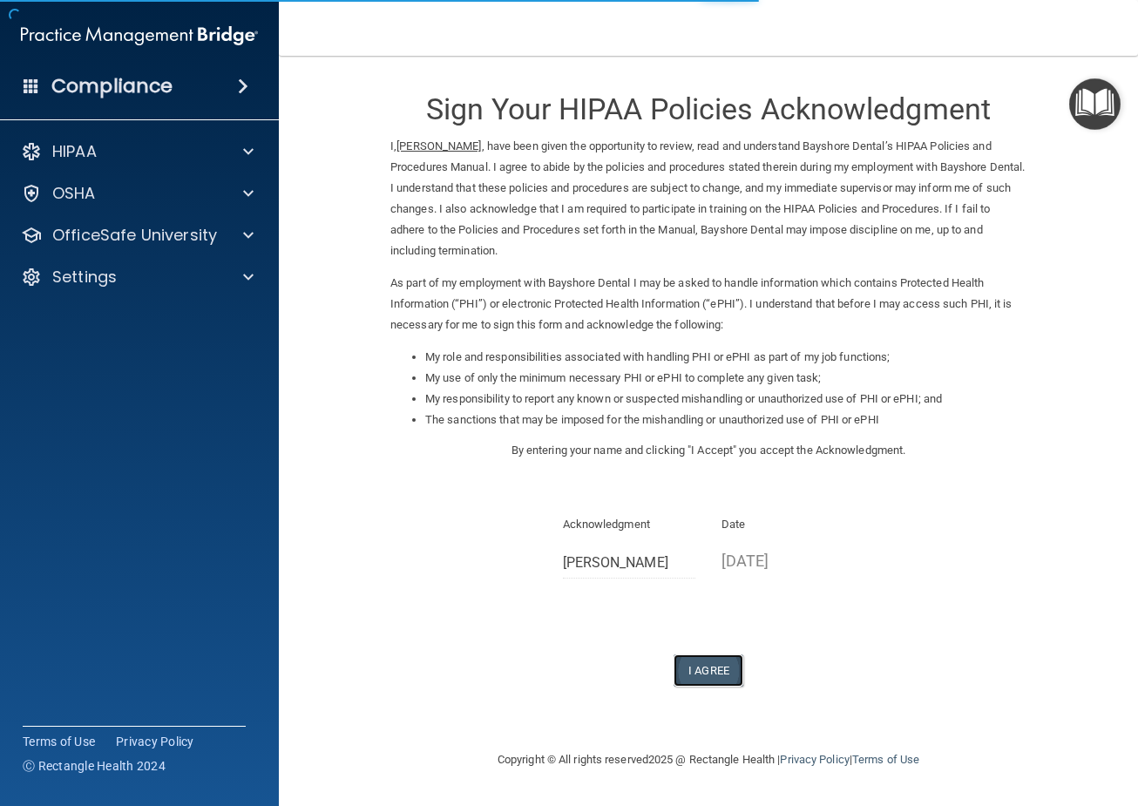
click at [695, 667] on button "I Agree" at bounding box center [708, 670] width 70 height 32
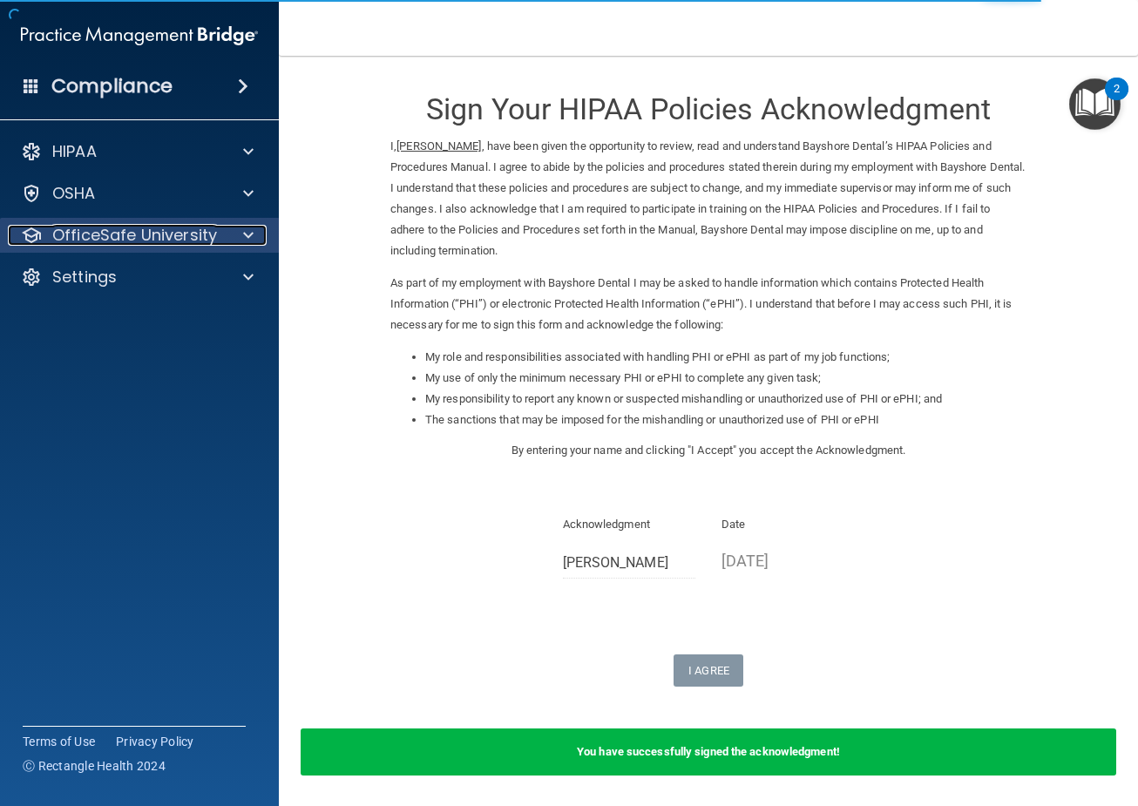
click at [240, 236] on div at bounding box center [246, 235] width 44 height 21
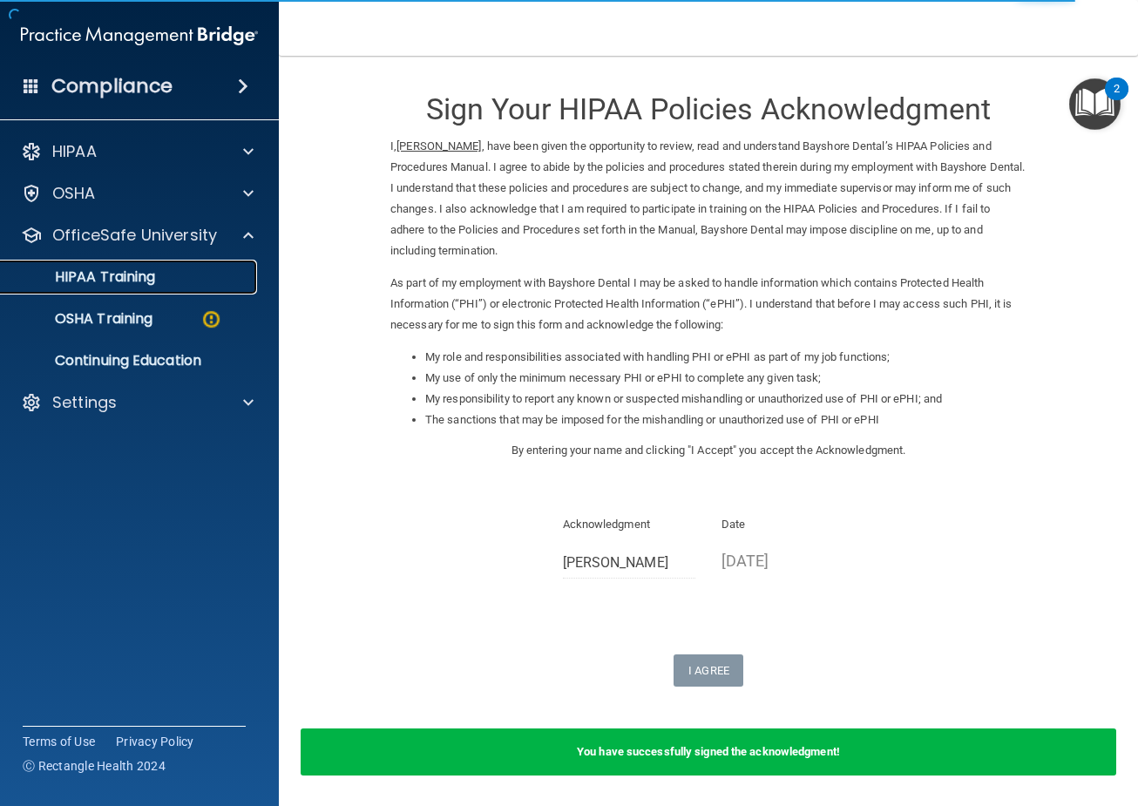
click at [126, 280] on p "HIPAA Training" at bounding box center [83, 276] width 144 height 17
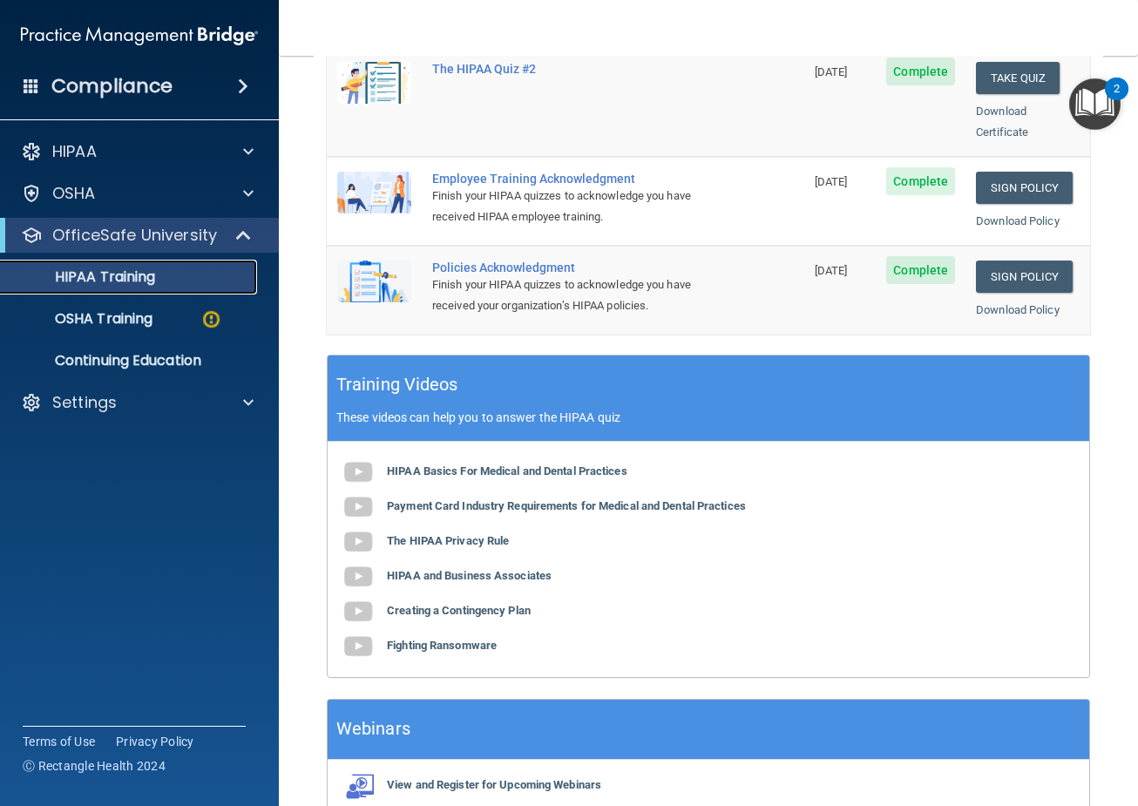
scroll to position [569, 0]
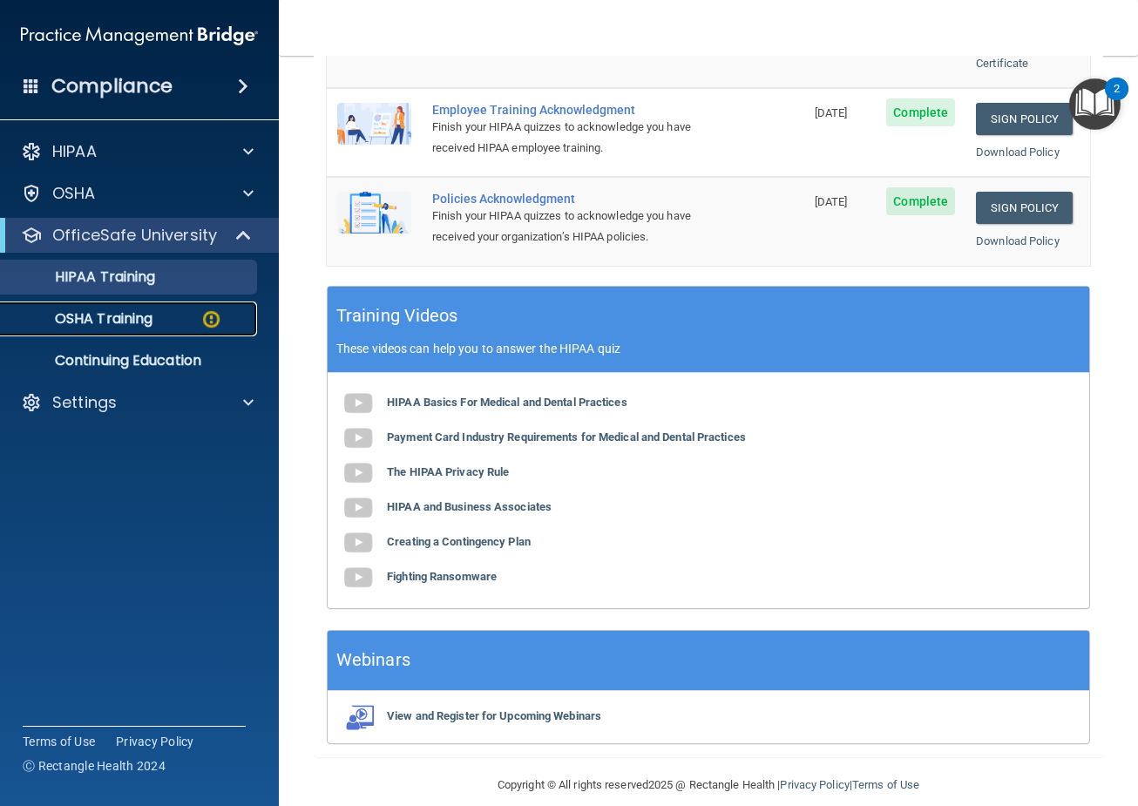
click at [118, 311] on p "OSHA Training" at bounding box center [81, 318] width 141 height 17
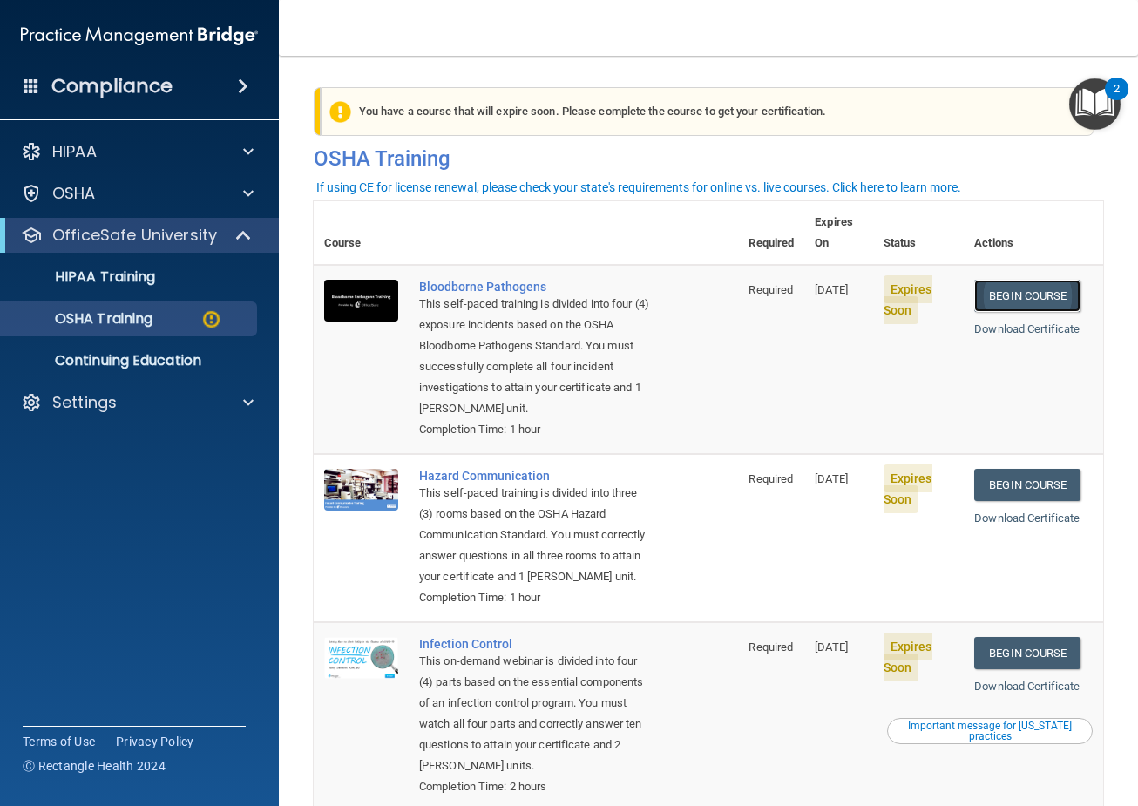
click at [1005, 280] on link "Begin Course" at bounding box center [1027, 296] width 106 height 32
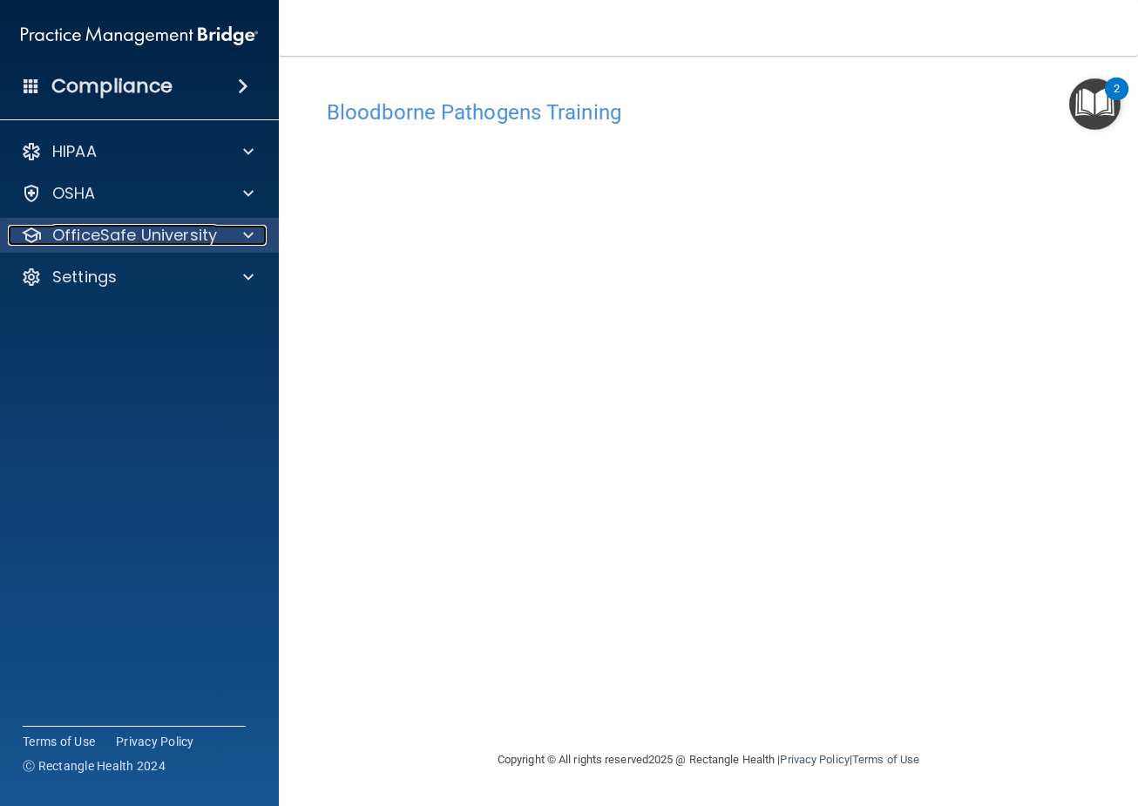
click at [245, 238] on span at bounding box center [248, 235] width 10 height 21
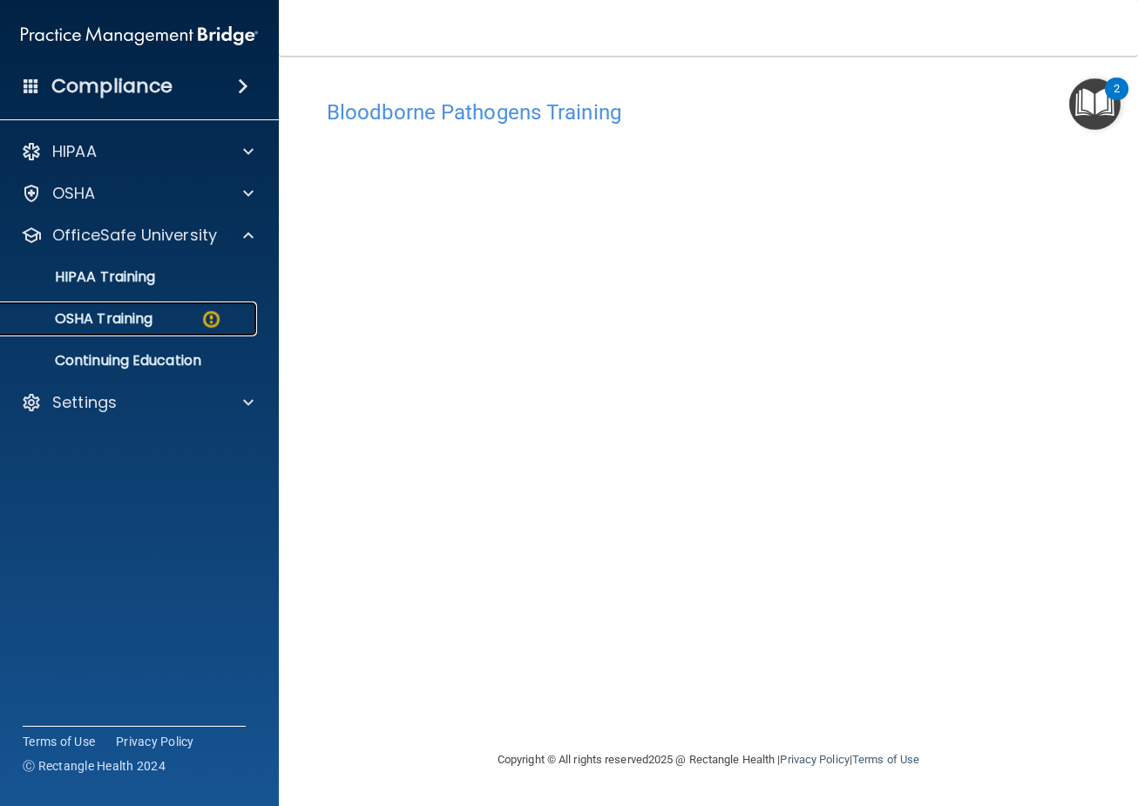
click at [105, 326] on p "OSHA Training" at bounding box center [81, 318] width 141 height 17
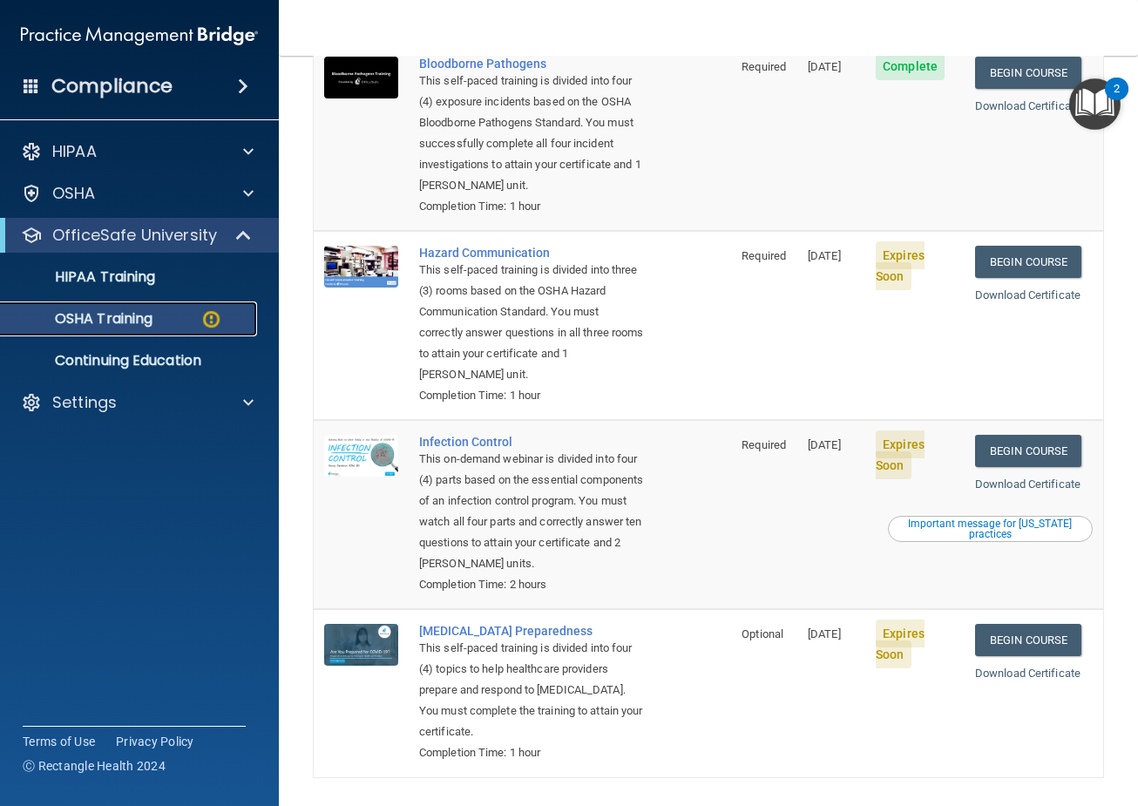
scroll to position [222, 0]
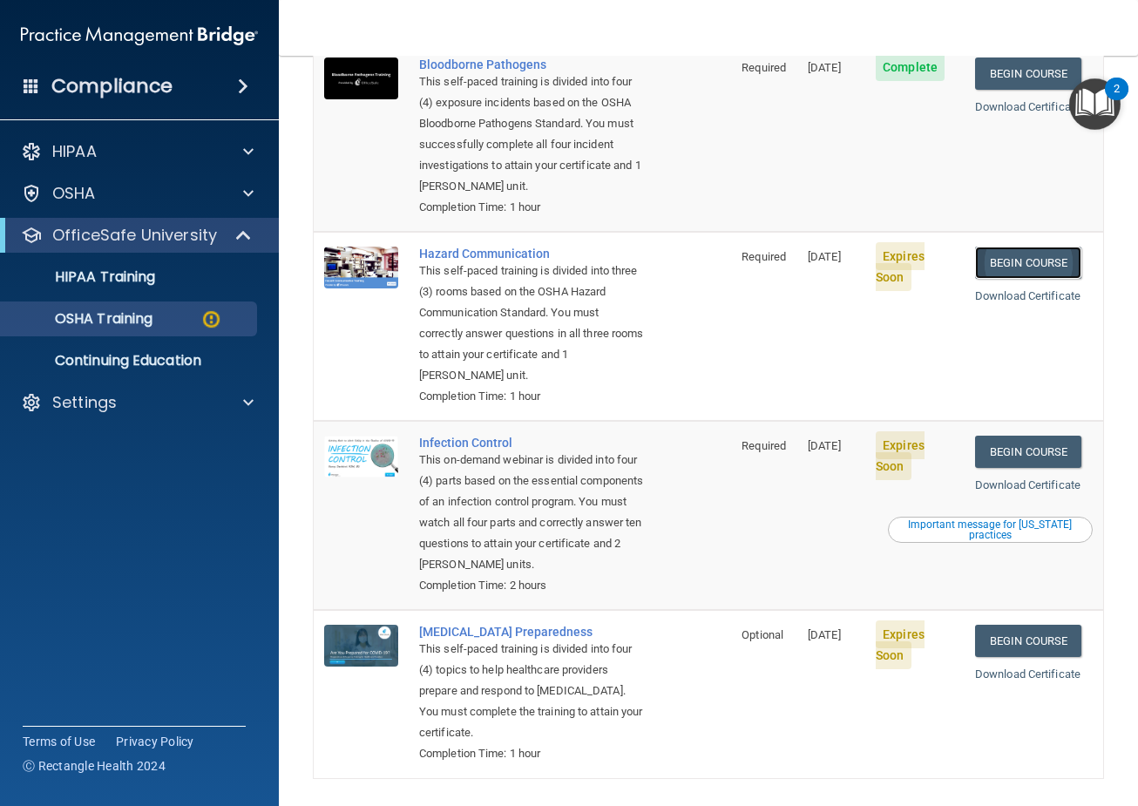
click at [1032, 266] on link "Begin Course" at bounding box center [1028, 263] width 106 height 32
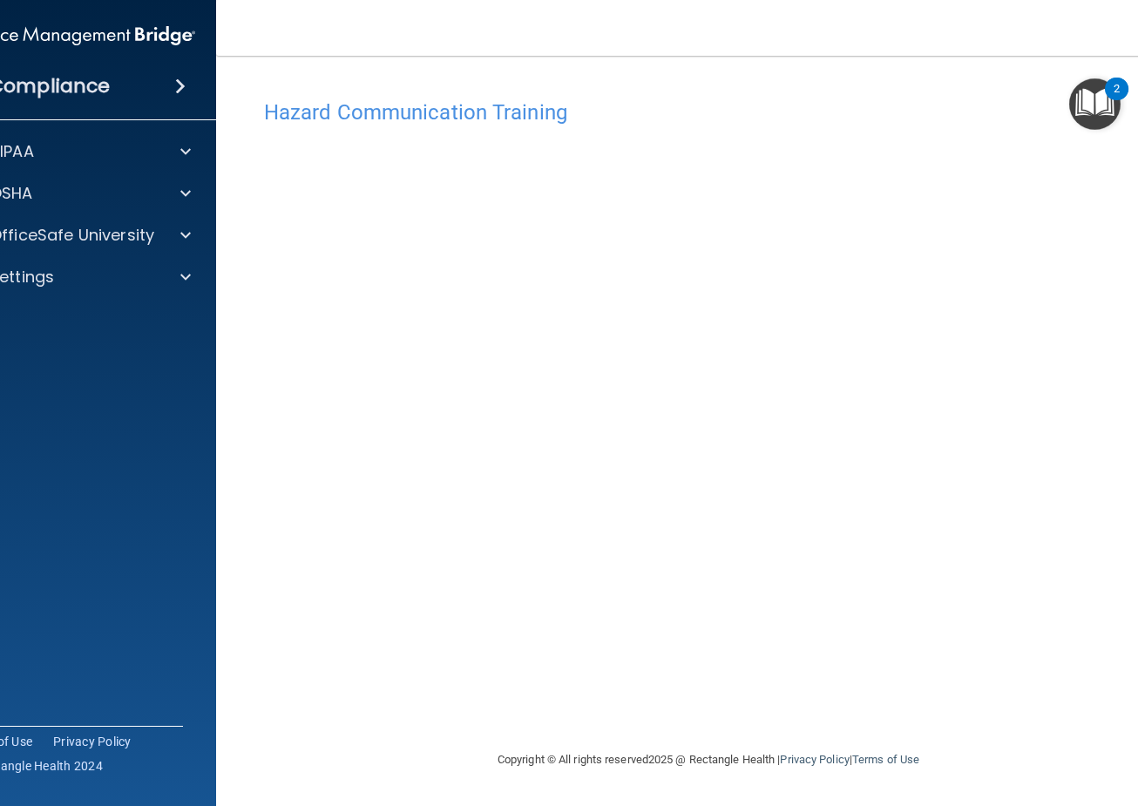
click at [687, 96] on div "Hazard Communication Training" at bounding box center [708, 112] width 915 height 43
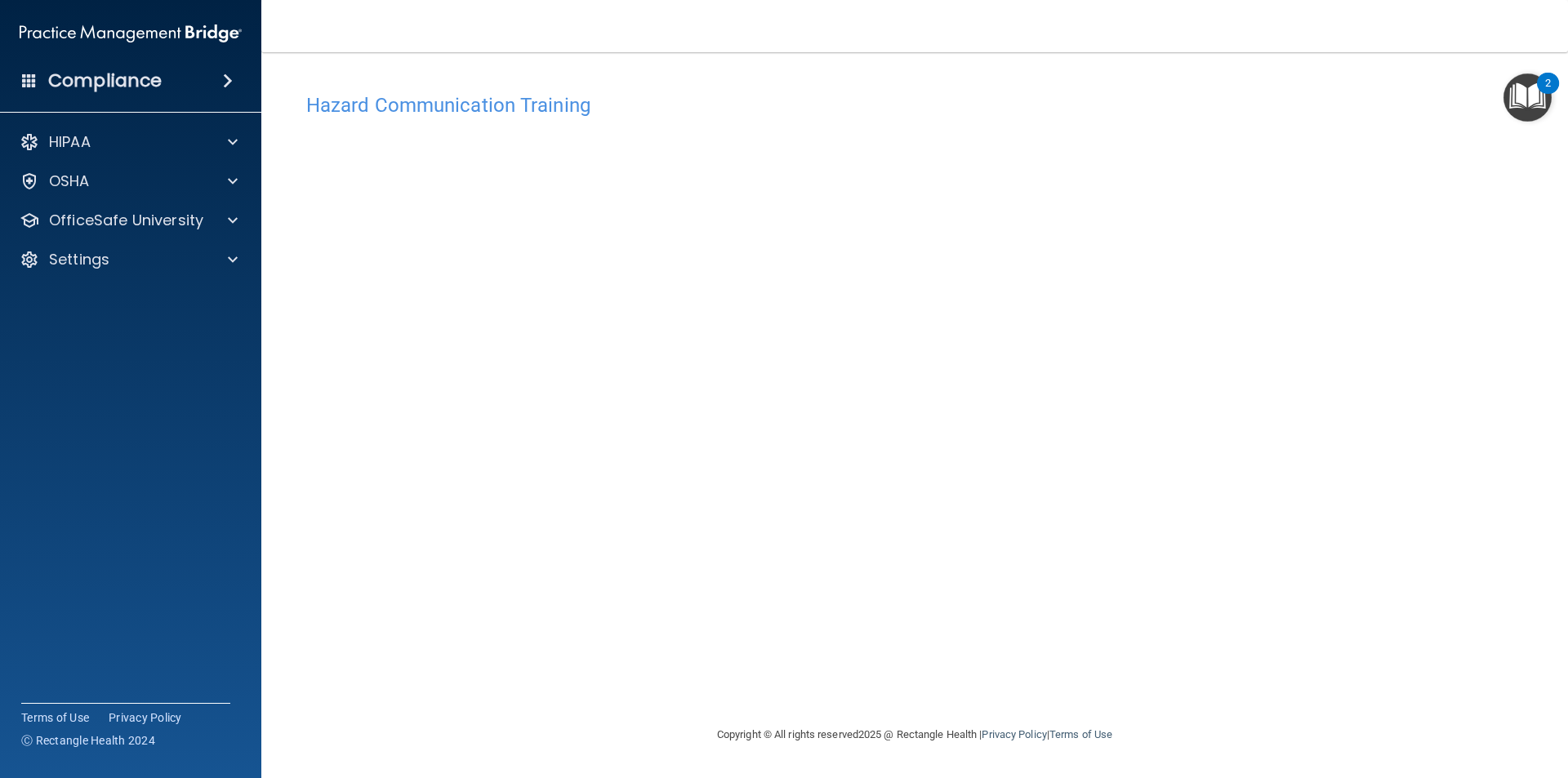
click at [291, 467] on main "Hazard Communication Training This course doesn’t expire until [DATE]. Are you …" at bounding box center [915, 415] width 1307 height 726
click at [1066, 107] on img "Open Resource Center, 2 new notifications" at bounding box center [1527, 97] width 48 height 48
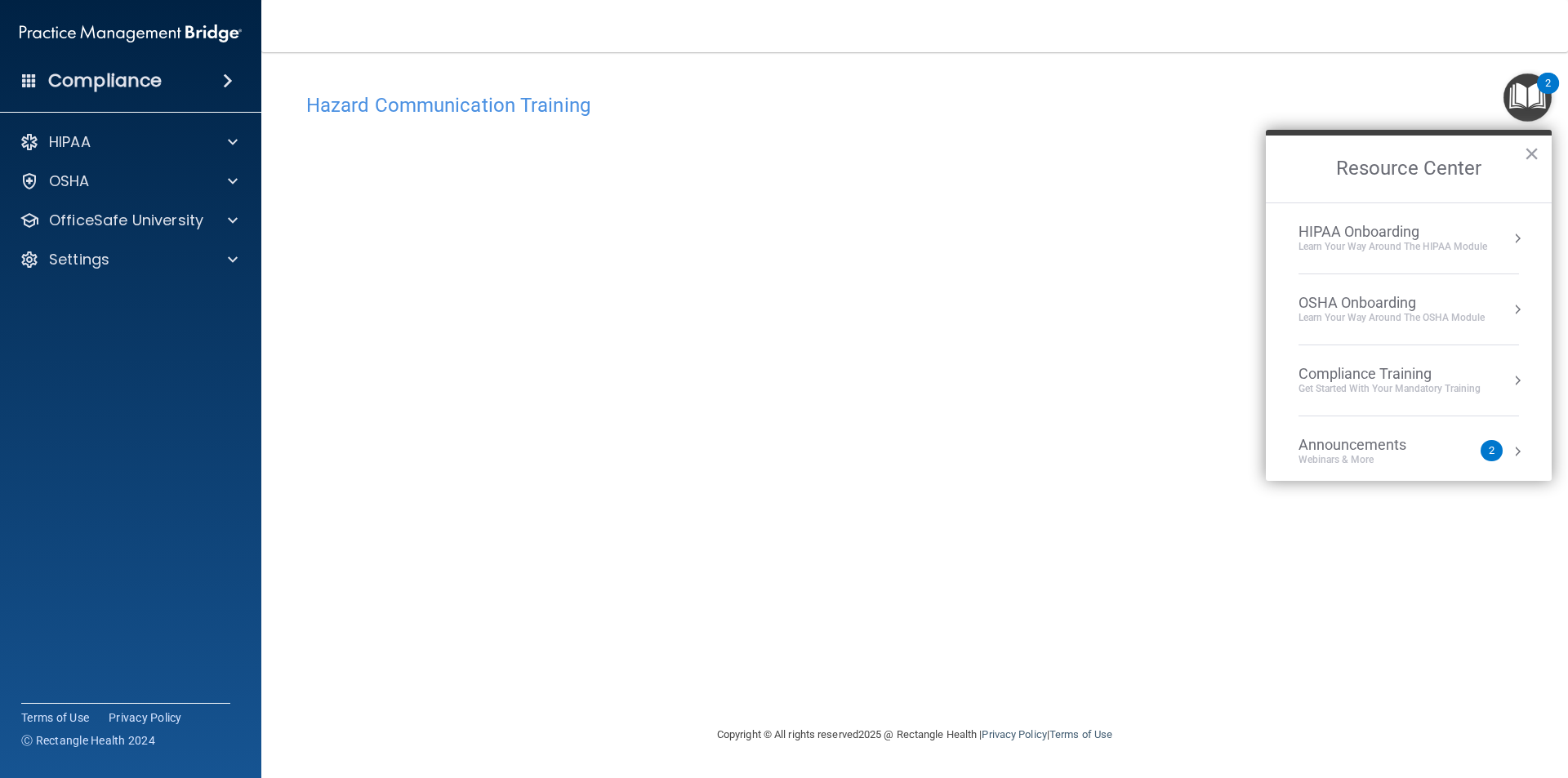
click at [1066, 111] on img "Open Resource Center, 2 new notifications" at bounding box center [1527, 97] width 48 height 48
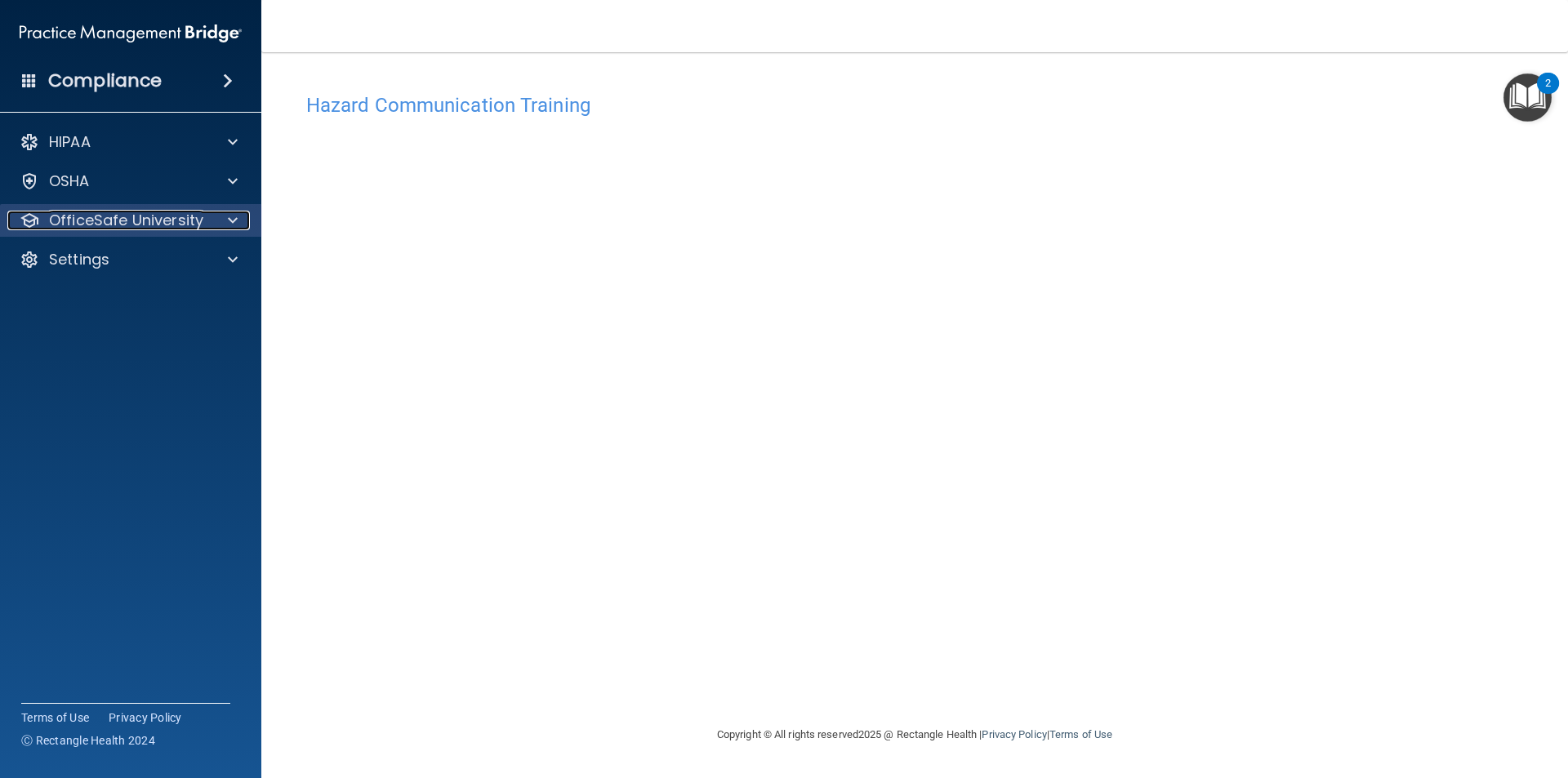
click at [214, 215] on div at bounding box center [231, 220] width 41 height 20
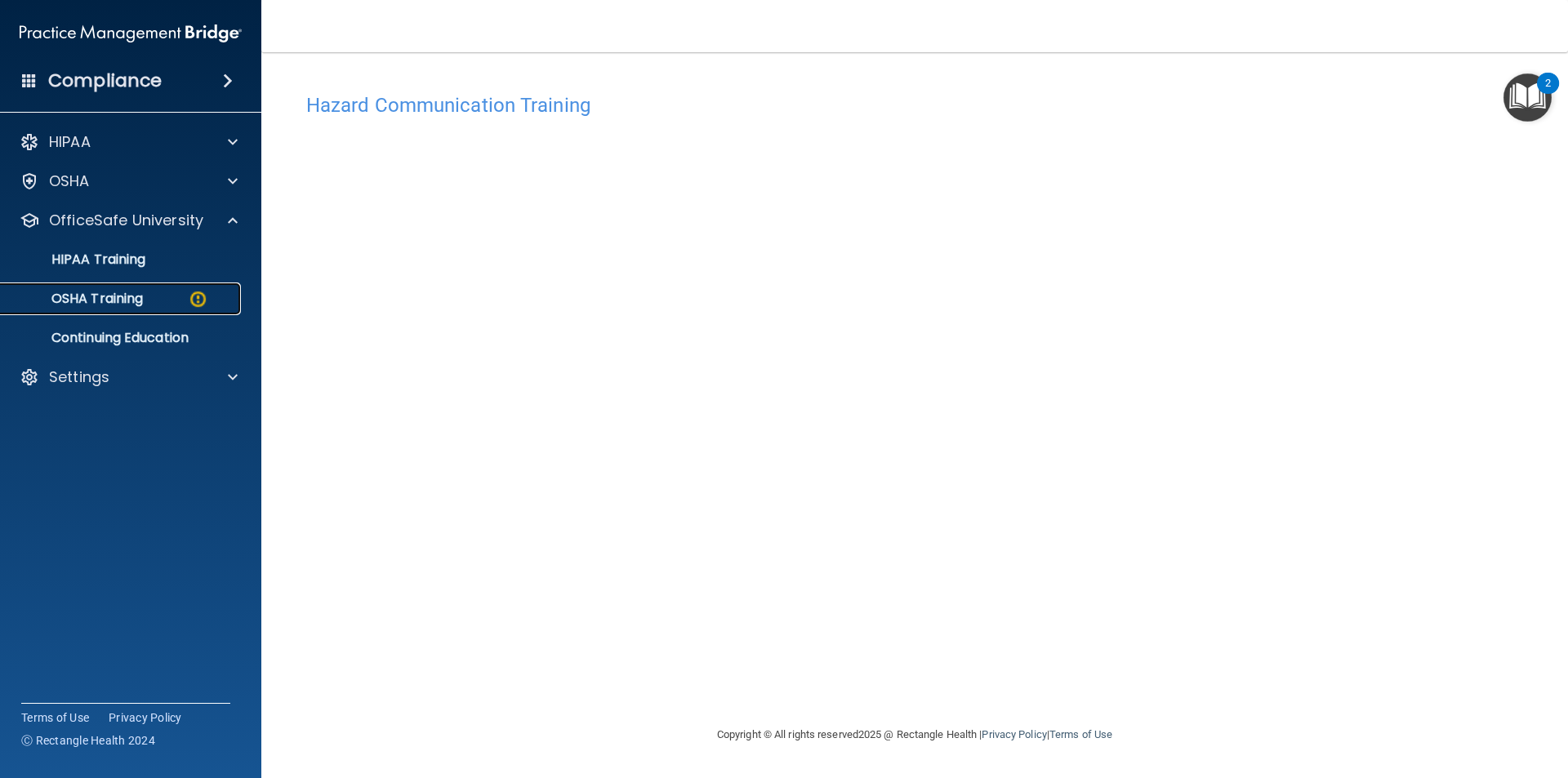
click at [132, 302] on p "OSHA Training" at bounding box center [76, 298] width 132 height 16
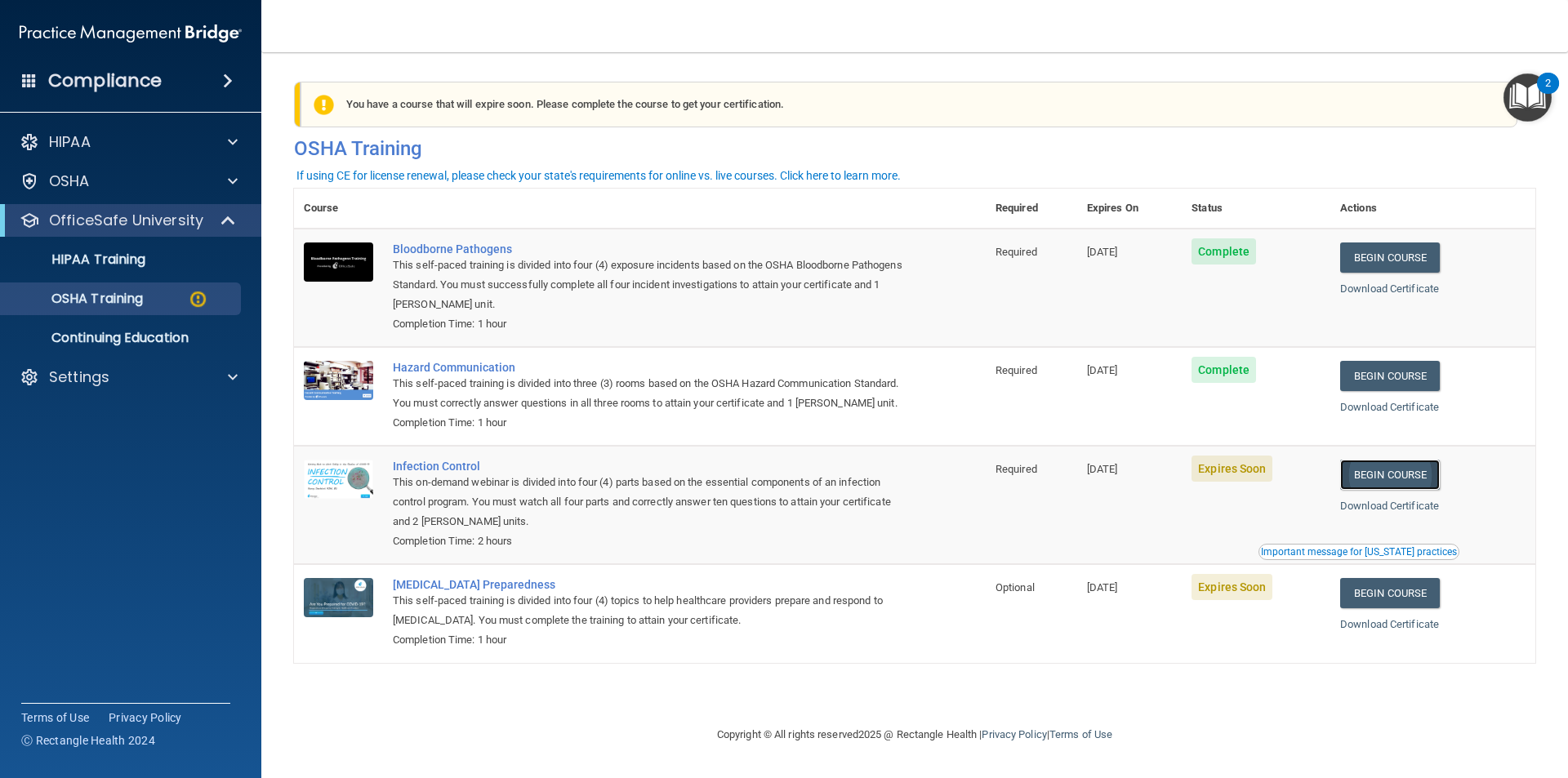
click at [1066, 490] on link "Begin Course" at bounding box center [1390, 475] width 99 height 30
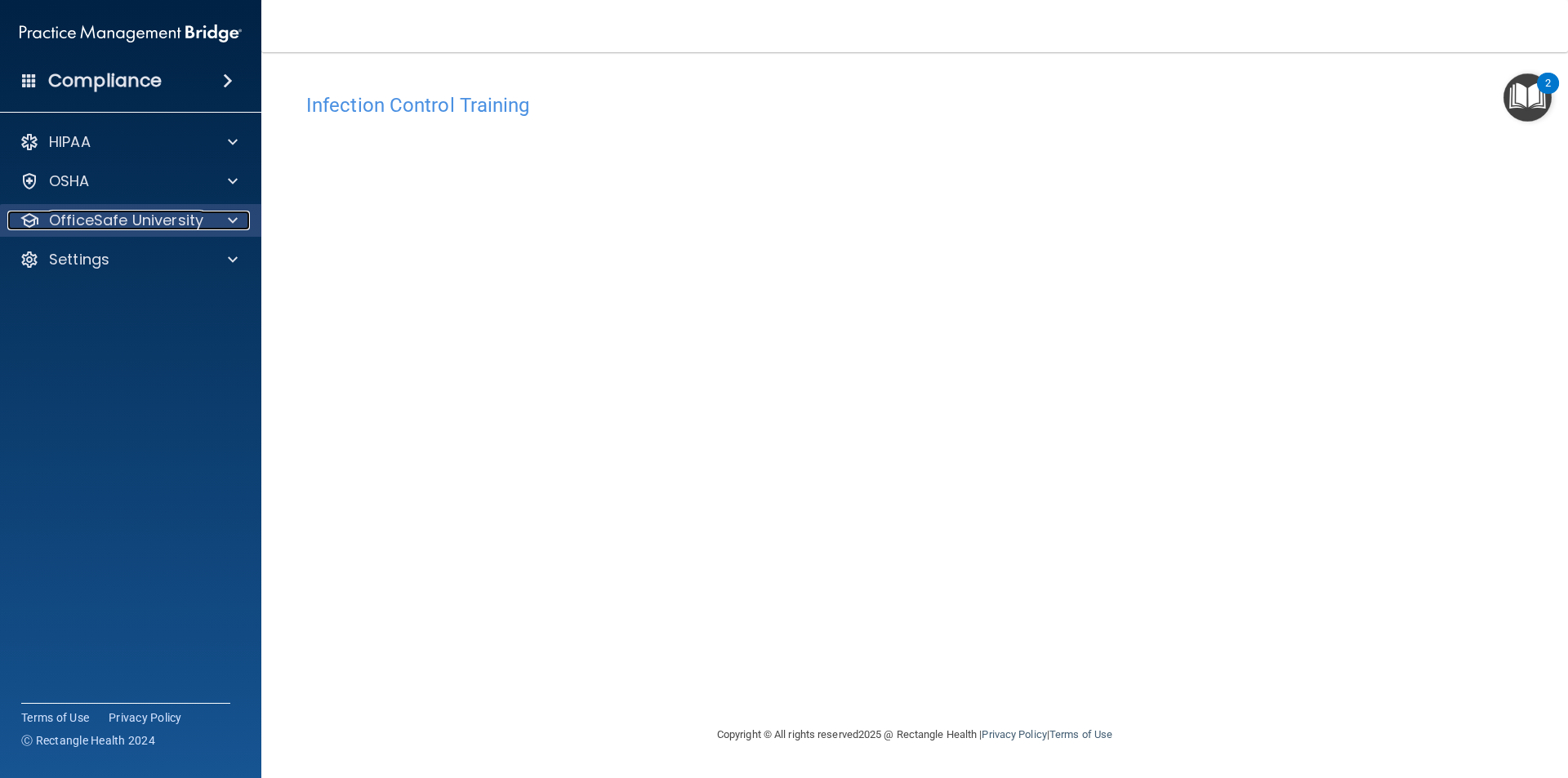
click at [230, 219] on span at bounding box center [232, 220] width 9 height 20
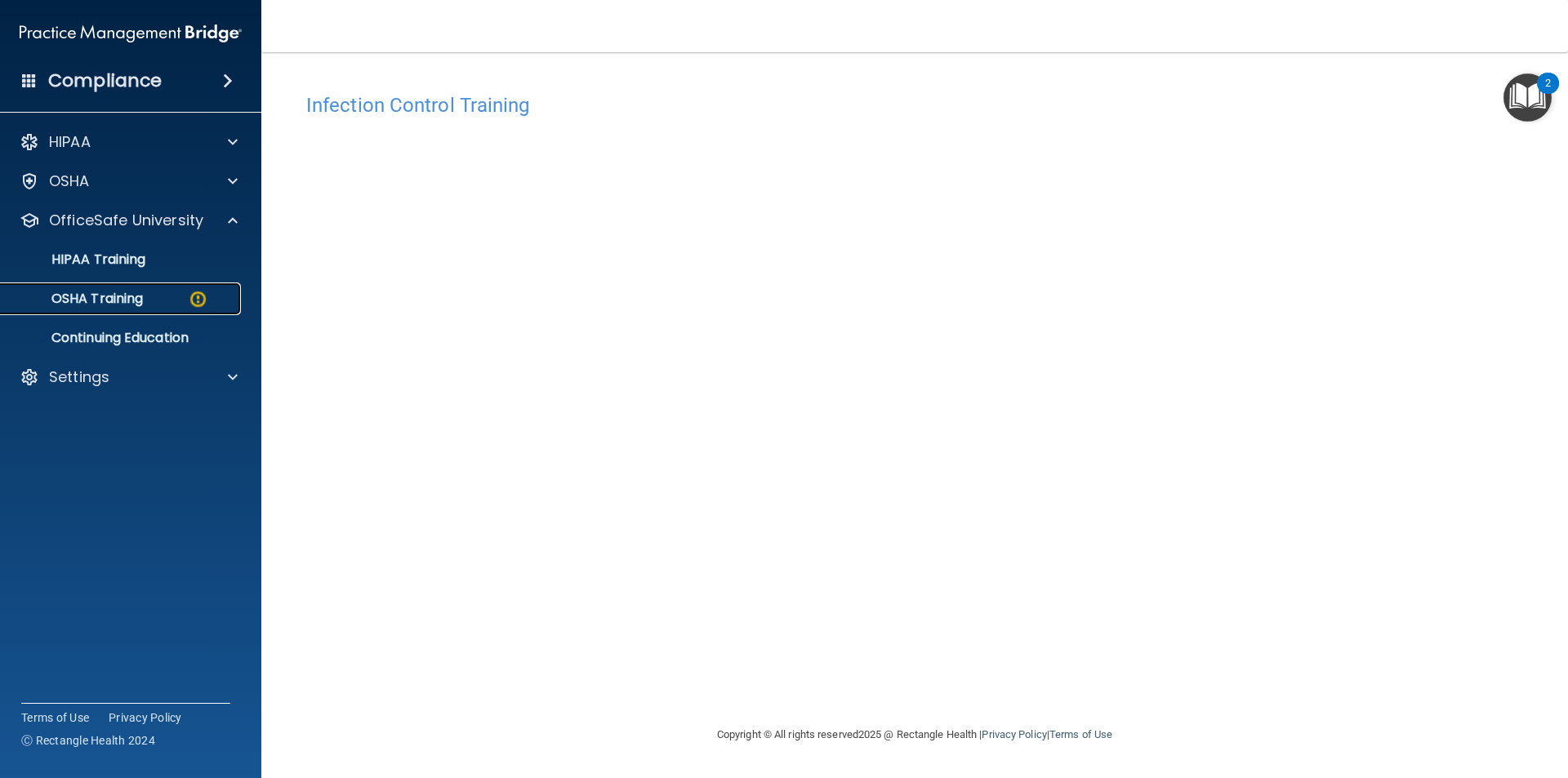
click at [109, 299] on p "OSHA Training" at bounding box center [76, 298] width 132 height 16
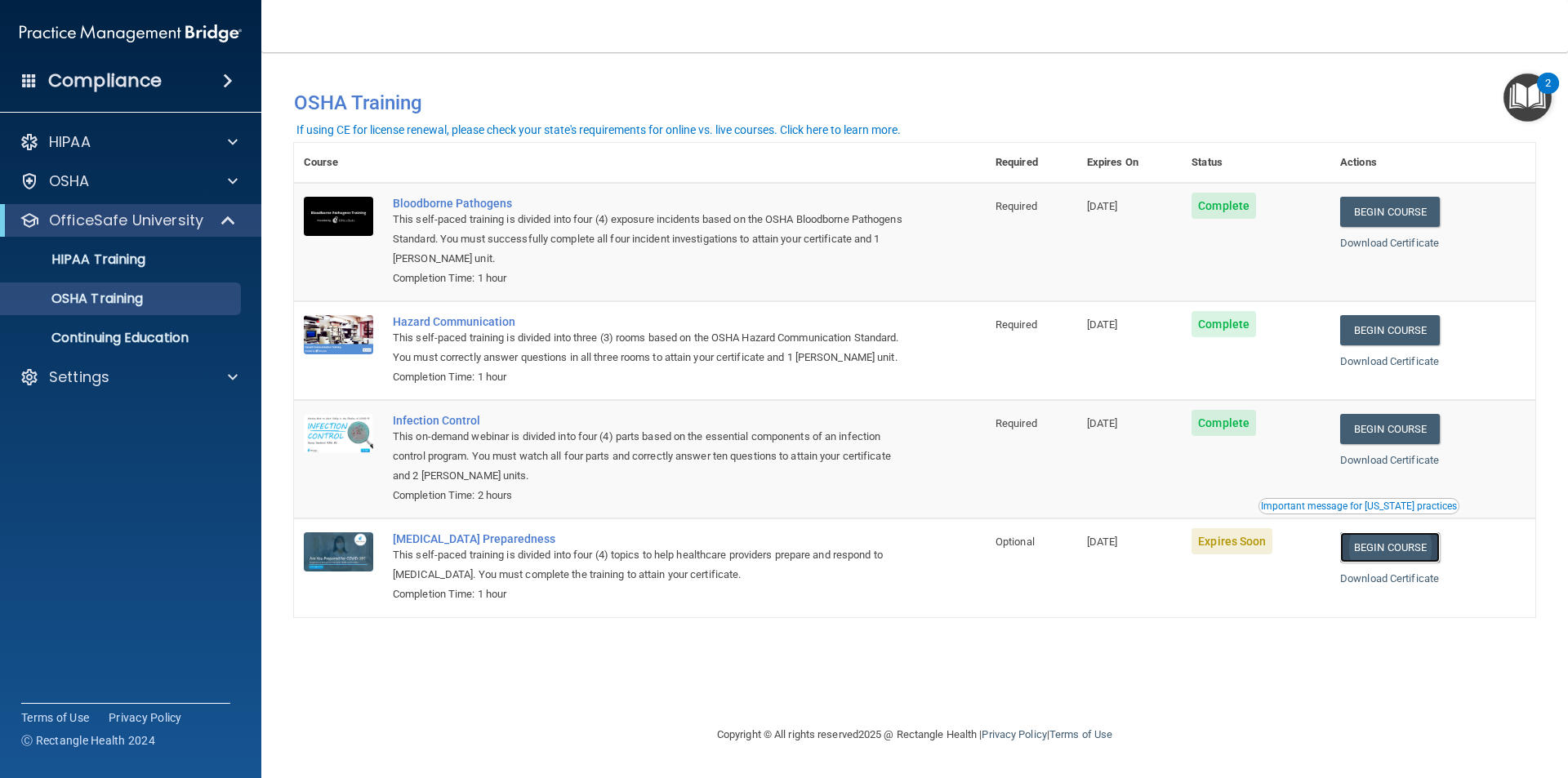
click at [1371, 562] on link "Begin Course" at bounding box center [1390, 547] width 99 height 30
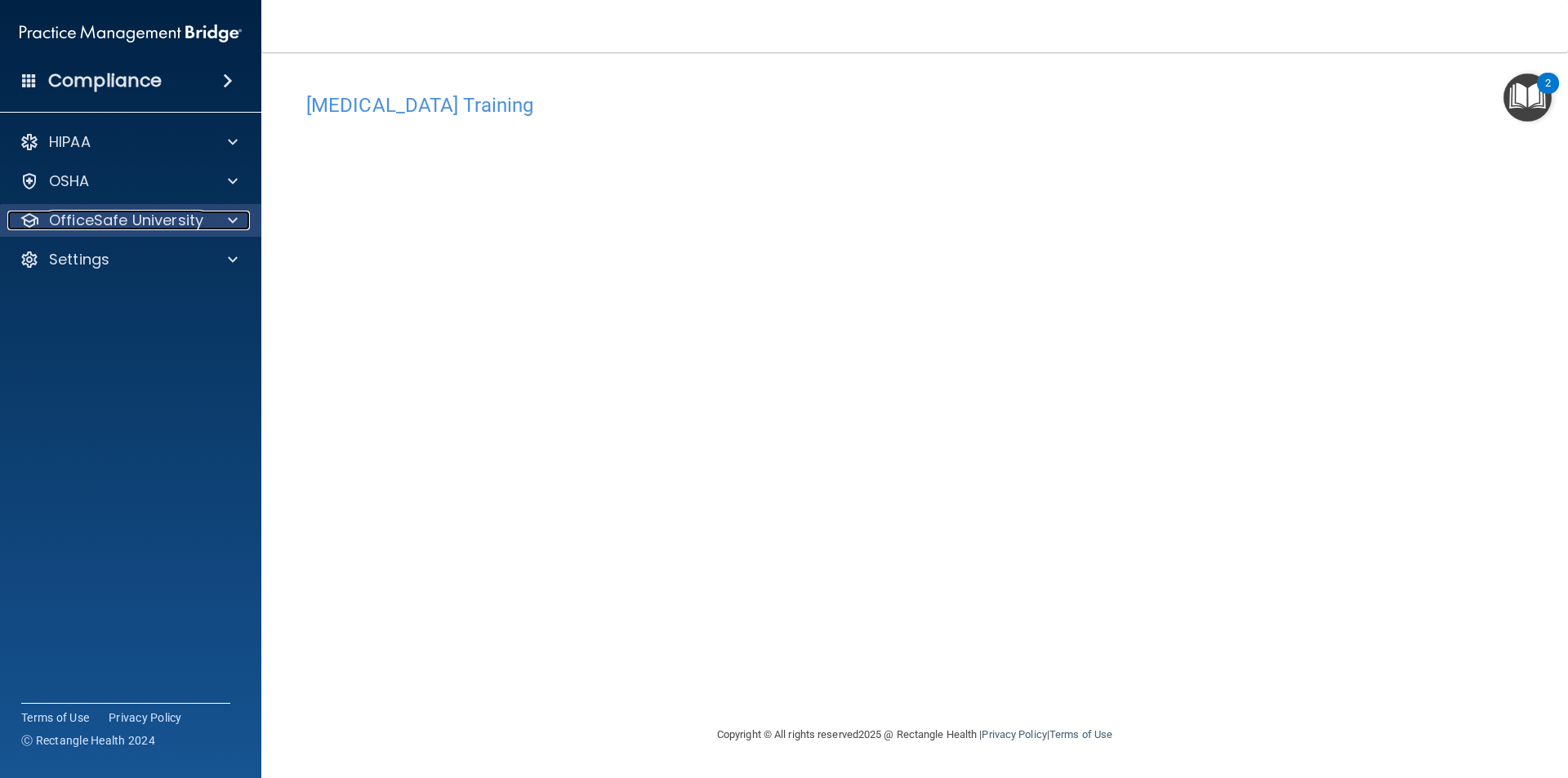
click at [237, 217] on span at bounding box center [232, 220] width 9 height 20
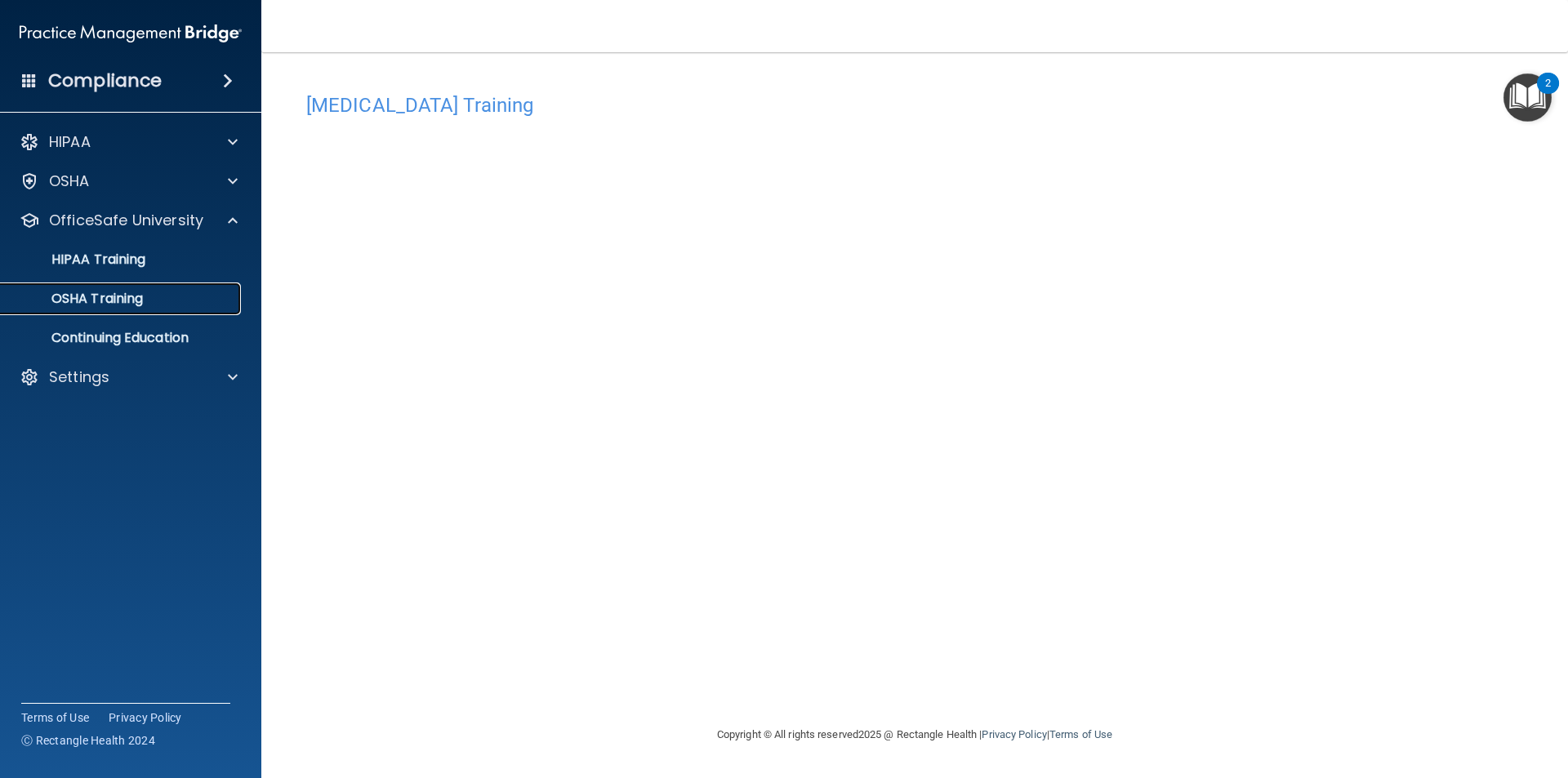
click at [104, 298] on p "OSHA Training" at bounding box center [76, 298] width 132 height 16
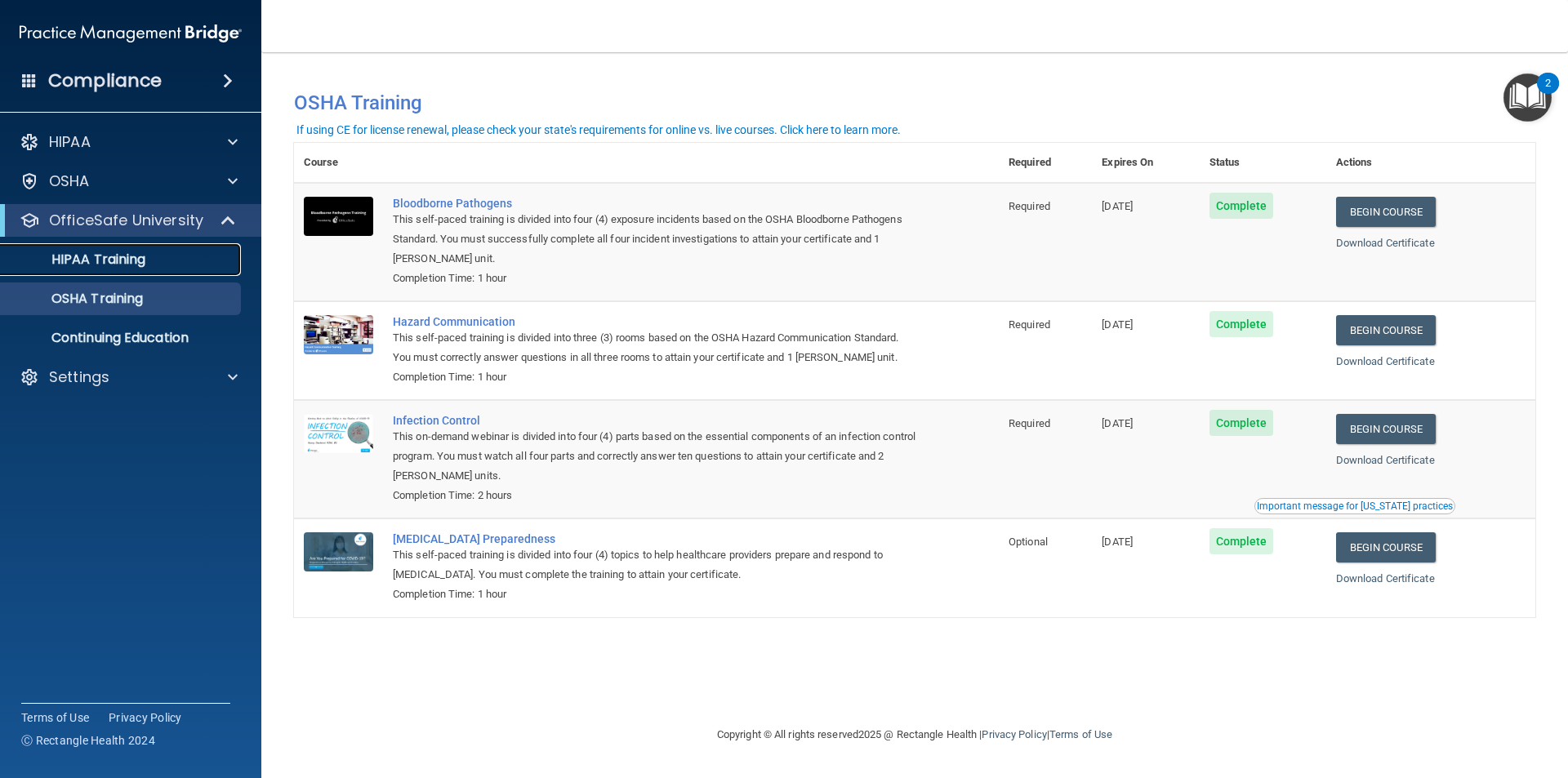
click at [124, 259] on p "HIPAA Training" at bounding box center [78, 259] width 135 height 16
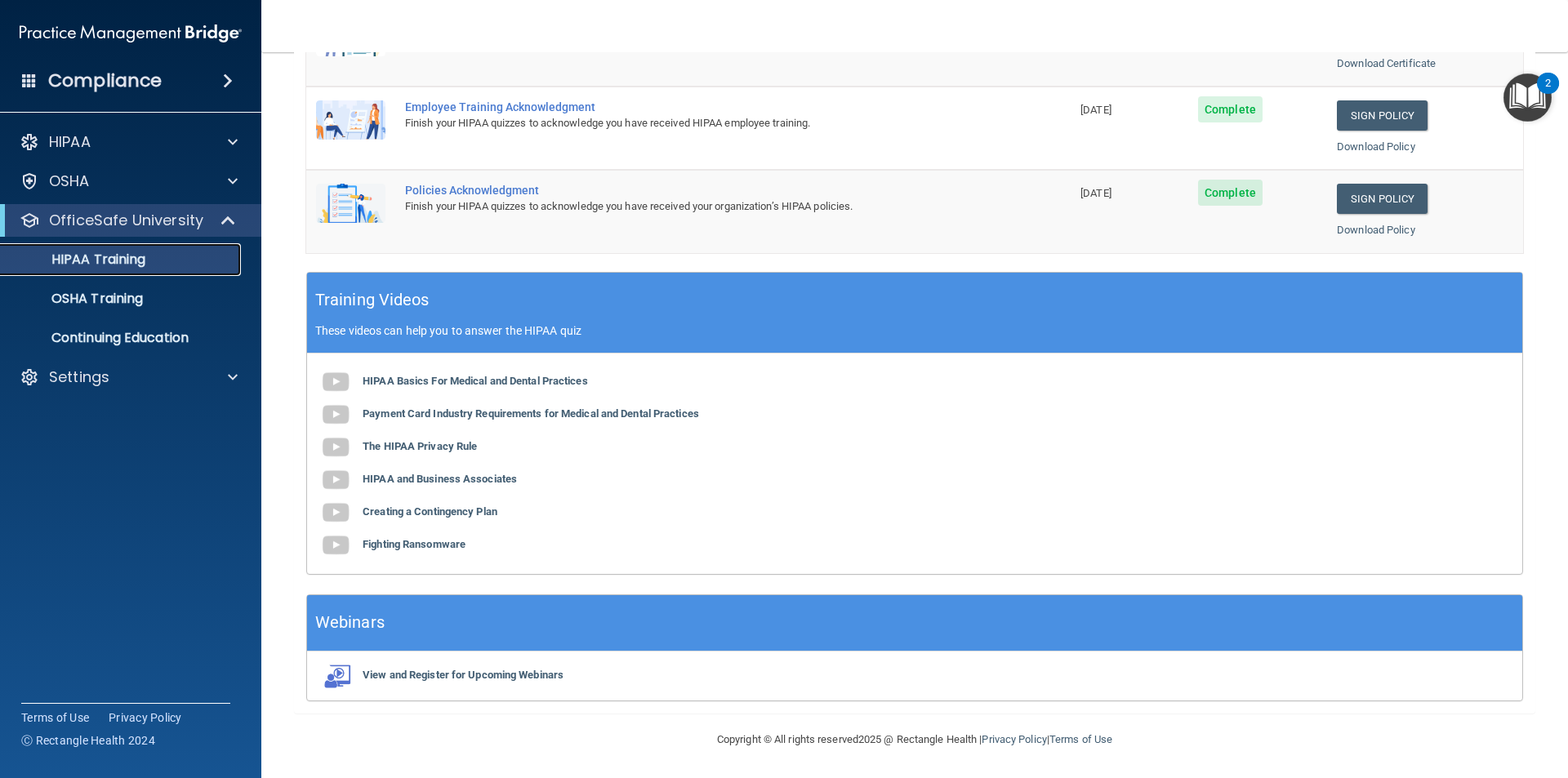
scroll to position [452, 0]
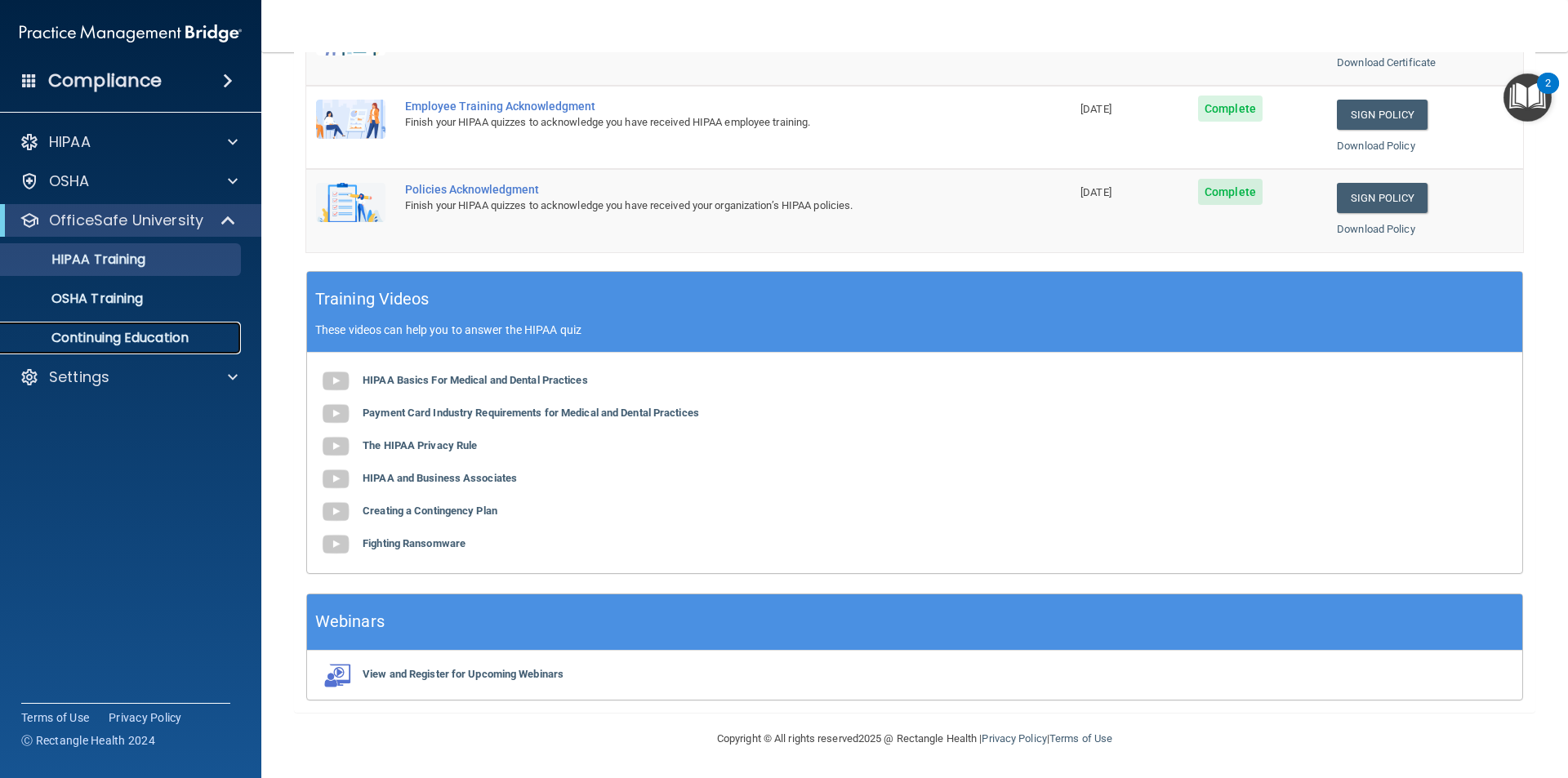
click at [120, 339] on p "Continuing Education" at bounding box center [122, 337] width 223 height 16
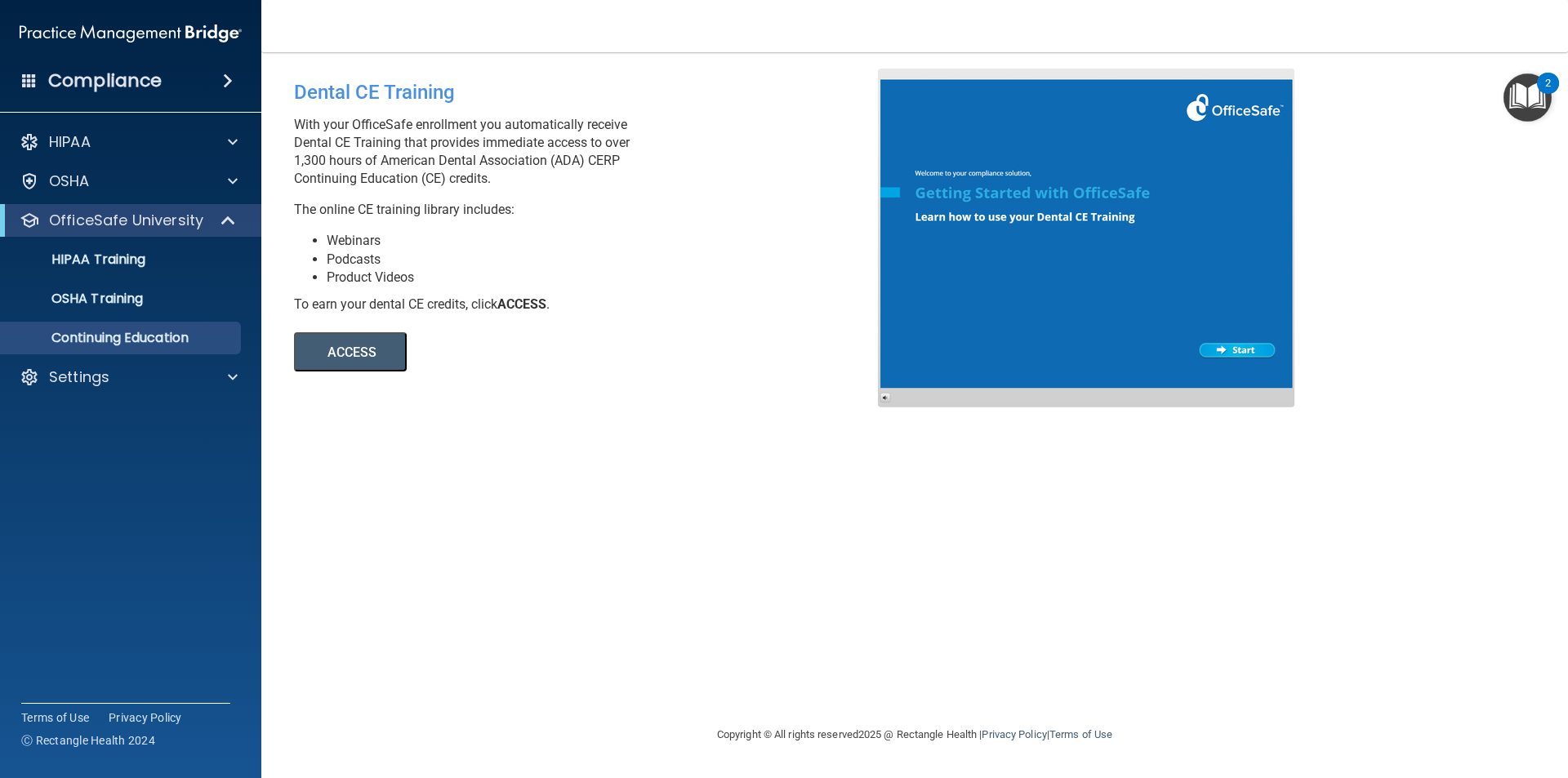
drag, startPoint x: 561, startPoint y: 75, endPoint x: 566, endPoint y: 94, distance: 19.6
click at [566, 92] on div "Dental CE Training" at bounding box center [592, 92] width 596 height 48
